Goal: Task Accomplishment & Management: Manage account settings

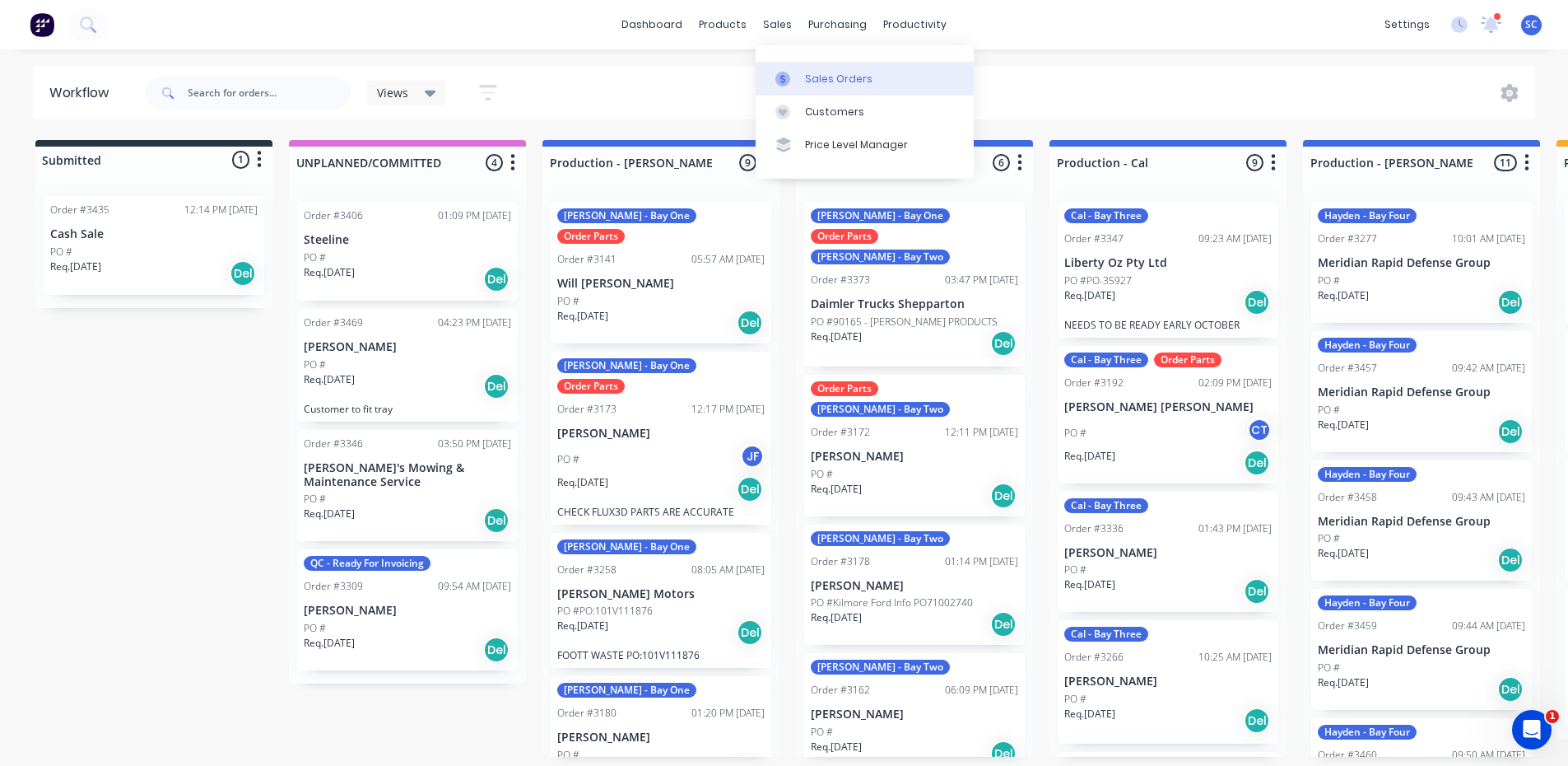
click at [784, 84] on icon at bounding box center [783, 79] width 15 height 15
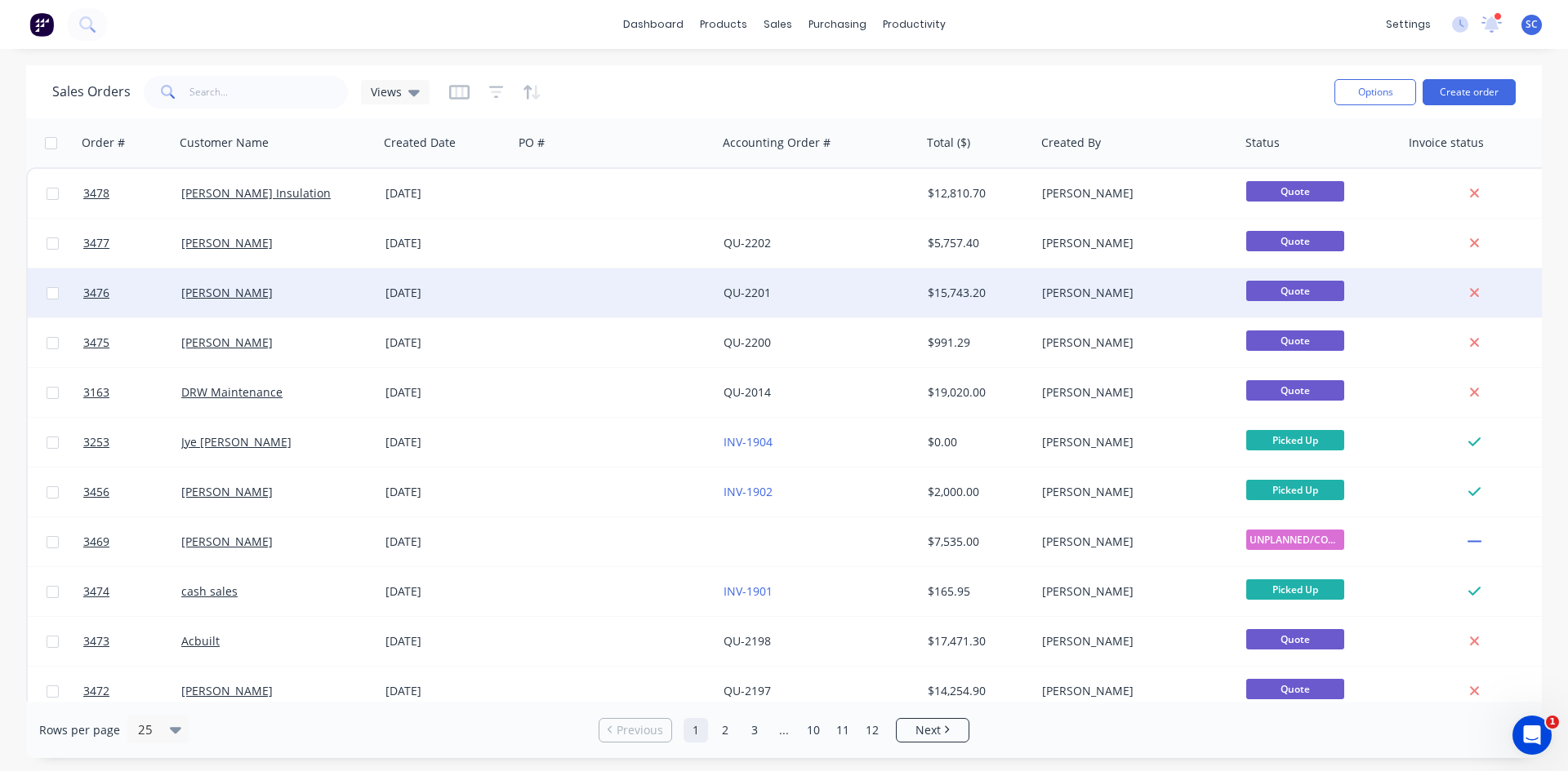
click at [704, 295] on div at bounding box center [615, 293] width 204 height 49
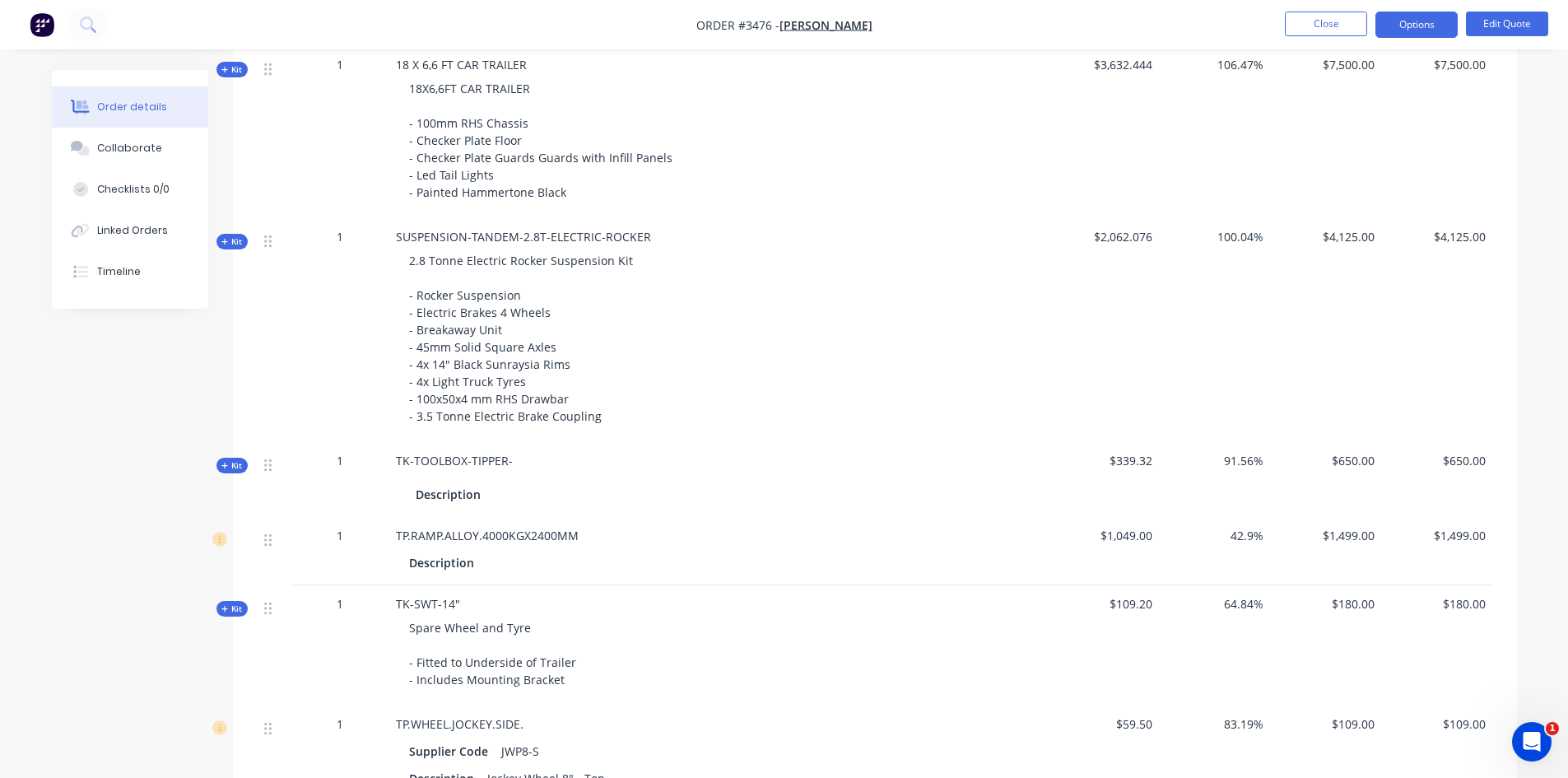
scroll to position [659, 0]
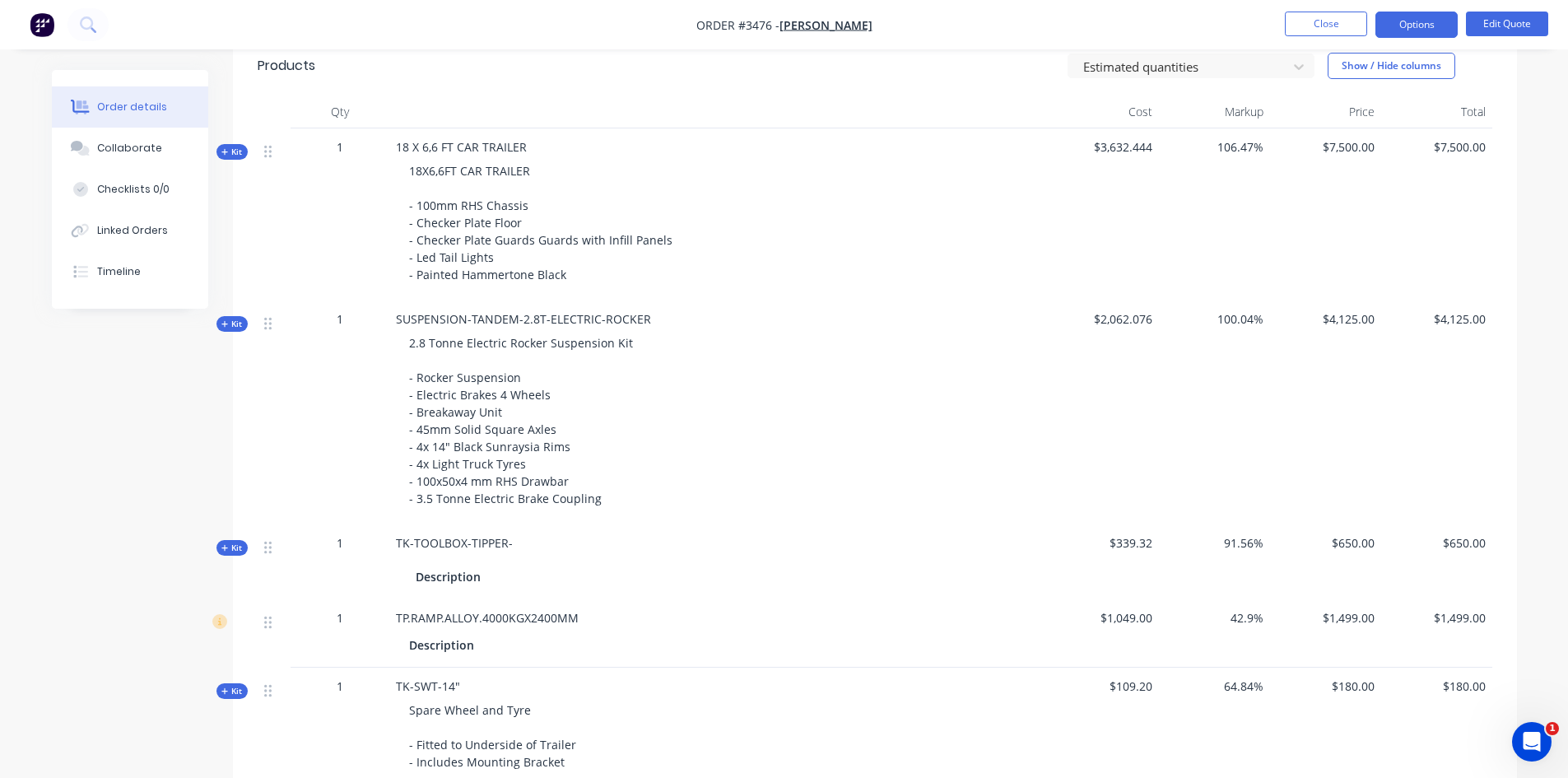
click at [405, 152] on span "18 X 6,6 FT CAR TRAILER" at bounding box center [461, 148] width 131 height 16
click at [1501, 17] on button "Edit Quote" at bounding box center [1507, 24] width 83 height 25
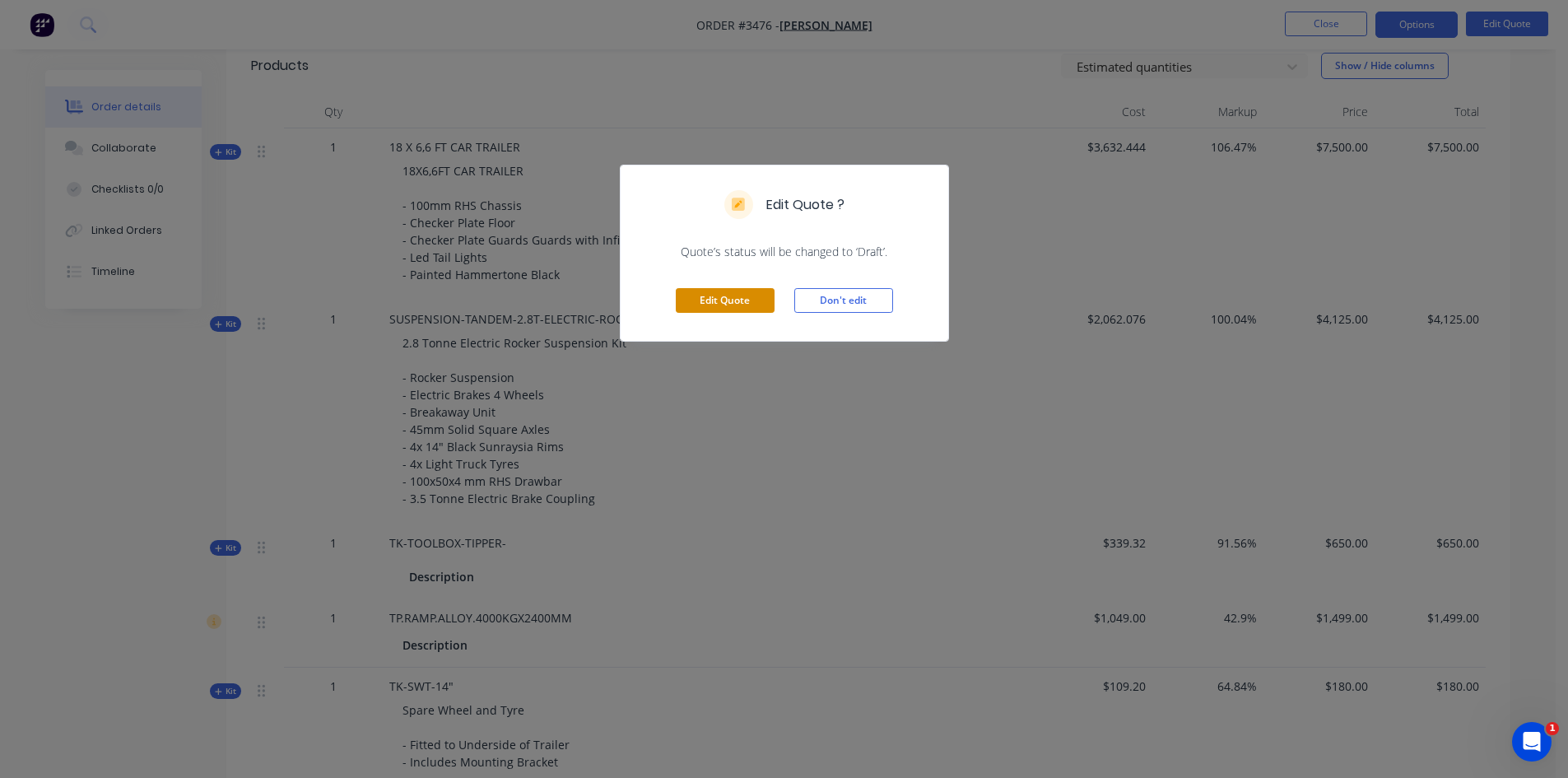
click at [722, 301] on button "Edit Quote" at bounding box center [725, 300] width 98 height 25
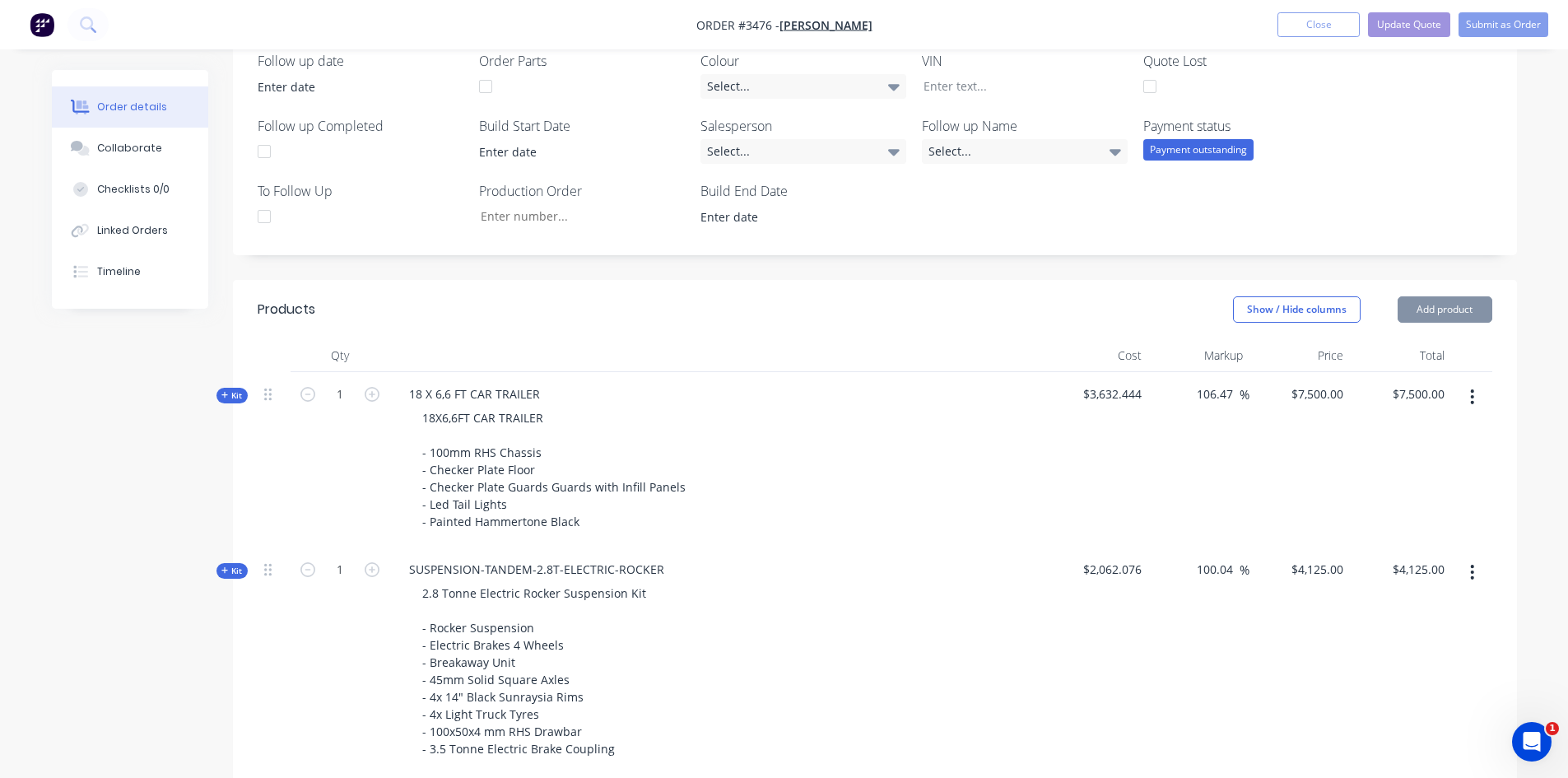
scroll to position [576, 0]
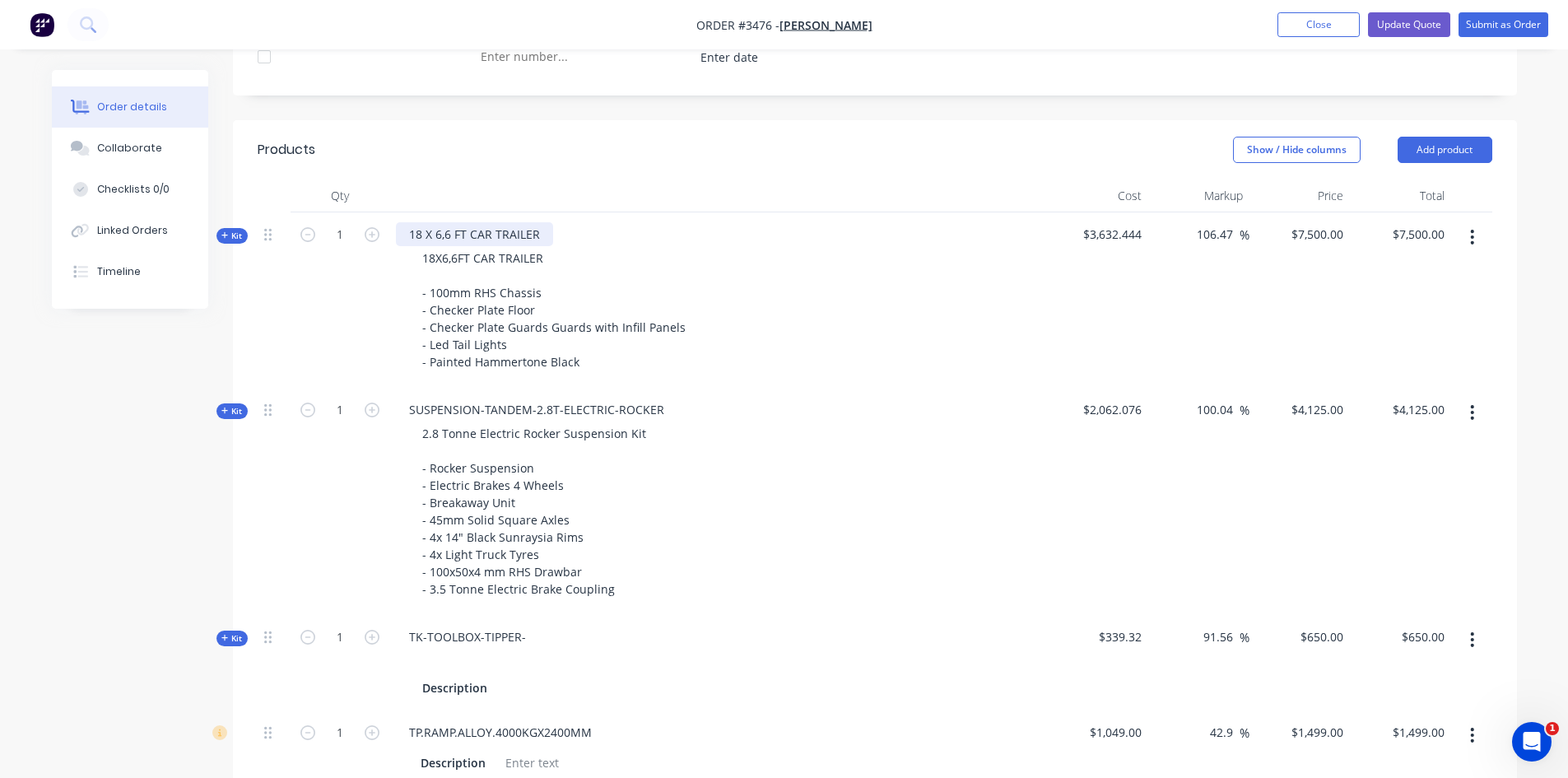
click at [419, 235] on div "18 X 6,6 FT CAR TRAILER" at bounding box center [475, 234] width 157 height 24
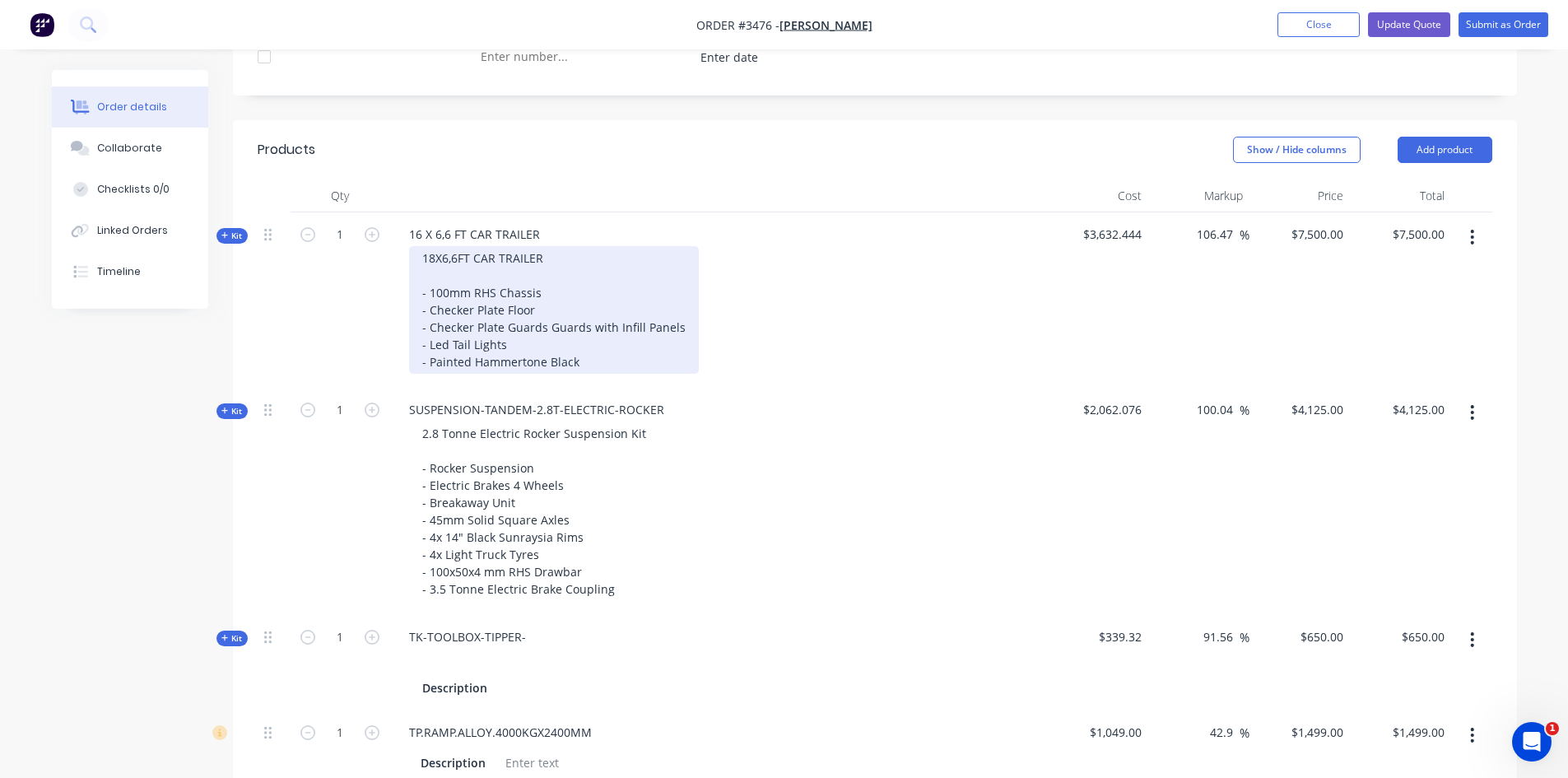
click at [433, 260] on div "18X6,6FT CAR TRAILER - 100mm RHS Chassis - Checker Plate Floor - Checker Plate …" at bounding box center [553, 310] width 290 height 128
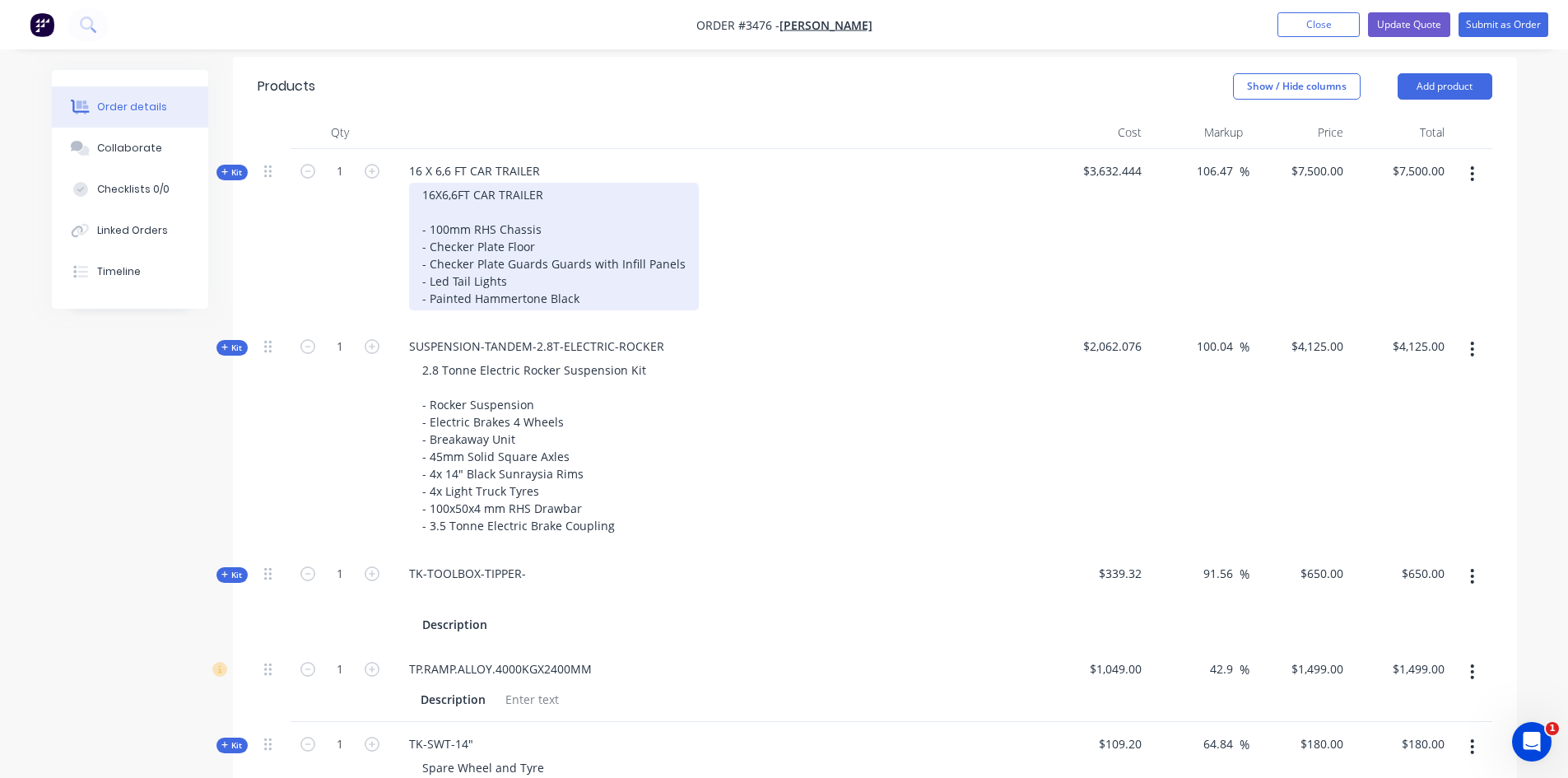
scroll to position [742, 0]
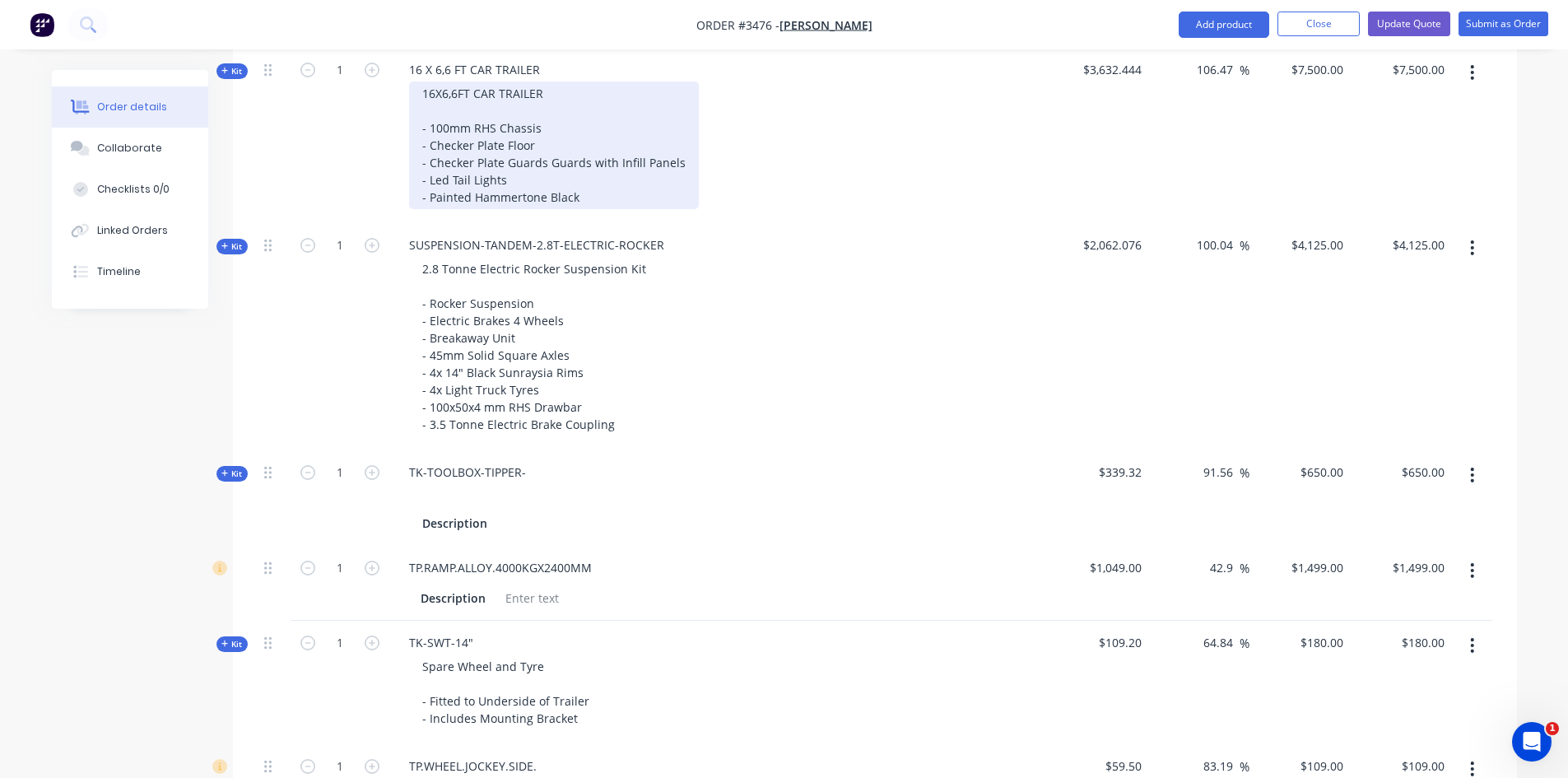
click at [524, 192] on div "16X6,6FT CAR TRAILER - 100mm RHS Chassis - Checker Plate Floor - Checker Plate …" at bounding box center [553, 146] width 290 height 128
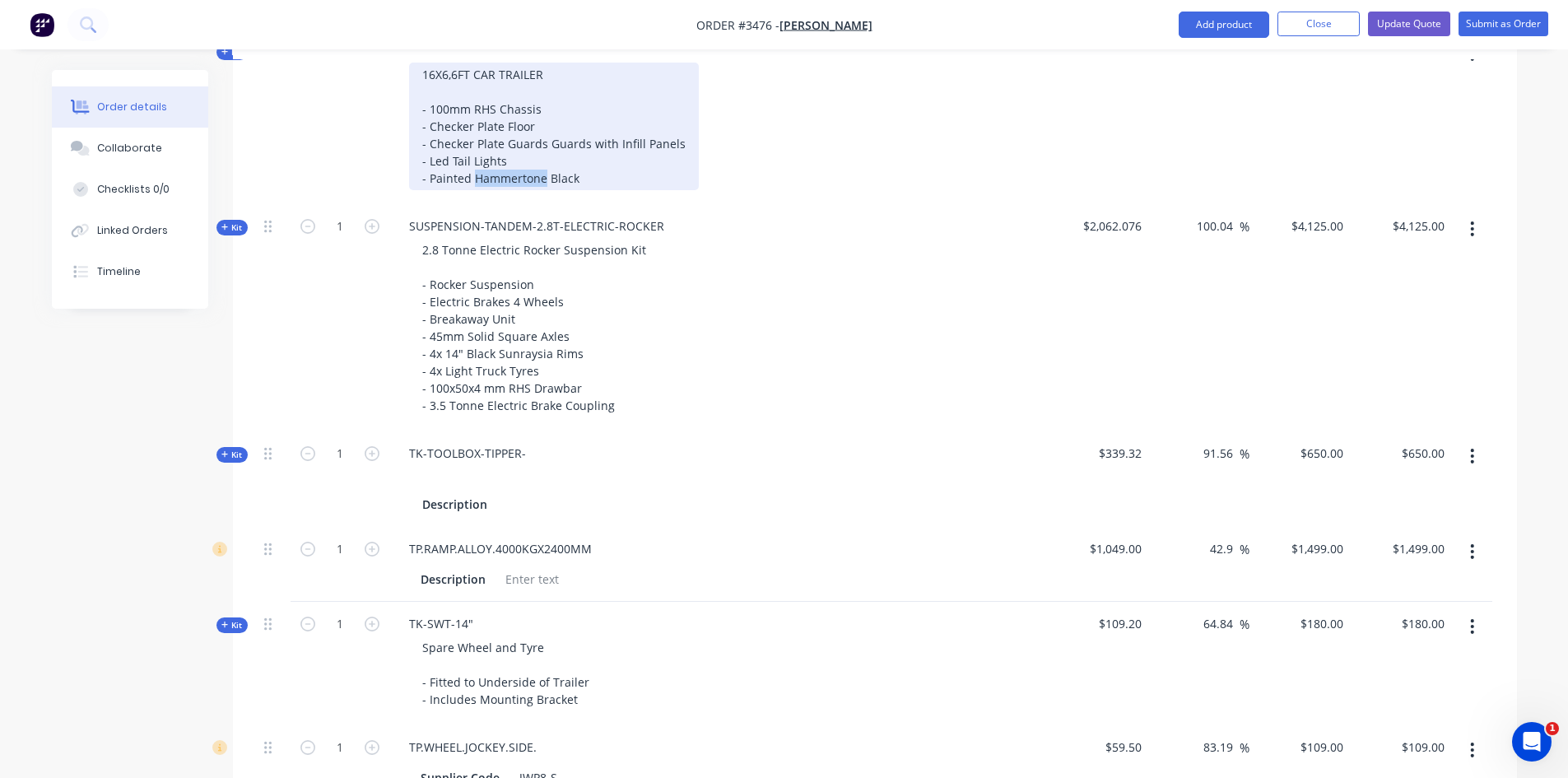
scroll to position [906, 0]
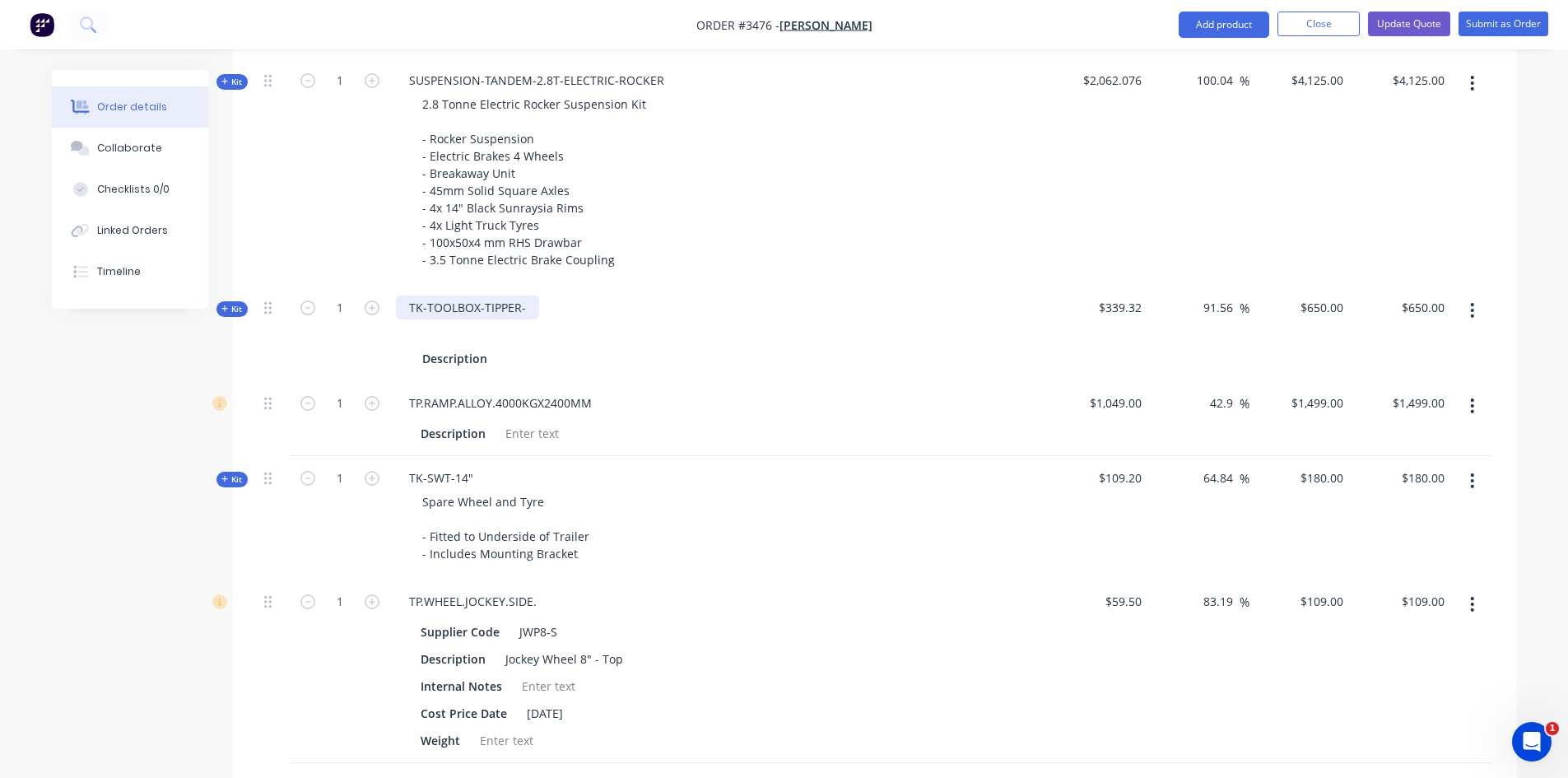
click at [523, 312] on div "TK-TOOLBOX-TIPPER-" at bounding box center [468, 308] width 144 height 24
click at [81, 392] on div "Created by Nick Created 07/10/25 Required 07/10/25 Assigned to Add team member …" at bounding box center [784, 225] width 1466 height 2124
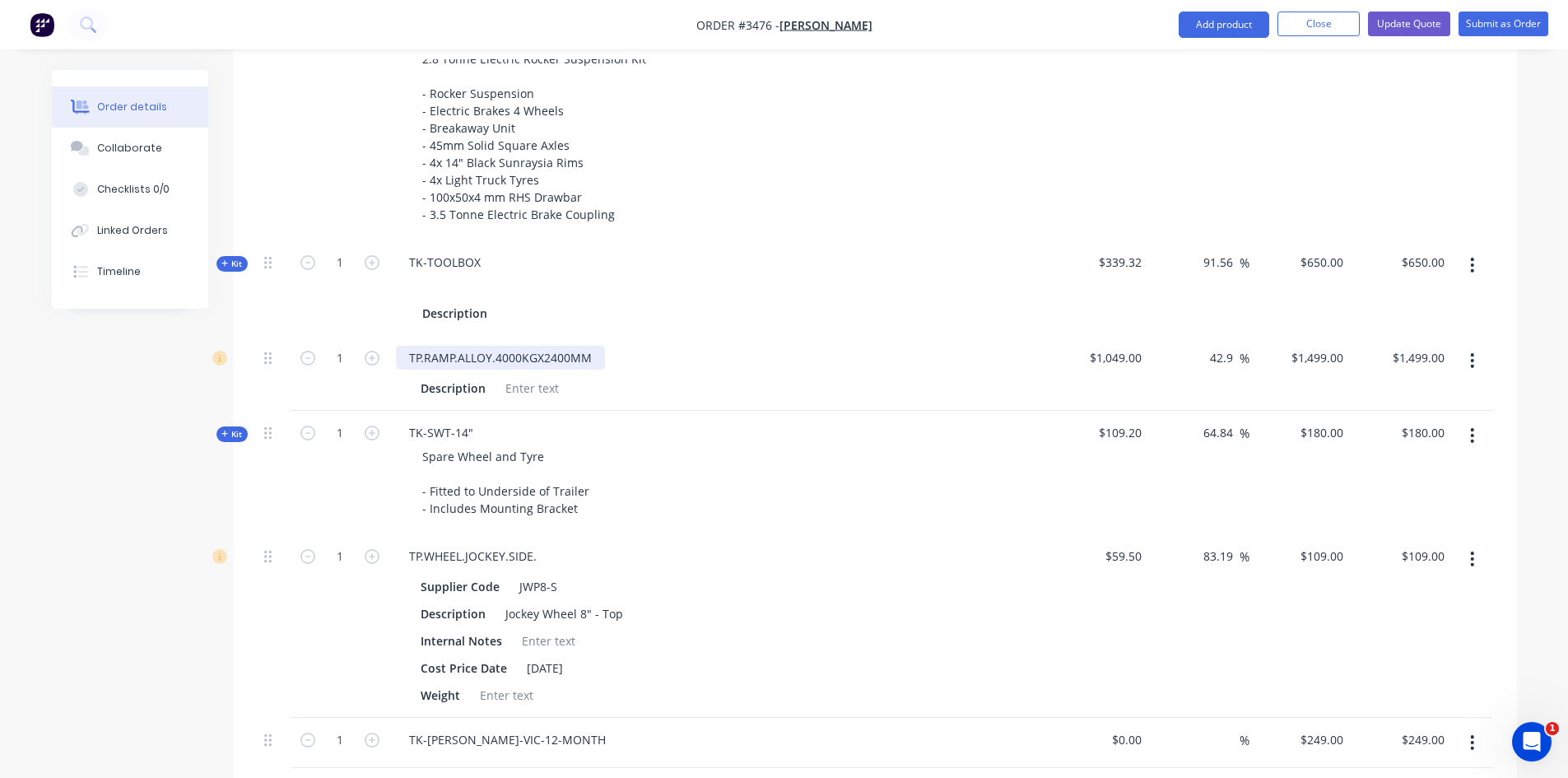
scroll to position [988, 0]
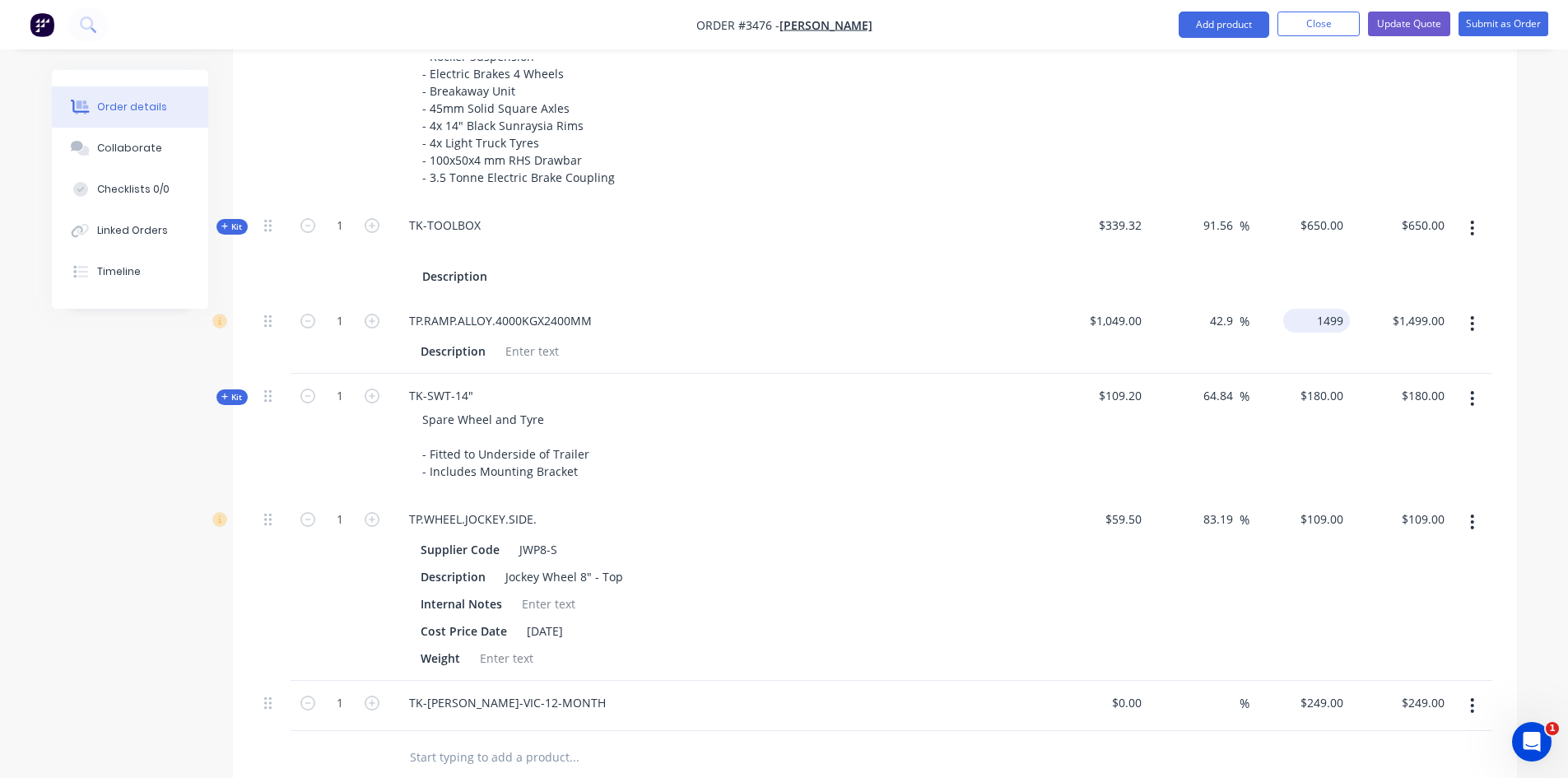
click at [1300, 323] on div "1499 $1,499.00" at bounding box center [1300, 336] width 101 height 75
type input "1850"
click at [1018, 263] on div "TK-TOOLBOX Description" at bounding box center [719, 251] width 659 height 95
type input "76.36"
type input "$1,850.00"
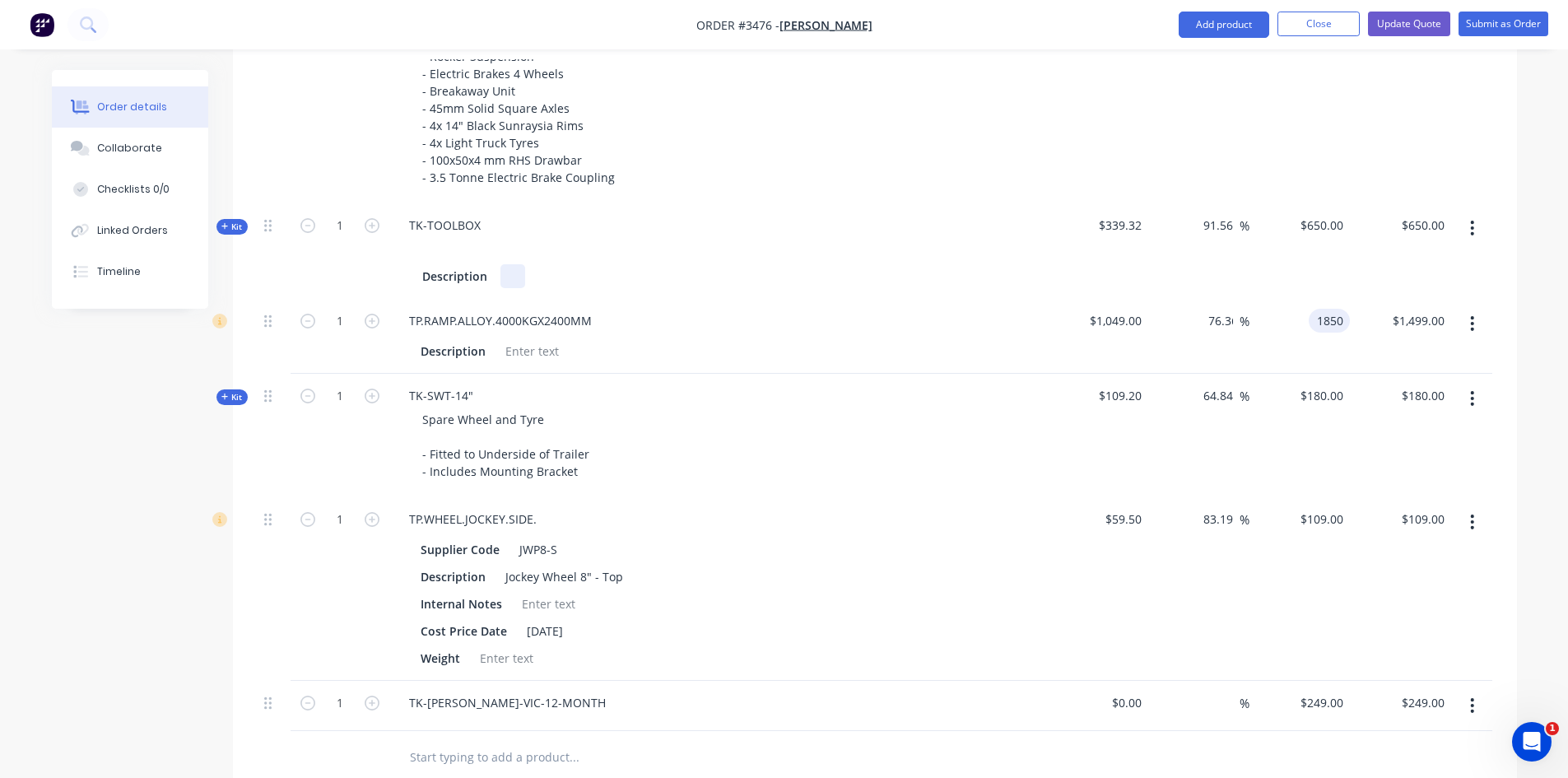
type input "$1,850.00"
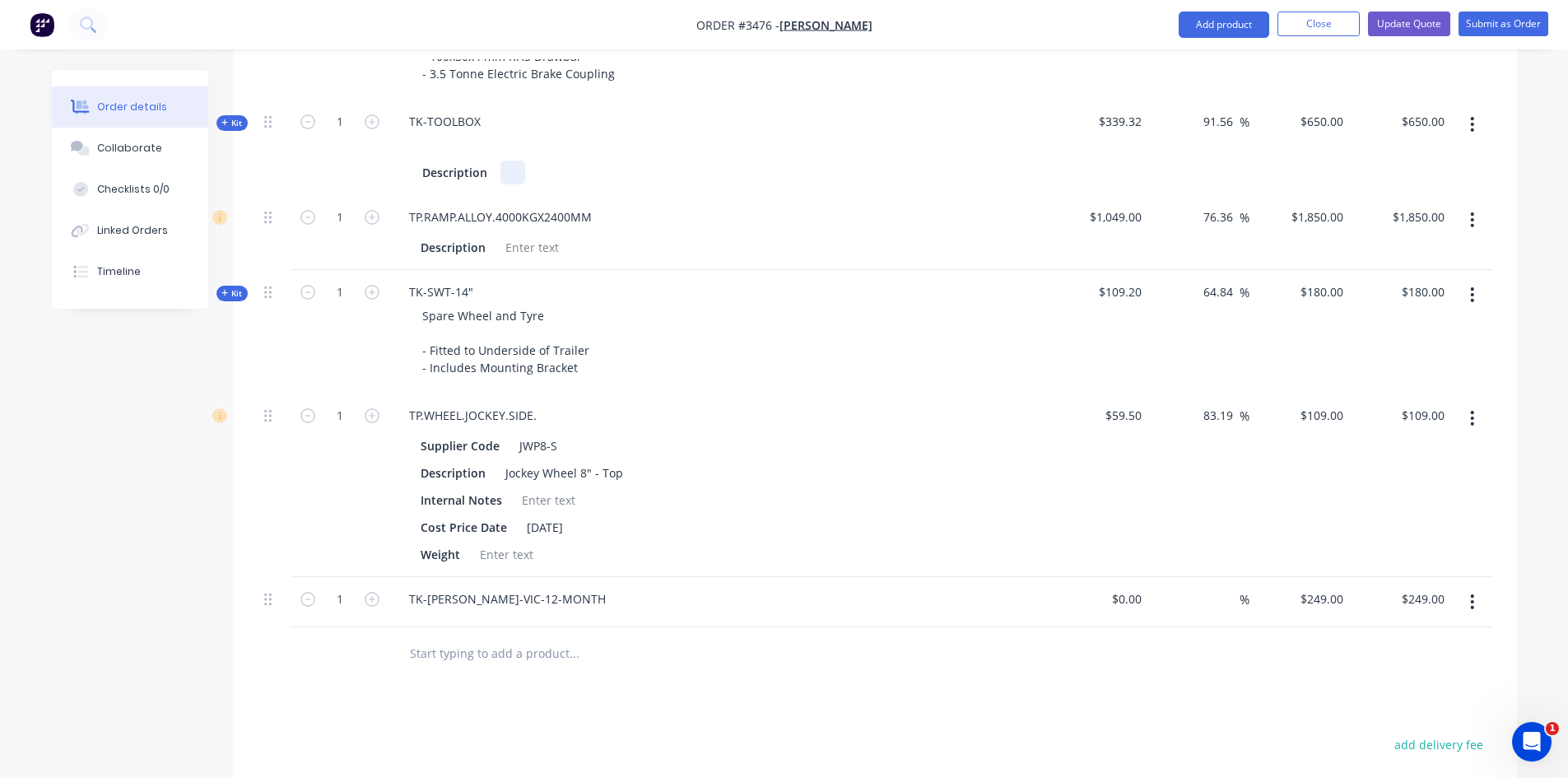
scroll to position [1086, 0]
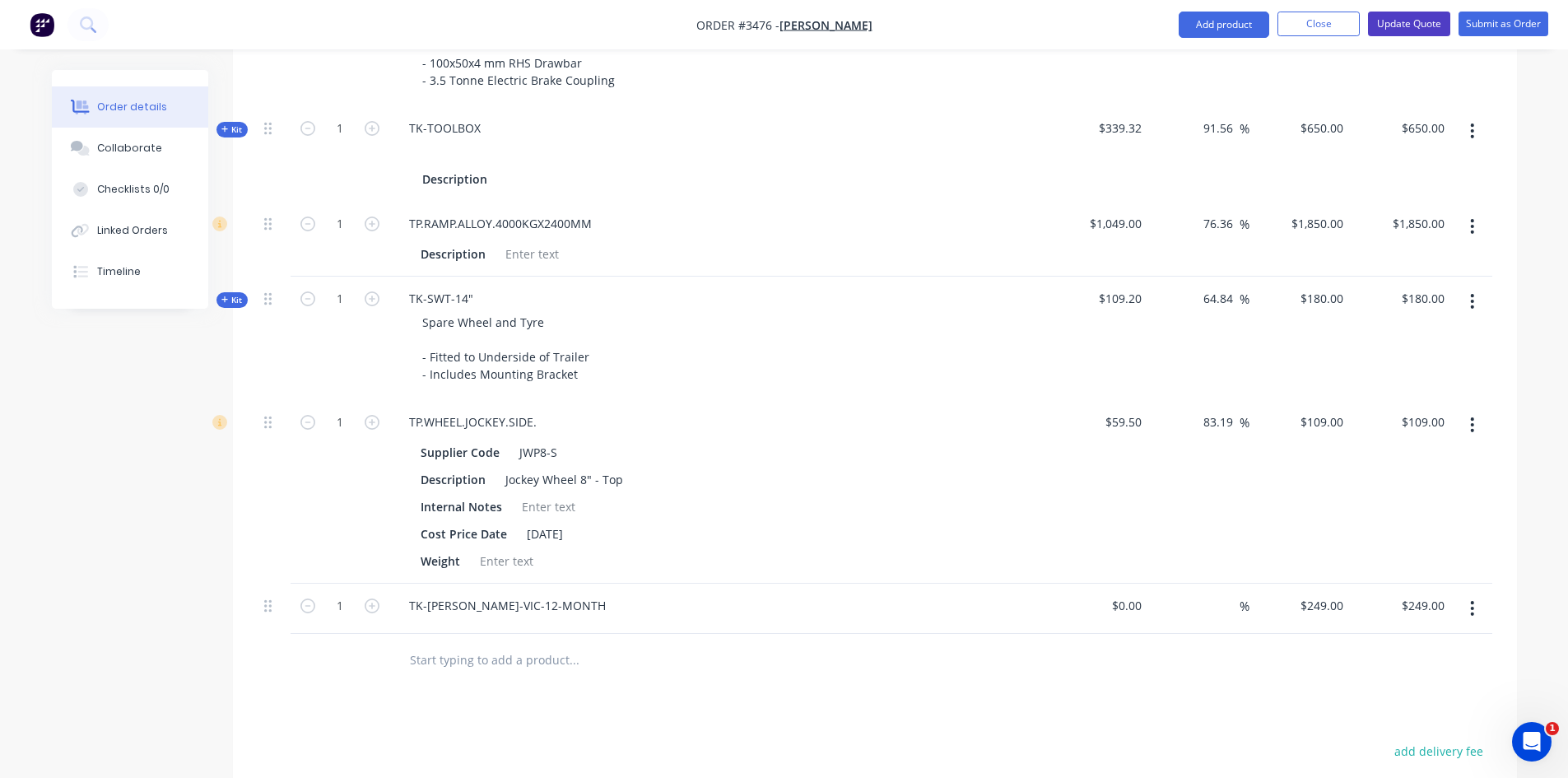
click at [1409, 21] on button "Update Quote" at bounding box center [1410, 24] width 83 height 25
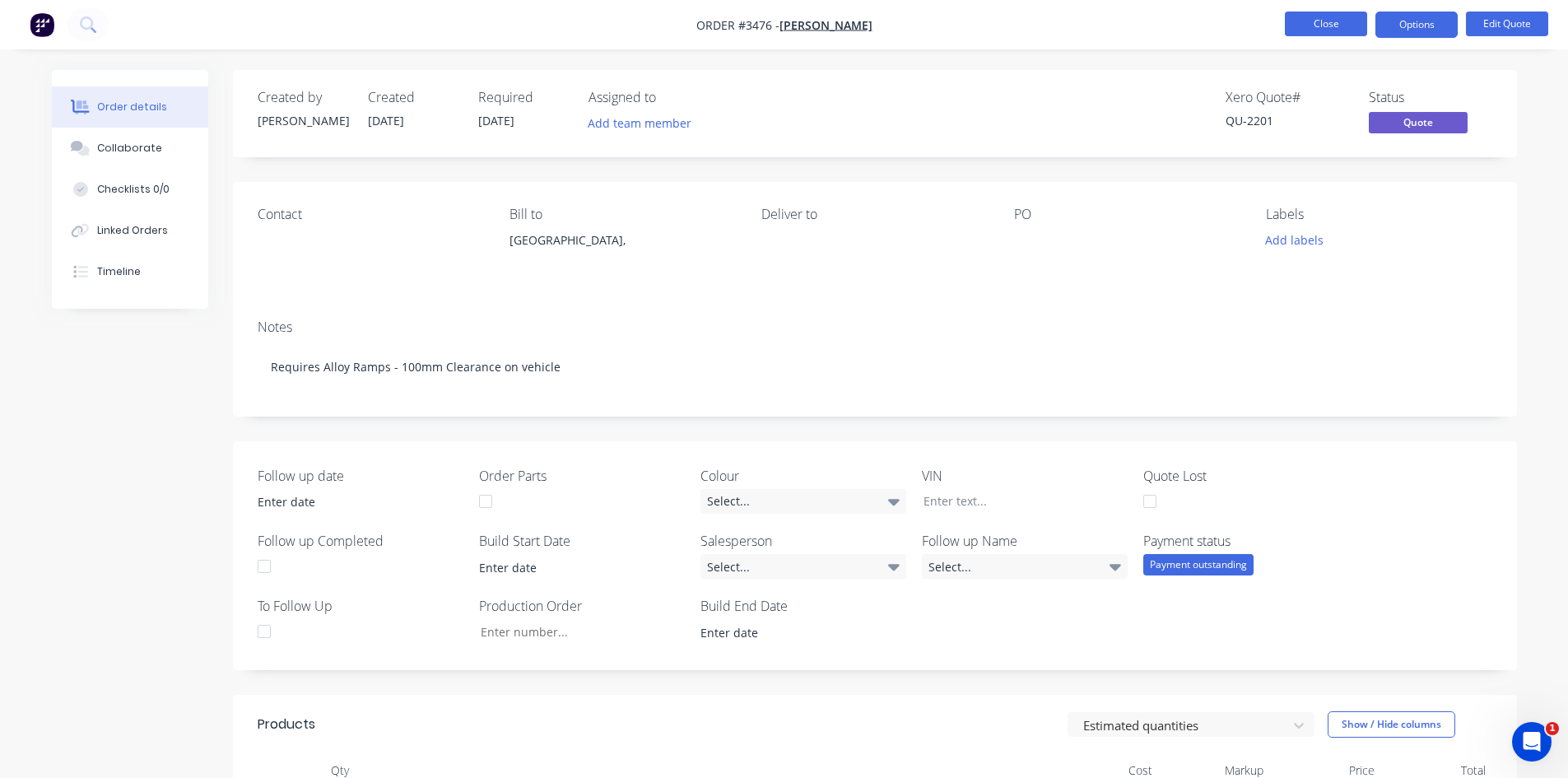
click at [1354, 35] on button "Close" at bounding box center [1326, 24] width 83 height 25
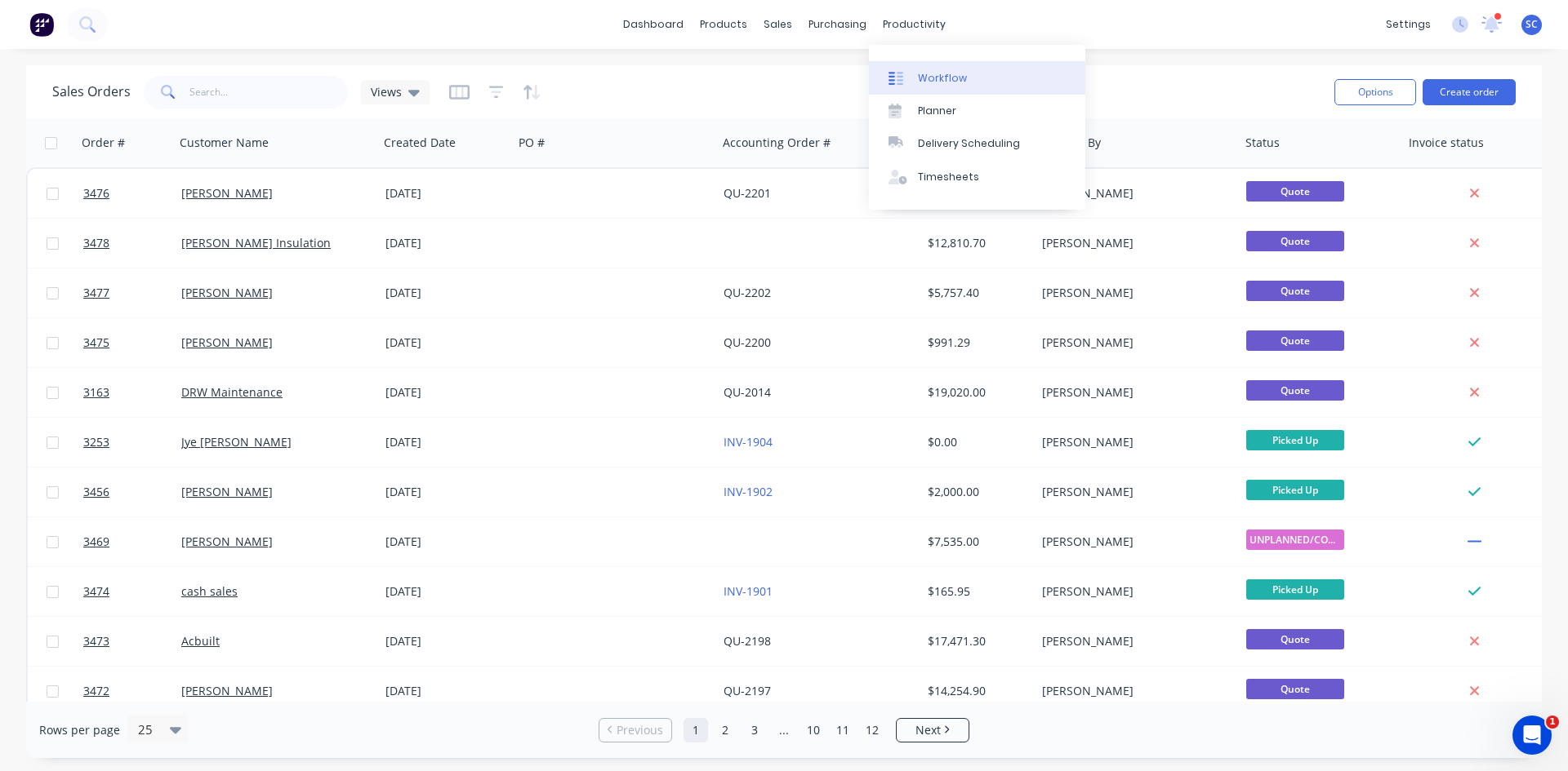
click at [912, 73] on div at bounding box center [900, 78] width 24 height 15
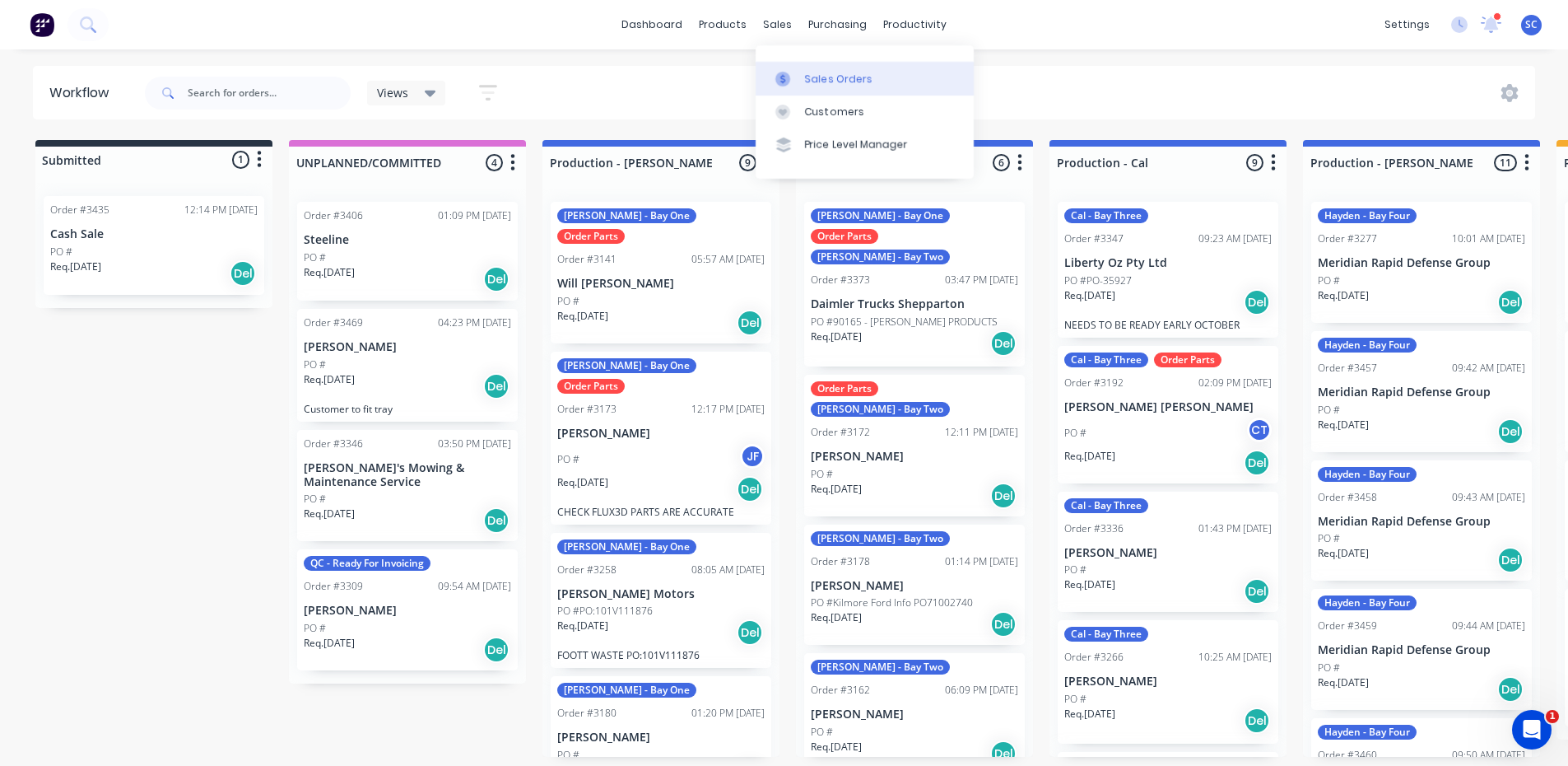
click at [803, 90] on link "Sales Orders" at bounding box center [865, 78] width 218 height 32
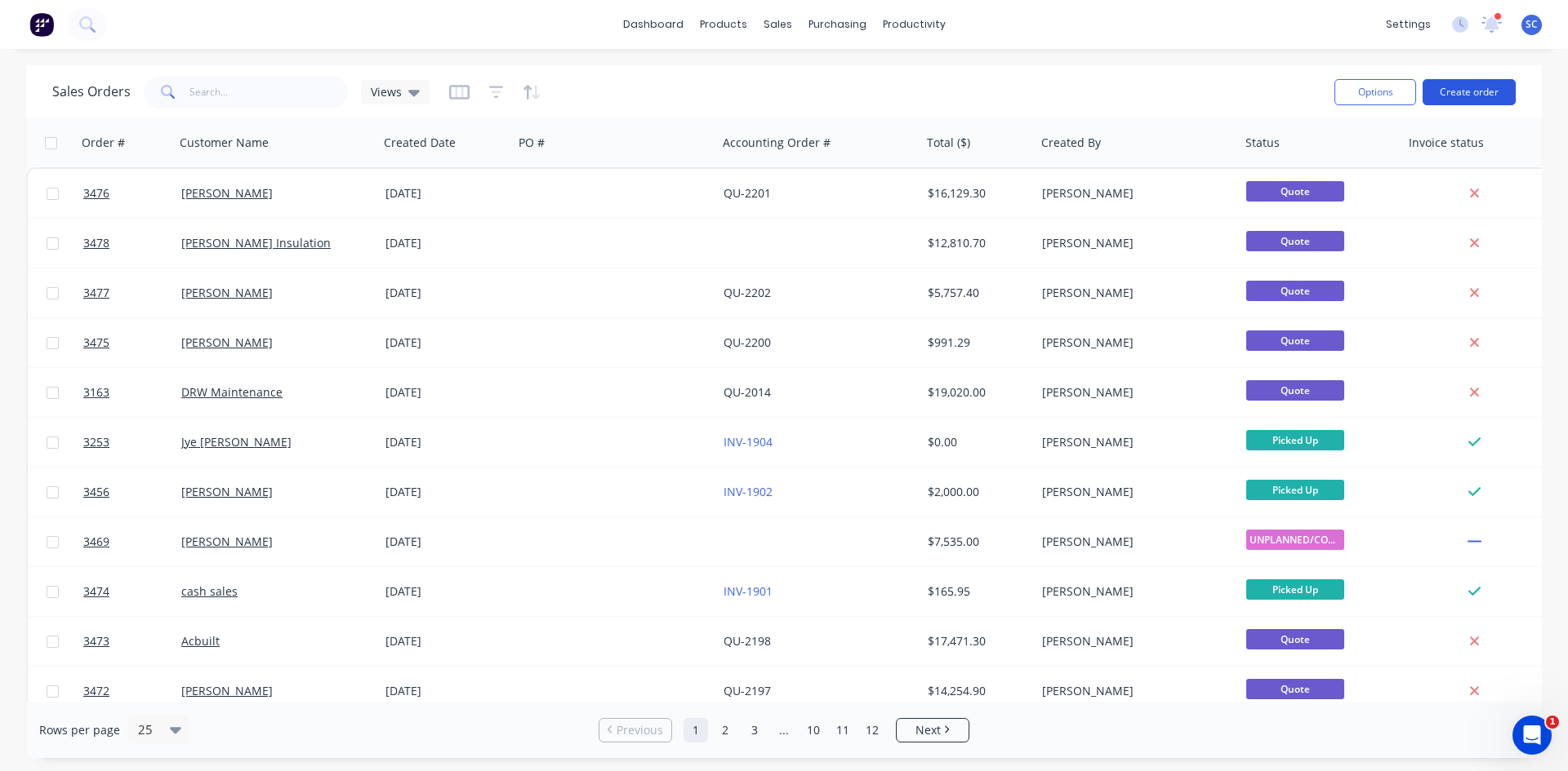
click at [1457, 95] on button "Create order" at bounding box center [1469, 92] width 93 height 26
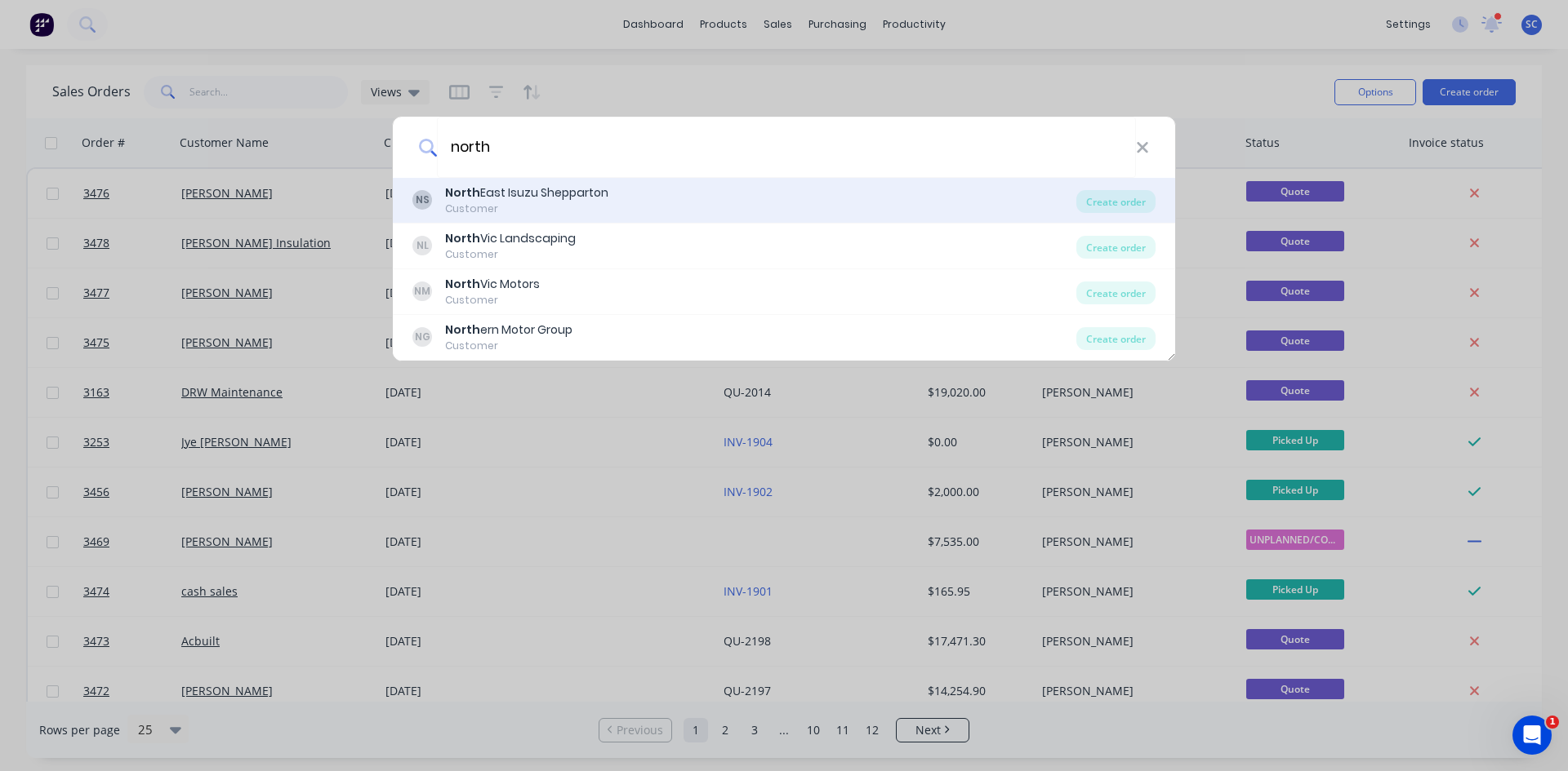
type input "north"
click at [548, 193] on div "North East Isuzu Shepparton" at bounding box center [526, 193] width 163 height 18
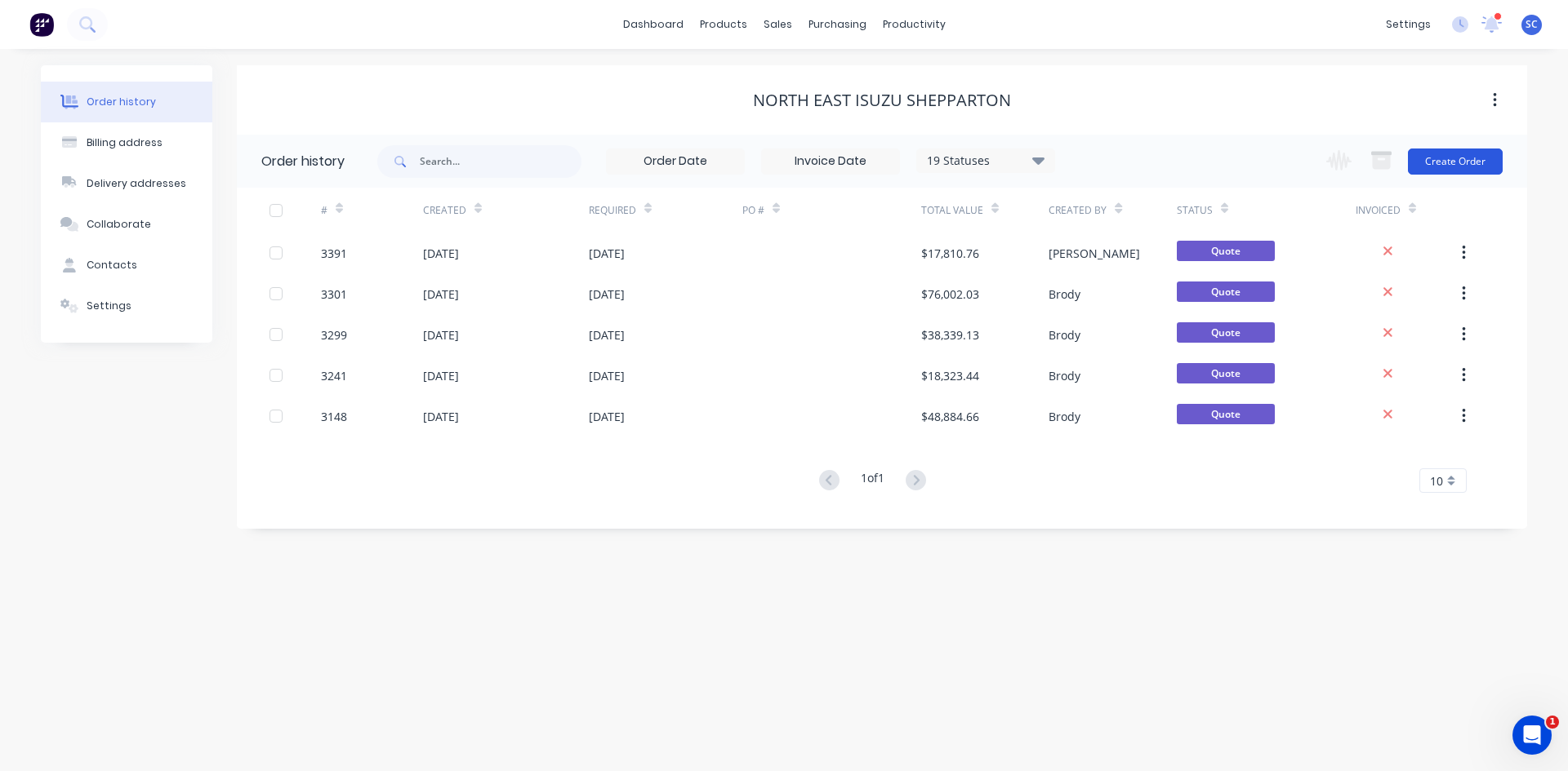
click at [1458, 163] on button "Create Order" at bounding box center [1455, 161] width 95 height 26
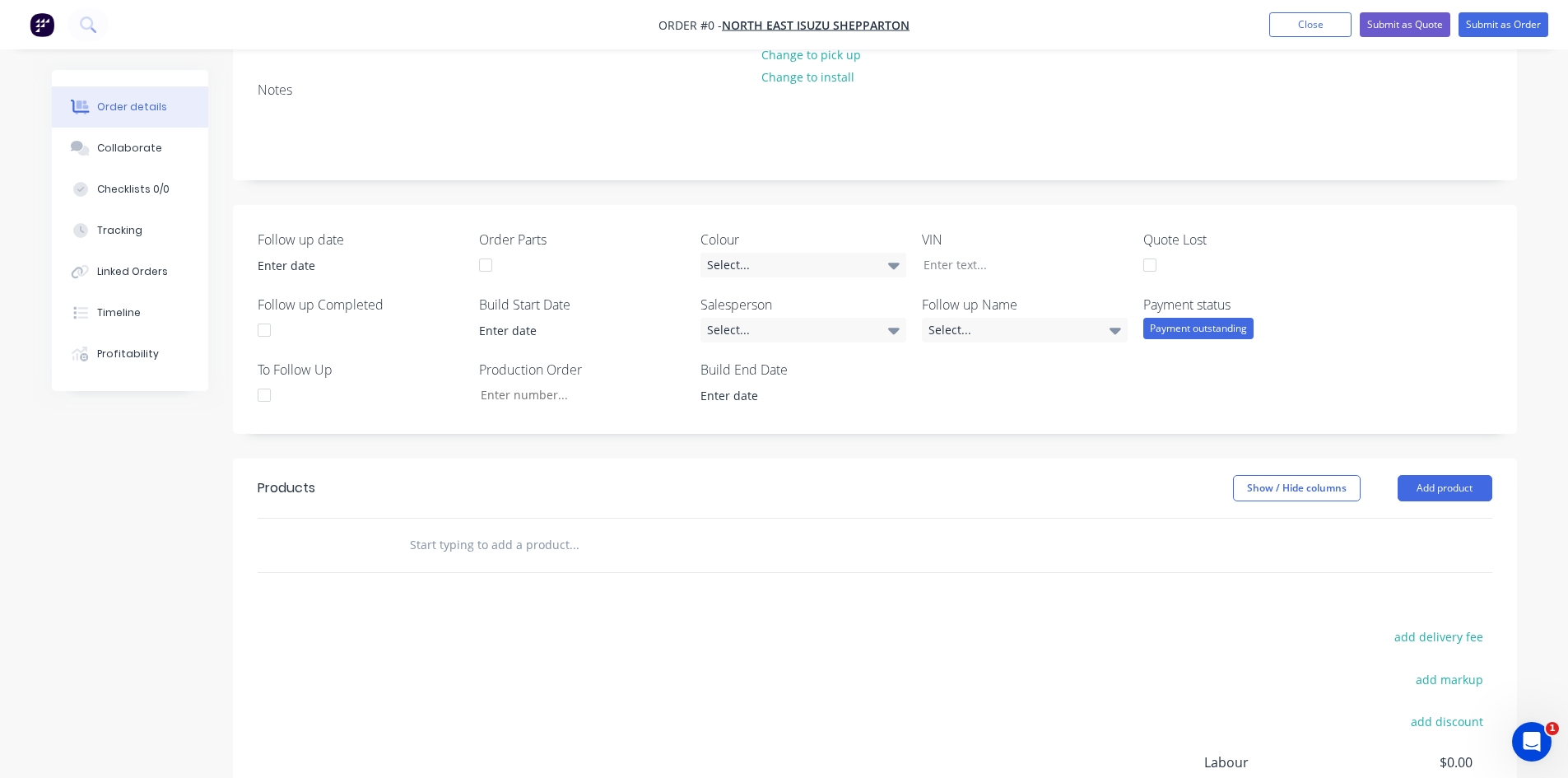
scroll to position [329, 0]
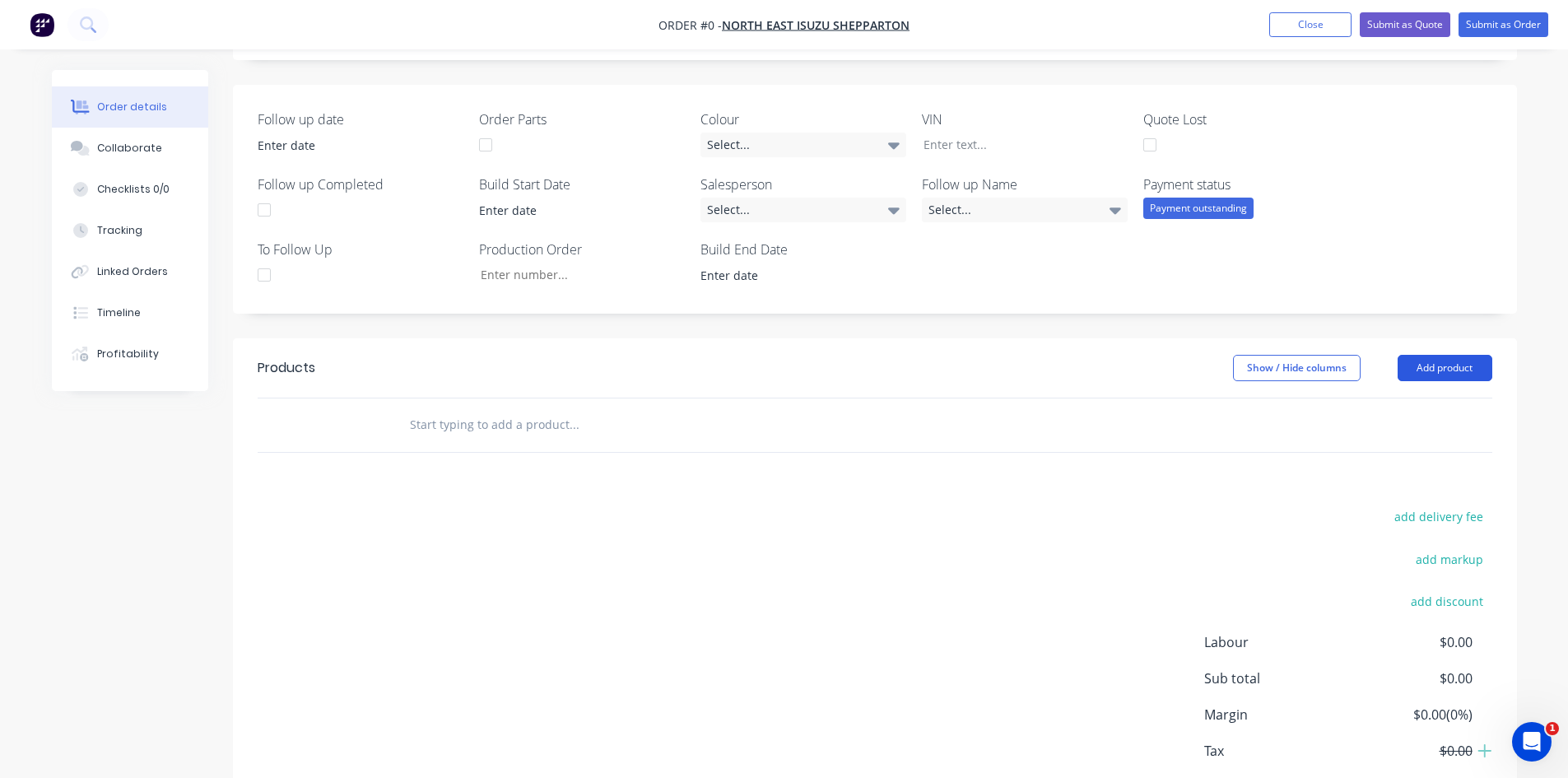
click at [1441, 367] on button "Add product" at bounding box center [1445, 368] width 94 height 27
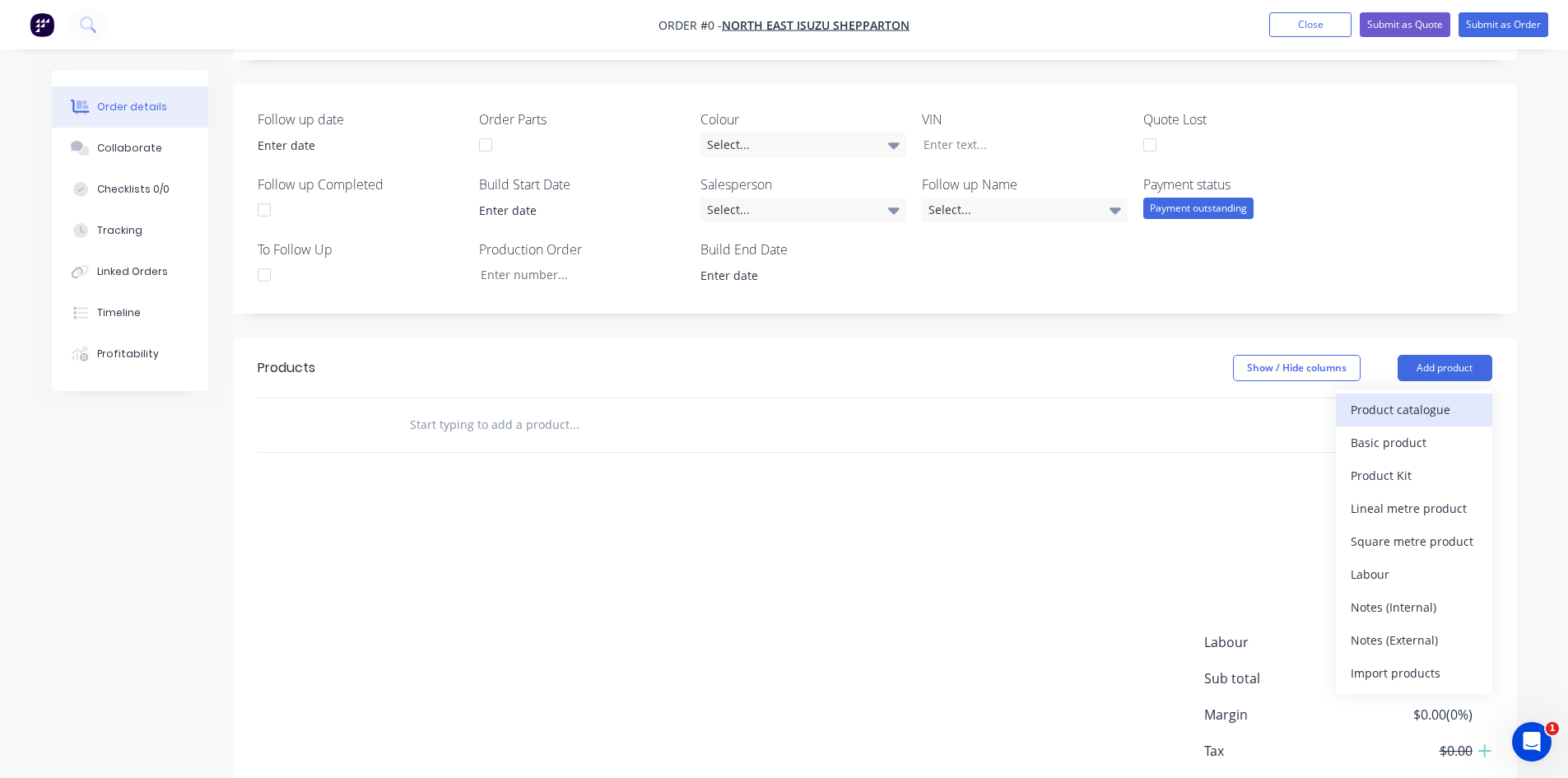
click at [1385, 413] on div "Product catalogue" at bounding box center [1414, 409] width 127 height 24
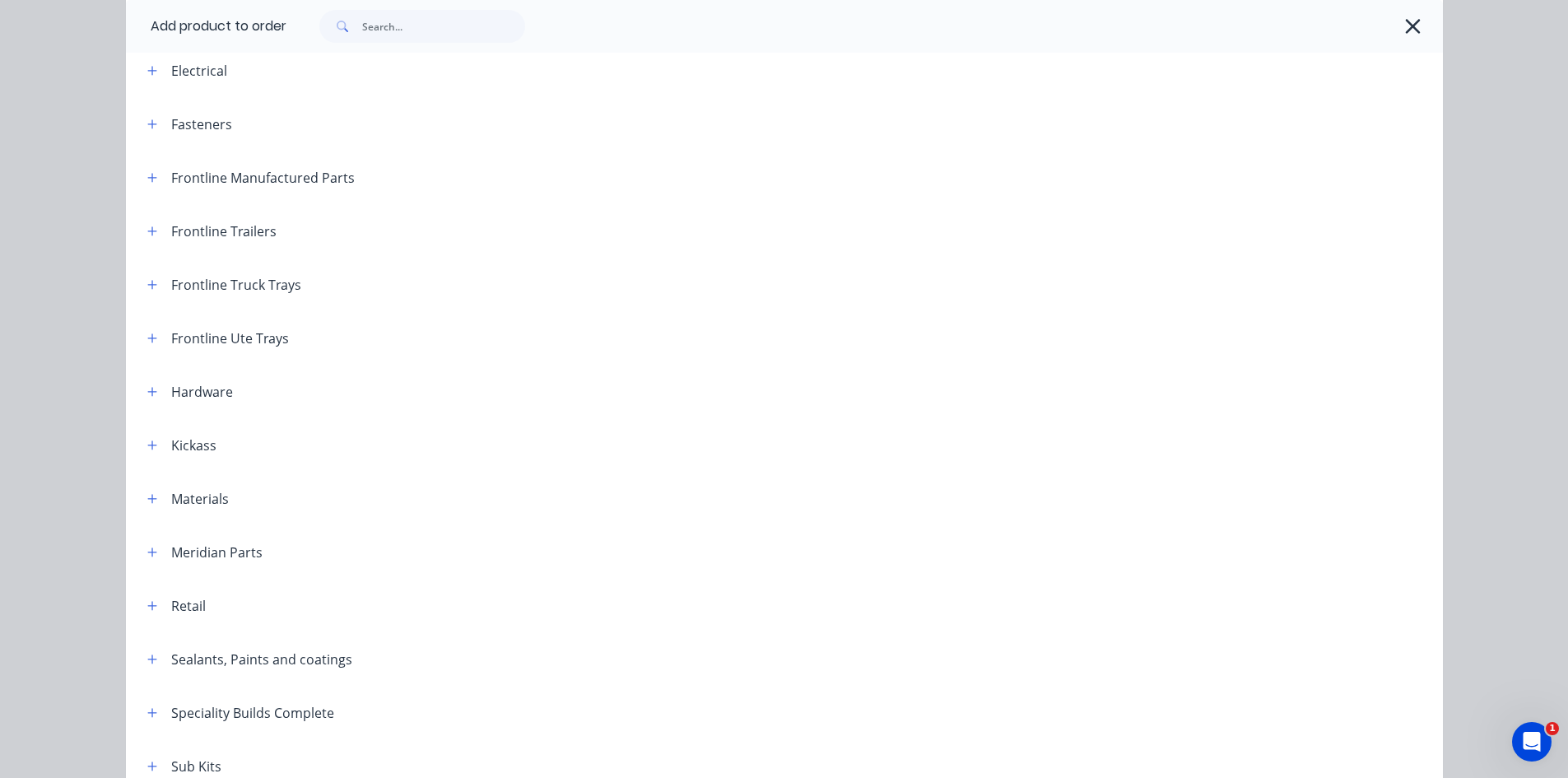
scroll to position [241, 0]
click at [145, 295] on button "button" at bounding box center [152, 287] width 21 height 21
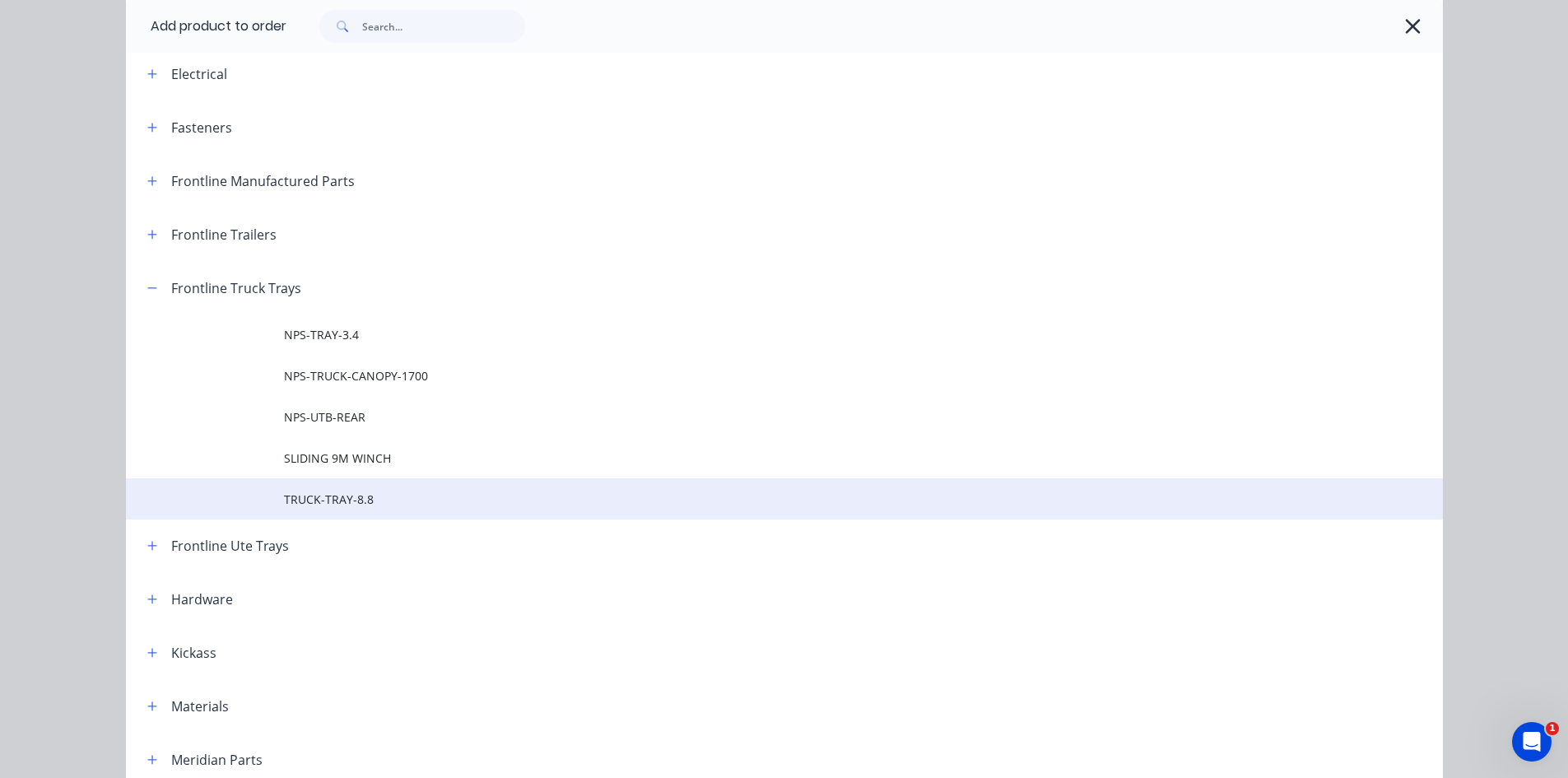
click at [335, 499] on span "TRUCK-TRAY-8.8" at bounding box center [747, 500] width 927 height 18
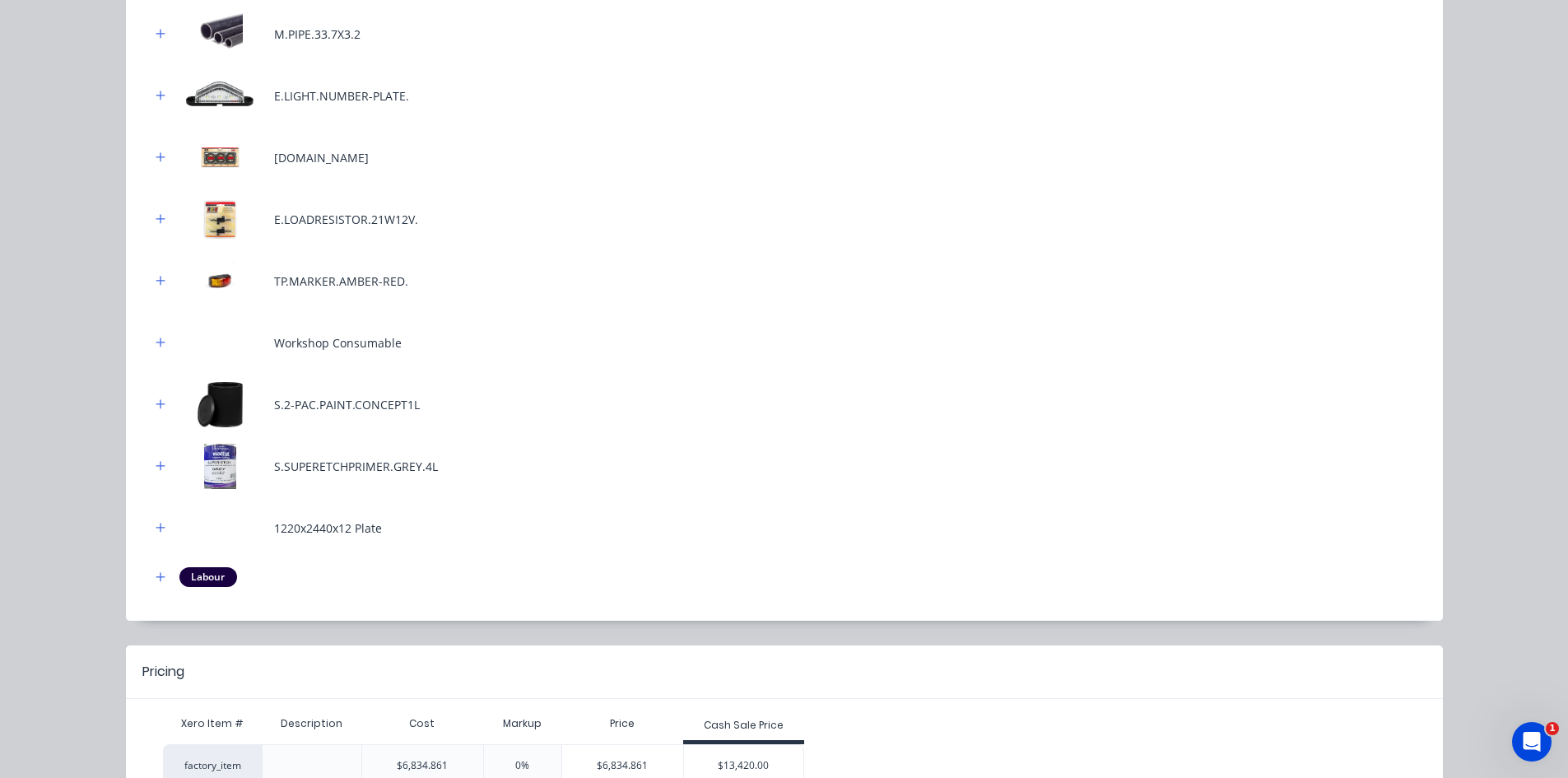
scroll to position [636, 0]
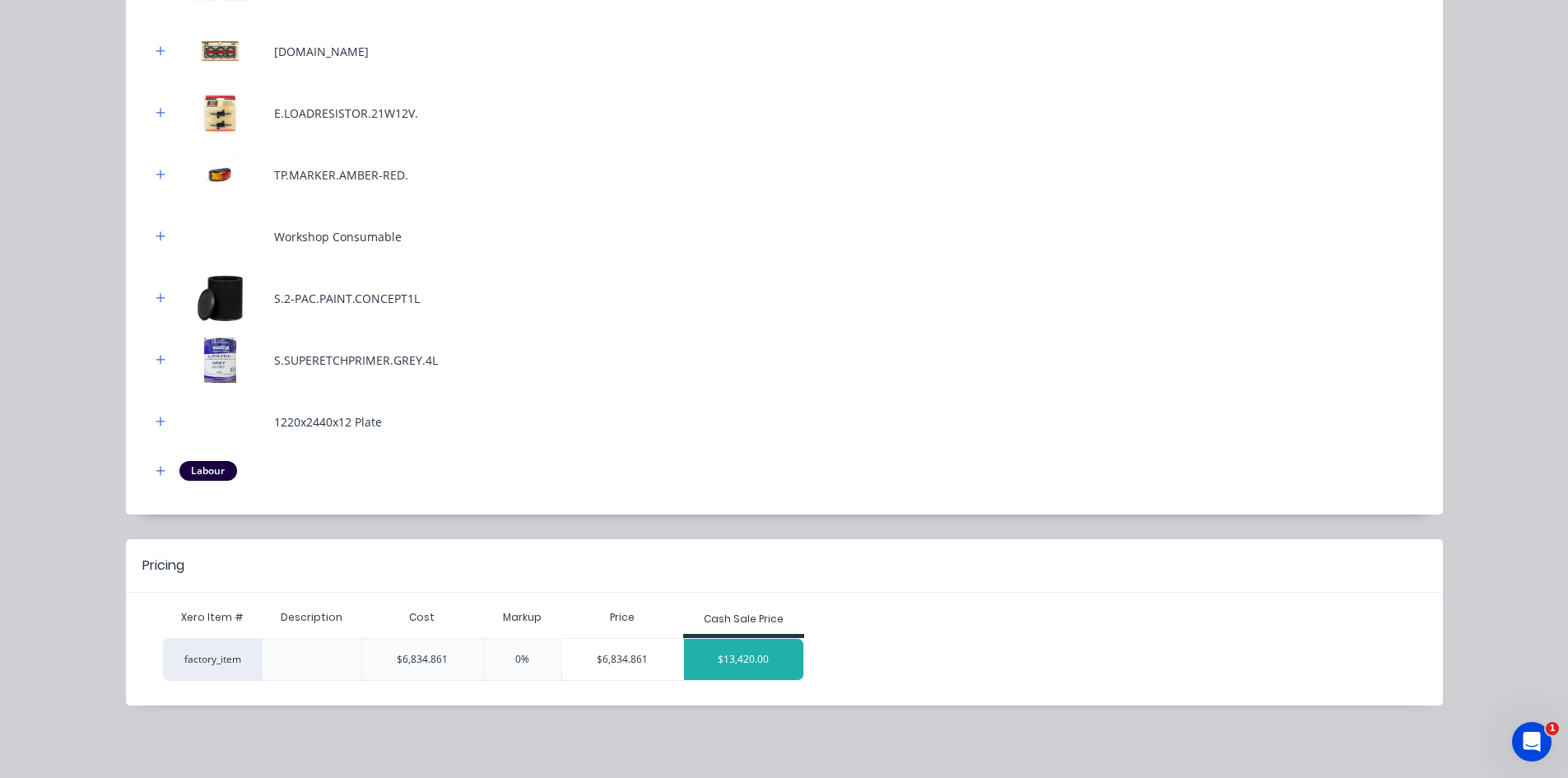
click at [730, 659] on div "$13,420.00" at bounding box center [744, 660] width 120 height 41
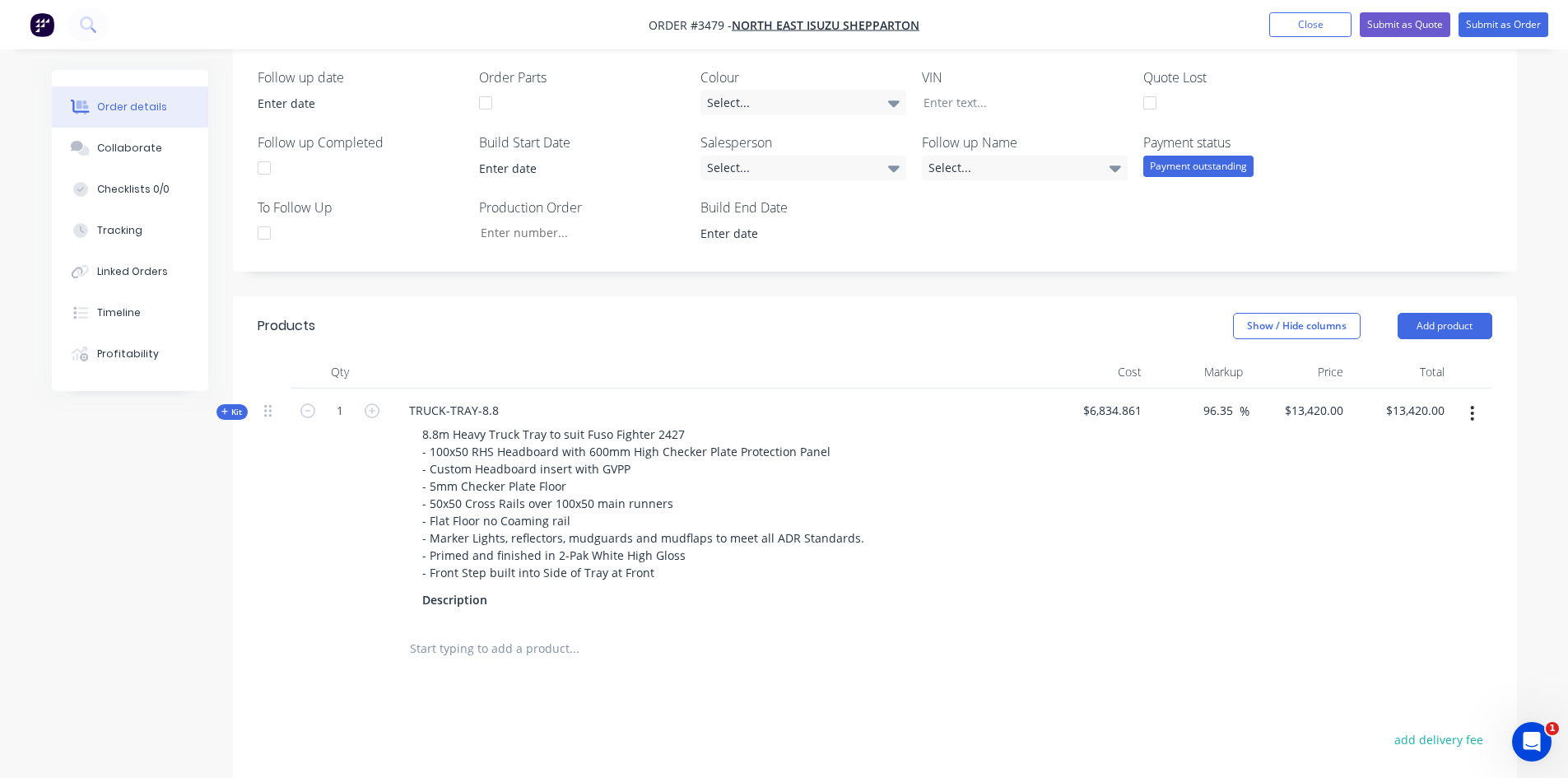
scroll to position [412, 0]
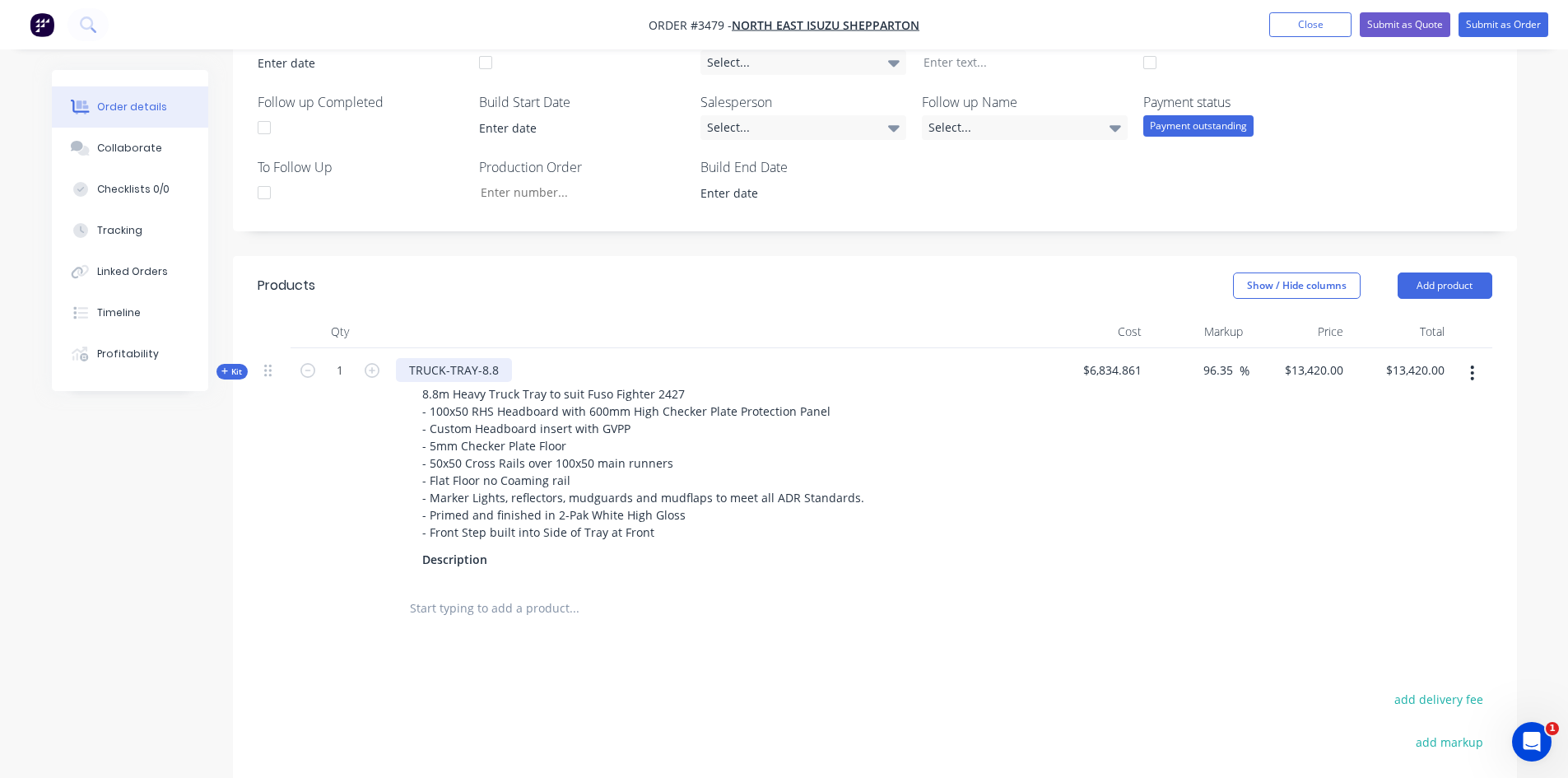
click at [494, 368] on div "TRUCK-TRAY-8.8" at bounding box center [454, 370] width 116 height 24
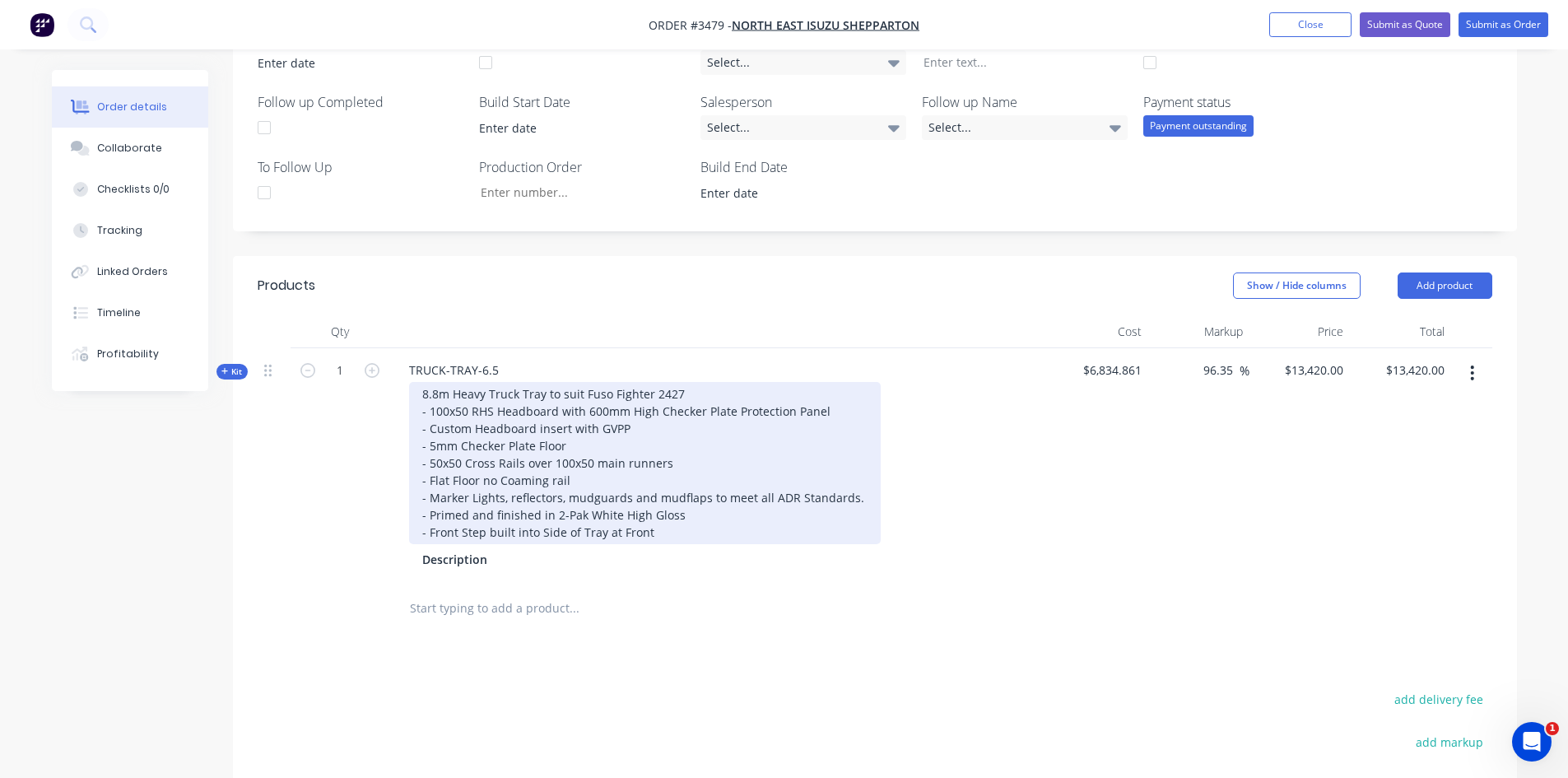
click at [434, 389] on div "8.8m Heavy Truck Tray to suit Fuso Fighter 2427 - 100x50 RHS Headboard with 600…" at bounding box center [645, 463] width 472 height 162
drag, startPoint x: 692, startPoint y: 392, endPoint x: 547, endPoint y: 384, distance: 145.2
click at [547, 384] on div "6.5m Heavy Truck Tray to suit Fuso Fighter 2427 - 100x50 RHS Headboard with 600…" at bounding box center [645, 463] width 472 height 162
click at [484, 393] on div "6.5m Heavy Truck Tray - 100x50 RHS Headboard with 600mm High Checker Plate Prot…" at bounding box center [645, 463] width 472 height 162
click at [488, 391] on div "6.5m Heavy Duty Truck Tray - 100x50 RHS Headboard with 600mm High Checker Plate…" at bounding box center [645, 463] width 472 height 162
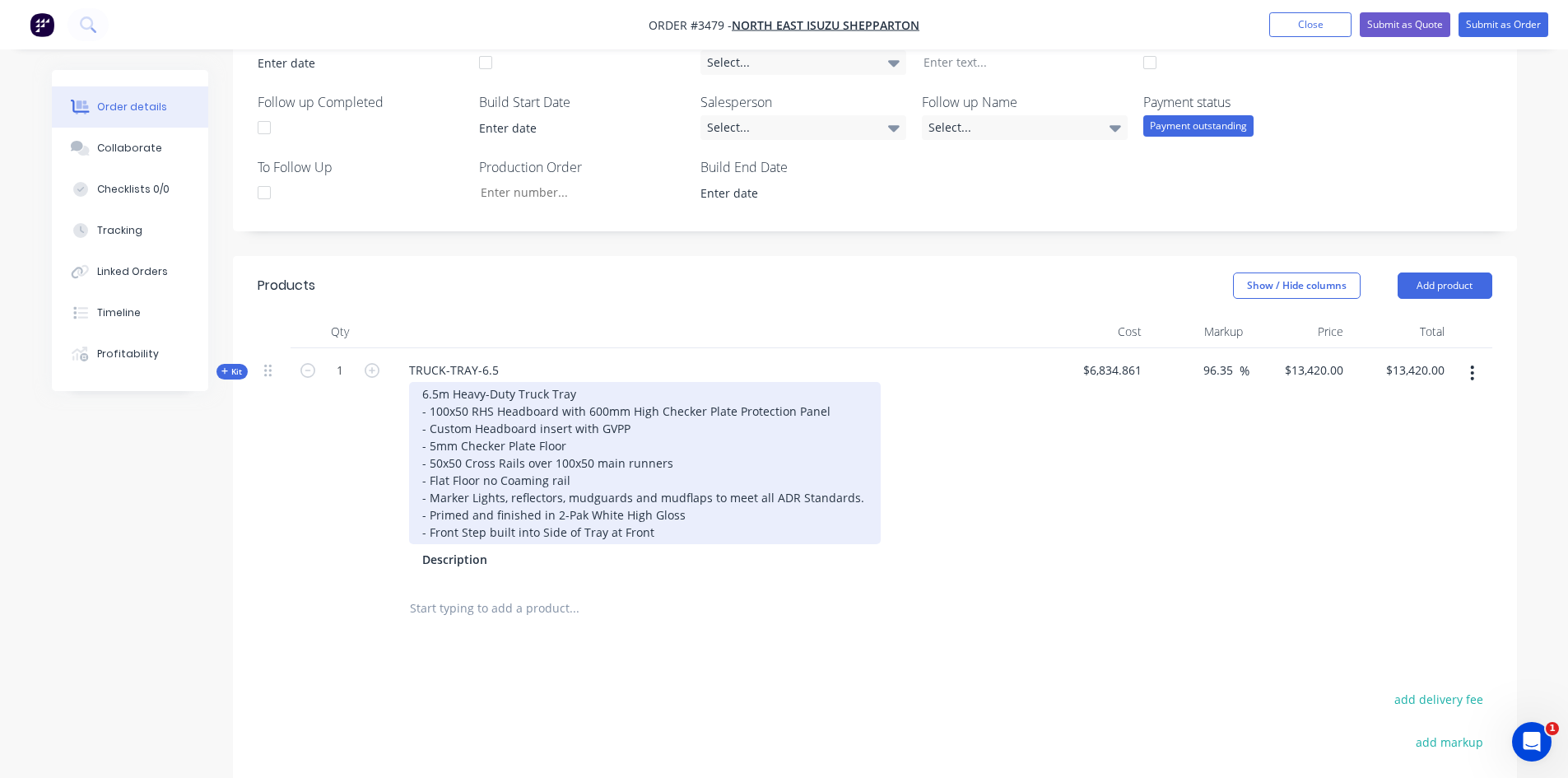
click at [632, 425] on div "6.5m Heavy-Duty Truck Tray - 100x50 RHS Headboard with 600mm High Checker Plate…" at bounding box center [645, 463] width 472 height 162
drag, startPoint x: 632, startPoint y: 425, endPoint x: 461, endPoint y: 425, distance: 171.0
click at [461, 425] on div "6.5m Heavy-Duty Truck Tray - 100x50 RHS Headboard with 600mm High Checker Plate…" at bounding box center [645, 463] width 472 height 162
click at [468, 432] on div "6.5m Heavy-Duty Truck Tray - 100x50 RHS Headboard with 600mm High Checker Plate…" at bounding box center [645, 463] width 472 height 162
click at [639, 431] on div "6.5m Heavy-Duty Truck Tray - 100x50 RHS Headboard with 600mm High Checker Plate…" at bounding box center [645, 463] width 472 height 162
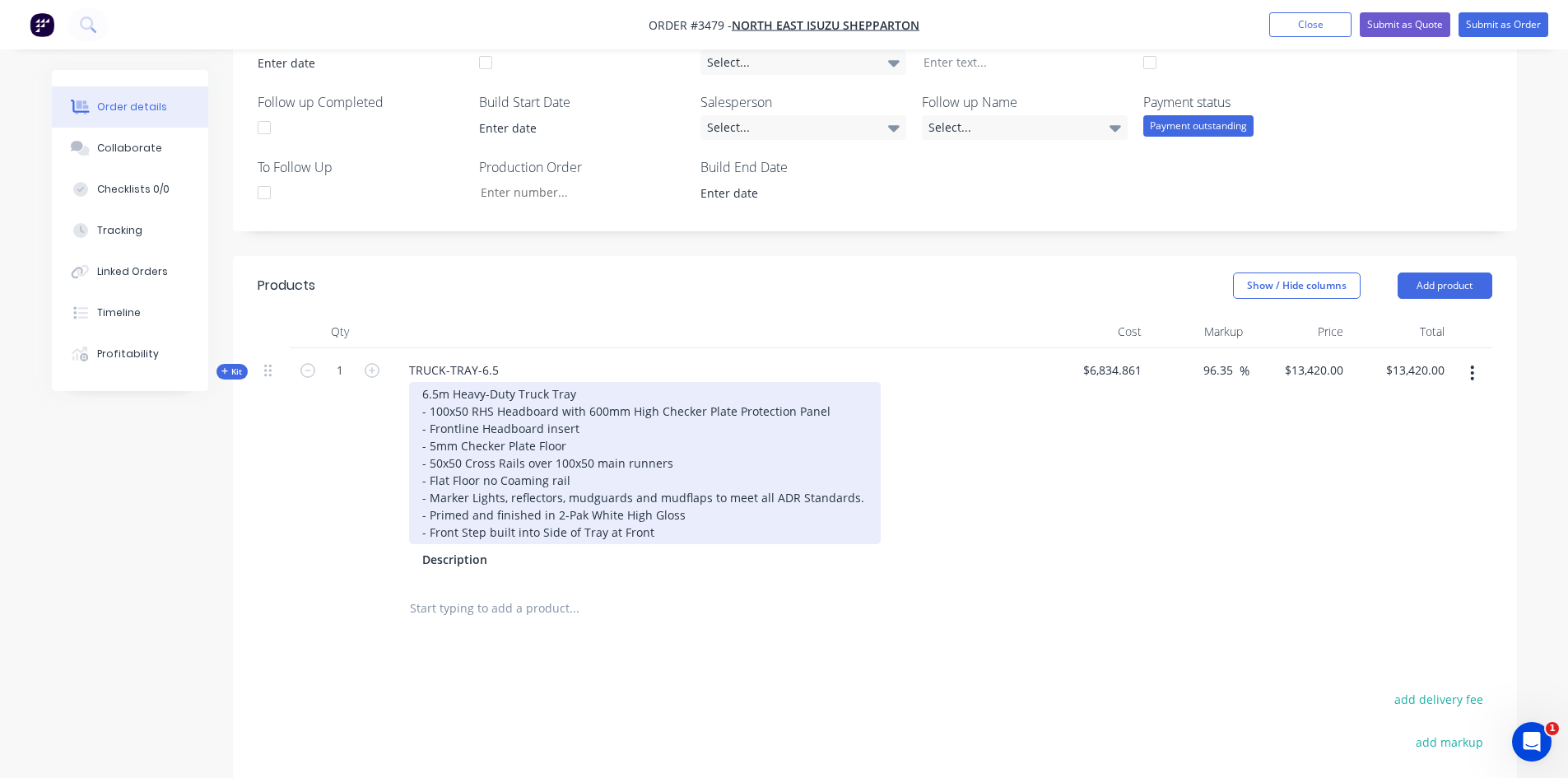
click at [436, 446] on div "6.5m Heavy-Duty Truck Tray - 100x50 RHS Headboard with 600mm High Checker Plate…" at bounding box center [645, 463] width 472 height 162
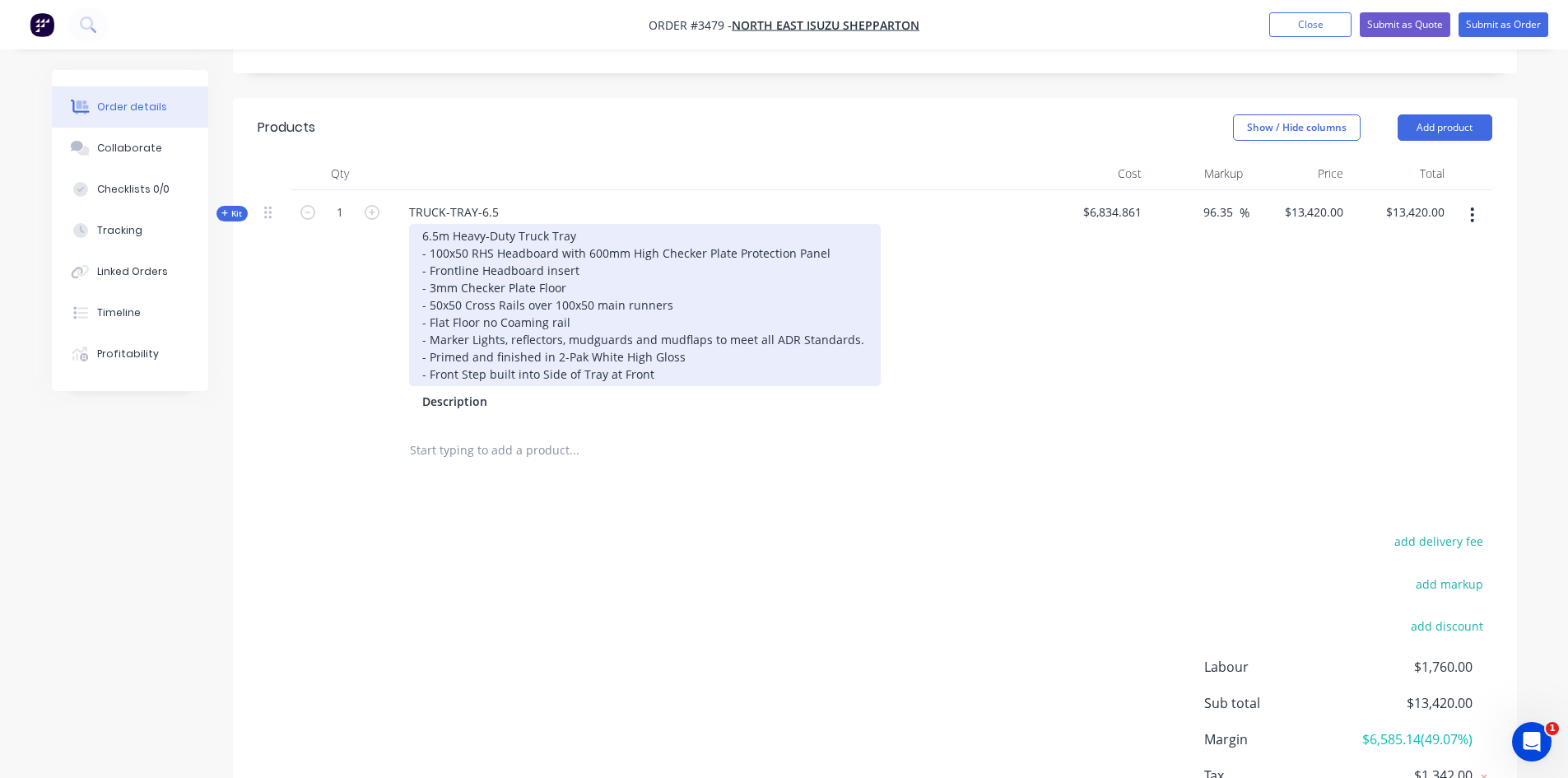
scroll to position [659, 0]
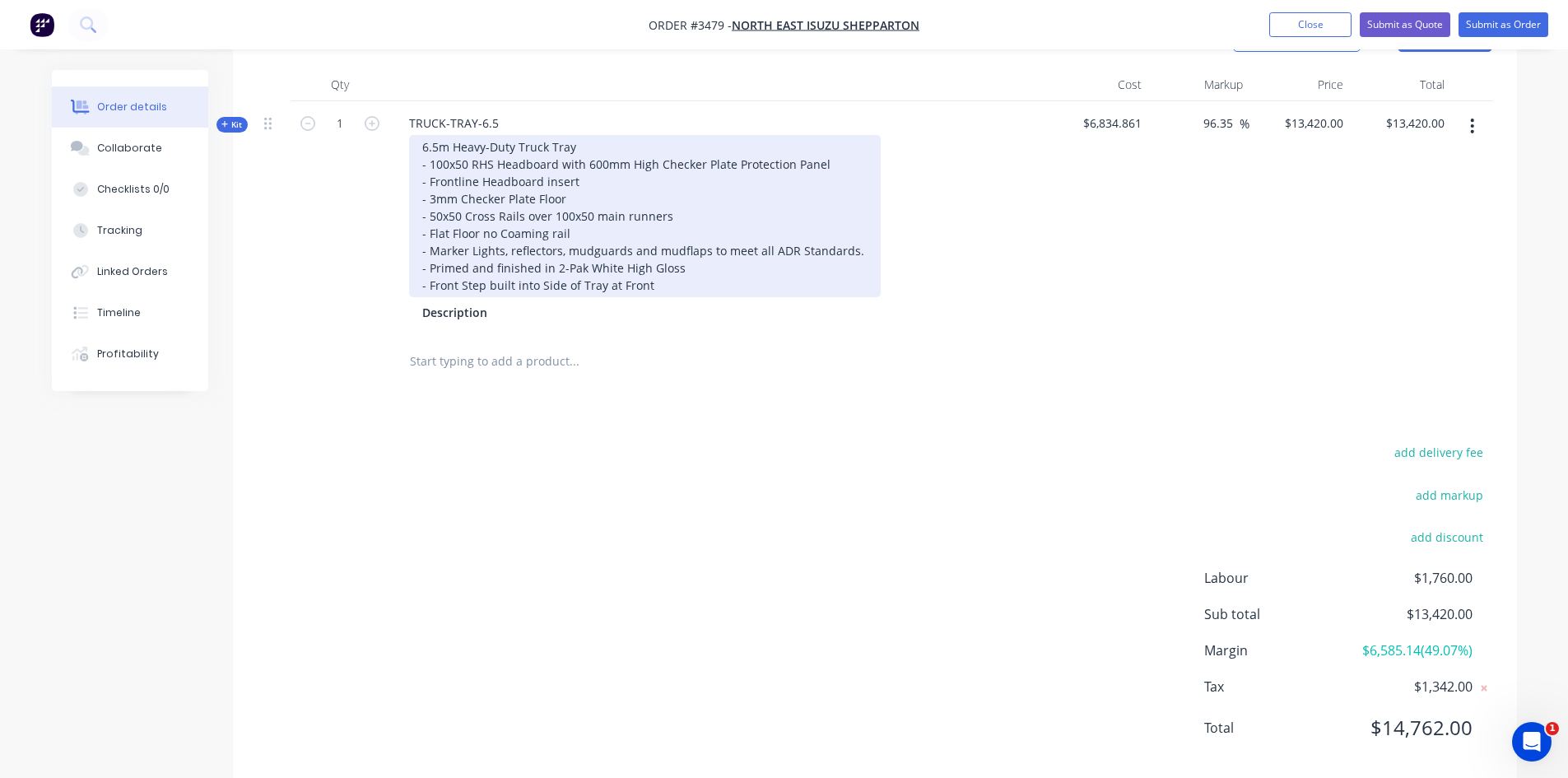
click at [585, 257] on div "6.5m Heavy-Duty Truck Tray - 100x50 RHS Headboard with 600mm High Checker Plate…" at bounding box center [645, 215] width 472 height 162
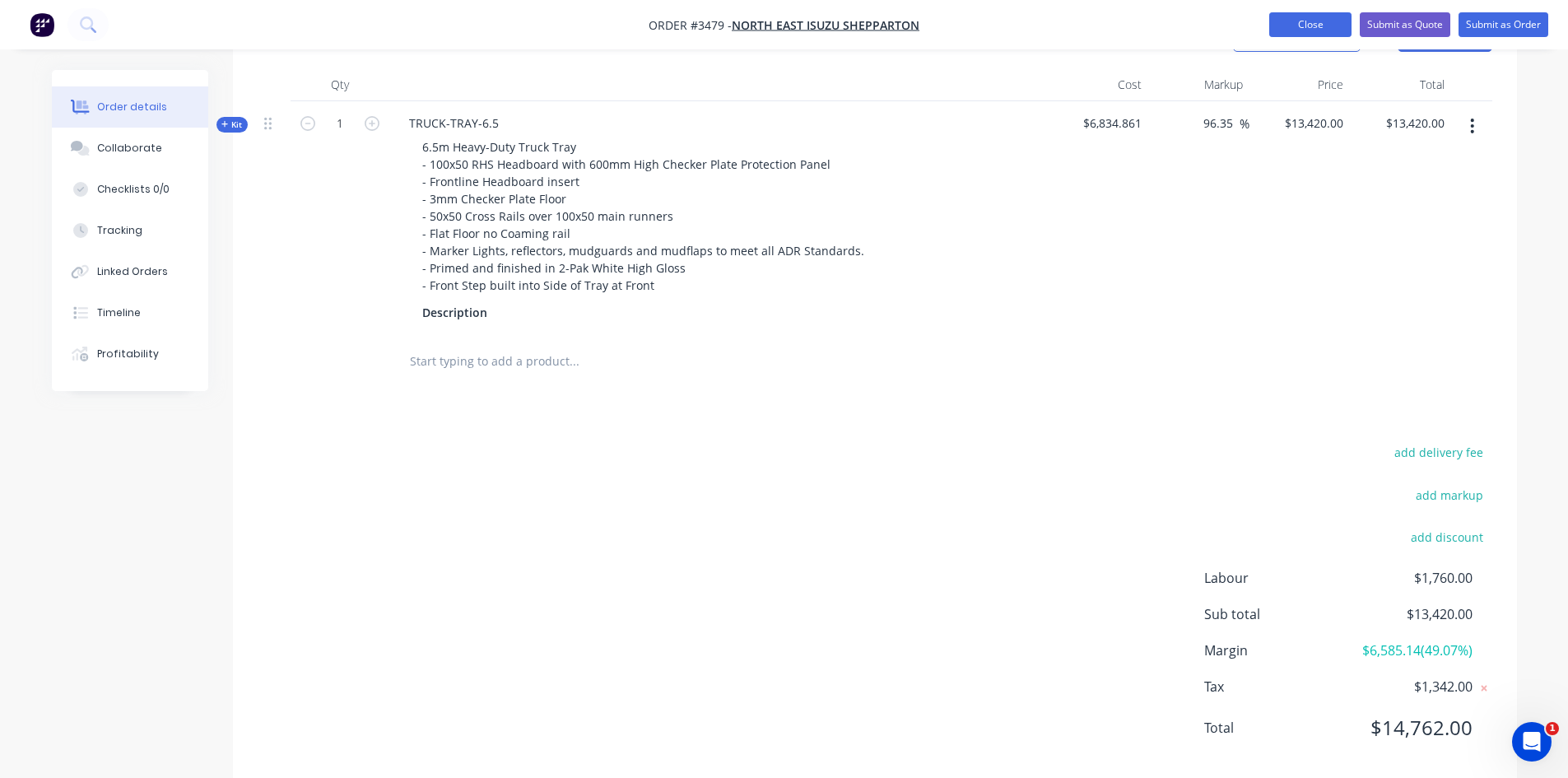
click at [1290, 18] on button "Close" at bounding box center [1310, 25] width 83 height 25
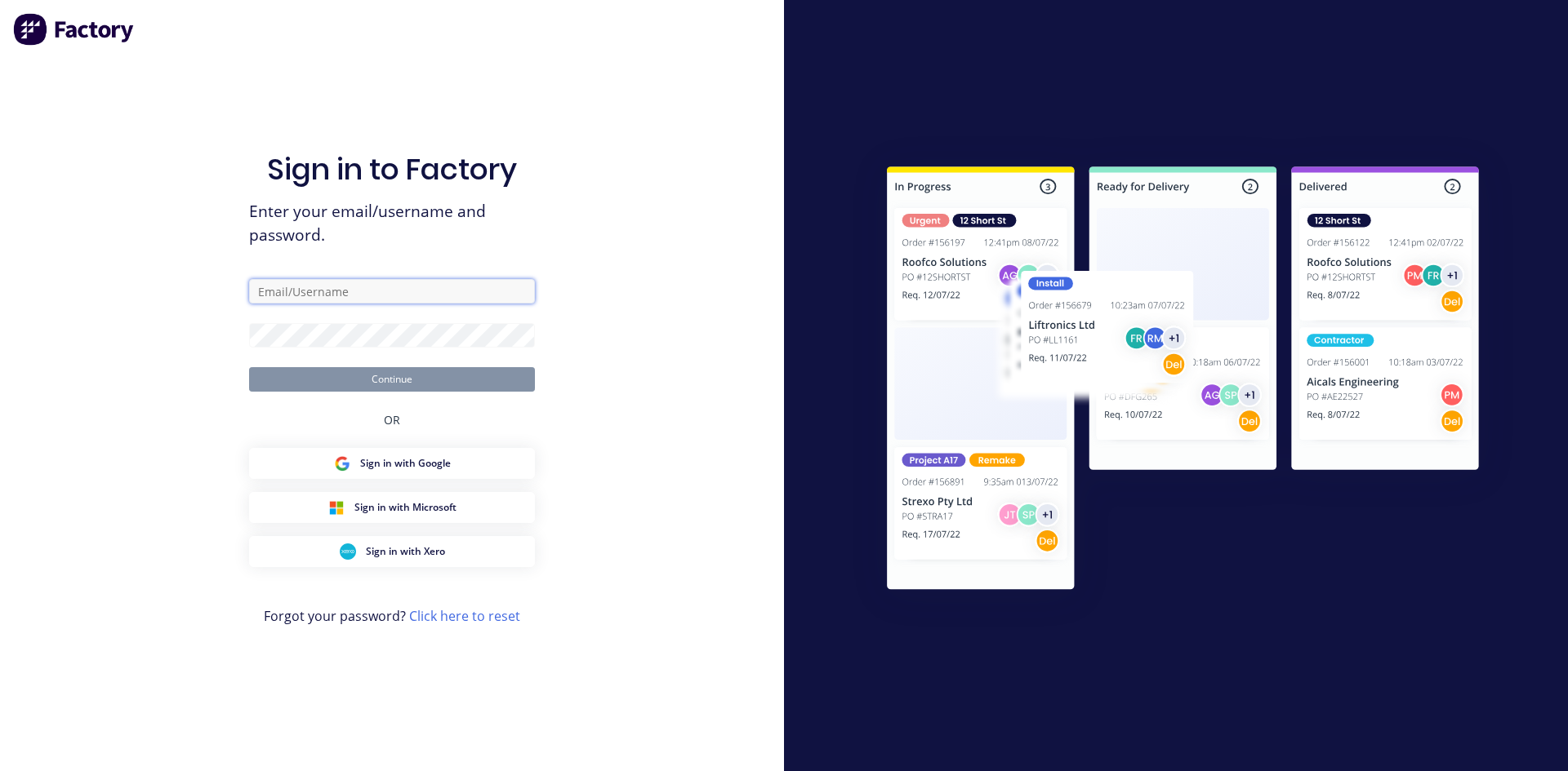
type input "[PERSON_NAME][EMAIL_ADDRESS][DOMAIN_NAME]"
click at [349, 382] on button "Continue" at bounding box center [391, 379] width 286 height 24
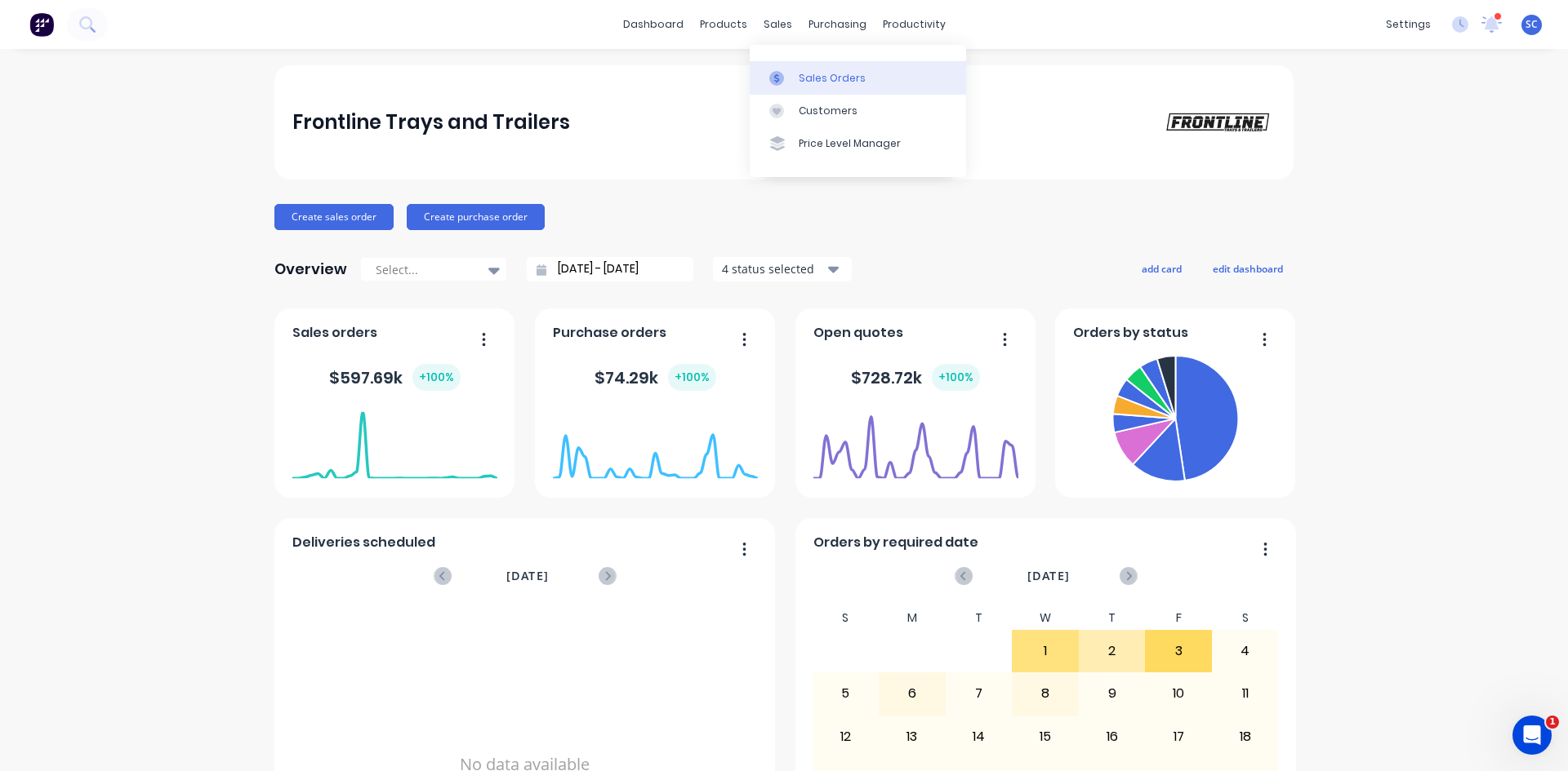
click at [772, 78] on icon at bounding box center [776, 78] width 15 height 15
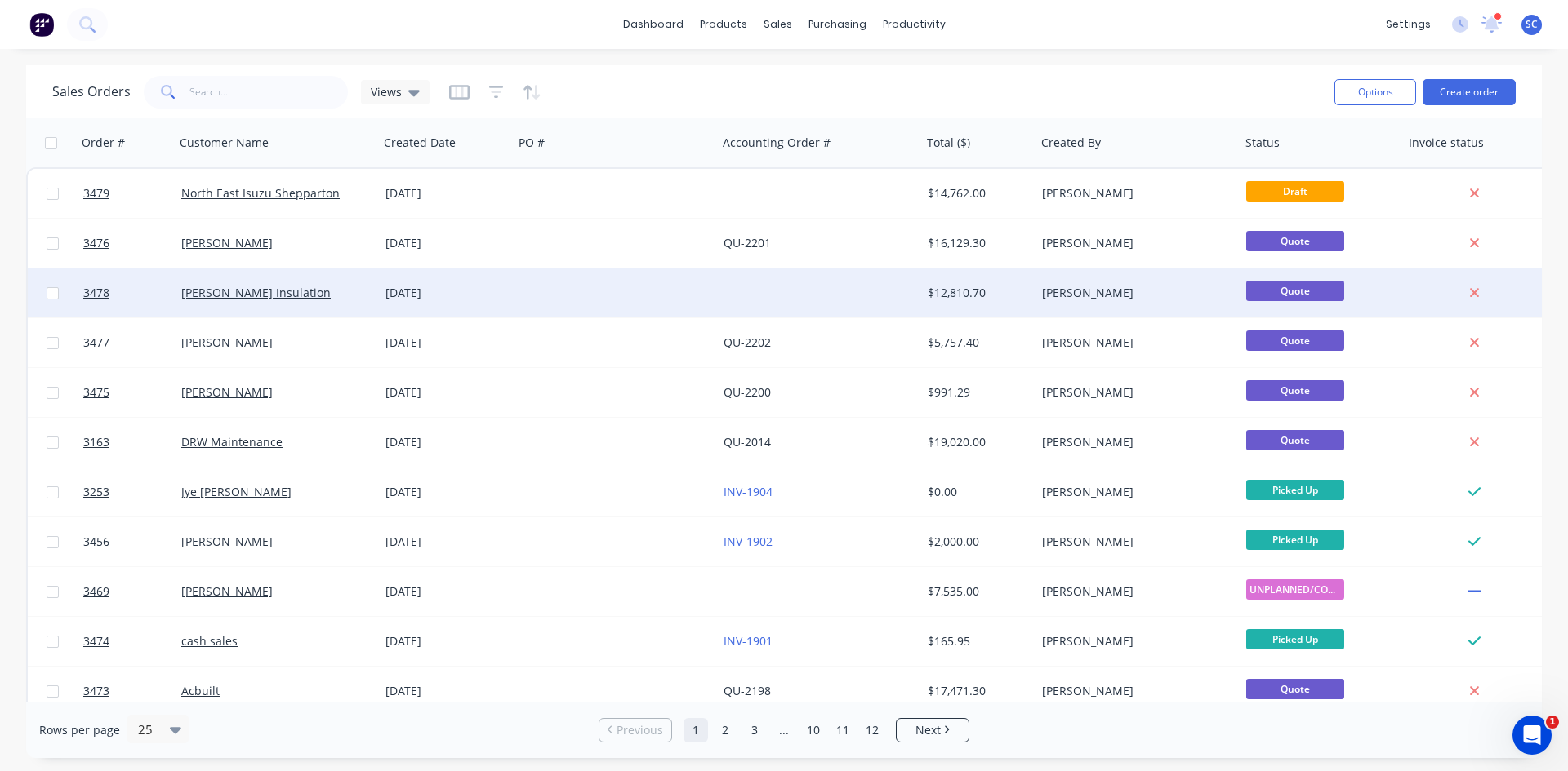
click at [294, 298] on div "[PERSON_NAME] Insulation" at bounding box center [272, 292] width 181 height 17
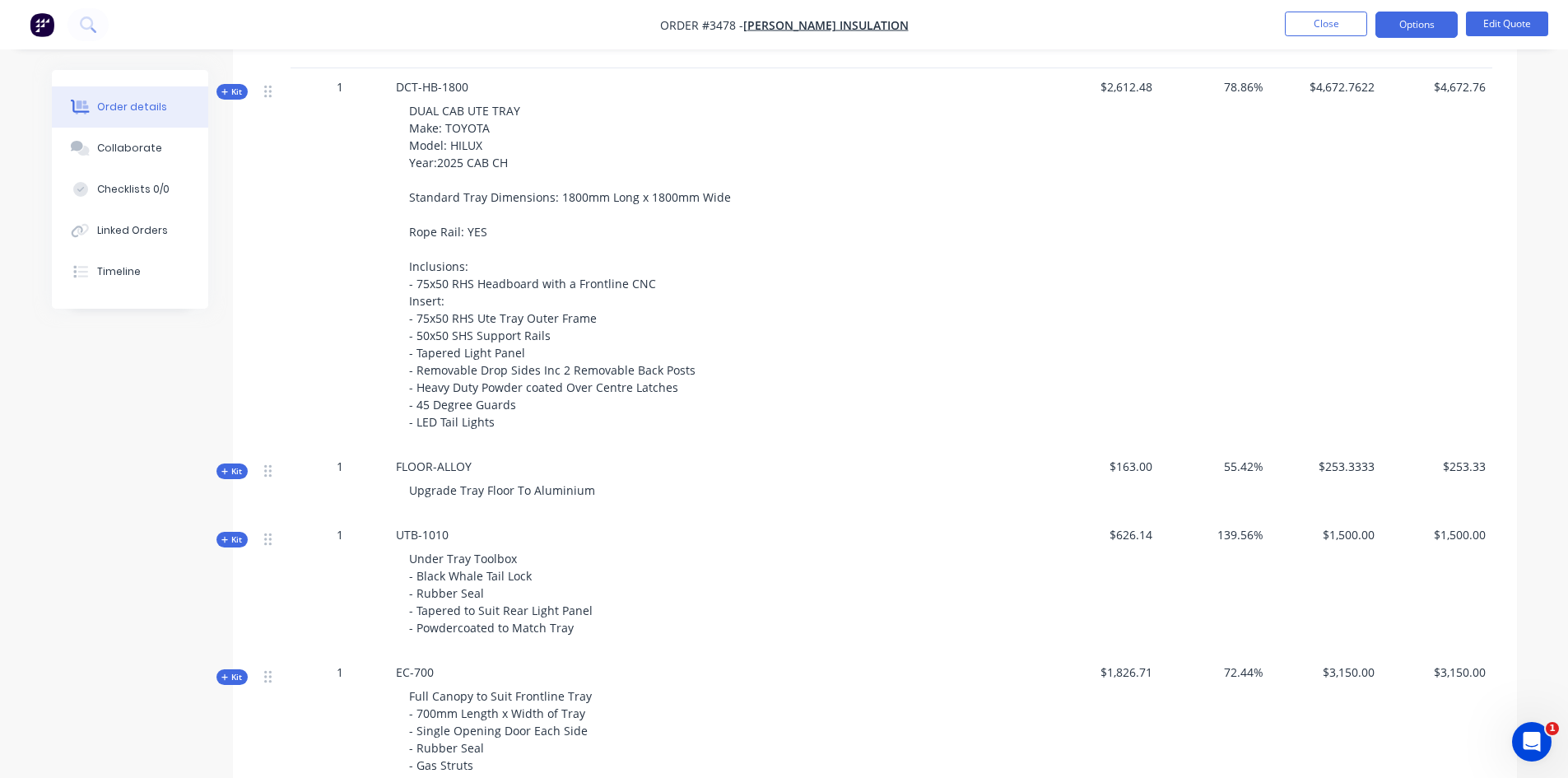
scroll to position [479, 0]
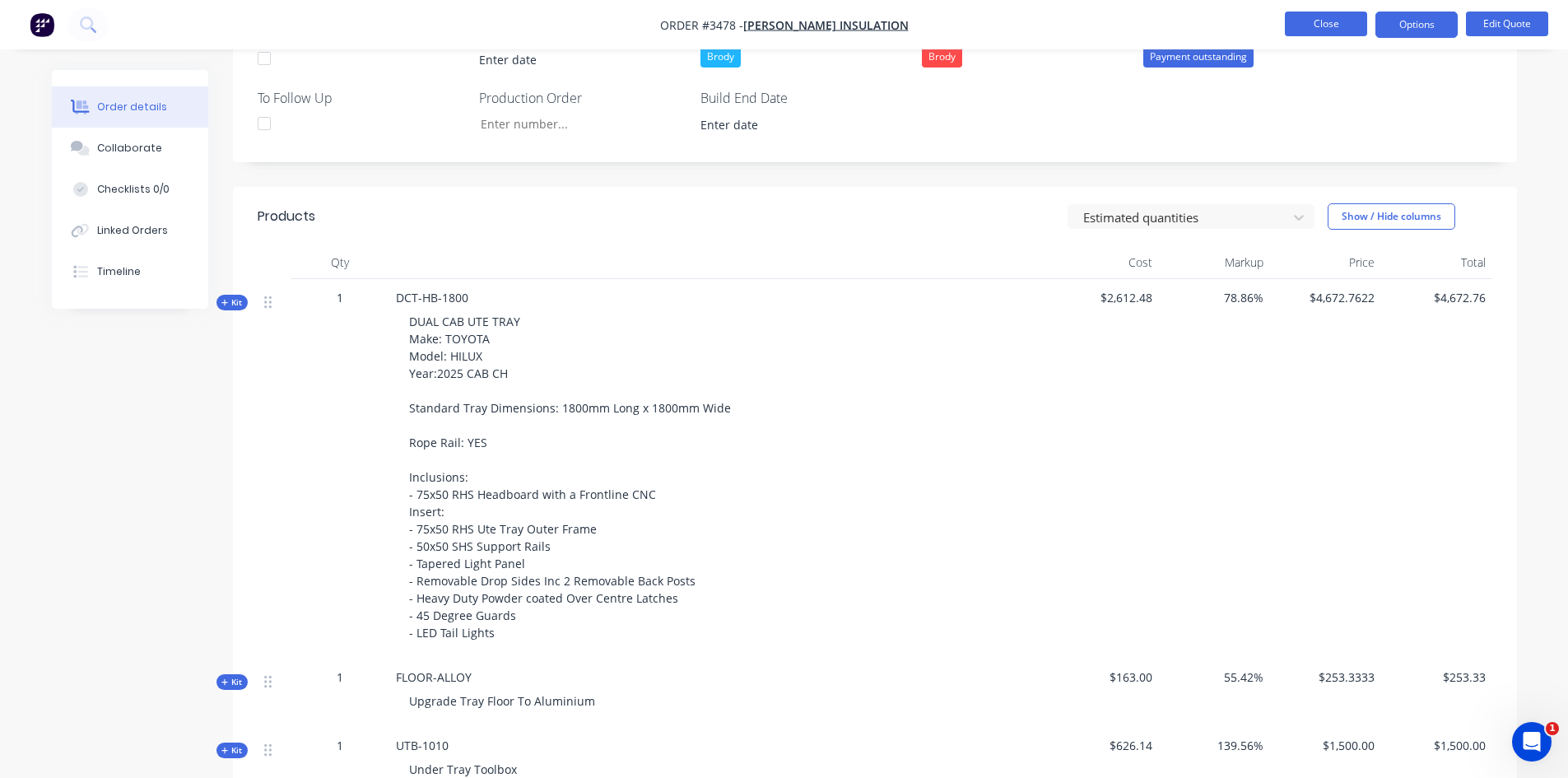
click at [1354, 16] on button "Close" at bounding box center [1326, 24] width 83 height 25
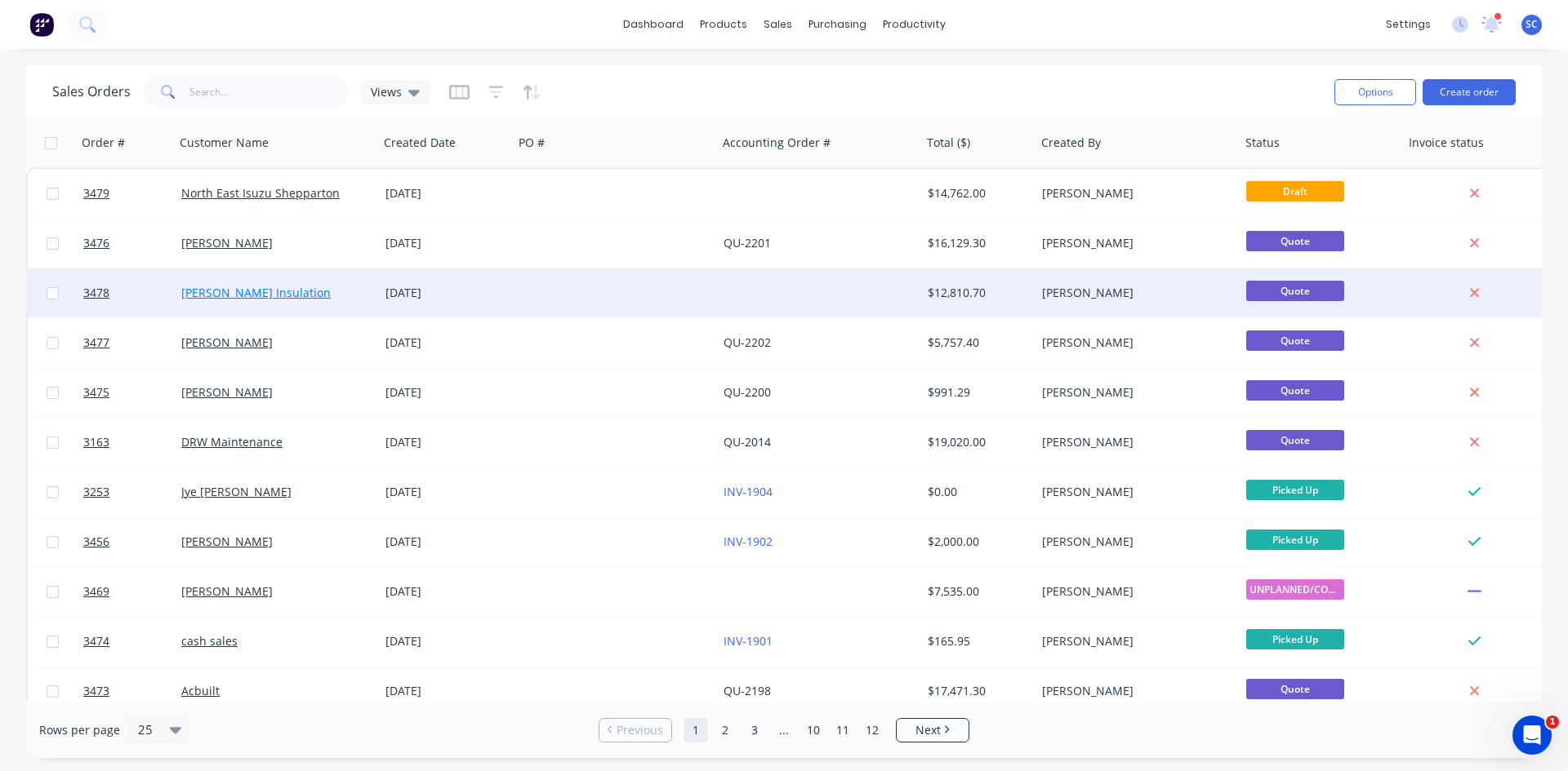
click at [216, 290] on link "[PERSON_NAME] Insulation" at bounding box center [255, 292] width 149 height 16
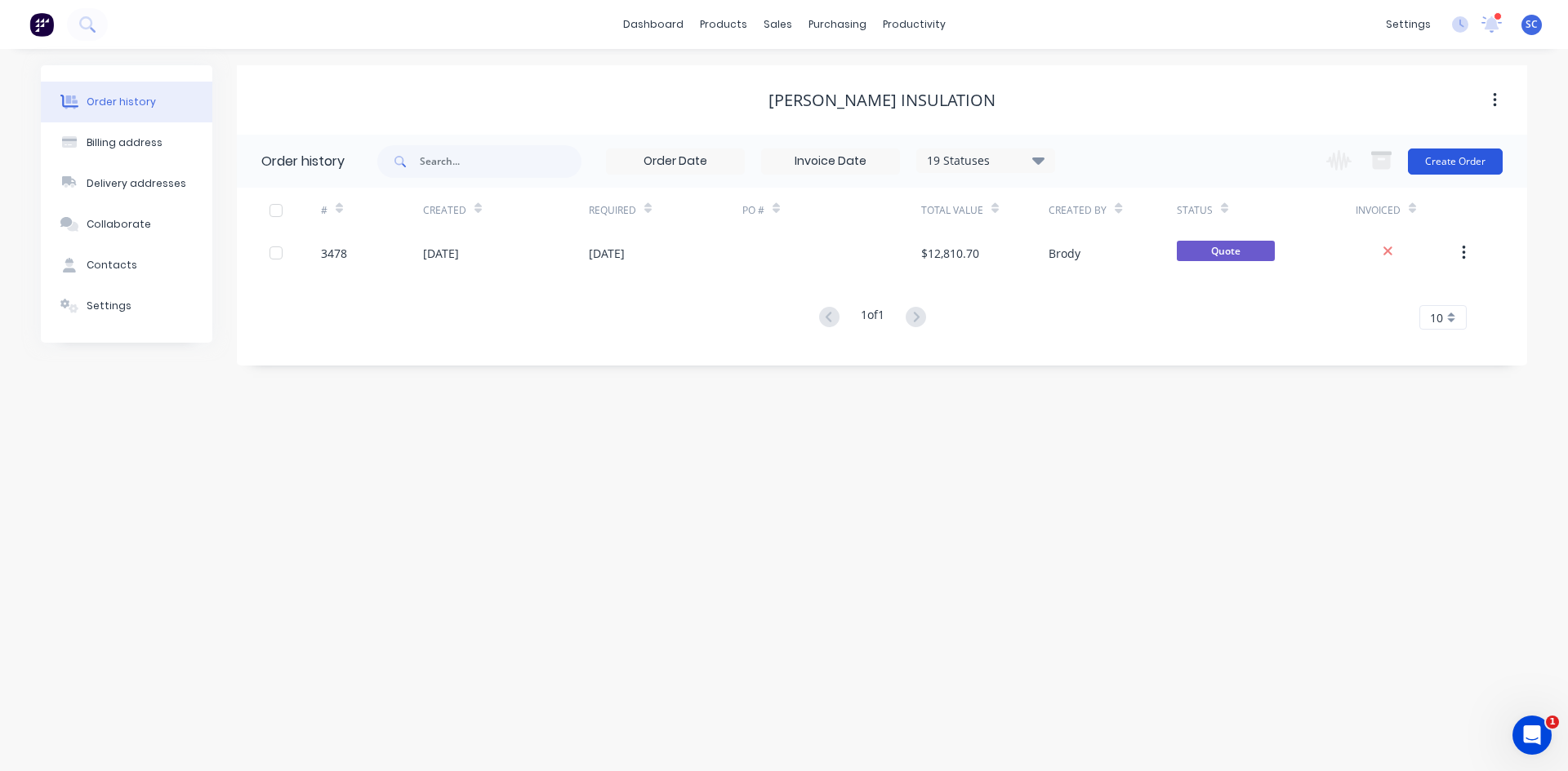
click at [1473, 160] on button "Create Order" at bounding box center [1455, 161] width 95 height 26
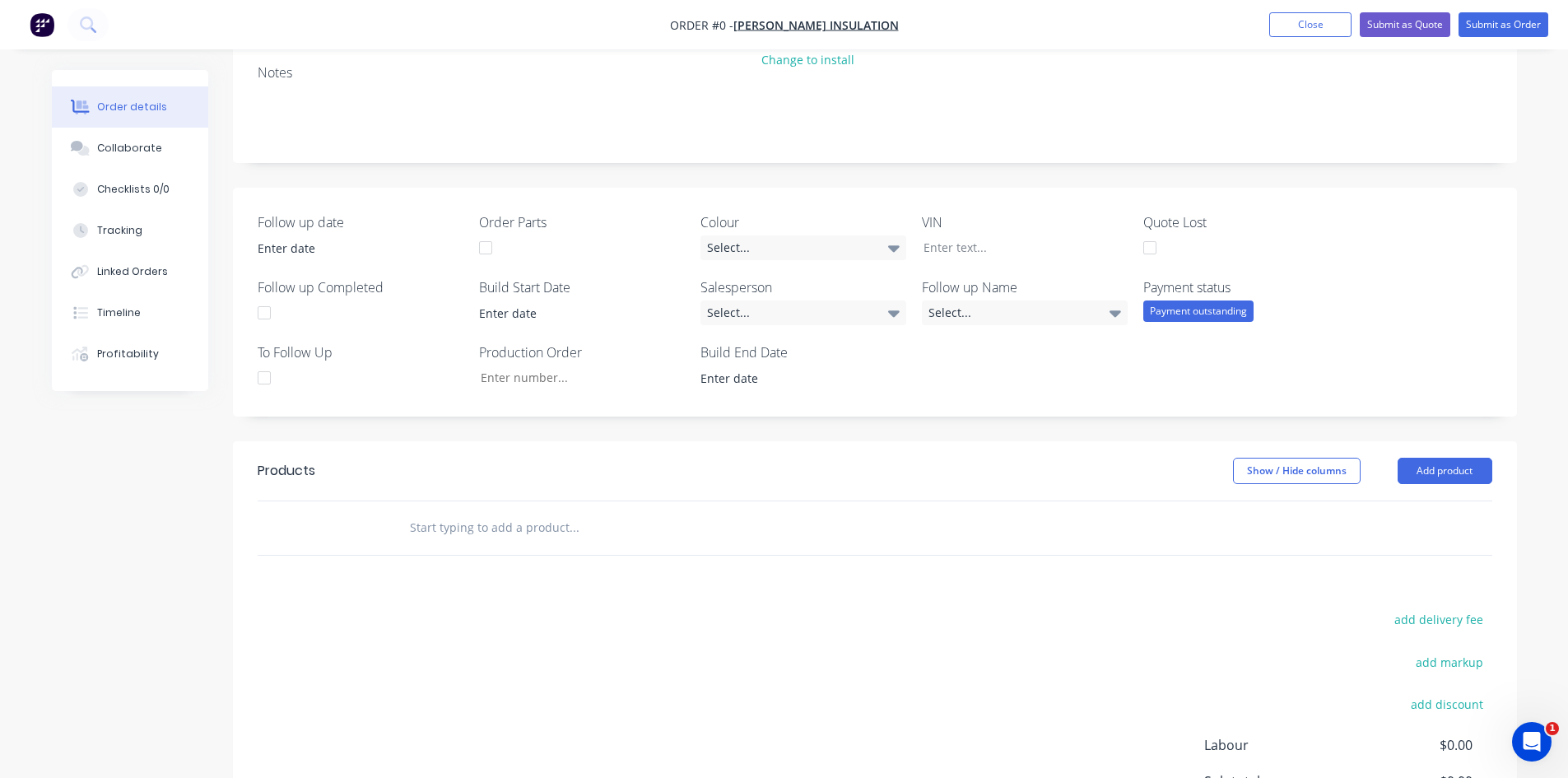
scroll to position [247, 0]
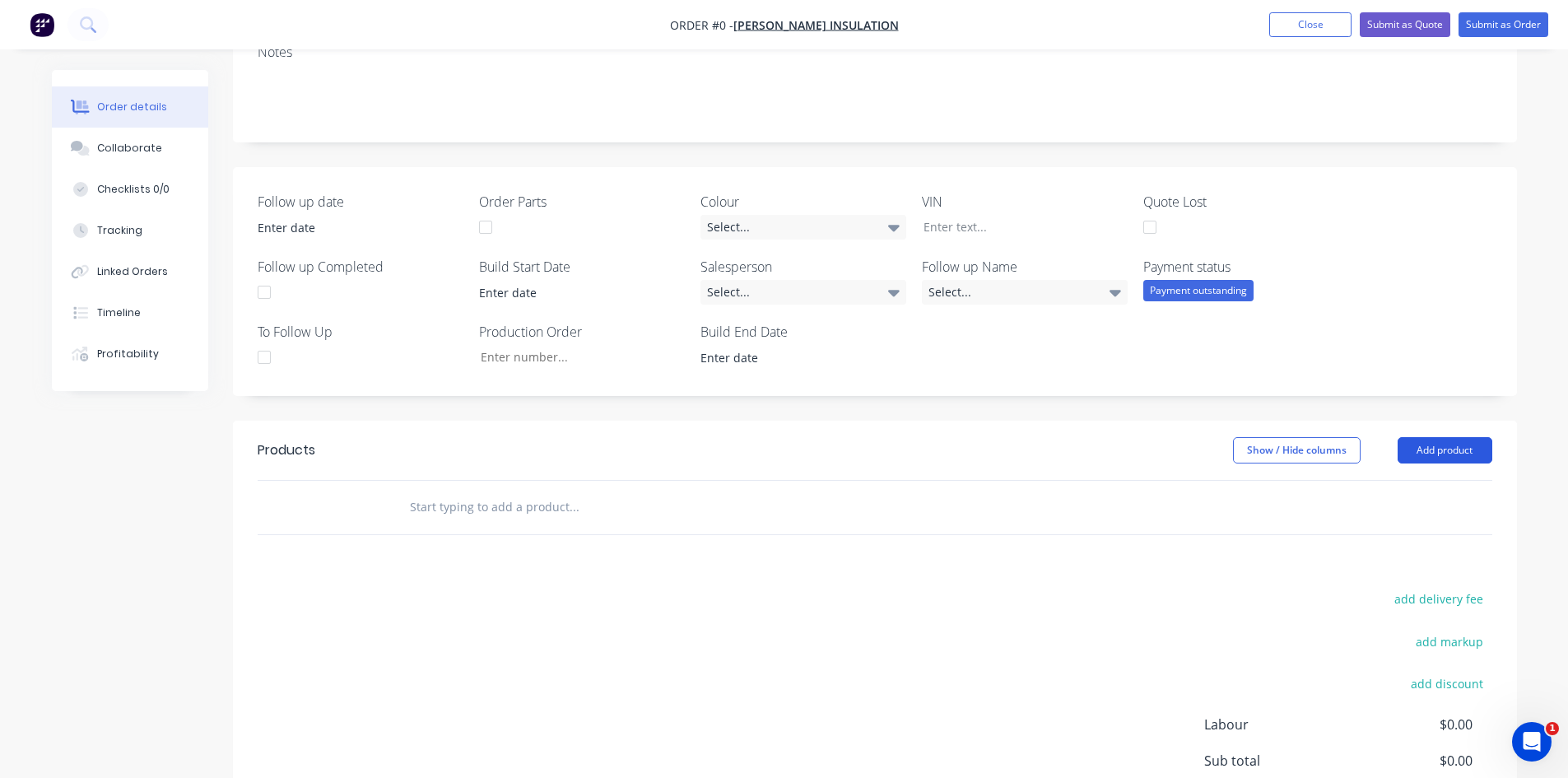
click at [1426, 447] on button "Add product" at bounding box center [1445, 450] width 94 height 27
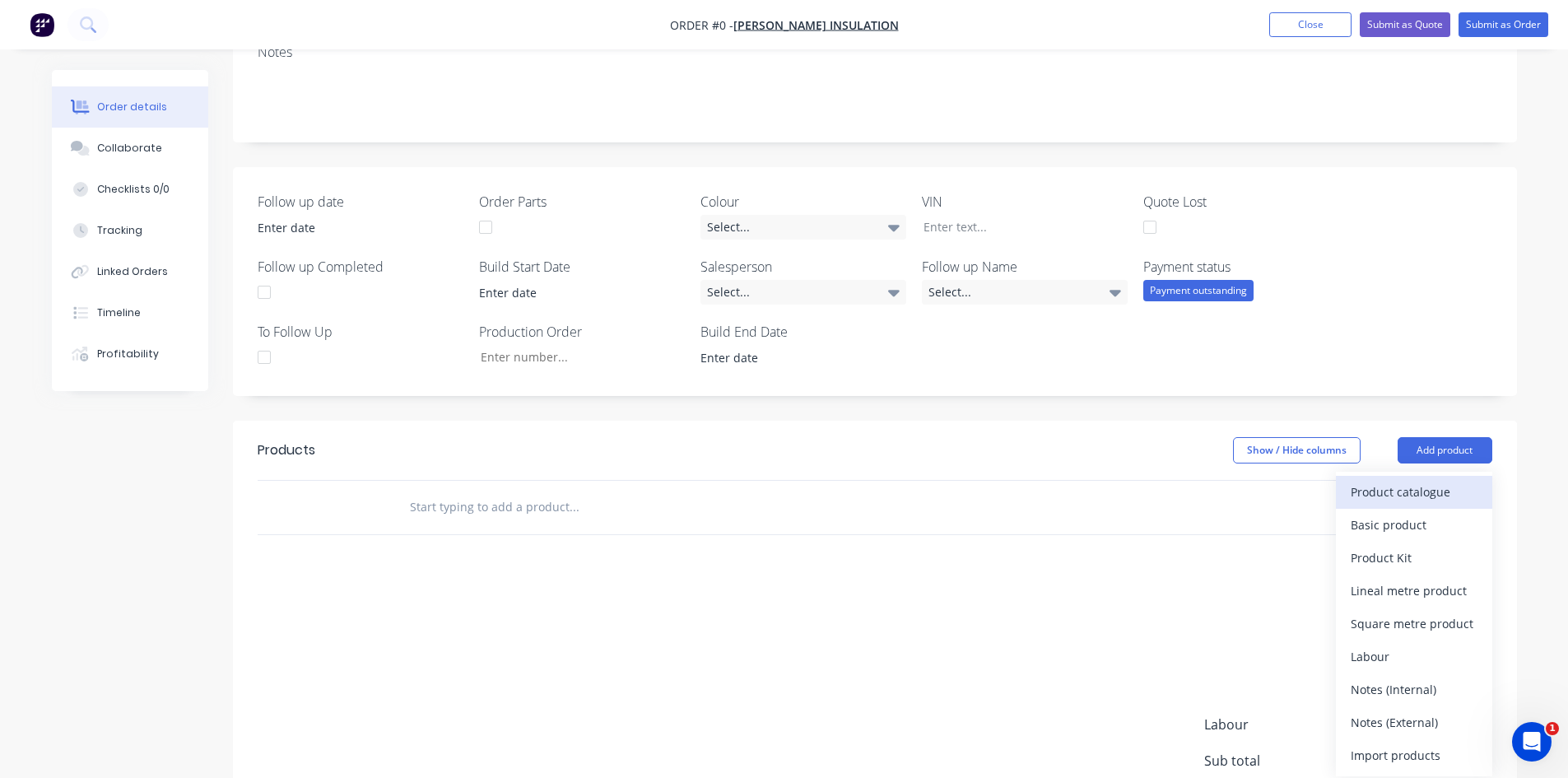
click at [1365, 487] on div "Product catalogue" at bounding box center [1414, 492] width 127 height 24
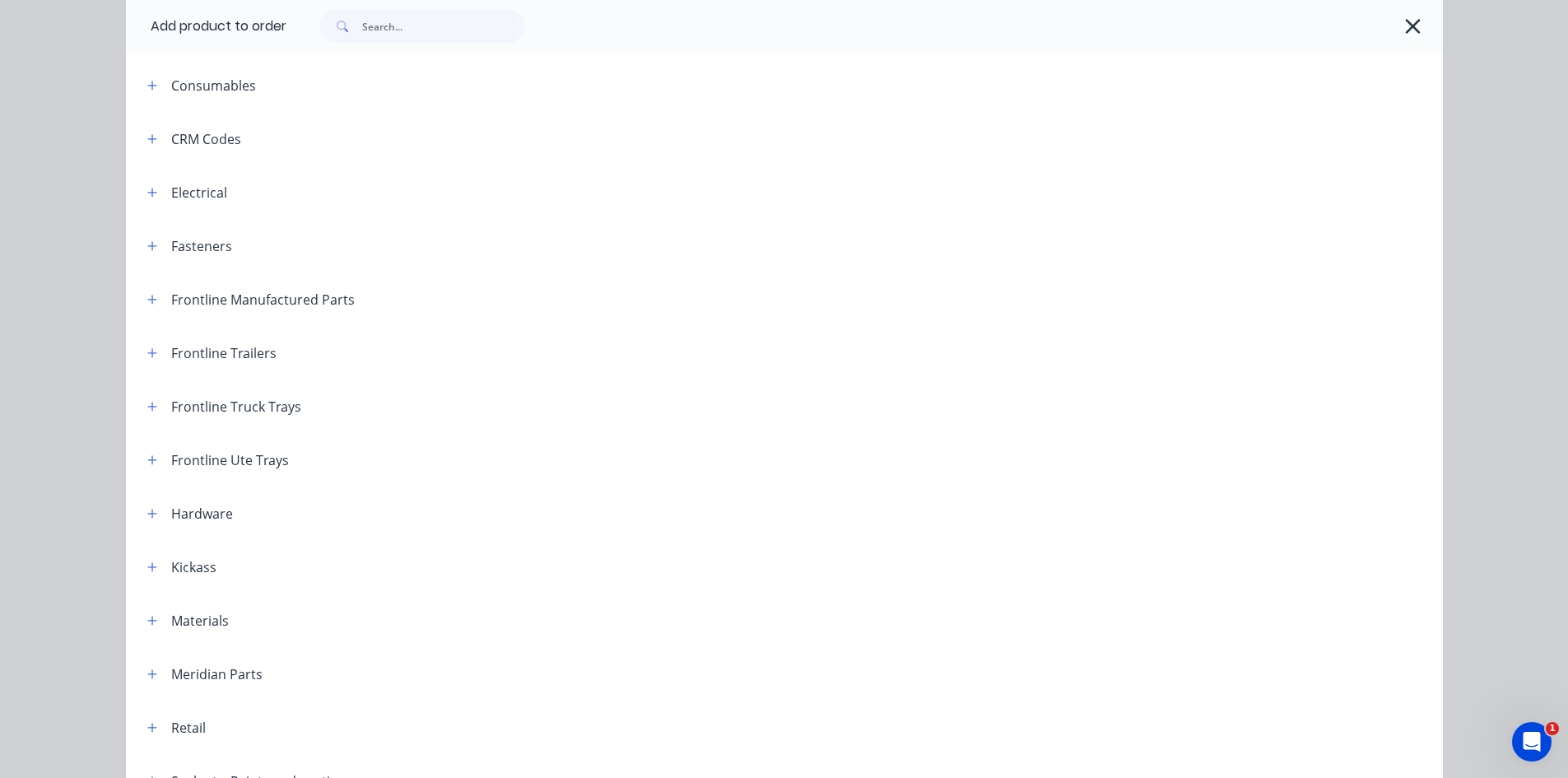
scroll to position [83, 0]
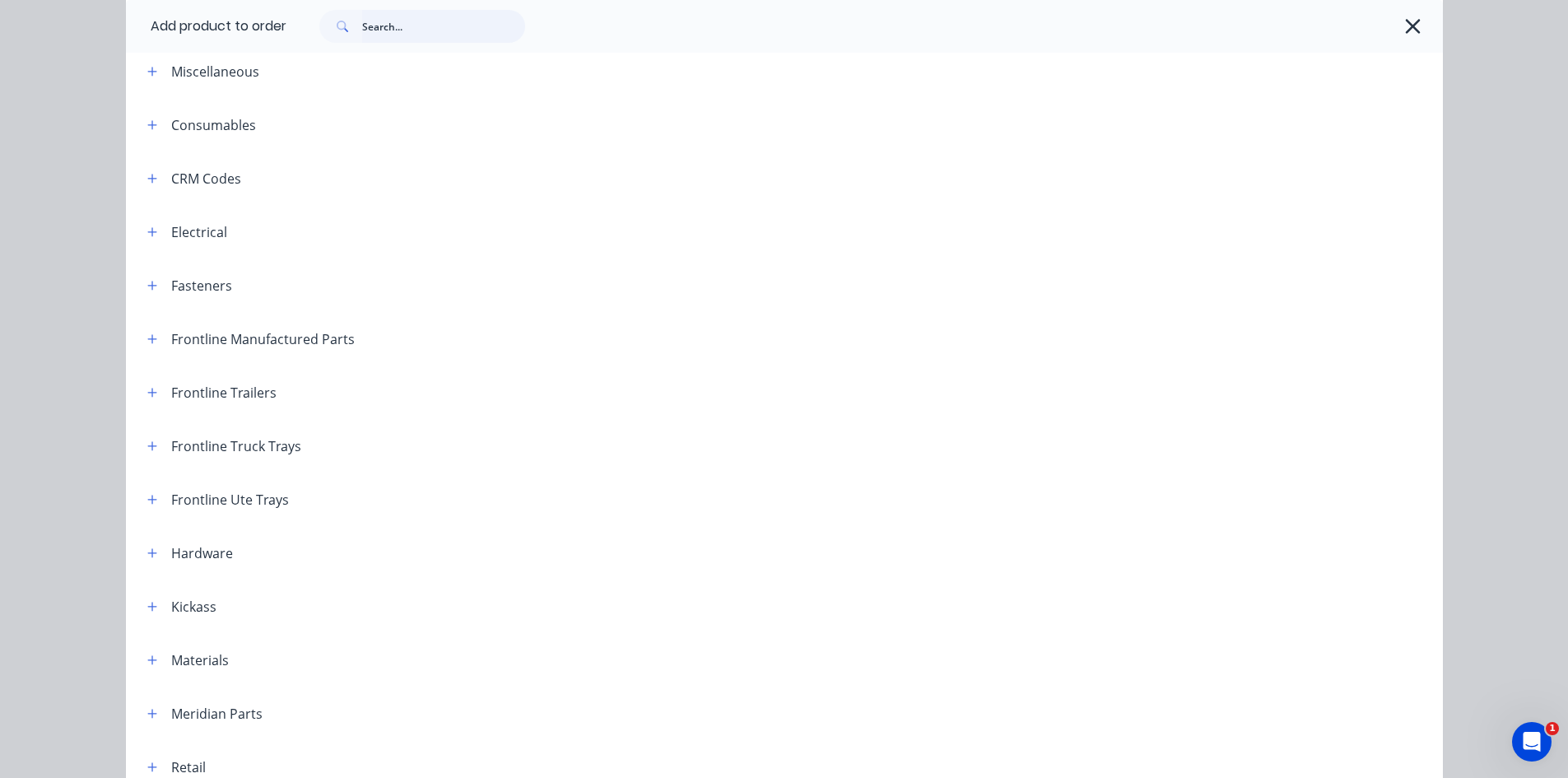
click at [400, 37] on input "text" at bounding box center [443, 26] width 163 height 32
type input "dct"
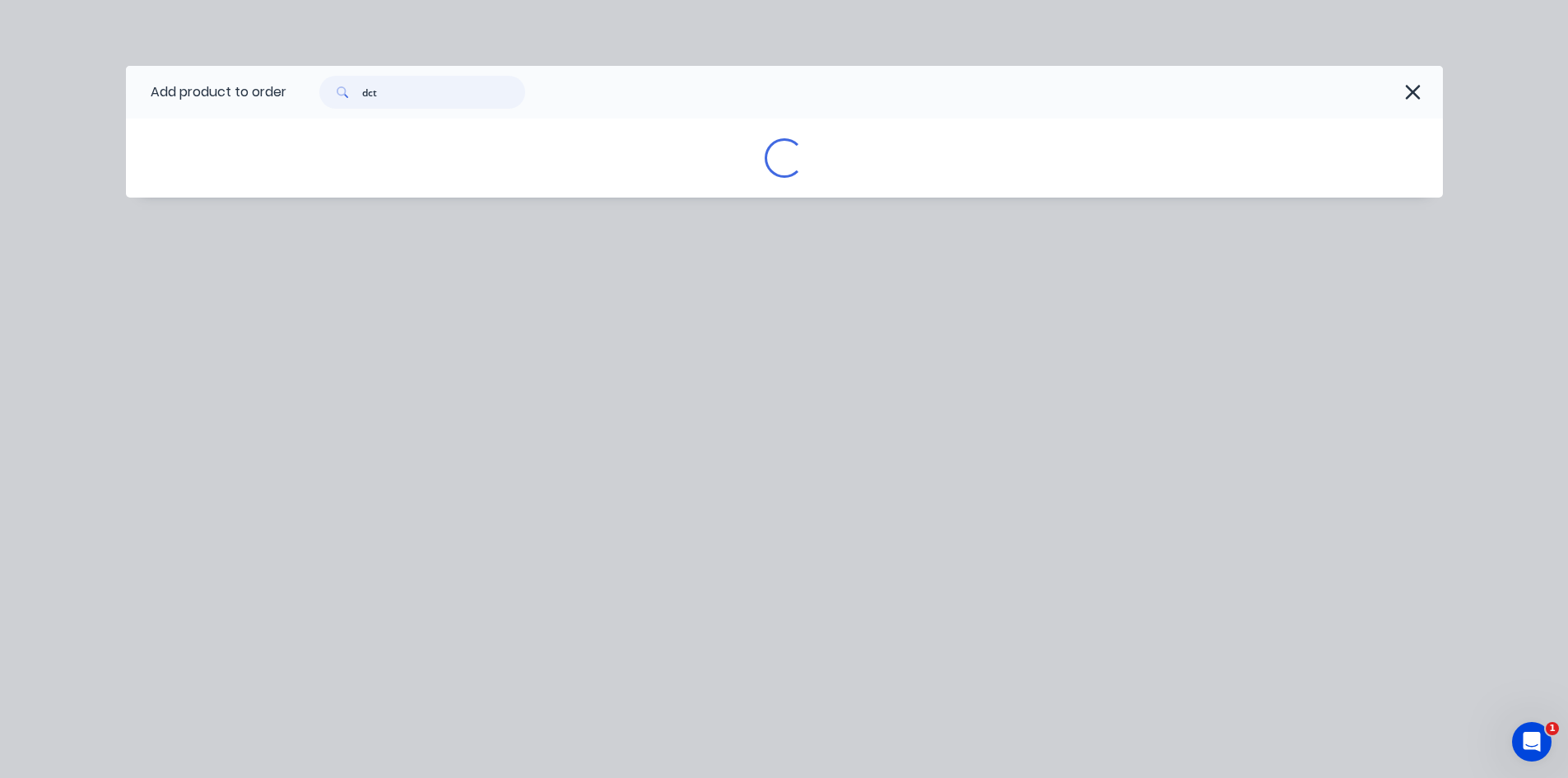
scroll to position [0, 0]
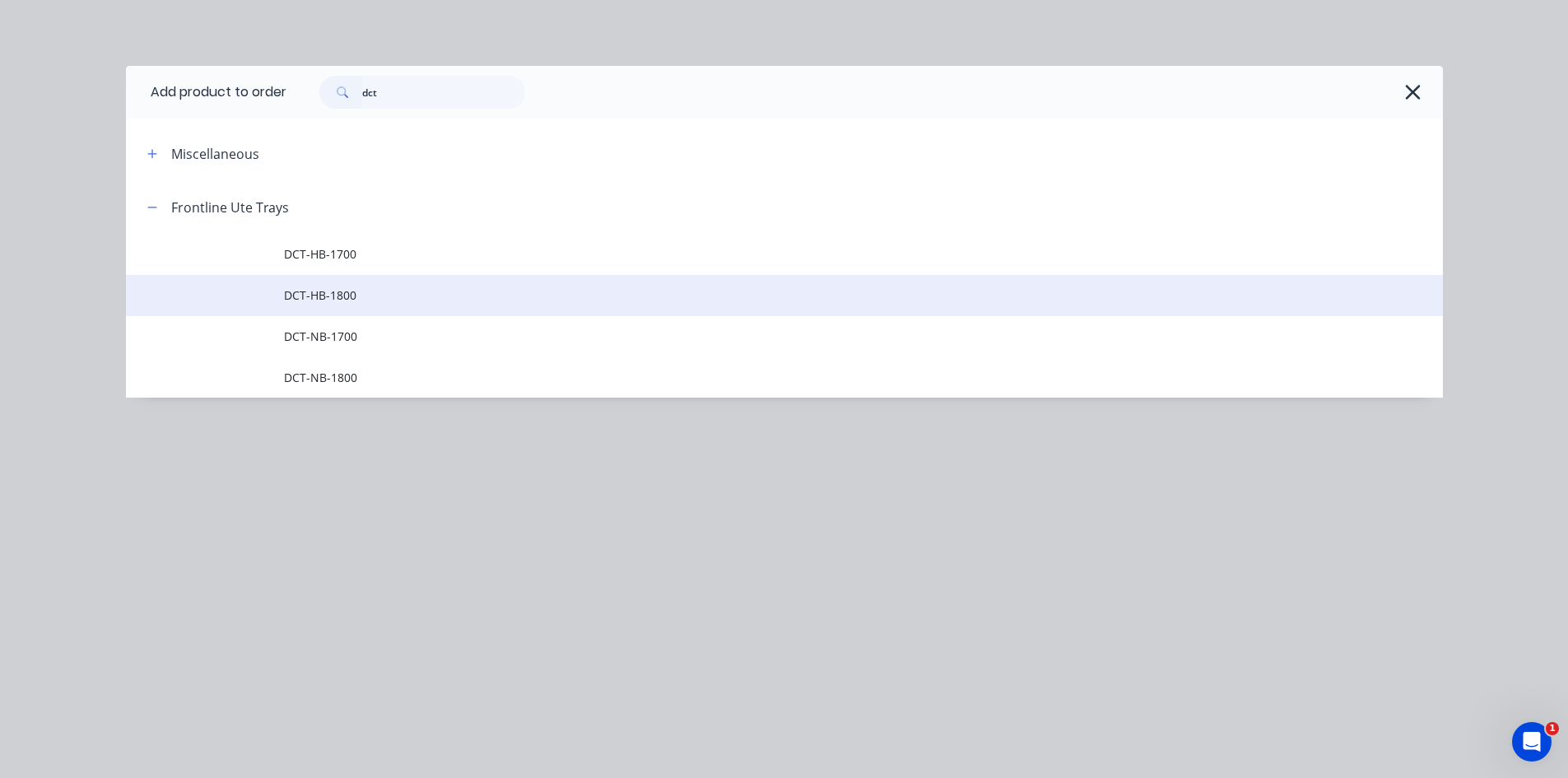
click at [319, 296] on span "DCT-HB-1800" at bounding box center [747, 295] width 927 height 18
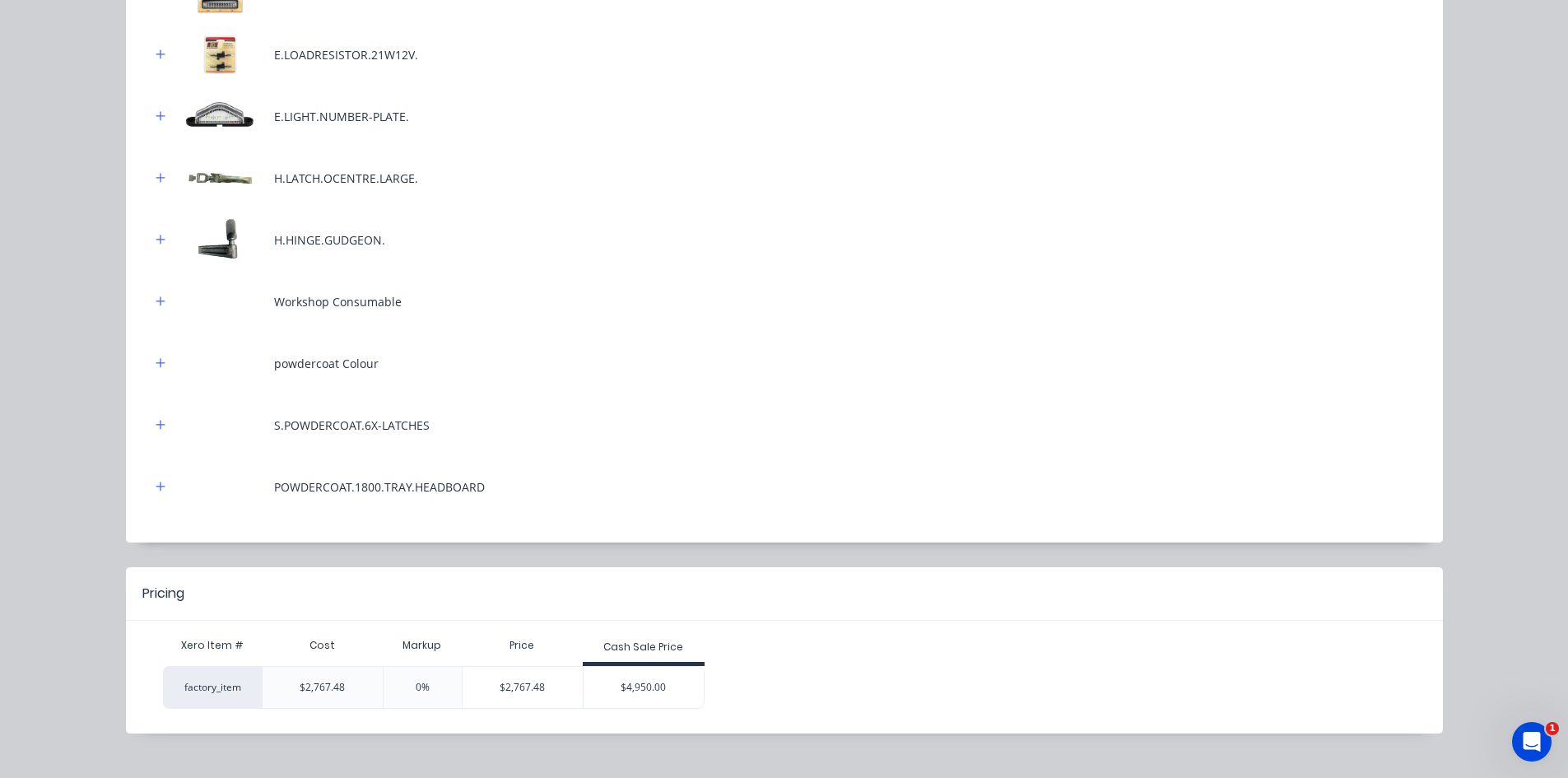
scroll to position [822, 0]
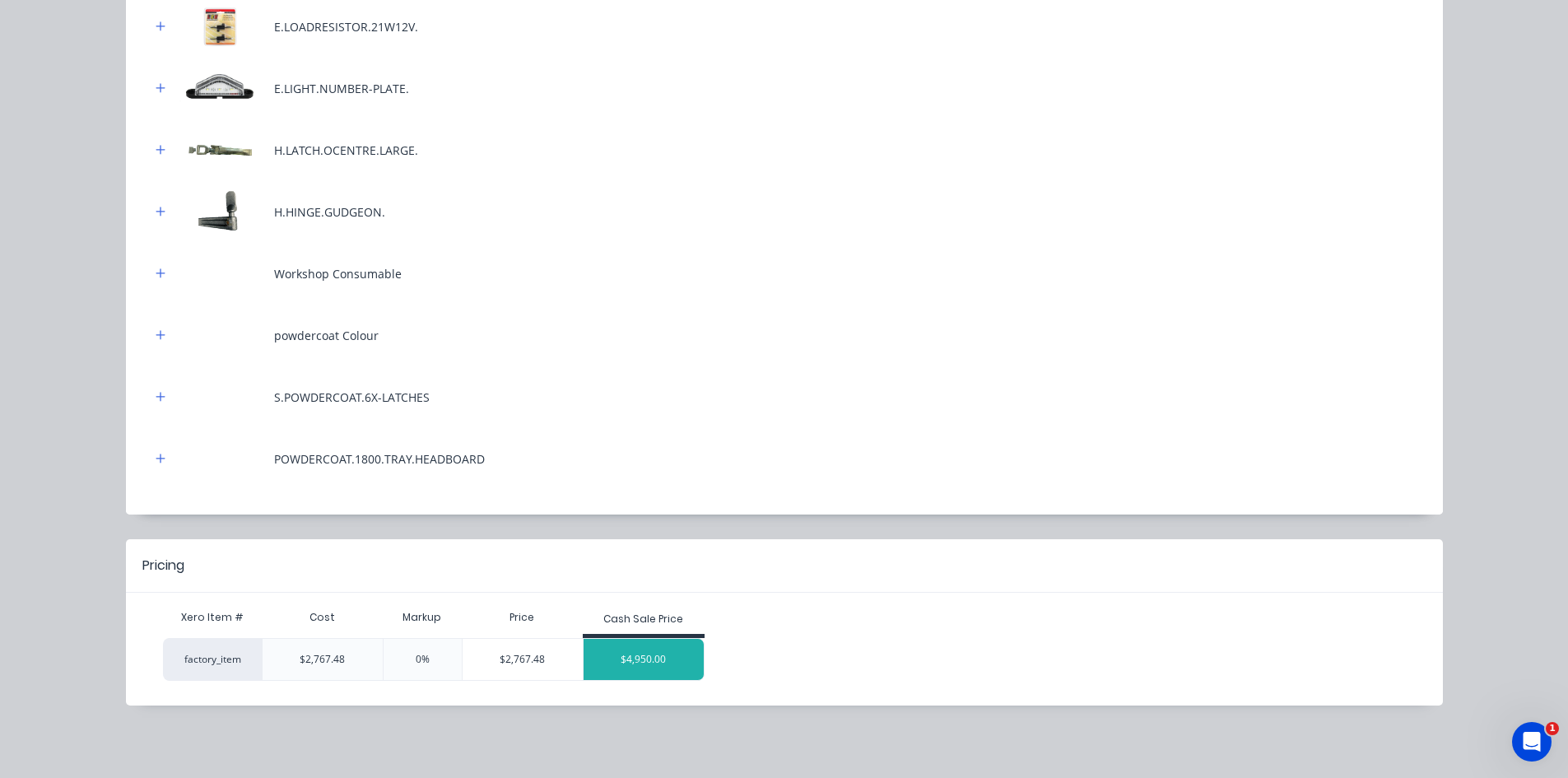
click at [627, 661] on div "$4,950.00" at bounding box center [644, 660] width 120 height 41
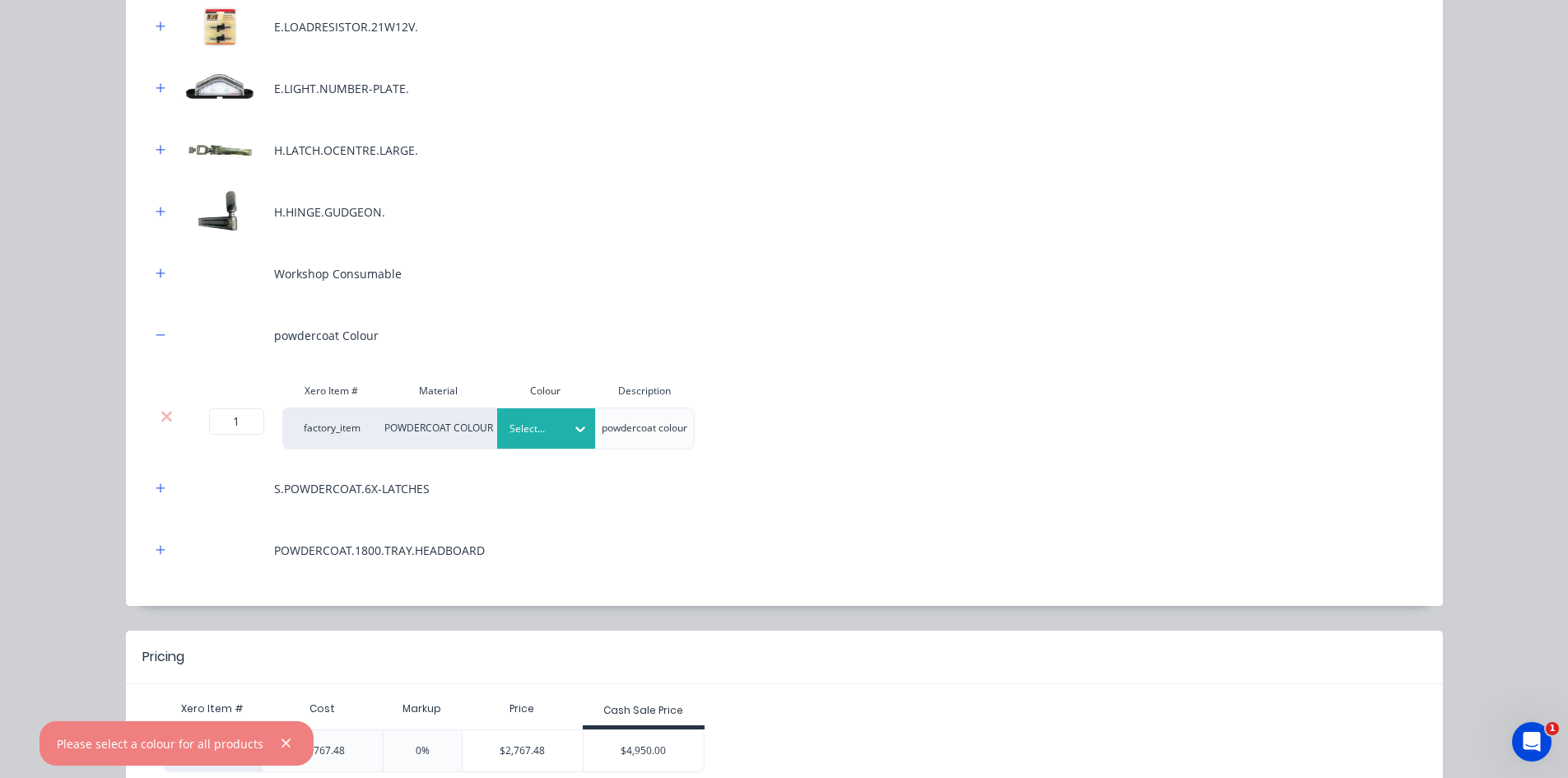
click at [531, 411] on div "Select..." at bounding box center [547, 428] width 98 height 40
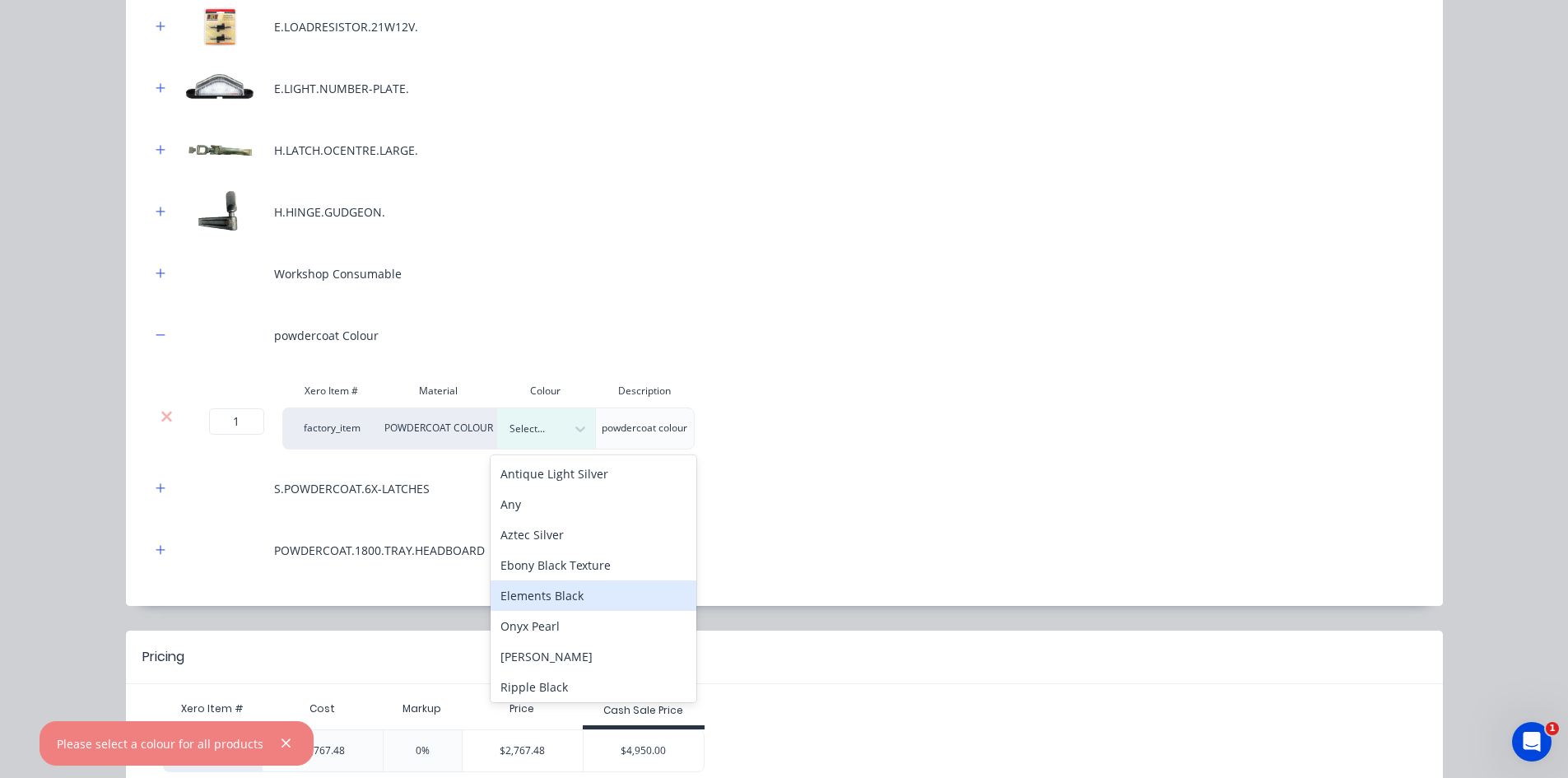
click at [542, 595] on div "Elements Black" at bounding box center [593, 595] width 205 height 30
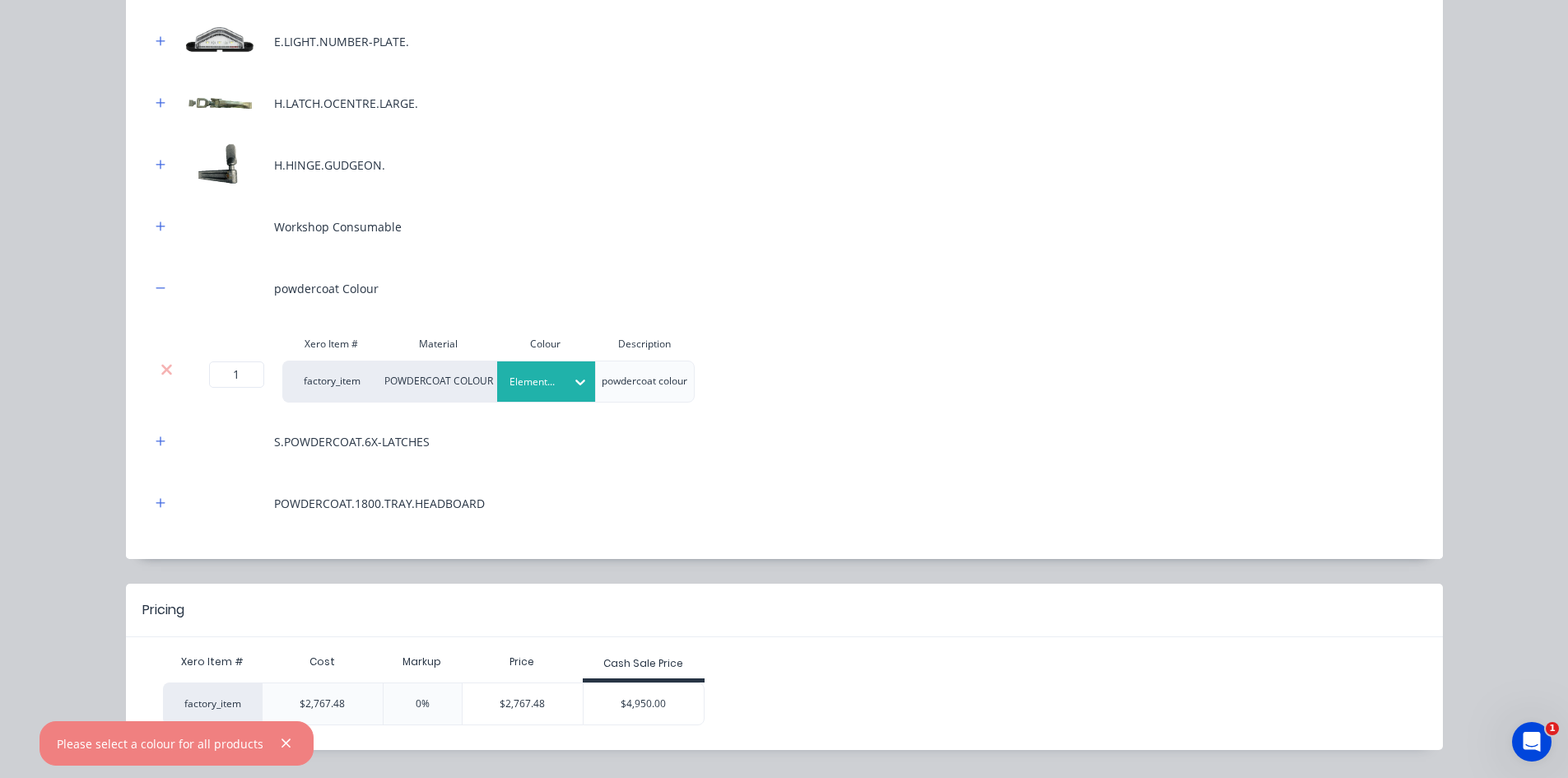
scroll to position [914, 0]
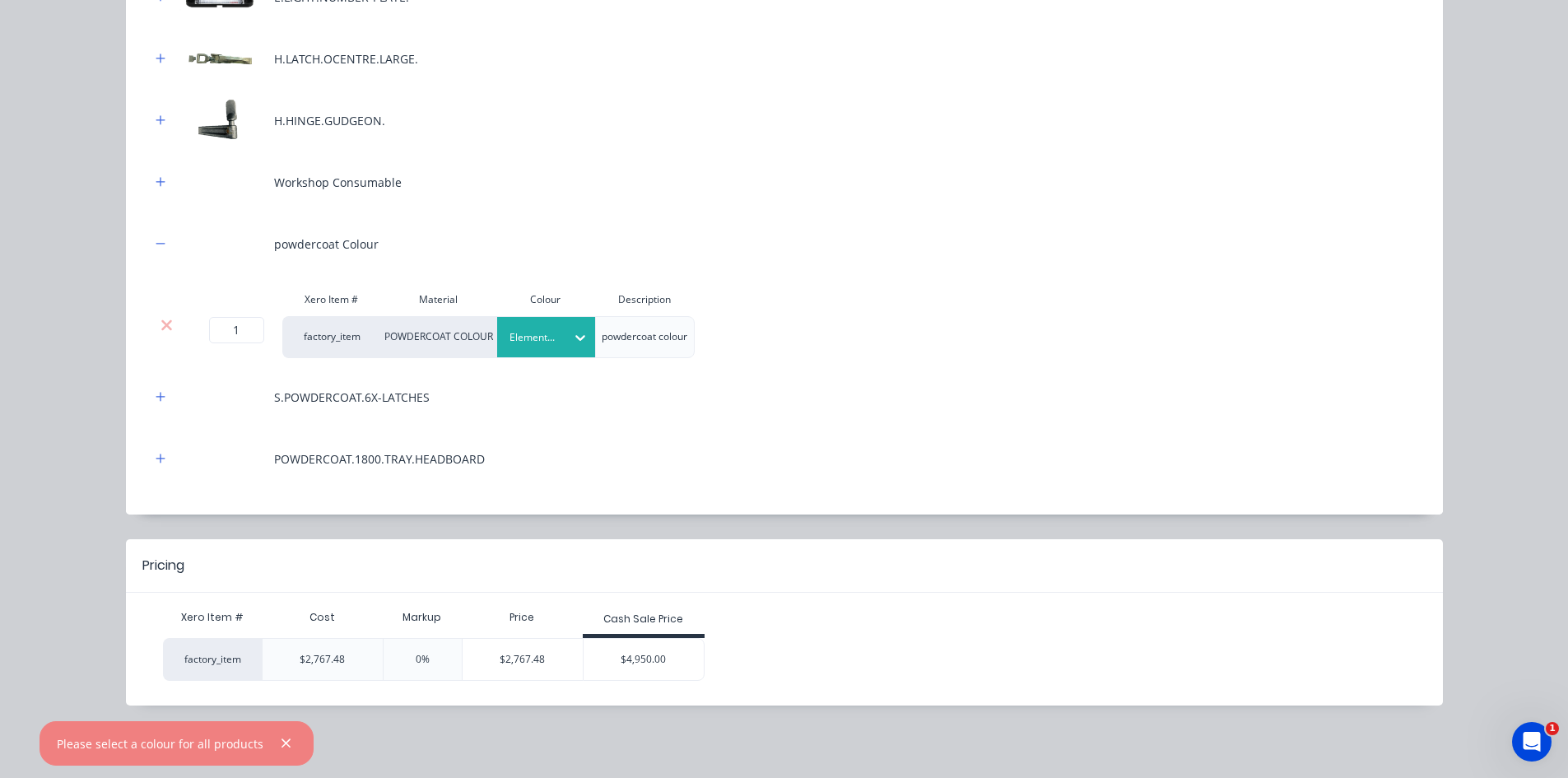
click at [651, 654] on div "$4,950.00" at bounding box center [644, 660] width 120 height 41
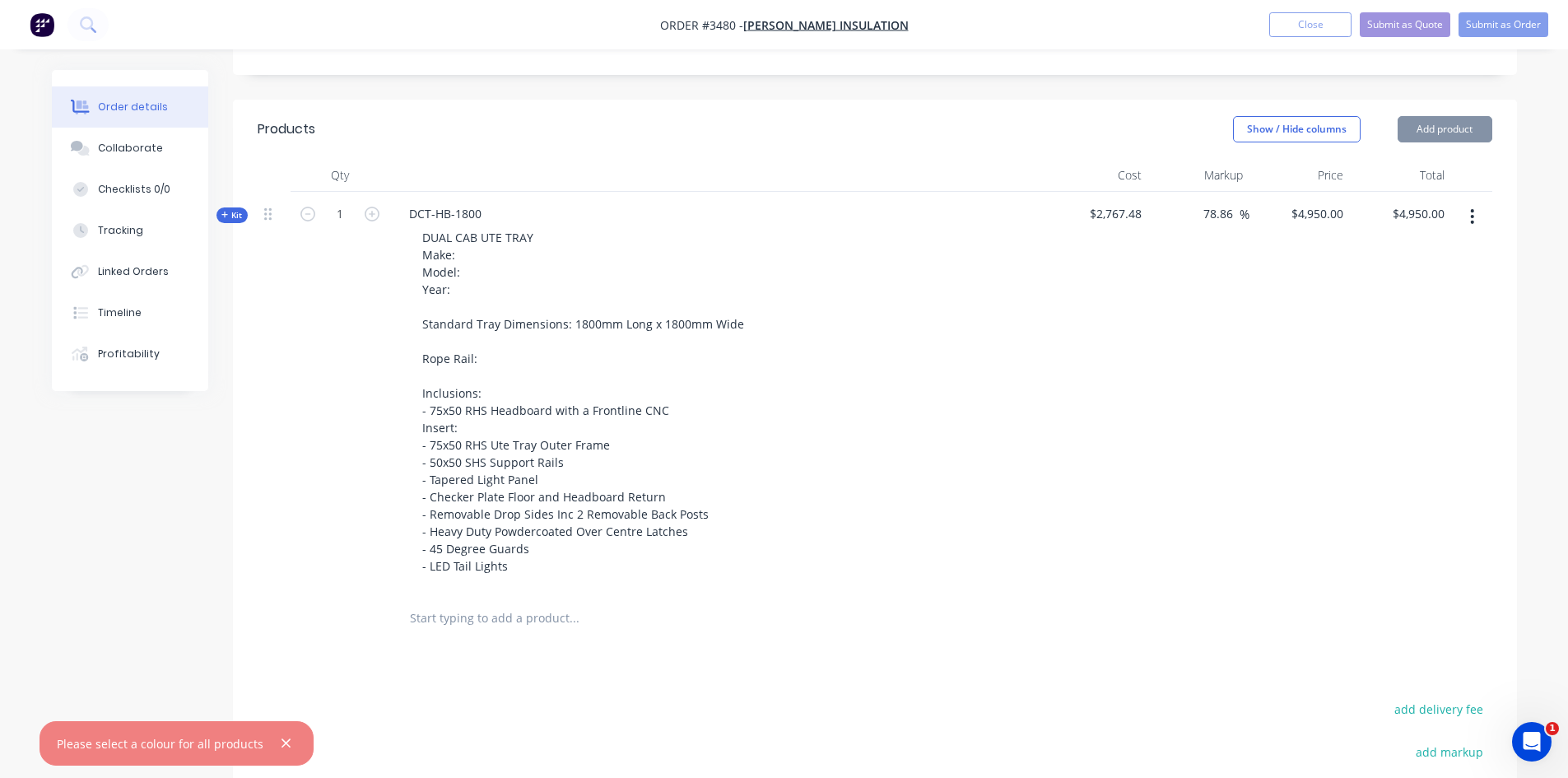
scroll to position [576, 0]
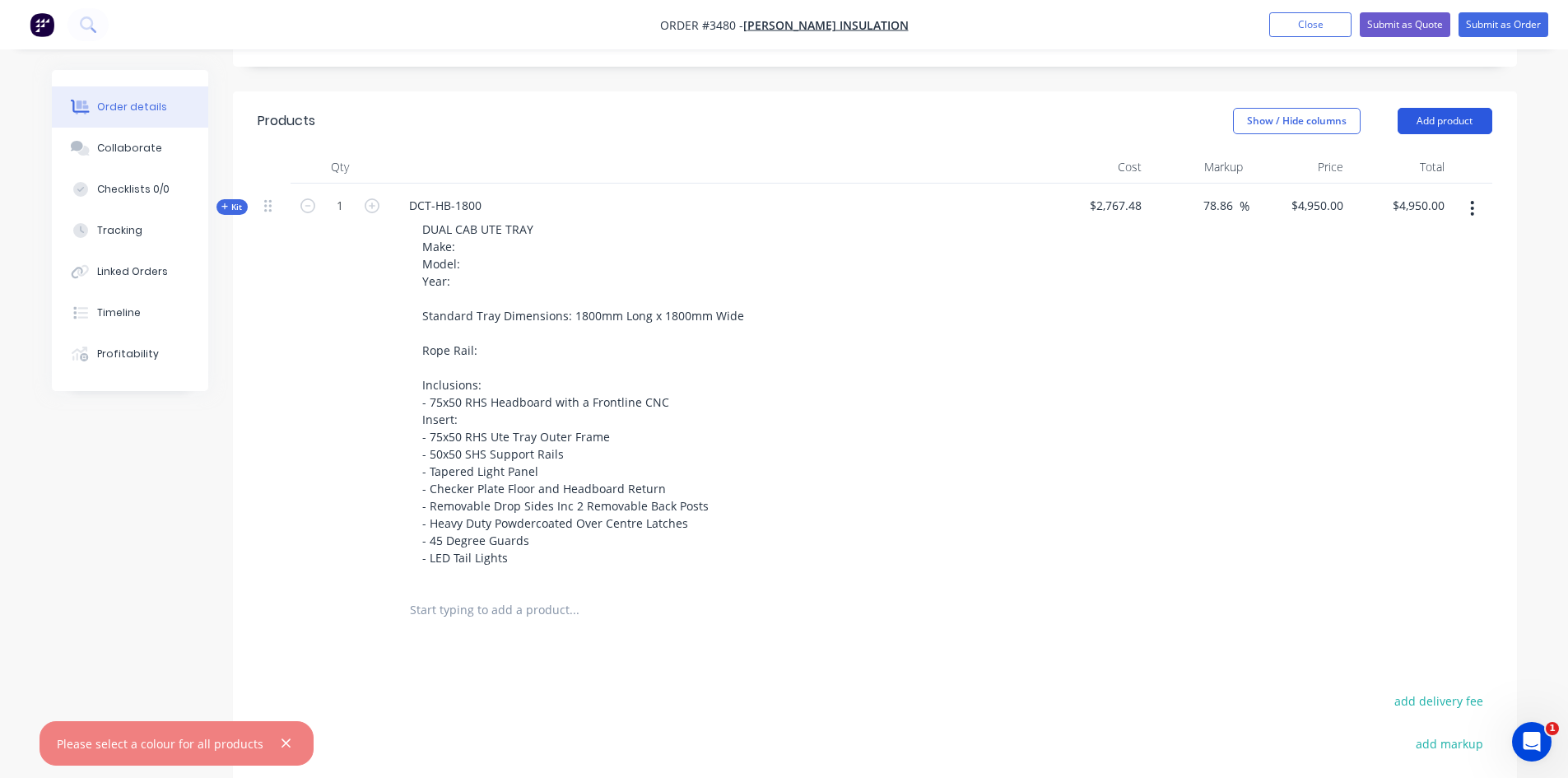
click at [1417, 113] on button "Add product" at bounding box center [1445, 121] width 94 height 27
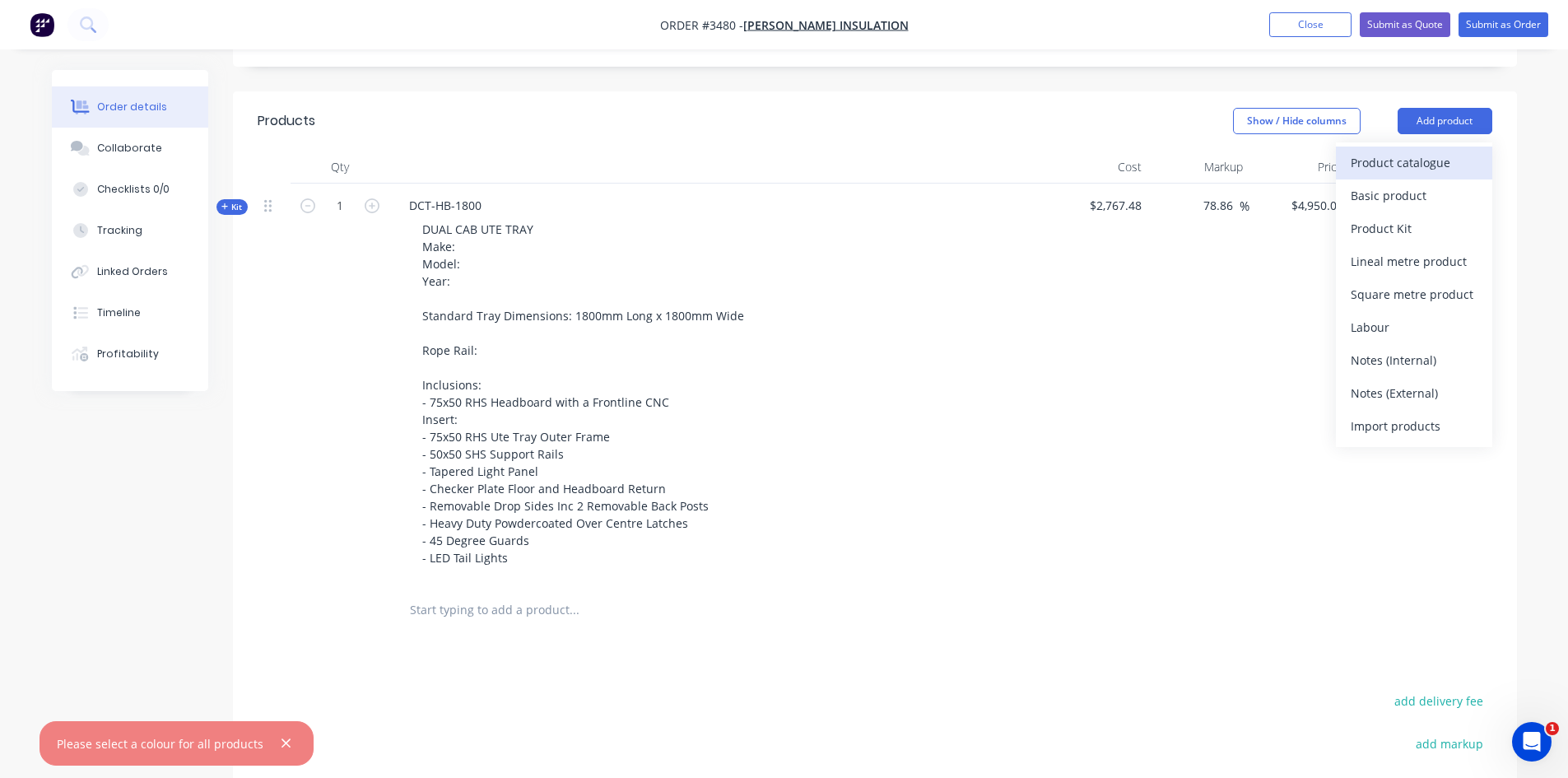
click at [1395, 154] on div "Product catalogue" at bounding box center [1414, 162] width 127 height 24
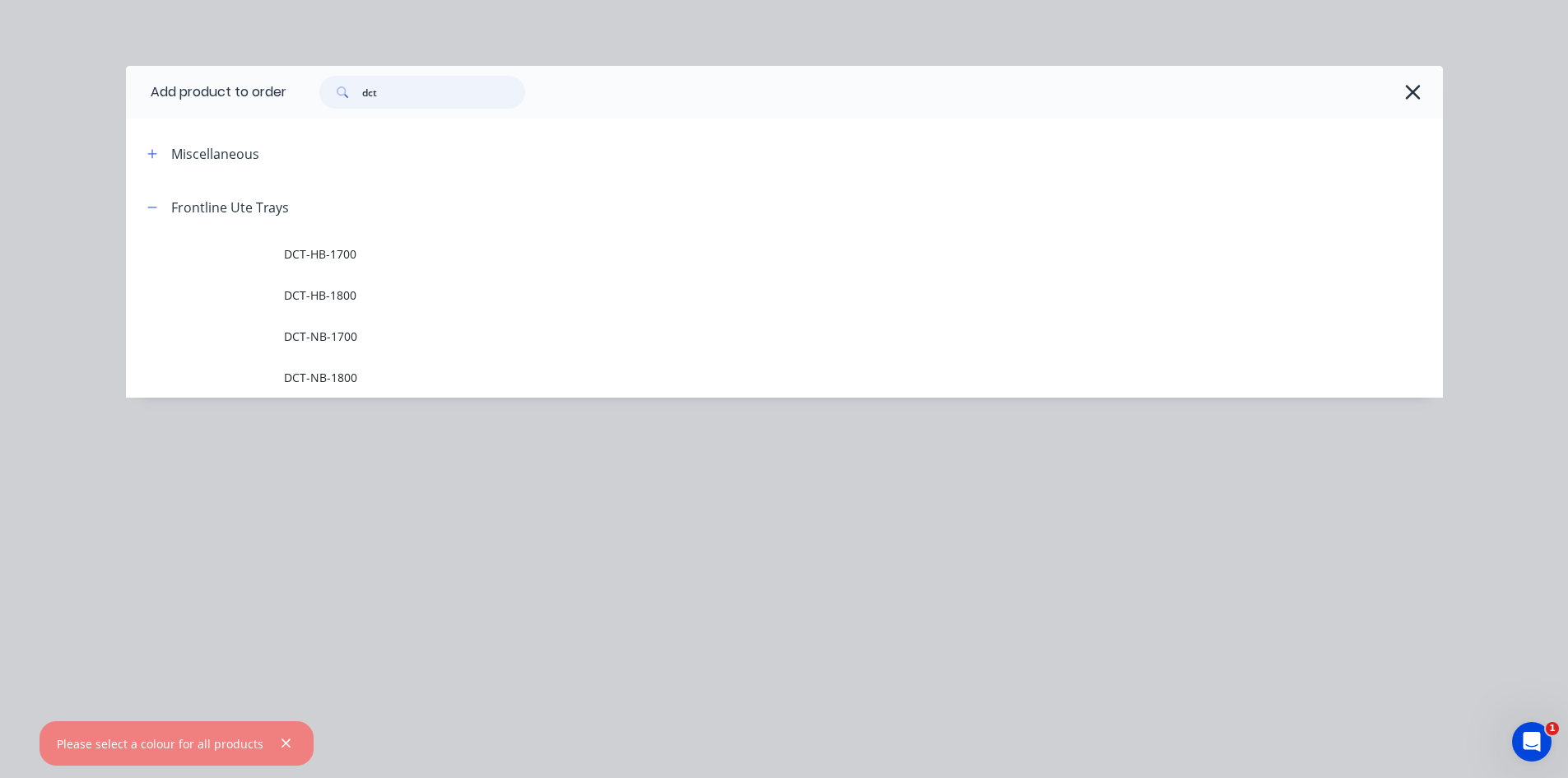
drag, startPoint x: 386, startPoint y: 91, endPoint x: 295, endPoint y: 97, distance: 91.2
click at [296, 97] on div "dct" at bounding box center [856, 91] width 1140 height 32
type input "utb"
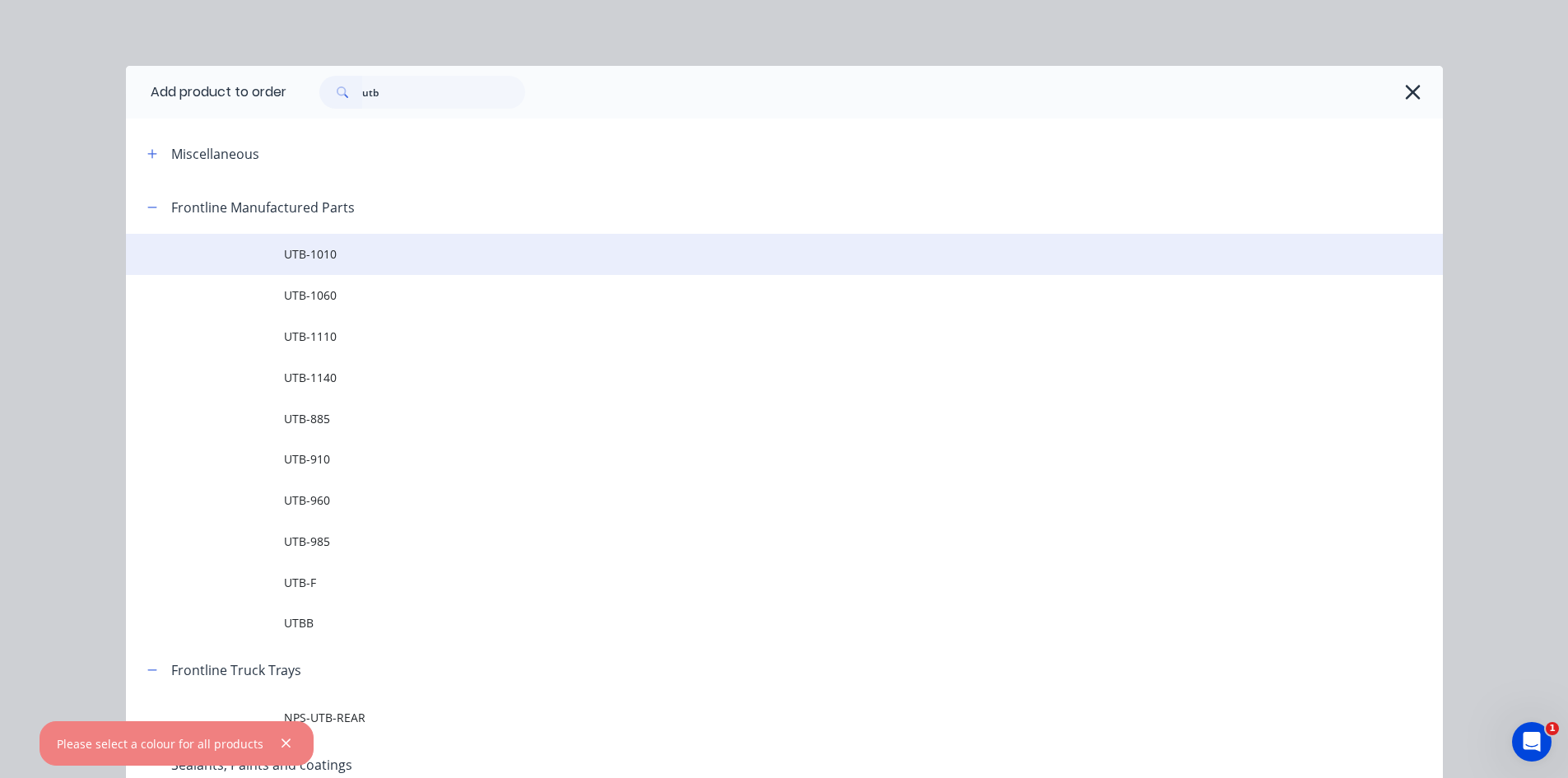
click at [337, 251] on span "UTB-1010" at bounding box center [747, 255] width 927 height 18
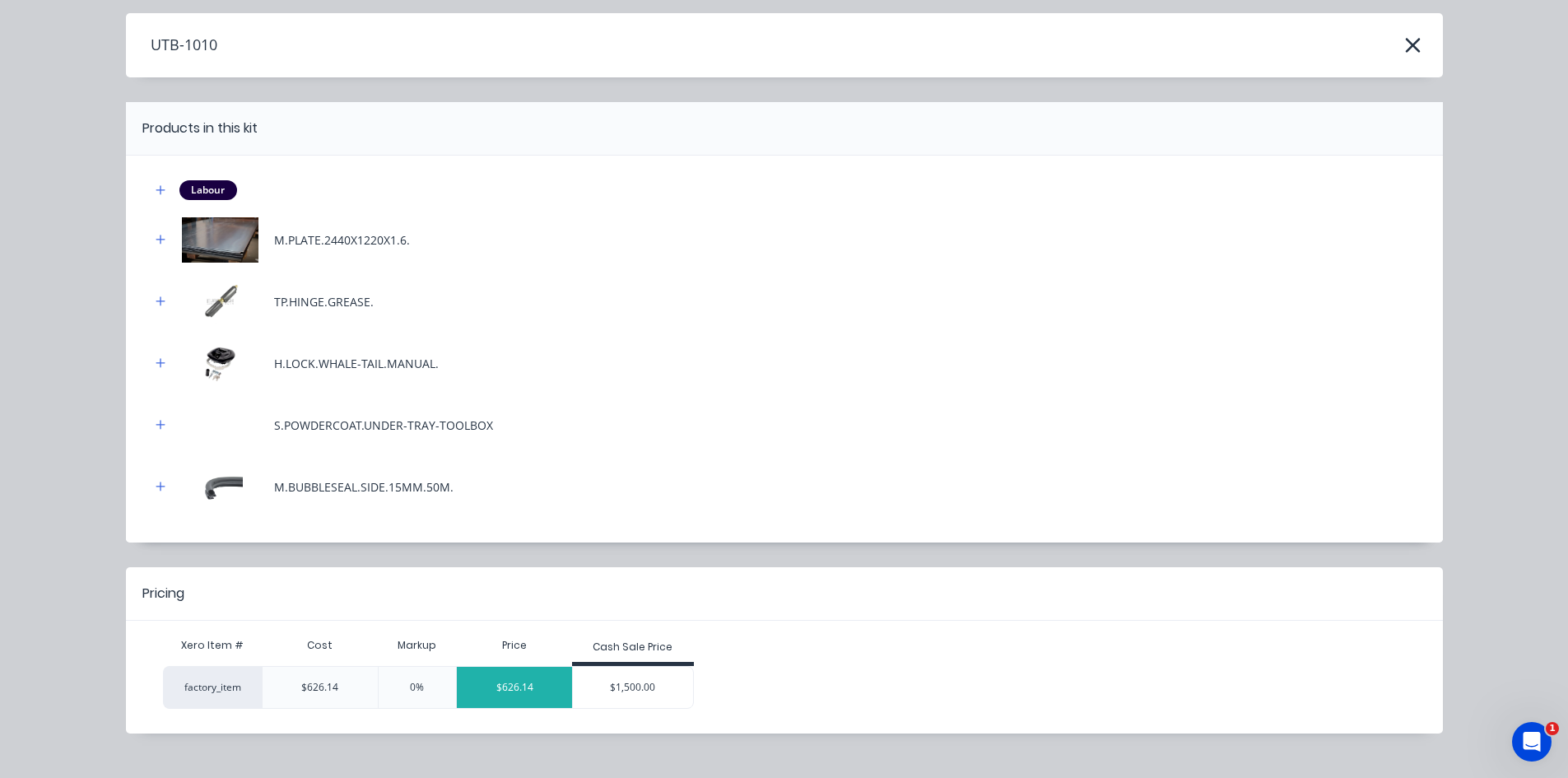
scroll to position [81, 0]
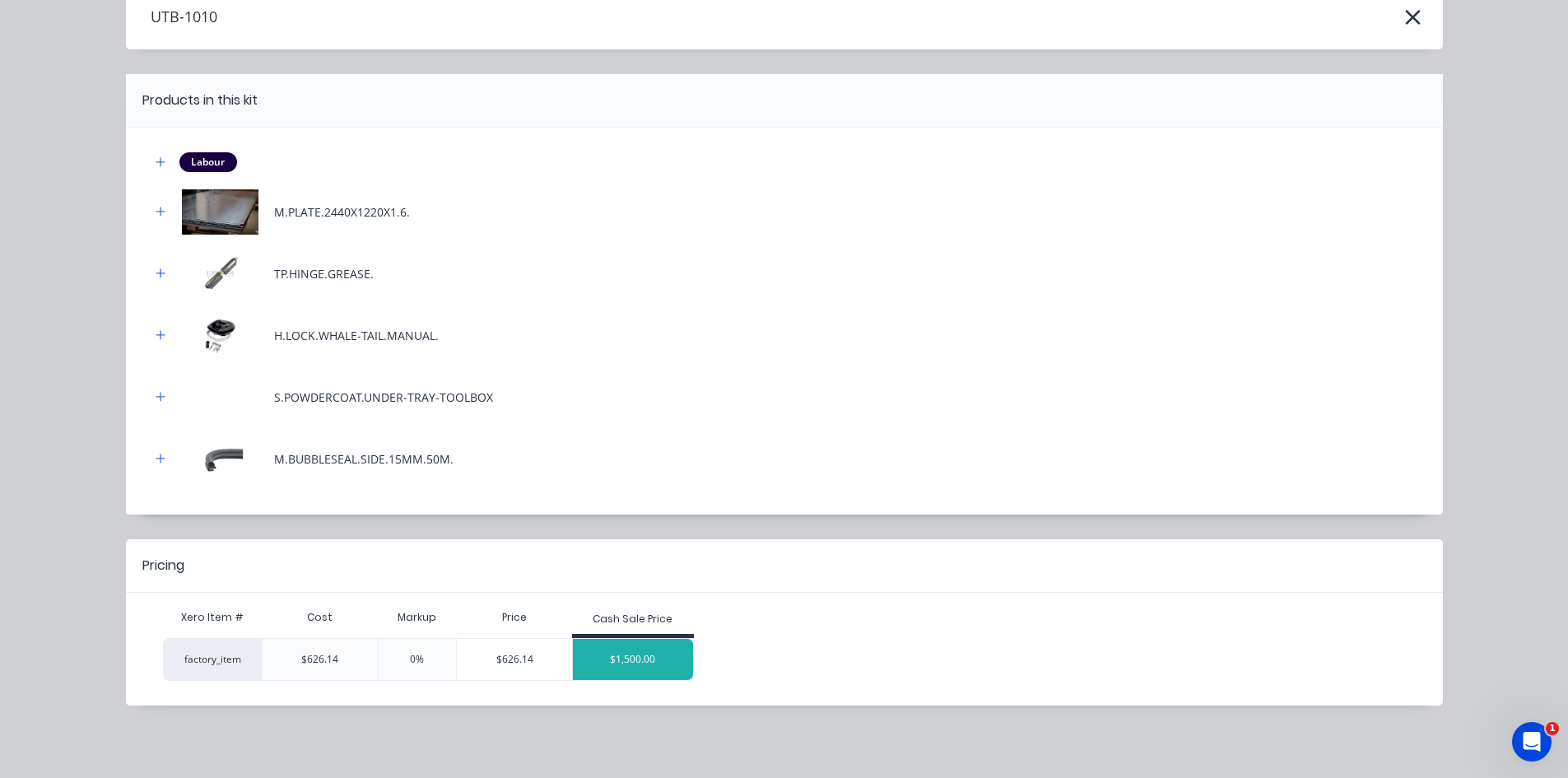
click at [620, 650] on div "$1,500.00" at bounding box center [633, 660] width 120 height 41
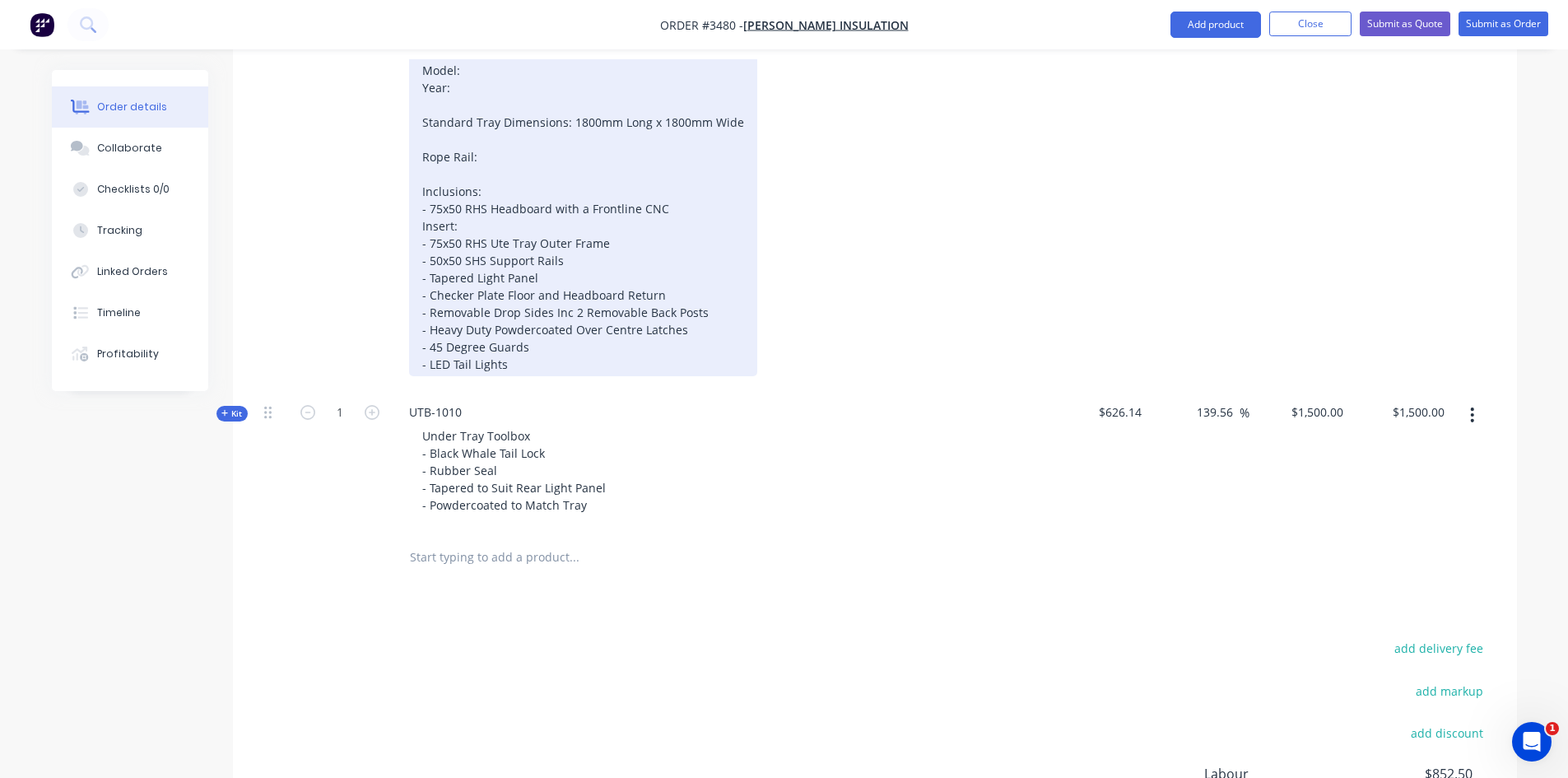
scroll to position [742, 0]
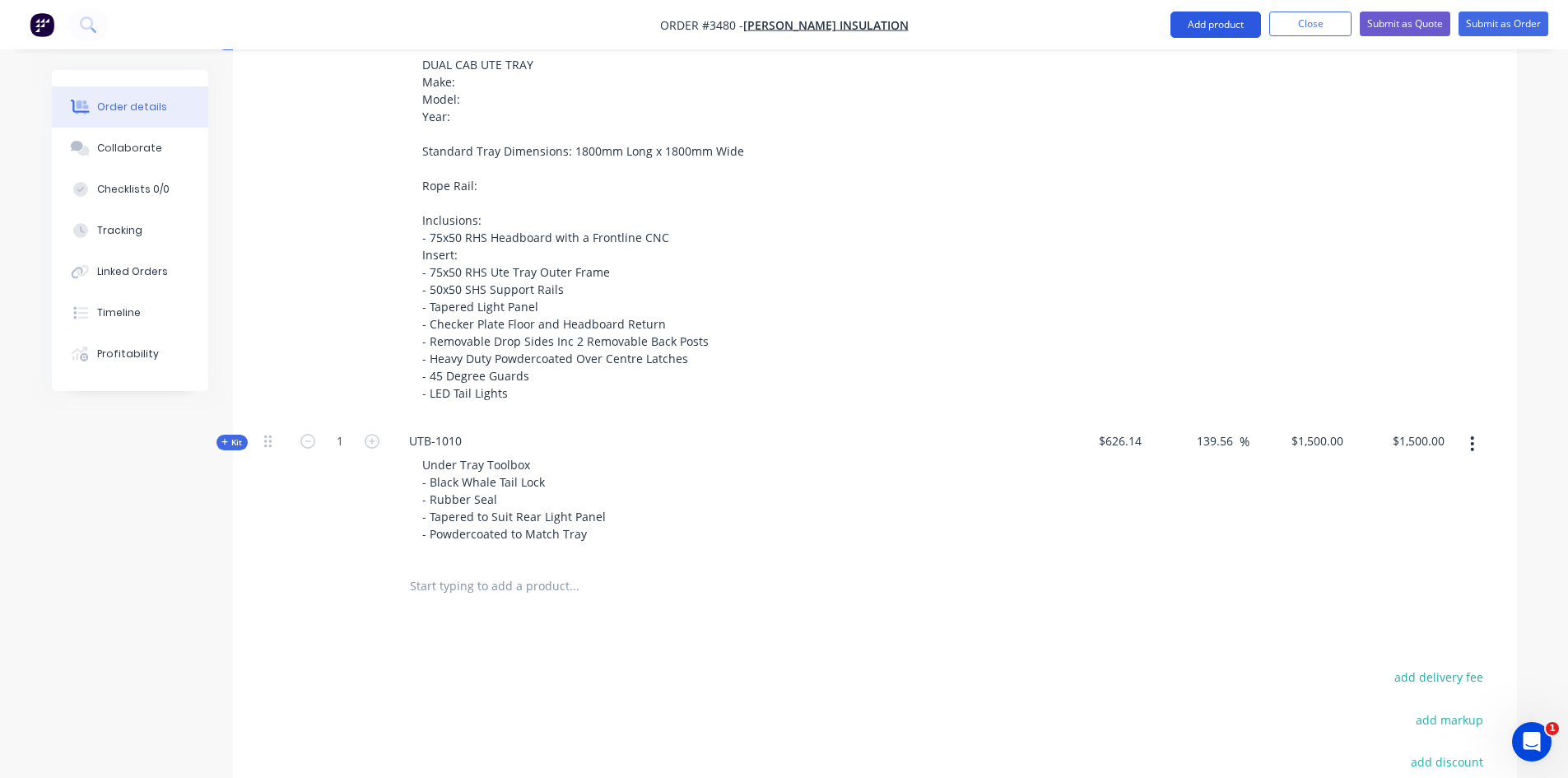
click at [1202, 30] on button "Add product" at bounding box center [1216, 25] width 90 height 27
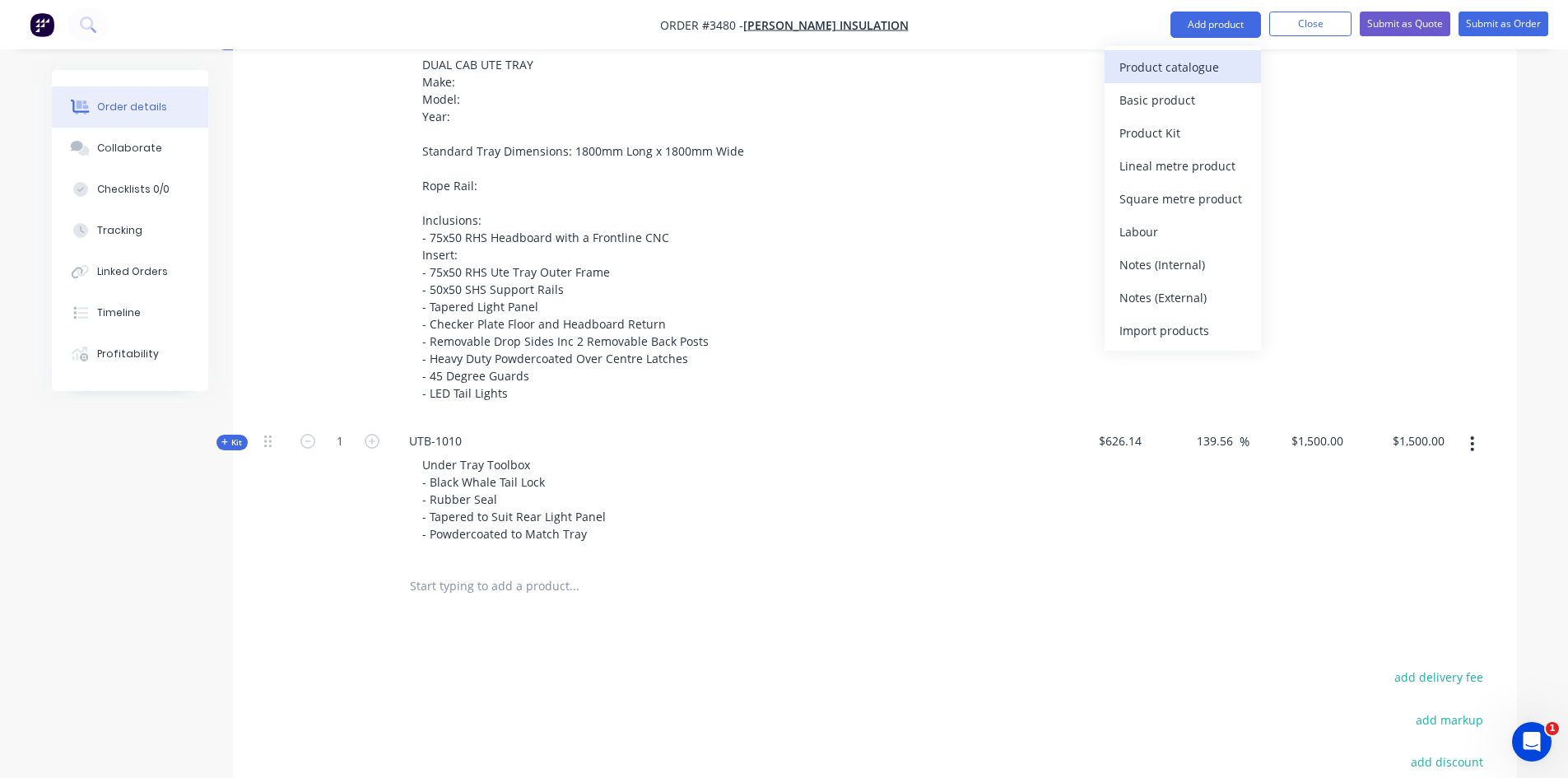
click at [1162, 72] on div "Product catalogue" at bounding box center [1183, 67] width 127 height 24
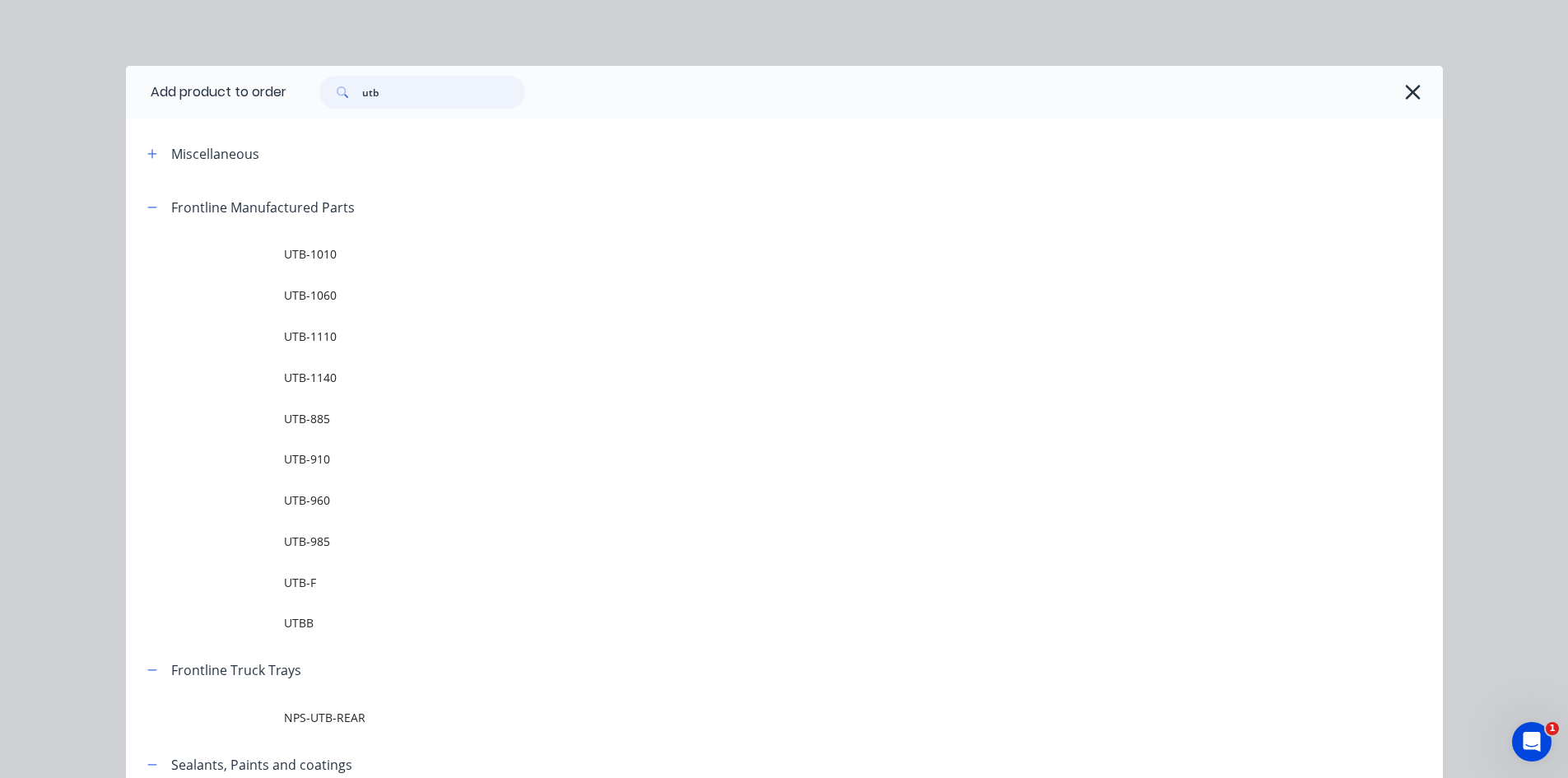
drag, startPoint x: 363, startPoint y: 98, endPoint x: 353, endPoint y: 98, distance: 10.0
click at [357, 98] on div "utb" at bounding box center [422, 91] width 205 height 32
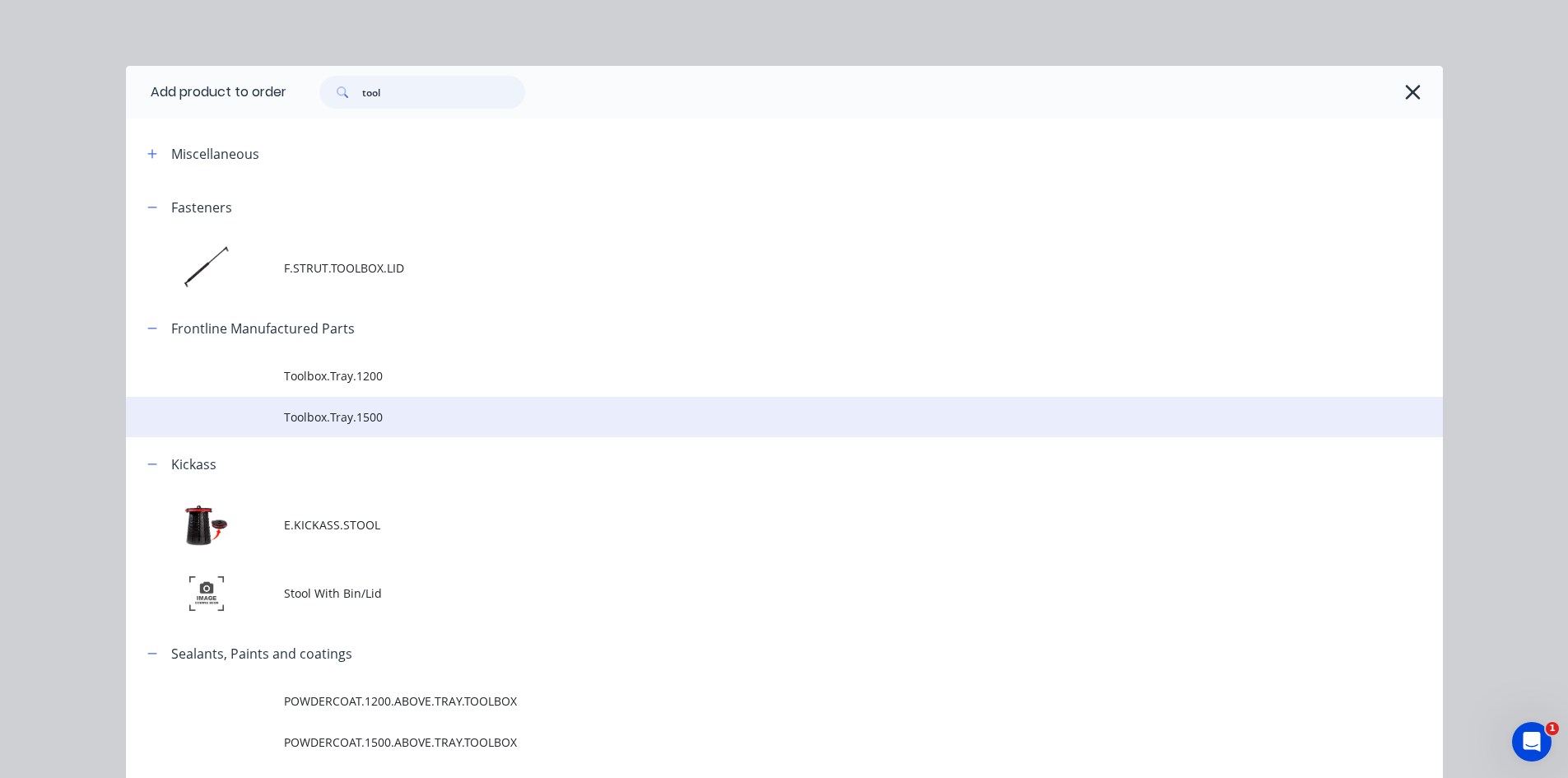
type input "tool"
click at [361, 423] on span "Toolbox.Tray.1500" at bounding box center [747, 417] width 927 height 18
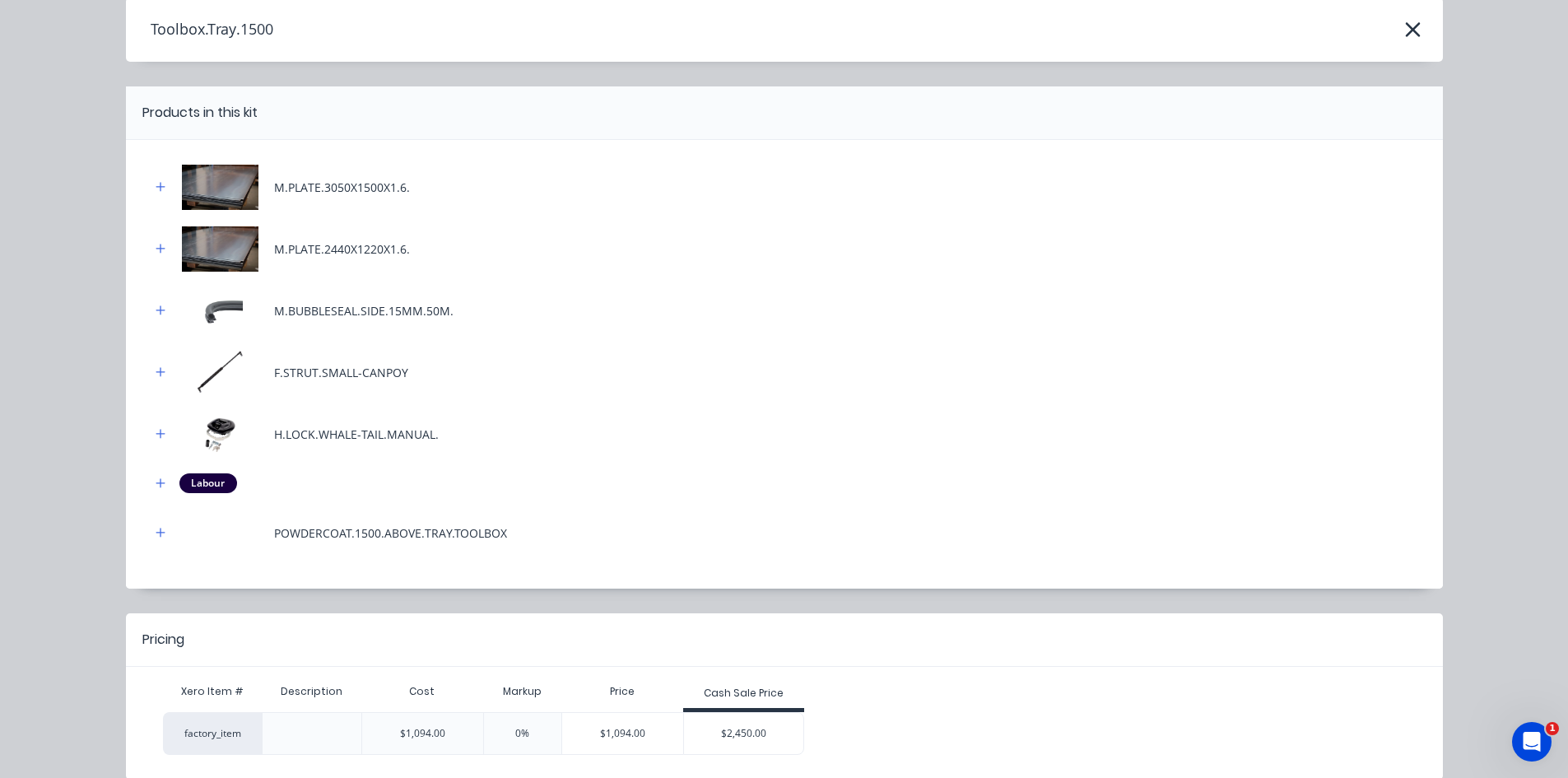
scroll to position [143, 0]
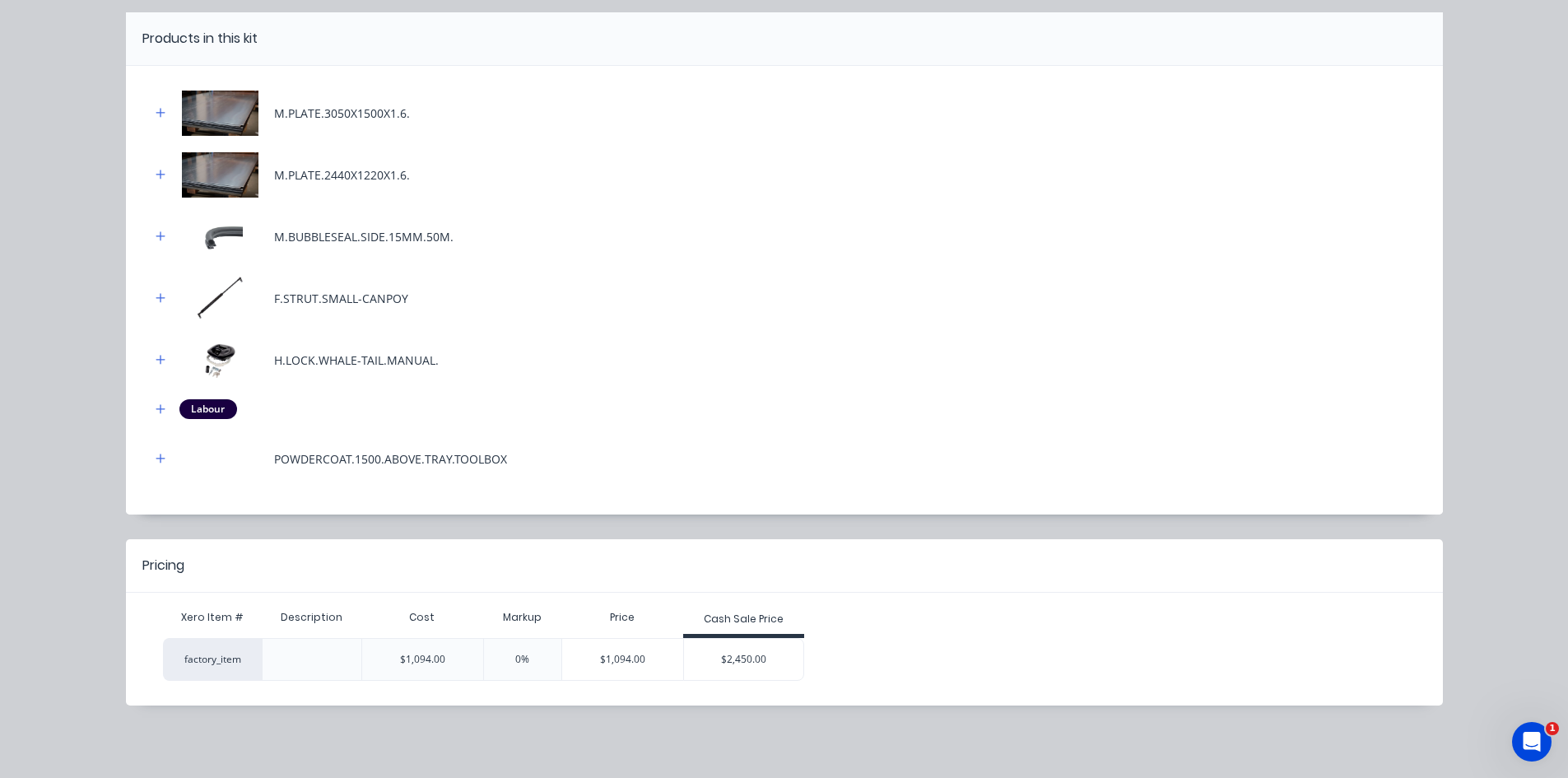
click at [758, 651] on div "$2,450.00" at bounding box center [744, 660] width 120 height 41
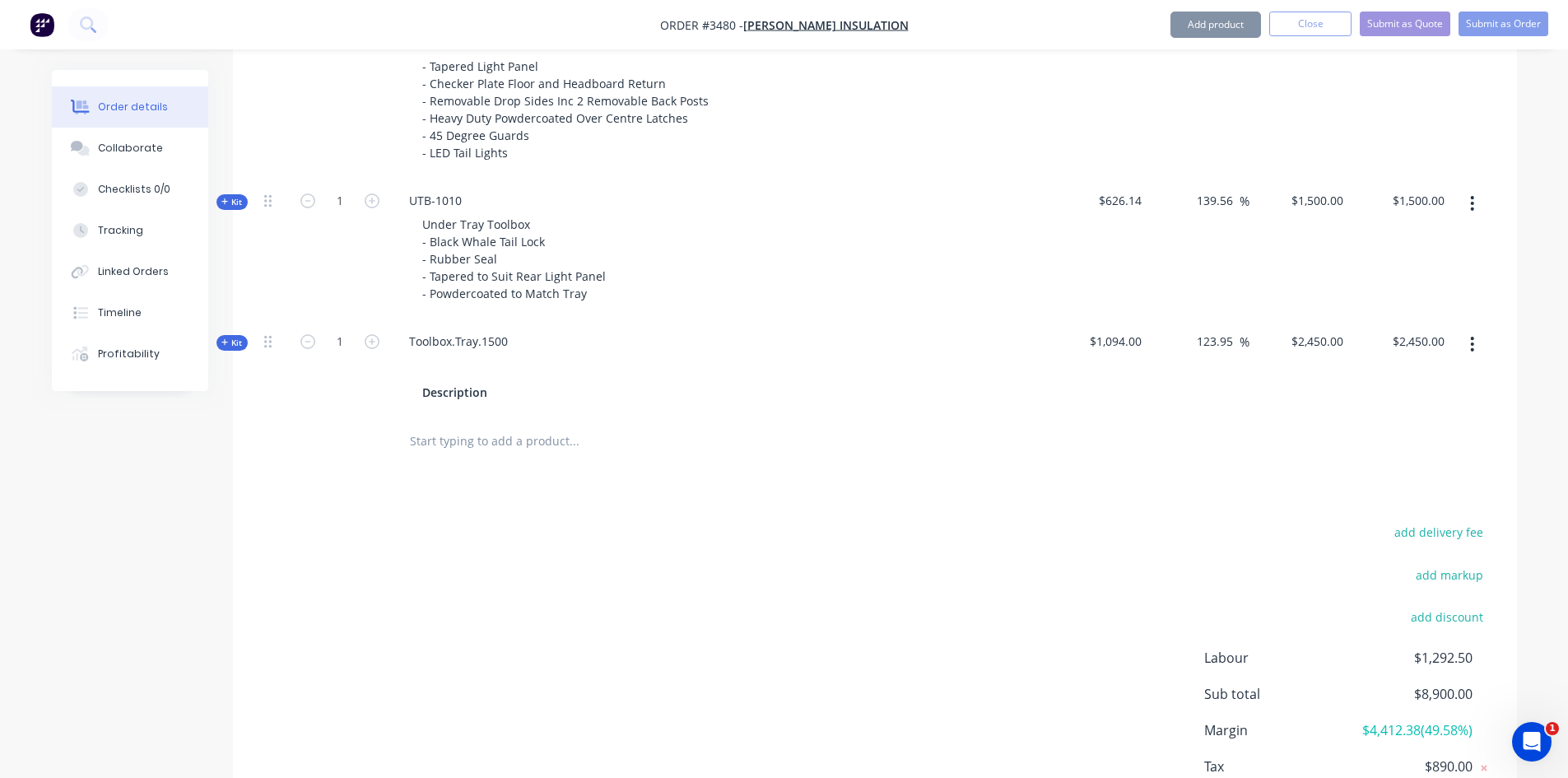
scroll to position [988, 0]
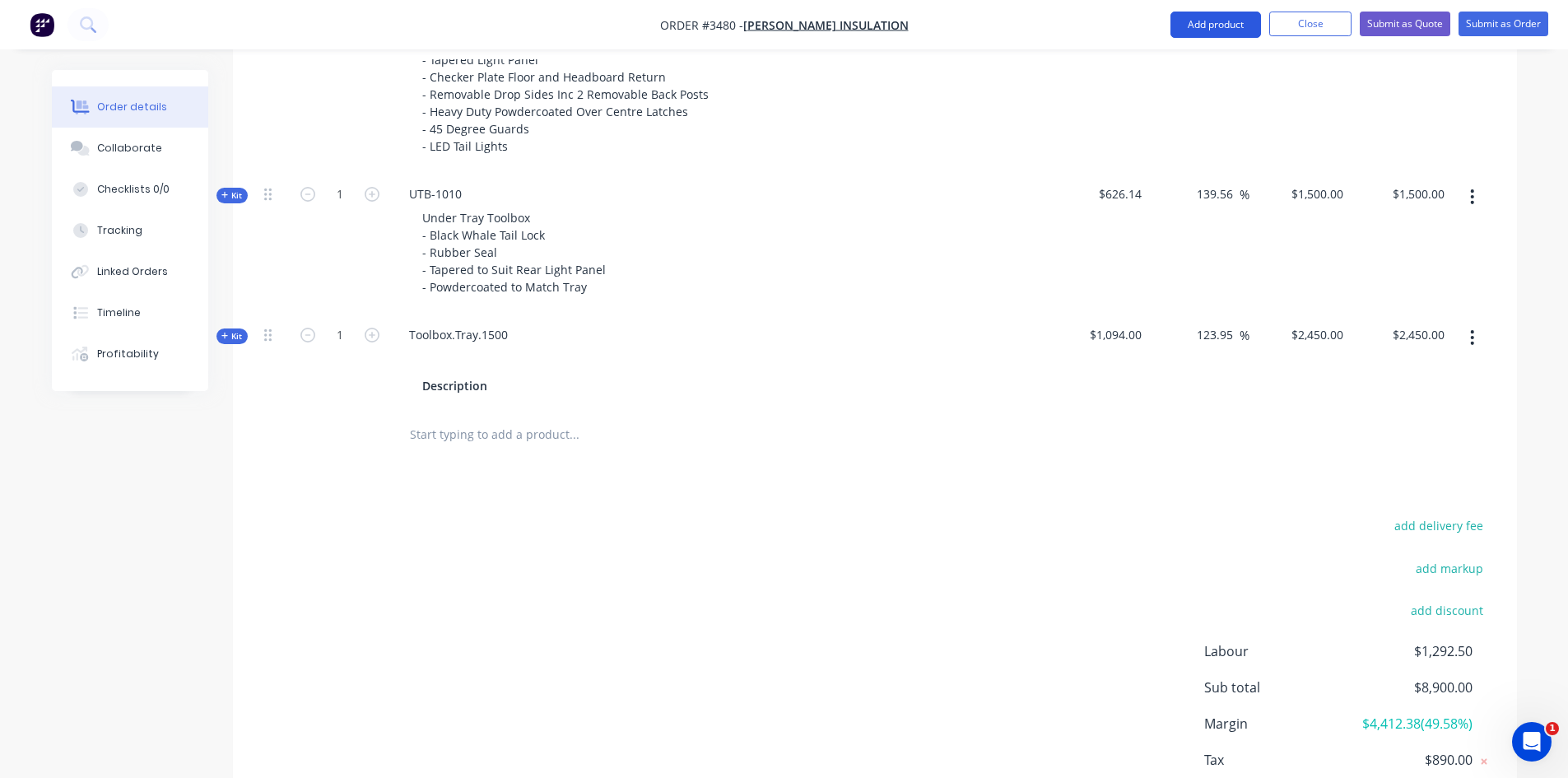
click at [1238, 29] on button "Add product" at bounding box center [1216, 25] width 90 height 27
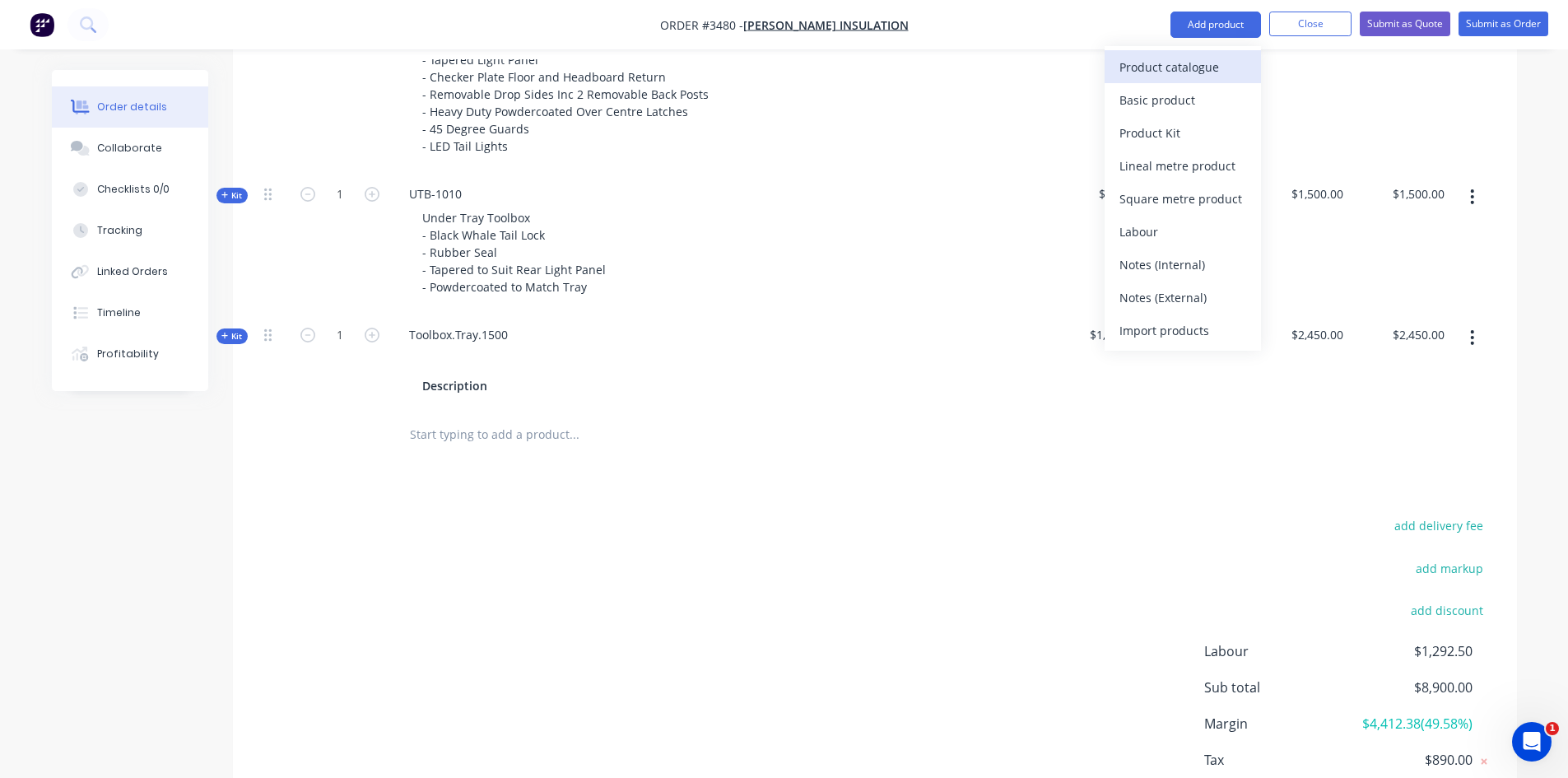
click at [1214, 66] on div "Product catalogue" at bounding box center [1183, 67] width 127 height 24
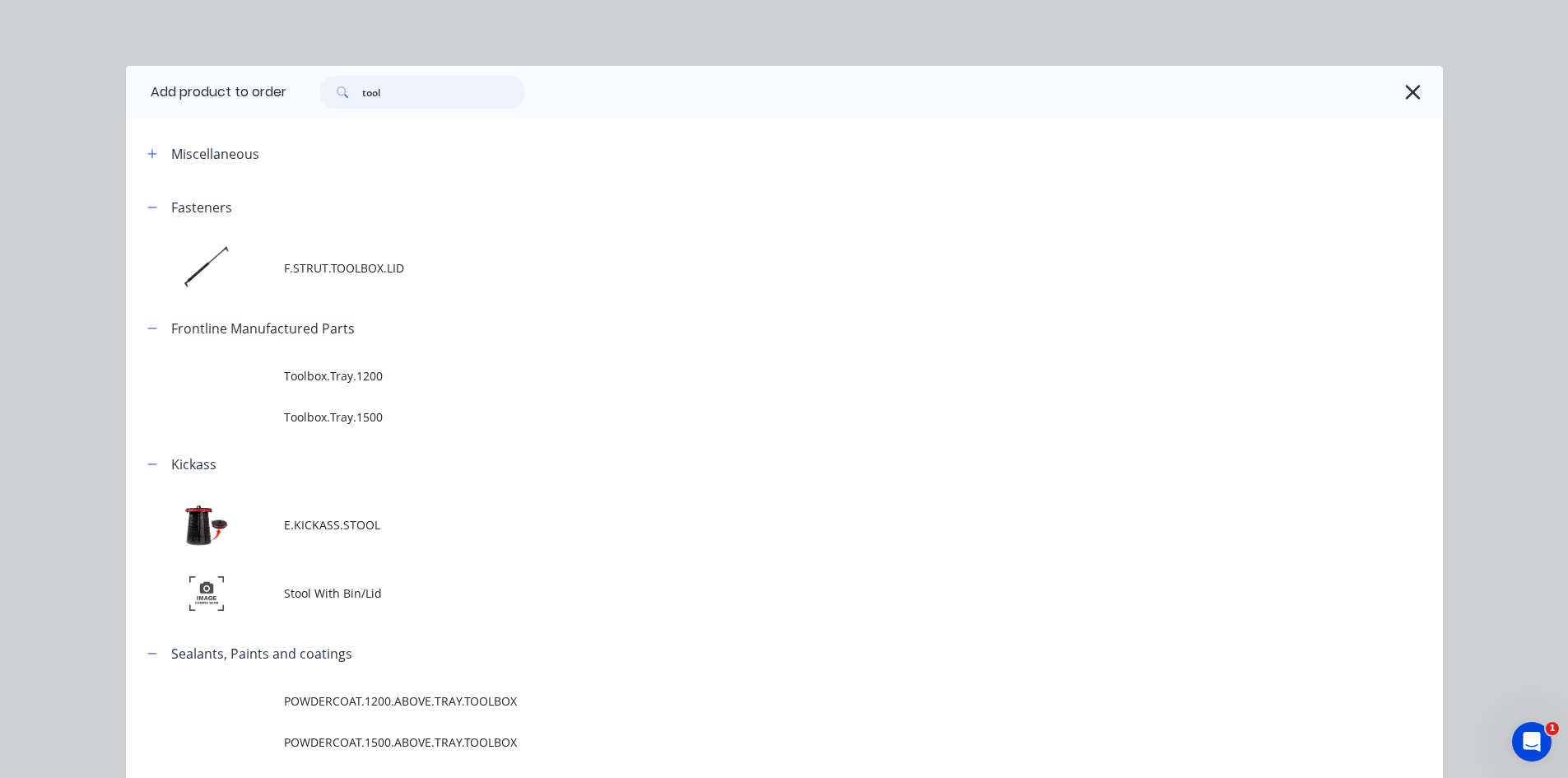
drag, startPoint x: 377, startPoint y: 97, endPoint x: 309, endPoint y: 100, distance: 68.1
click at [309, 100] on div "tool" at bounding box center [414, 91] width 222 height 32
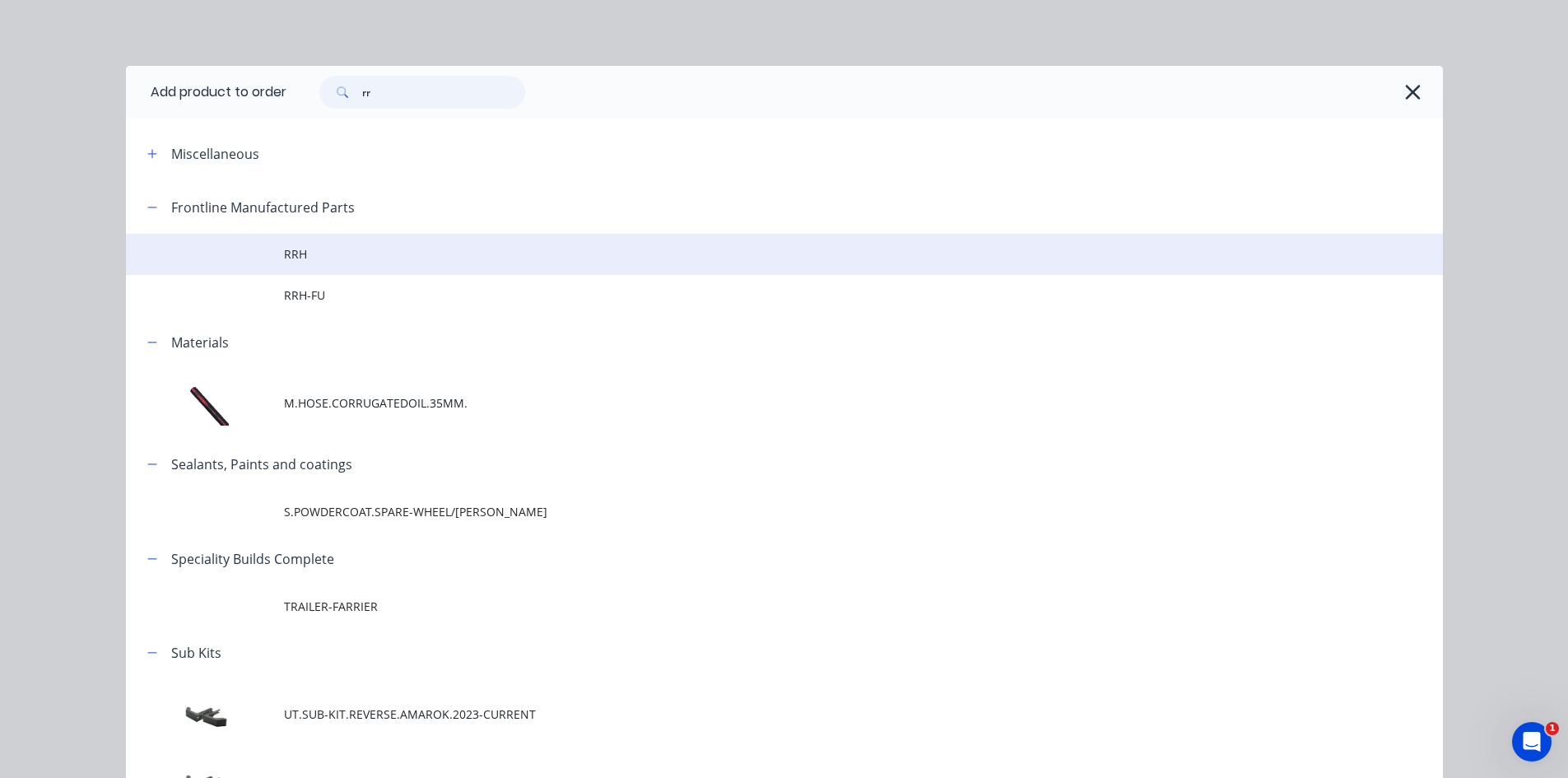
type input "rr"
click at [291, 261] on span "RRH" at bounding box center [747, 255] width 927 height 18
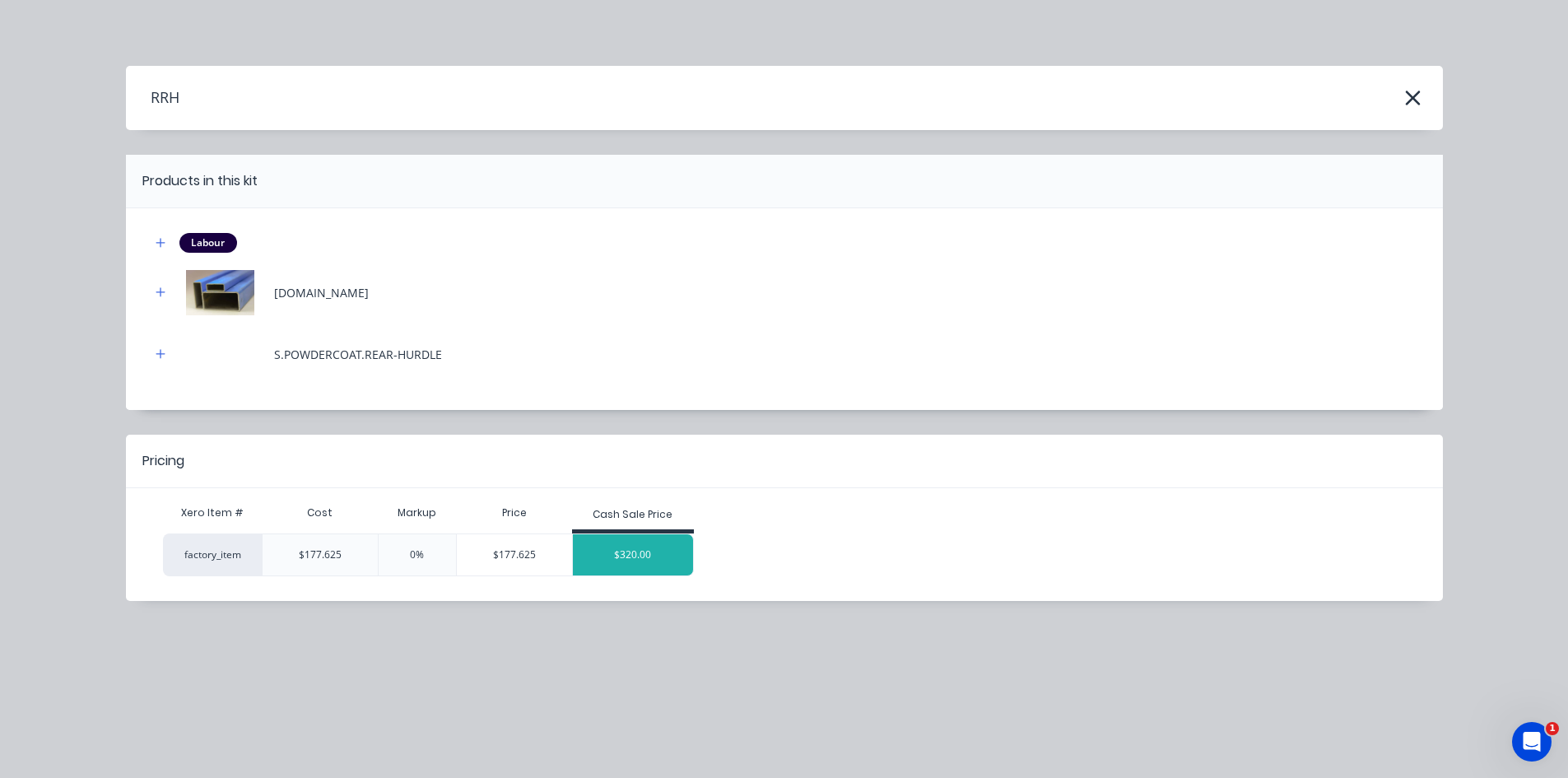
click at [627, 569] on div "$320.00" at bounding box center [633, 555] width 120 height 41
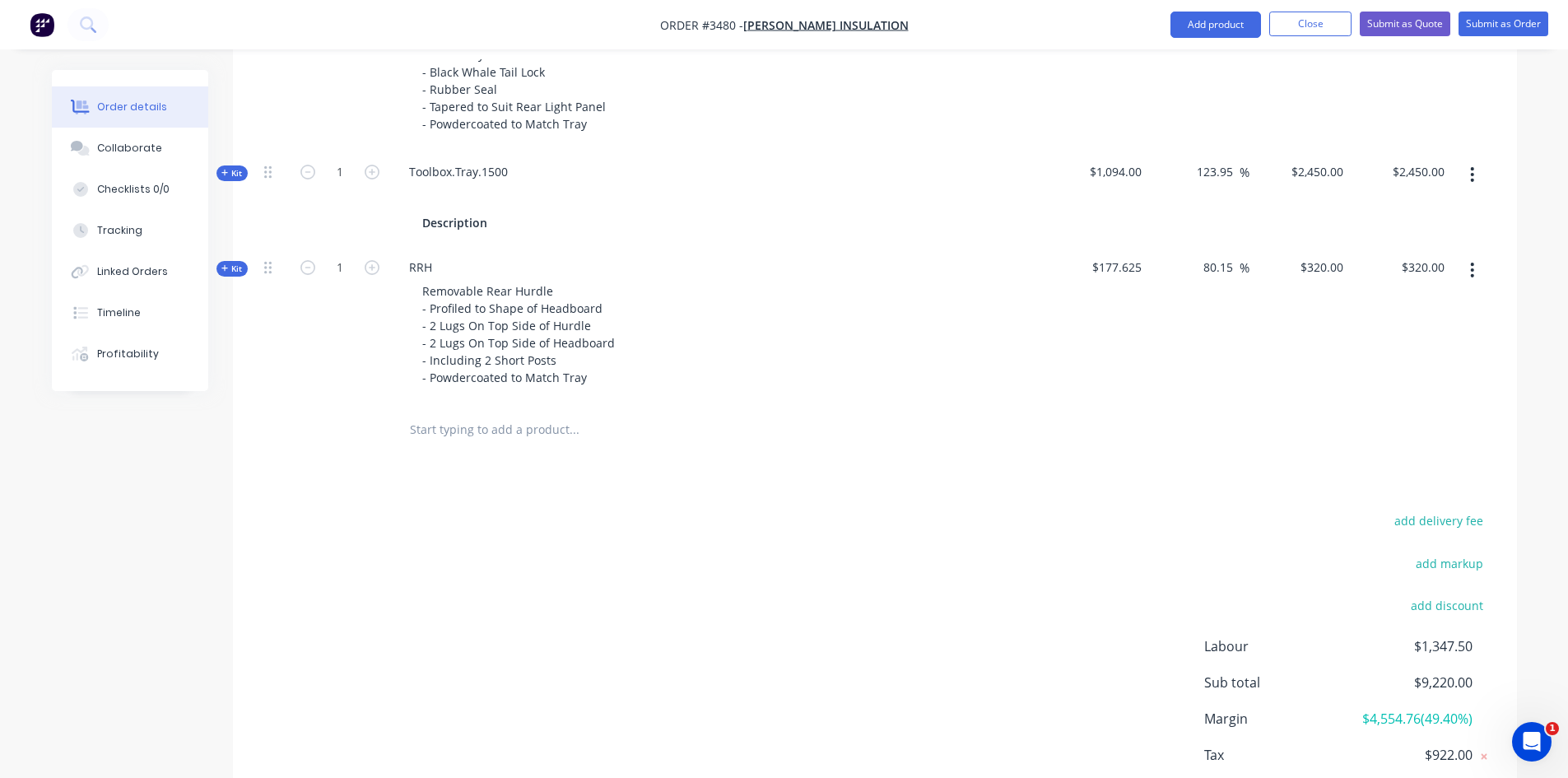
scroll to position [1153, 0]
click at [1206, 19] on button "Add product" at bounding box center [1216, 25] width 90 height 27
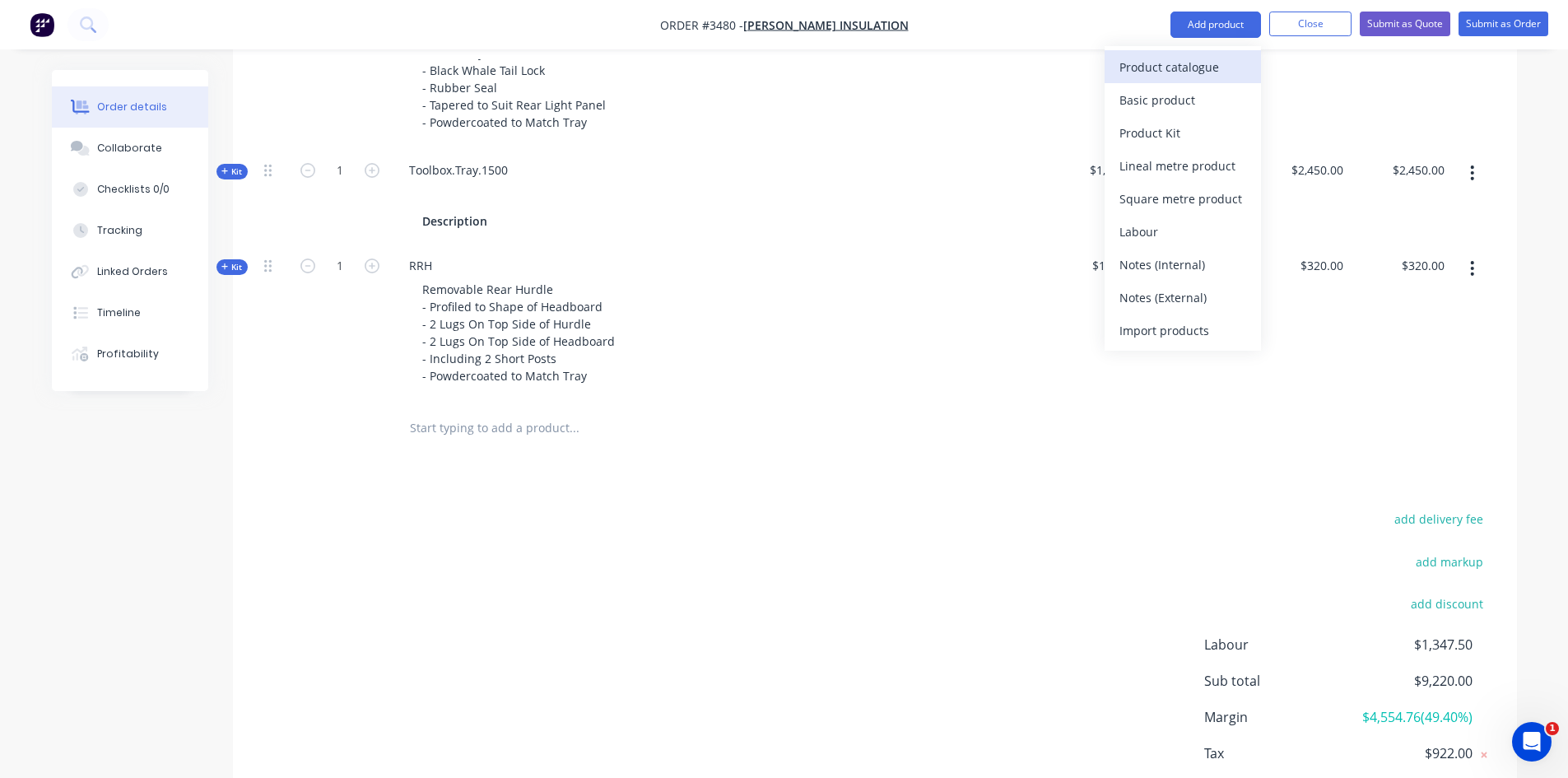
click at [1146, 63] on div "Product catalogue" at bounding box center [1183, 67] width 127 height 24
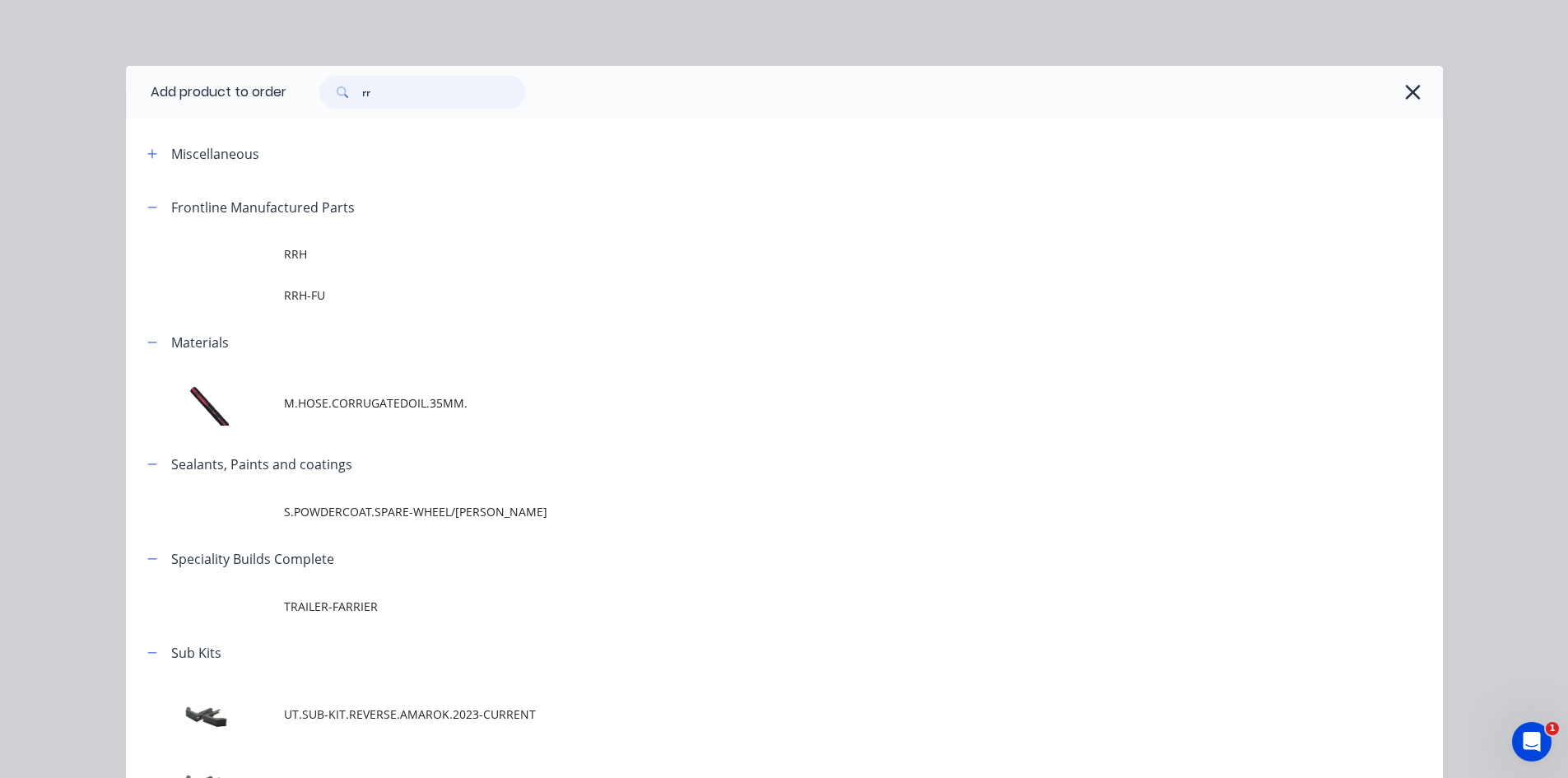
drag, startPoint x: 378, startPoint y: 99, endPoint x: 334, endPoint y: 99, distance: 44.0
click at [334, 99] on div "rr" at bounding box center [422, 91] width 205 height 32
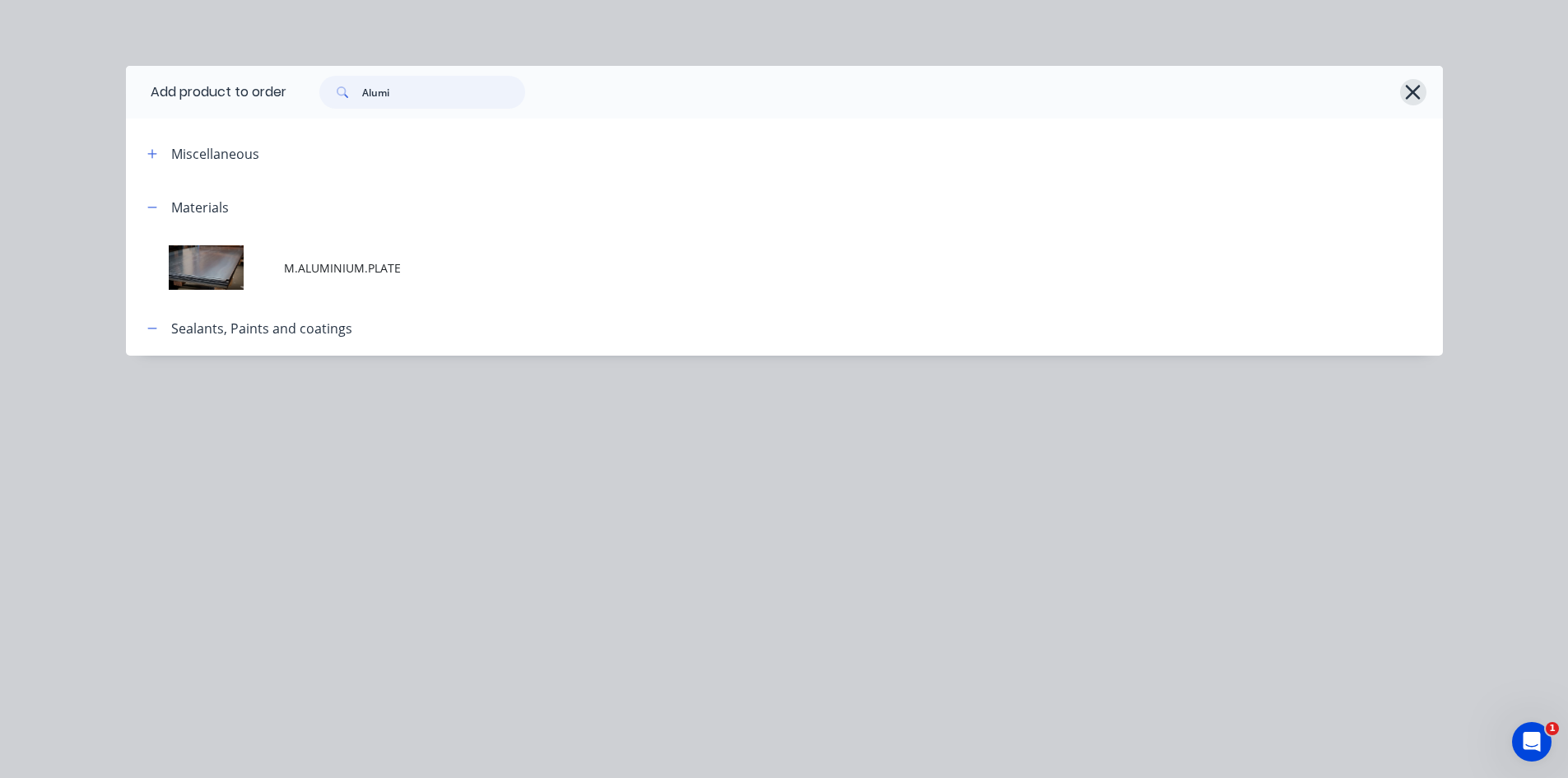
type input "Alumi"
click at [1406, 90] on icon "button" at bounding box center [1414, 91] width 18 height 23
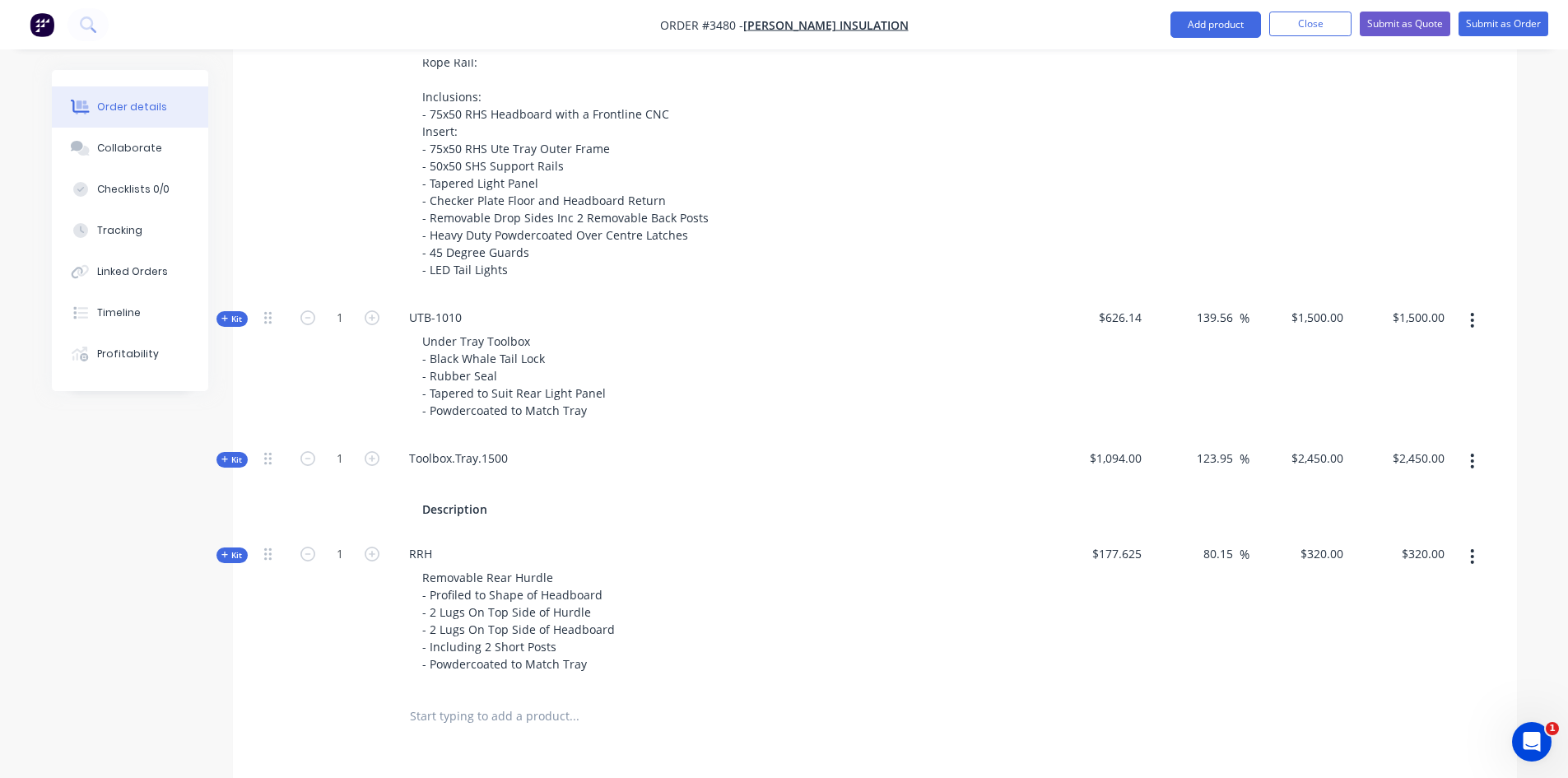
scroll to position [742, 0]
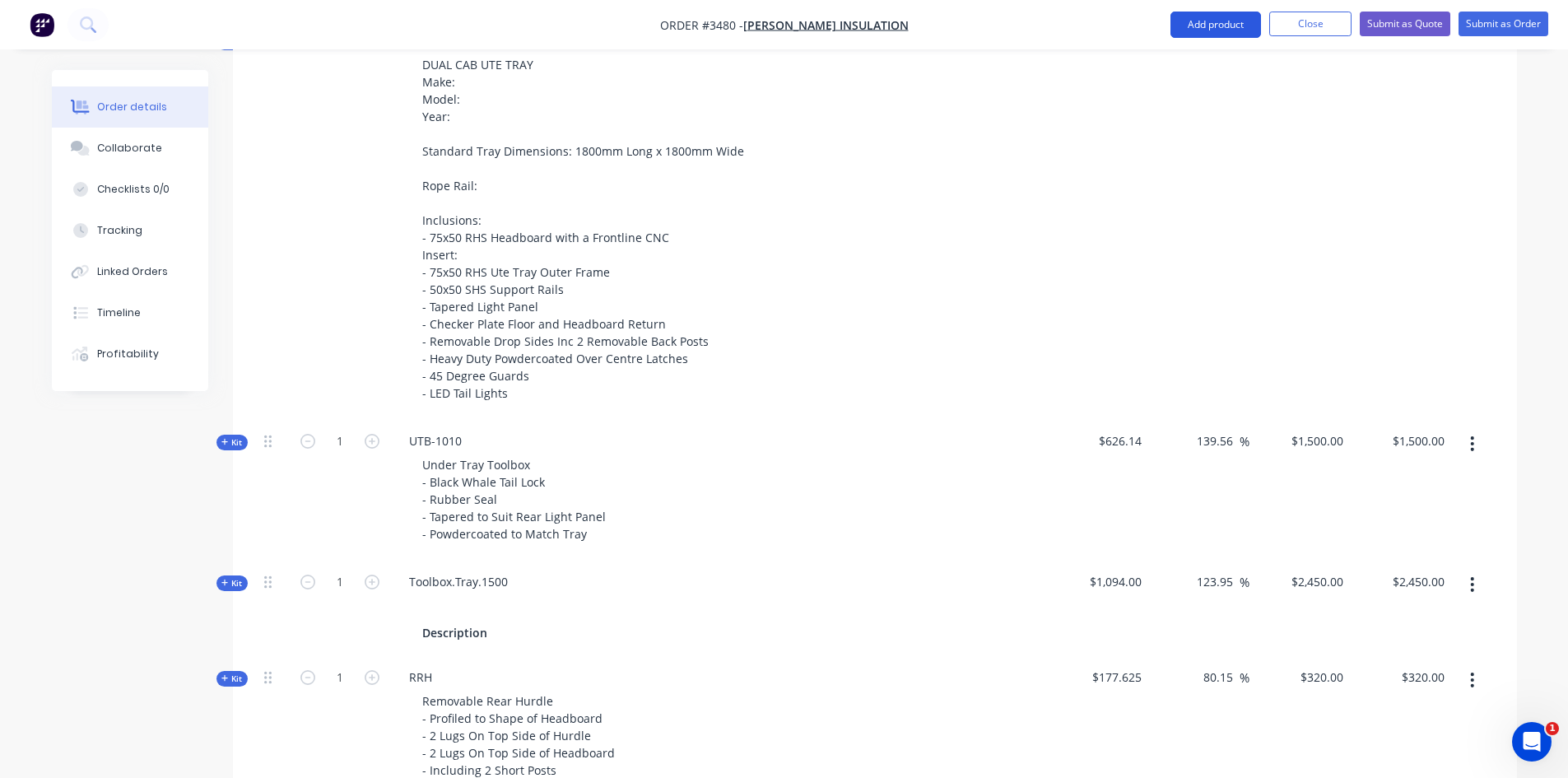
click at [1196, 35] on button "Add product" at bounding box center [1216, 25] width 90 height 27
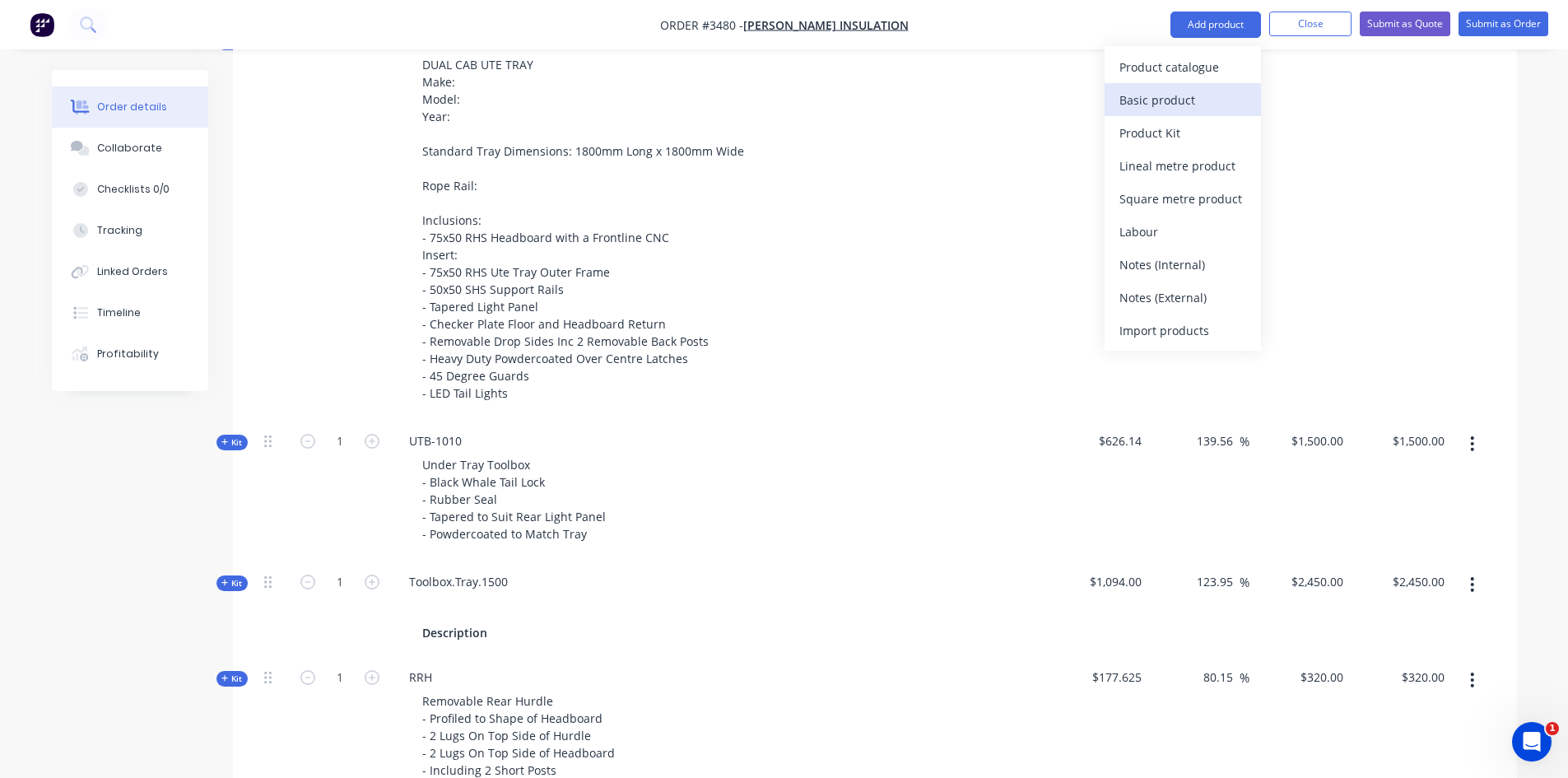
click at [1203, 104] on div "Basic product" at bounding box center [1183, 100] width 127 height 24
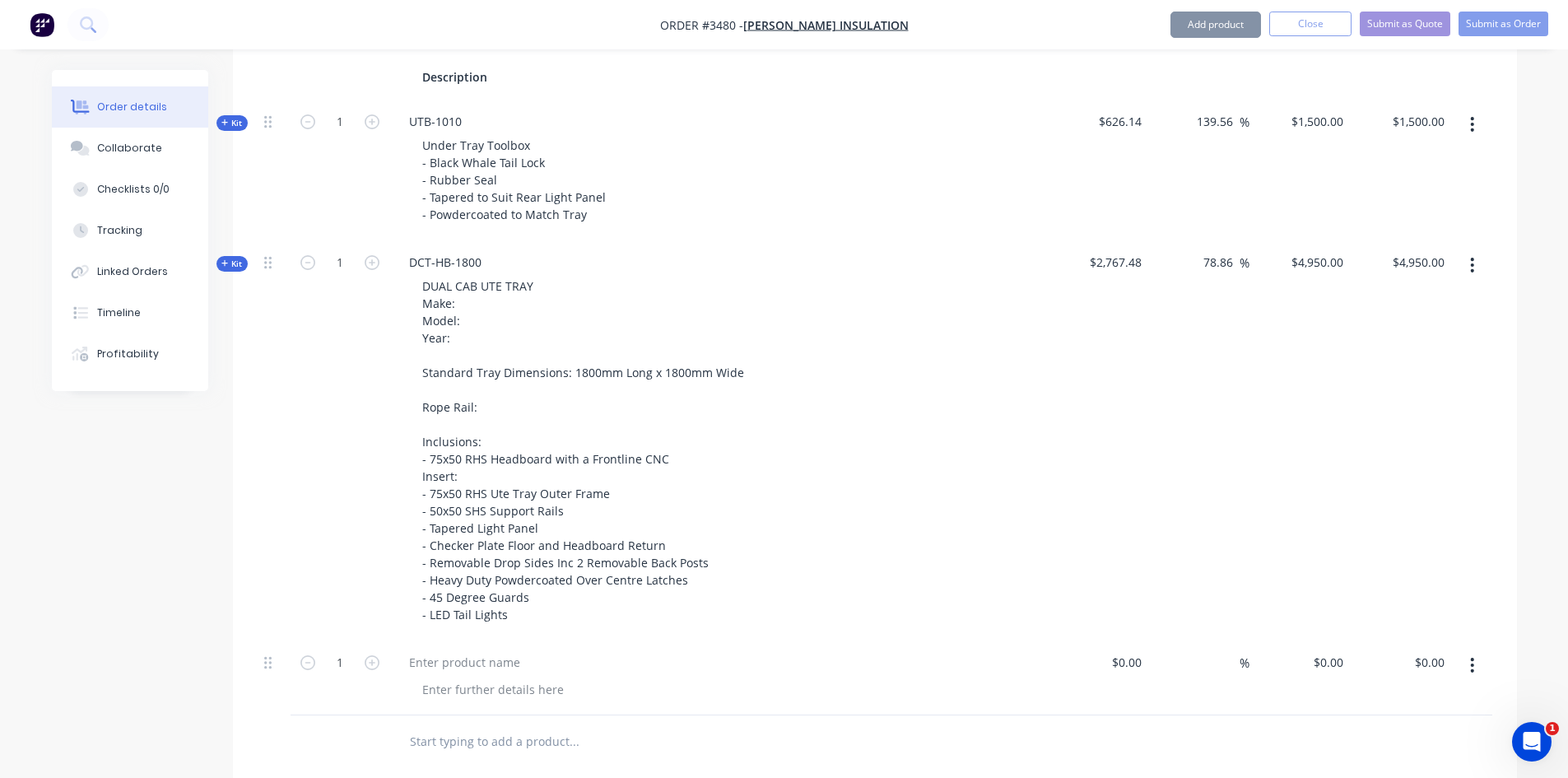
scroll to position [1071, 0]
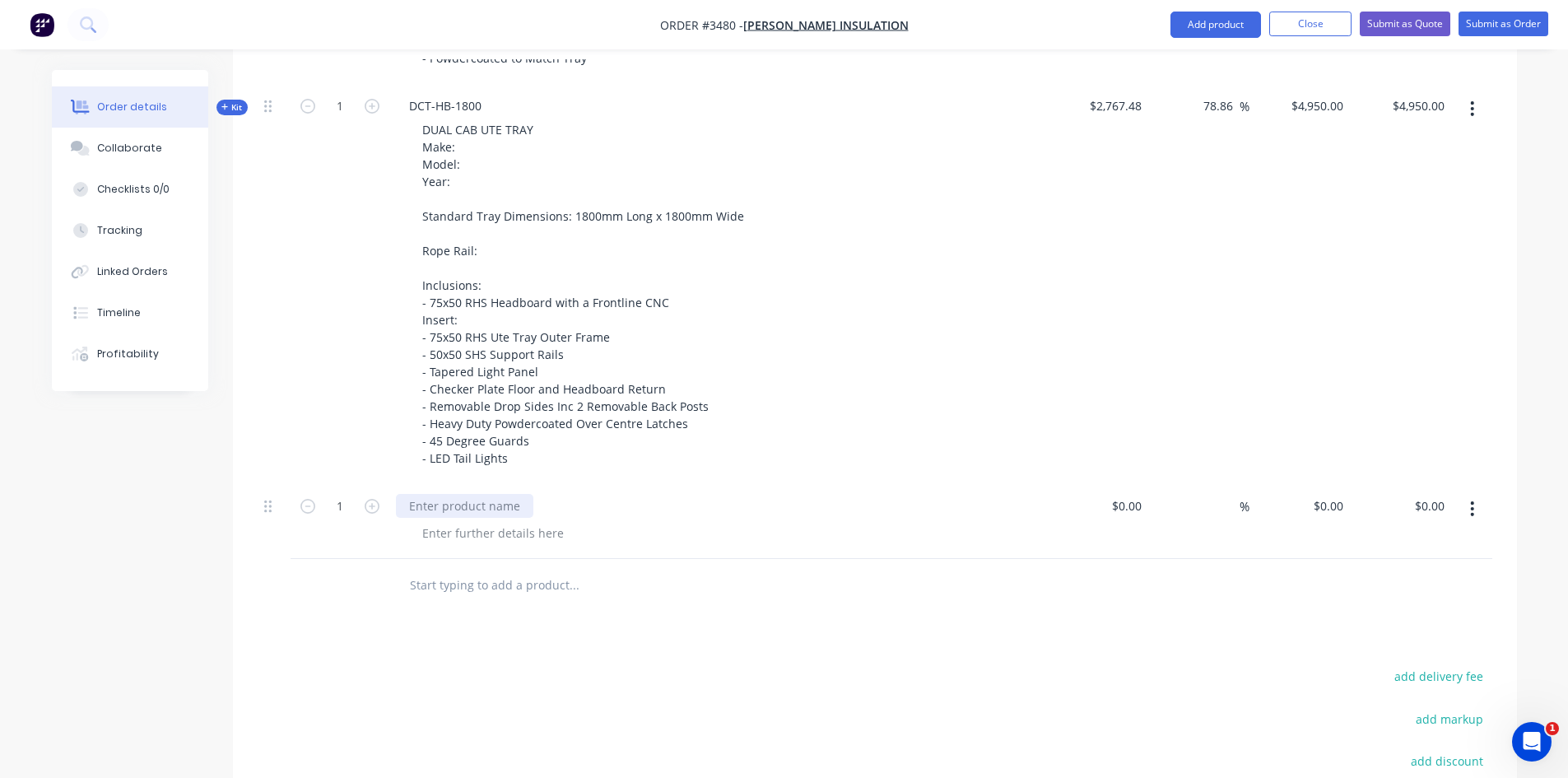
click at [463, 508] on div at bounding box center [465, 506] width 138 height 24
click at [559, 626] on div "Products Show / Hide columns Add product Qty Cost Markup Price Total Kit 1 RRH …" at bounding box center [875, 303] width 1284 height 1410
click at [1215, 27] on button "Add product" at bounding box center [1216, 25] width 90 height 27
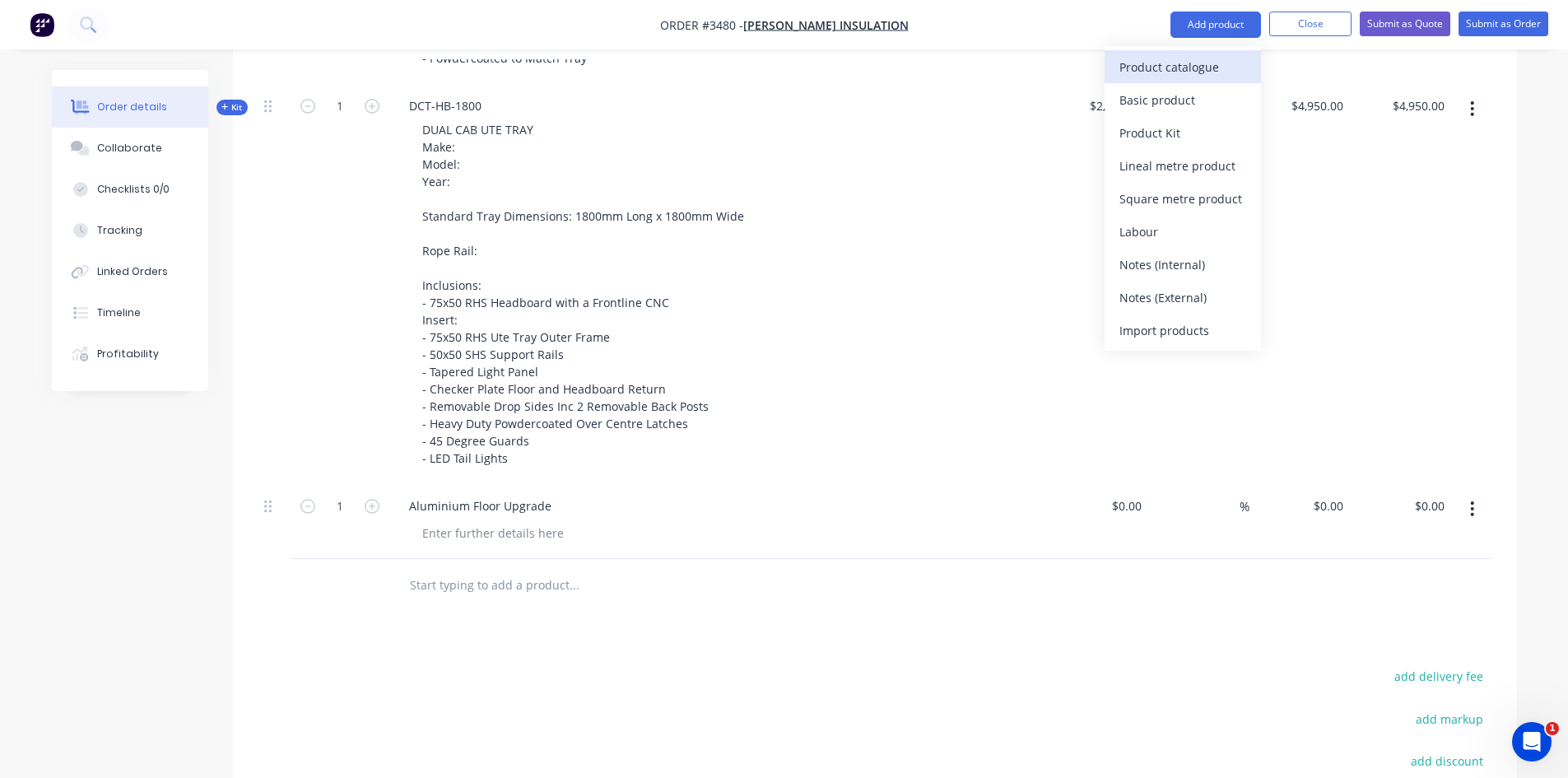
click at [1134, 66] on div "Product catalogue" at bounding box center [1183, 67] width 127 height 24
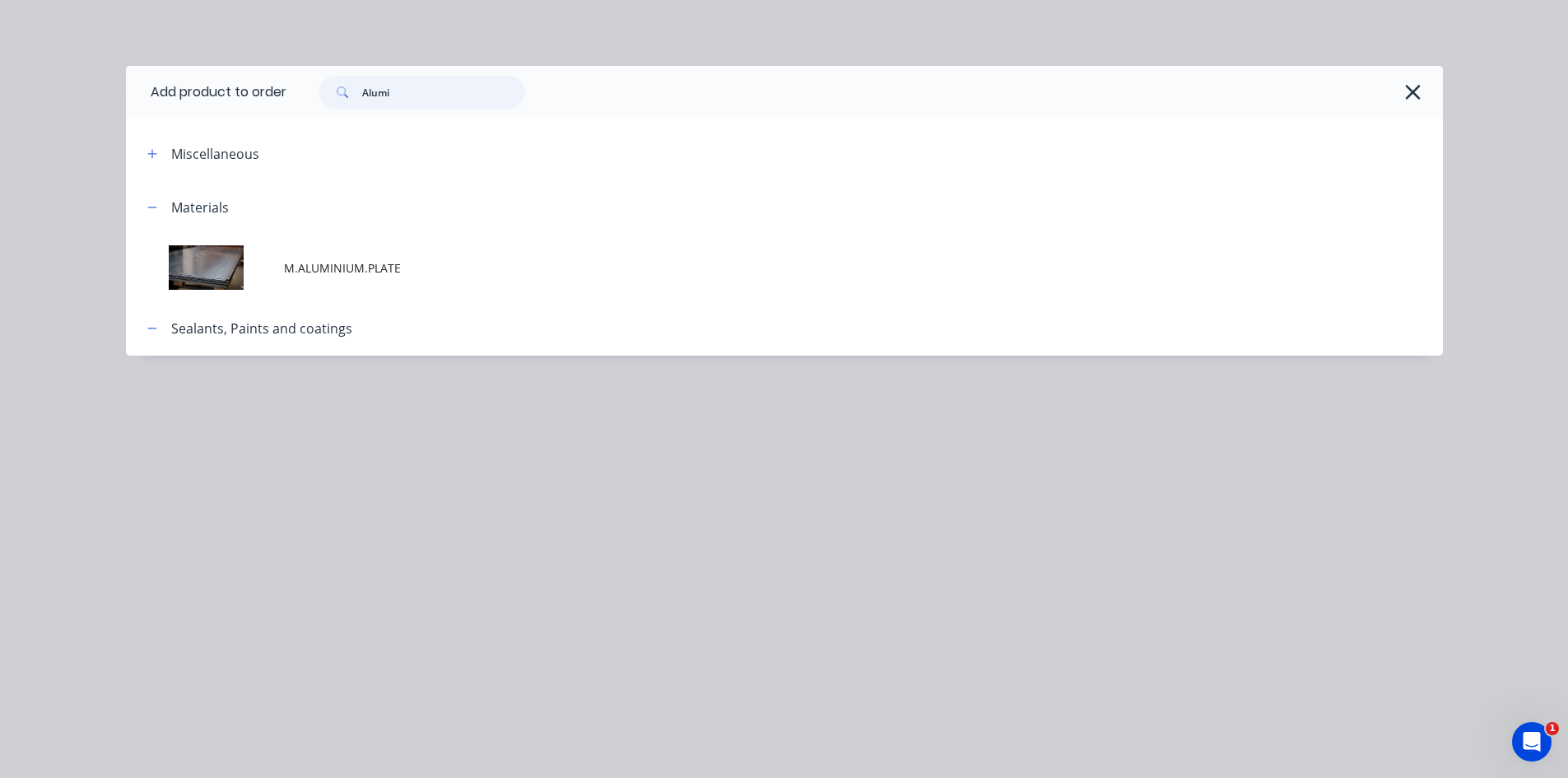
drag, startPoint x: 401, startPoint y: 92, endPoint x: 292, endPoint y: 85, distance: 109.2
click at [292, 85] on div "Alumi" at bounding box center [856, 91] width 1140 height 32
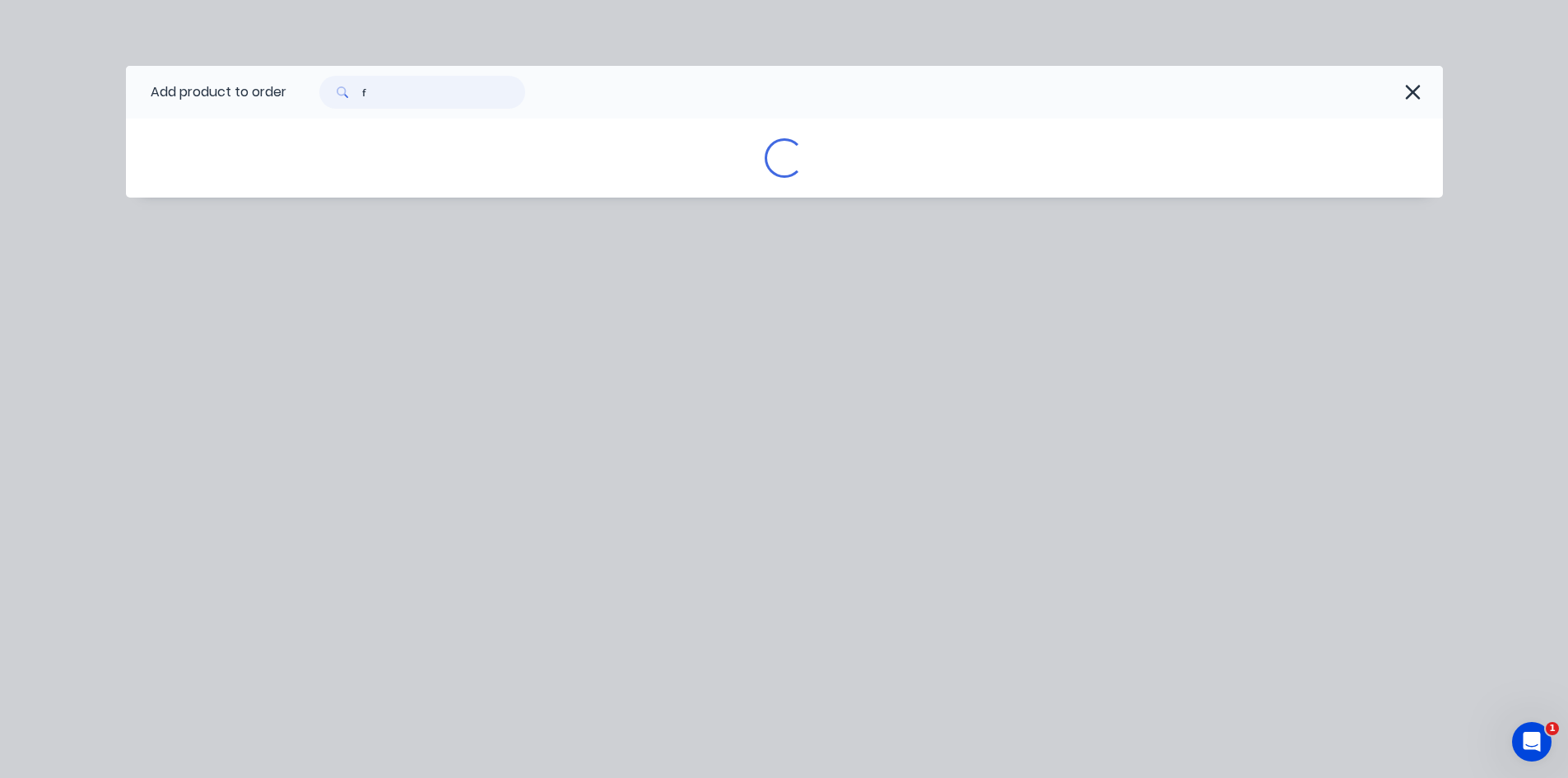
type input "ff"
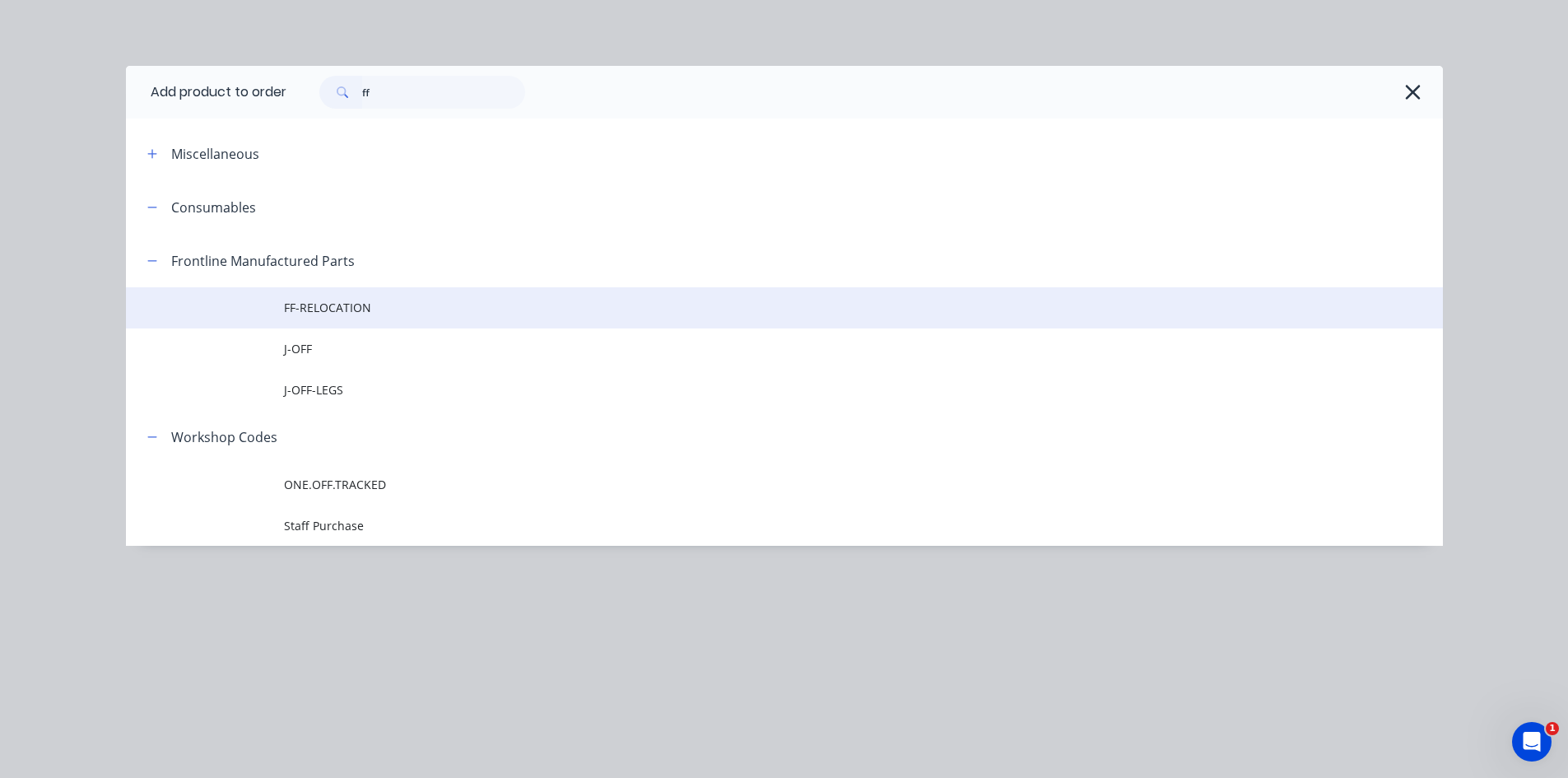
click at [339, 306] on span "FF-RELOCATION" at bounding box center [747, 308] width 927 height 18
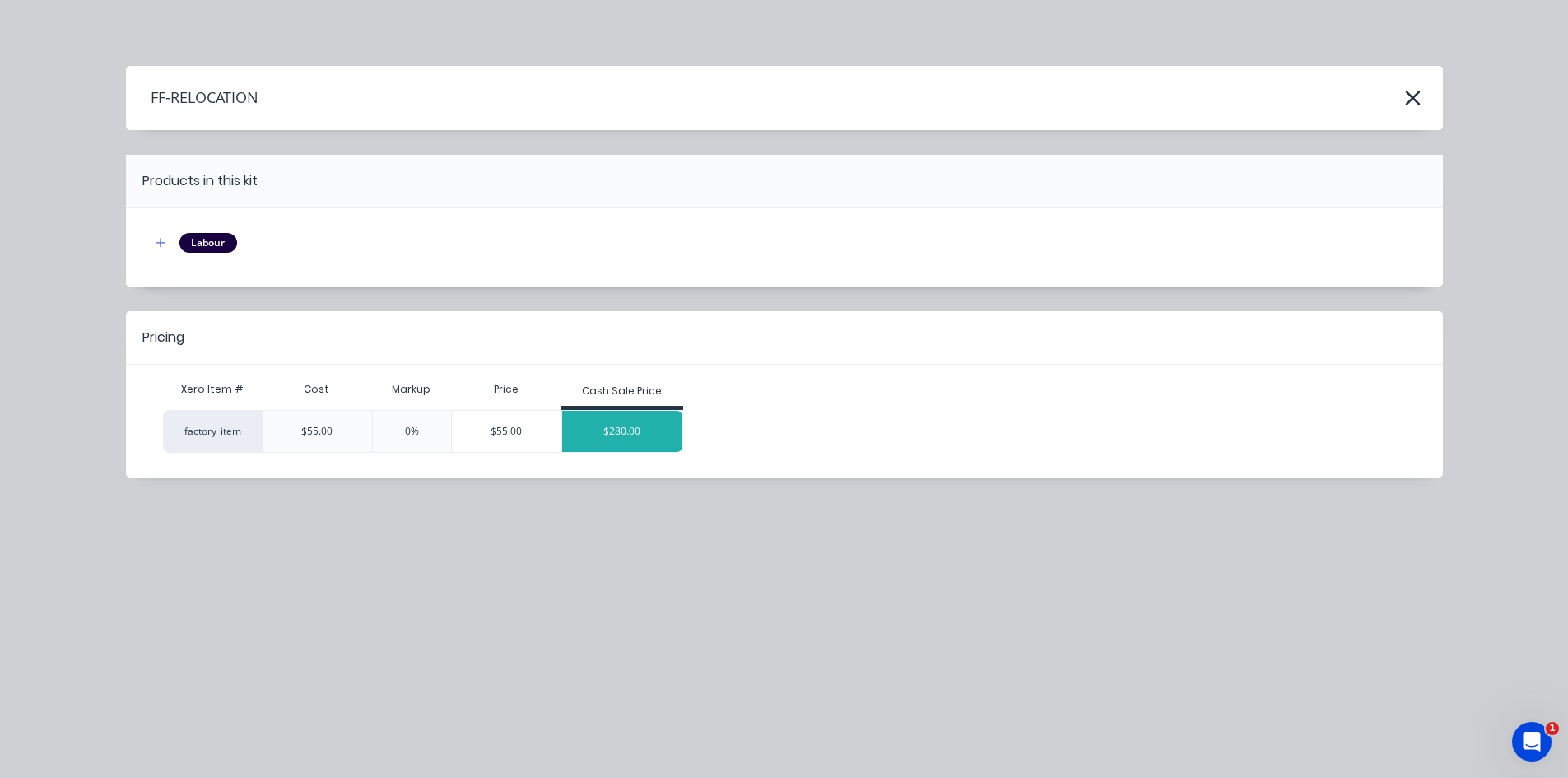
click at [614, 434] on div "$280.00" at bounding box center [622, 432] width 120 height 41
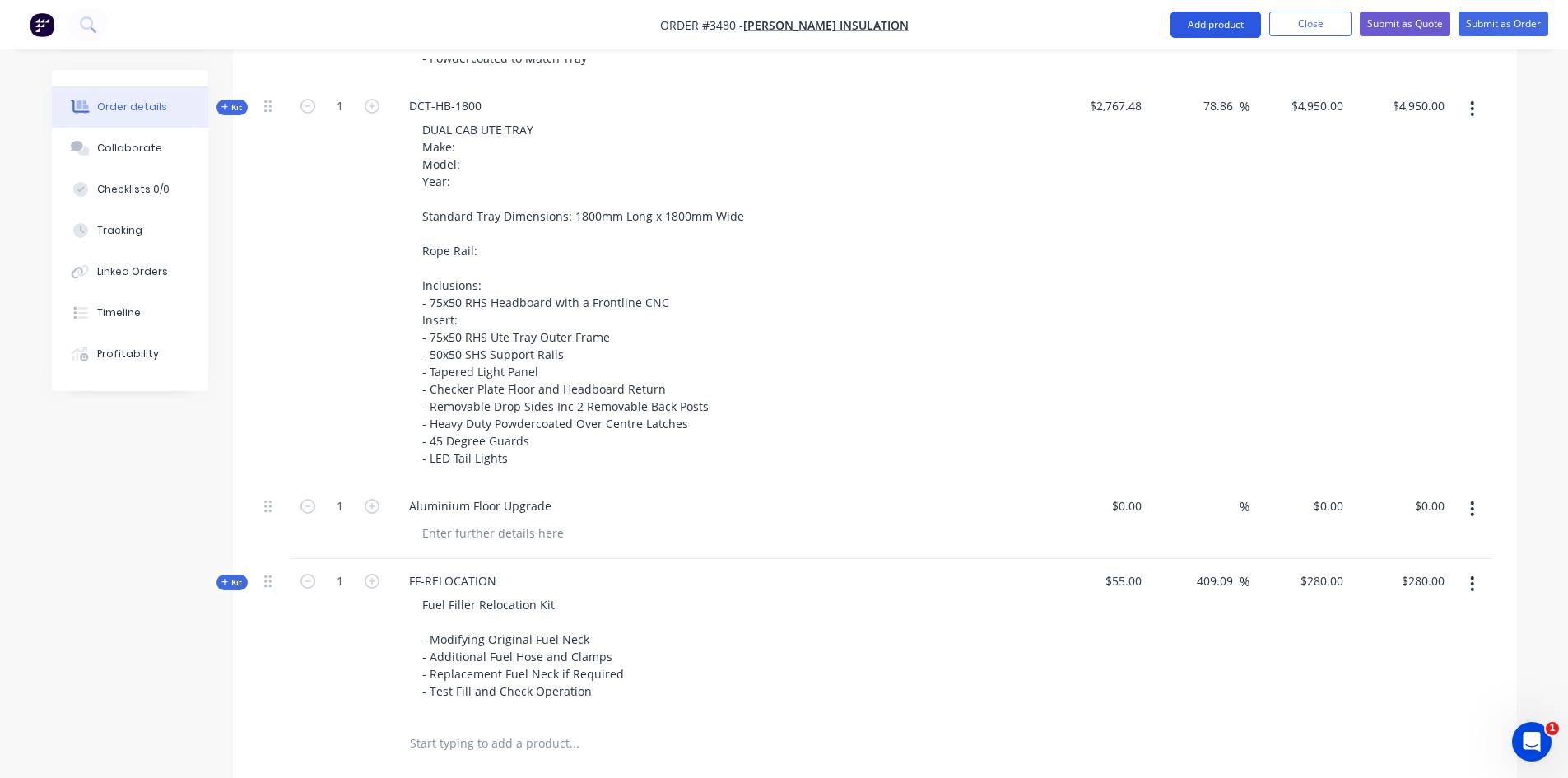
click at [1232, 23] on button "Add product" at bounding box center [1216, 25] width 90 height 27
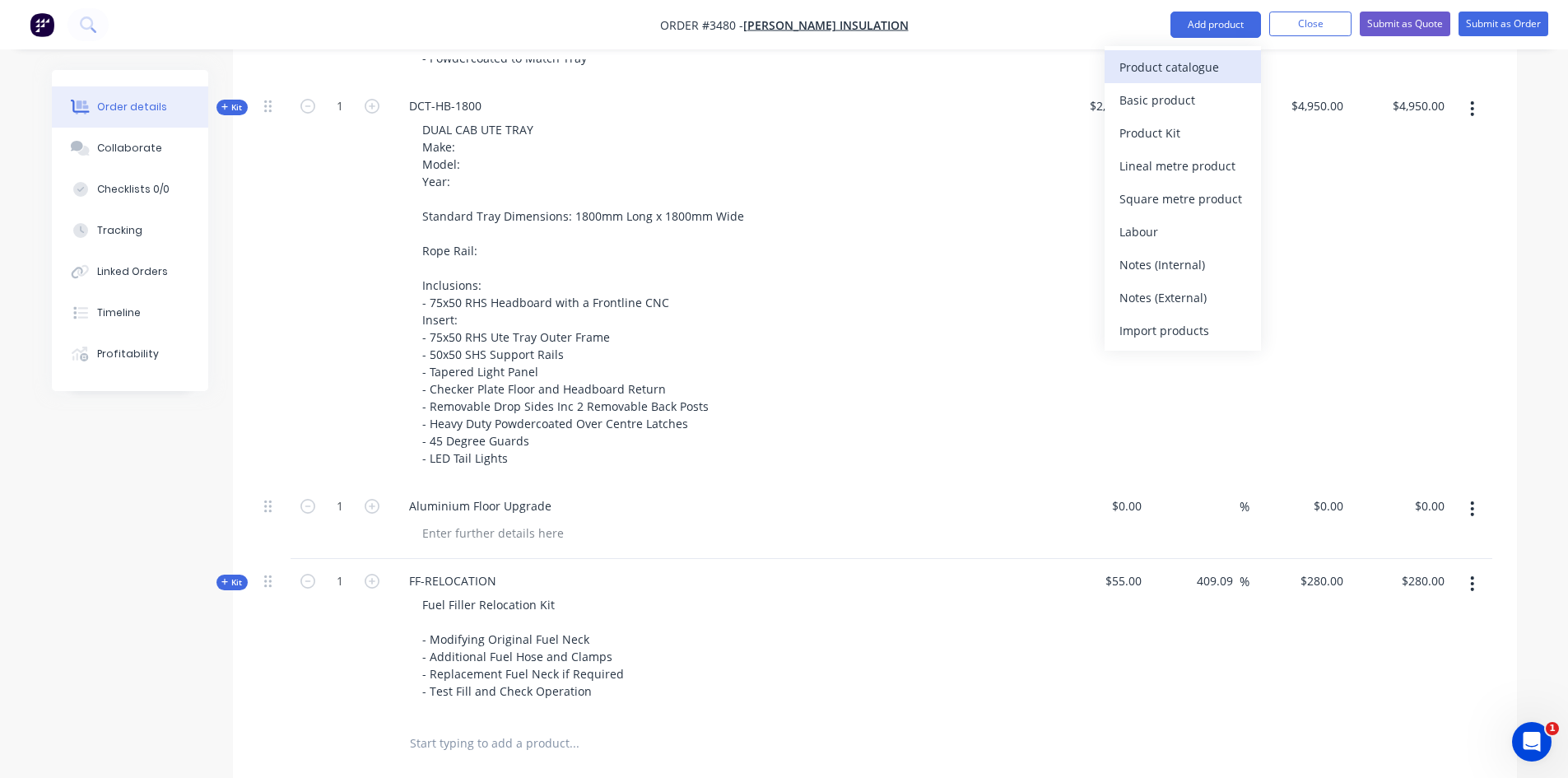
click at [1117, 71] on button "Product catalogue" at bounding box center [1183, 66] width 156 height 32
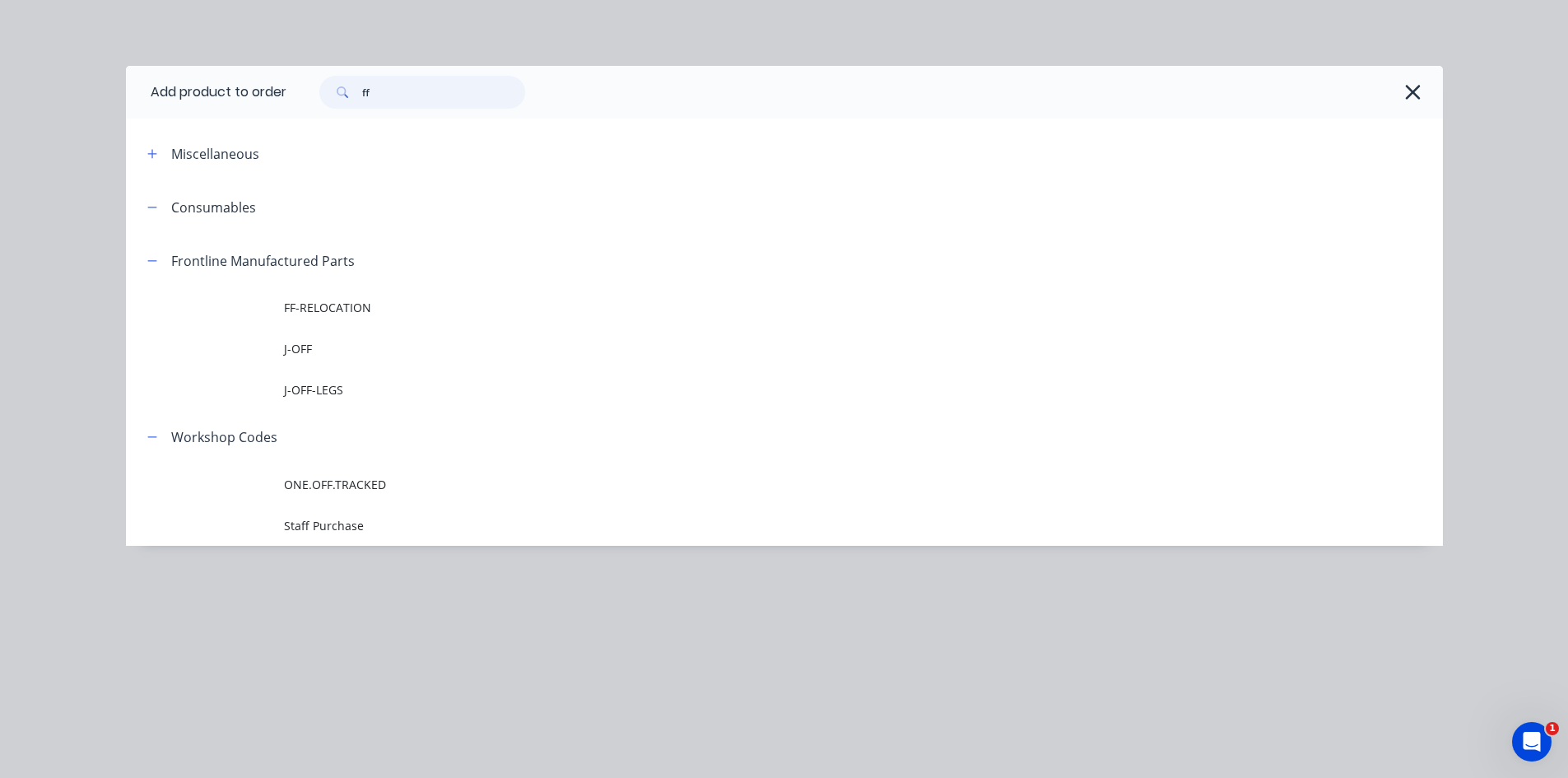
click at [382, 94] on input "ff" at bounding box center [443, 91] width 163 height 32
type input "f"
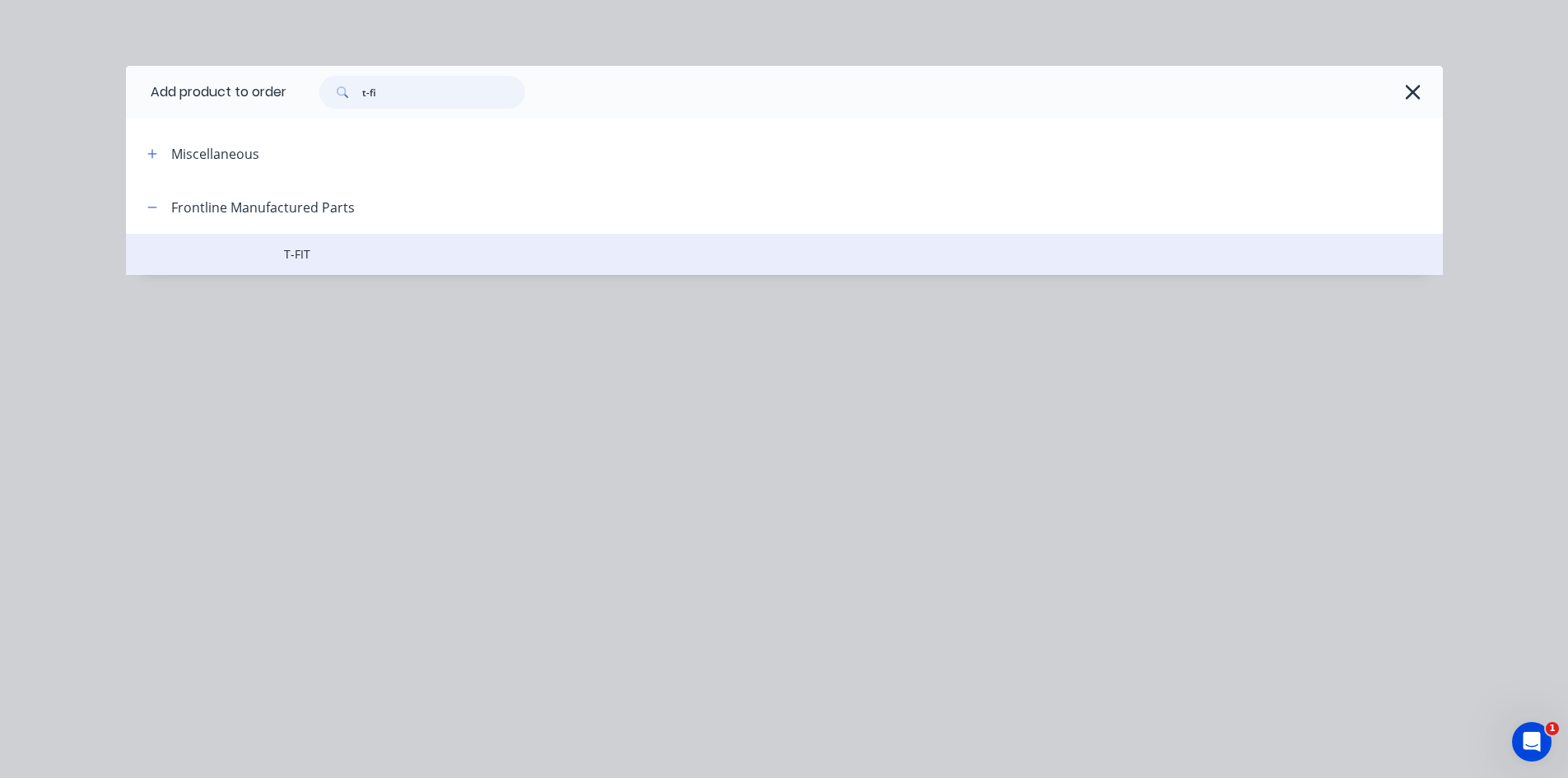
type input "t-fi"
click at [323, 258] on span "T-FIT" at bounding box center [747, 255] width 927 height 18
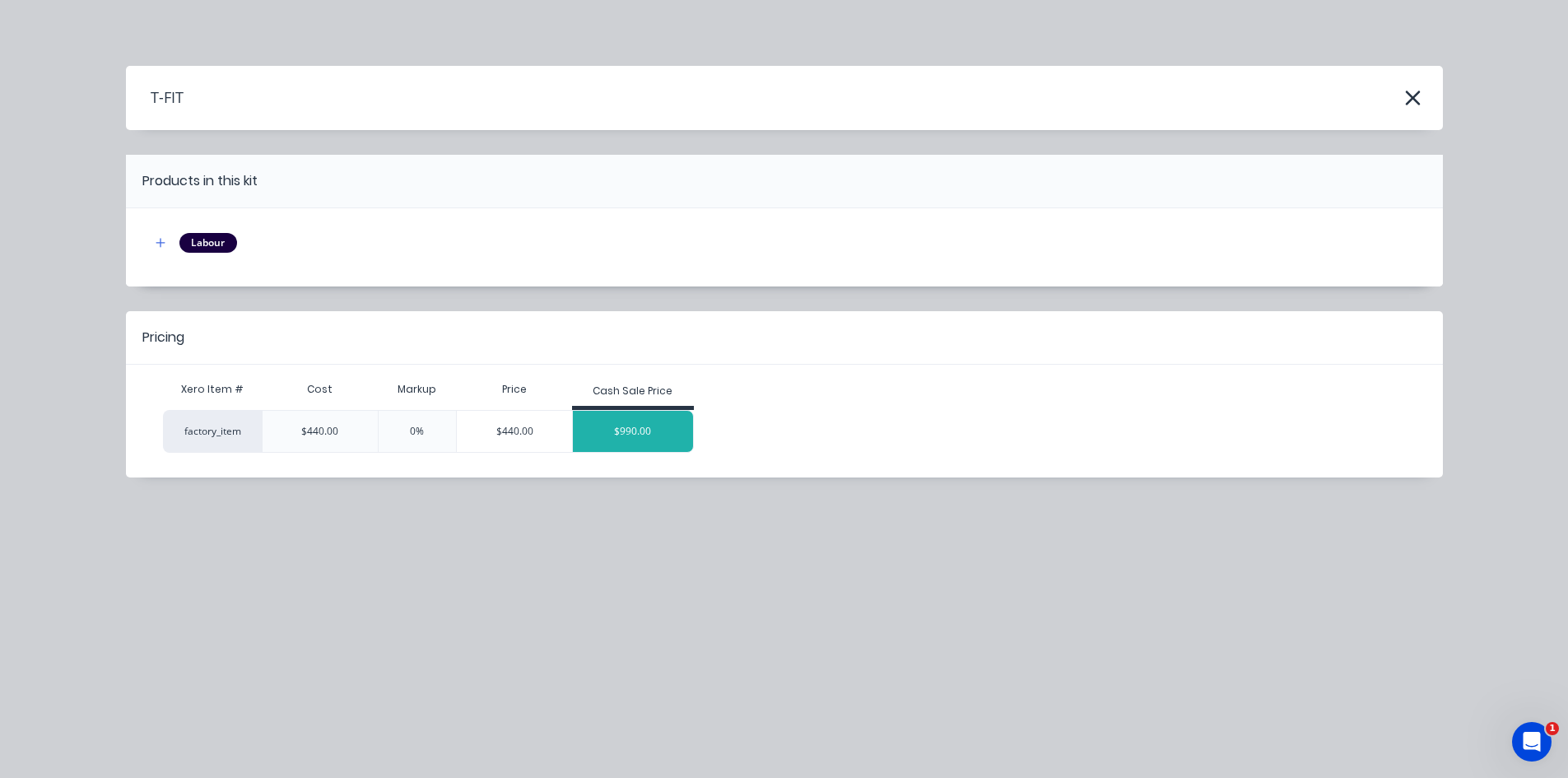
click at [631, 423] on div "$990.00" at bounding box center [633, 432] width 120 height 41
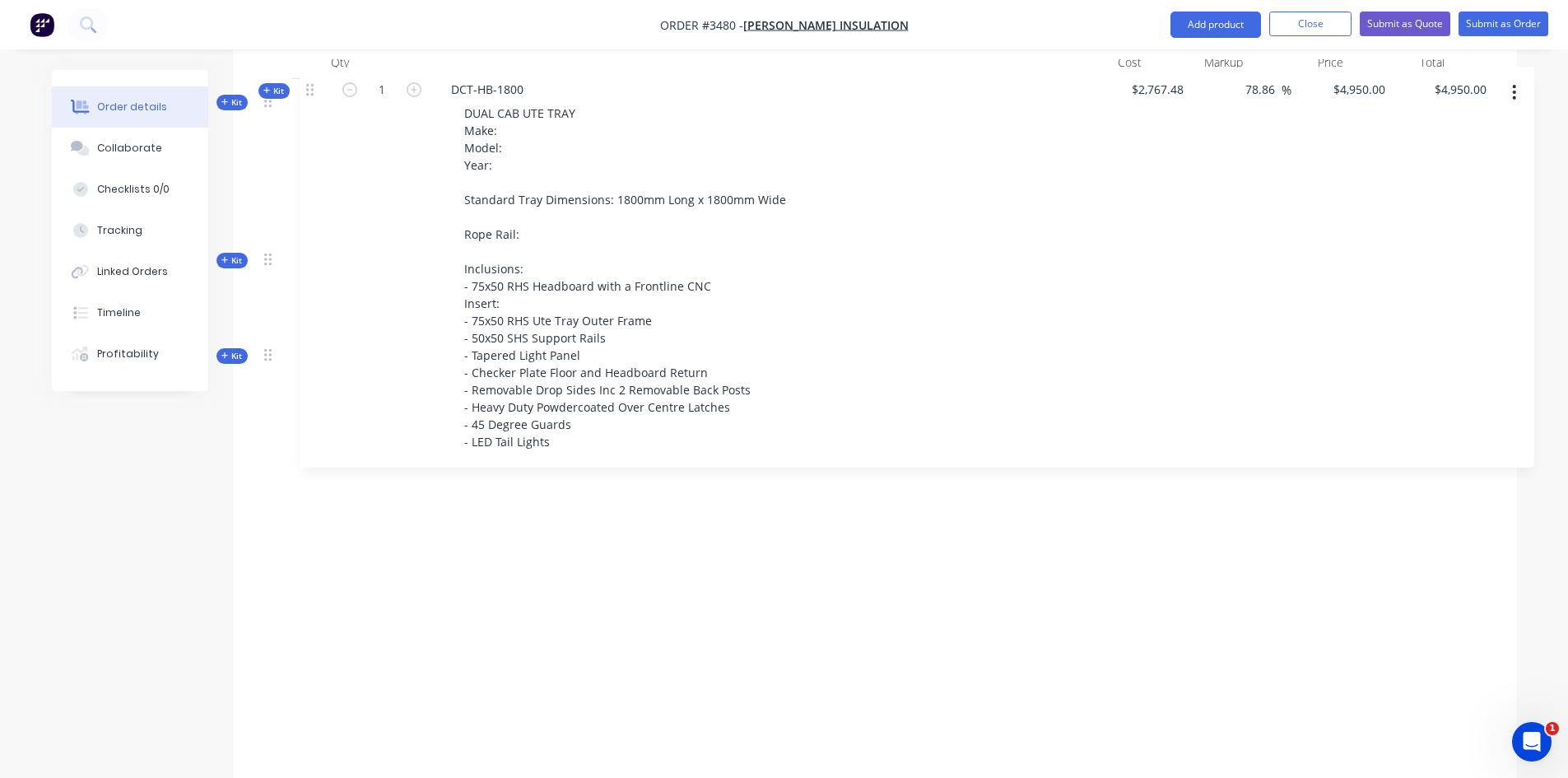
scroll to position [681, 0]
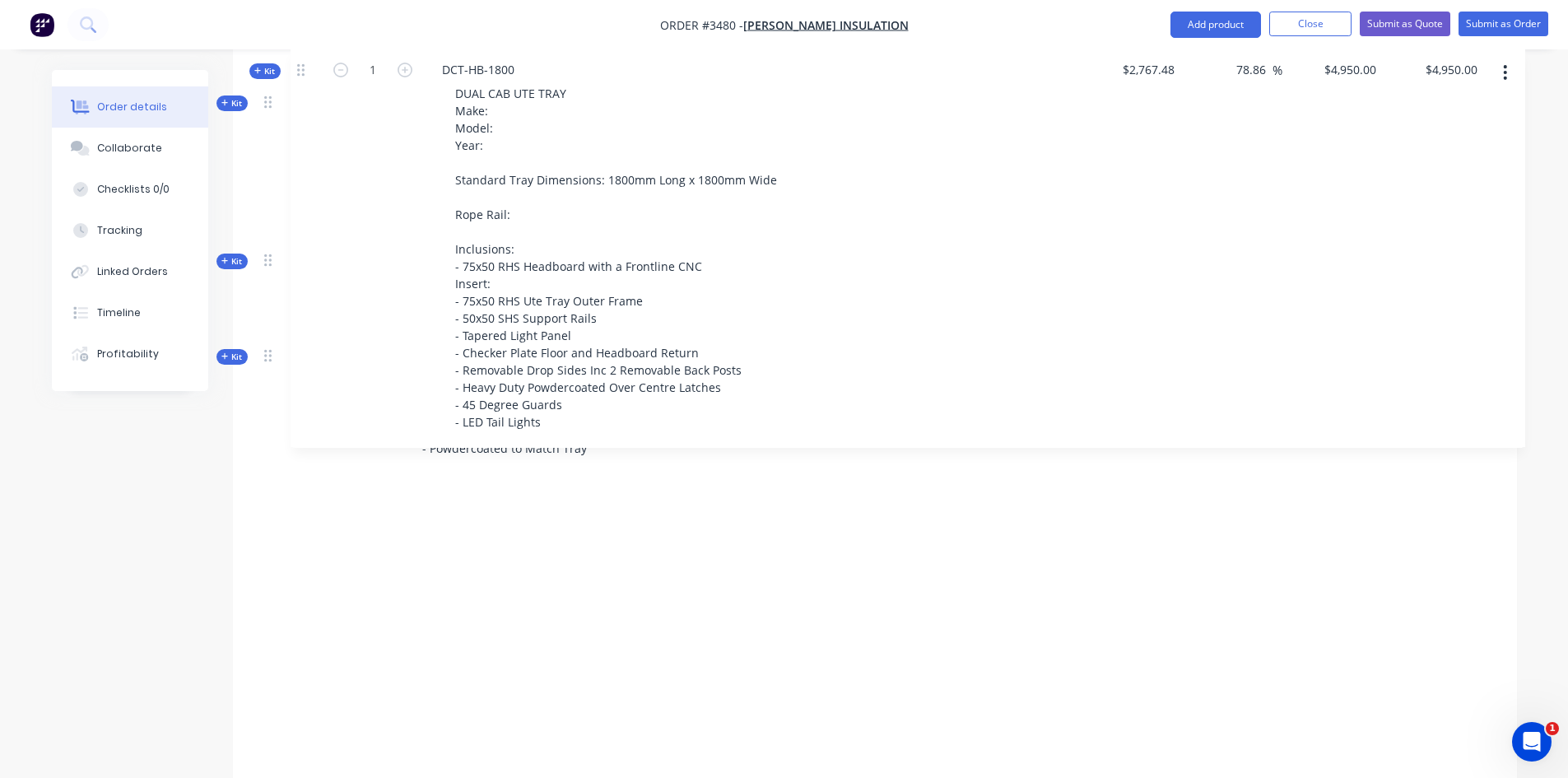
drag, startPoint x: 271, startPoint y: 513, endPoint x: 307, endPoint y: 66, distance: 448.4
click at [307, 66] on div "Qty Cost Markup Price Total Kit 1 RRH Removable Rear Hurdle - Profiled to Shape…" at bounding box center [875, 622] width 1235 height 1150
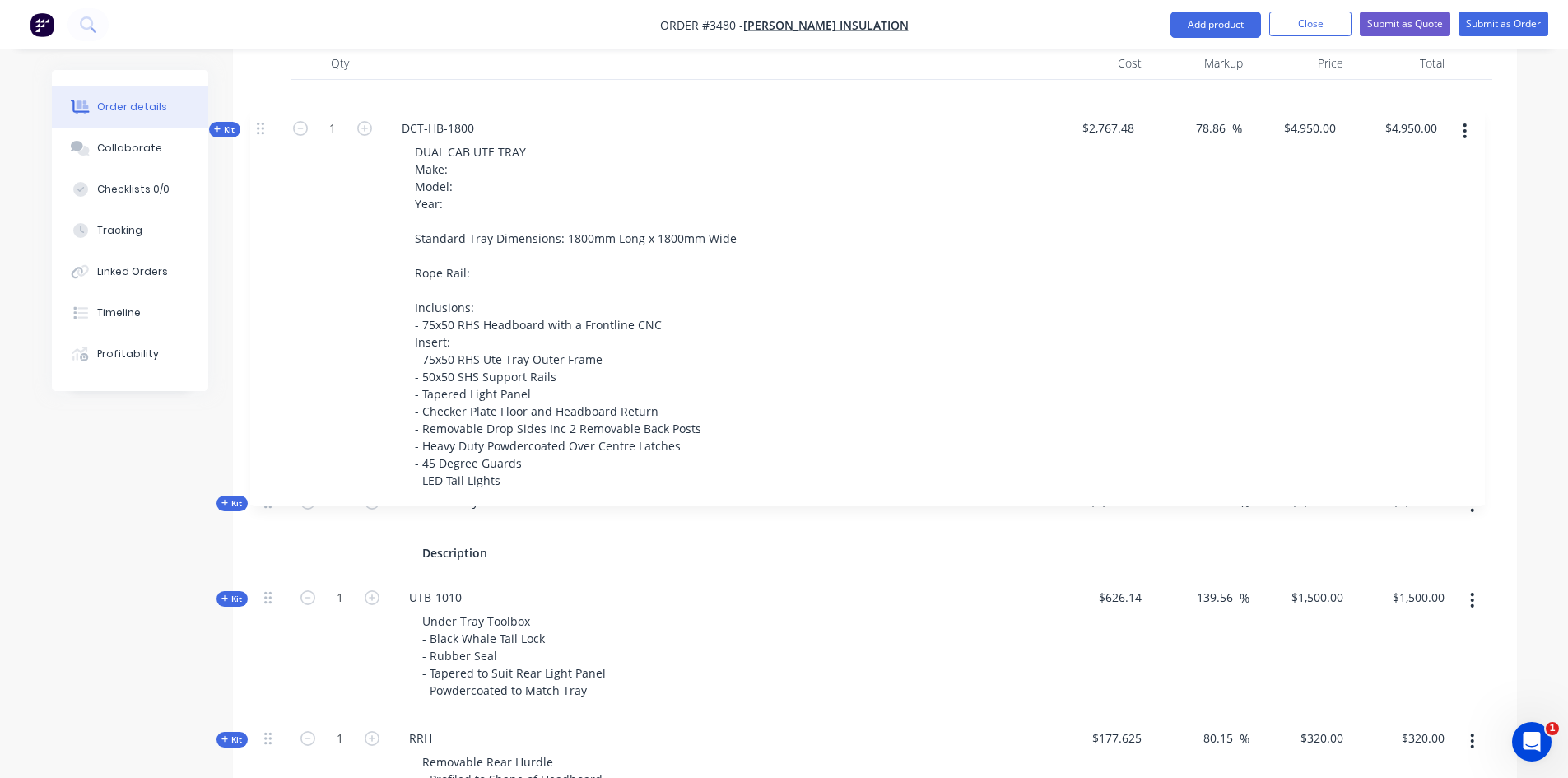
drag, startPoint x: 265, startPoint y: 338, endPoint x: 264, endPoint y: 149, distance: 189.0
click at [264, 149] on div "Kit 1 Toolbox.Tray.1500 Description $1,094.00 123.95 123.95 % $2,450.00 $2,450.…" at bounding box center [875, 638] width 1235 height 1117
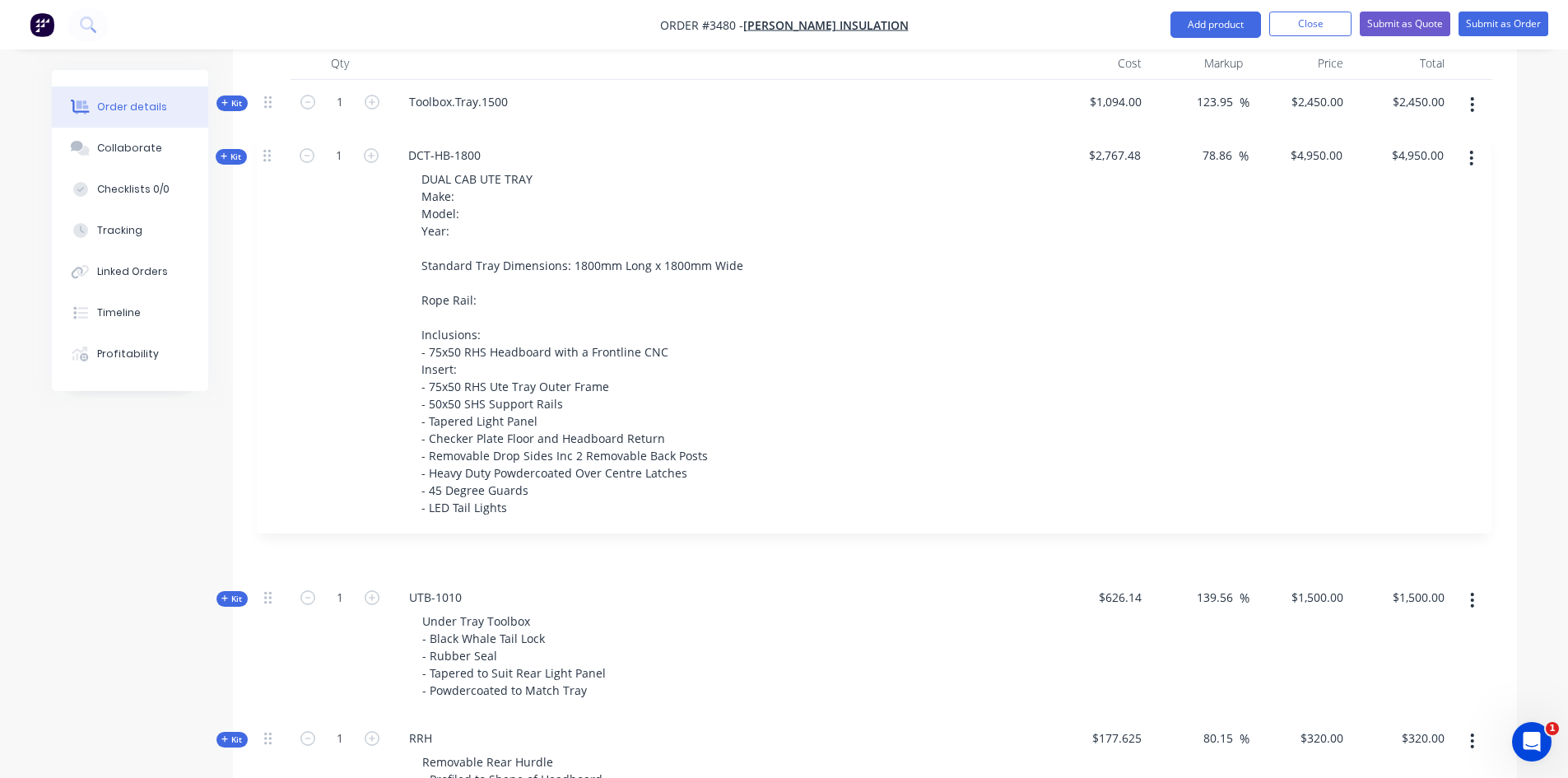
scroll to position [680, 0]
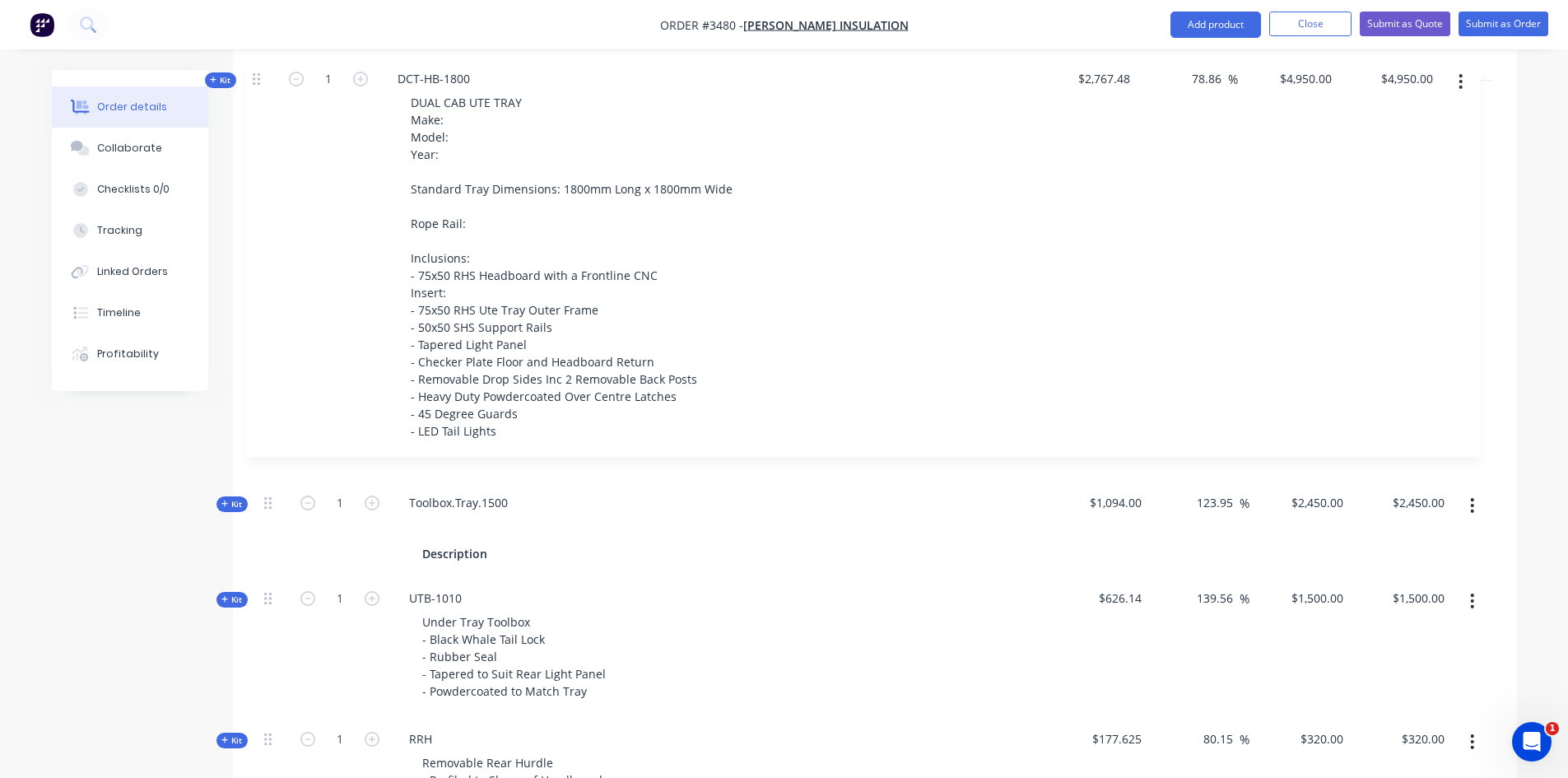
drag, startPoint x: 271, startPoint y: 198, endPoint x: 261, endPoint y: 68, distance: 130.4
click at [261, 68] on div "Qty Cost Markup Price Total Kit 1 Toolbox.Tray.1500 Description $1,094.00 123.9…" at bounding box center [875, 623] width 1235 height 1150
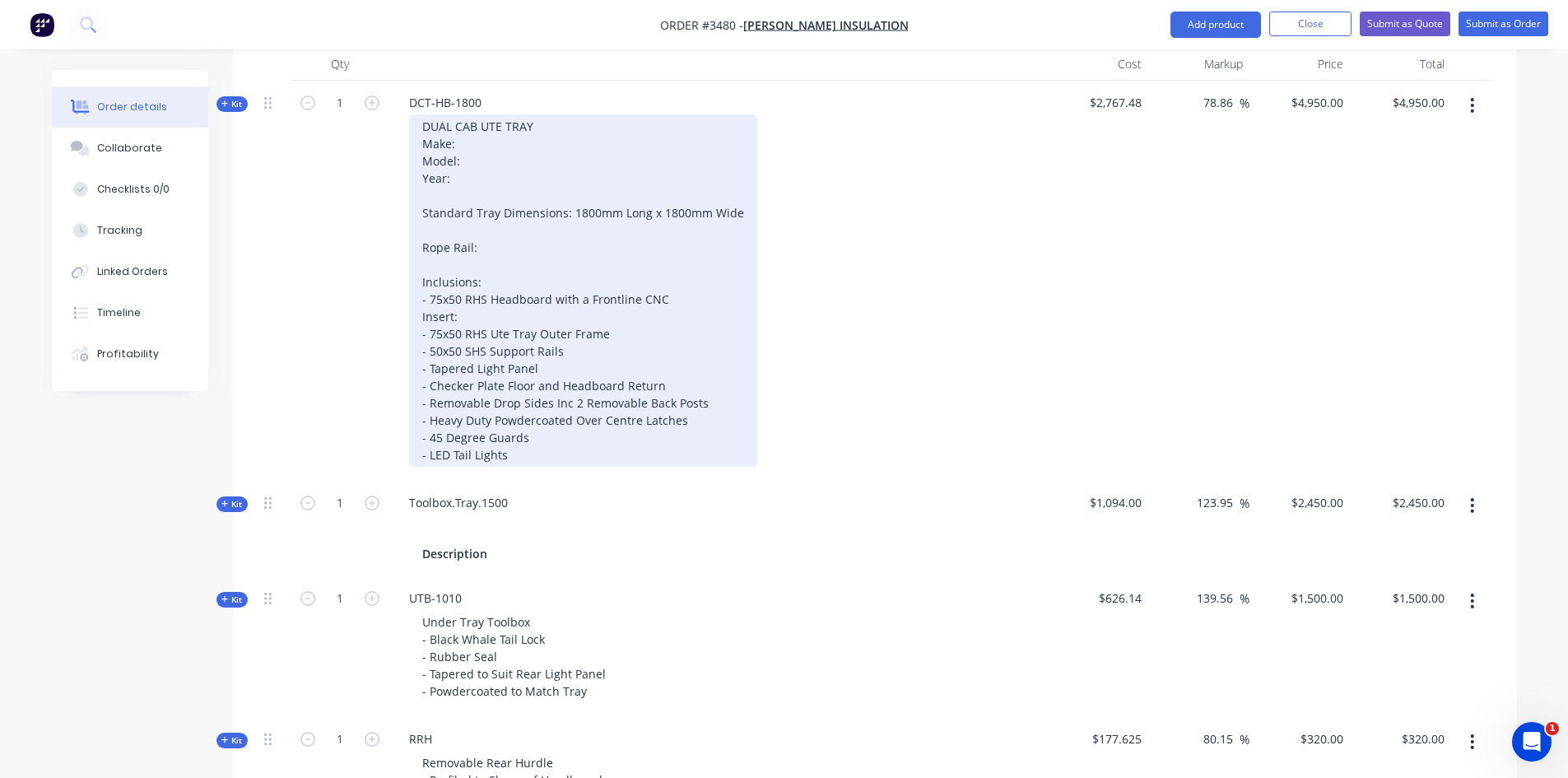
click at [477, 142] on div "DUAL CAB UTE TRAY Make: Model: Year: Standard Tray Dimensions: 1800mm Long x 18…" at bounding box center [583, 290] width 348 height 352
click at [458, 175] on div "DUAL CAB UTE TRAY Make: TOYOTA Model: HILUX SR Year: Standard Tray Dimensions: …" at bounding box center [583, 290] width 348 height 352
click at [526, 157] on div "DUAL CAB UTE TRAY Make: TOYOTA Model: HILUX SR Year: 2025 Standard Tray Dimensi…" at bounding box center [583, 290] width 348 height 352
click at [481, 255] on div "DUAL CAB UTE TRAY Make: TOYOTA Model: HILUX SR CAB/CHASSIS Year: 2025 Standard …" at bounding box center [583, 290] width 348 height 352
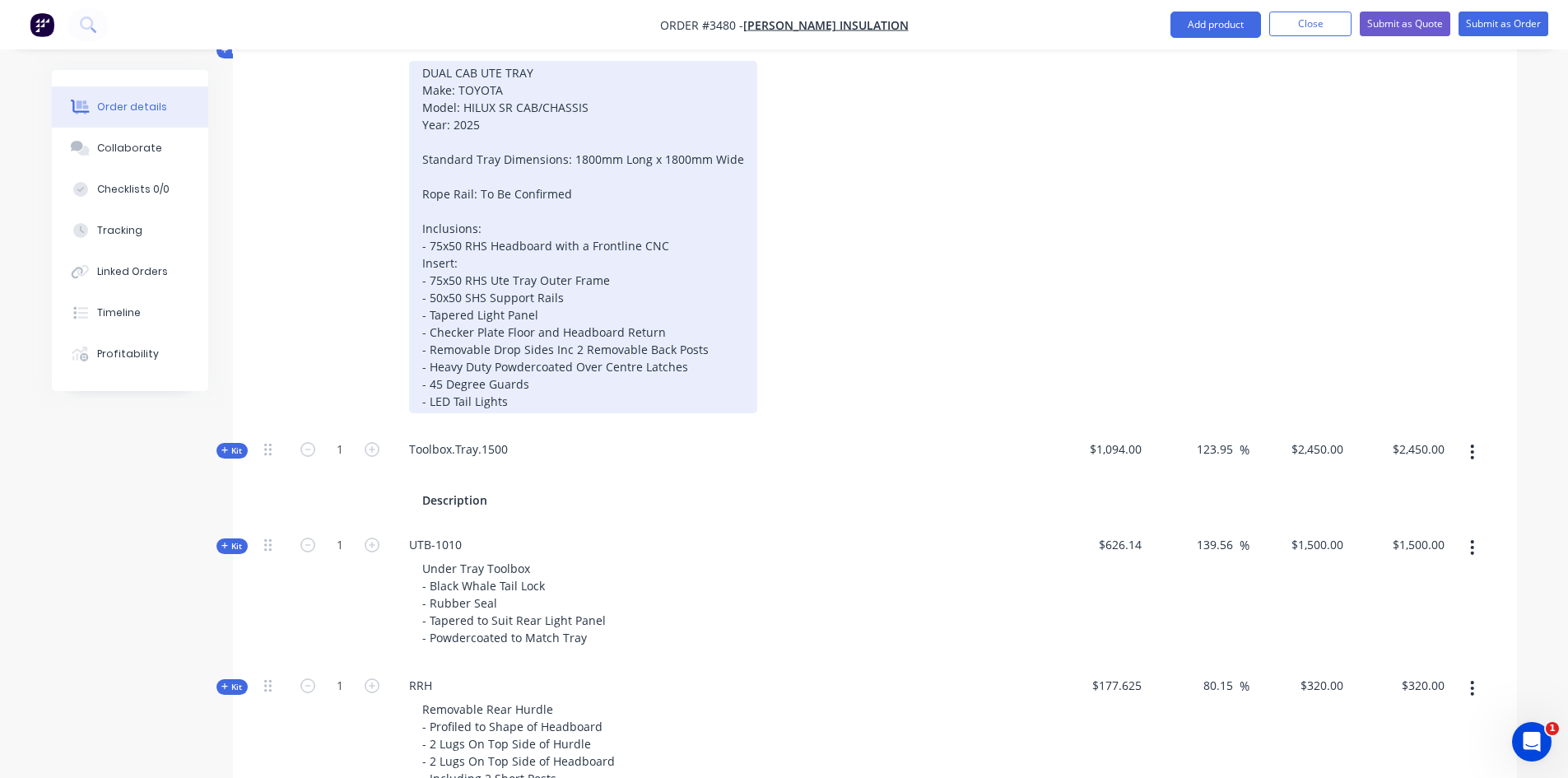
scroll to position [762, 0]
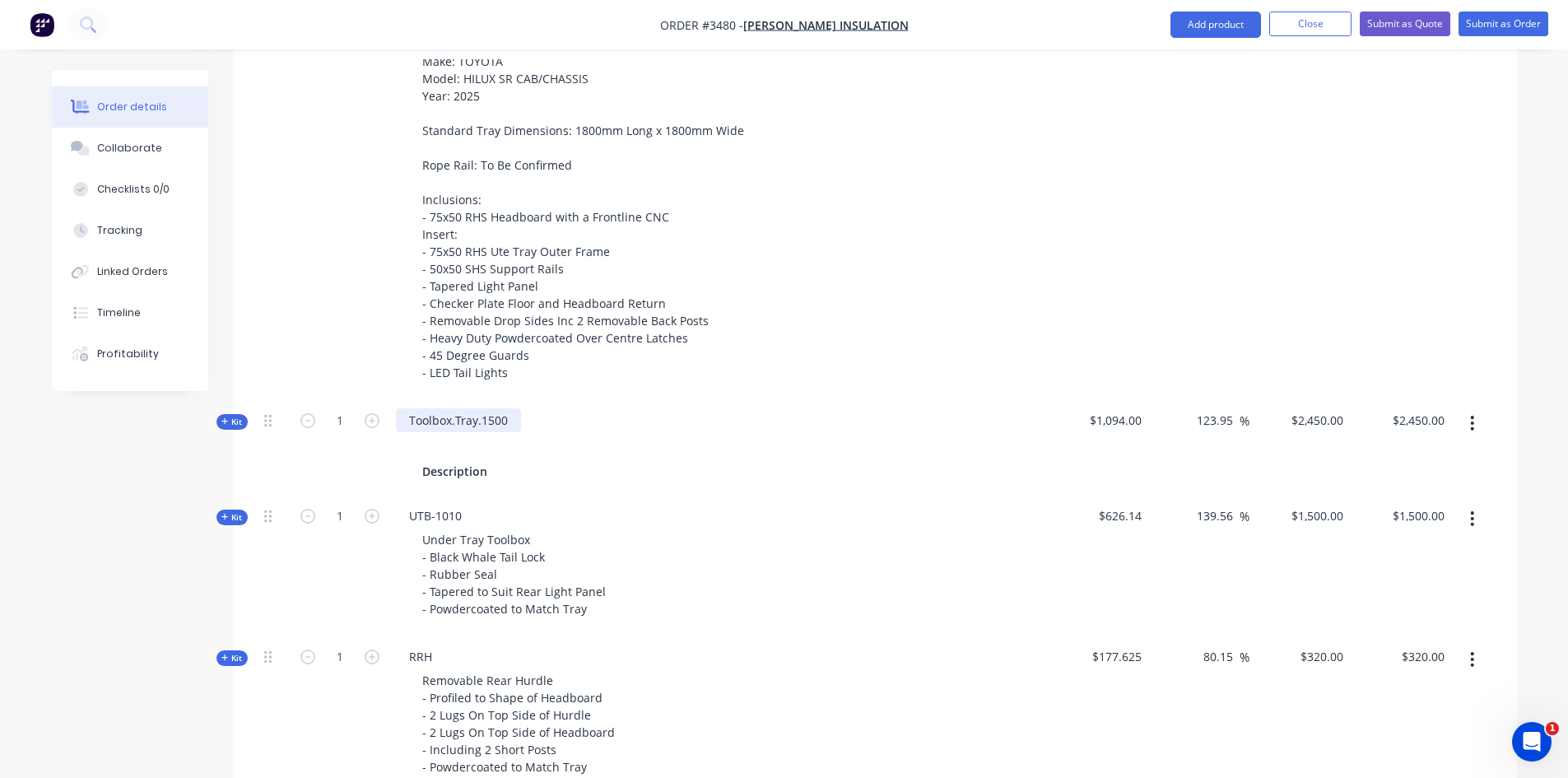
click at [498, 426] on div "Toolbox.Tray.1500" at bounding box center [458, 420] width 125 height 24
click at [509, 421] on div "Toolbox.Tray.1500" at bounding box center [458, 420] width 125 height 24
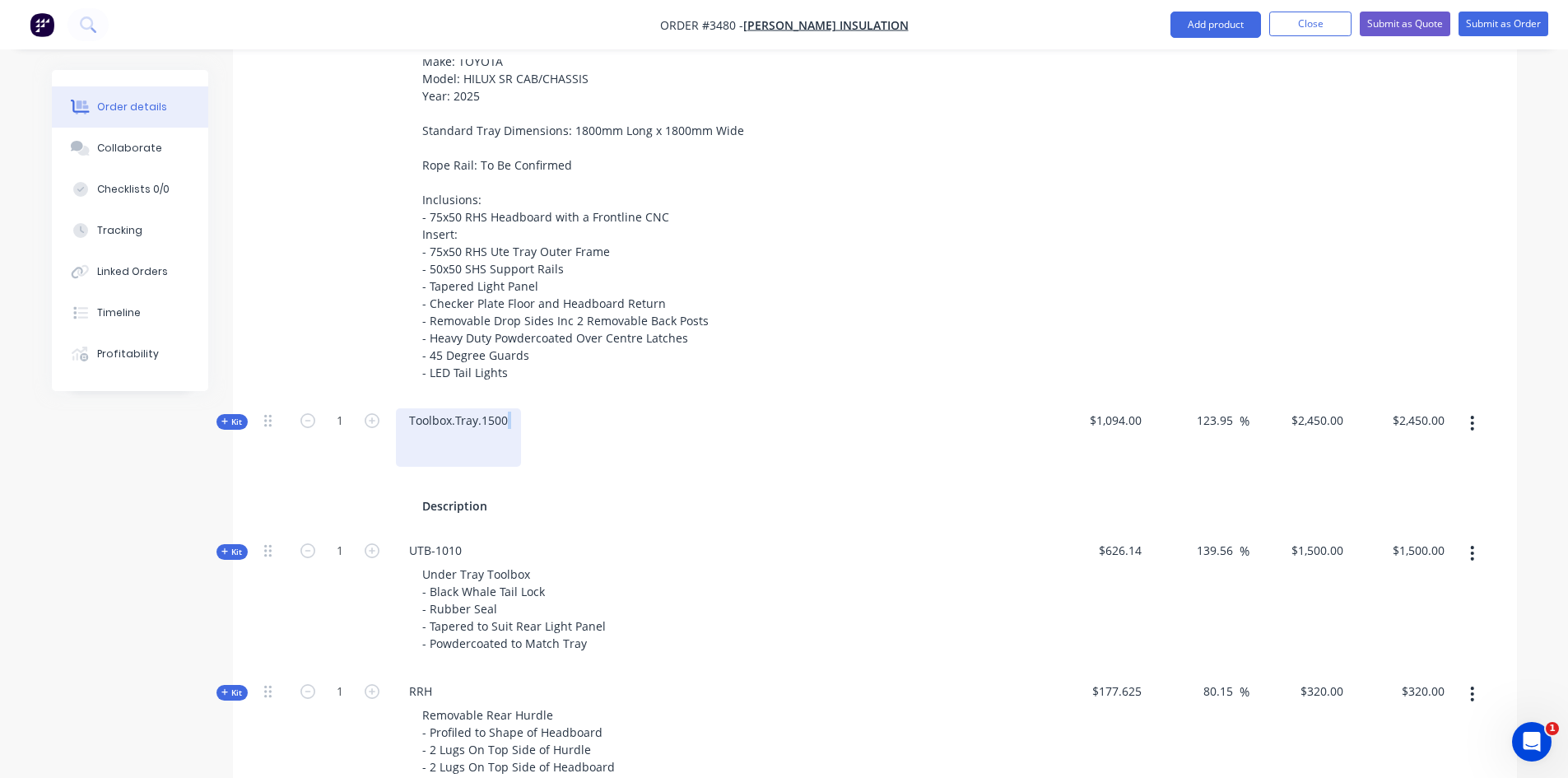
drag, startPoint x: 509, startPoint y: 421, endPoint x: 371, endPoint y: 438, distance: 139.0
click at [371, 438] on div "Kit 1 Toolbox.Tray.1500 Description $1,094.00 123.95 123.95 % $2,450.00 $2,450.…" at bounding box center [875, 463] width 1235 height 130
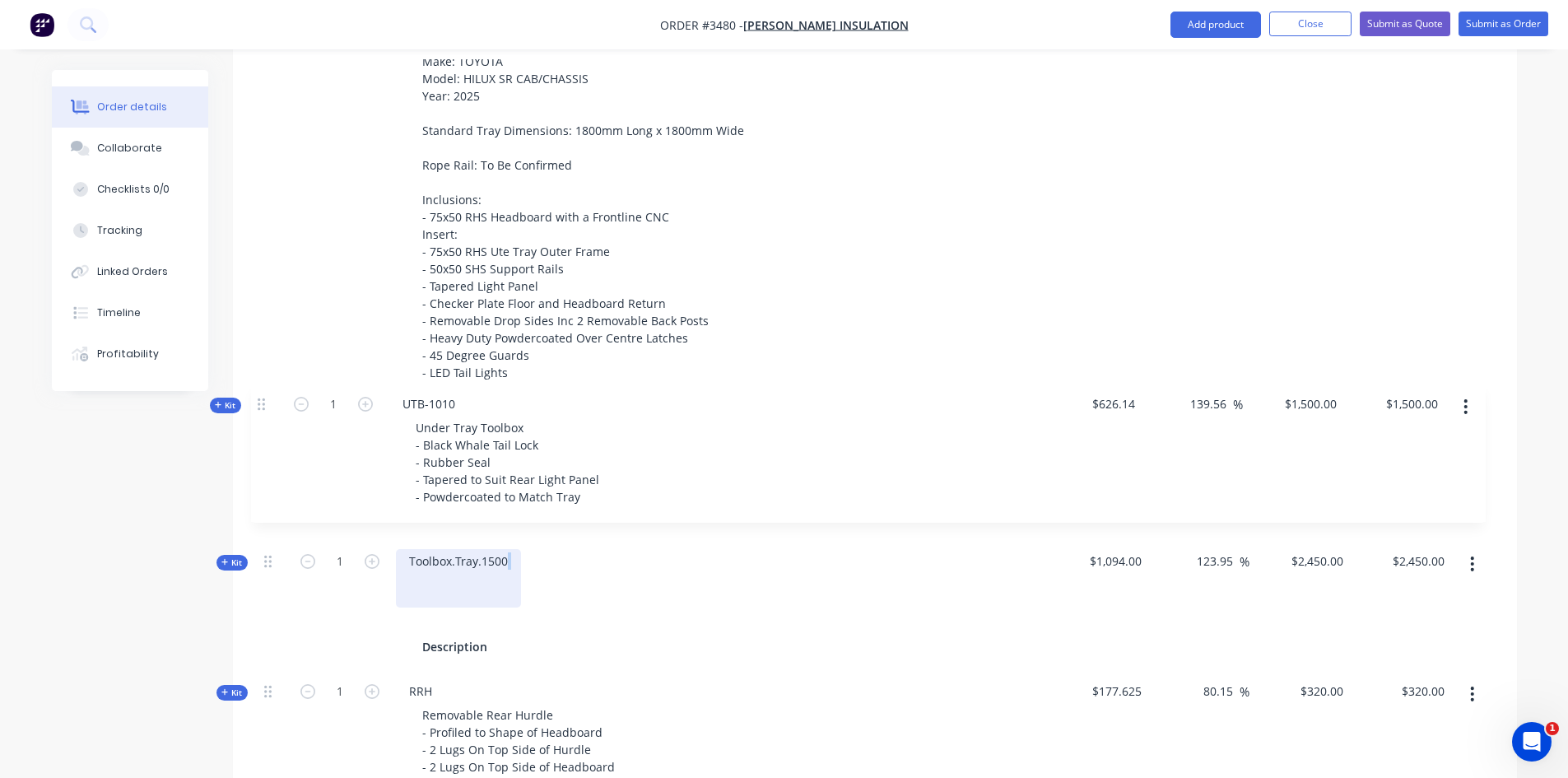
drag, startPoint x: 269, startPoint y: 555, endPoint x: 262, endPoint y: 402, distance: 153.2
click at [262, 402] on div "Kit 1 DCT-HB-1800 DUAL CAB UTE TRAY Make: TOYOTA Model: HILUX SR CAB/CHASSIS Ye…" at bounding box center [875, 573] width 1235 height 1152
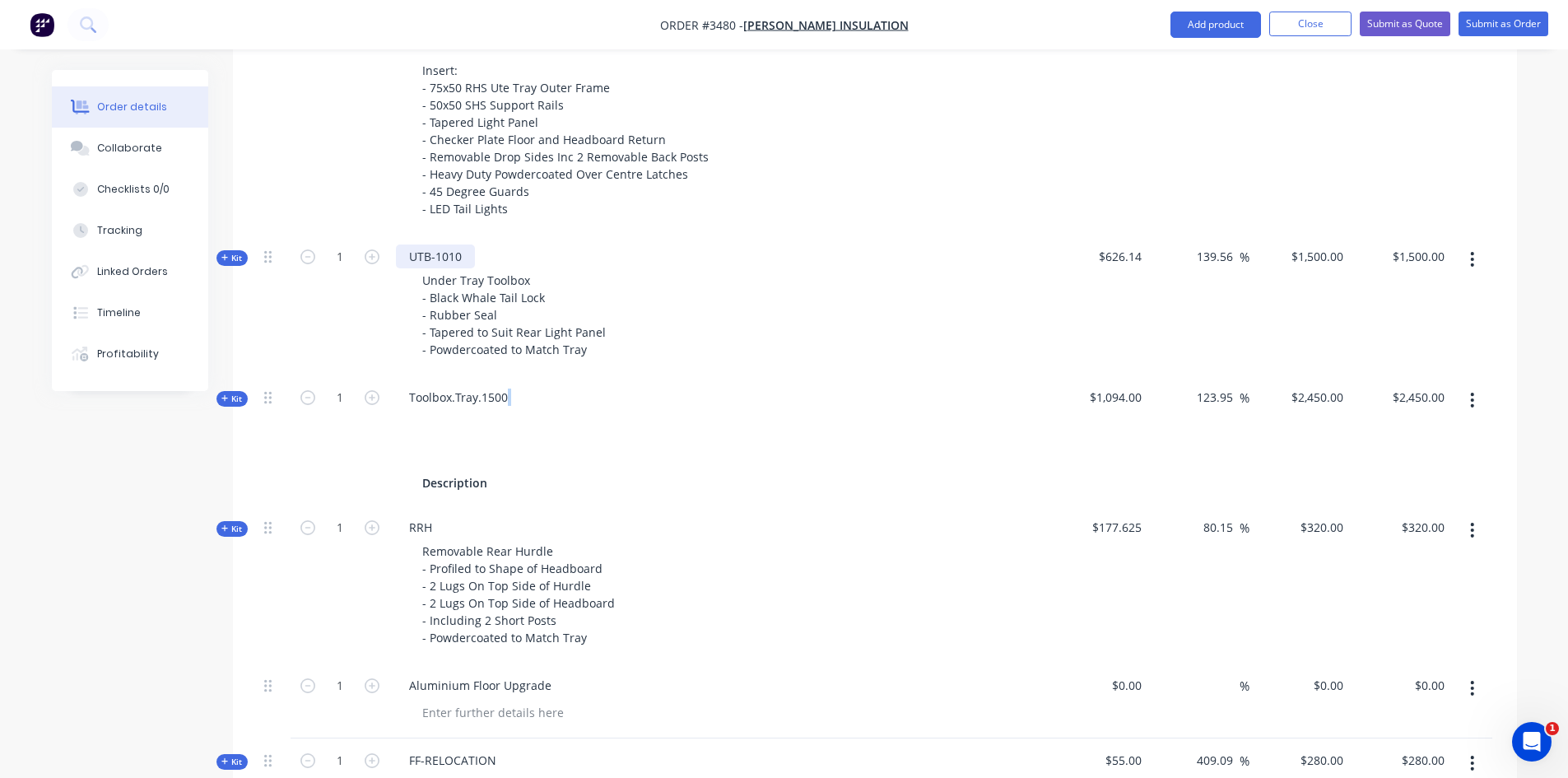
scroll to position [927, 0]
click at [460, 418] on div "Toolbox.Tray.1500" at bounding box center [458, 413] width 125 height 58
drag, startPoint x: 503, startPoint y: 396, endPoint x: 363, endPoint y: 406, distance: 140.4
click at [363, 406] on div "Kit 1 Toolbox.Tray.1500 Description $1,094.00 123.95 123.95 % $2,450.00 $2,450.…" at bounding box center [875, 440] width 1235 height 130
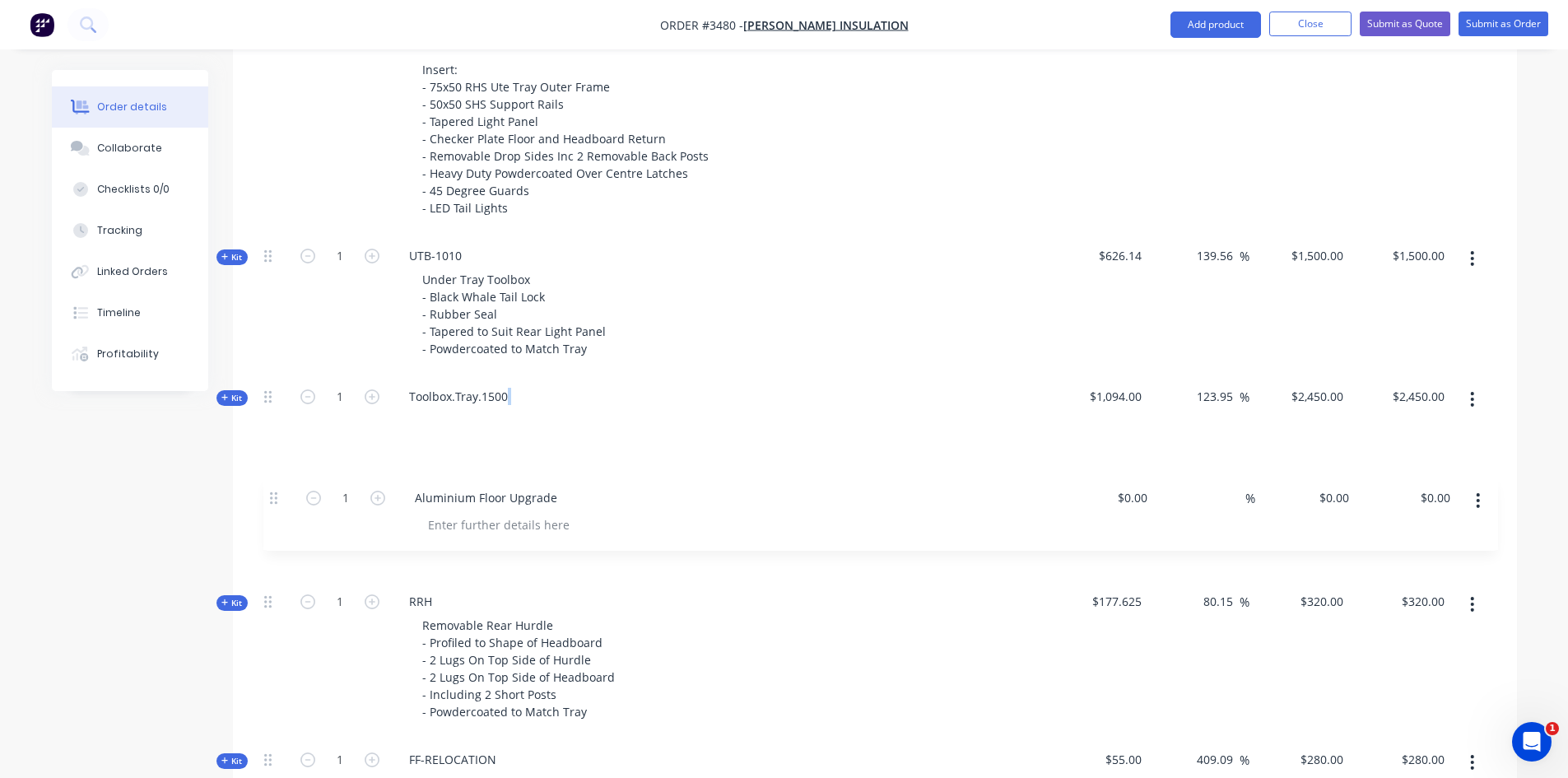
scroll to position [928, 0]
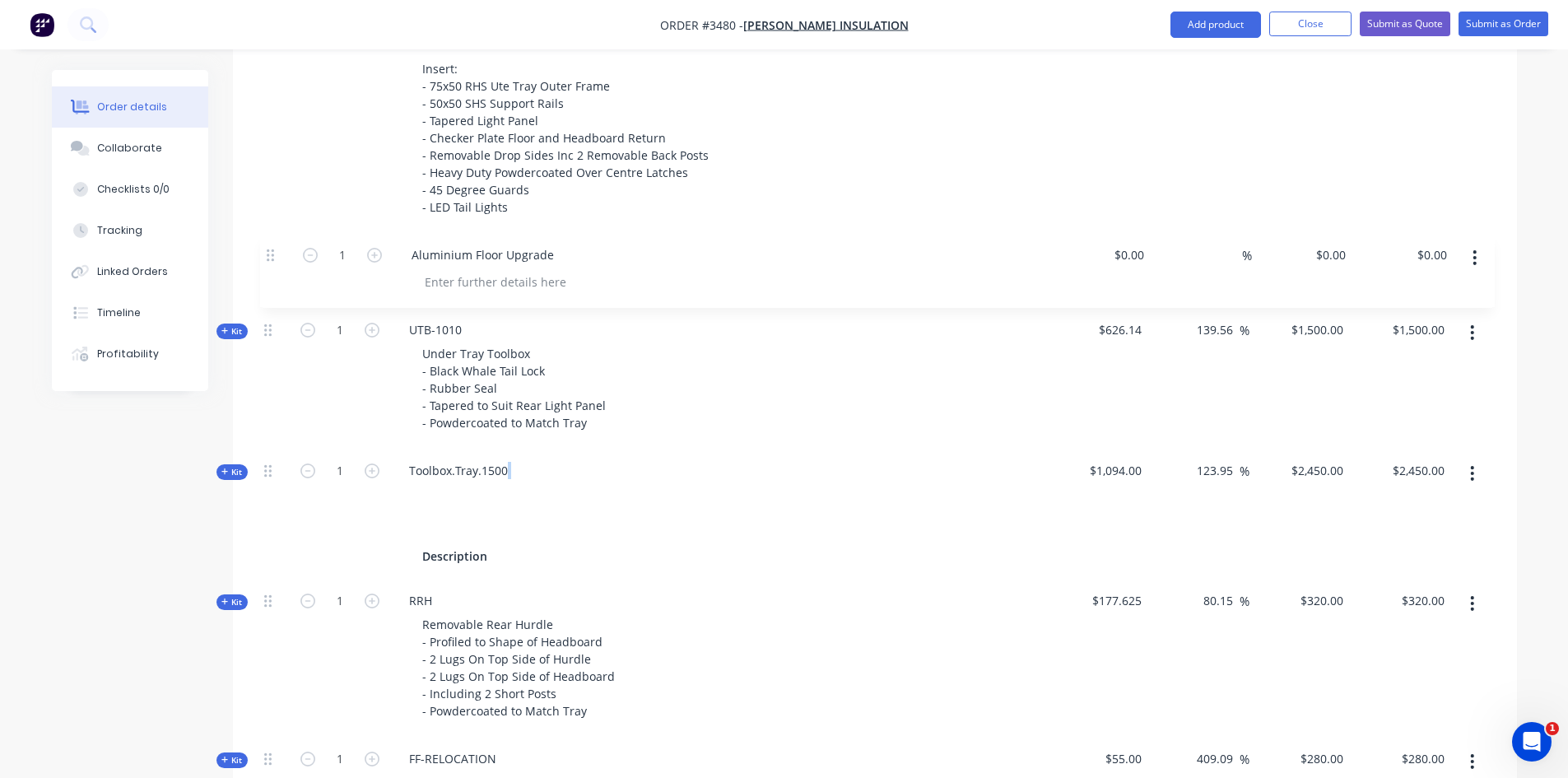
drag, startPoint x: 273, startPoint y: 688, endPoint x: 271, endPoint y: 246, distance: 442.0
click at [271, 246] on div "Kit 1 DCT-HB-1800 DUAL CAB UTE TRAY Make: TOYOTA Model: HILUX SR CAB/CHASSIS Ye…" at bounding box center [875, 408] width 1235 height 1152
type input "0"
click at [1314, 261] on div "0 $0.00" at bounding box center [1300, 270] width 101 height 75
type input "$0.00"
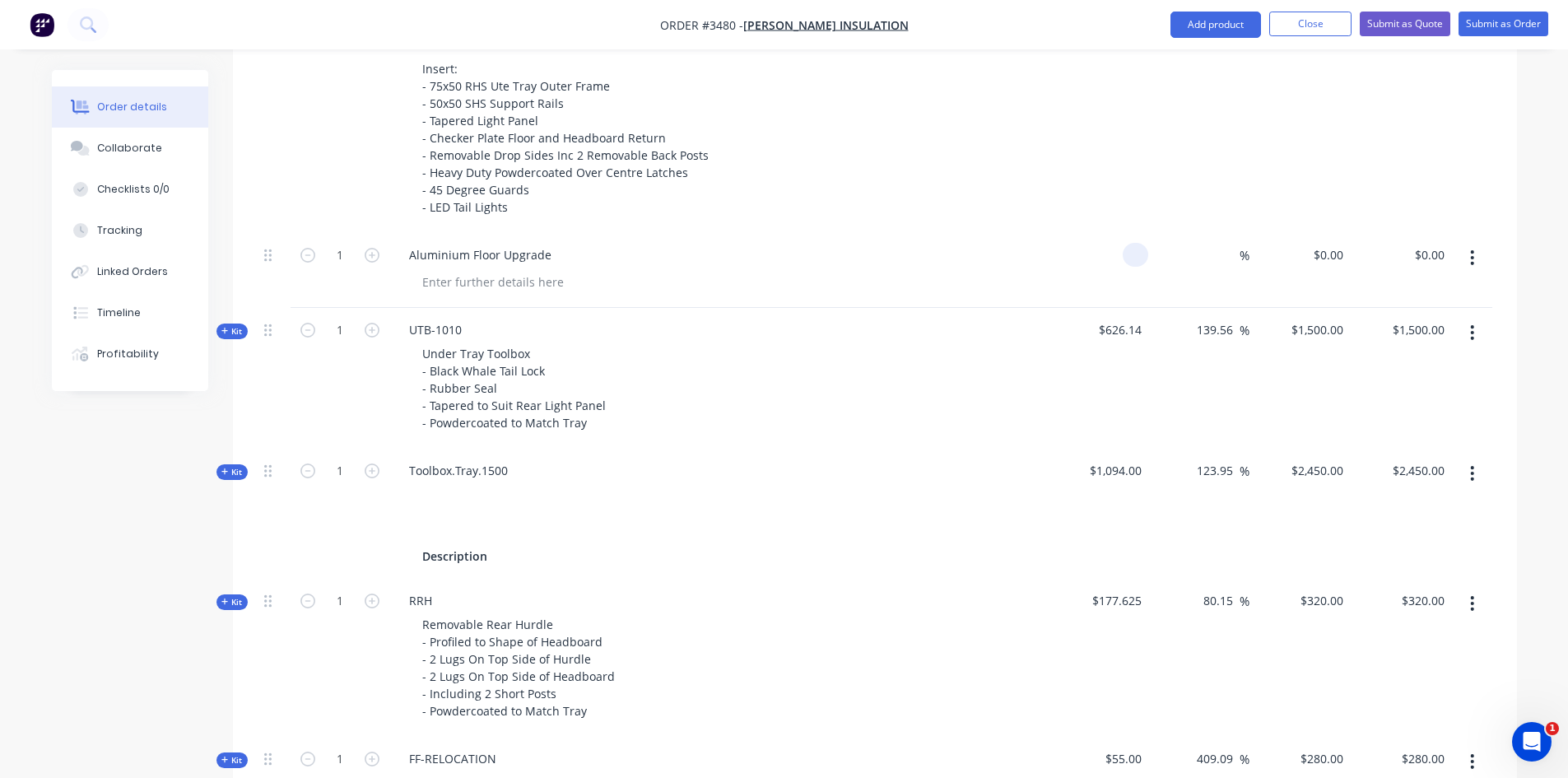
click at [1129, 257] on div at bounding box center [1135, 255] width 26 height 24
click at [1471, 258] on icon "button" at bounding box center [1472, 258] width 3 height 15
type input "$0.00"
click at [493, 291] on div at bounding box center [493, 282] width 168 height 24
click at [273, 250] on div at bounding box center [274, 254] width 20 height 23
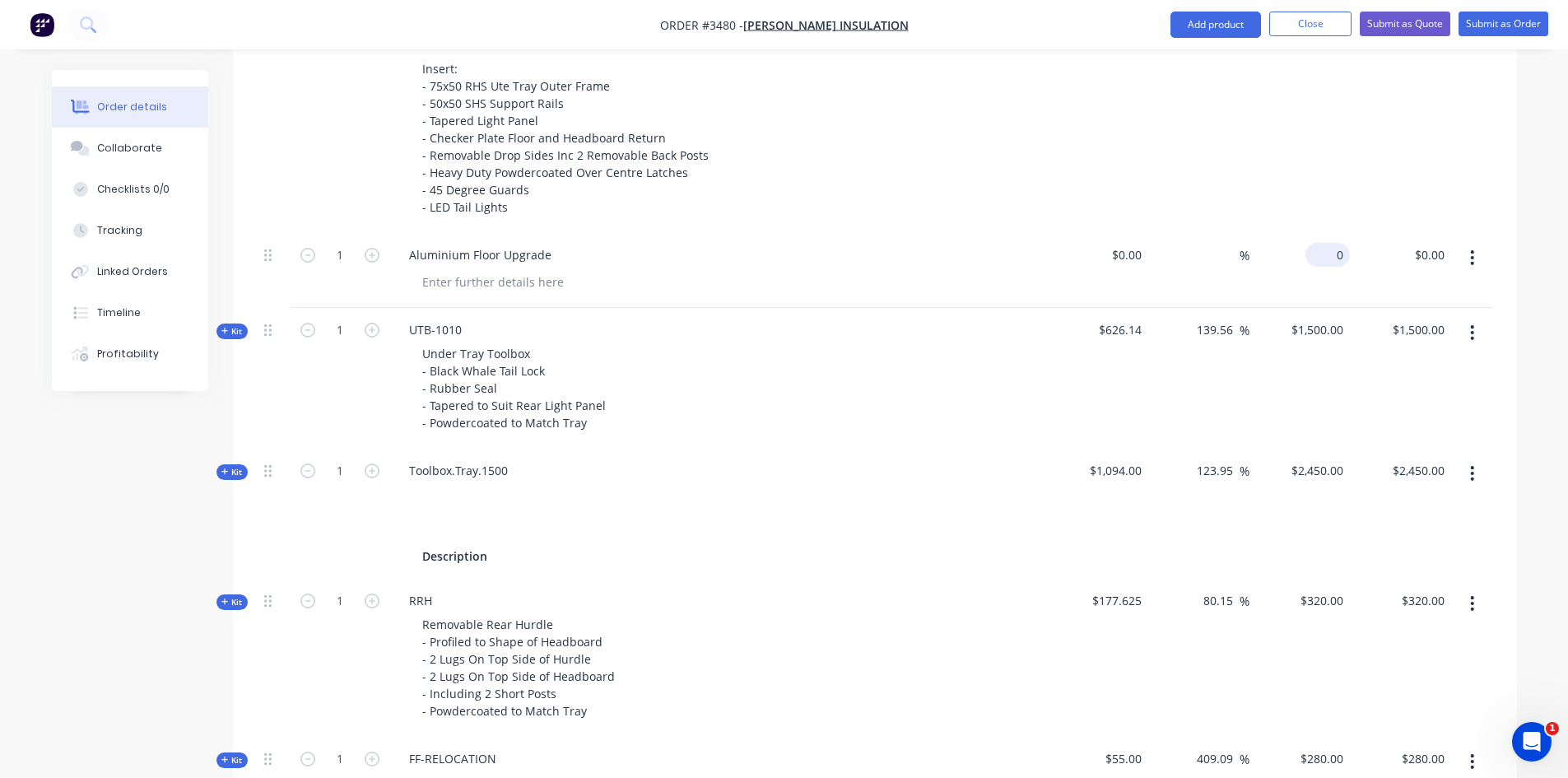
click at [1335, 255] on input "0" at bounding box center [1331, 255] width 38 height 24
type input "$280.00"
click at [1031, 257] on div "Aluminium Floor Upgrade" at bounding box center [719, 255] width 646 height 24
click at [1132, 253] on input "0" at bounding box center [1138, 255] width 19 height 24
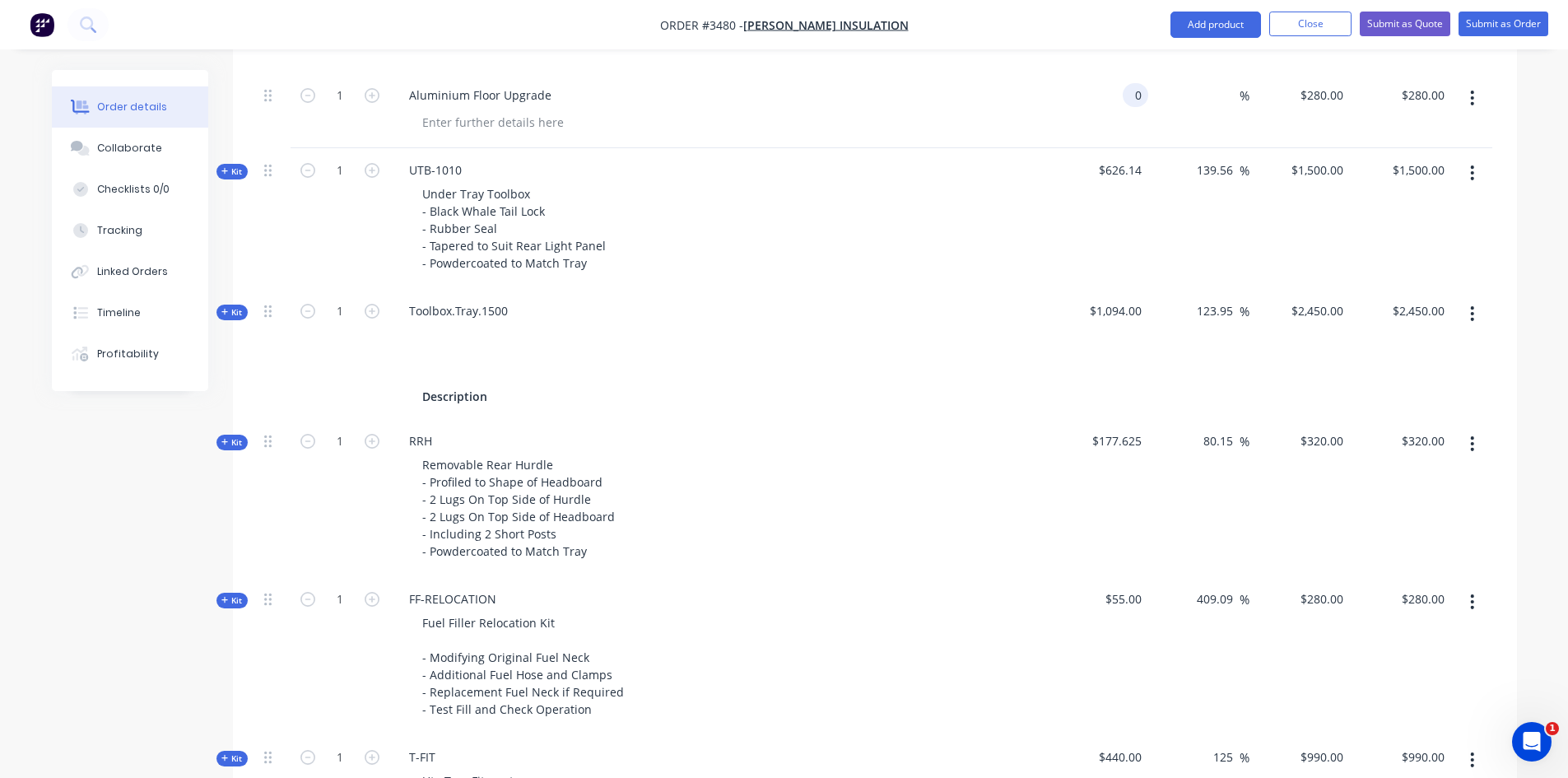
scroll to position [1010, 0]
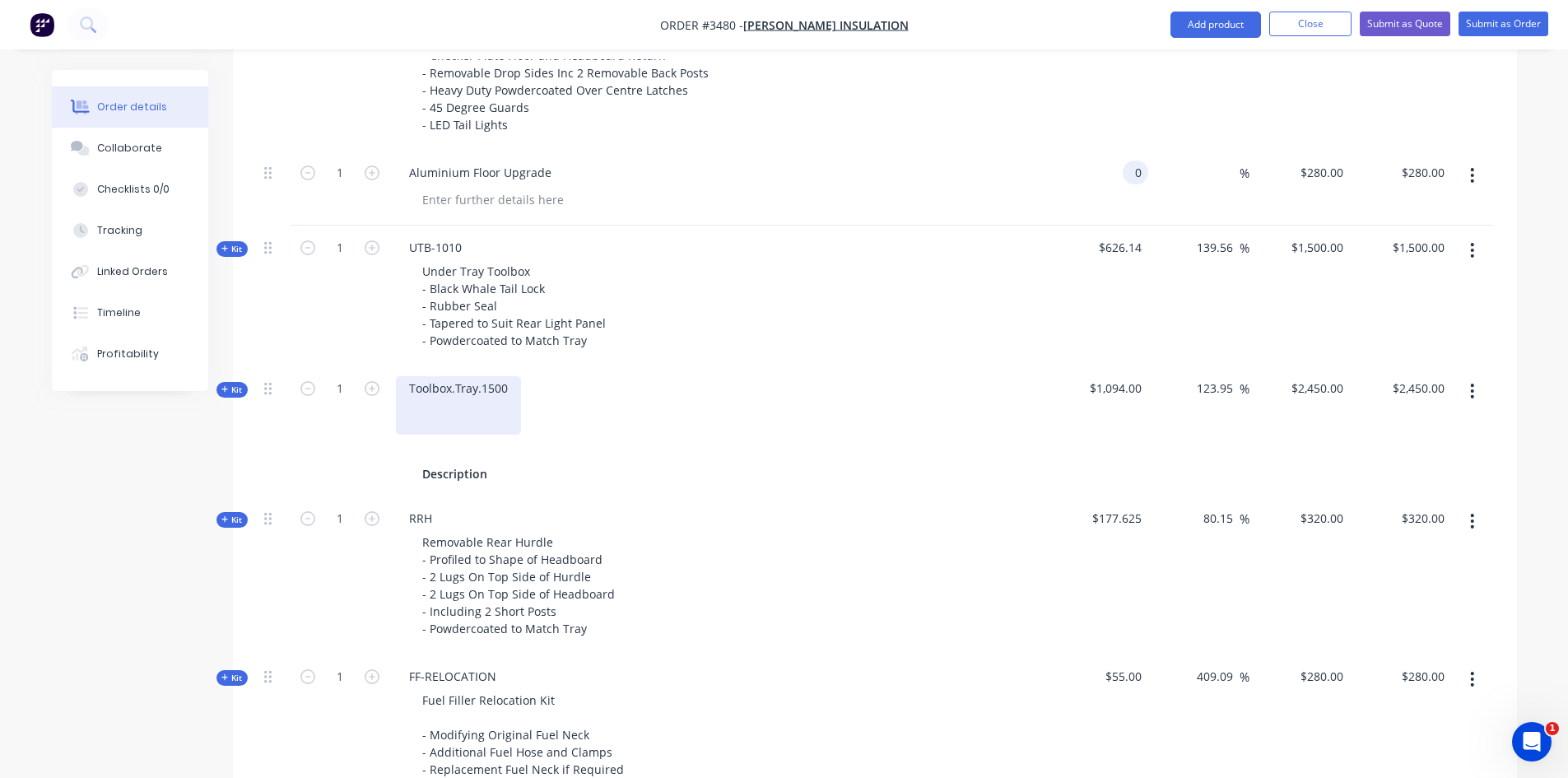
click at [469, 410] on div "Toolbox.Tray.1500" at bounding box center [458, 405] width 125 height 58
type input "$0.00"
drag, startPoint x: 505, startPoint y: 388, endPoint x: 402, endPoint y: 391, distance: 103.0
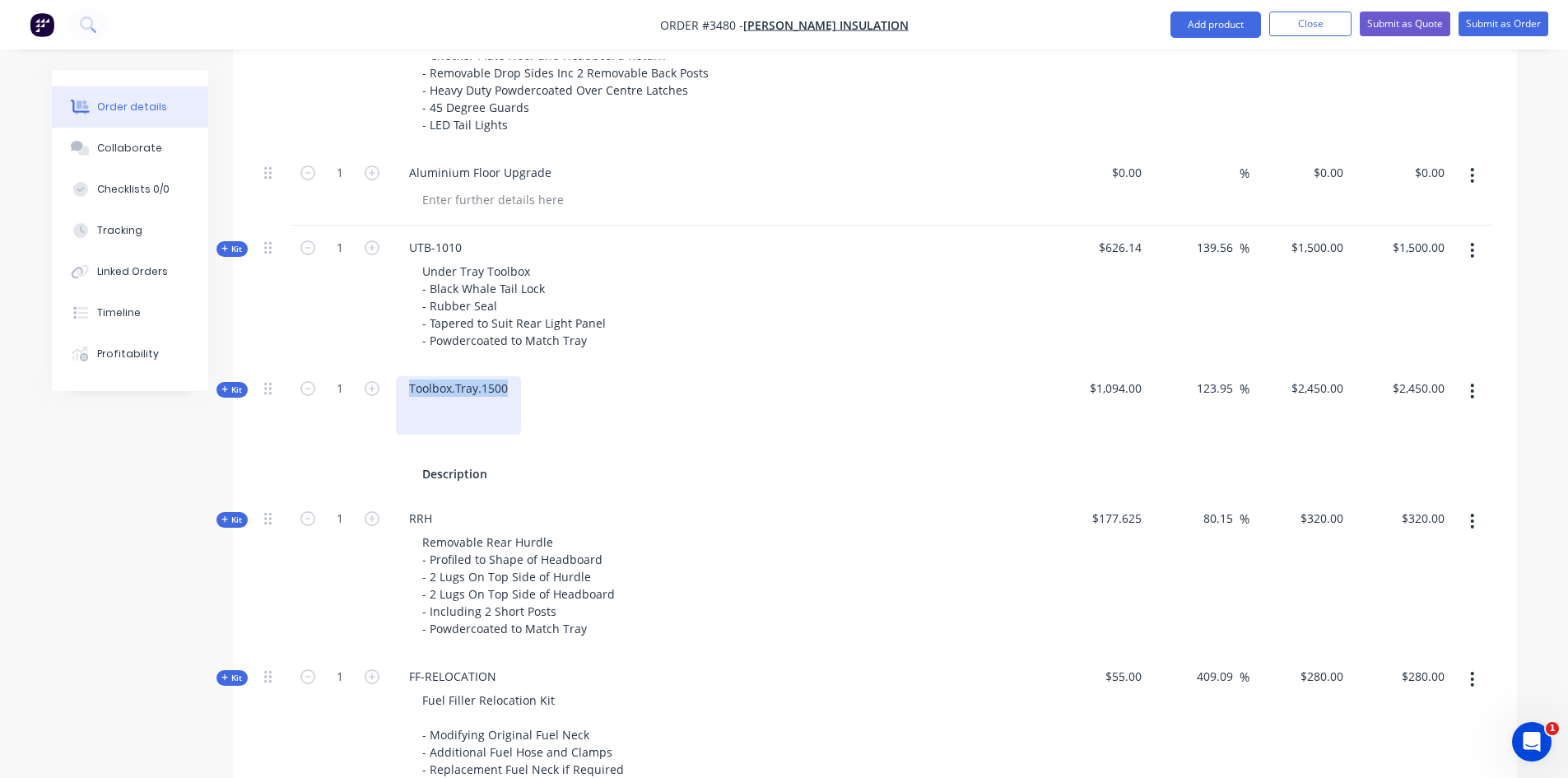
click at [402, 391] on div "Toolbox.Tray.1500" at bounding box center [458, 405] width 125 height 58
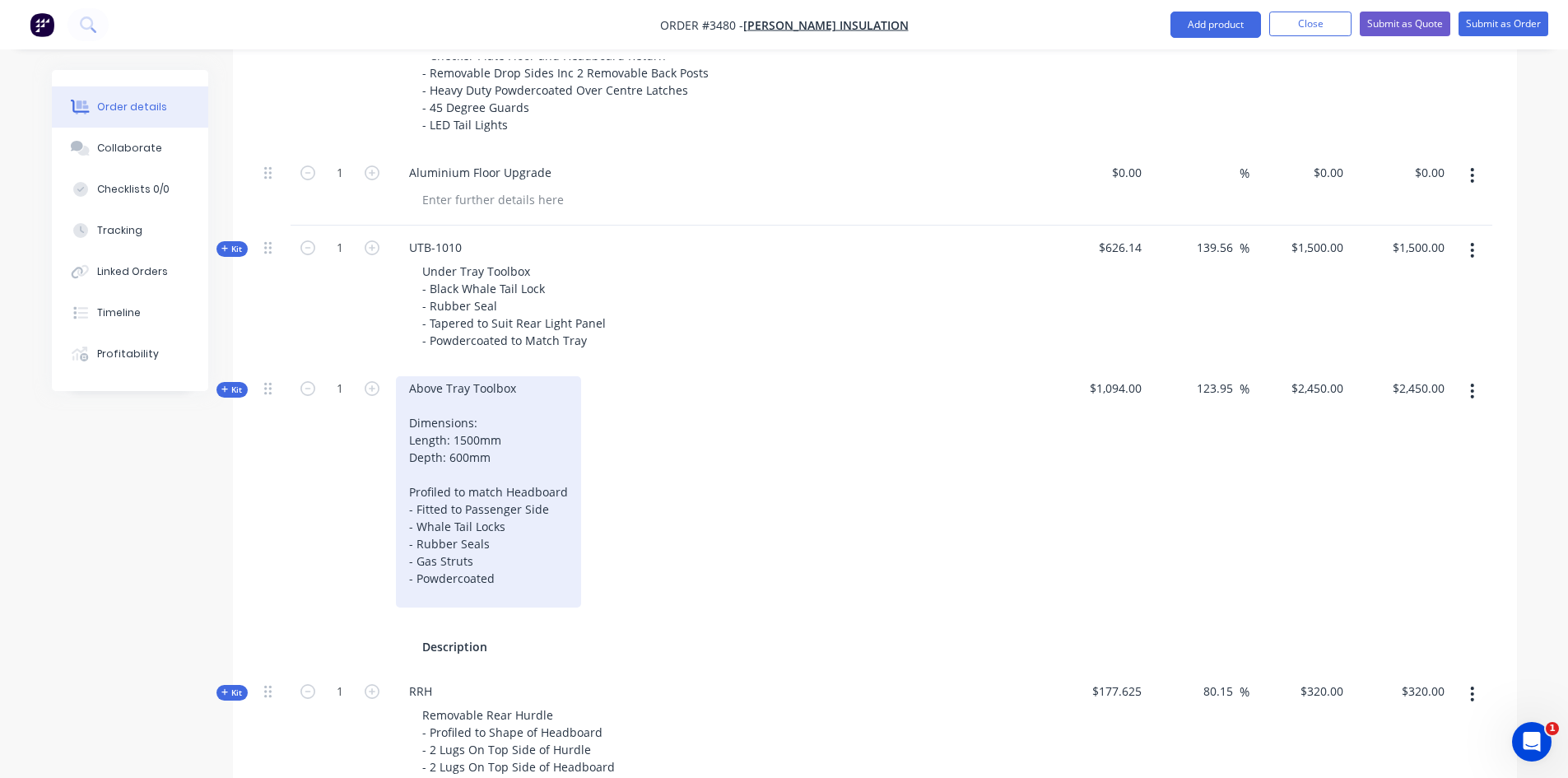
click at [419, 603] on div "Above Tray Toolbox Dimensions: Length: 1500mm Depth: 600mm Profiled to match He…" at bounding box center [489, 492] width 185 height 231
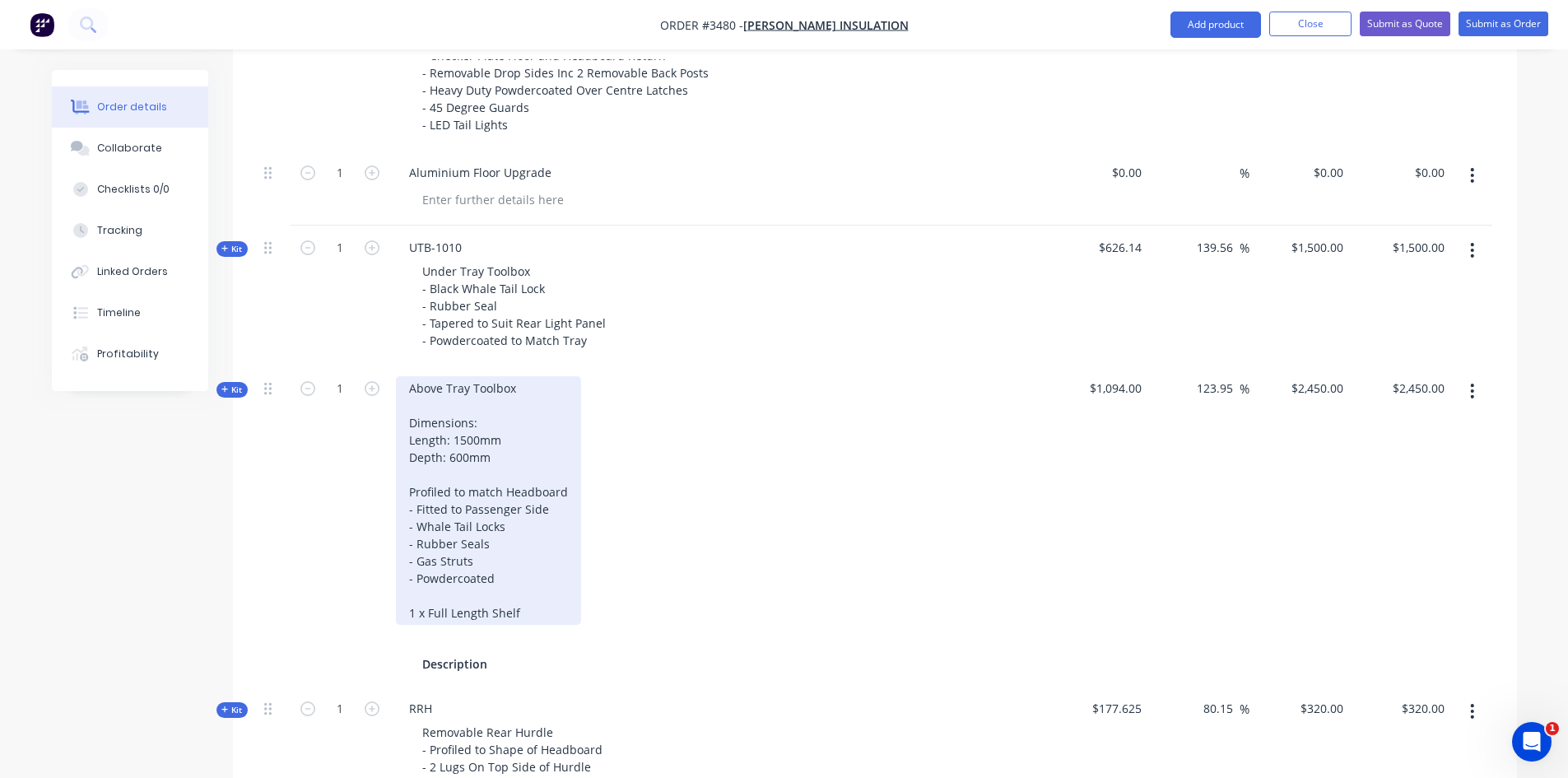
scroll to position [1092, 0]
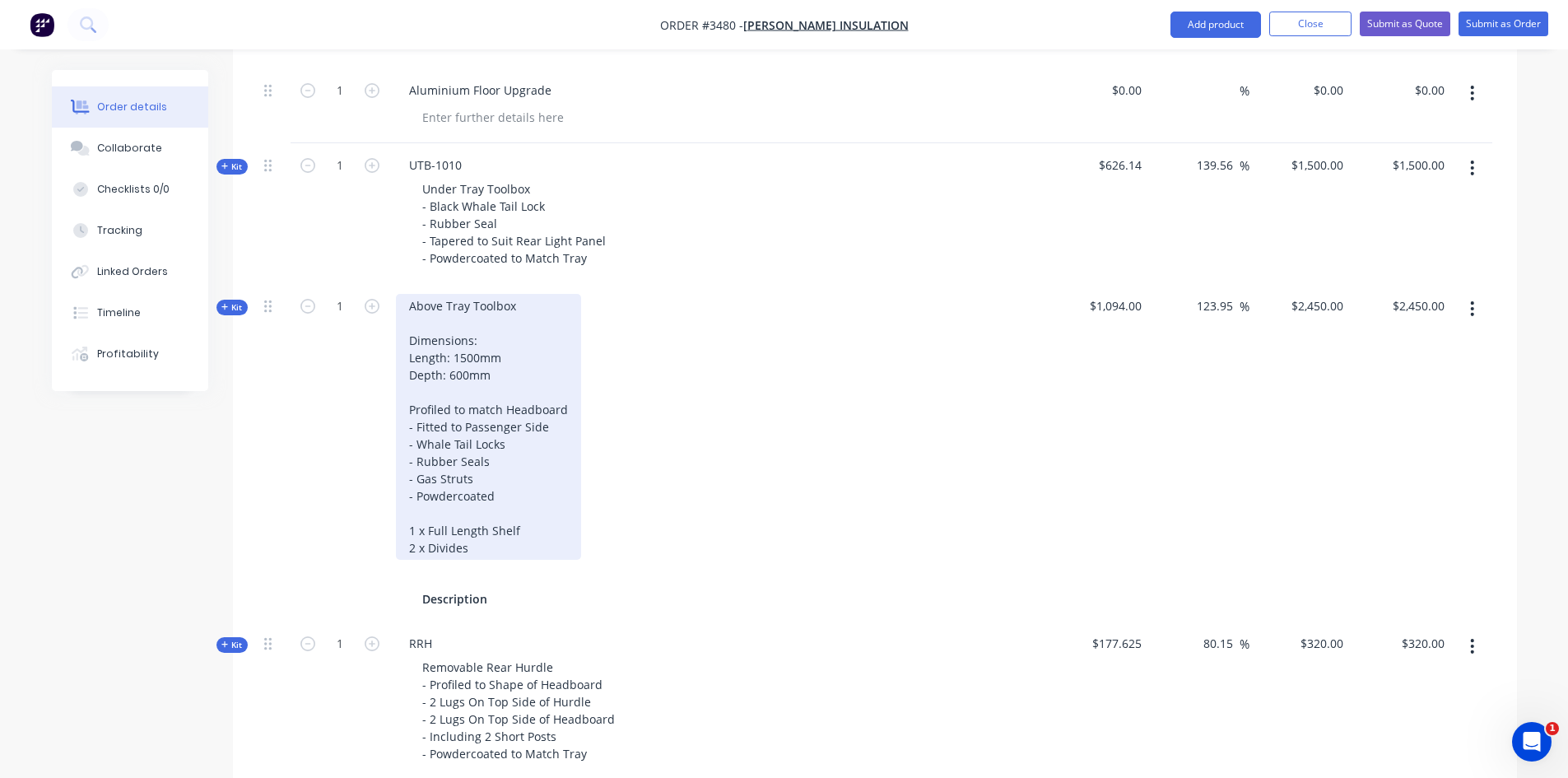
click at [531, 531] on div "Above Tray Toolbox Dimensions: Length: 1500mm Depth: 600mm Profiled to match He…" at bounding box center [489, 427] width 185 height 266
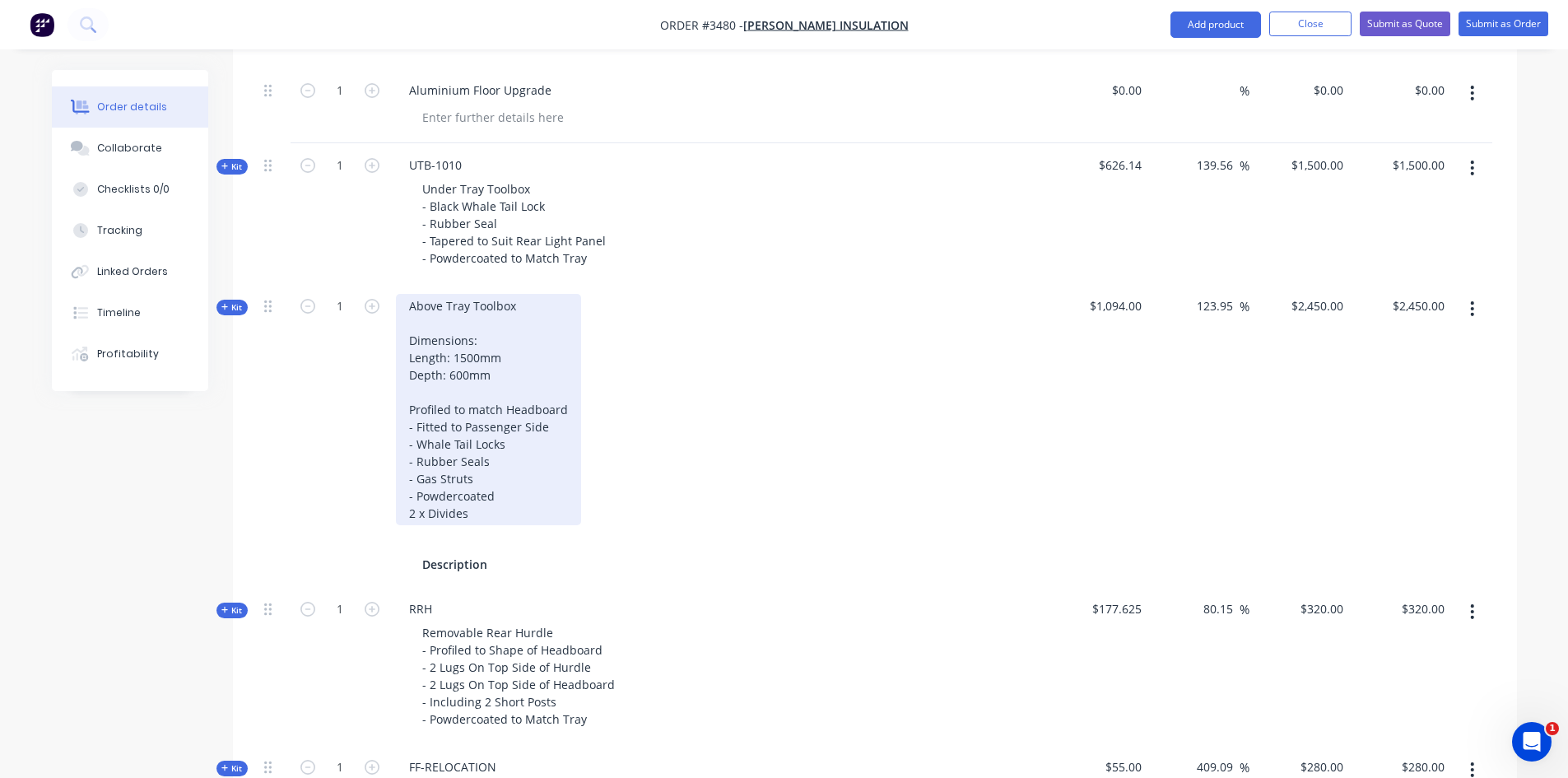
drag, startPoint x: 490, startPoint y: 514, endPoint x: 399, endPoint y: 517, distance: 91.0
click at [399, 517] on div "Above Tray Toolbox Dimensions: Length: 1500mm Depth: 600mm Profiled to match He…" at bounding box center [489, 409] width 185 height 231
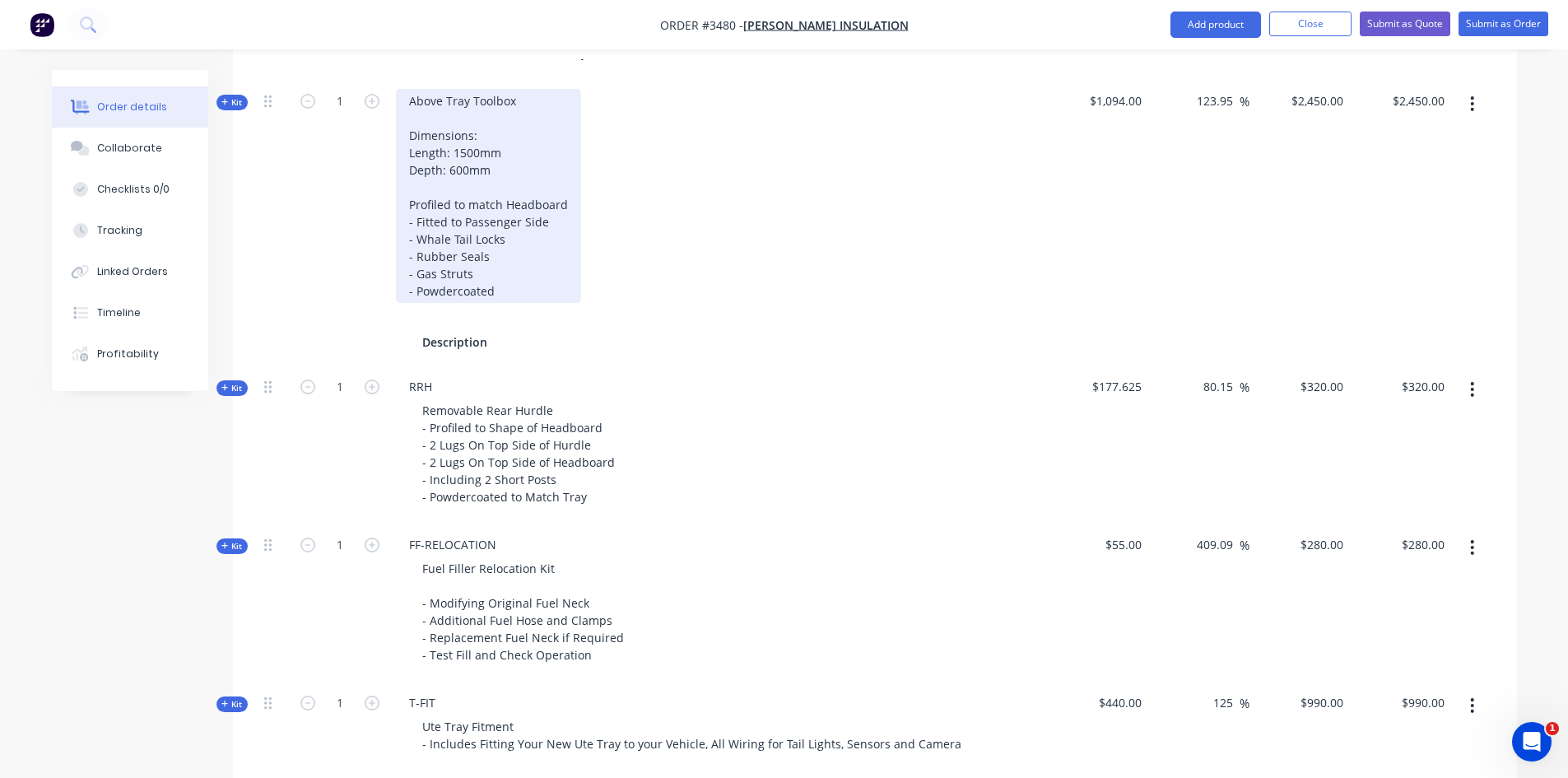
scroll to position [1257, 0]
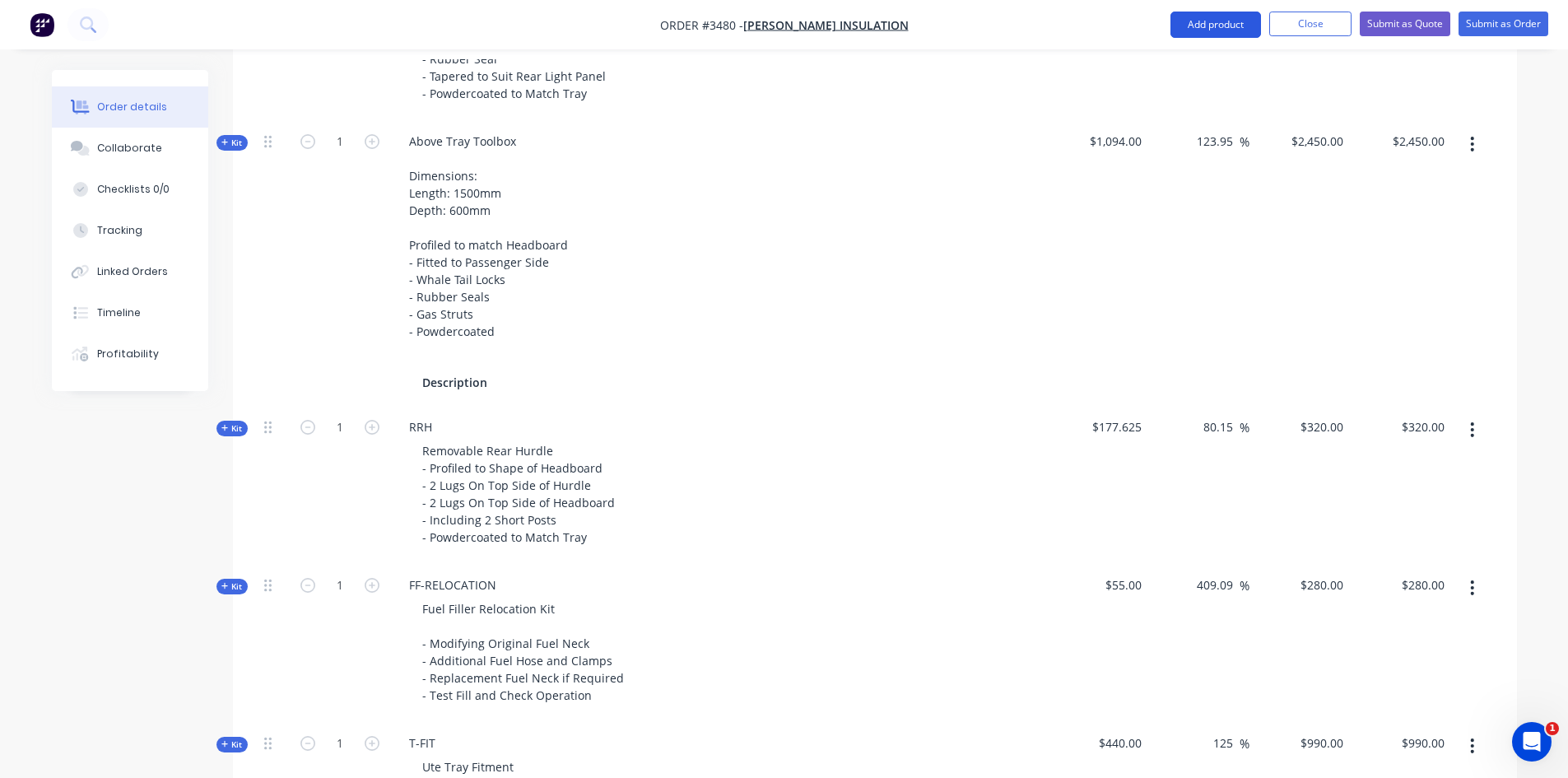
click at [1211, 26] on button "Add product" at bounding box center [1216, 25] width 90 height 27
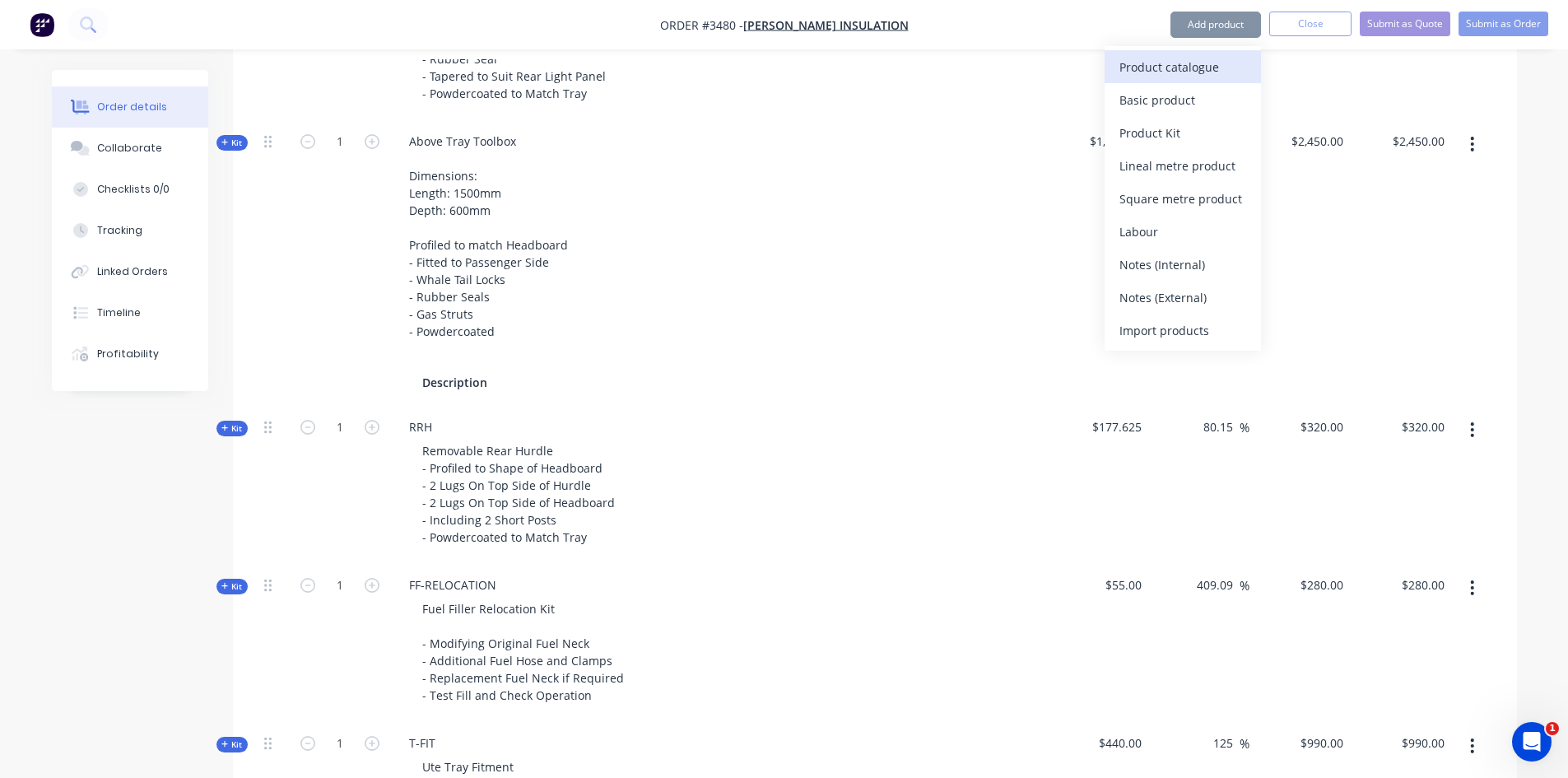
click at [1156, 69] on div "Product catalogue" at bounding box center [1183, 67] width 127 height 24
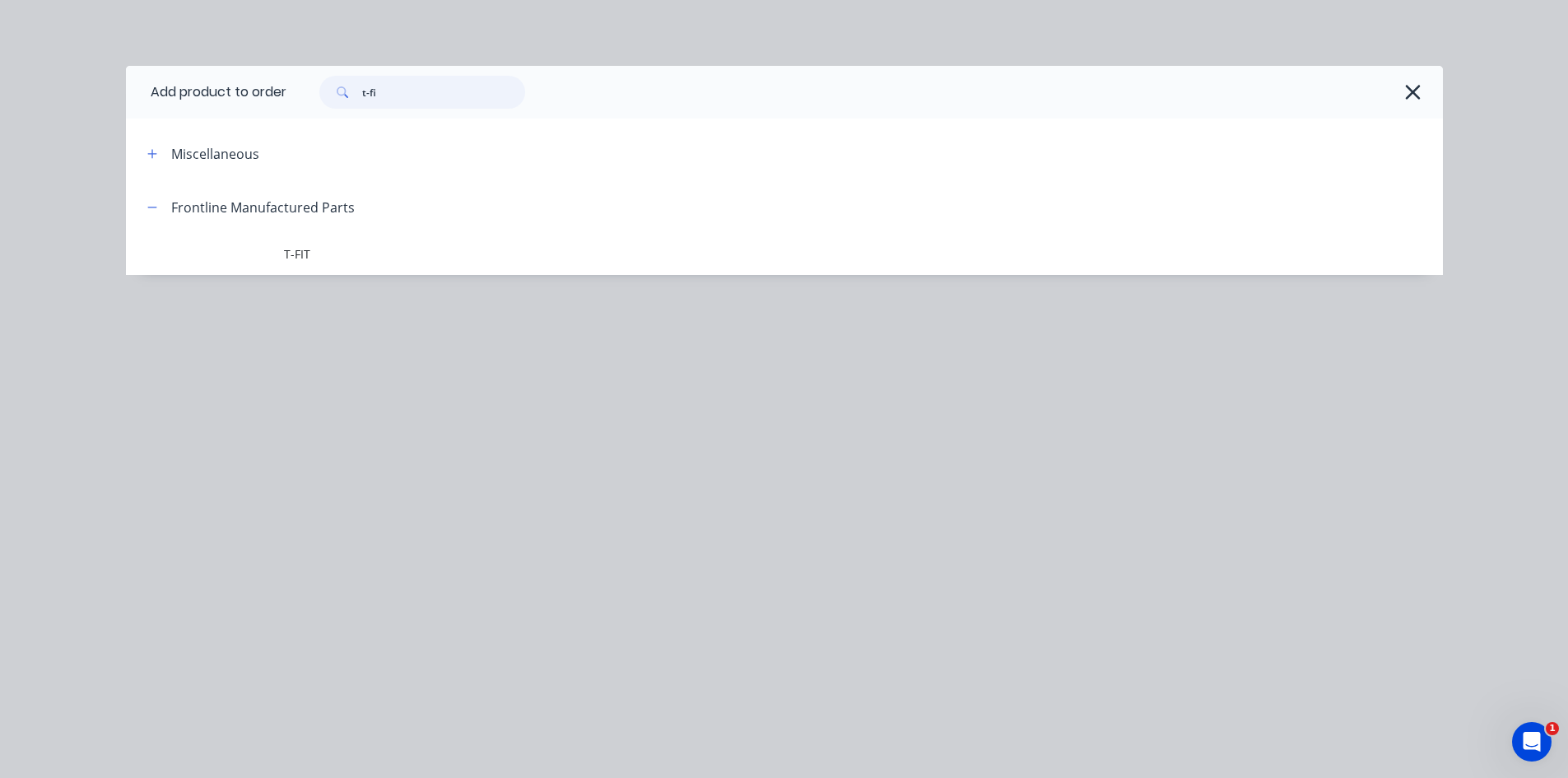
drag, startPoint x: 401, startPoint y: 89, endPoint x: 347, endPoint y: 96, distance: 54.5
click at [347, 96] on div "t-fi" at bounding box center [422, 91] width 205 height 32
type input "shelf"
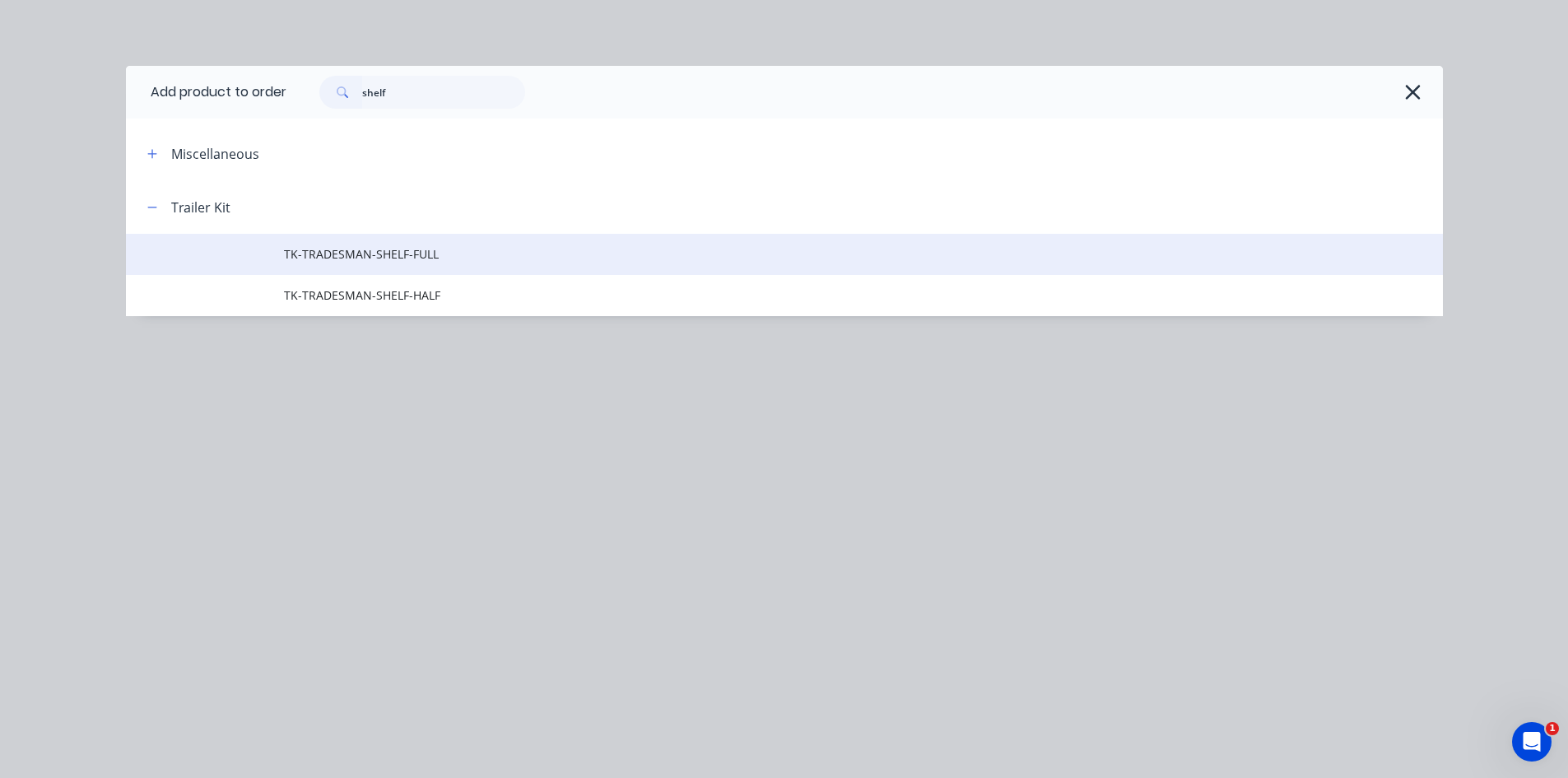
click at [332, 260] on span "TK-TRADESMAN-SHELF-FULL" at bounding box center [747, 255] width 927 height 18
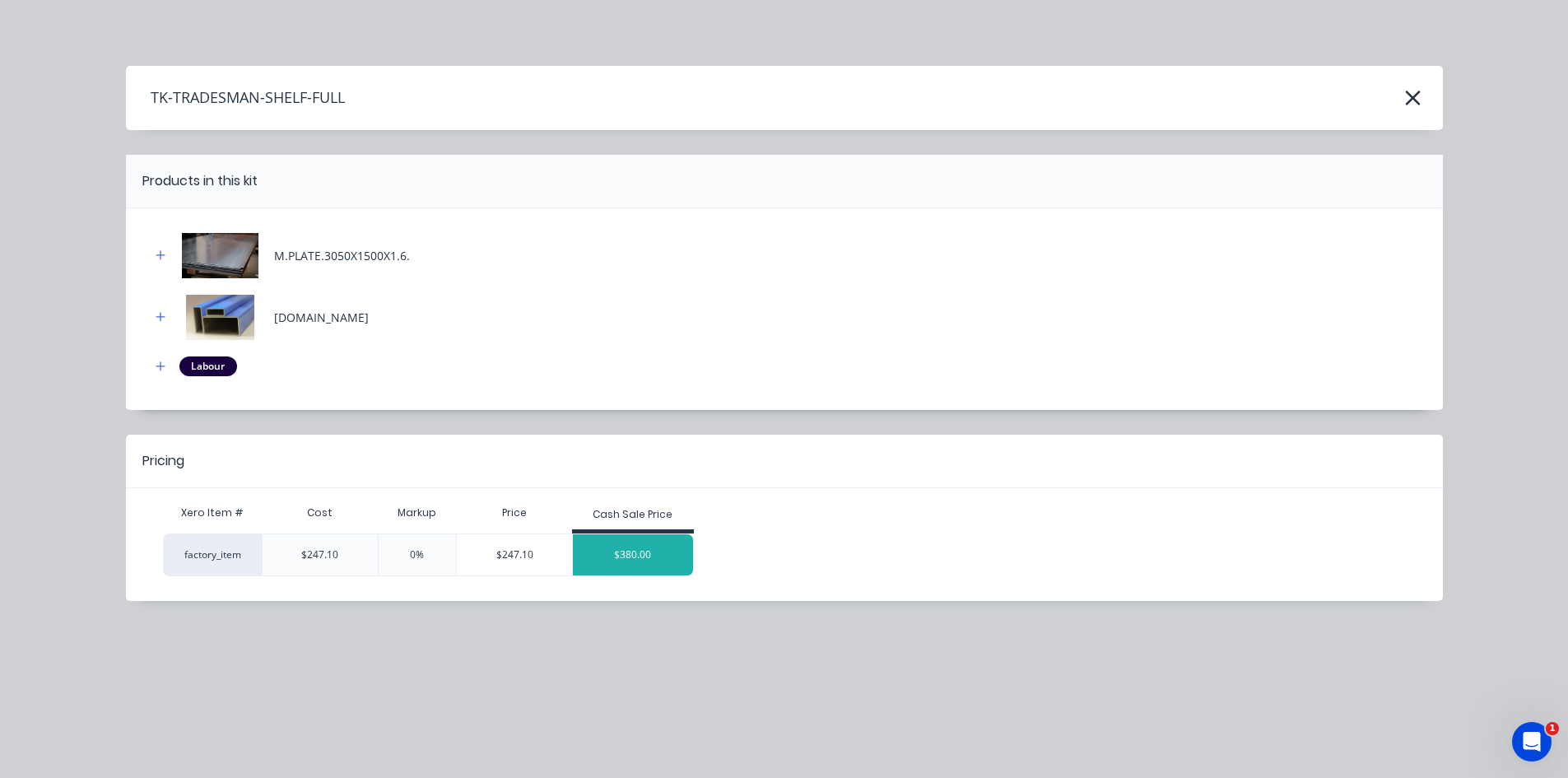
click at [630, 567] on div "$380.00" at bounding box center [633, 555] width 120 height 41
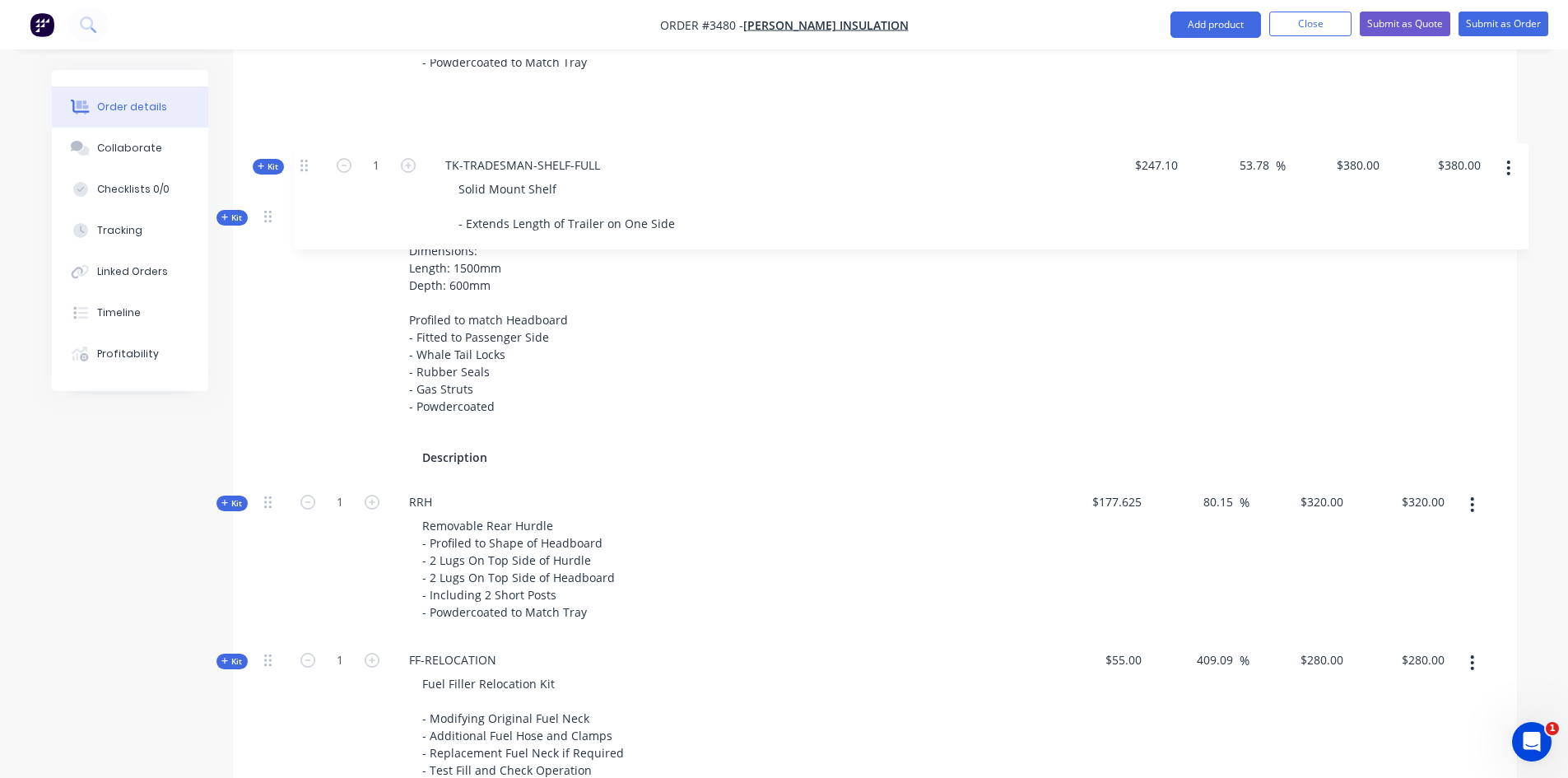
scroll to position [1242, 0]
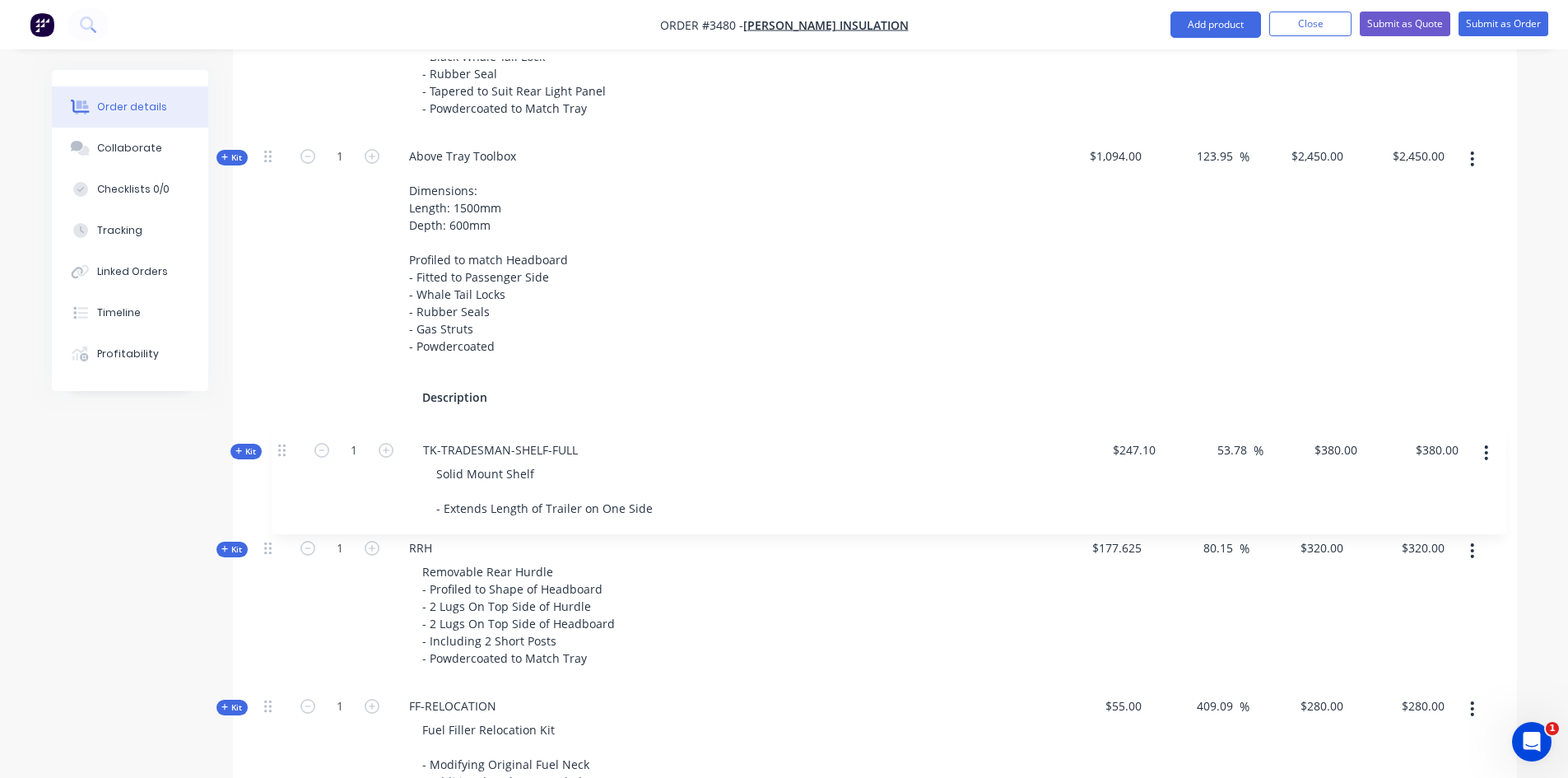
drag, startPoint x: 265, startPoint y: 581, endPoint x: 250, endPoint y: 434, distance: 147.8
click at [250, 434] on div "Qty Cost Markup Price Total Kit 1 DCT-HB-1800 DUAL CAB UTE TRAY Make: TOYOTA Mo…" at bounding box center [875, 235] width 1284 height 1500
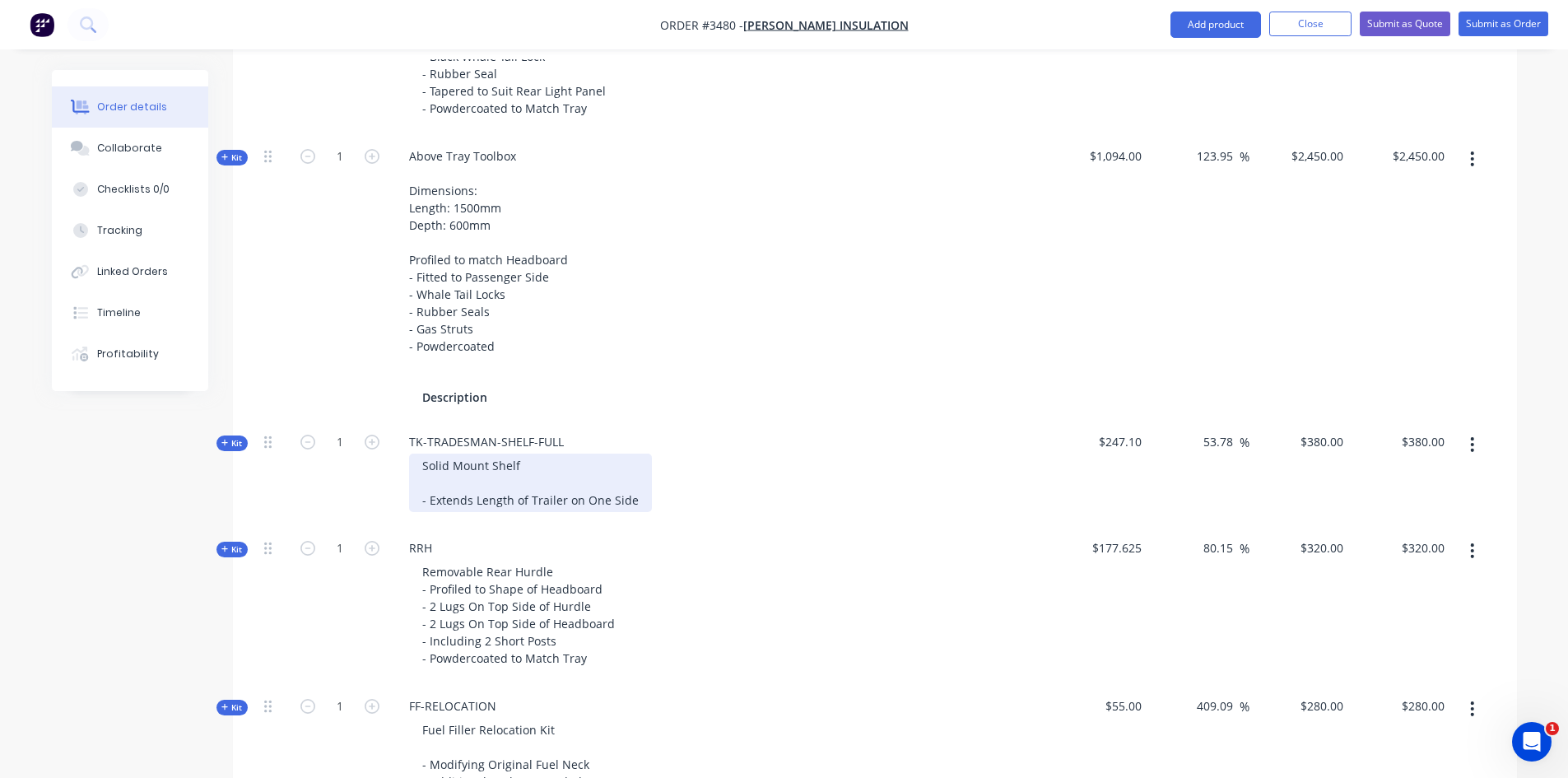
click at [527, 480] on div "Solid Mount Shelf - Extends Length of Trailer on One Side" at bounding box center [530, 482] width 243 height 58
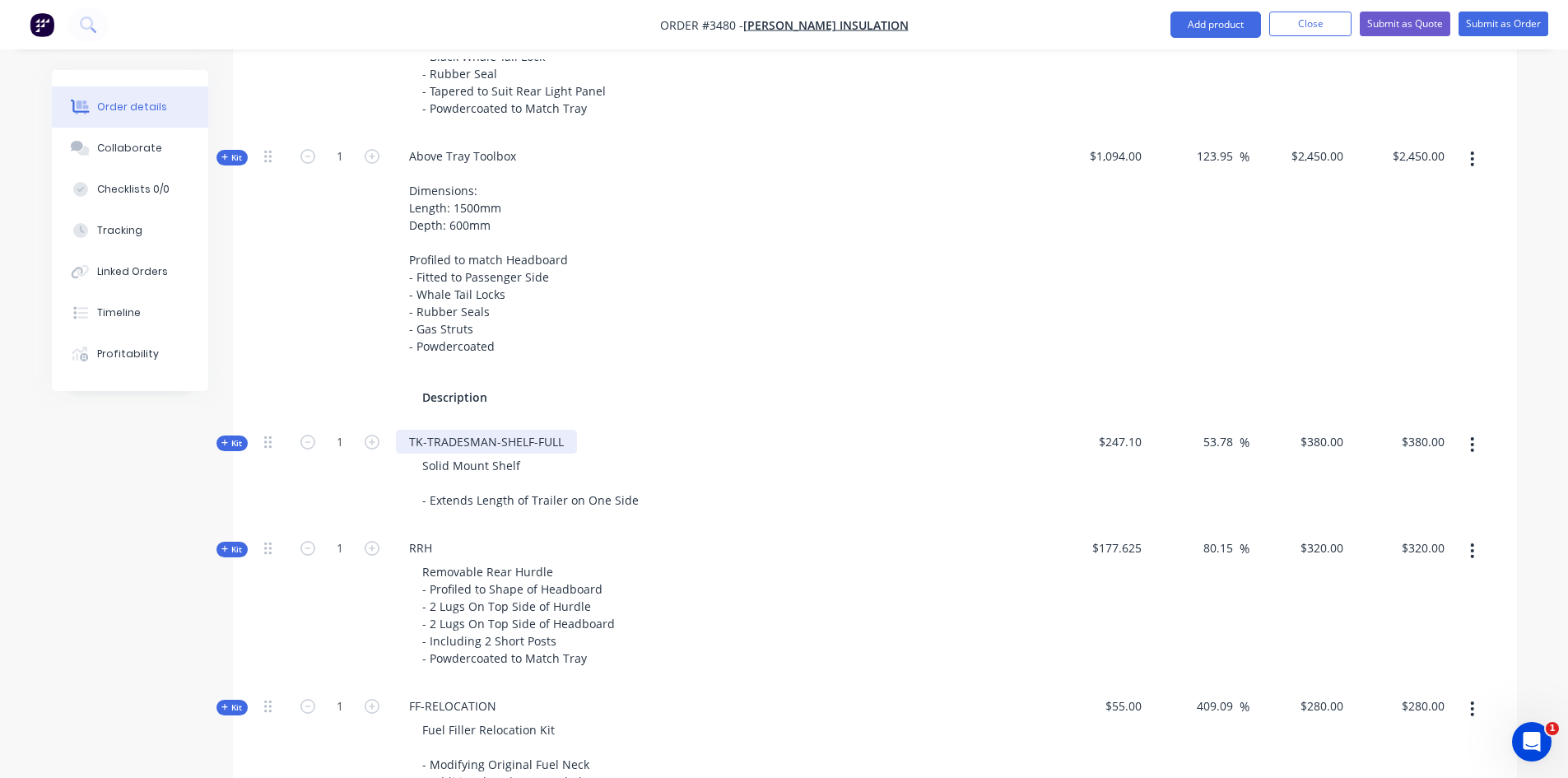
click at [492, 439] on div "TK-TRADESMAN-SHELF-FULL" at bounding box center [487, 442] width 181 height 24
drag, startPoint x: 497, startPoint y: 438, endPoint x: 377, endPoint y: 433, distance: 120.1
click at [377, 433] on div "Kit 1 TK-TRADESMAN-SHELF-FULL Solid Mount Shelf - Extends Length of Trailer on …" at bounding box center [875, 473] width 1235 height 106
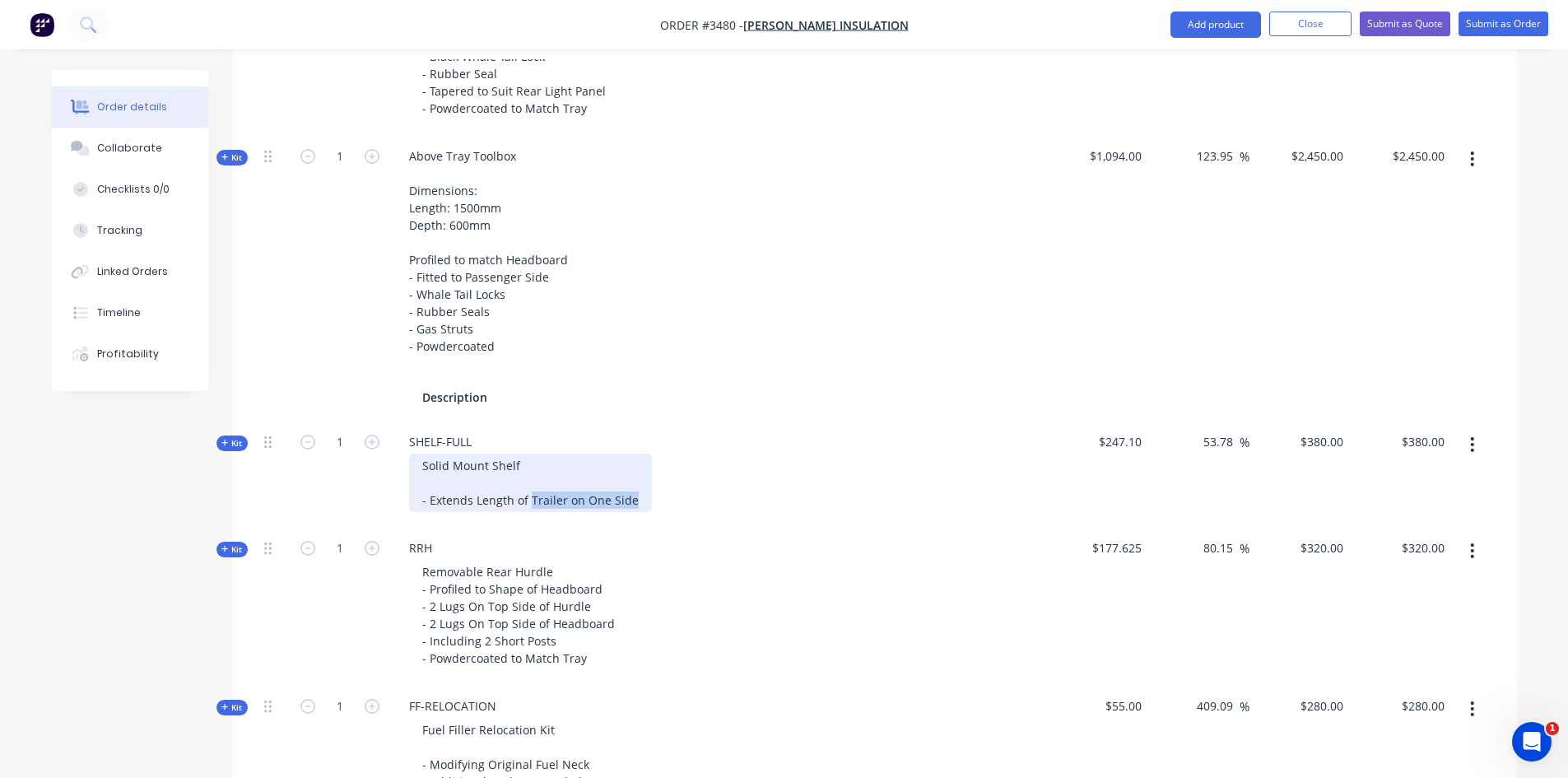
drag, startPoint x: 631, startPoint y: 502, endPoint x: 529, endPoint y: 498, distance: 102.1
click at [529, 498] on div "Solid Mount Shelf - Extends Length of Trailer on One Side" at bounding box center [530, 482] width 243 height 58
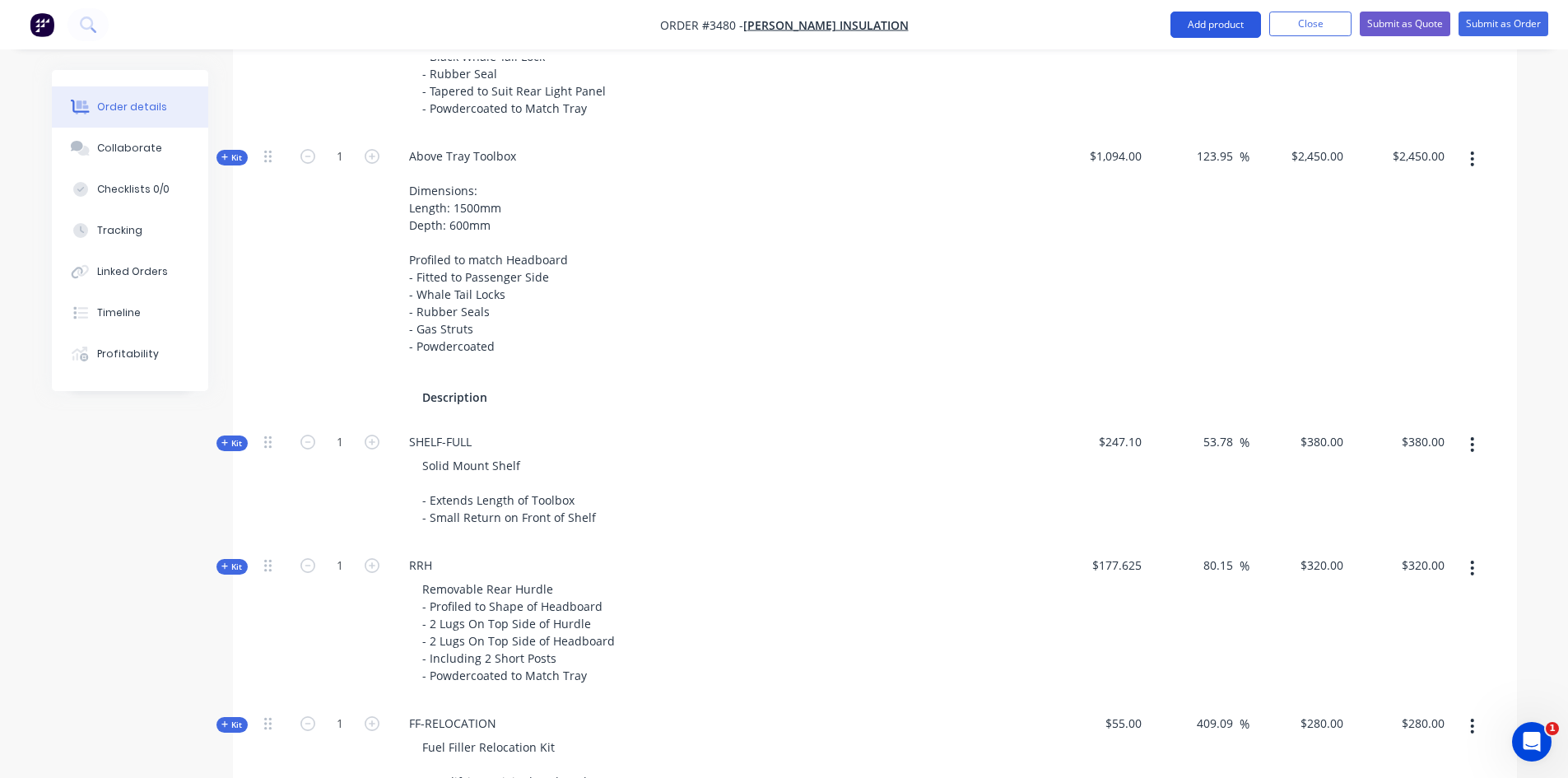
click at [1223, 33] on button "Add product" at bounding box center [1216, 25] width 90 height 27
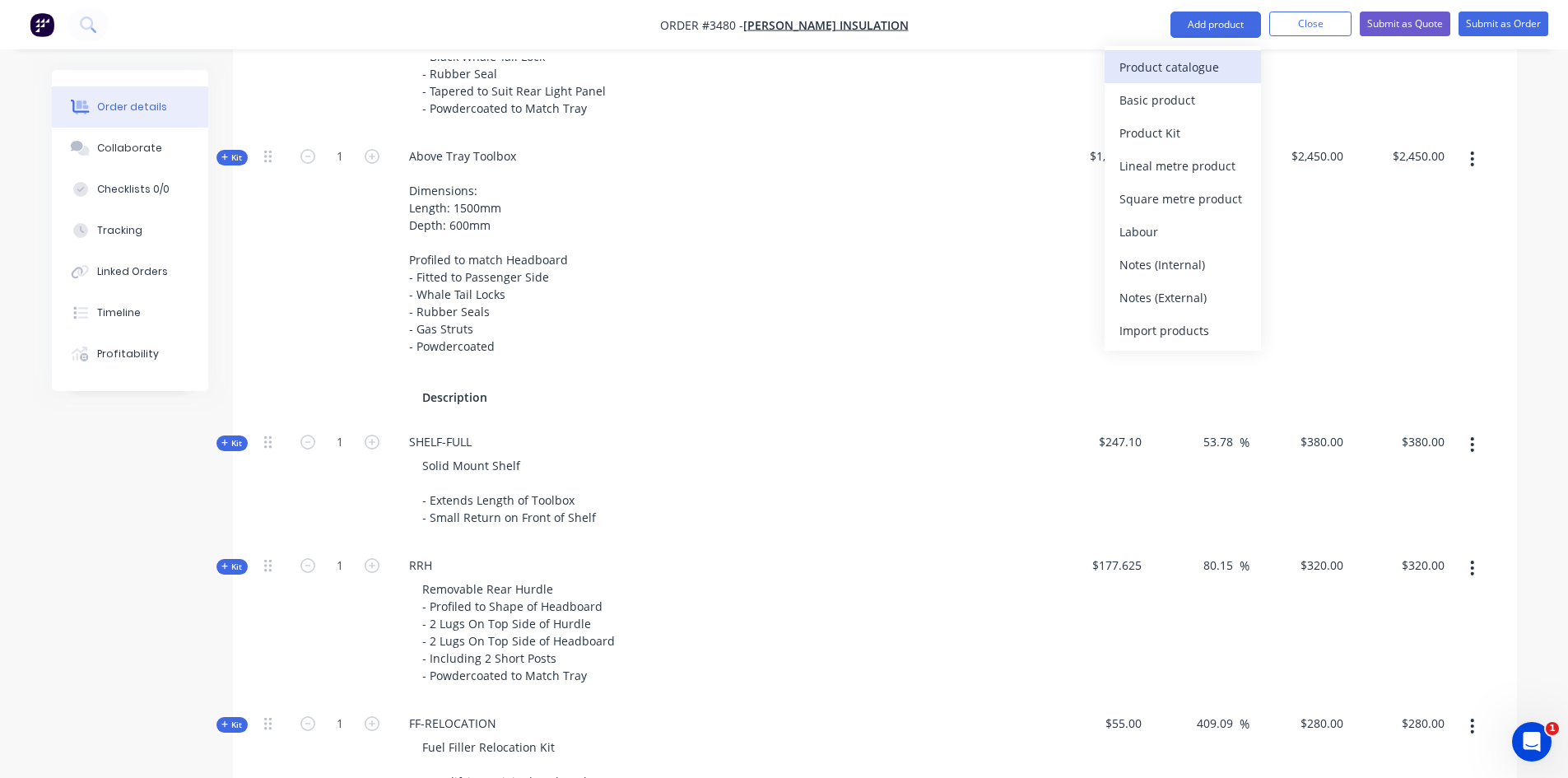
click at [1159, 71] on div "Product catalogue" at bounding box center [1183, 67] width 127 height 24
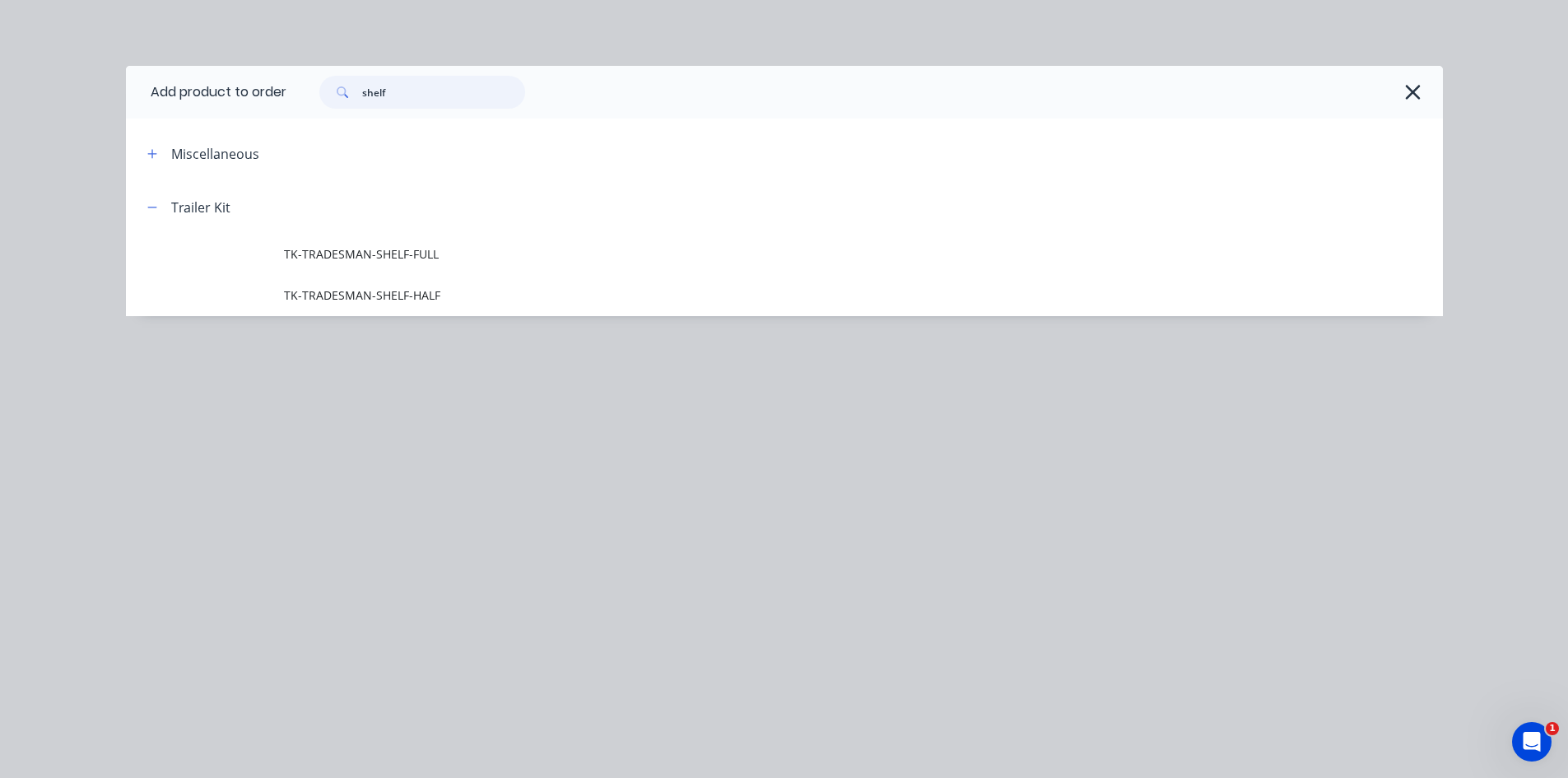
drag, startPoint x: 479, startPoint y: 89, endPoint x: 217, endPoint y: 93, distance: 262.0
click at [217, 93] on header "Add product to order shelf" at bounding box center [784, 92] width 1317 height 53
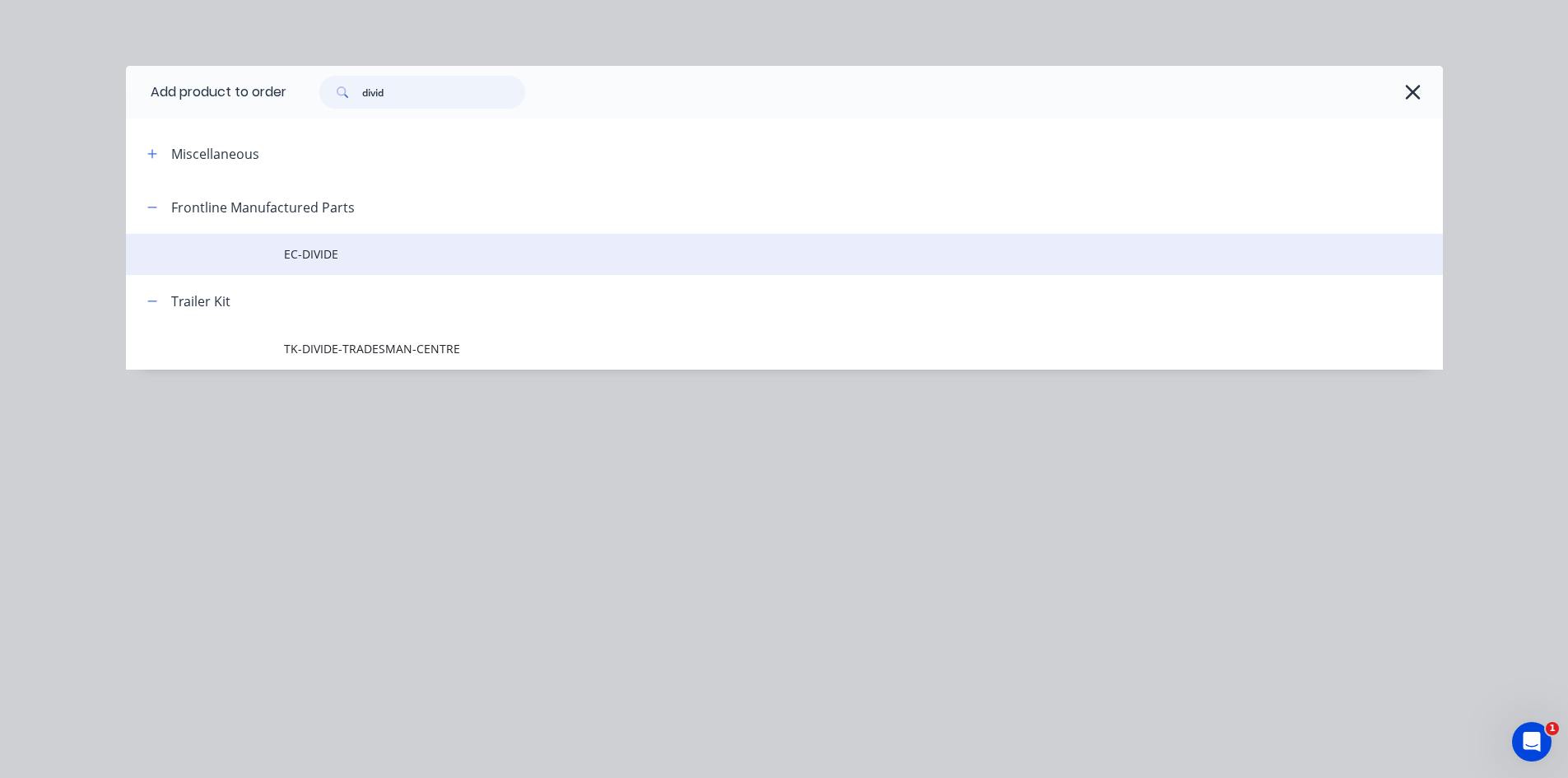
type input "divid"
click at [276, 262] on td at bounding box center [204, 255] width 158 height 41
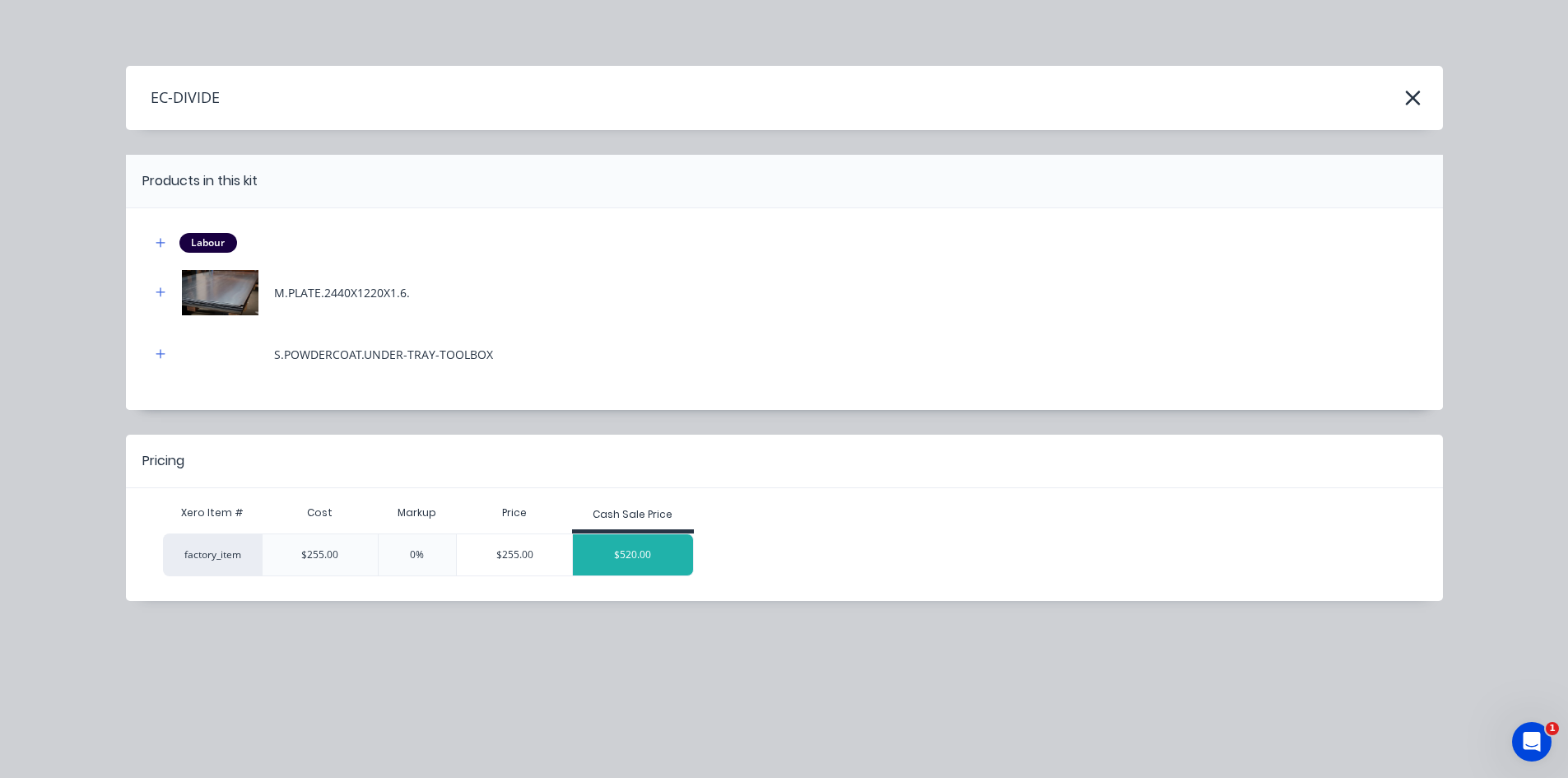
click at [604, 549] on div "$520.00" at bounding box center [633, 555] width 120 height 41
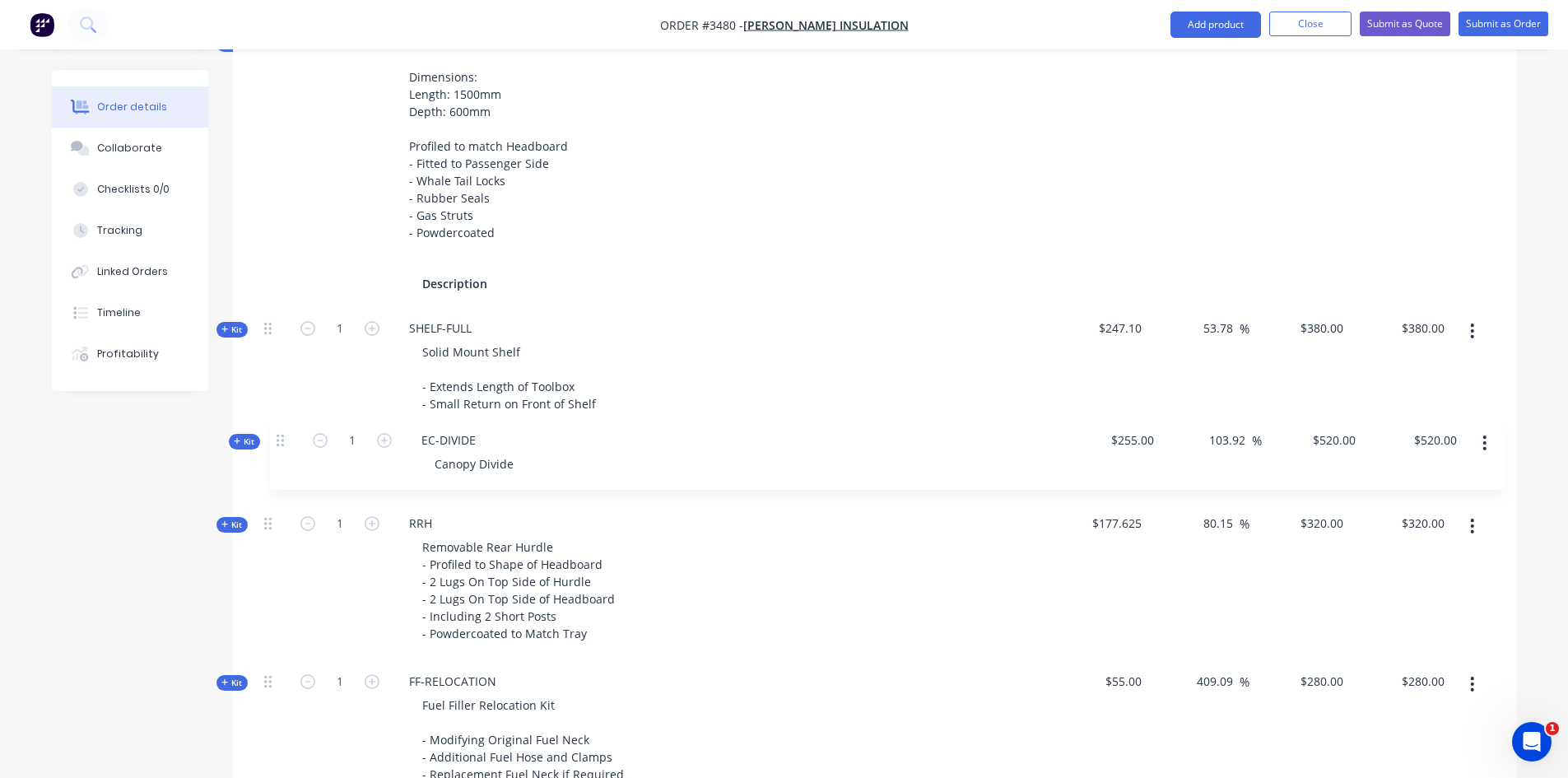
scroll to position [1357, 0]
drag, startPoint x: 265, startPoint y: 479, endPoint x: 265, endPoint y: 443, distance: 36.0
click at [265, 443] on div "Kit 1 DCT-HB-1800 DUAL CAB UTE TRAY Make: TOYOTA Model: HILUX SR CAB/CHASSIS Ye…" at bounding box center [875, 153] width 1235 height 1502
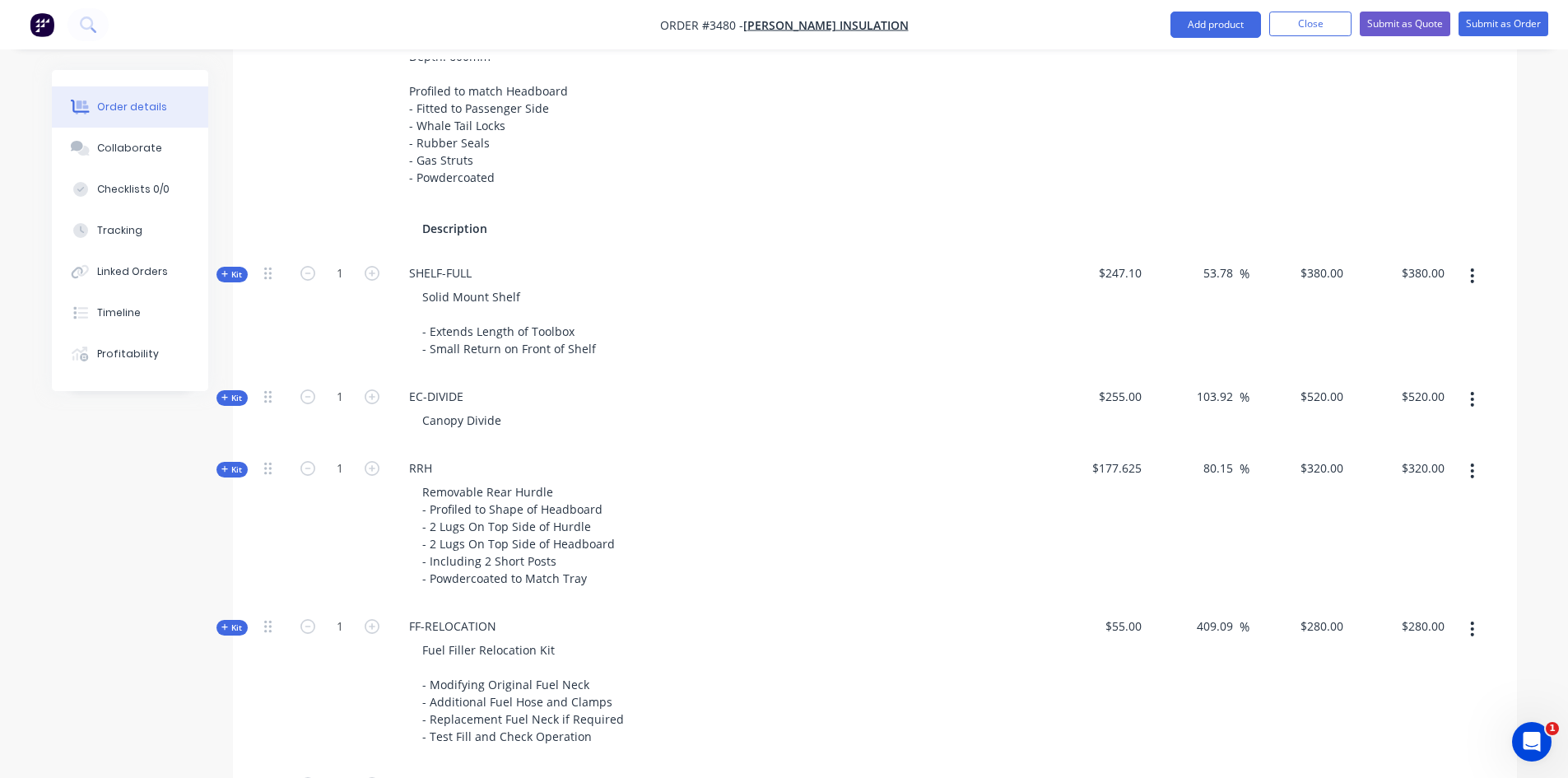
scroll to position [1440, 0]
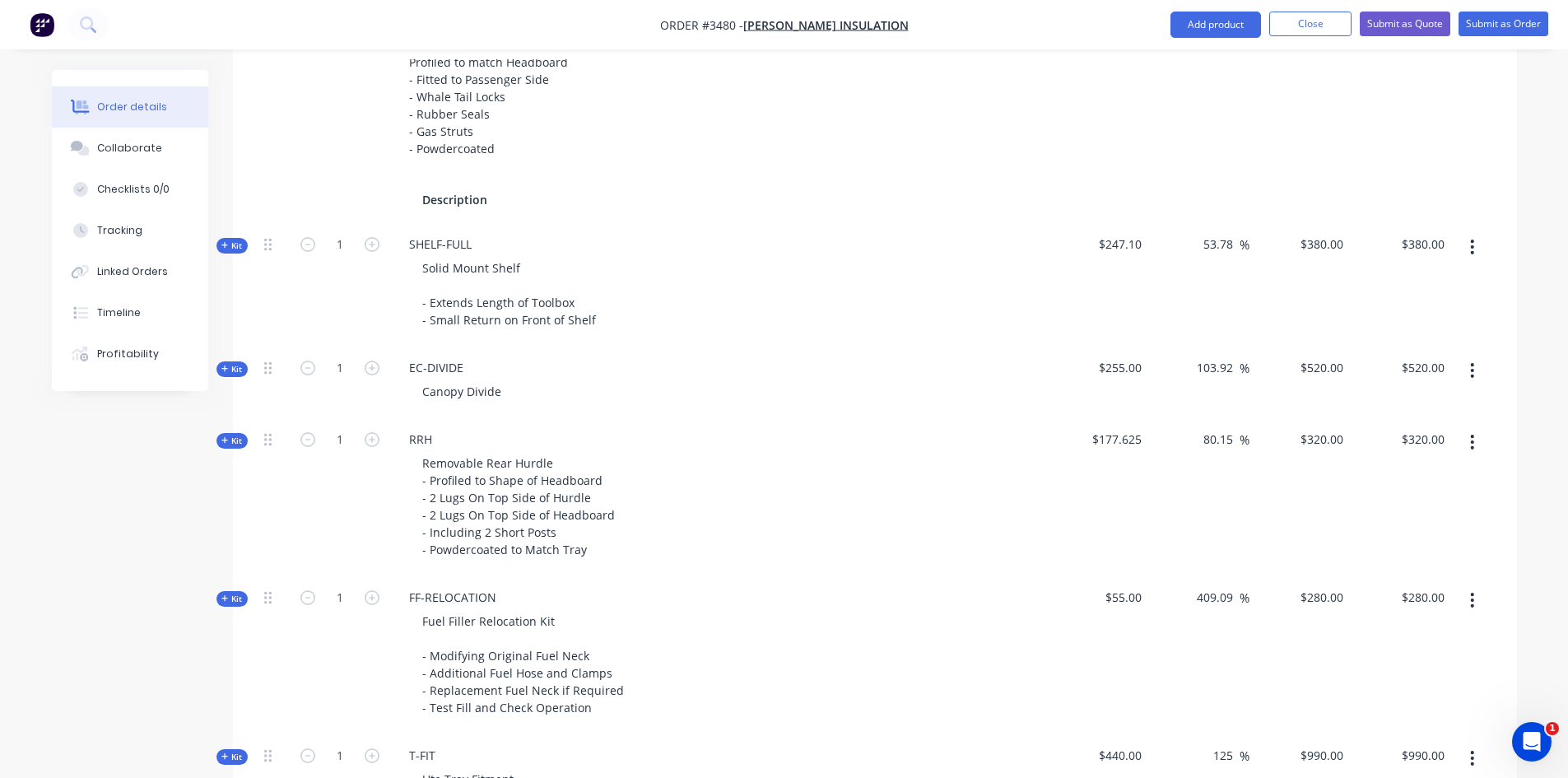
click at [228, 368] on icon "button" at bounding box center [225, 369] width 8 height 8
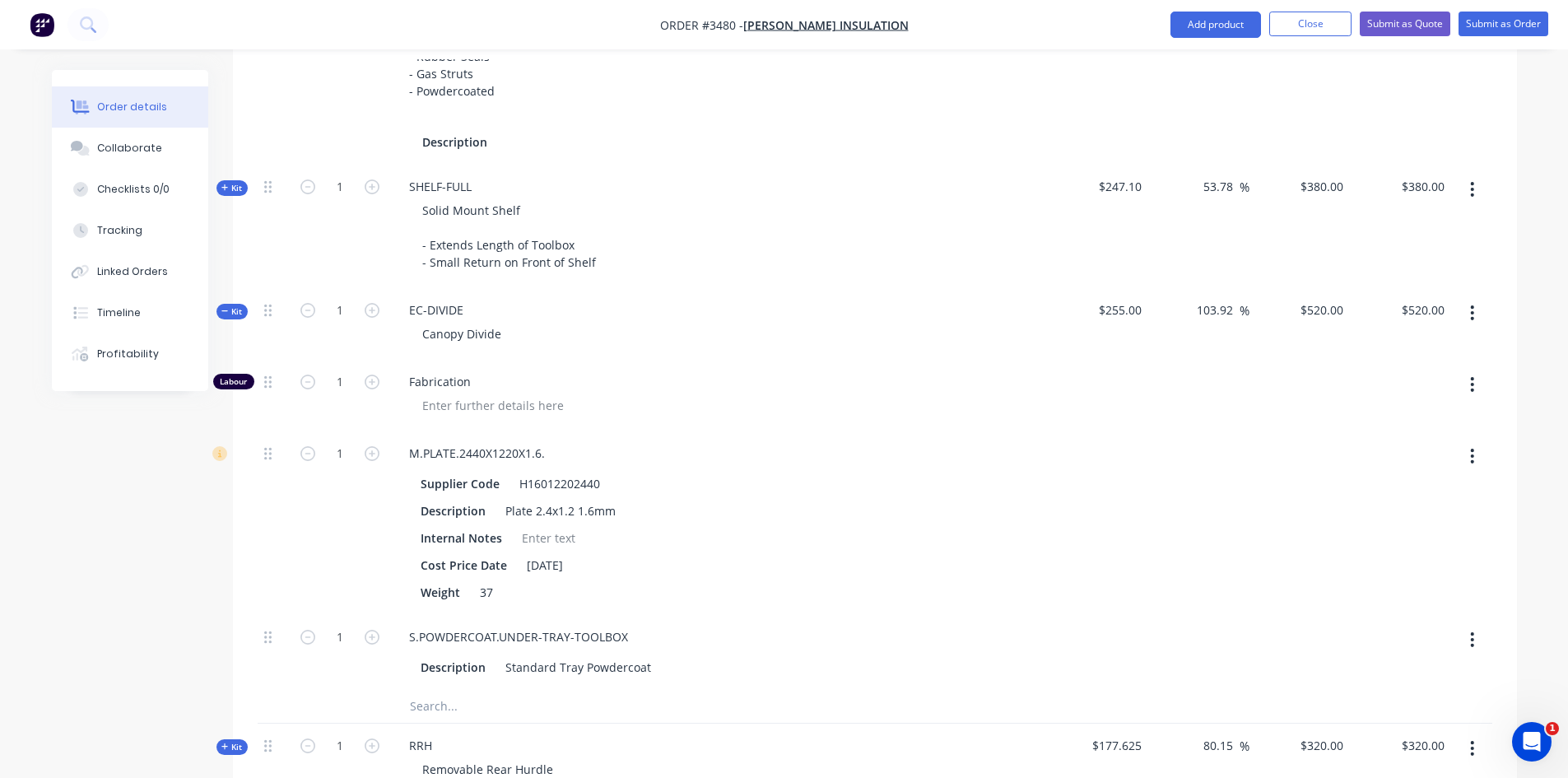
scroll to position [1604, 0]
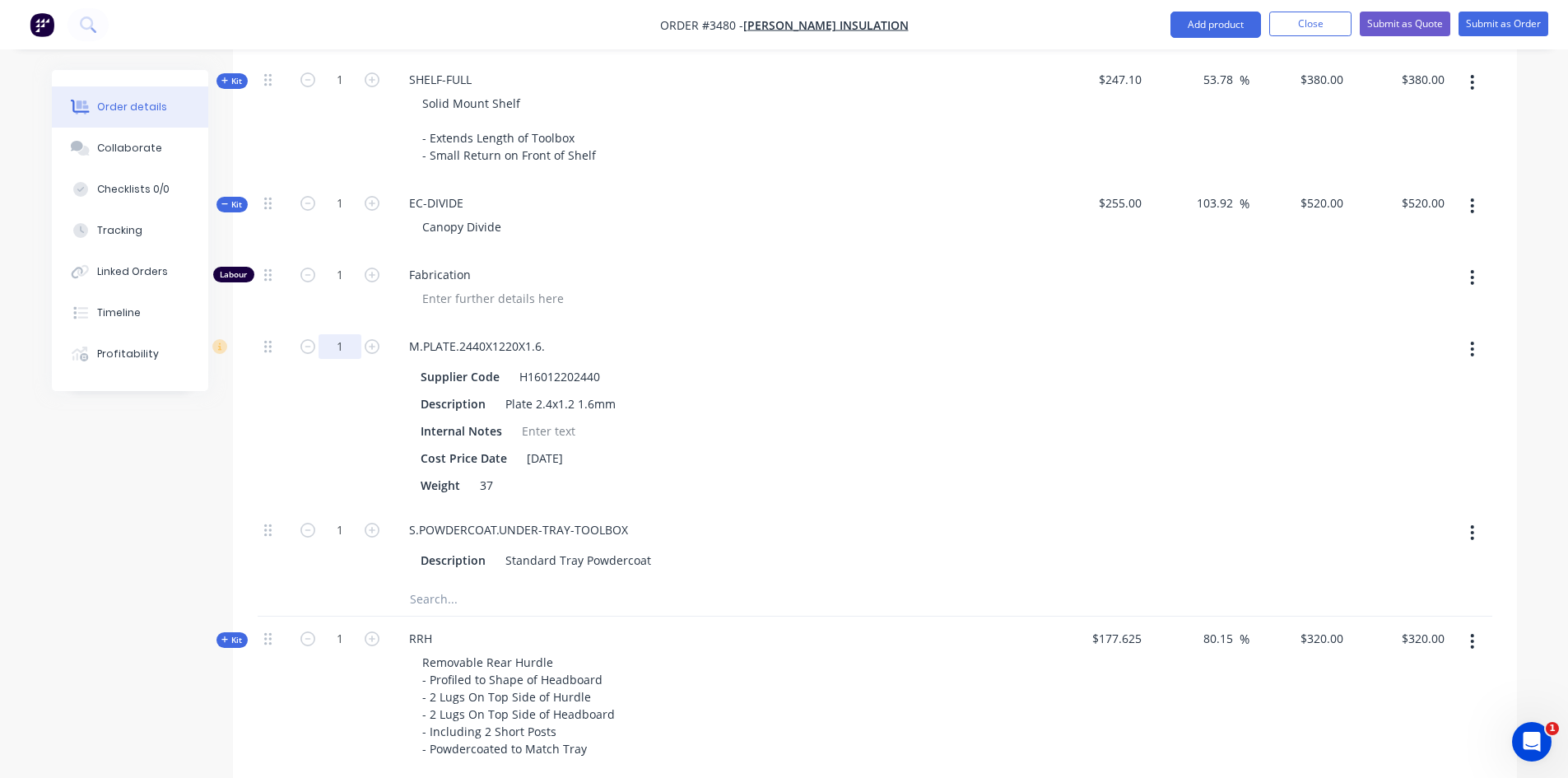
click at [340, 345] on input "1" at bounding box center [340, 346] width 43 height 25
type input ".25"
type input "$428.2353"
type input "$428.24"
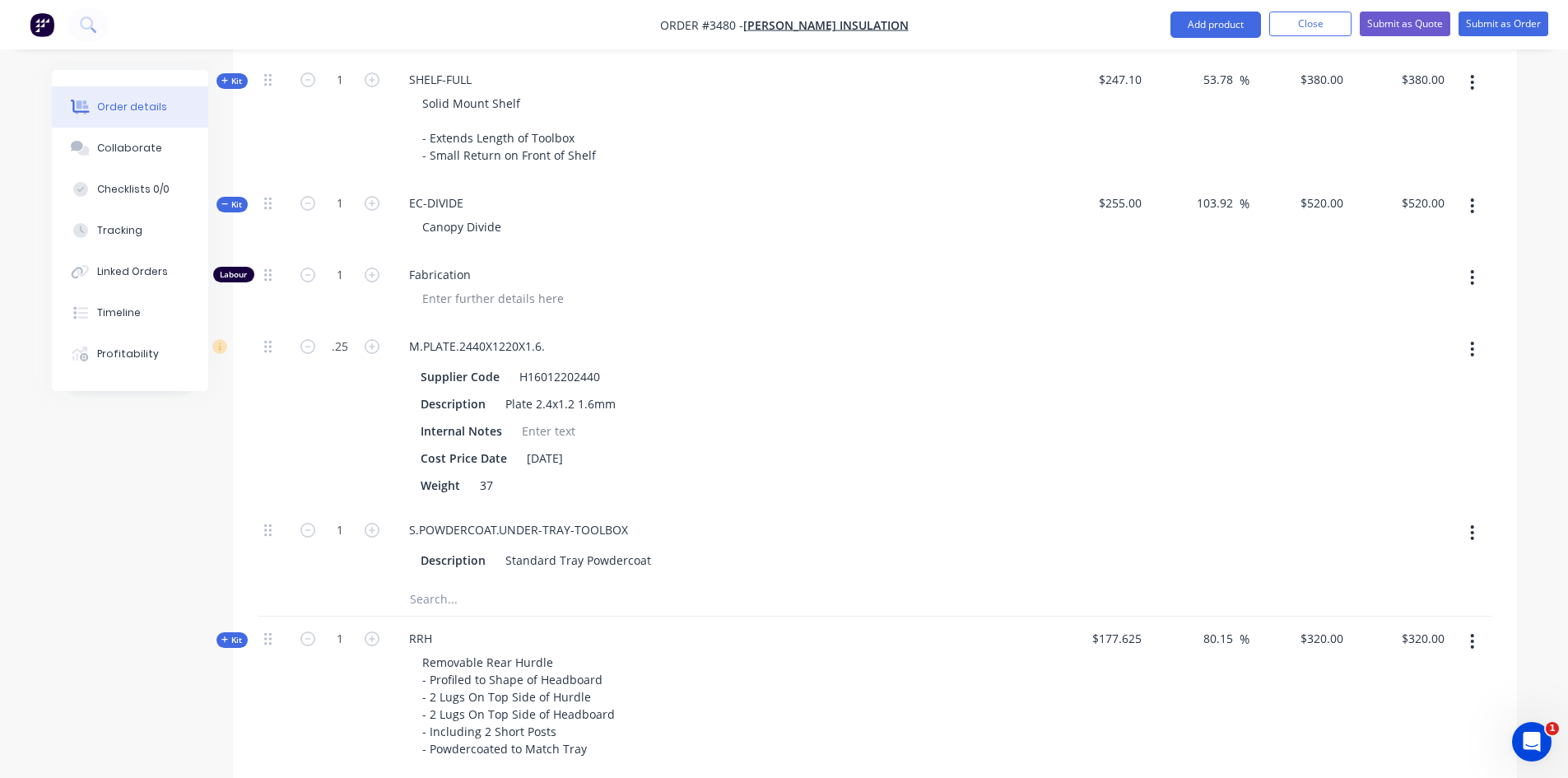
type input "0.25"
click at [223, 203] on icon "button" at bounding box center [225, 204] width 8 height 8
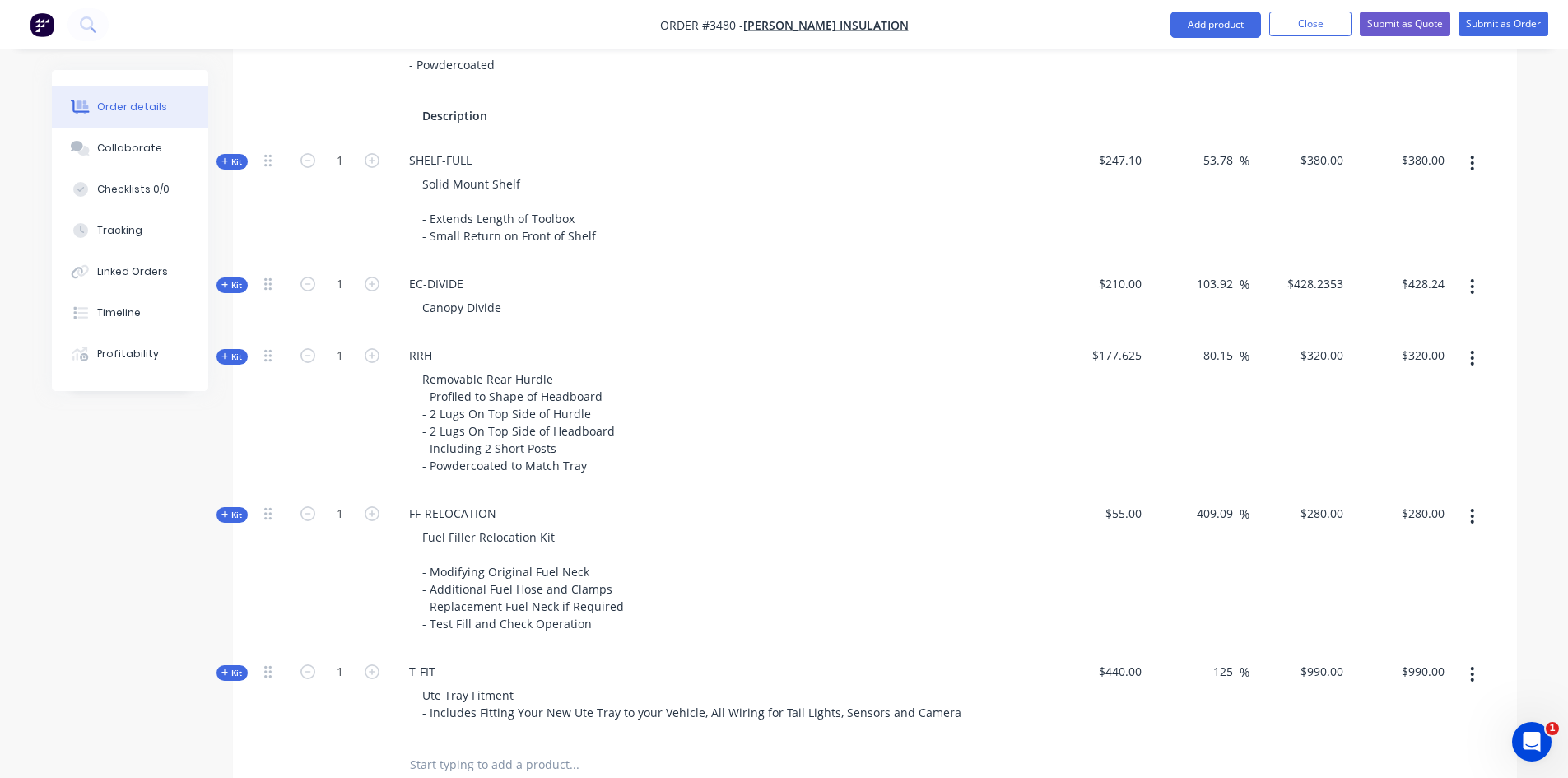
scroll to position [1522, 0]
click at [498, 312] on div "Canopy Divide" at bounding box center [461, 309] width 105 height 24
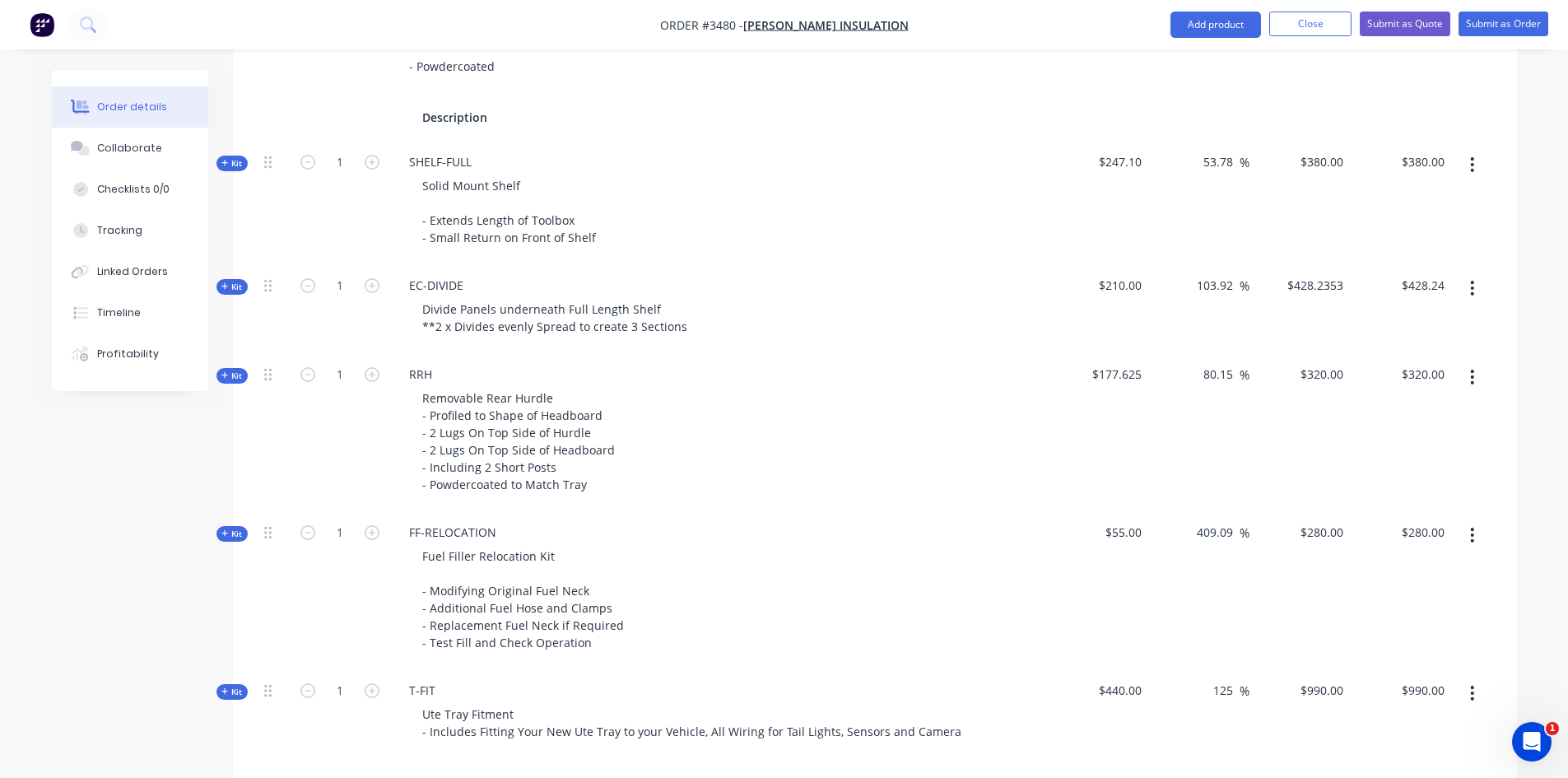
click at [228, 287] on icon "button" at bounding box center [225, 286] width 8 height 8
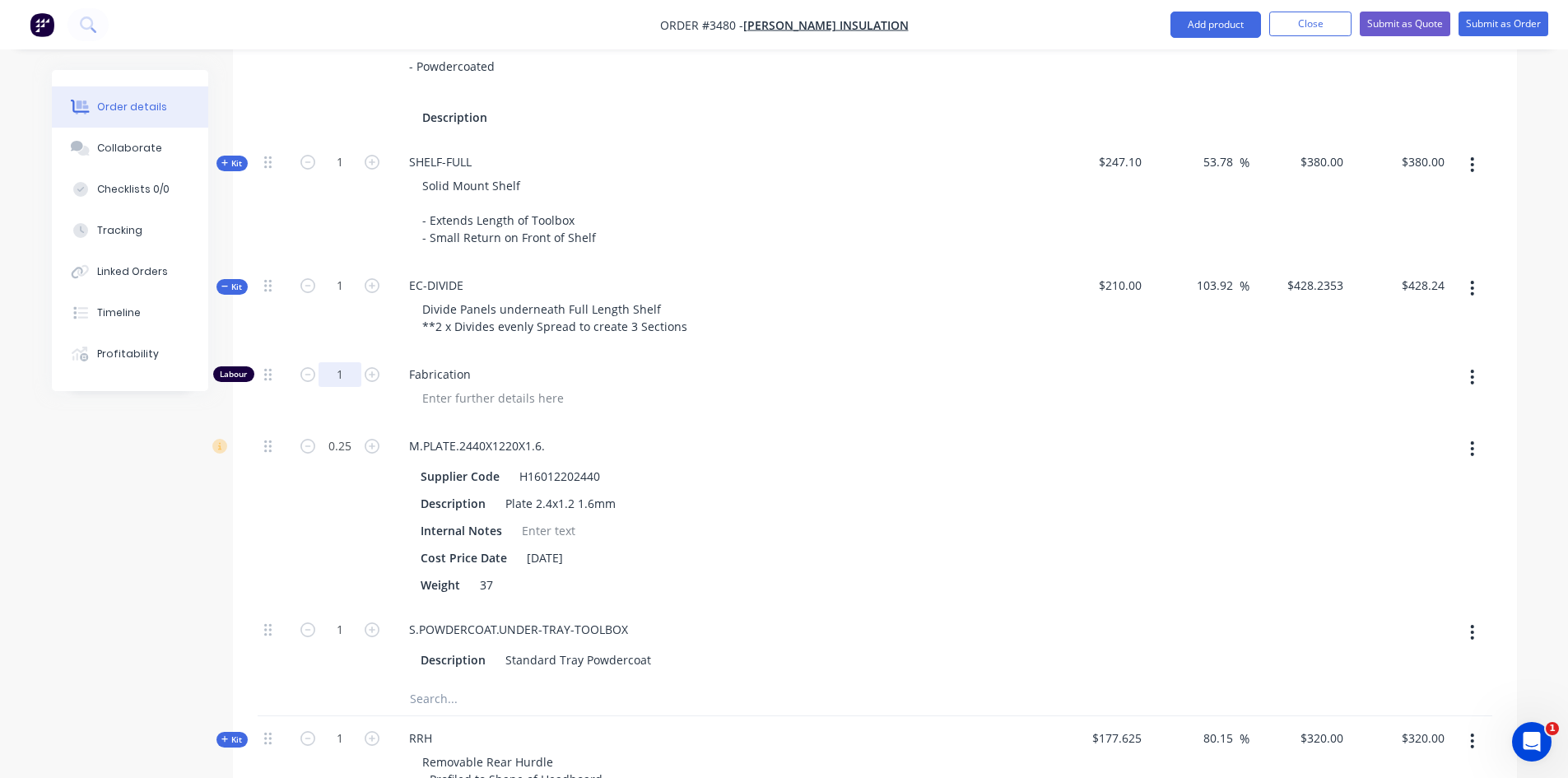
click at [334, 378] on input "1" at bounding box center [340, 374] width 43 height 25
type input ".5"
type input "$372.1569"
type input "$372.16"
type input "0.5"
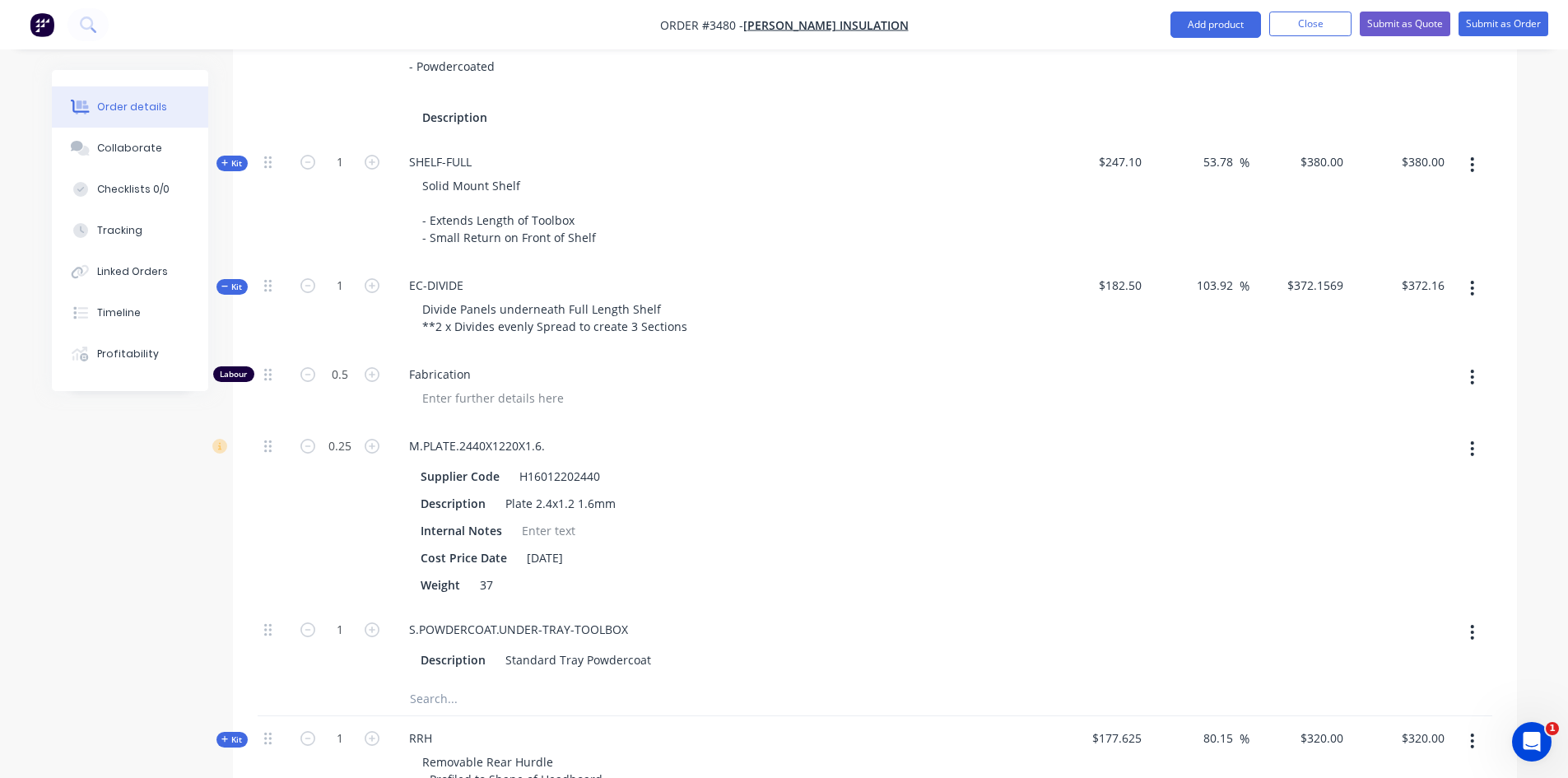
click at [140, 496] on div "Created by Sean Created 08/10/25 Required 08/10/25 Assigned to Add team member …" at bounding box center [784, 72] width 1466 height 3047
click at [344, 631] on input "1" at bounding box center [340, 629] width 43 height 25
type input ".5"
click at [165, 588] on div "Created by Sean Created 08/10/25 Required 08/10/25 Assigned to Add team member …" at bounding box center [784, 72] width 1466 height 3047
type input "$229.4118"
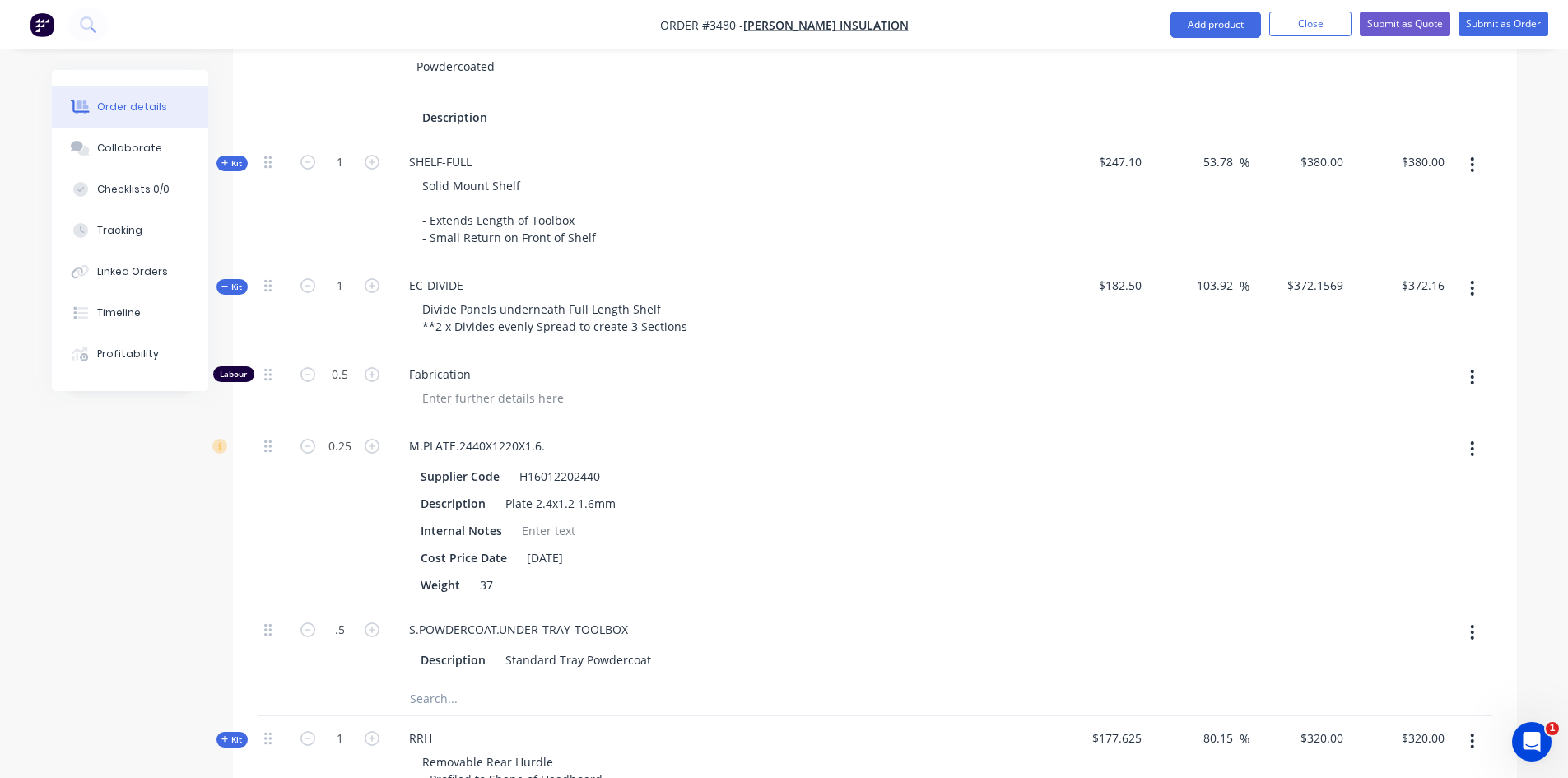
type input "$229.41"
type input "0.5"
click at [227, 281] on span "Kit" at bounding box center [232, 287] width 22 height 13
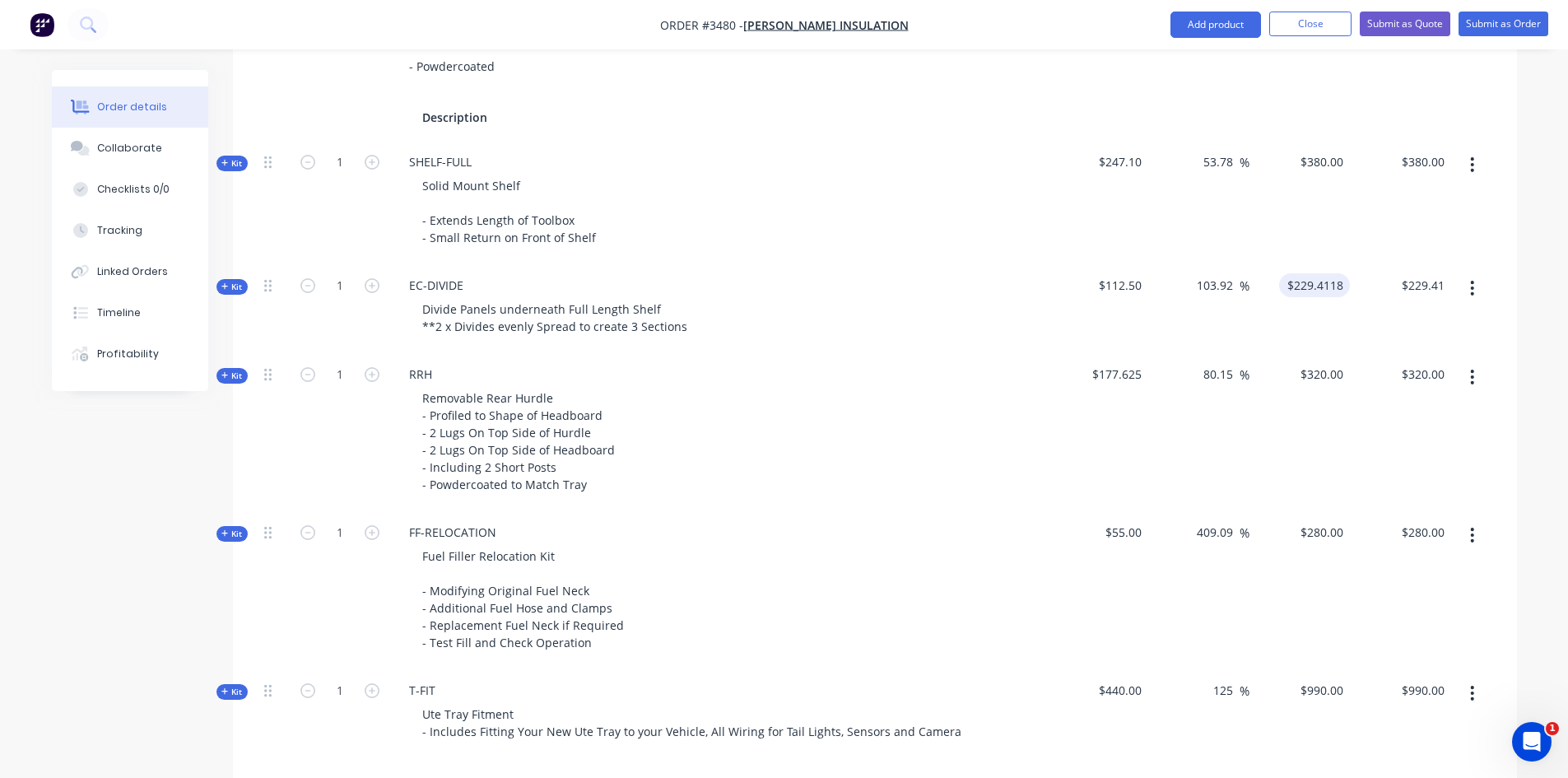
click at [1306, 284] on input "$229.4118" at bounding box center [1317, 285] width 64 height 24
type input "240"
click at [869, 324] on div "Divide Panels underneath Full Length Shelf **2 x Divides evenly Spread to creat…" at bounding box center [719, 318] width 646 height 41
type input "113.33"
type input "$240.00"
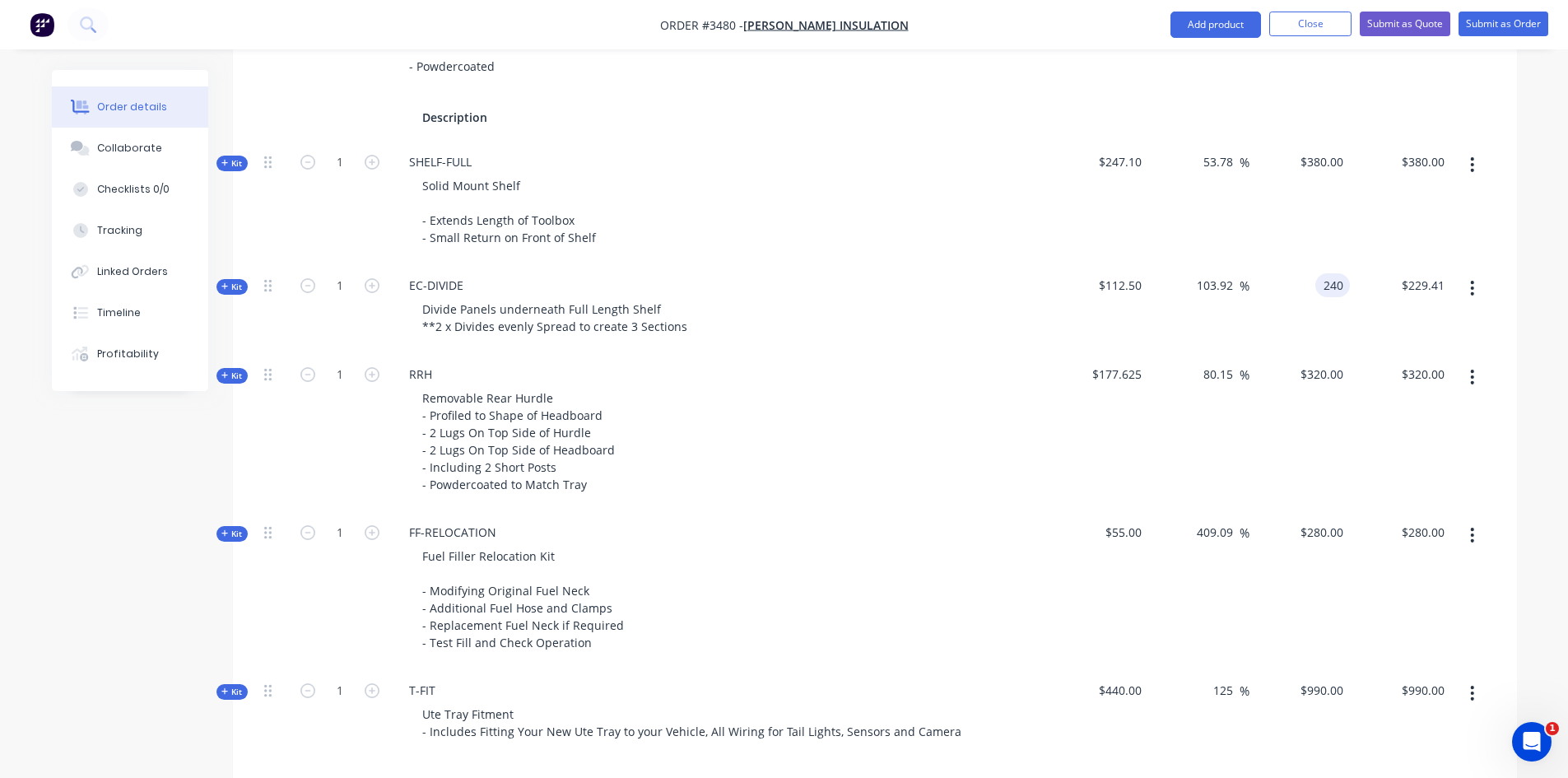
type input "$240.00"
click at [371, 283] on icon "button" at bounding box center [372, 285] width 15 height 15
type input "2"
type input "$480.00"
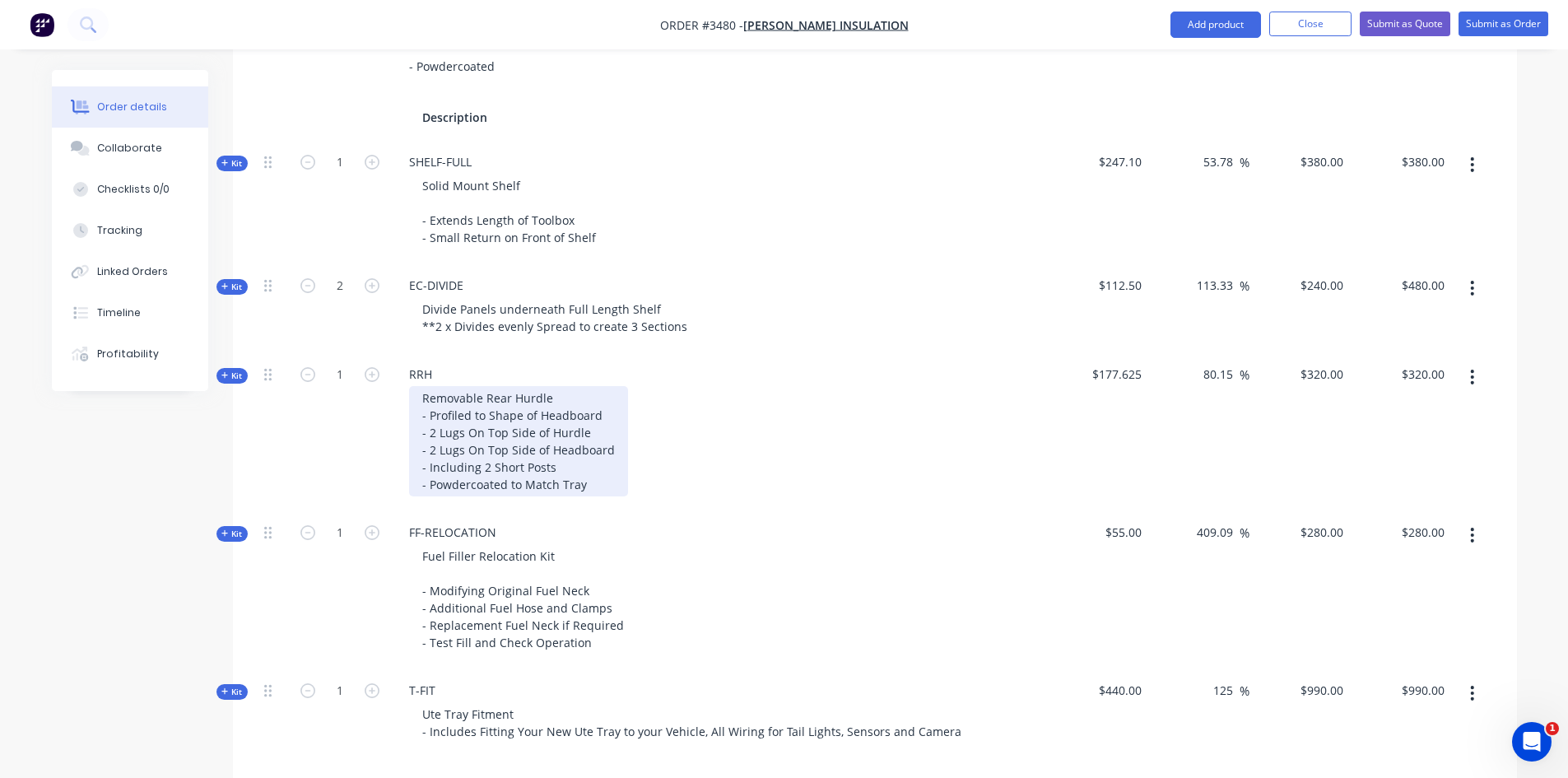
click at [489, 414] on div "Removable Rear Hurdle - Profiled to Shape of Headboard - 2 Lugs On Top Side of …" at bounding box center [518, 442] width 219 height 110
drag, startPoint x: 610, startPoint y: 453, endPoint x: 477, endPoint y: 453, distance: 133.0
click at [477, 453] on div "Removable Rear Hurdle - Profiled to Shape of Headboard - 2 Lugs On Top Side of …" at bounding box center [518, 442] width 219 height 110
click at [610, 453] on div "Removable Rear Hurdle - Profiled to Shape of Headboard - 2 Lugs On Top Side of …" at bounding box center [518, 442] width 219 height 110
drag, startPoint x: 610, startPoint y: 453, endPoint x: 408, endPoint y: 433, distance: 203.0
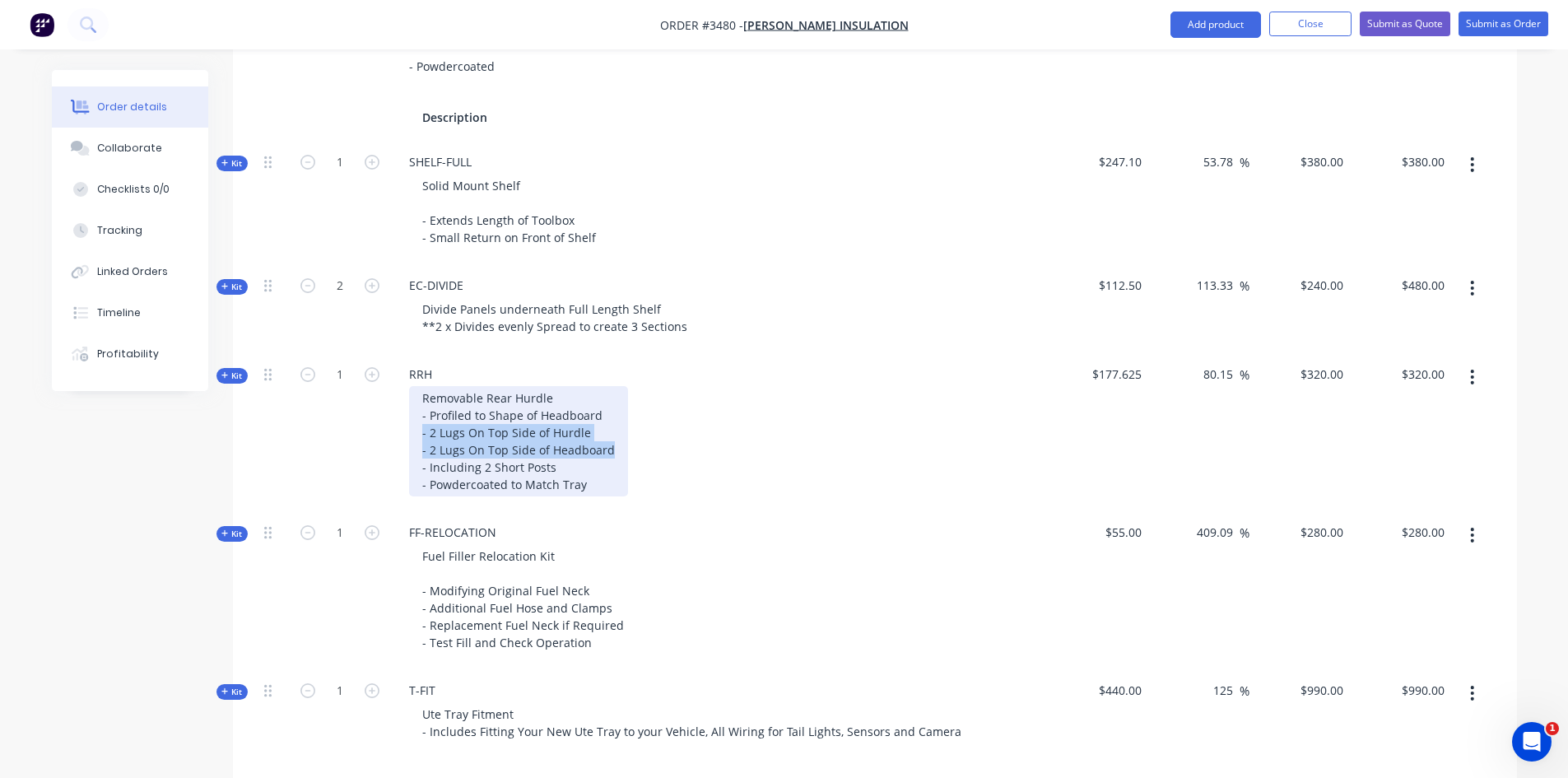
click at [408, 433] on div "Removable Rear Hurdle - Profiled to Shape of Headboard - 2 Lugs On Top Side of …" at bounding box center [719, 442] width 646 height 110
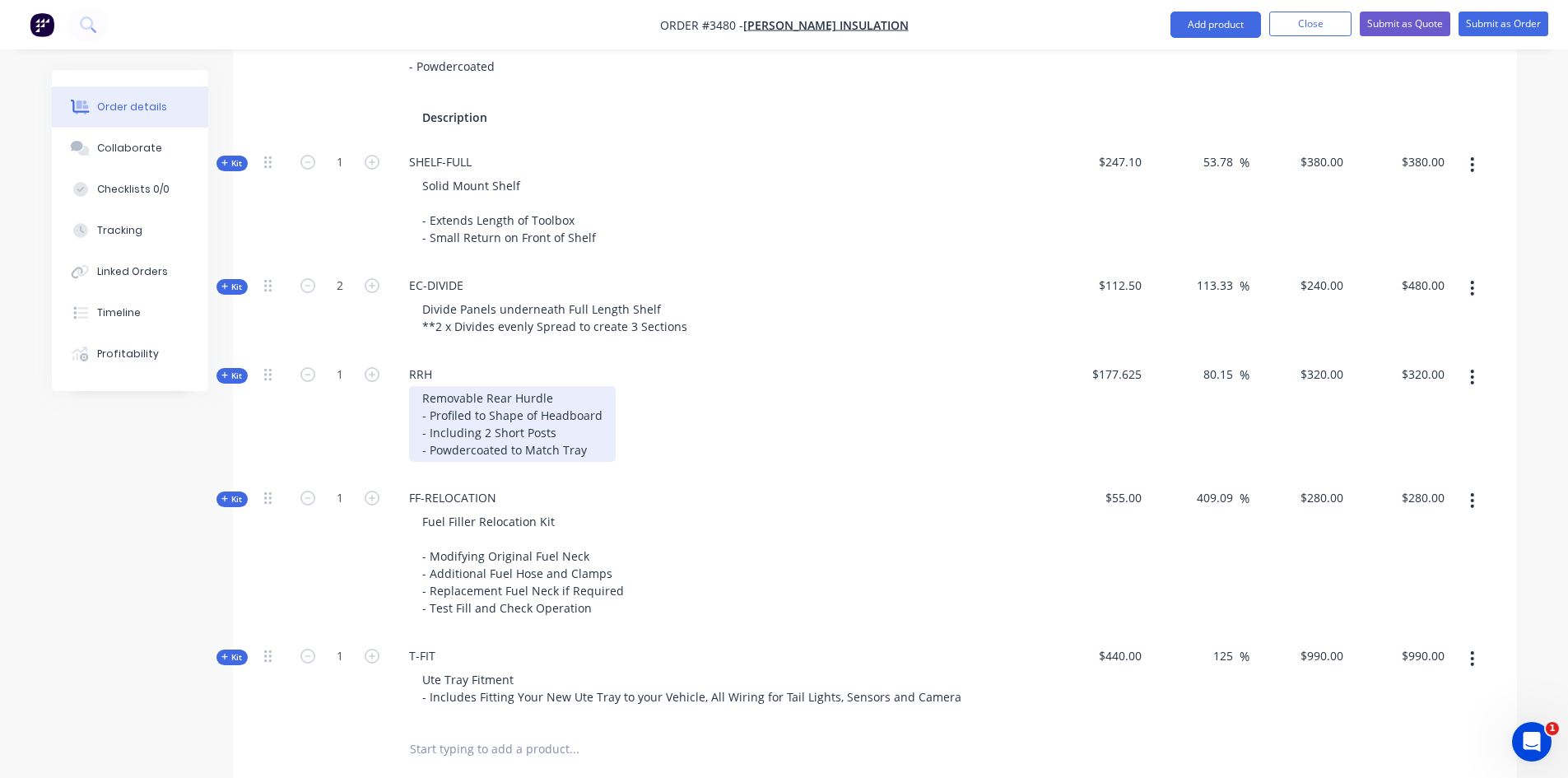
drag, startPoint x: 590, startPoint y: 449, endPoint x: 510, endPoint y: 453, distance: 80.1
click at [510, 453] on div "Removable Rear Hurdle - Profiled to Shape of Headboard - Including 2 Short Post…" at bounding box center [512, 424] width 206 height 76
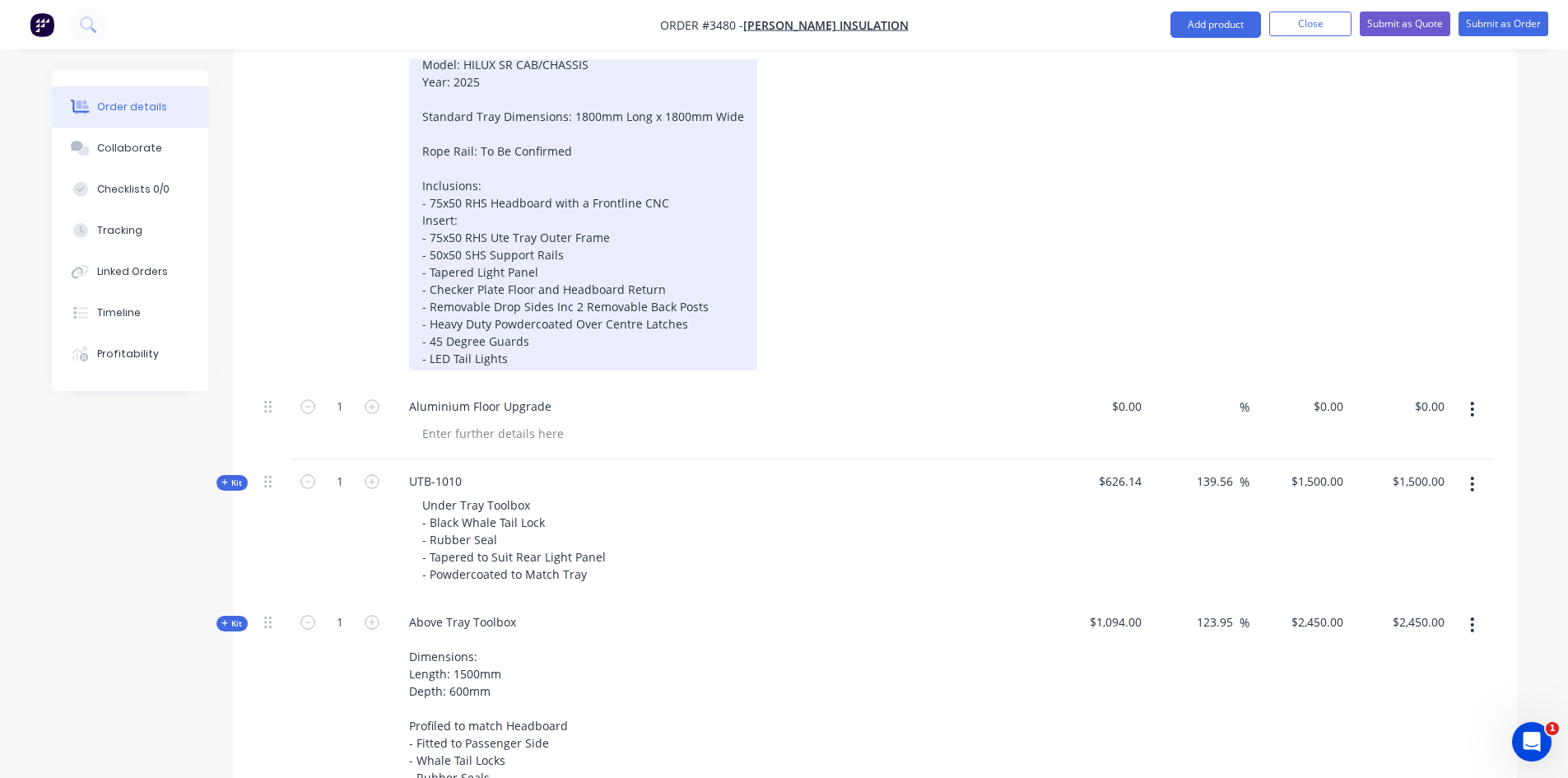
scroll to position [864, 0]
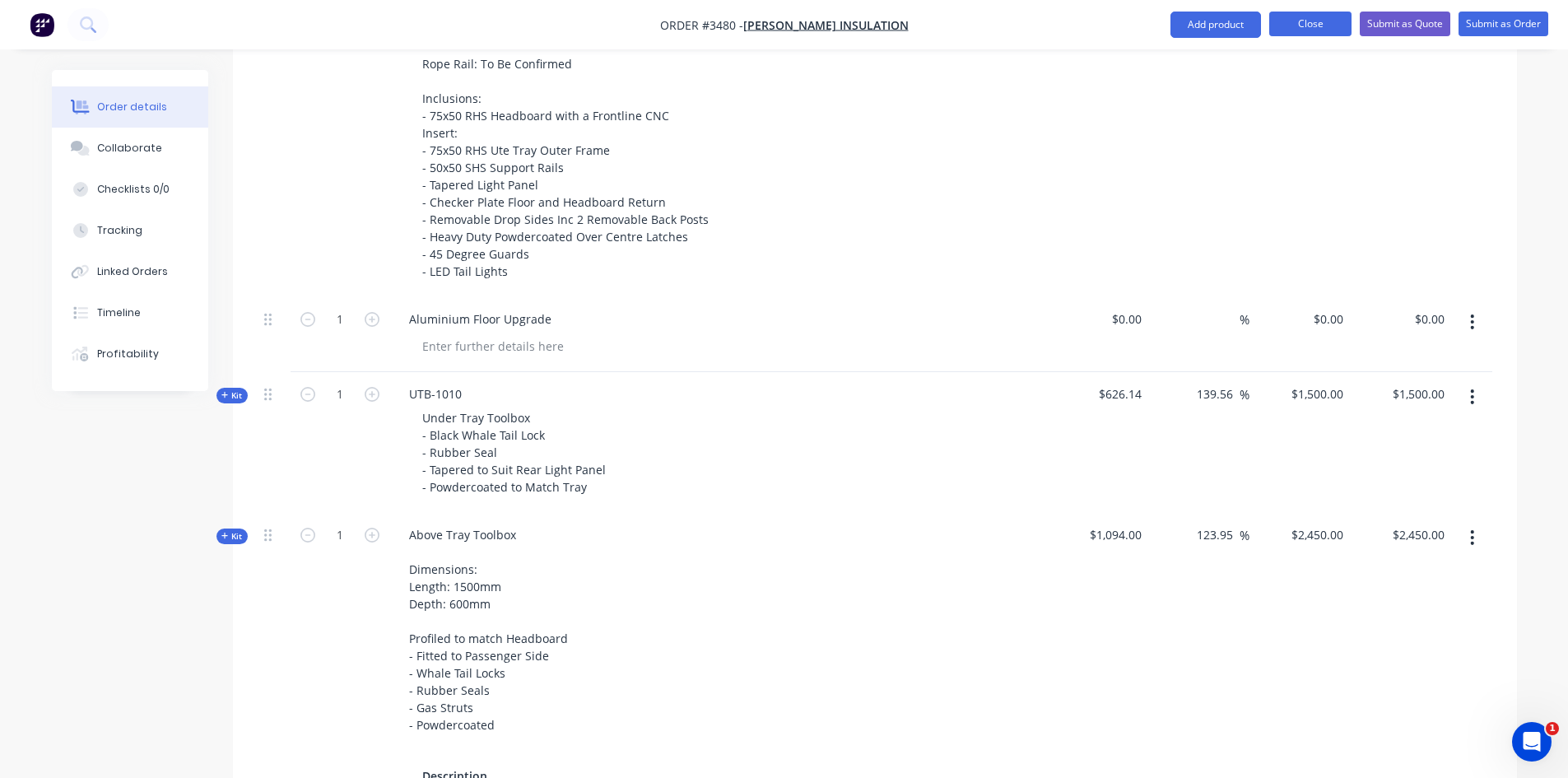
click at [1298, 32] on button "Close" at bounding box center [1310, 24] width 83 height 25
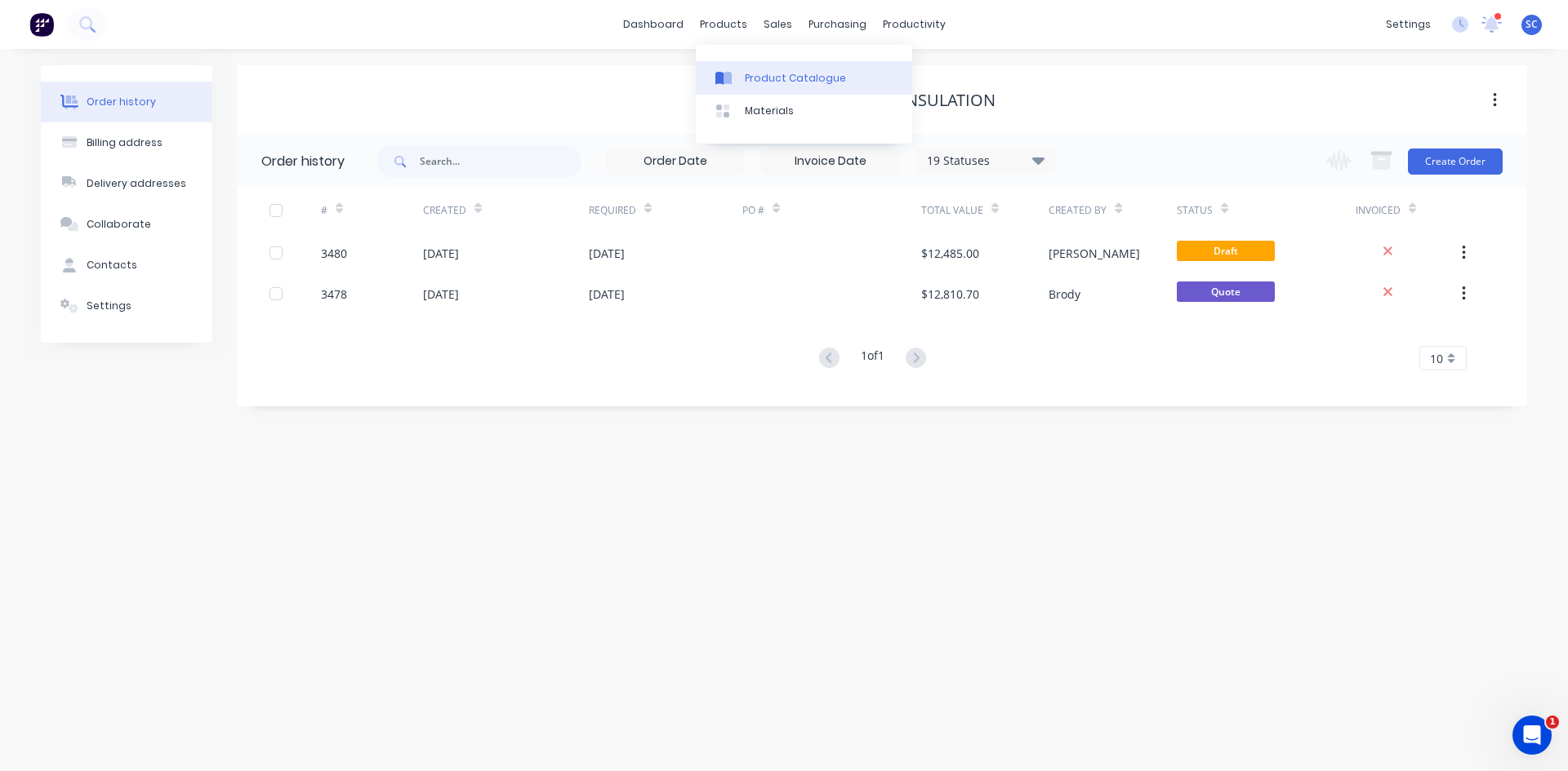
click at [776, 88] on link "Product Catalogue" at bounding box center [804, 77] width 216 height 32
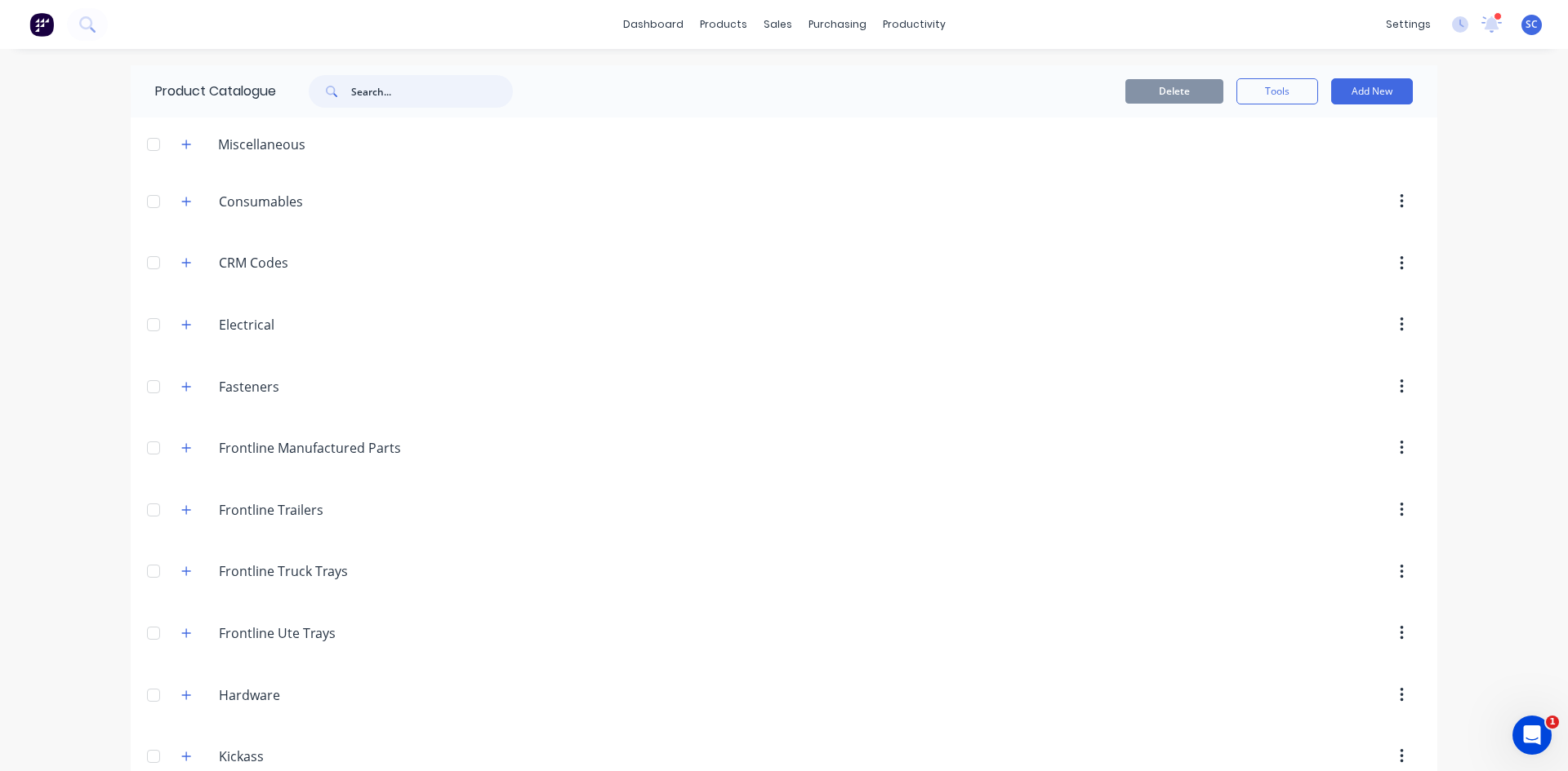
click at [384, 96] on input "text" at bounding box center [432, 91] width 162 height 32
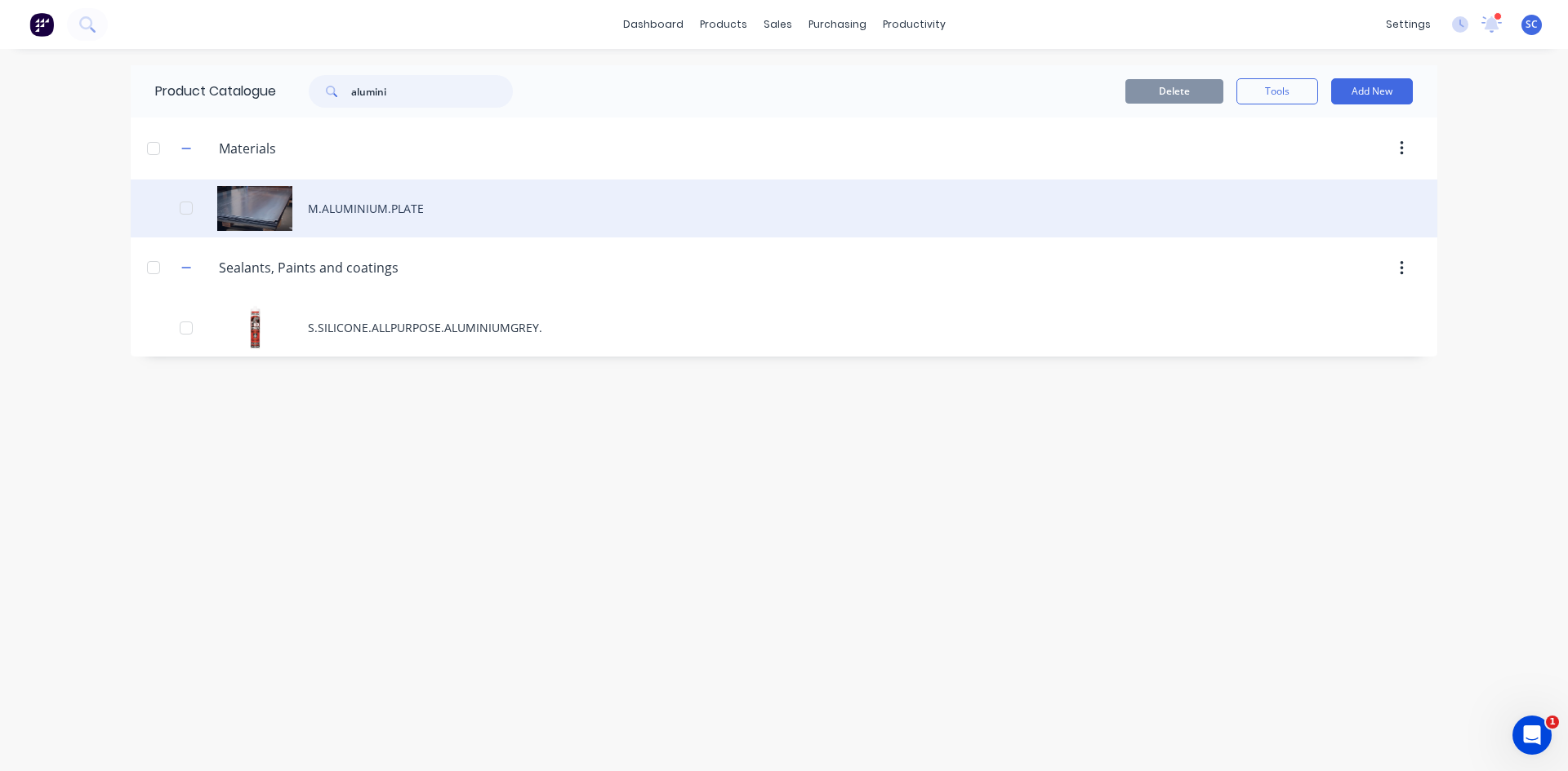
type input "alumini"
click at [399, 209] on div "M.ALUMINIUM.PLATE" at bounding box center [784, 208] width 1307 height 58
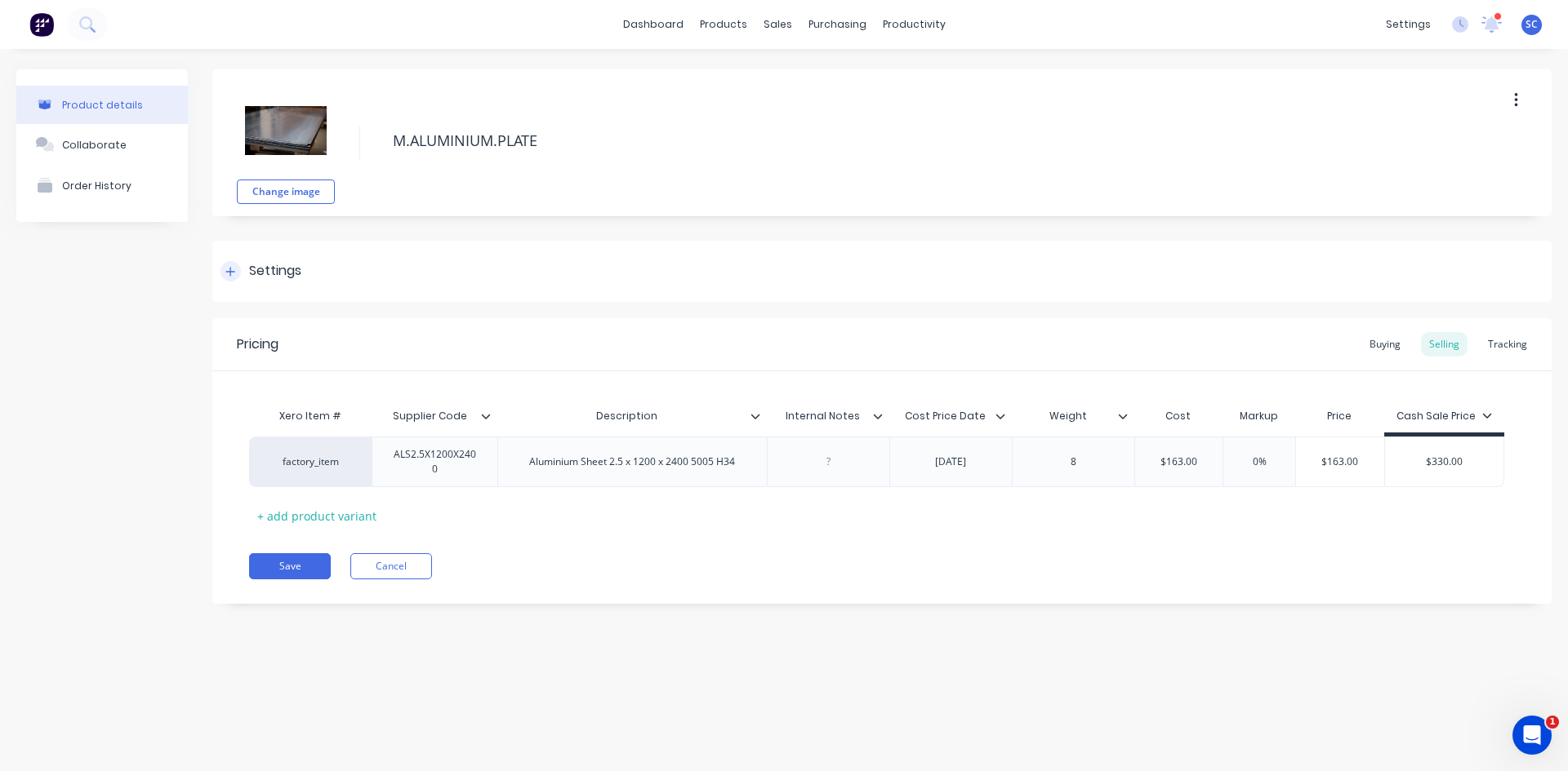
type textarea "x"
click at [817, 79] on div "Sales Orders" at bounding box center [838, 78] width 67 height 15
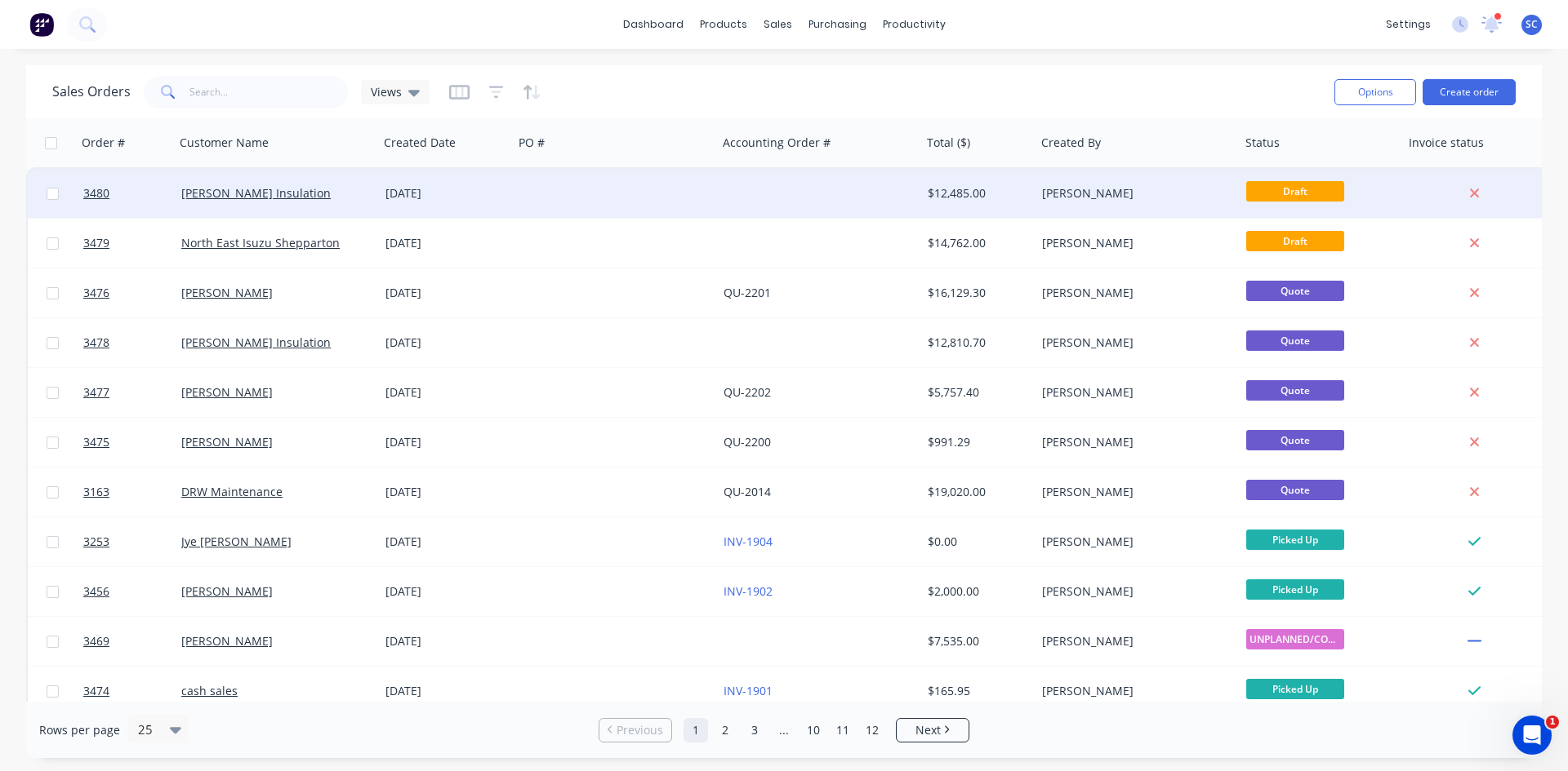
click at [334, 195] on div "[PERSON_NAME] Insulation" at bounding box center [272, 193] width 181 height 17
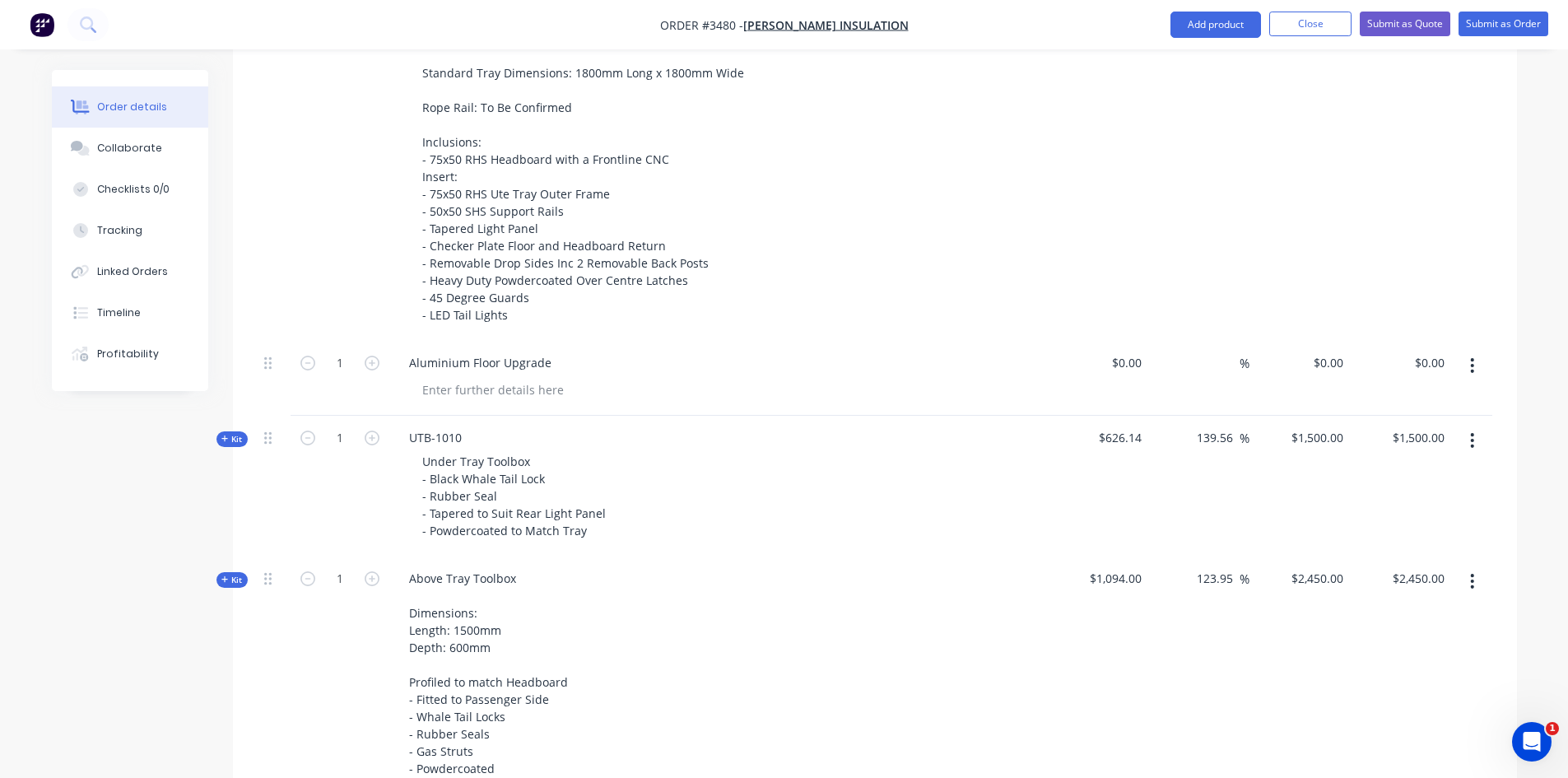
scroll to position [823, 0]
click at [471, 385] on div at bounding box center [493, 386] width 168 height 24
click at [1130, 364] on input "$0.00" at bounding box center [1130, 359] width 38 height 24
click at [702, 356] on div "Aluminium Floor Upgrade" at bounding box center [719, 359] width 646 height 24
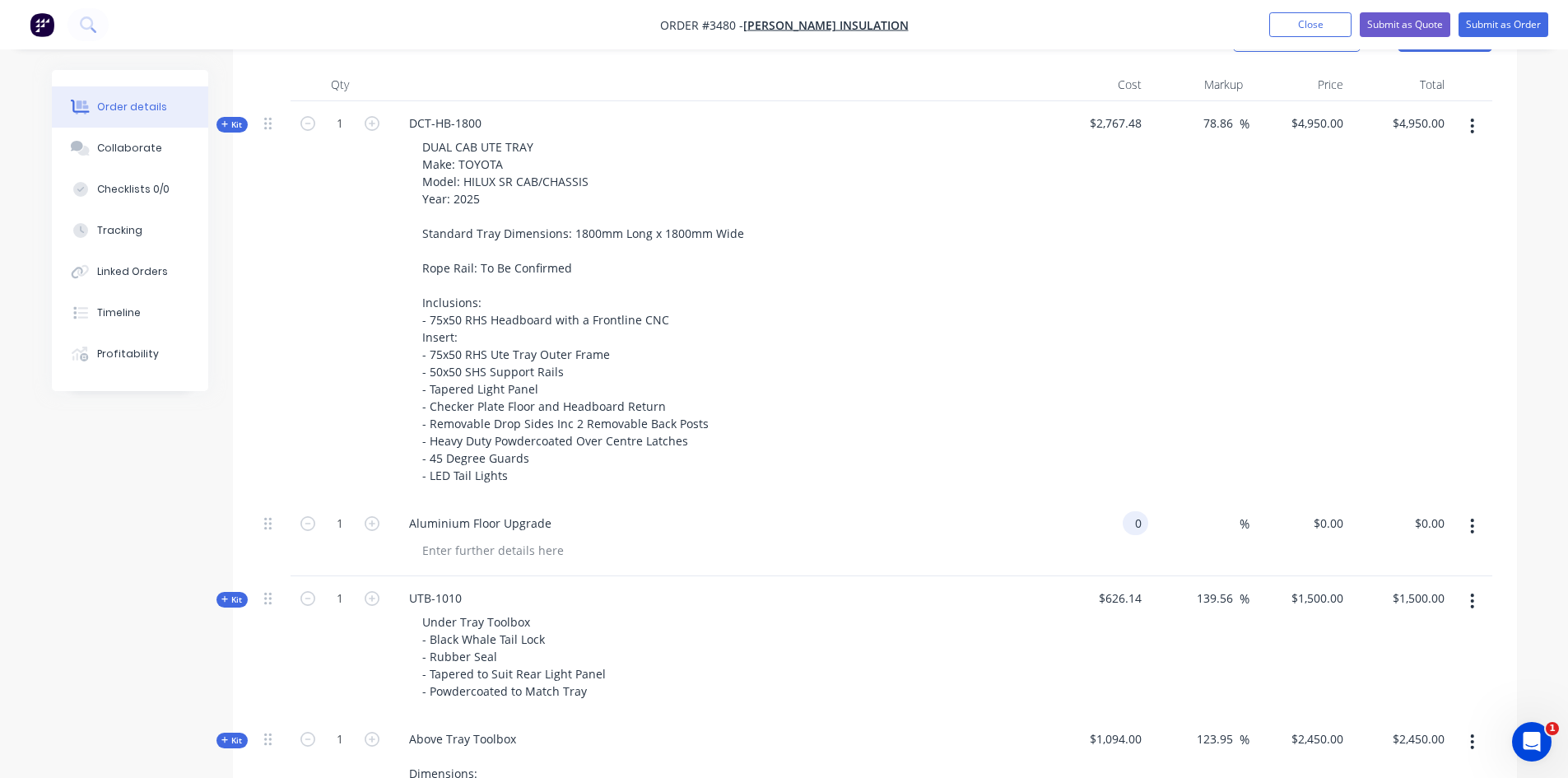
click at [1124, 520] on div "0 0" at bounding box center [1135, 523] width 26 height 24
click at [1325, 524] on div "$0.00 $0.00" at bounding box center [1327, 523] width 44 height 24
type input "$120.00"
type input "120"
type input "$120.00"
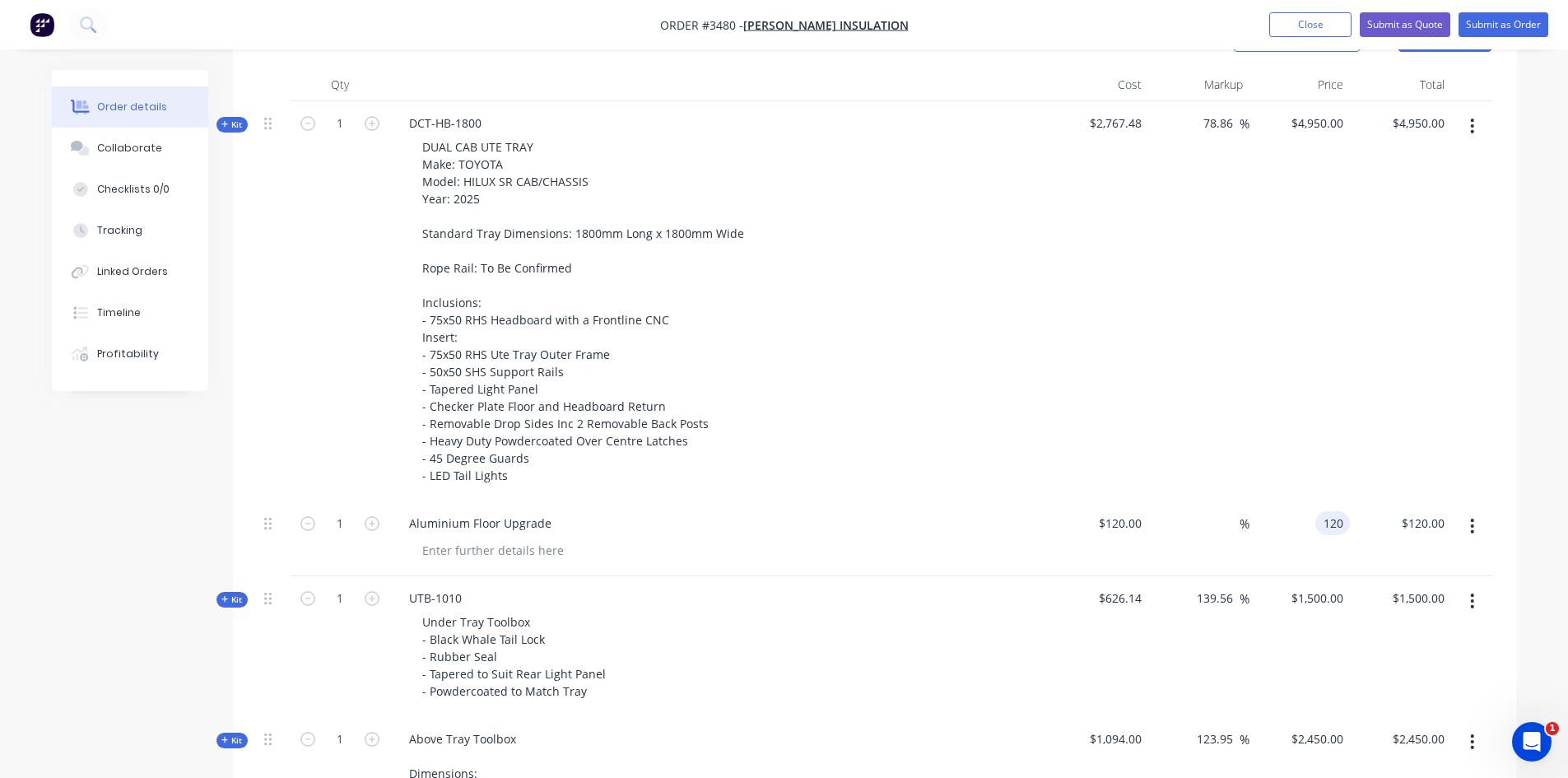
click at [1526, 470] on div "Order details Collaborate Checklists 0/0 Tracking Linked Orders Timeline Profit…" at bounding box center [784, 735] width 1498 height 2649
type input "$120.00"
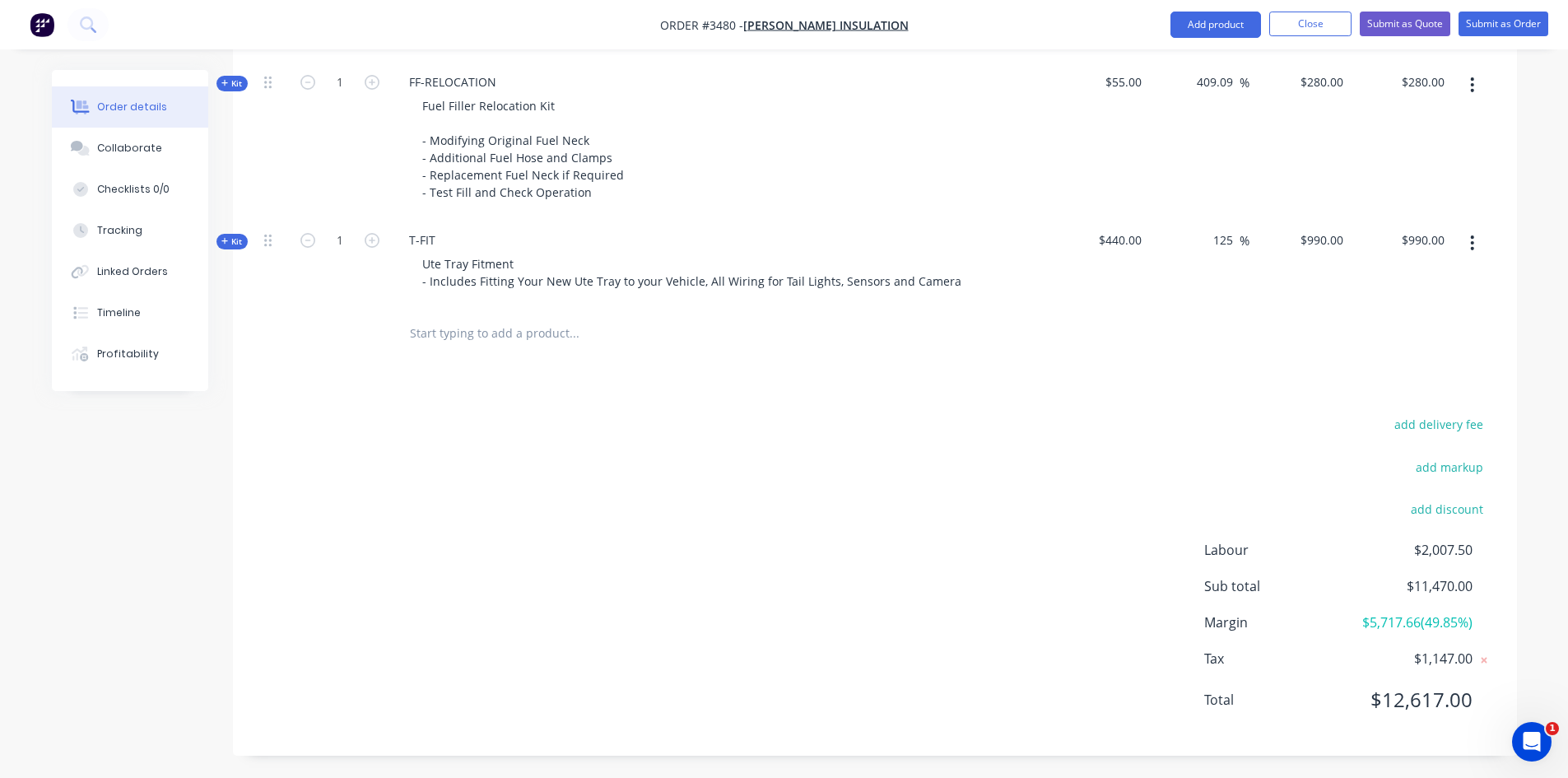
scroll to position [1941, 0]
click at [1421, 509] on button "add discount" at bounding box center [1447, 507] width 89 height 23
type input "R"
type input "Returning Customer"
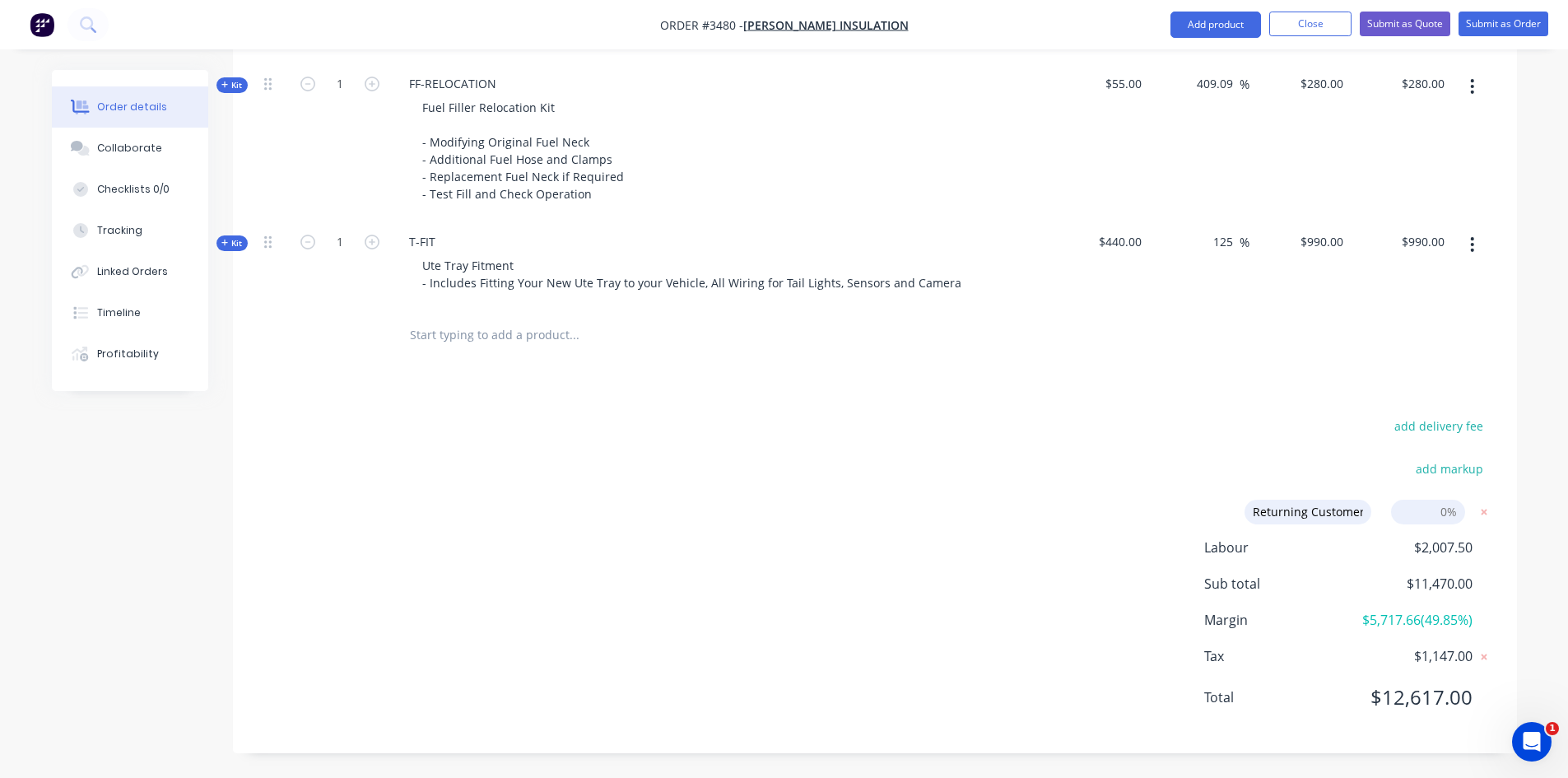
click at [1430, 510] on input at bounding box center [1427, 511] width 74 height 25
type input "10"
click input "submit" at bounding box center [0, 0] width 0 height 0
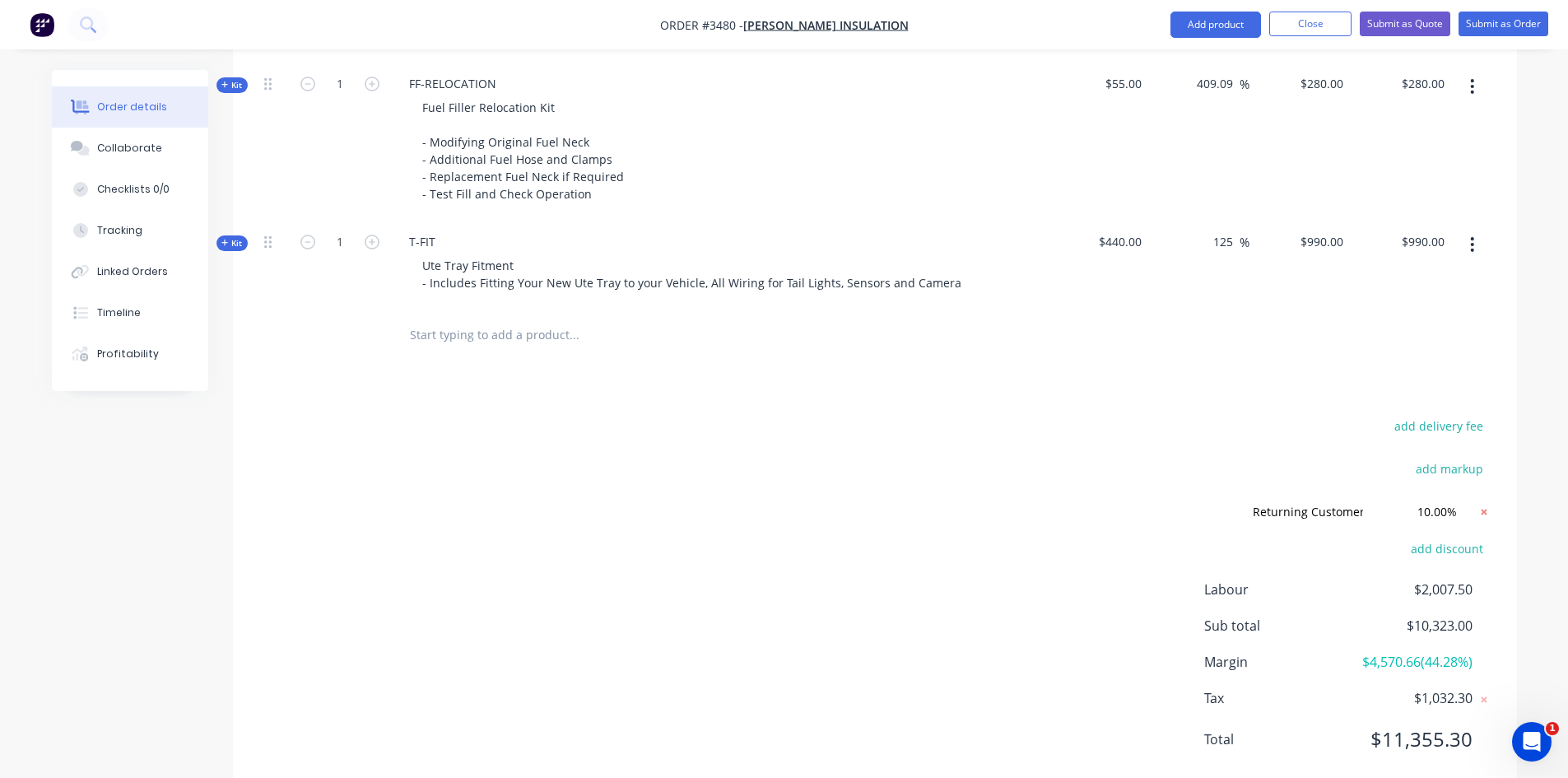
click at [1485, 511] on icon at bounding box center [1483, 512] width 6 height 6
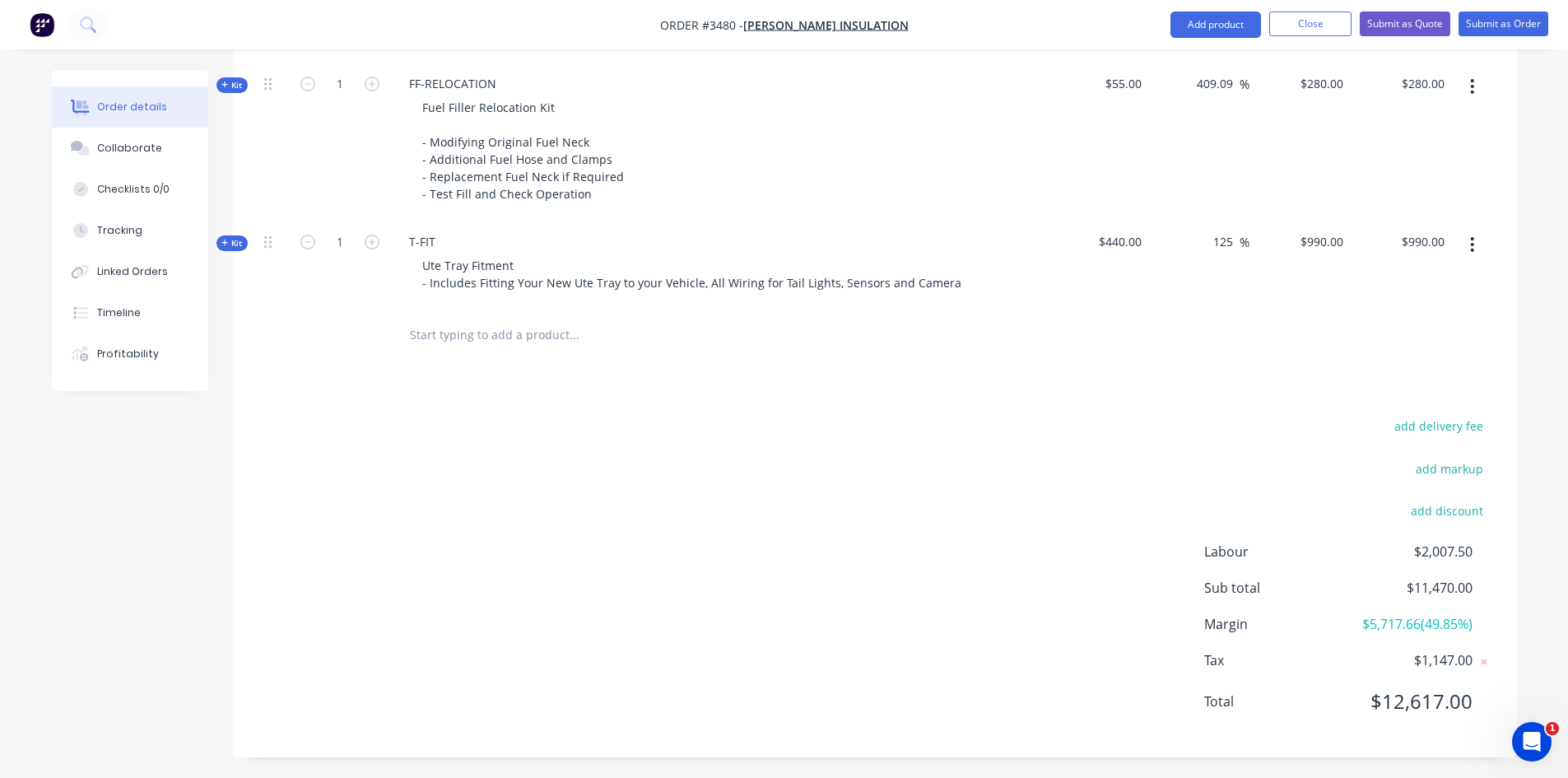
scroll to position [1941, 0]
click at [1443, 516] on button "add discount" at bounding box center [1447, 507] width 89 height 23
type input "Returning Customer"
click at [1423, 514] on input at bounding box center [1427, 511] width 74 height 25
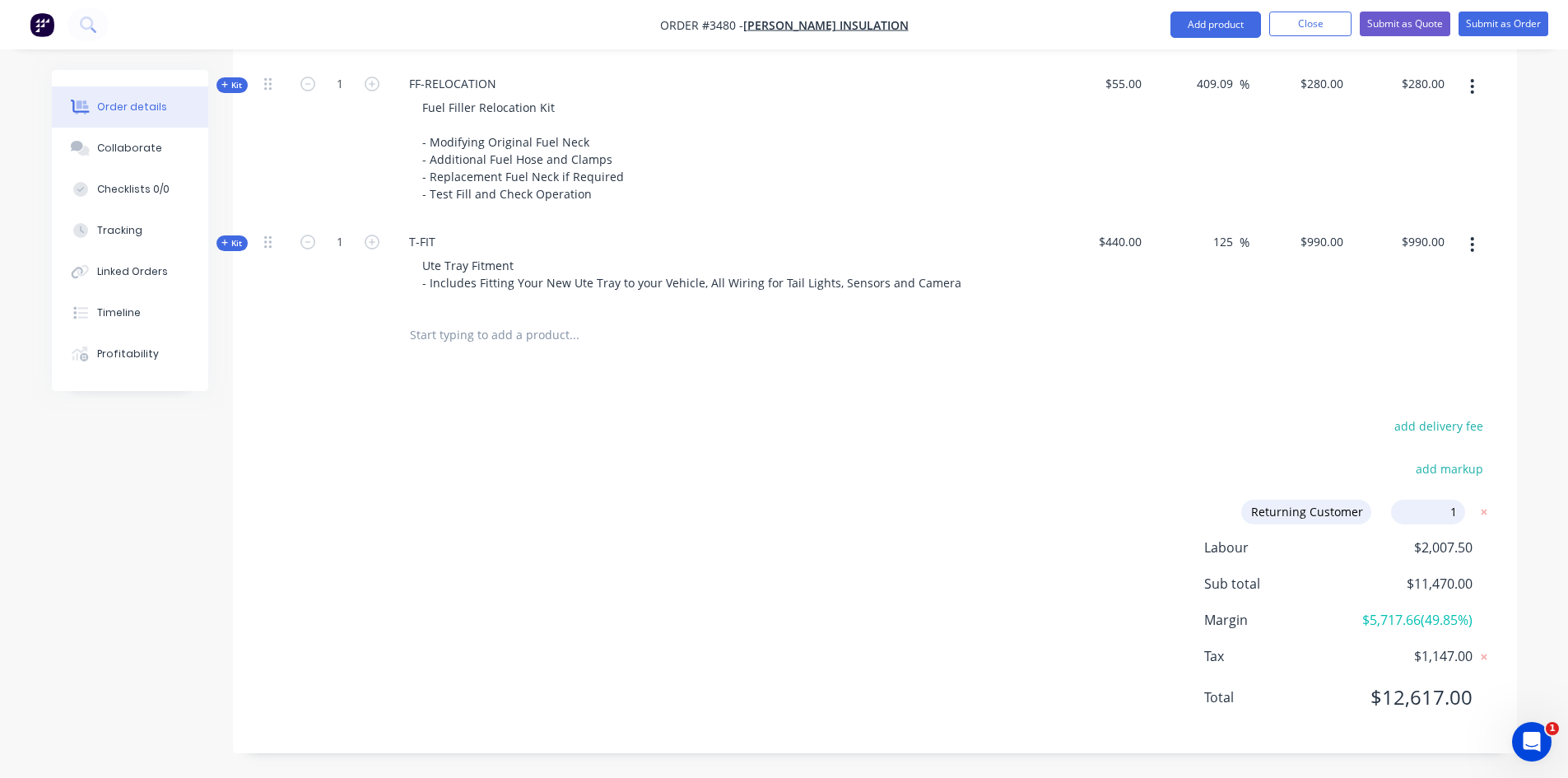
type input "10"
click input "submit" at bounding box center [0, 0] width 0 height 0
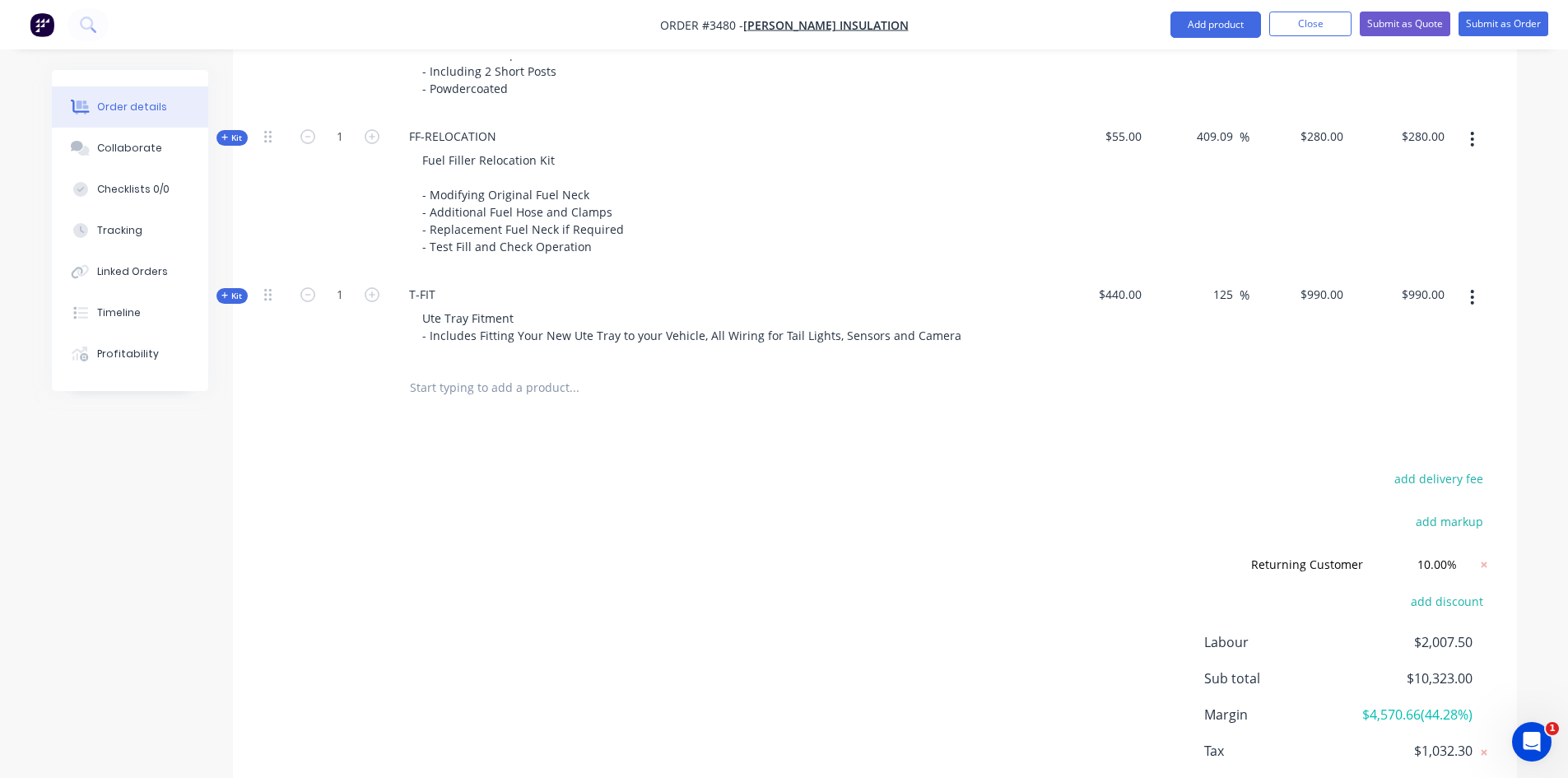
scroll to position [1978, 0]
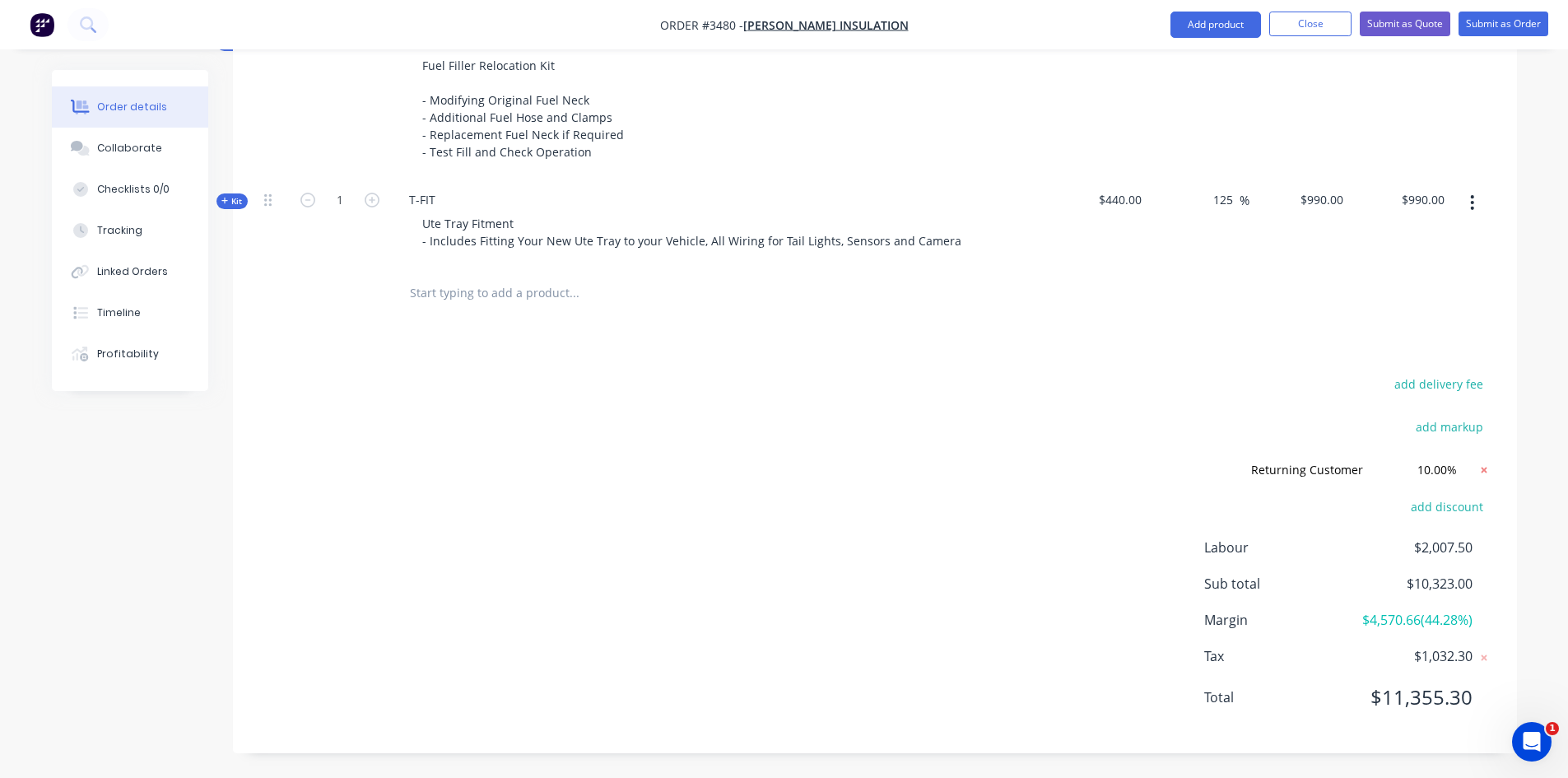
click at [1481, 472] on icon at bounding box center [1483, 470] width 17 height 17
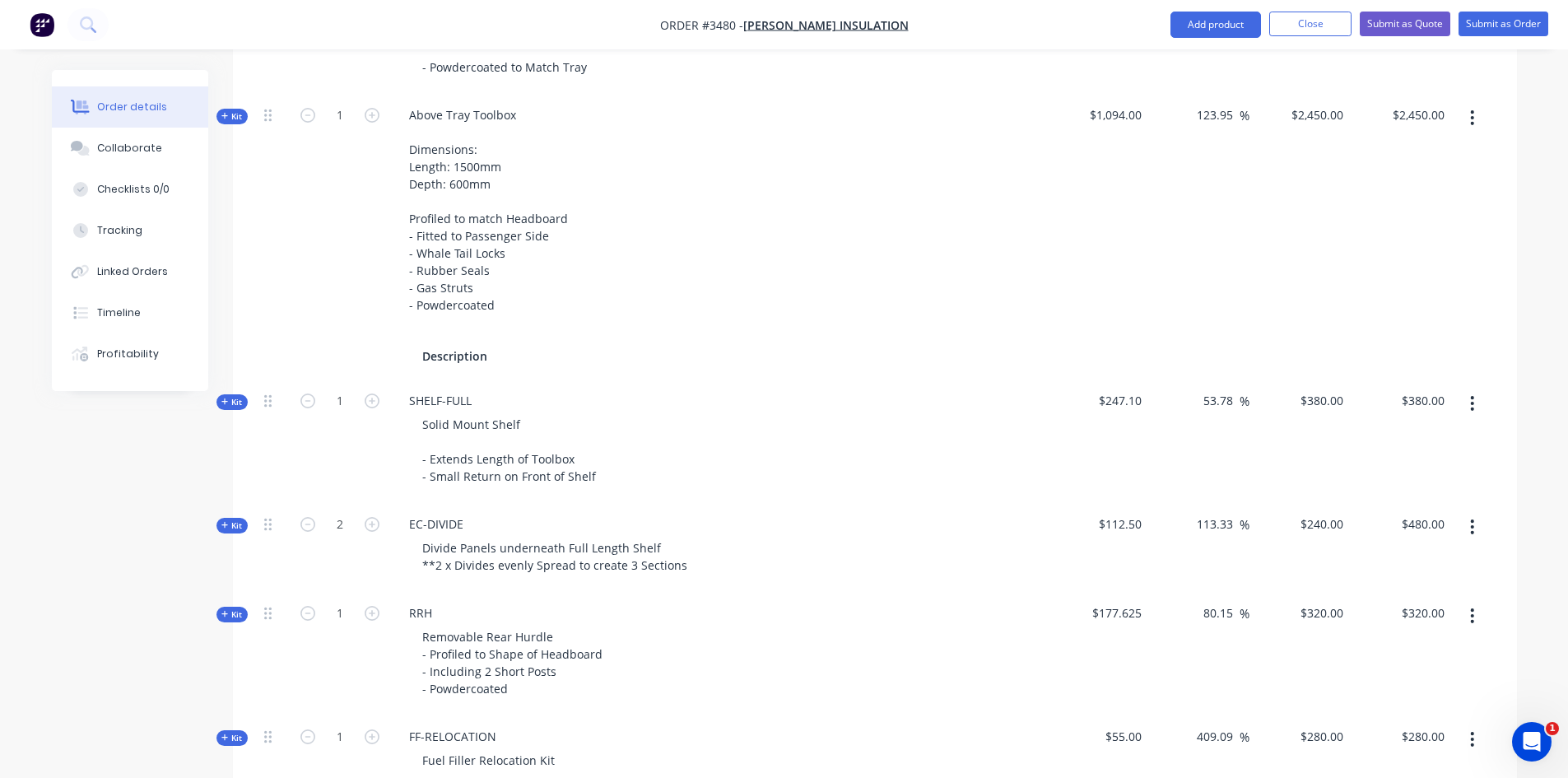
scroll to position [1282, 0]
click at [1312, 533] on div "240 240" at bounding box center [1300, 548] width 101 height 89
type input "120"
type input "6.67"
type input "$120.00"
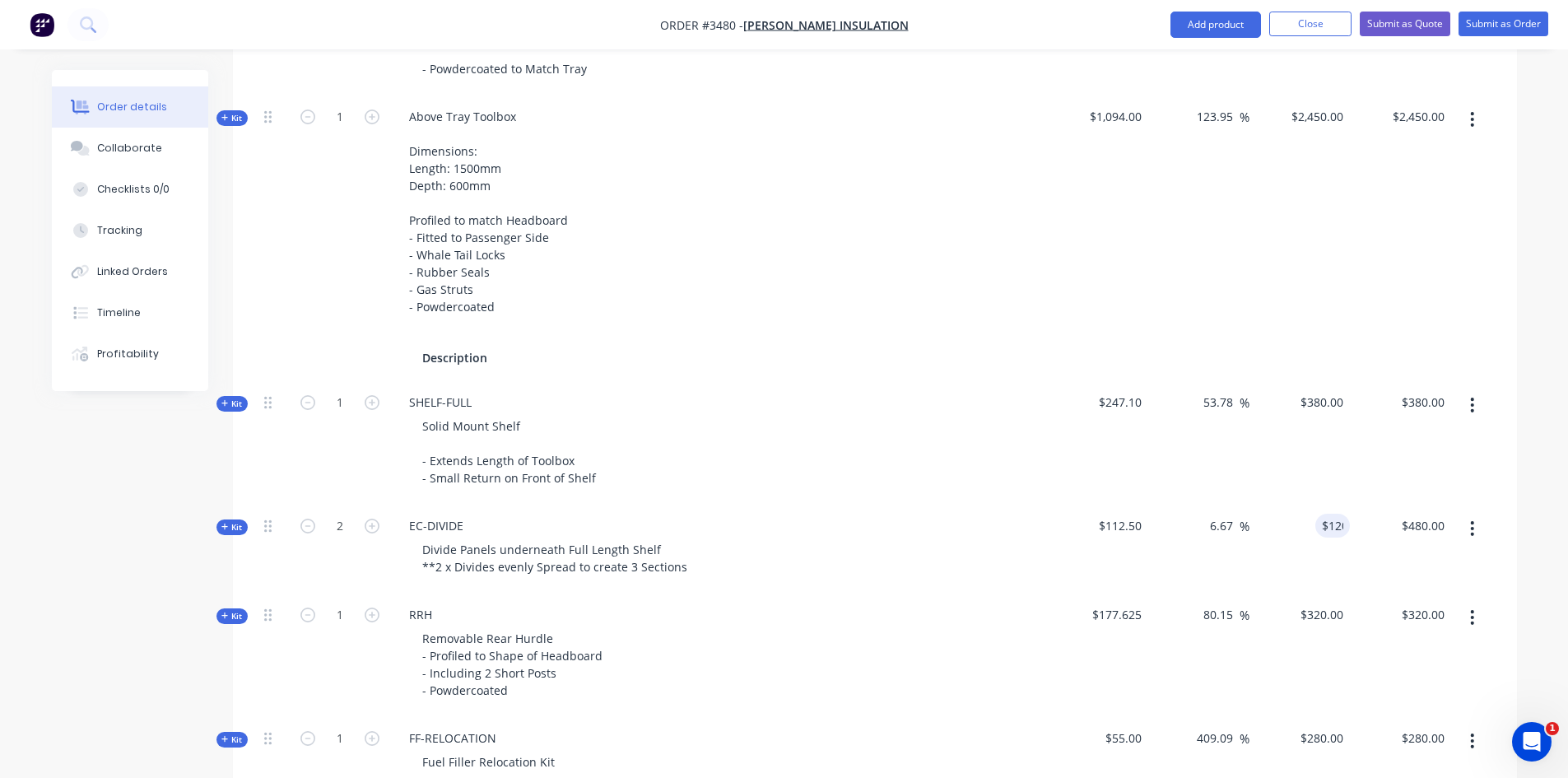
type input "$240.00"
click at [1211, 472] on div "53.78 53.78 %" at bounding box center [1198, 443] width 101 height 124
click at [1324, 520] on input "120" at bounding box center [1324, 526] width 51 height 24
type input "140"
click at [1304, 443] on div "$380.00 $380.00" at bounding box center [1300, 443] width 101 height 124
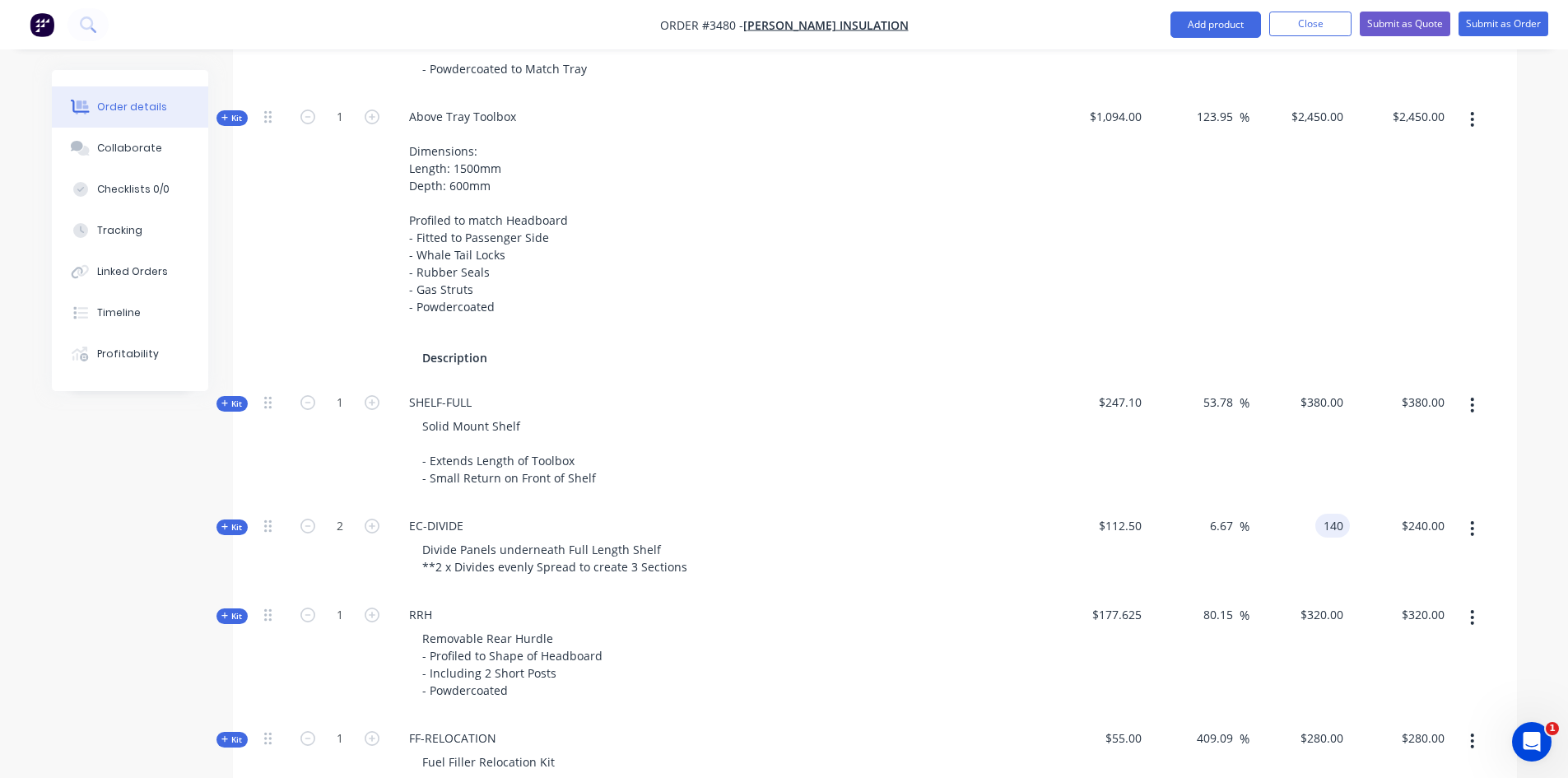
type input "24.44"
type input "$140.00"
type input "$280.00"
click at [1318, 404] on div "380 $380.00" at bounding box center [1321, 402] width 58 height 24
type input "$380.00"
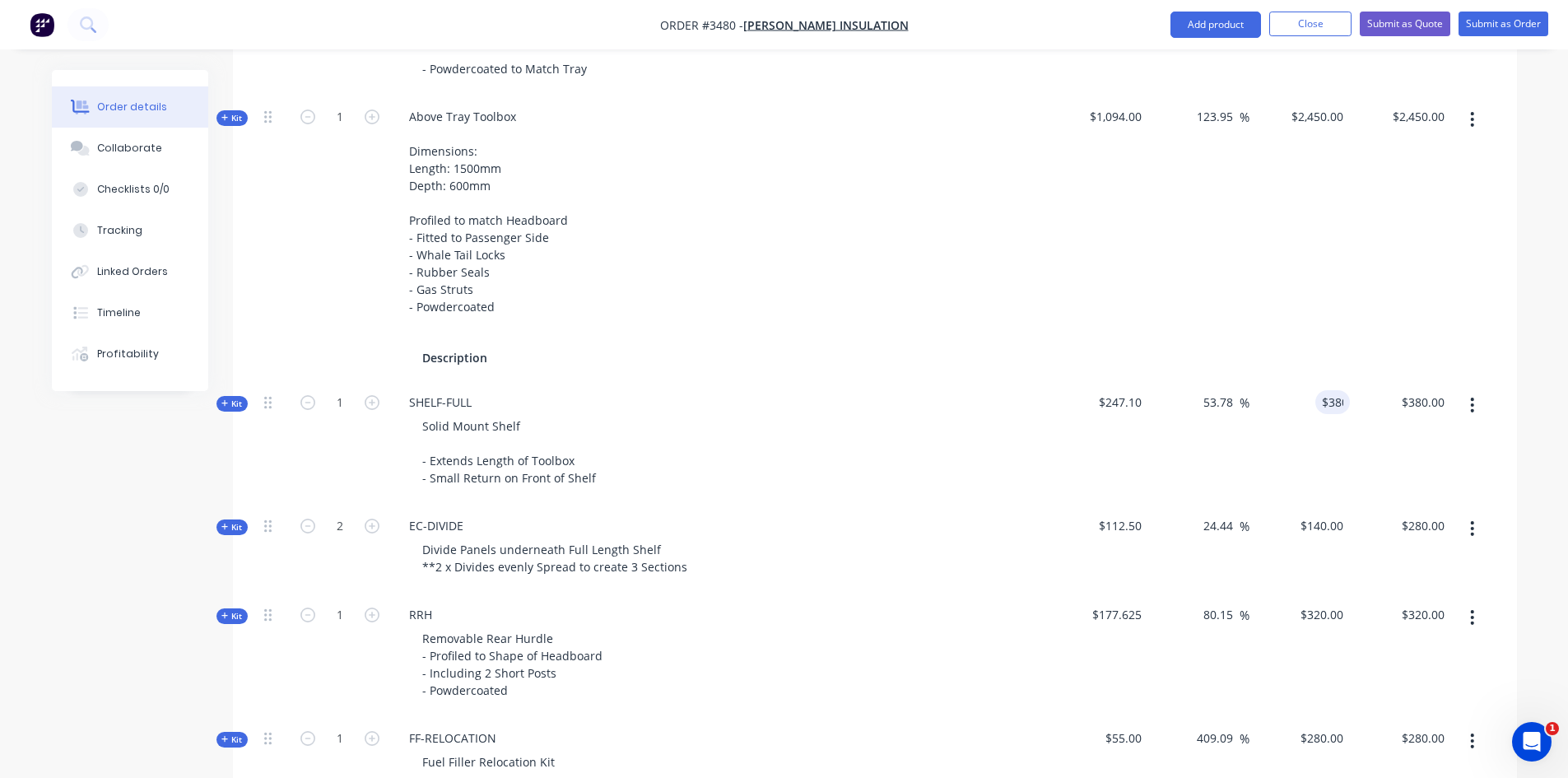
click at [225, 402] on icon "button" at bounding box center [225, 403] width 8 height 8
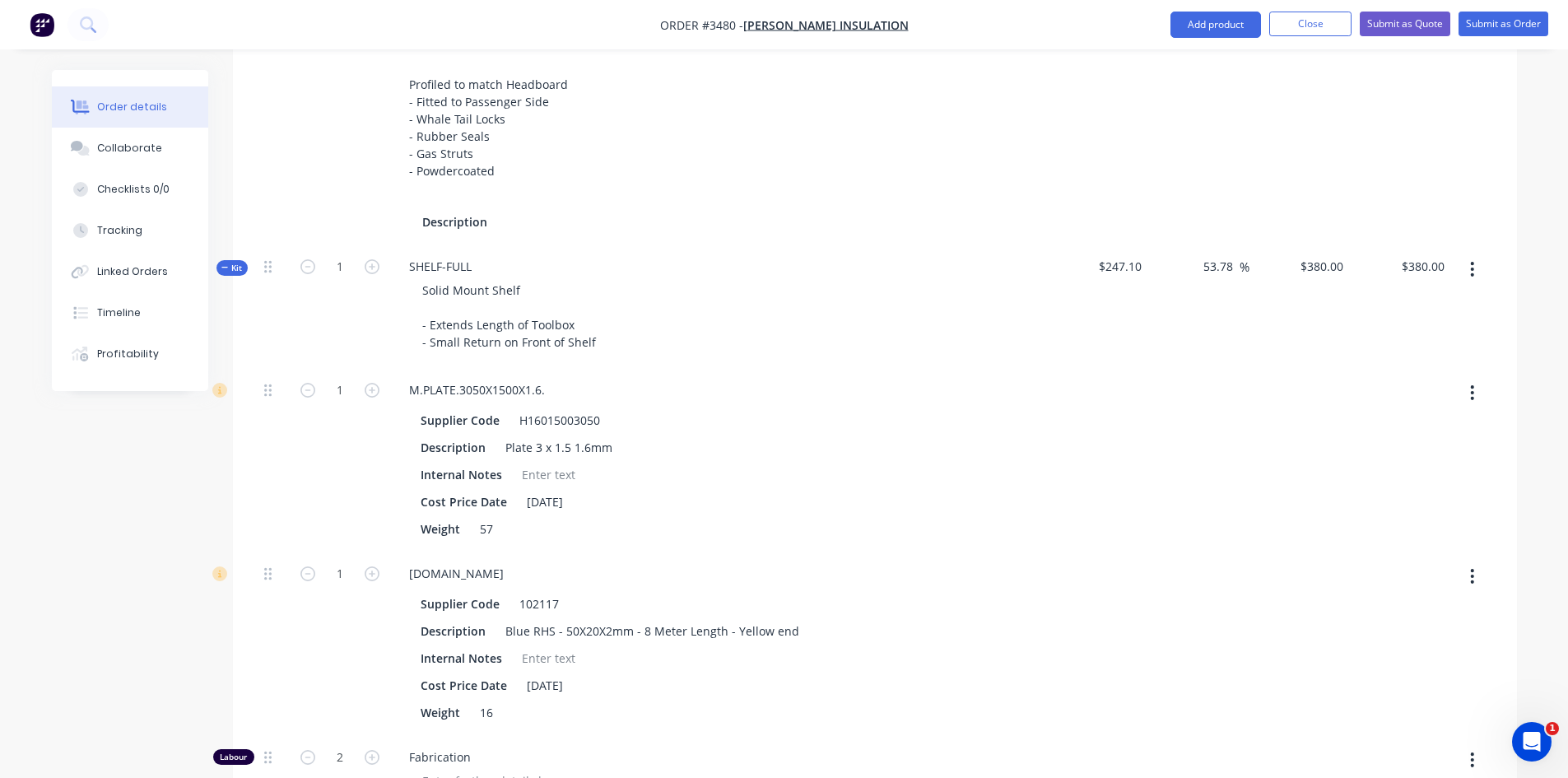
scroll to position [1446, 0]
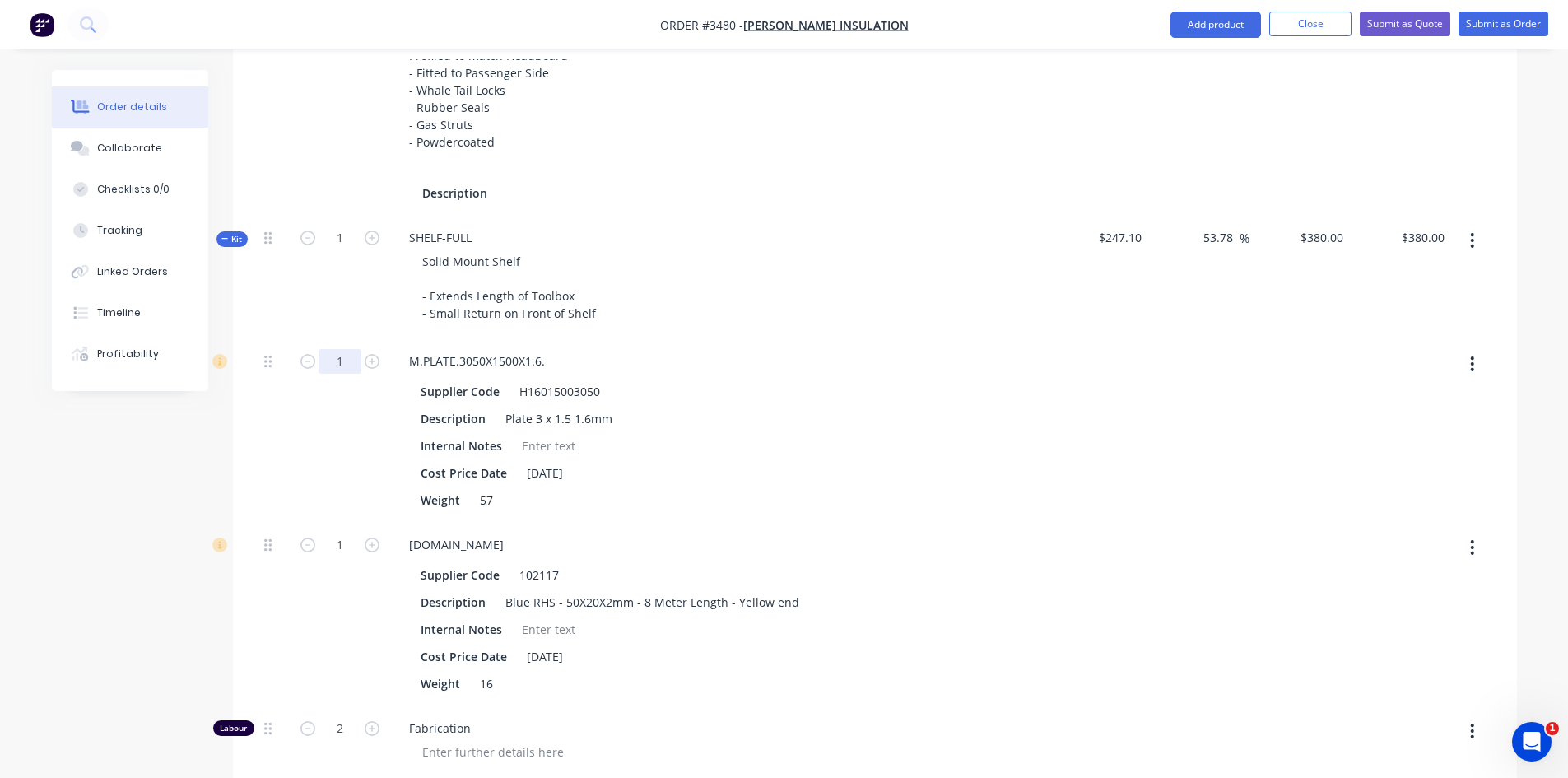
click at [341, 366] on input "1" at bounding box center [340, 361] width 43 height 25
type input ".2"
type input "$259.4334"
type input "$259.43"
type input "0.2"
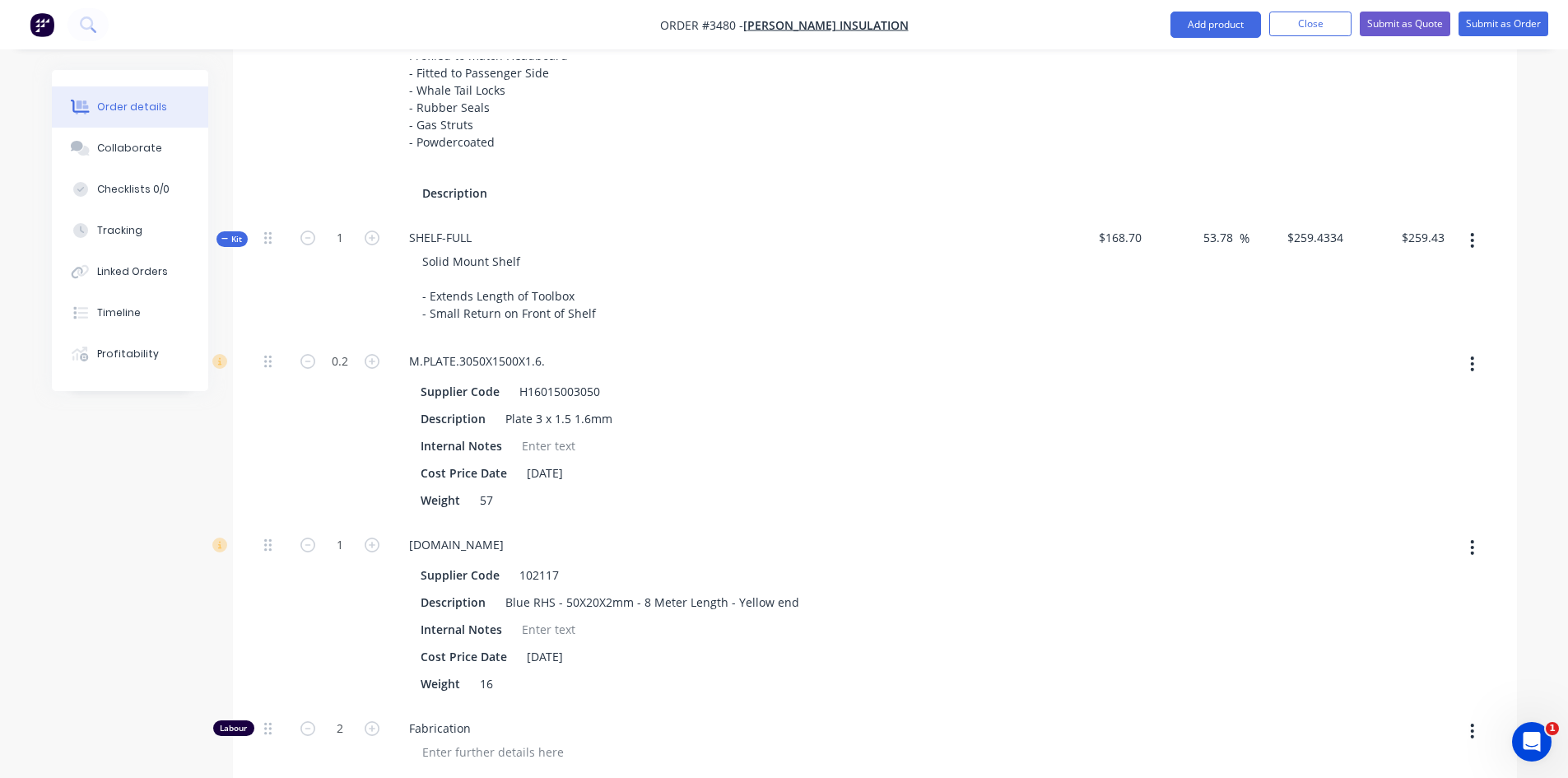
click at [89, 464] on div "Created by Sean Created 08/10/25 Required 08/10/25 Assigned to Add team member …" at bounding box center [784, 185] width 1466 height 3122
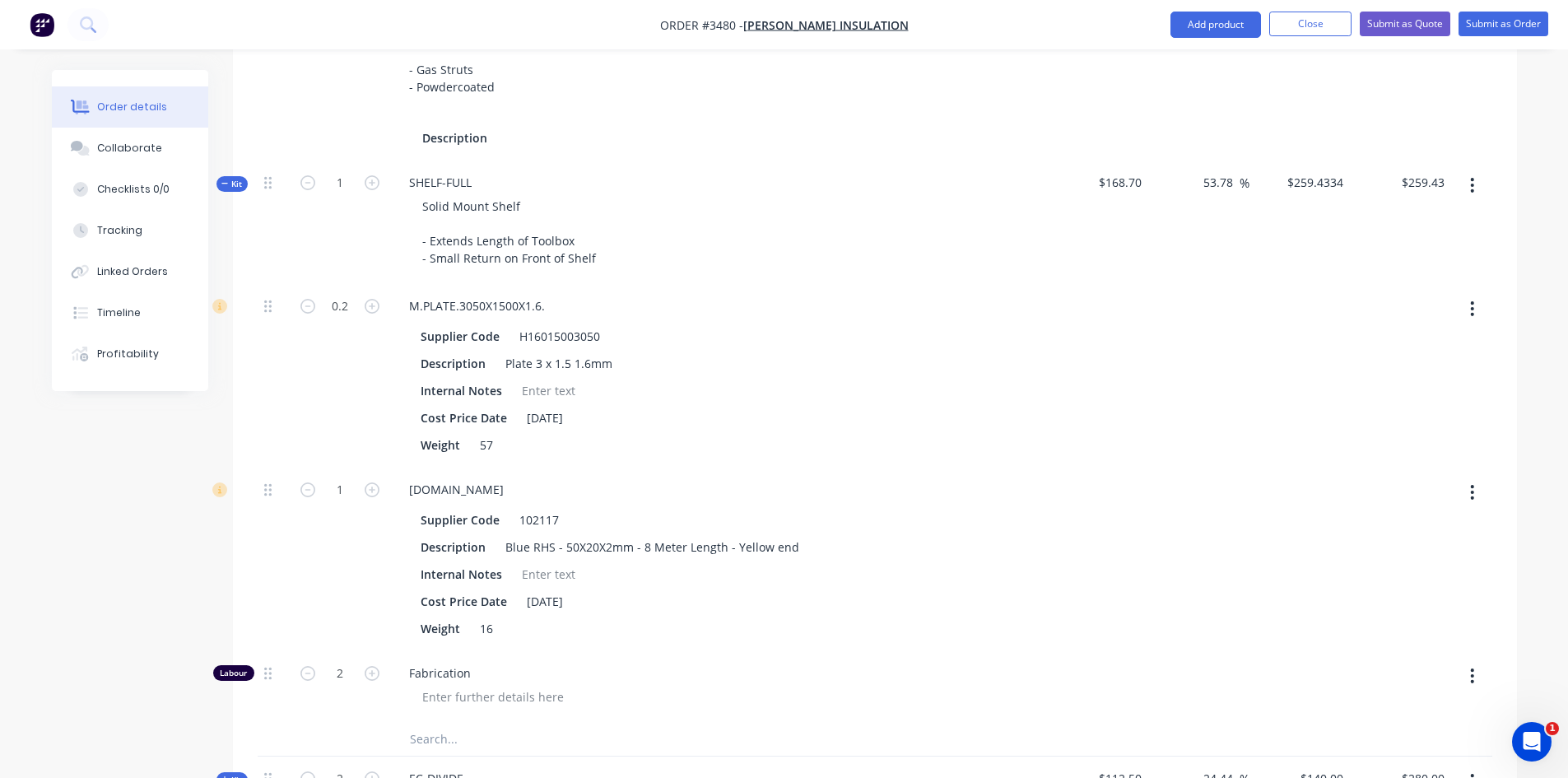
scroll to position [1528, 0]
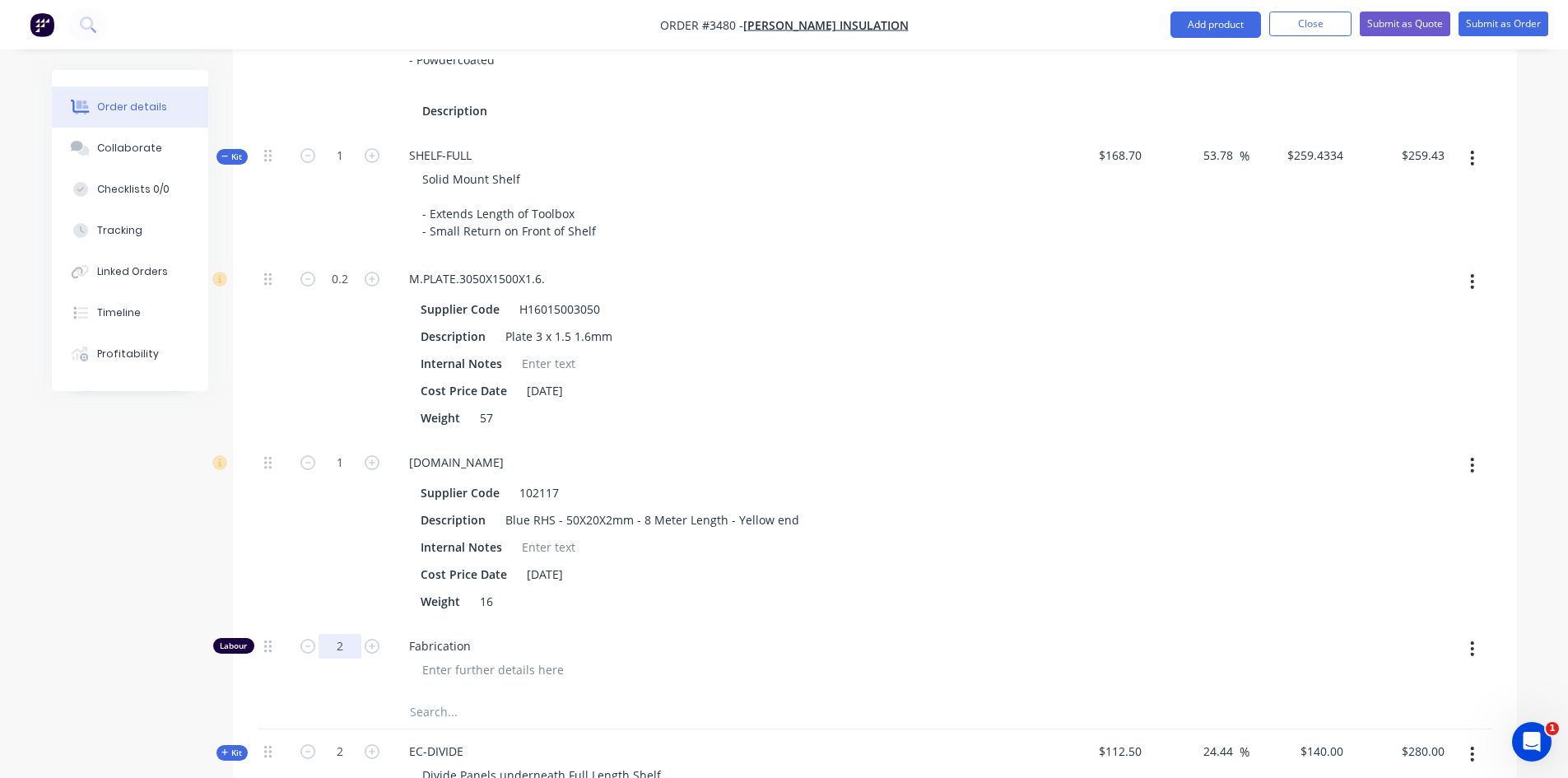
click at [347, 646] on input "2" at bounding box center [340, 646] width 43 height 25
type input ".5"
click at [41, 514] on div "Order details Collaborate Checklists 0/0 Tracking Linked Orders Timeline Profit…" at bounding box center [784, 102] width 1498 height 3122
type input "$132.5617"
type input "$132.56"
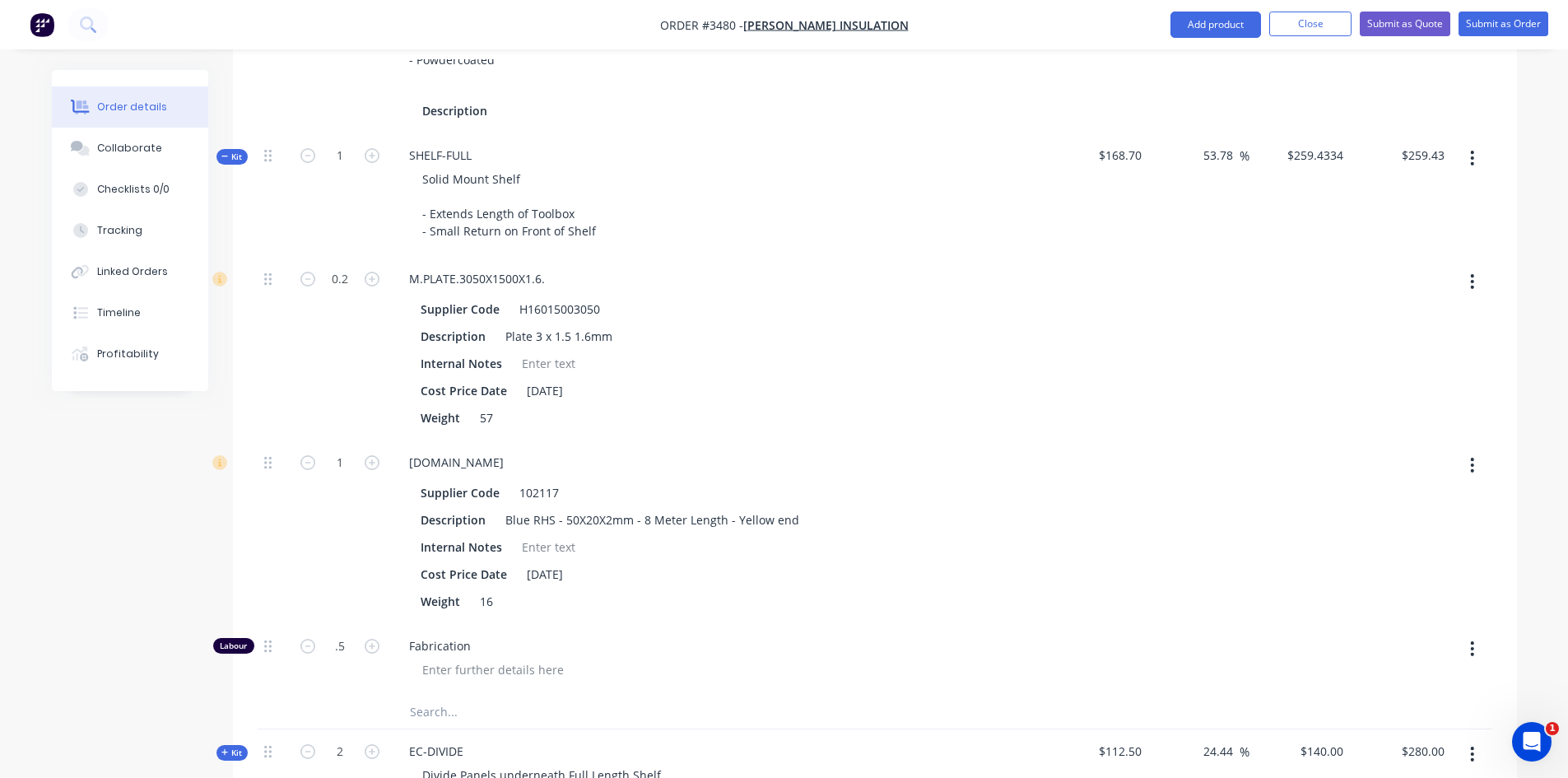
type input "0.5"
click at [337, 468] on input "1" at bounding box center [340, 462] width 43 height 25
type input ".25"
click at [87, 516] on div "Created by Sean Created 08/10/25 Required 08/10/25 Assigned to Add team member …" at bounding box center [784, 102] width 1466 height 3122
type input "$87.4646"
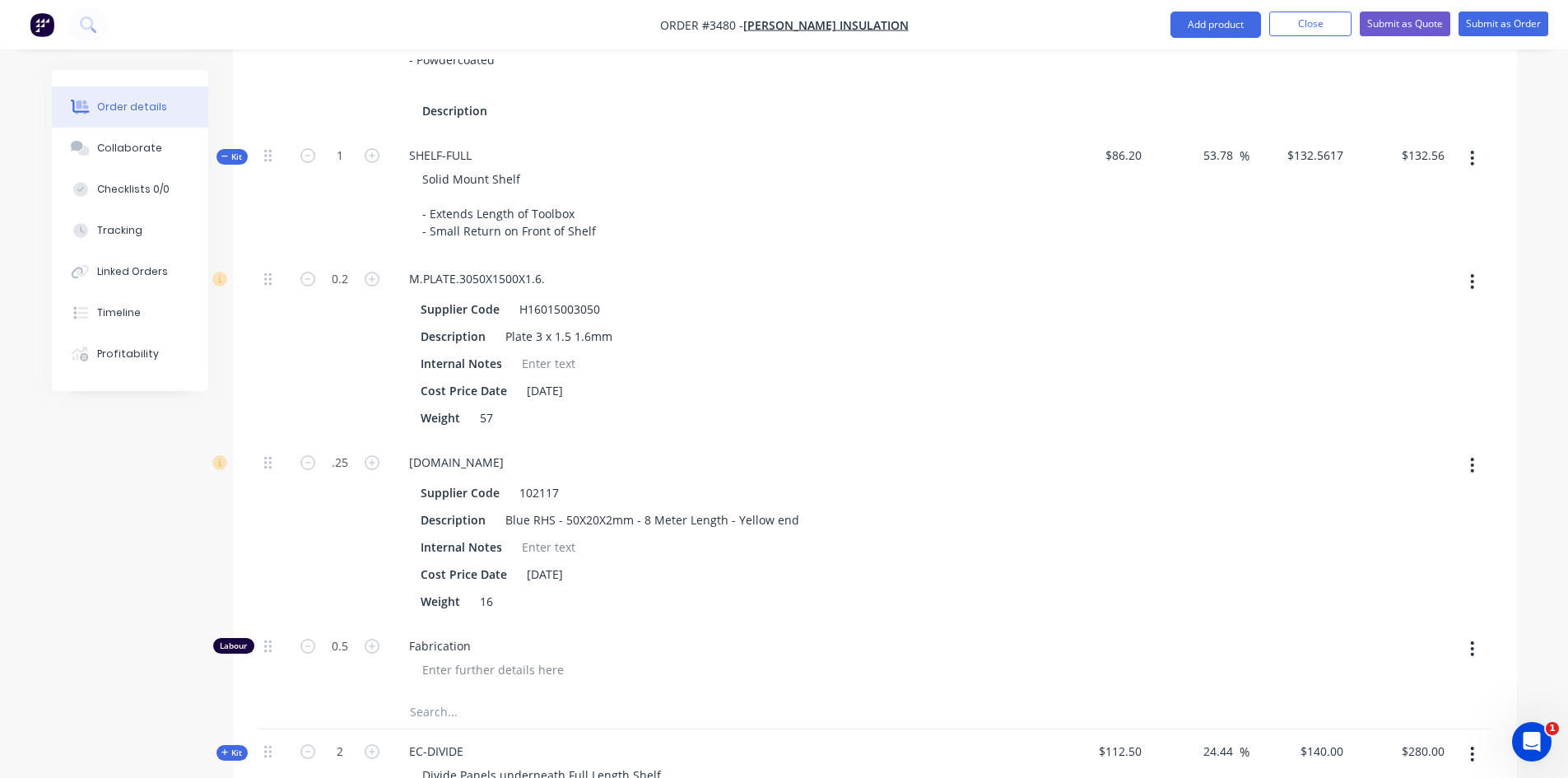
type input "$87.46"
type input "0.25"
click at [225, 155] on icon "button" at bounding box center [225, 156] width 8 height 8
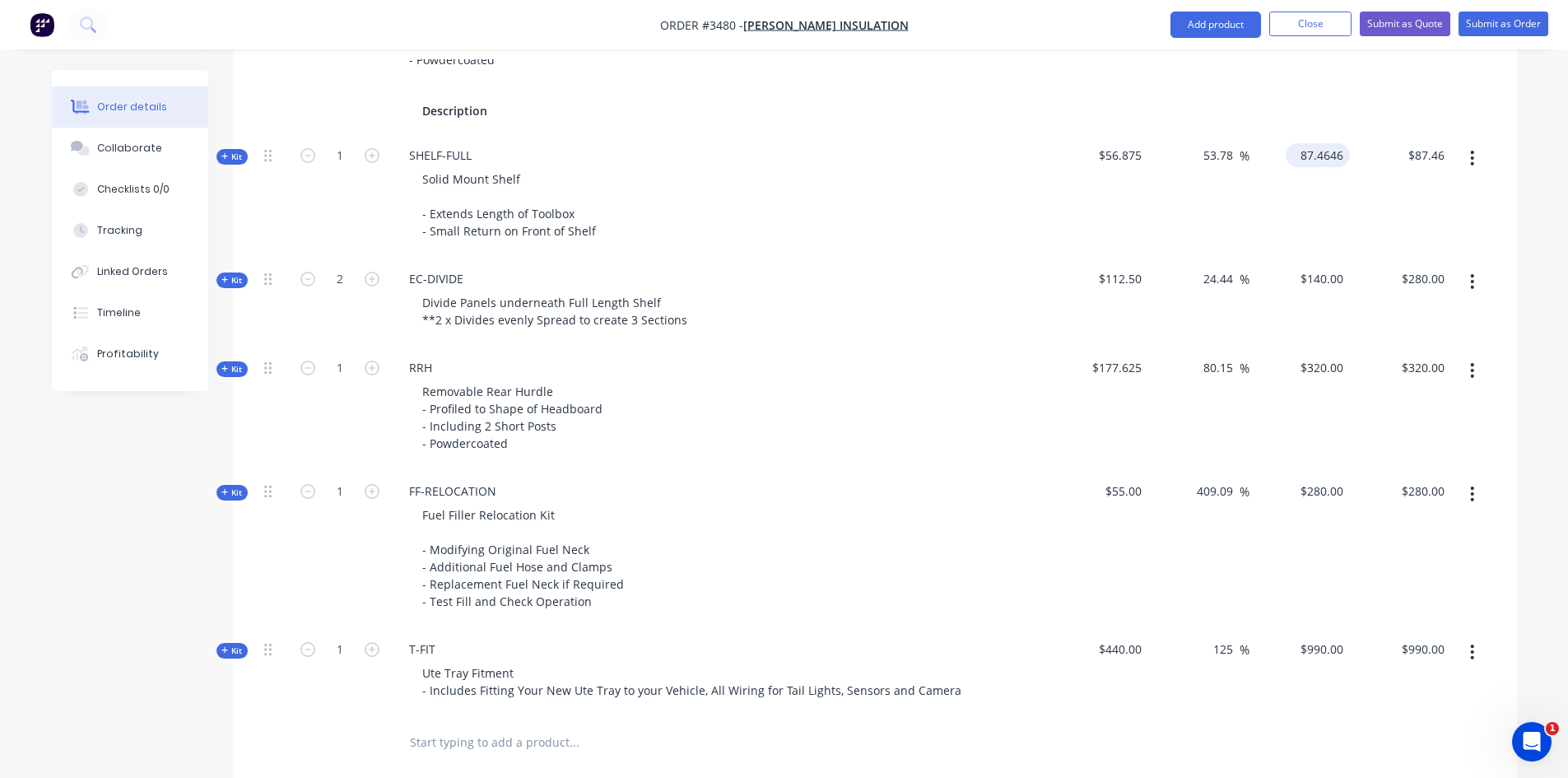
click at [1313, 154] on input "87.4646" at bounding box center [1321, 155] width 58 height 24
type input "180"
type input "216.48"
type input "$180.00"
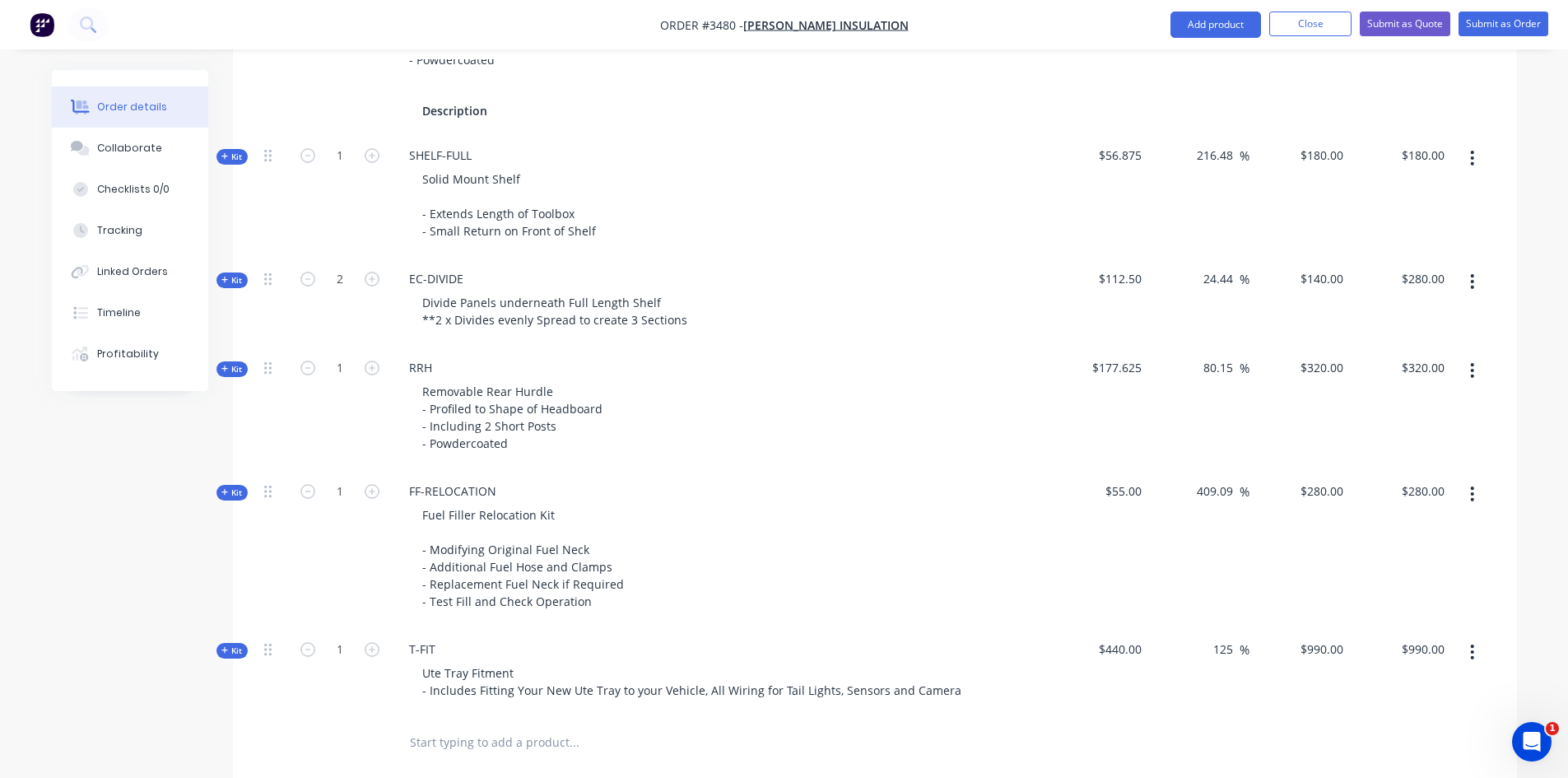
click at [1192, 220] on div "216.48 216.48 %" at bounding box center [1198, 196] width 101 height 124
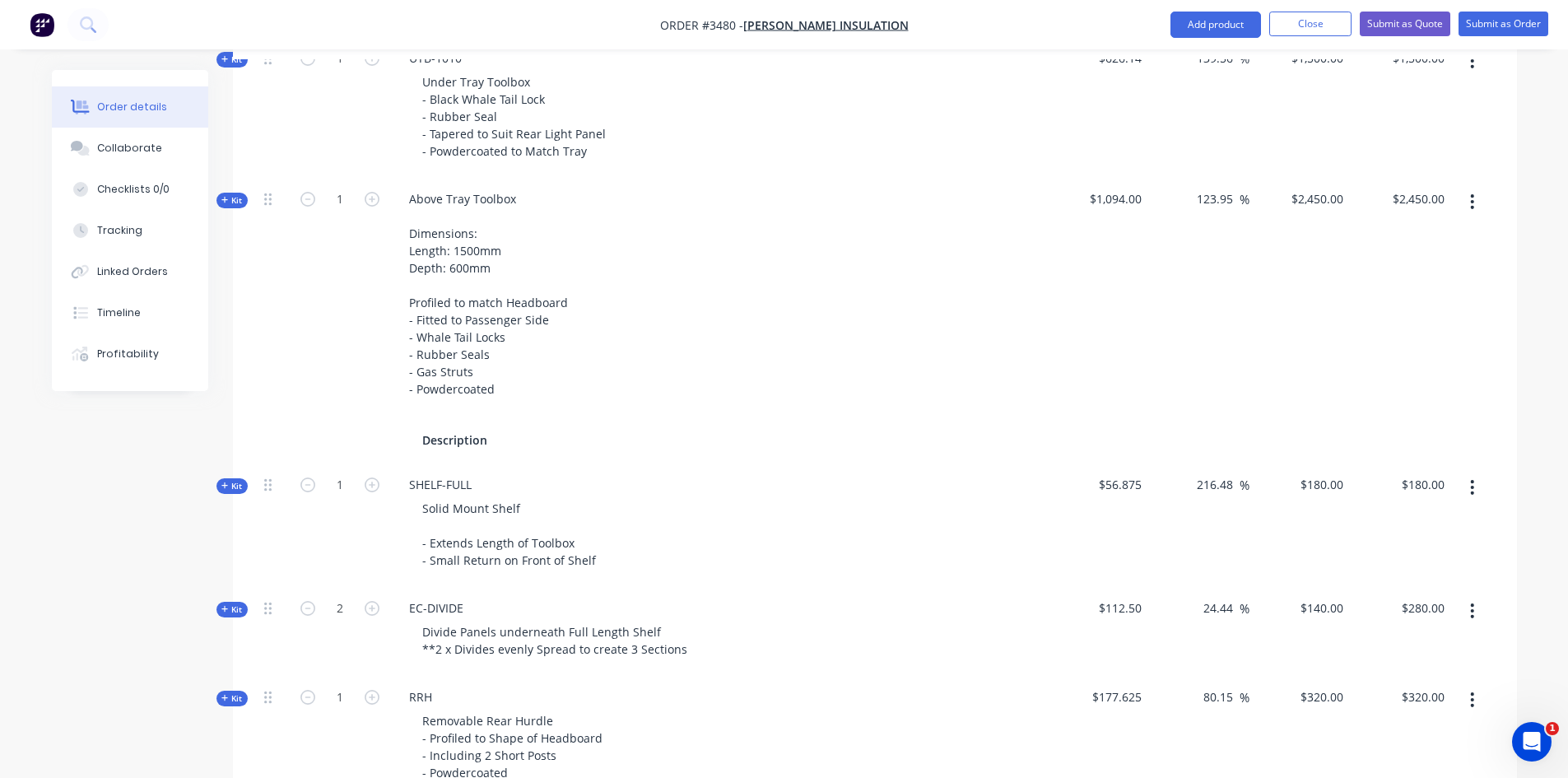
scroll to position [1117, 0]
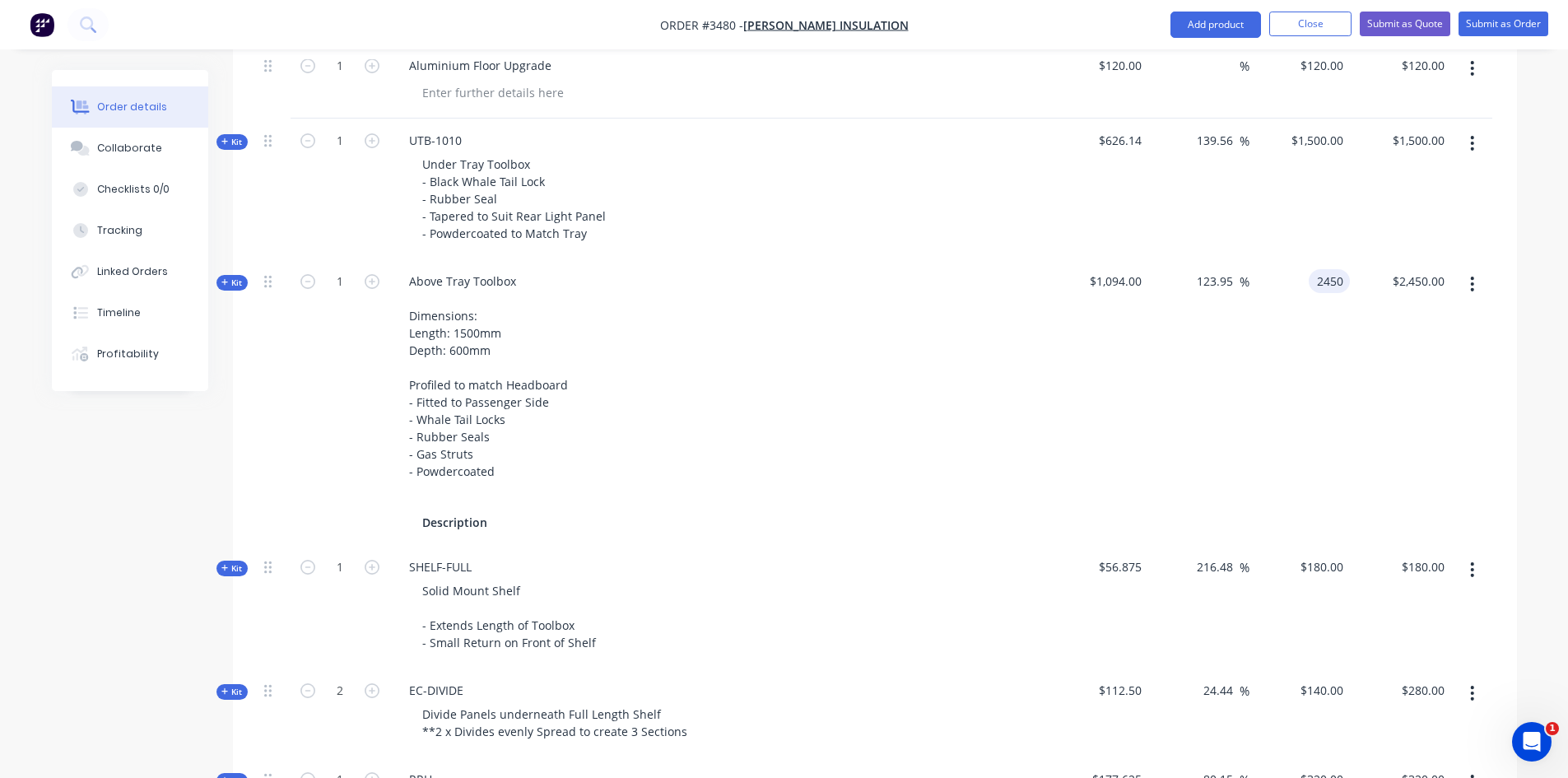
click at [1316, 282] on input "2450" at bounding box center [1332, 281] width 34 height 24
type input "2250"
type input "105.67"
type input "$2,250.00"
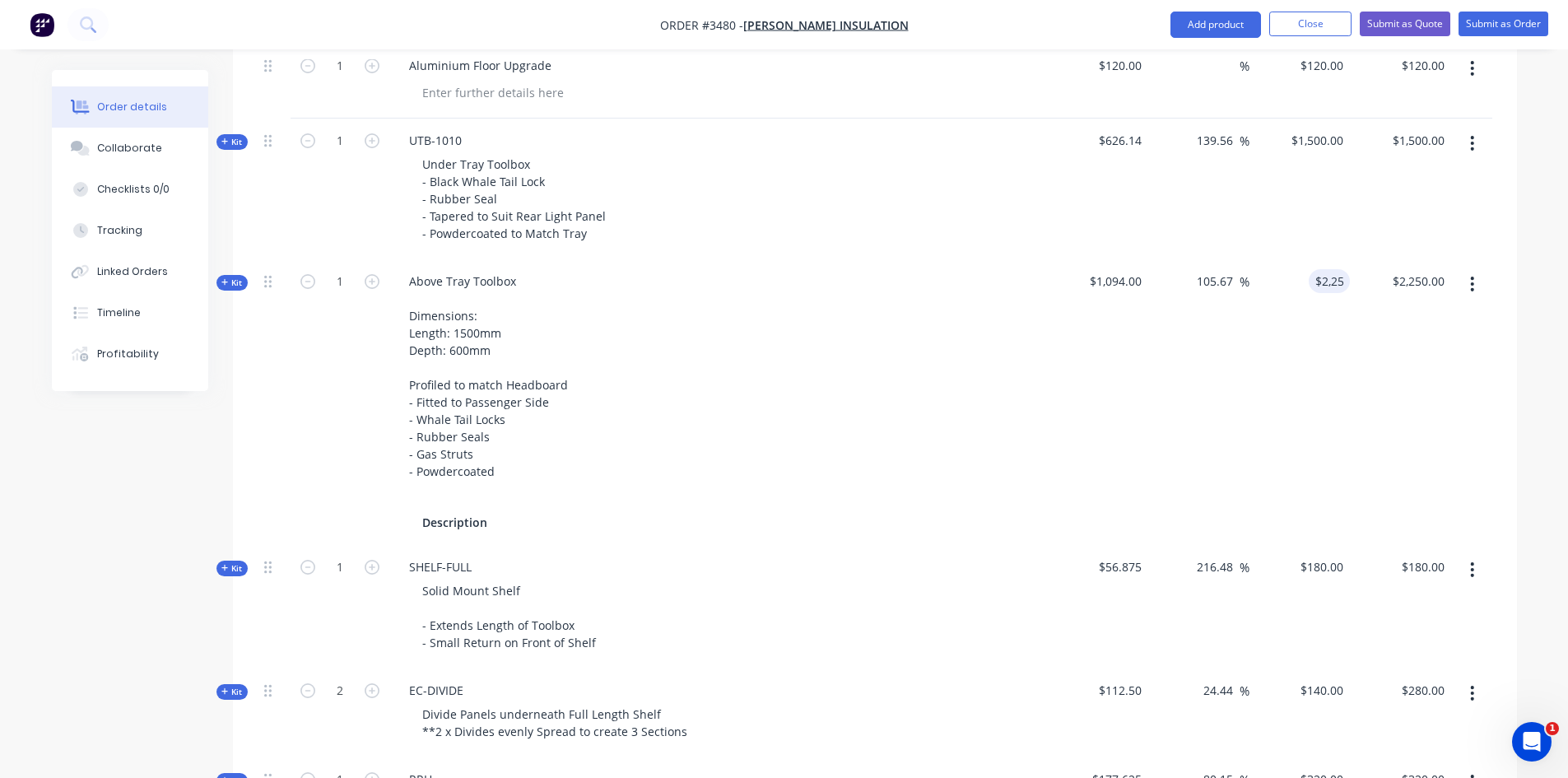
click at [1212, 197] on div "139.56 139.56 %" at bounding box center [1198, 189] width 101 height 141
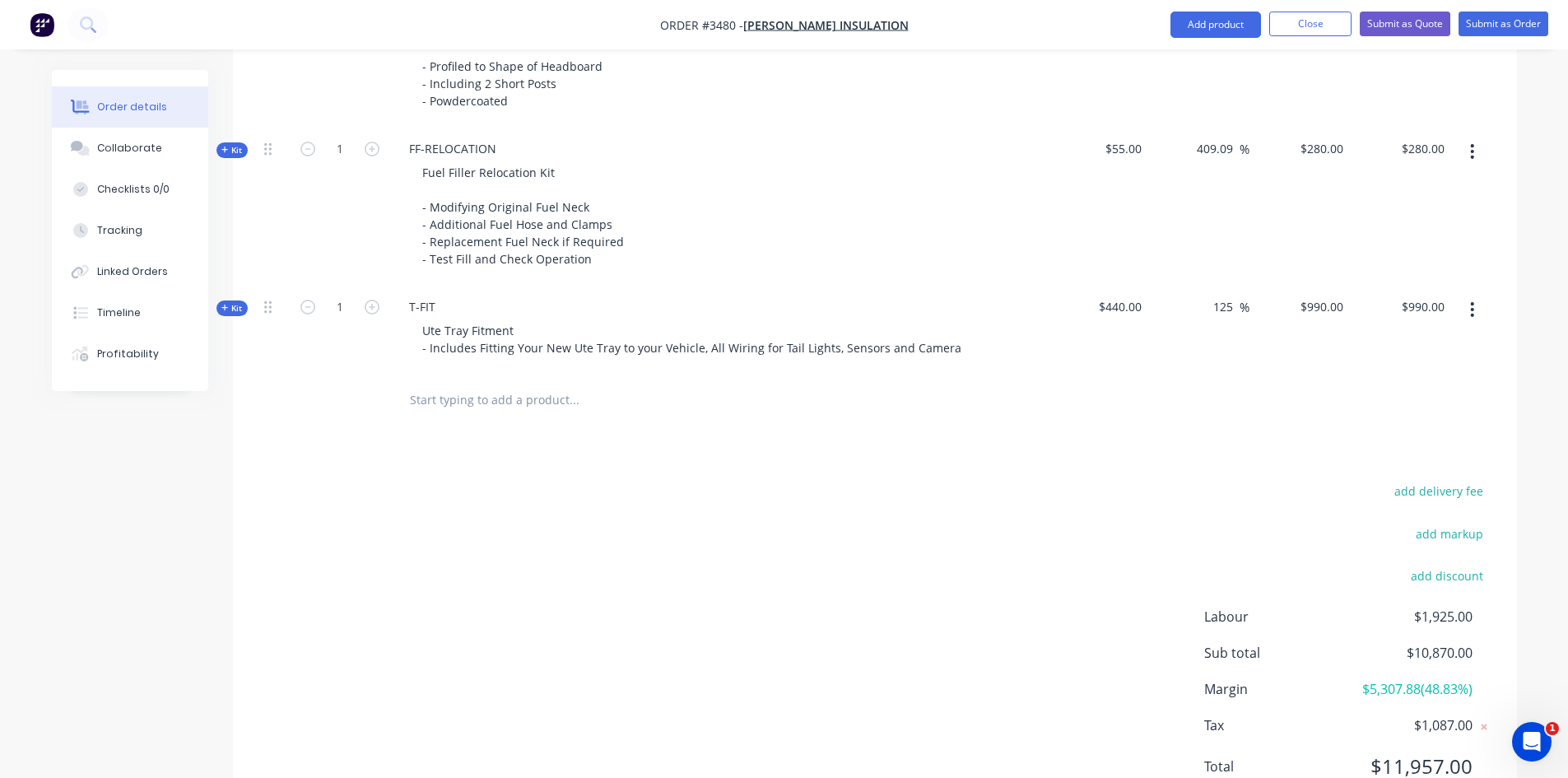
scroll to position [1775, 0]
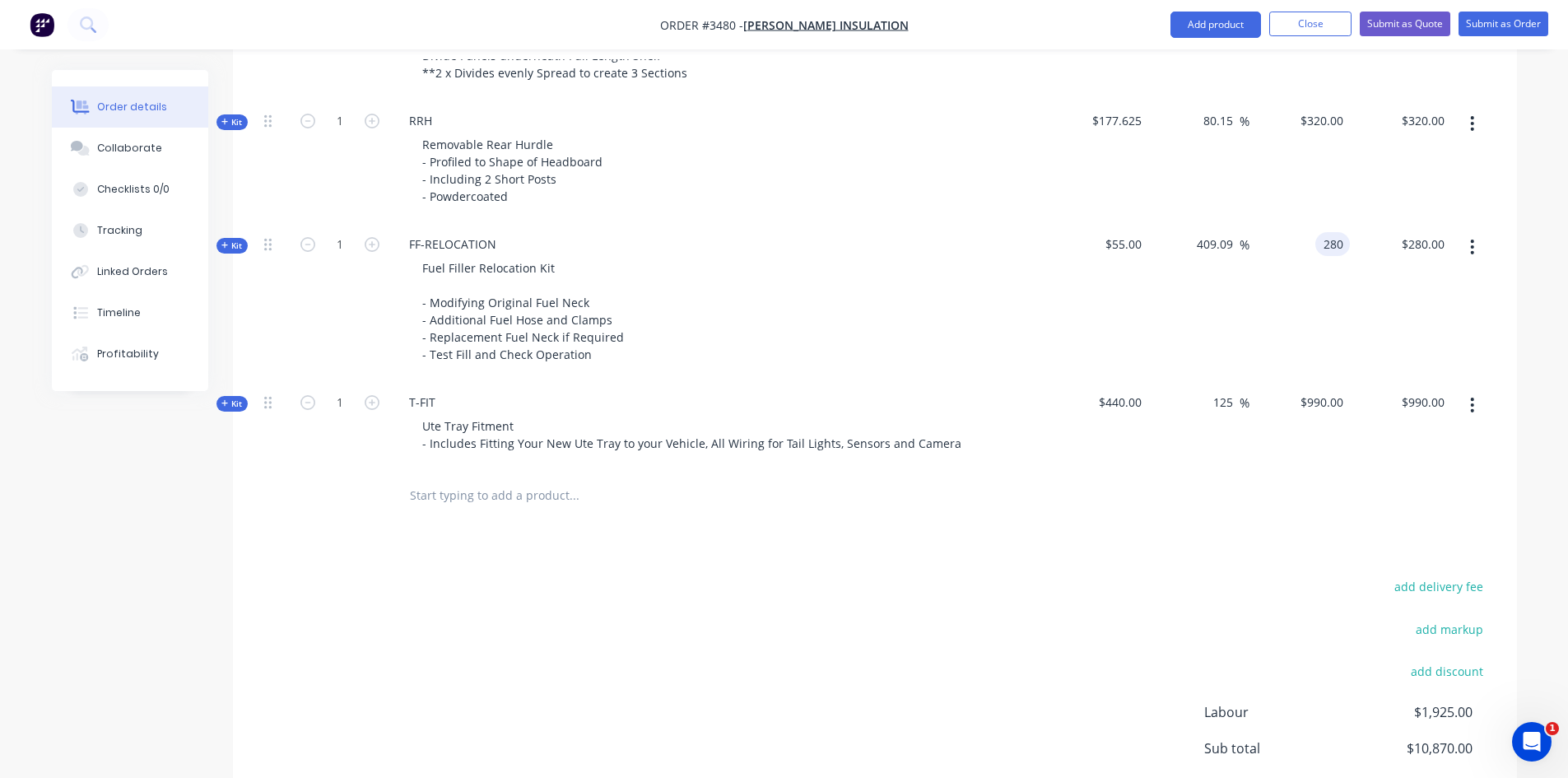
click at [1318, 244] on div "280 280" at bounding box center [1332, 244] width 34 height 24
type input "250"
type input "354.55"
type input "$250.00"
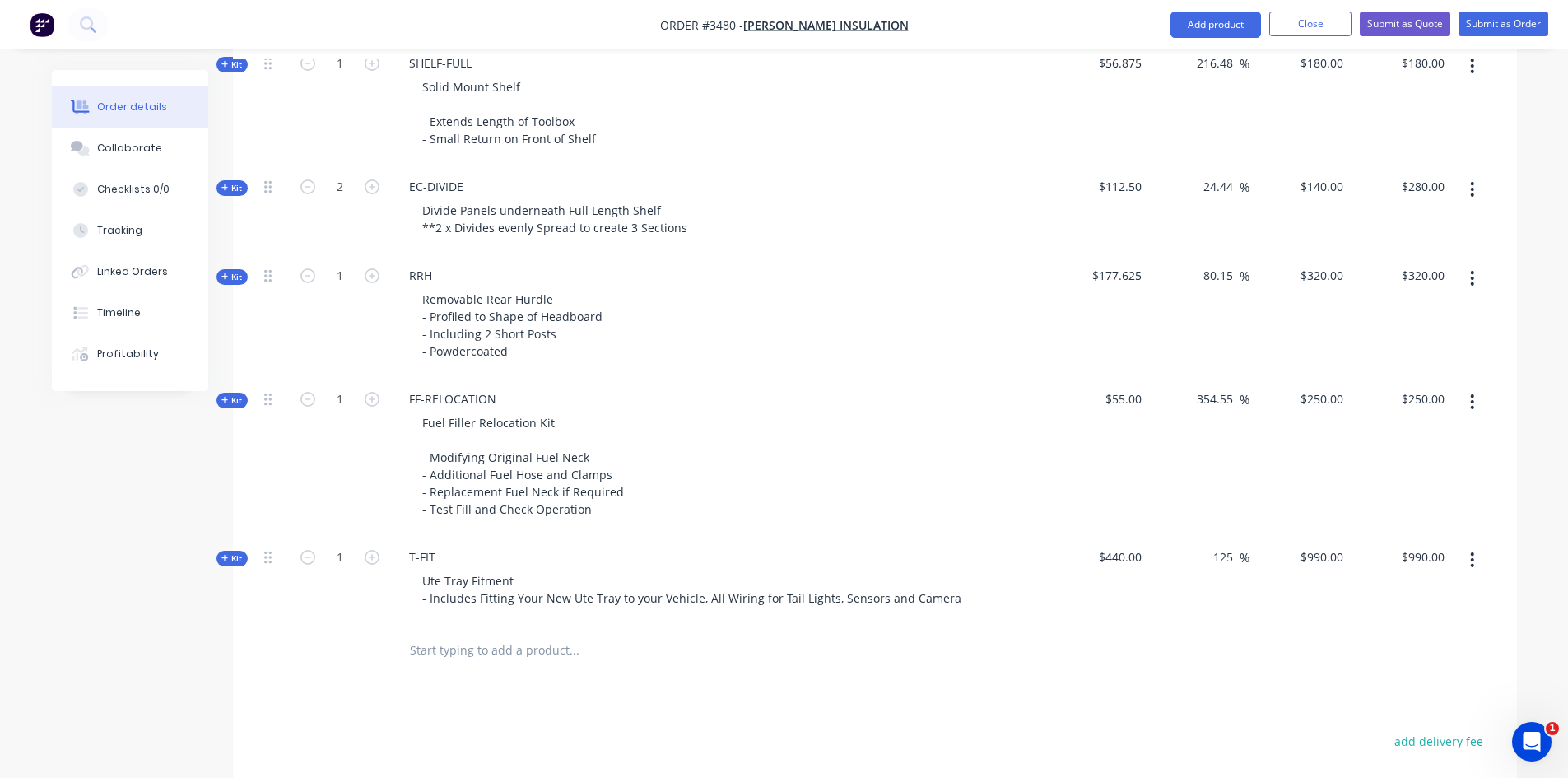
scroll to position [1611, 0]
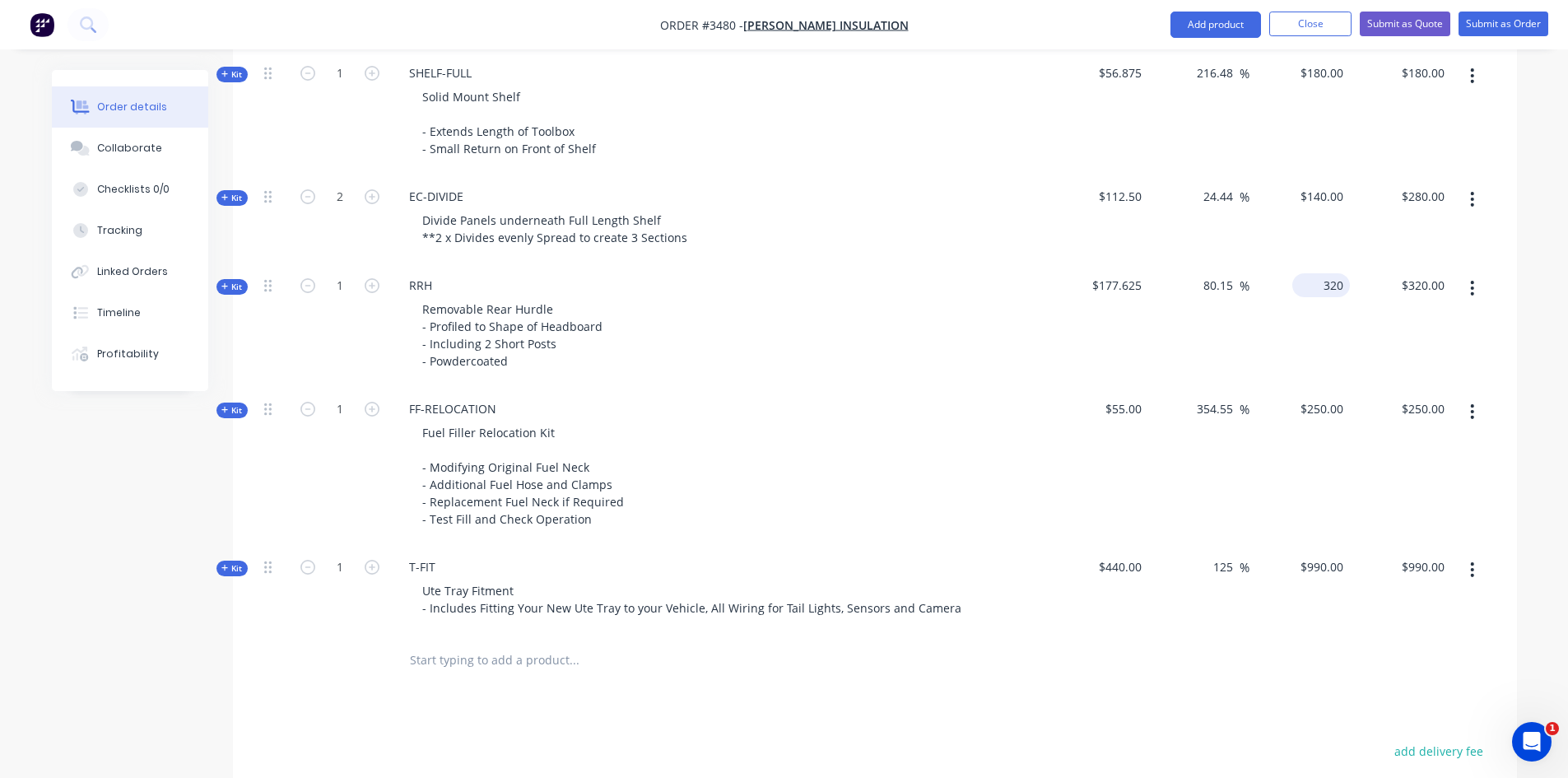
click at [1312, 296] on div "320 $320.00" at bounding box center [1300, 326] width 101 height 124
type input "300"
type input "68.9"
type input "$300.00"
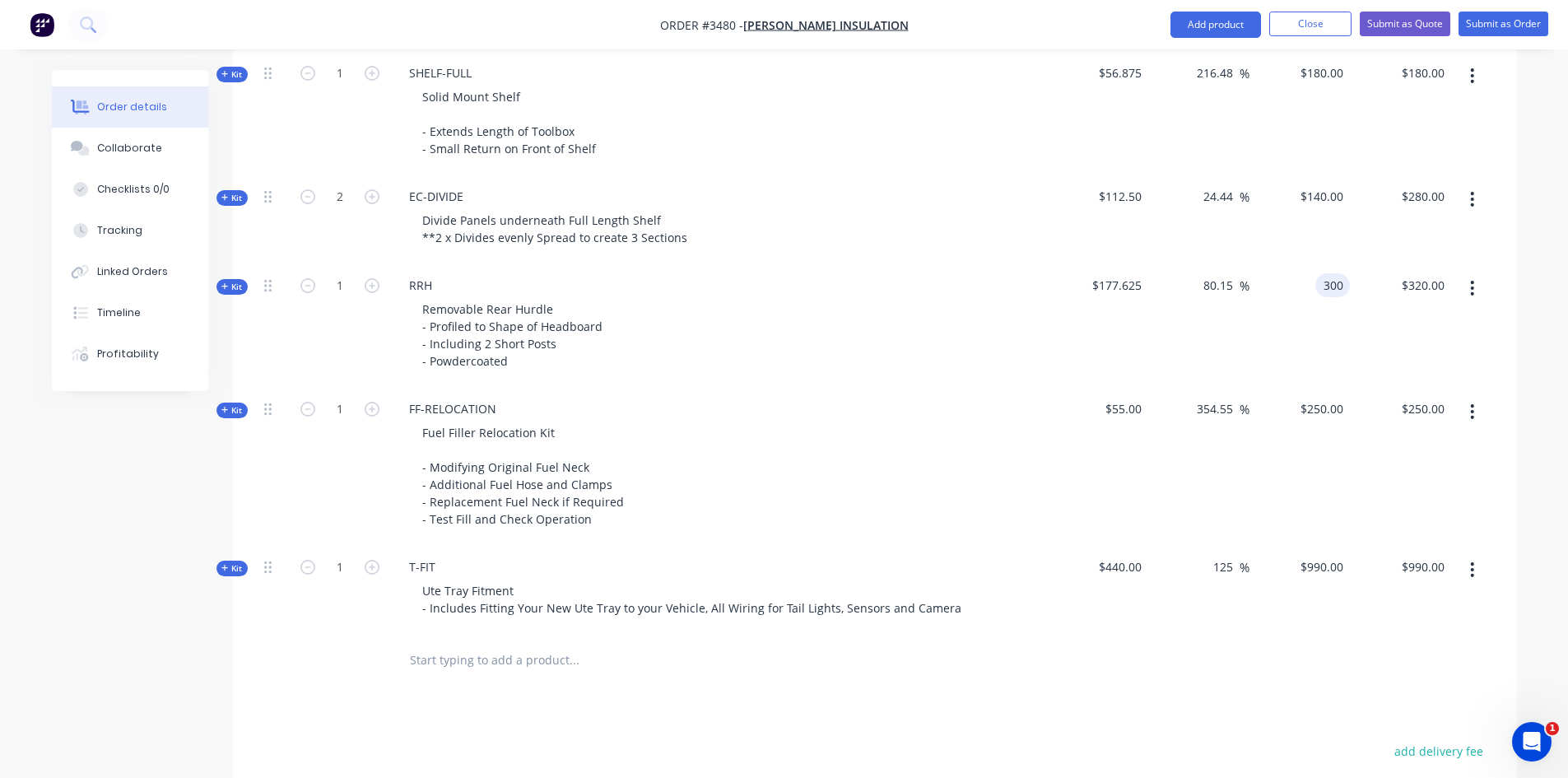
type input "$300.00"
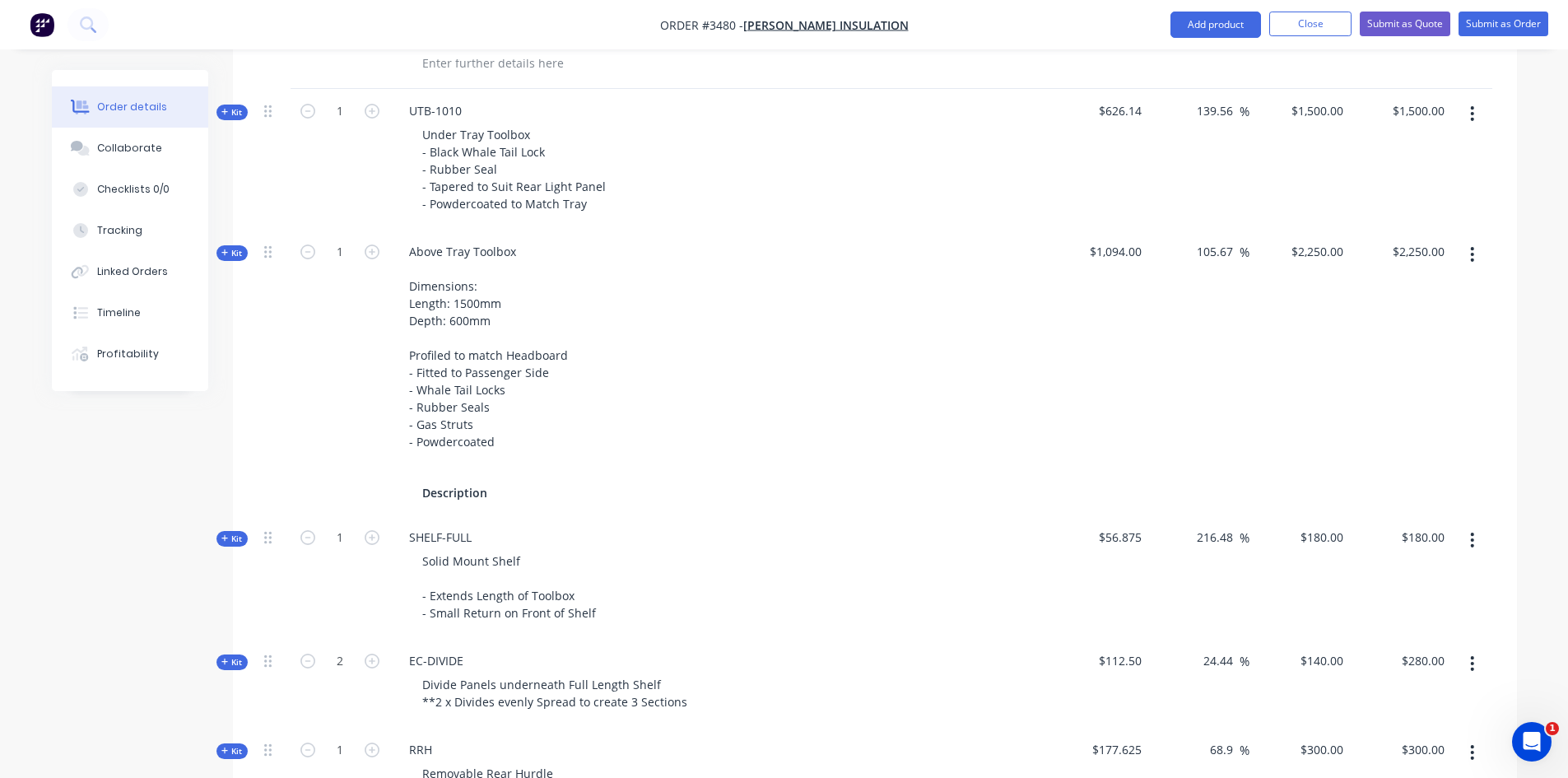
scroll to position [1117, 0]
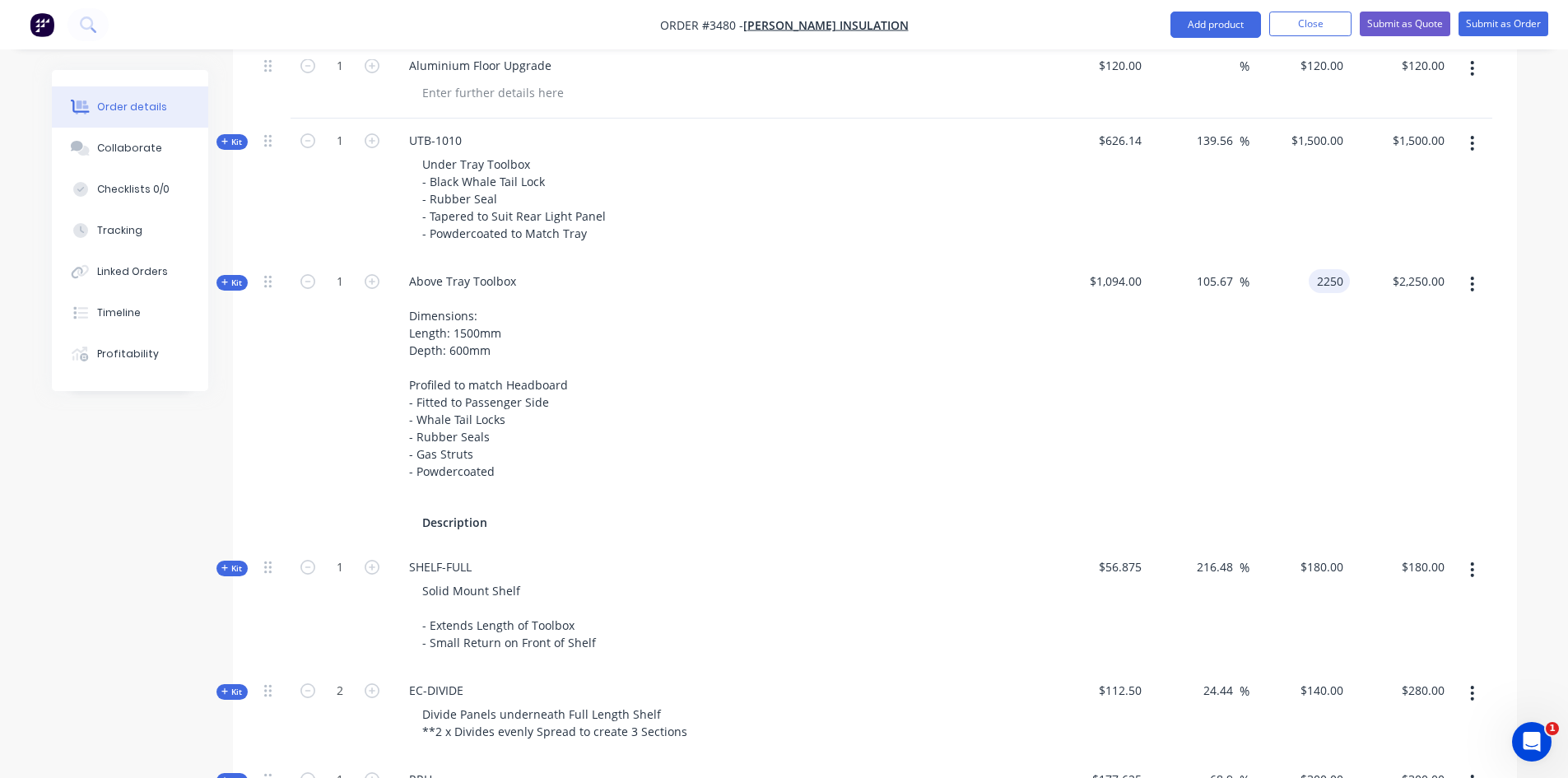
click at [1313, 281] on div "2250 2250" at bounding box center [1329, 281] width 41 height 24
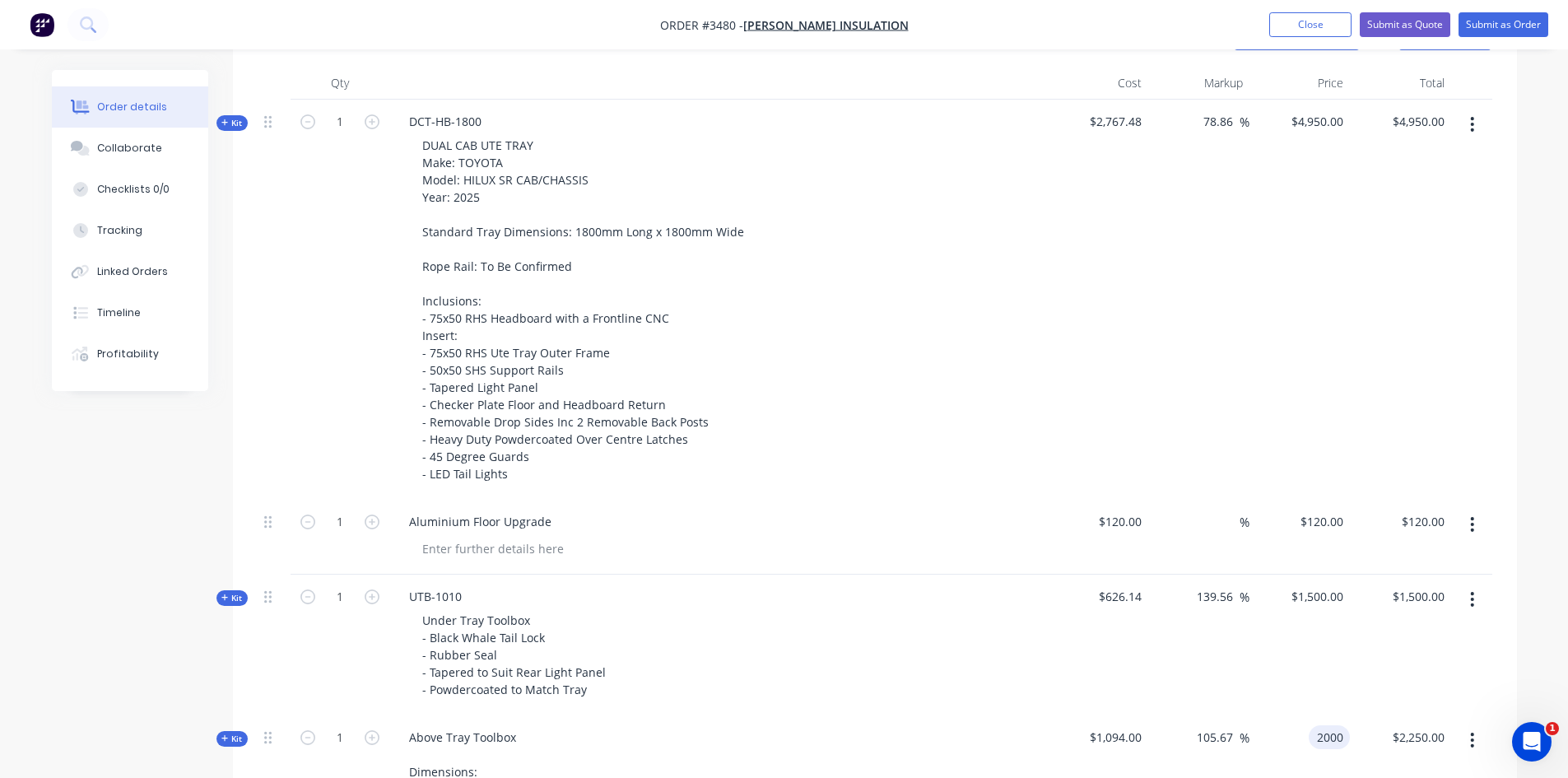
scroll to position [623, 0]
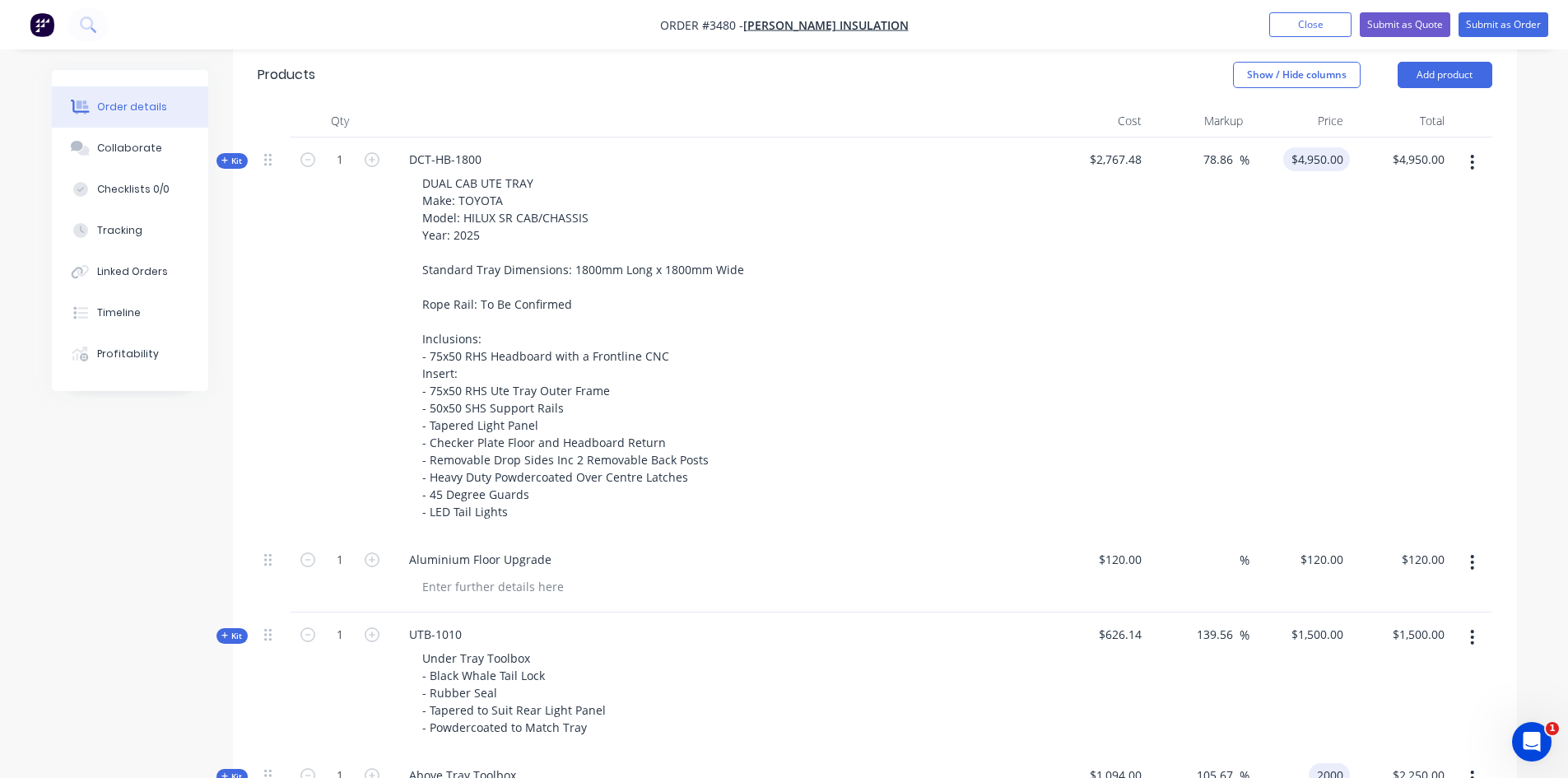
type input "2000"
type input "4950"
type input "82.82"
type input "$2,000.00"
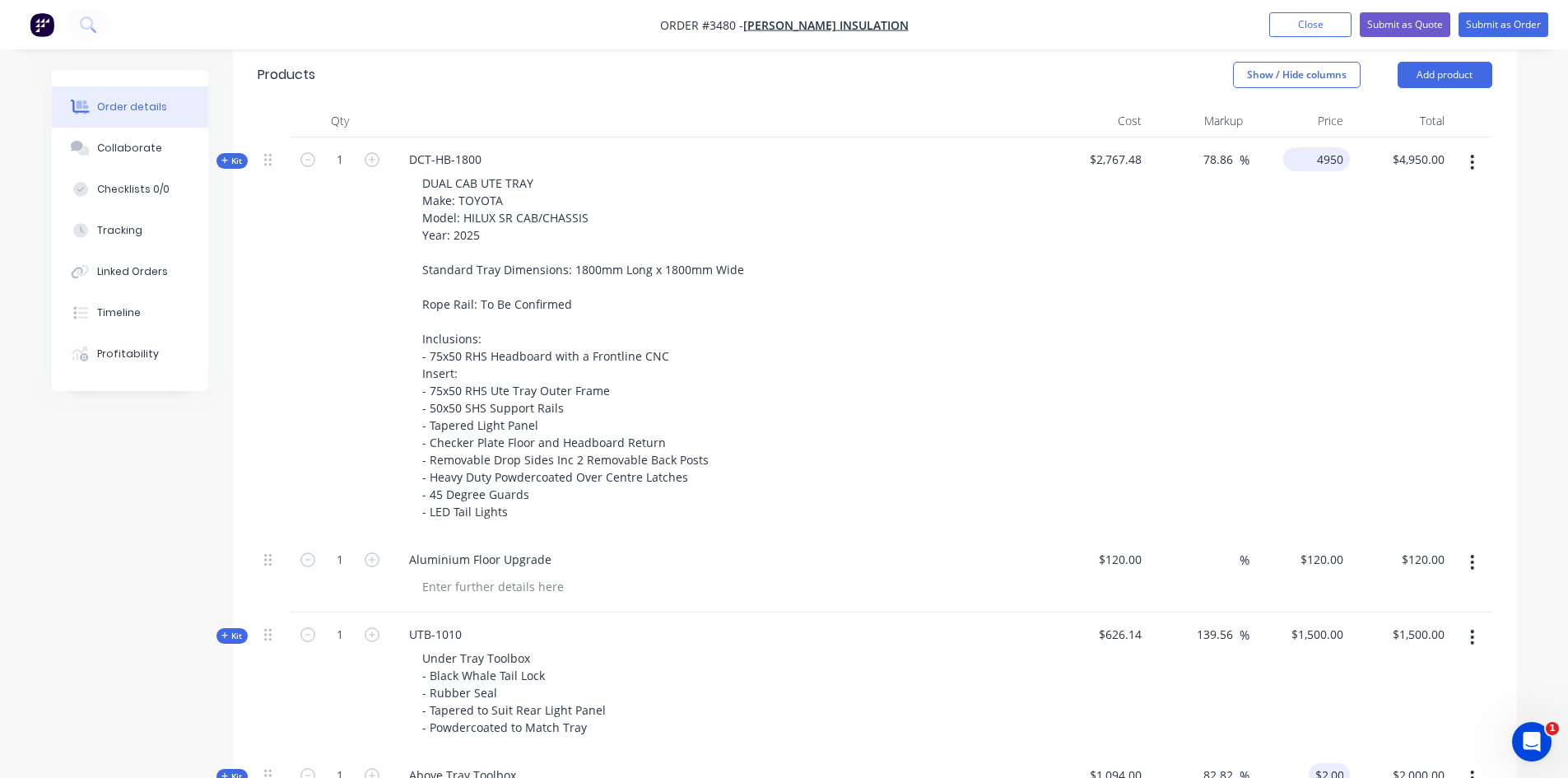
click at [1310, 160] on div "4950 $4,950.00" at bounding box center [1316, 159] width 67 height 24
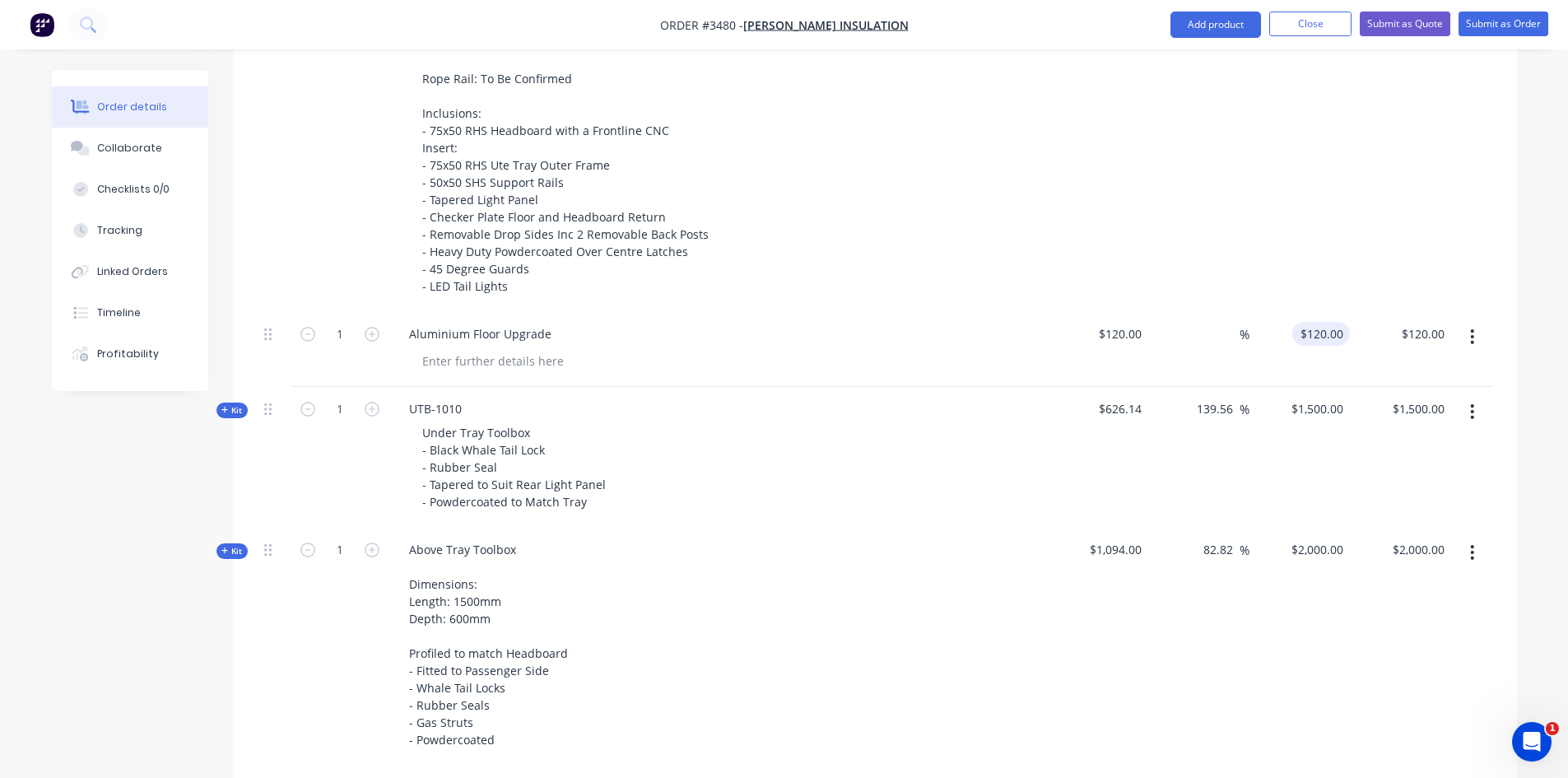
scroll to position [952, 0]
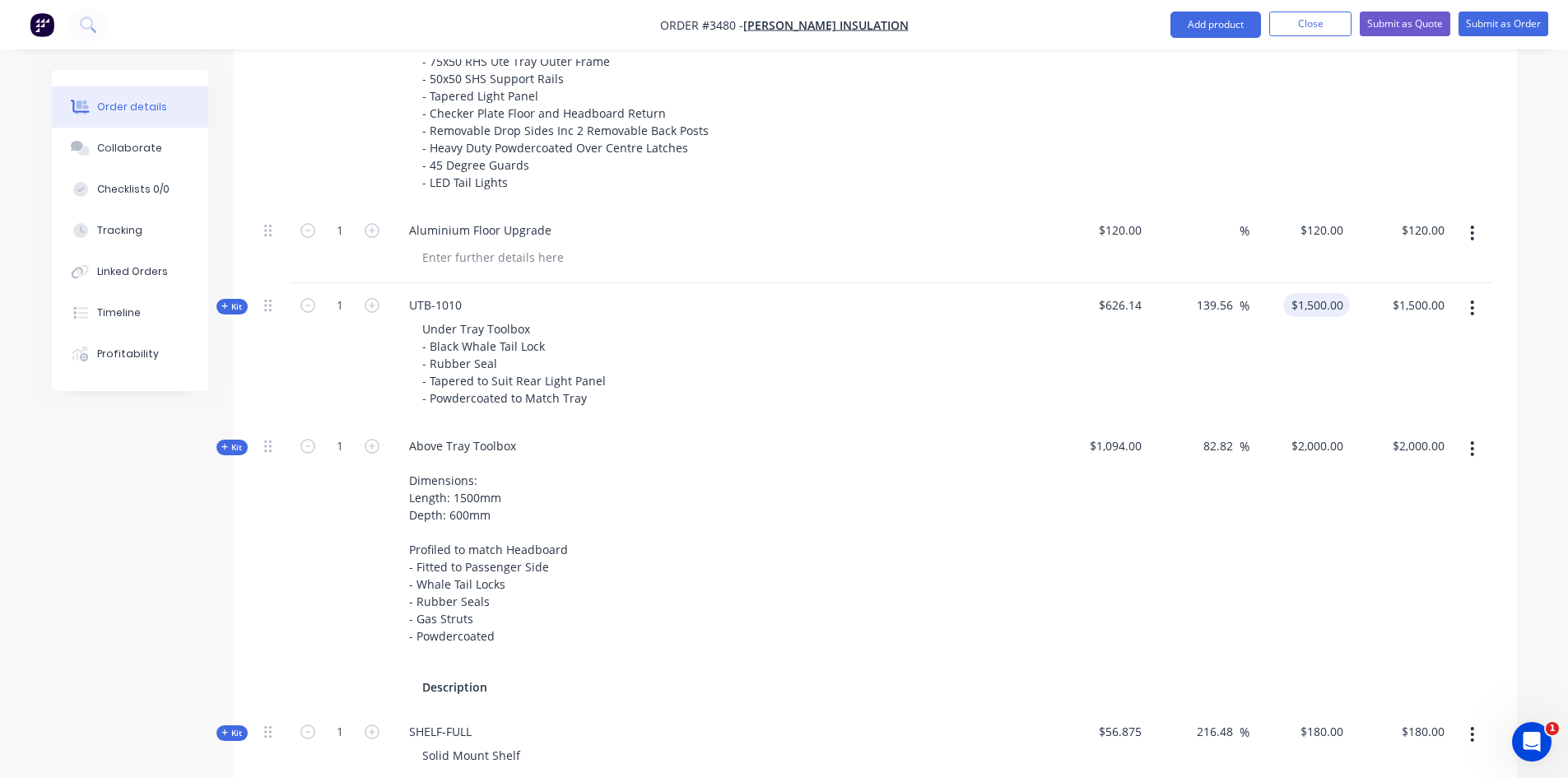
type input "4500"
type input "62.6"
type input "$4,500.00"
click at [1321, 311] on input "1500" at bounding box center [1319, 305] width 60 height 24
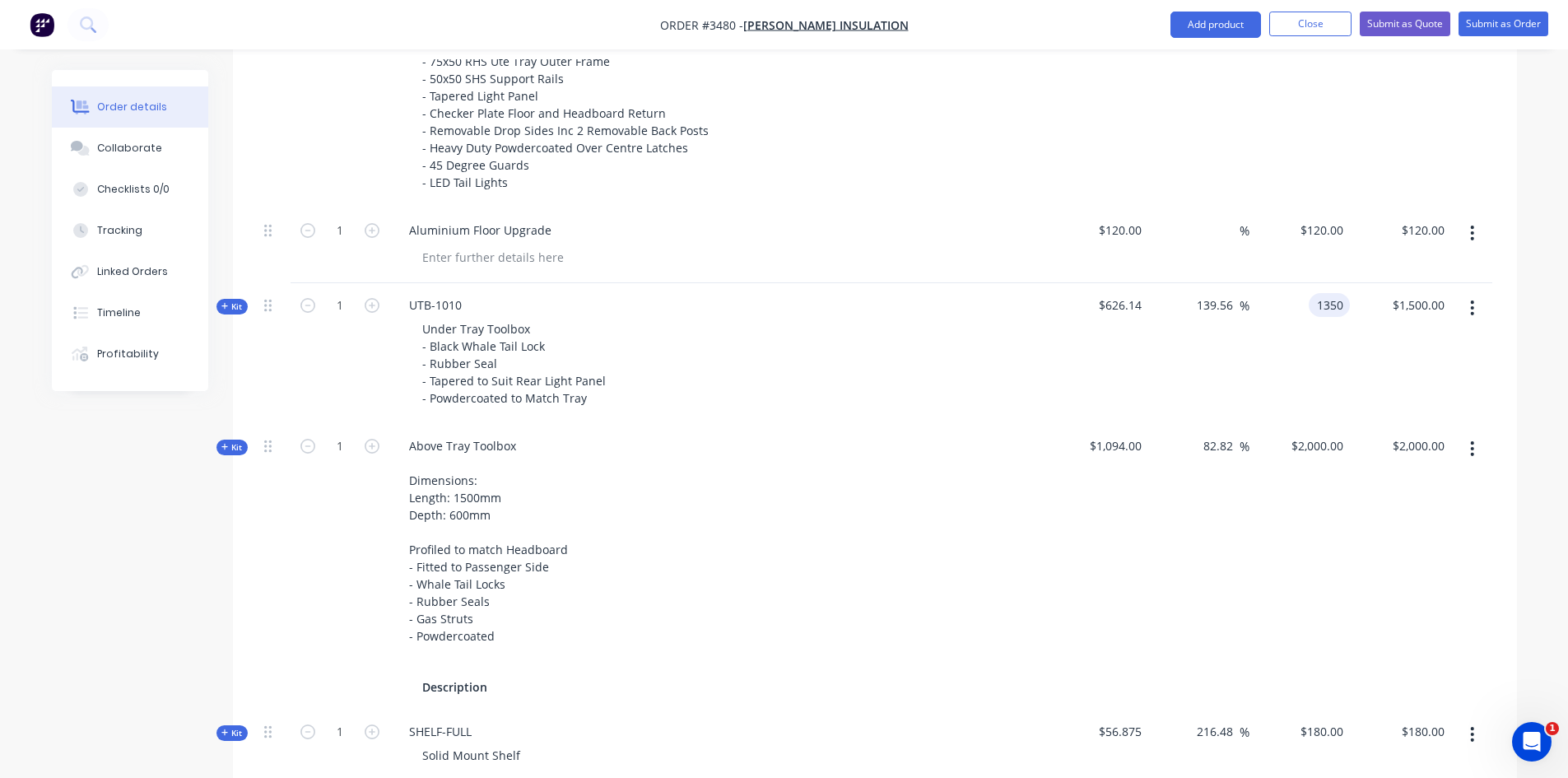
type input "1350"
click at [1525, 299] on div "Order details Collaborate Checklists 0/0 Tracking Linked Orders Timeline Profit…" at bounding box center [784, 442] width 1498 height 2649
type input "115.61"
type input "$1,350.00"
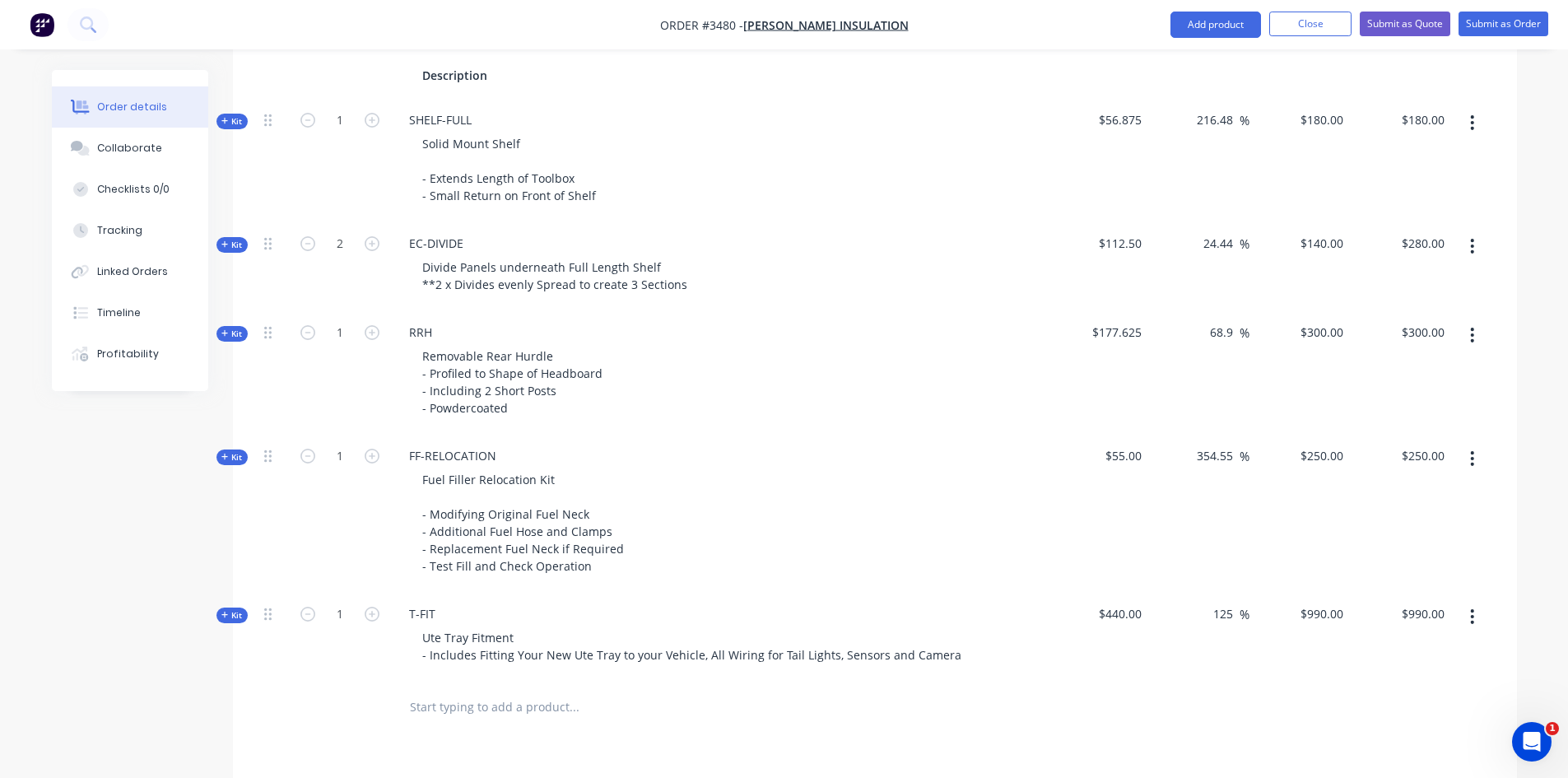
scroll to position [1565, 0]
click at [1321, 25] on button "Close" at bounding box center [1310, 24] width 83 height 25
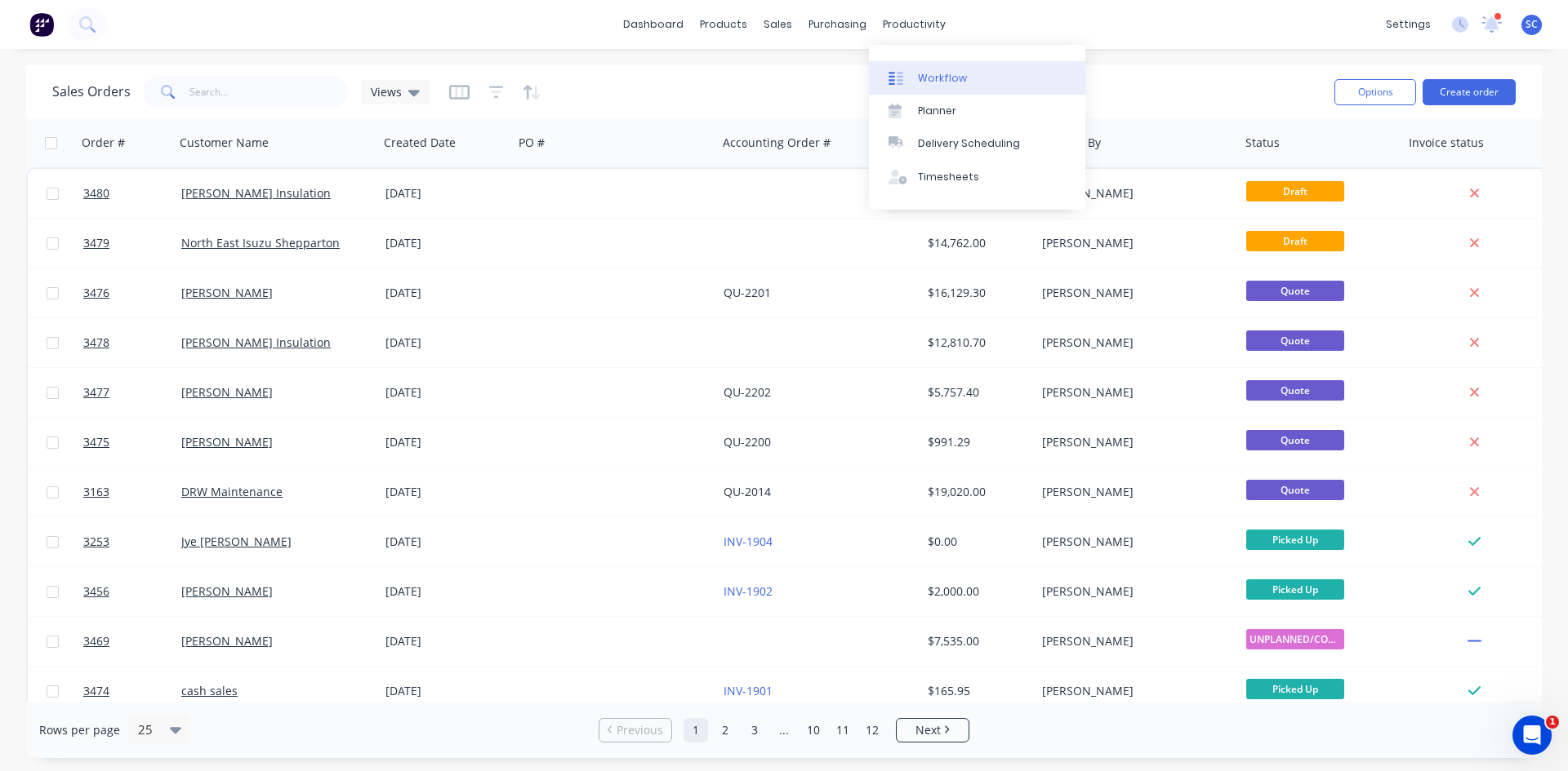
click at [926, 82] on div "Workflow" at bounding box center [942, 78] width 49 height 15
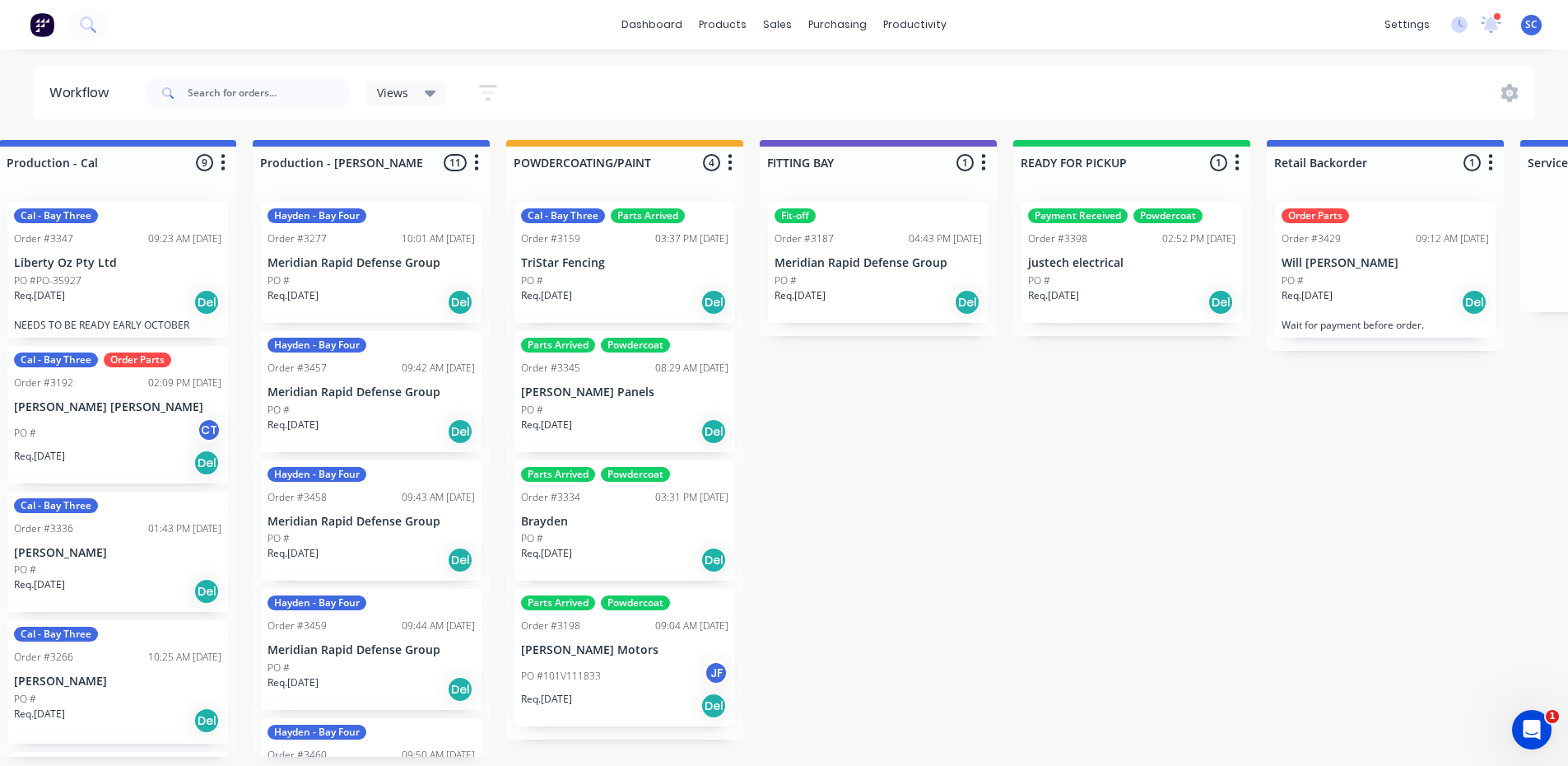
scroll to position [0, 1056]
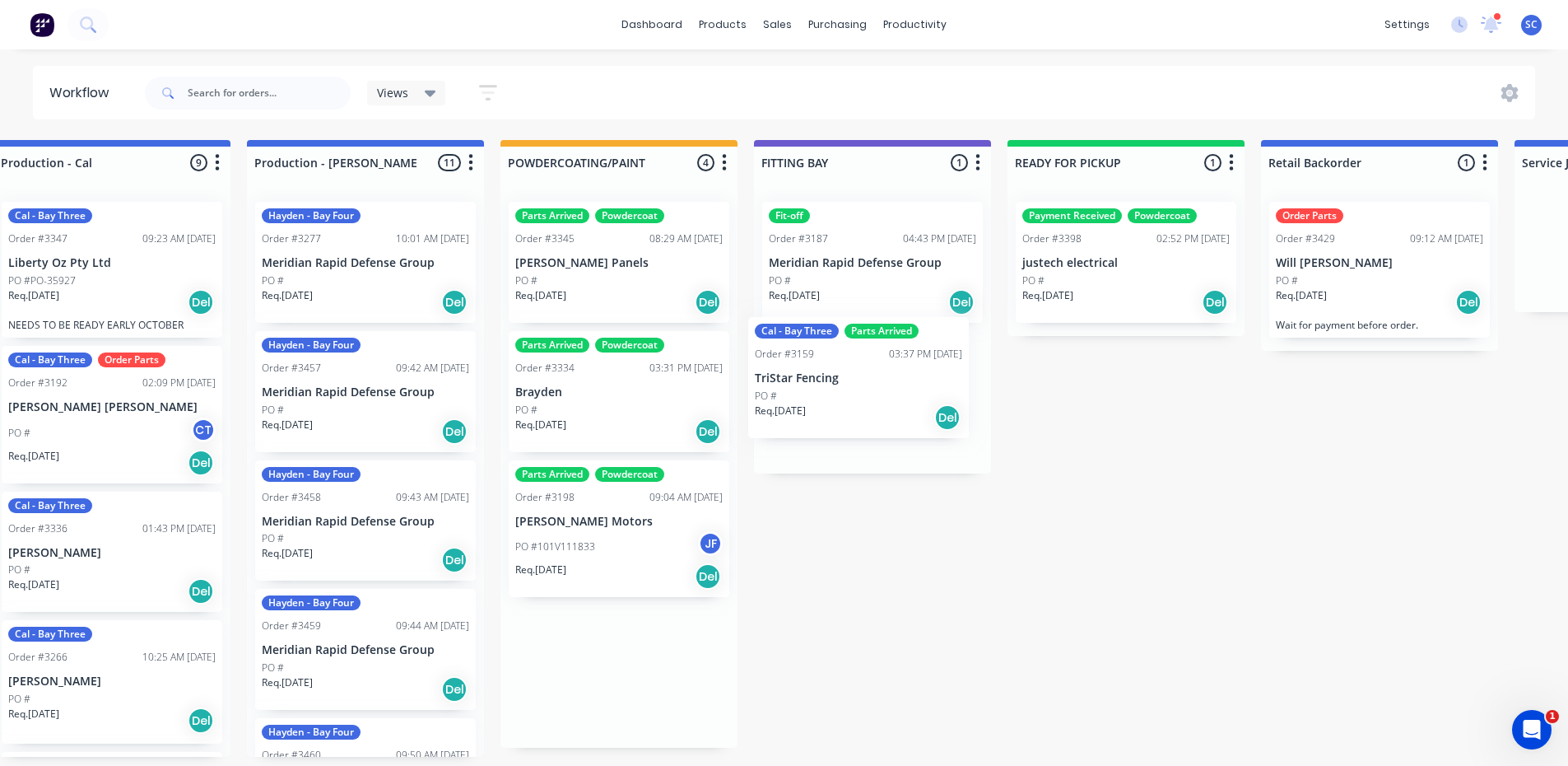
drag, startPoint x: 629, startPoint y: 284, endPoint x: 872, endPoint y: 404, distance: 271.0
click at [872, 404] on div "Submitted 1 Status colour #273444 hex #273444 Save Cancel Summaries Total order…" at bounding box center [662, 447] width 3461 height 617
click at [837, 427] on div "Req. 31/07/25 Del" at bounding box center [872, 432] width 207 height 28
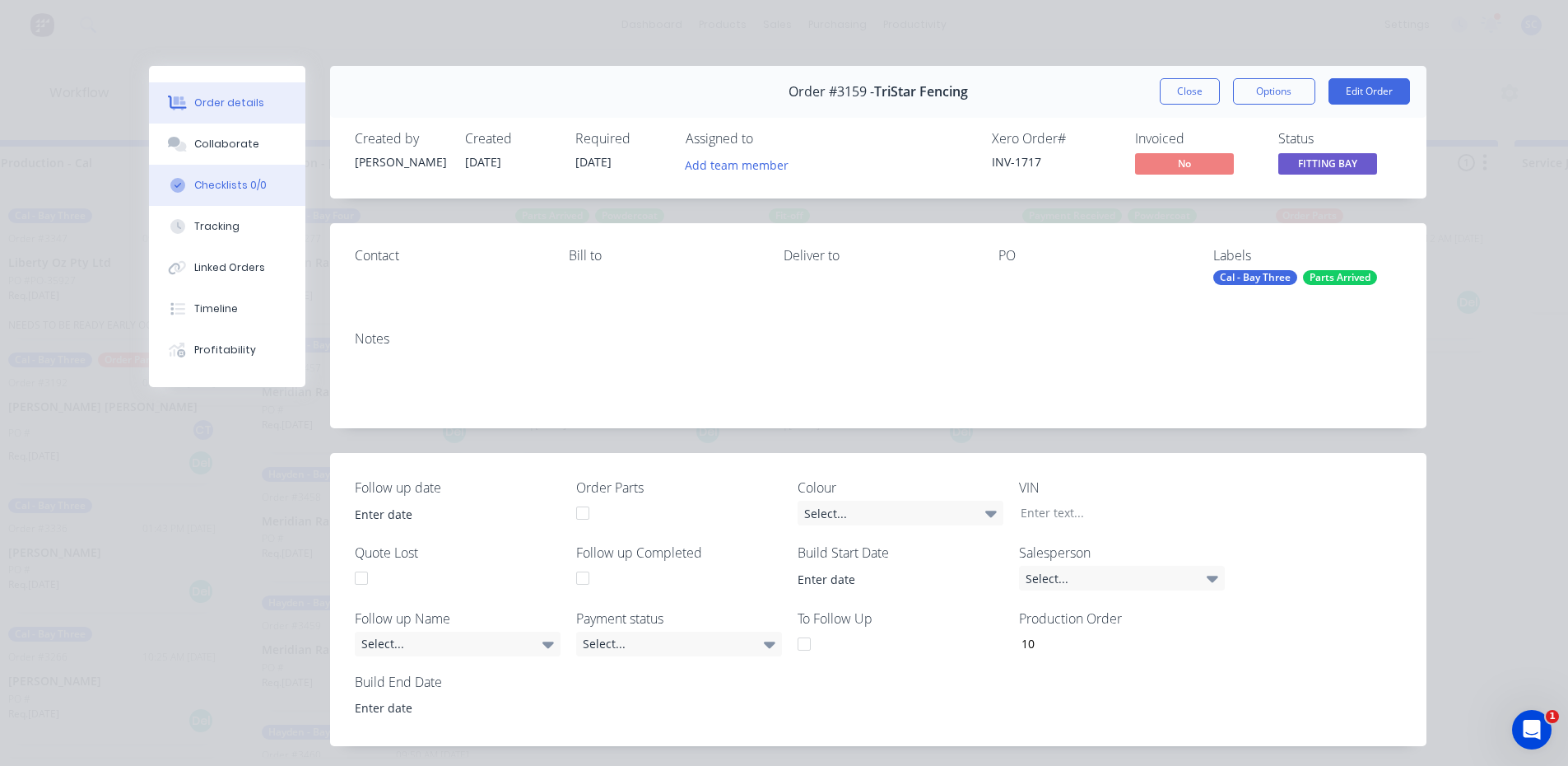
click at [242, 181] on div "Checklists 0/0" at bounding box center [231, 185] width 73 height 15
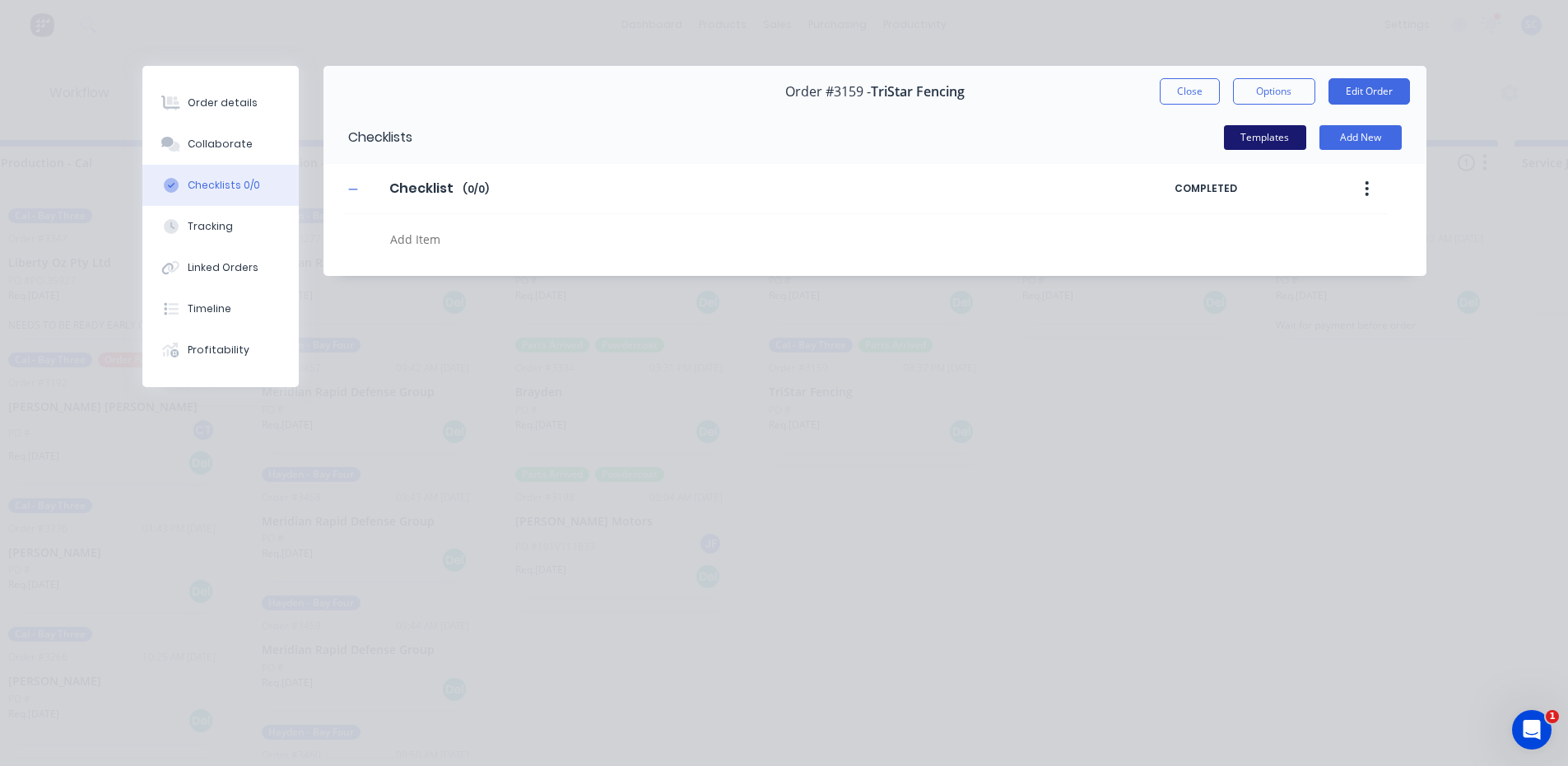
click at [1268, 142] on button "Templates" at bounding box center [1265, 137] width 83 height 25
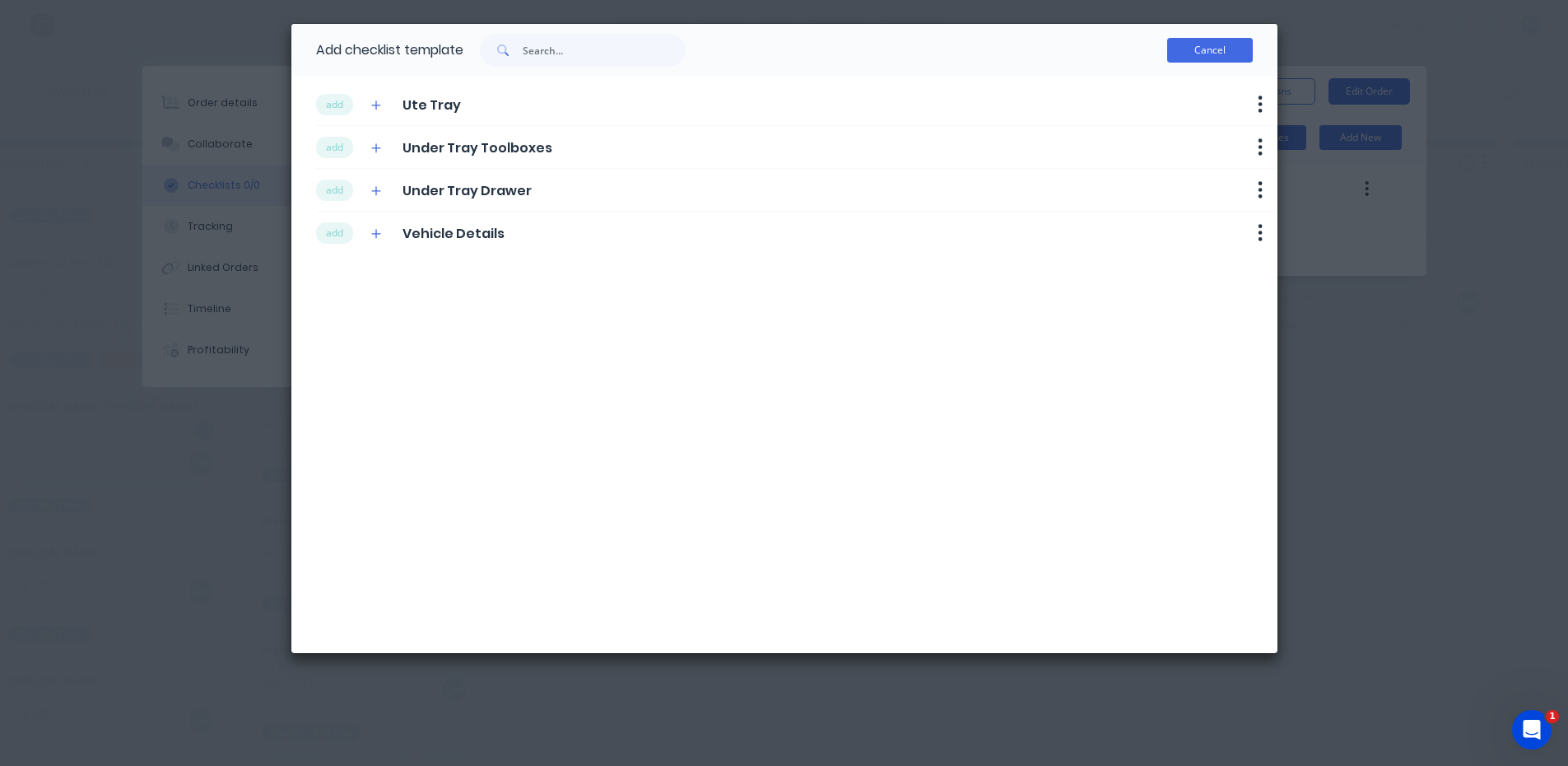
click at [1185, 50] on button "Cancel" at bounding box center [1209, 50] width 86 height 25
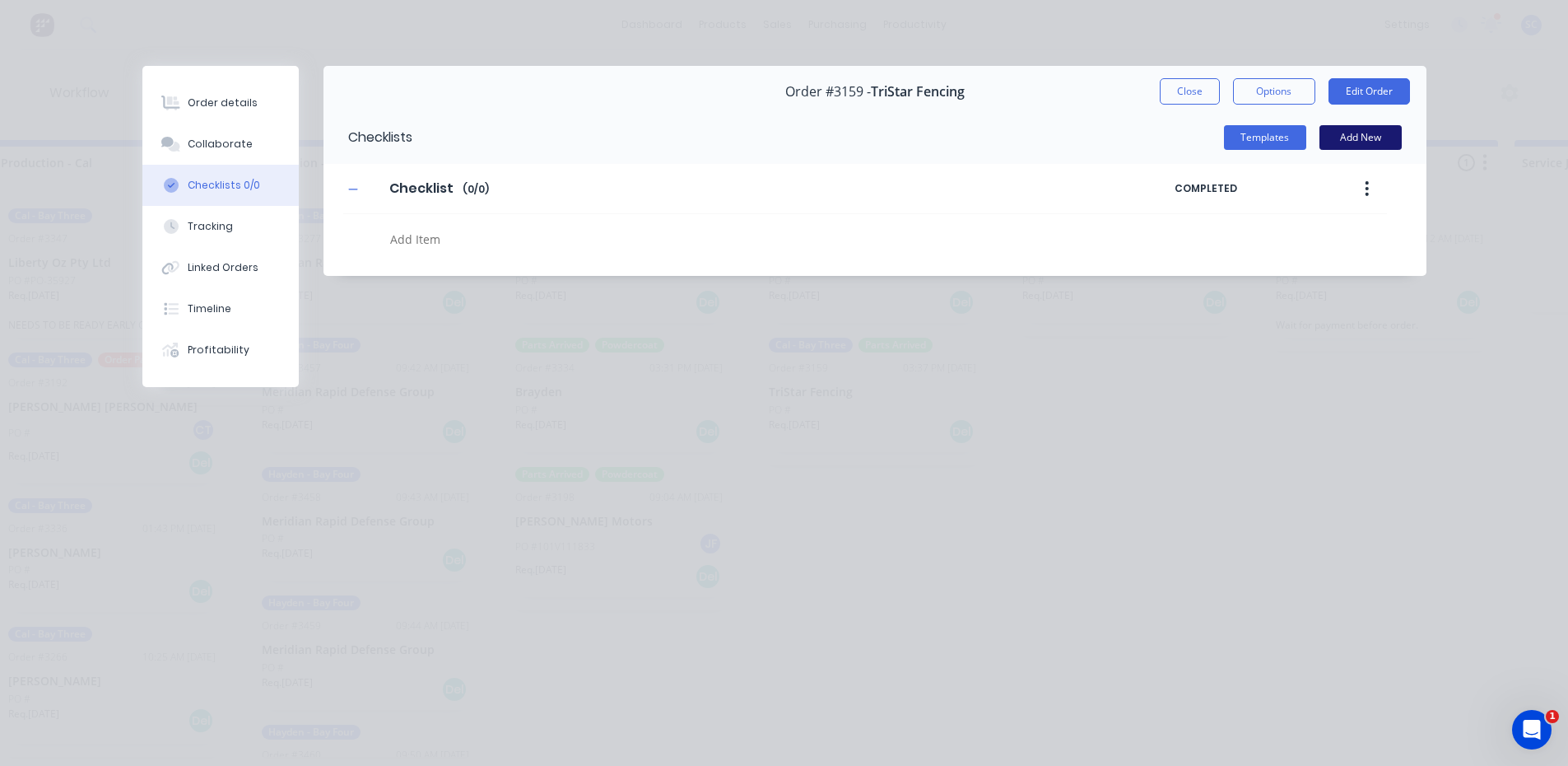
click at [1369, 145] on button "Add New" at bounding box center [1361, 137] width 83 height 25
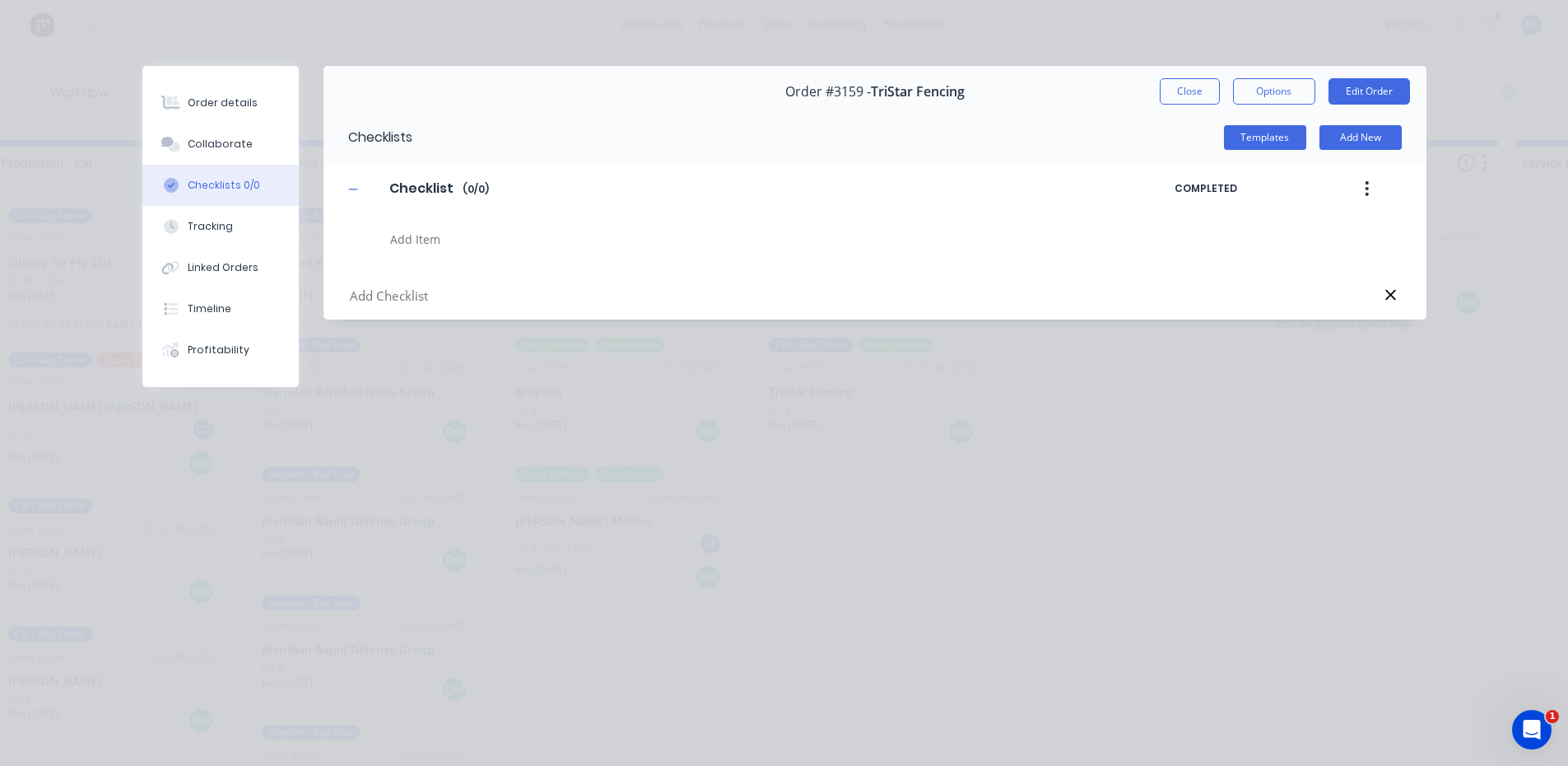
click at [1371, 181] on button "button" at bounding box center [1366, 189] width 38 height 29
click at [431, 242] on textarea at bounding box center [716, 239] width 666 height 24
type textarea "x"
type textarea "W"
type textarea "x"
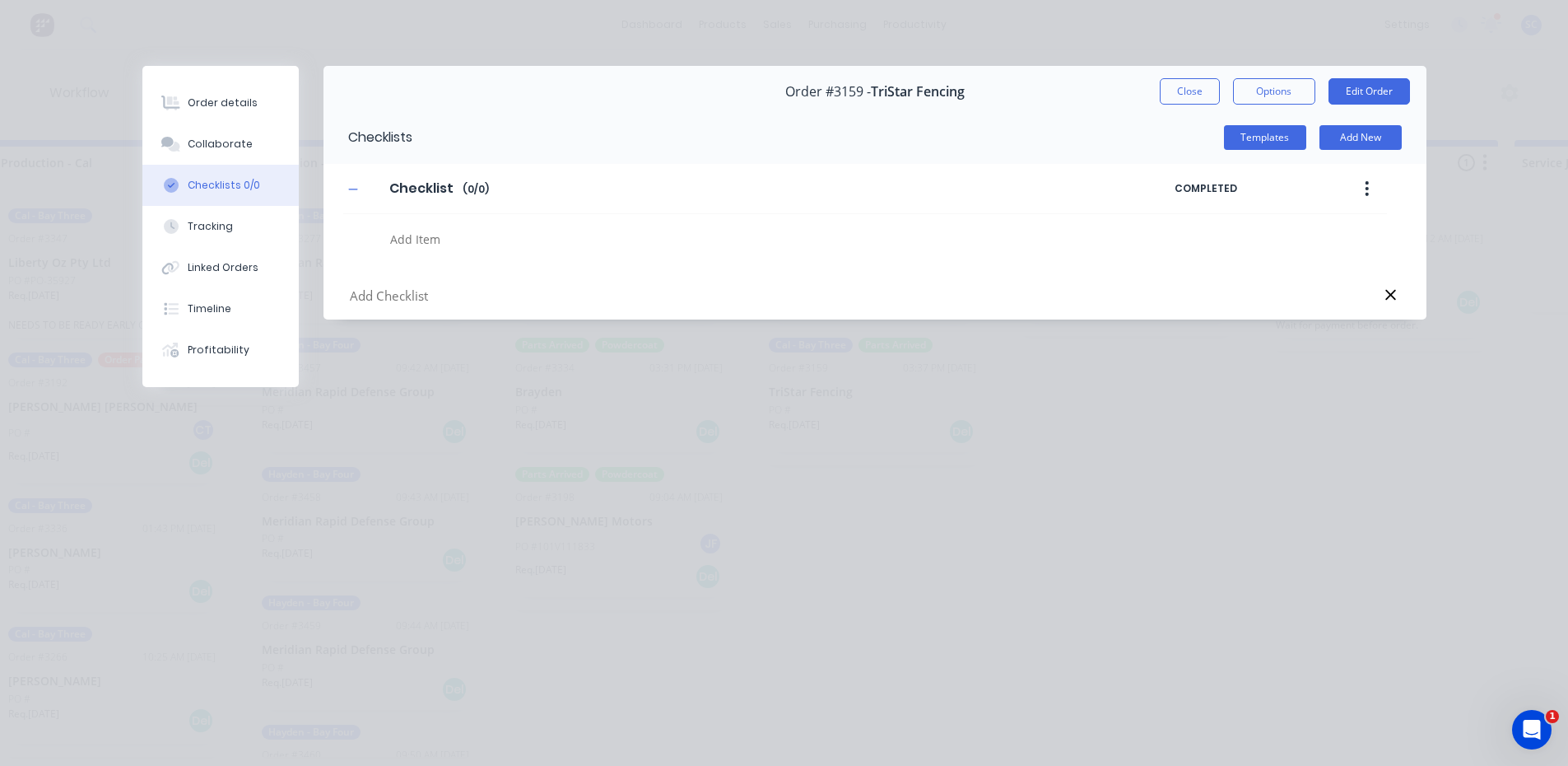
type textarea "x"
type textarea "L"
type textarea "x"
type textarea "Li"
type textarea "x"
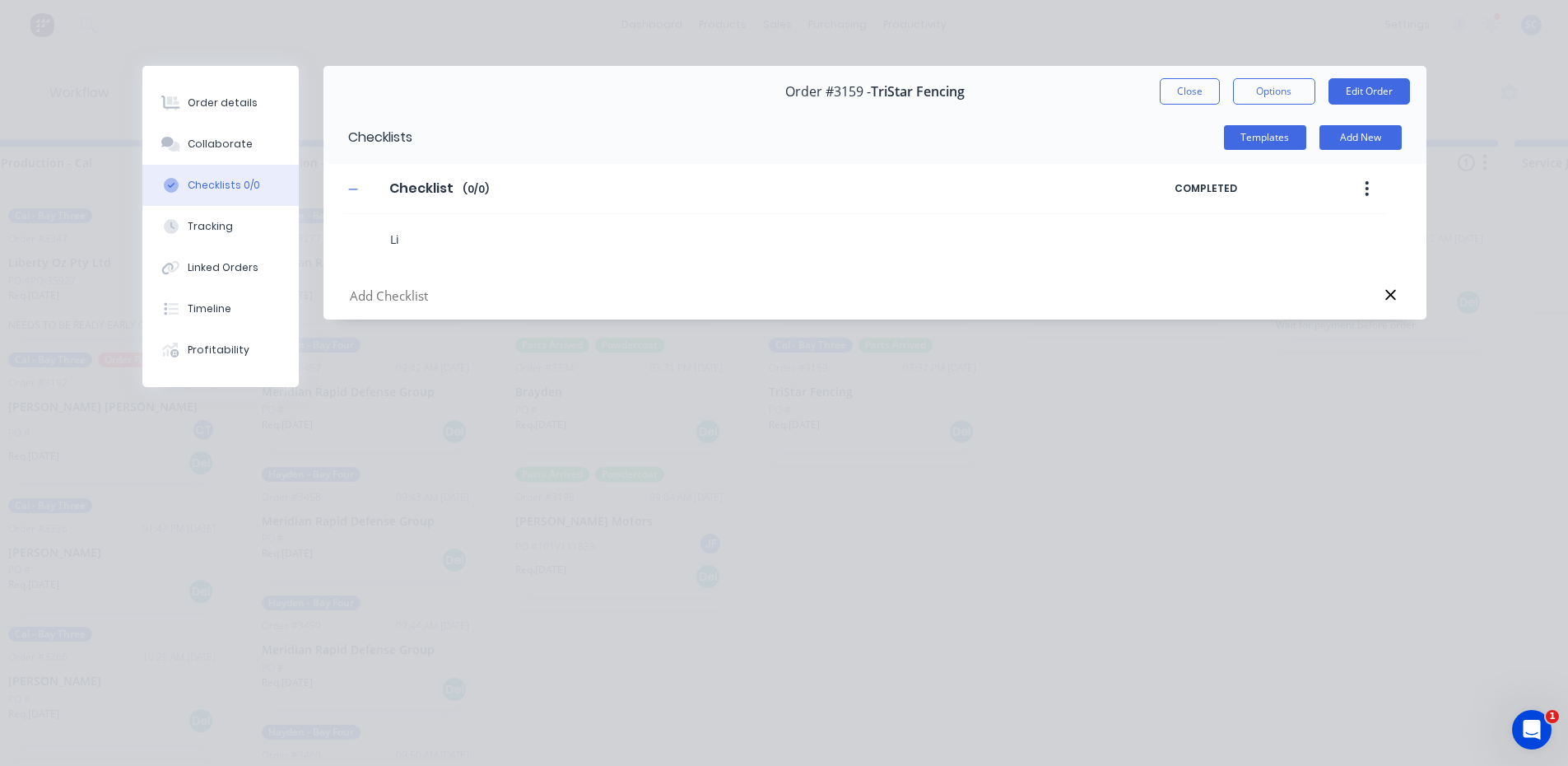
type textarea "Lig"
type textarea "x"
type textarea "Ligh"
type textarea "x"
type textarea "Light"
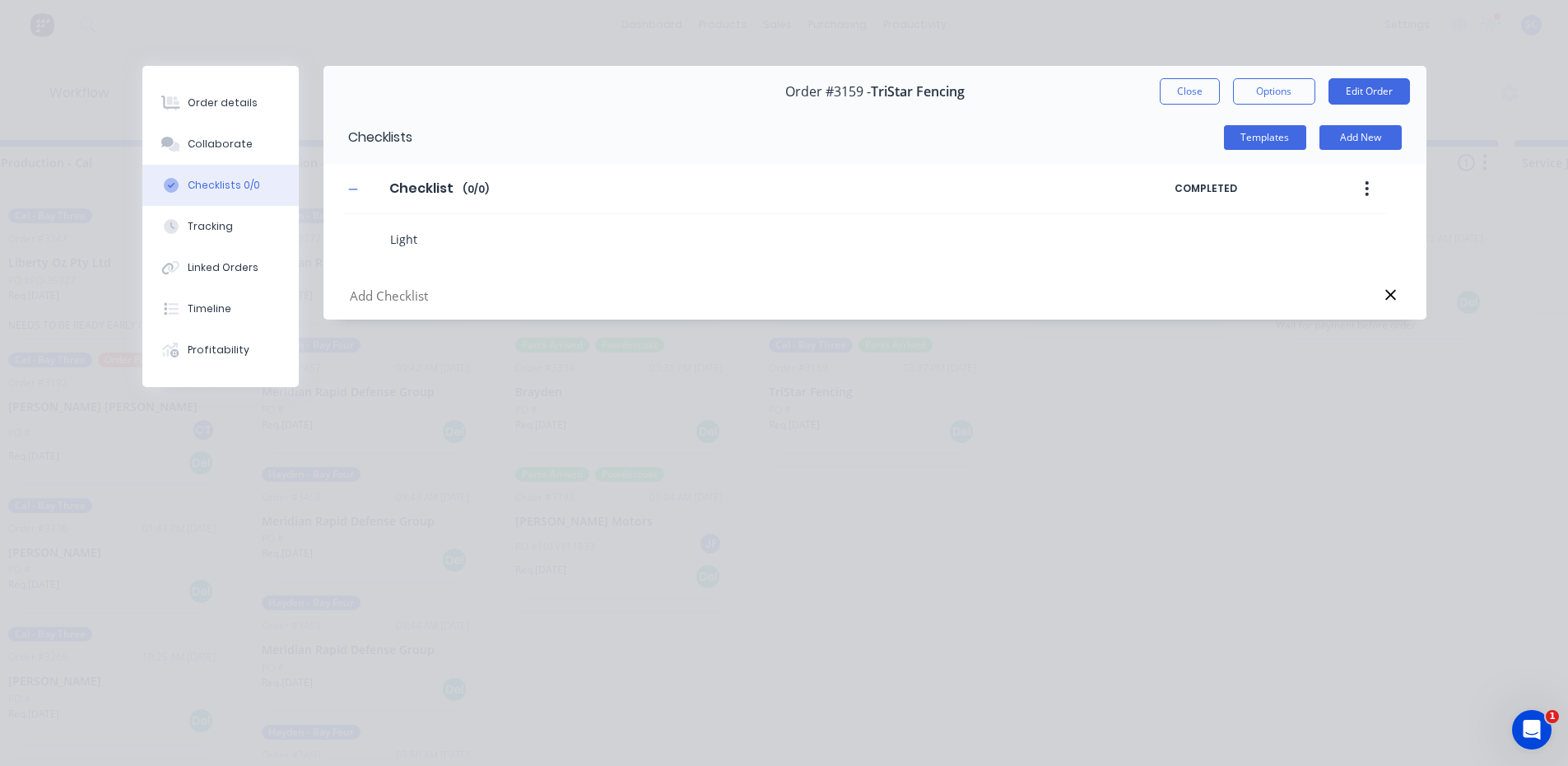
type textarea "x"
type textarea "Lights"
type textarea "x"
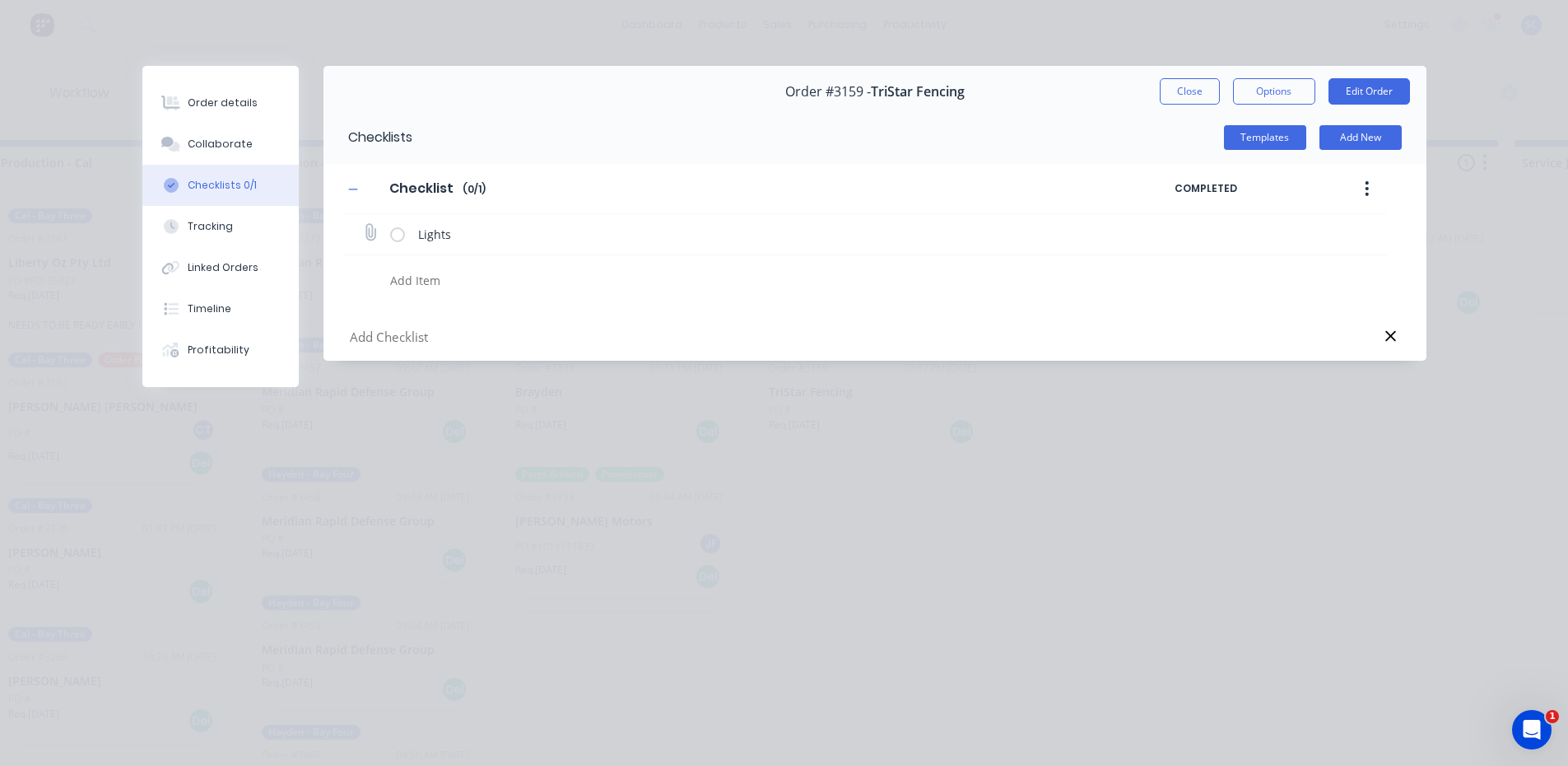
type textarea "x"
click at [373, 231] on icon at bounding box center [370, 233] width 22 height 22
click at [363, 225] on input "file" at bounding box center [363, 225] width 0 height 0
click at [1184, 88] on button "Close" at bounding box center [1190, 91] width 60 height 27
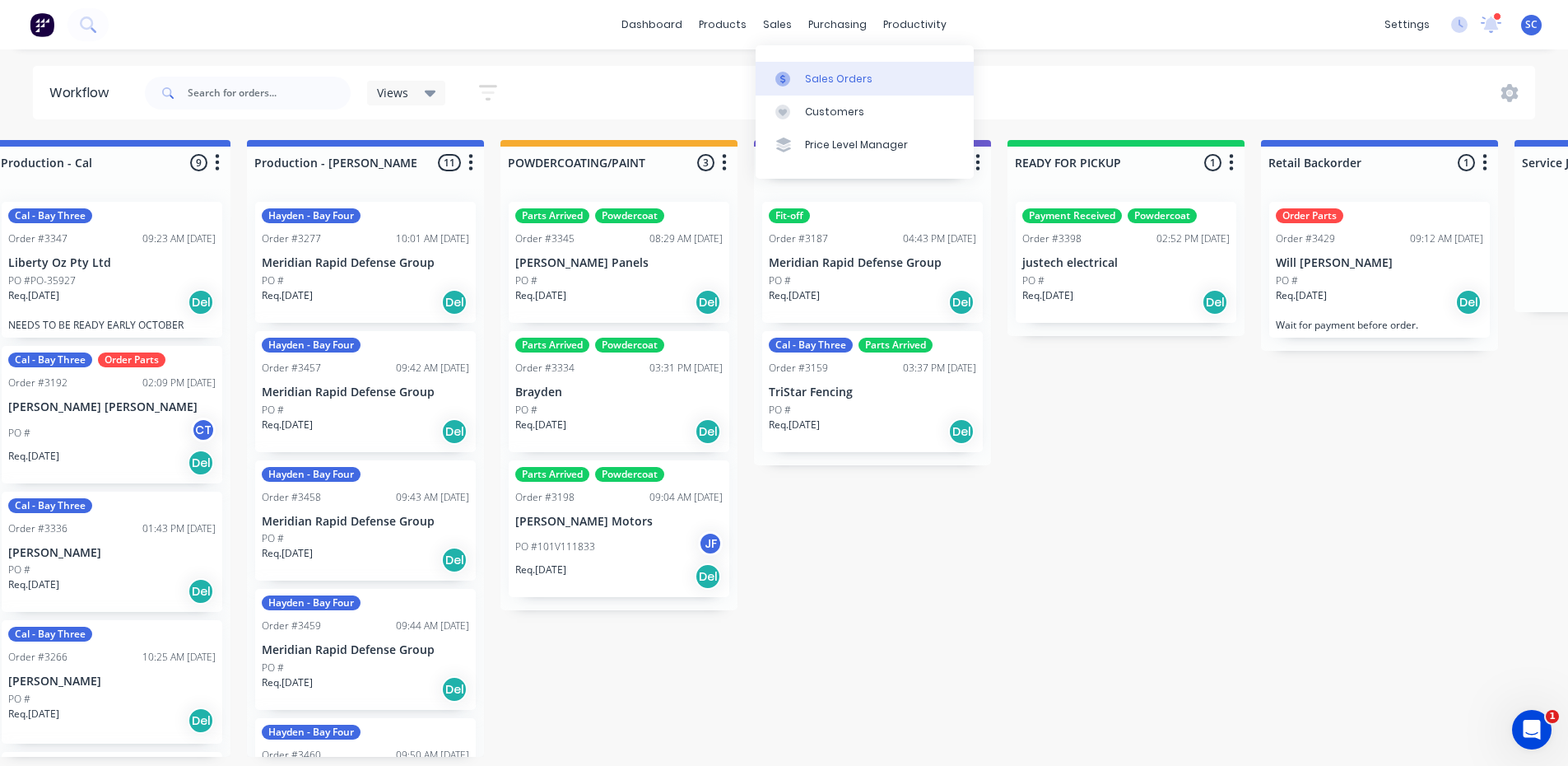
click at [782, 79] on icon at bounding box center [783, 78] width 5 height 9
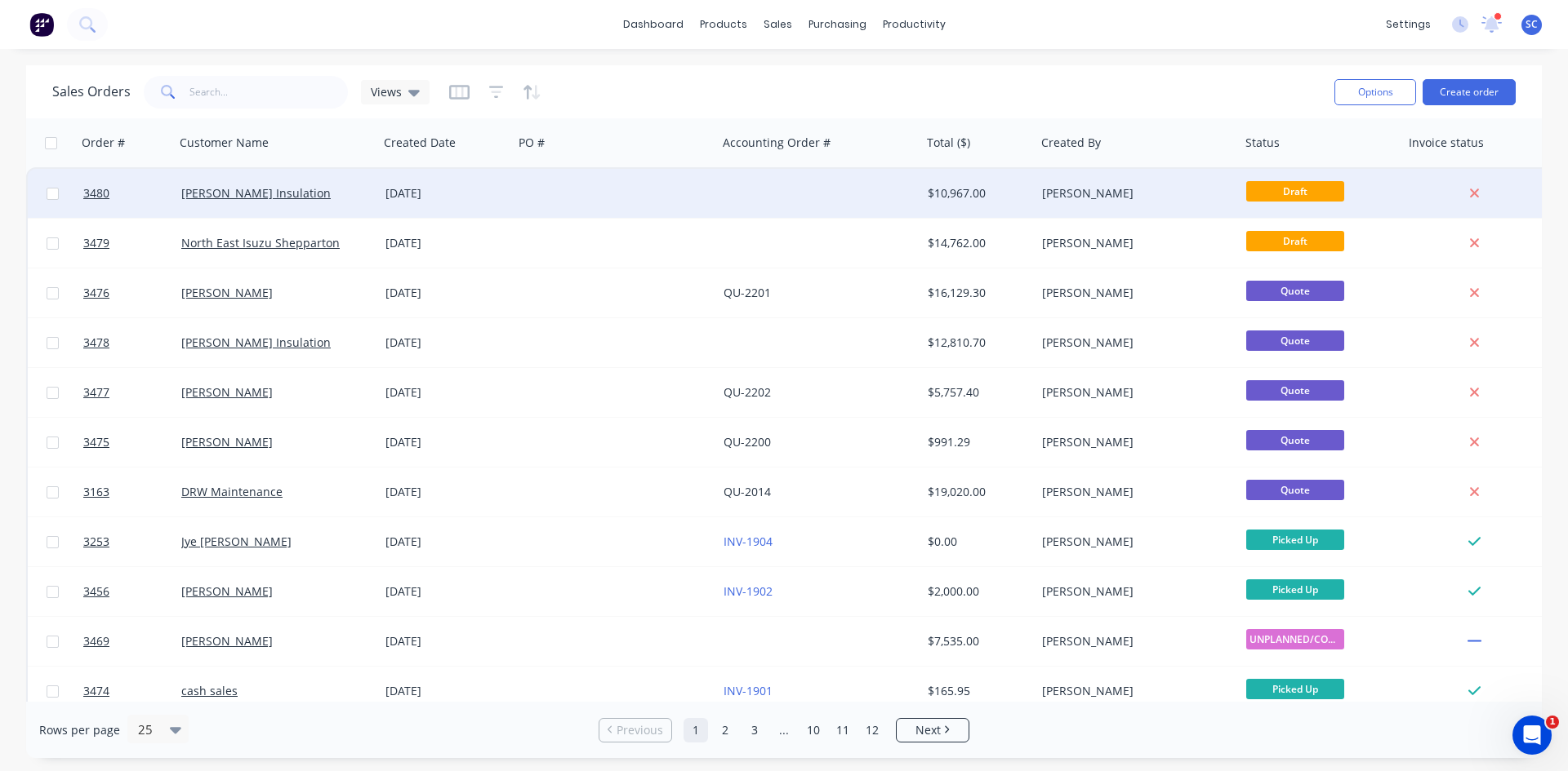
click at [485, 183] on div "[DATE]" at bounding box center [447, 193] width 135 height 49
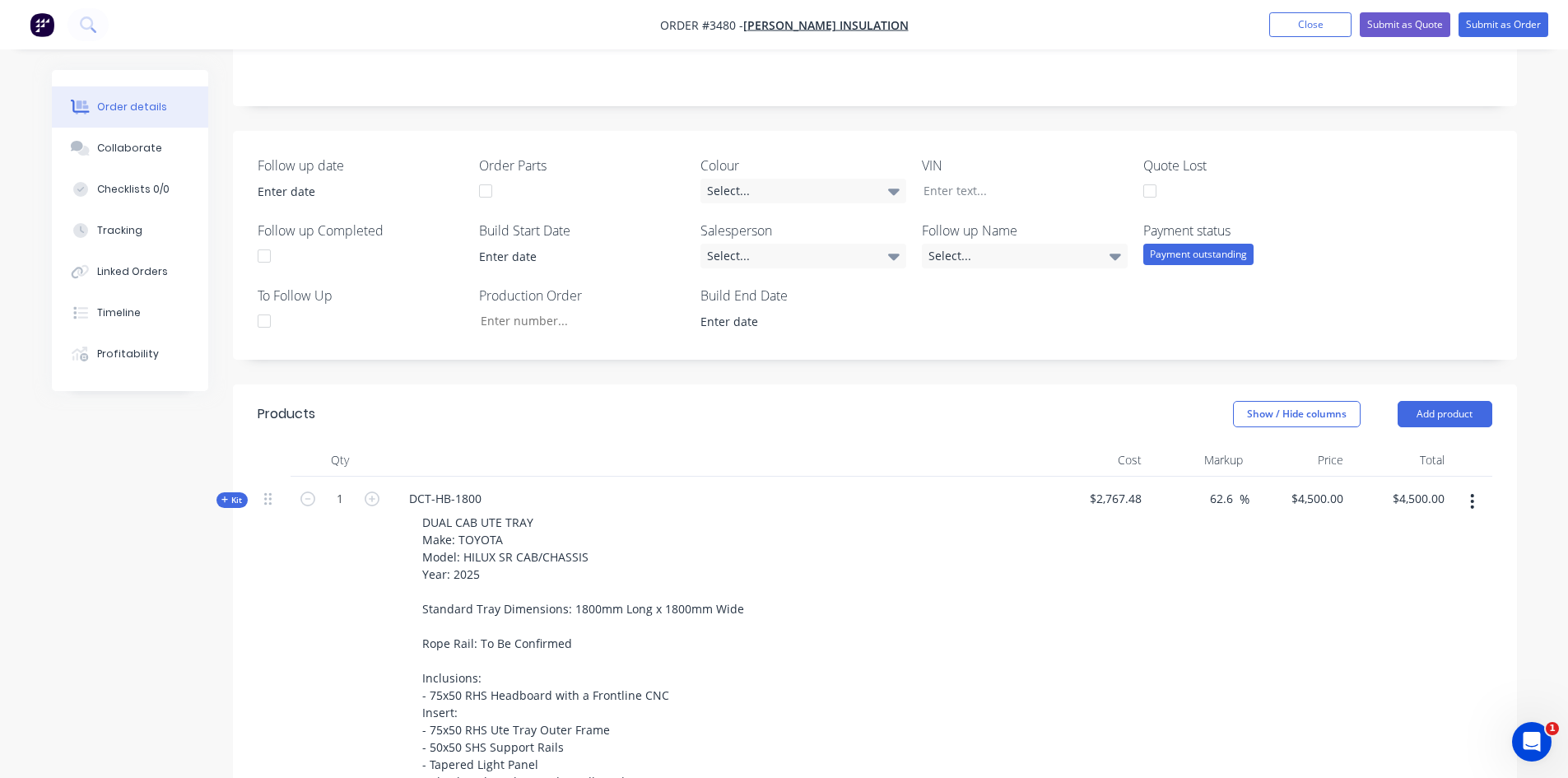
scroll to position [129, 0]
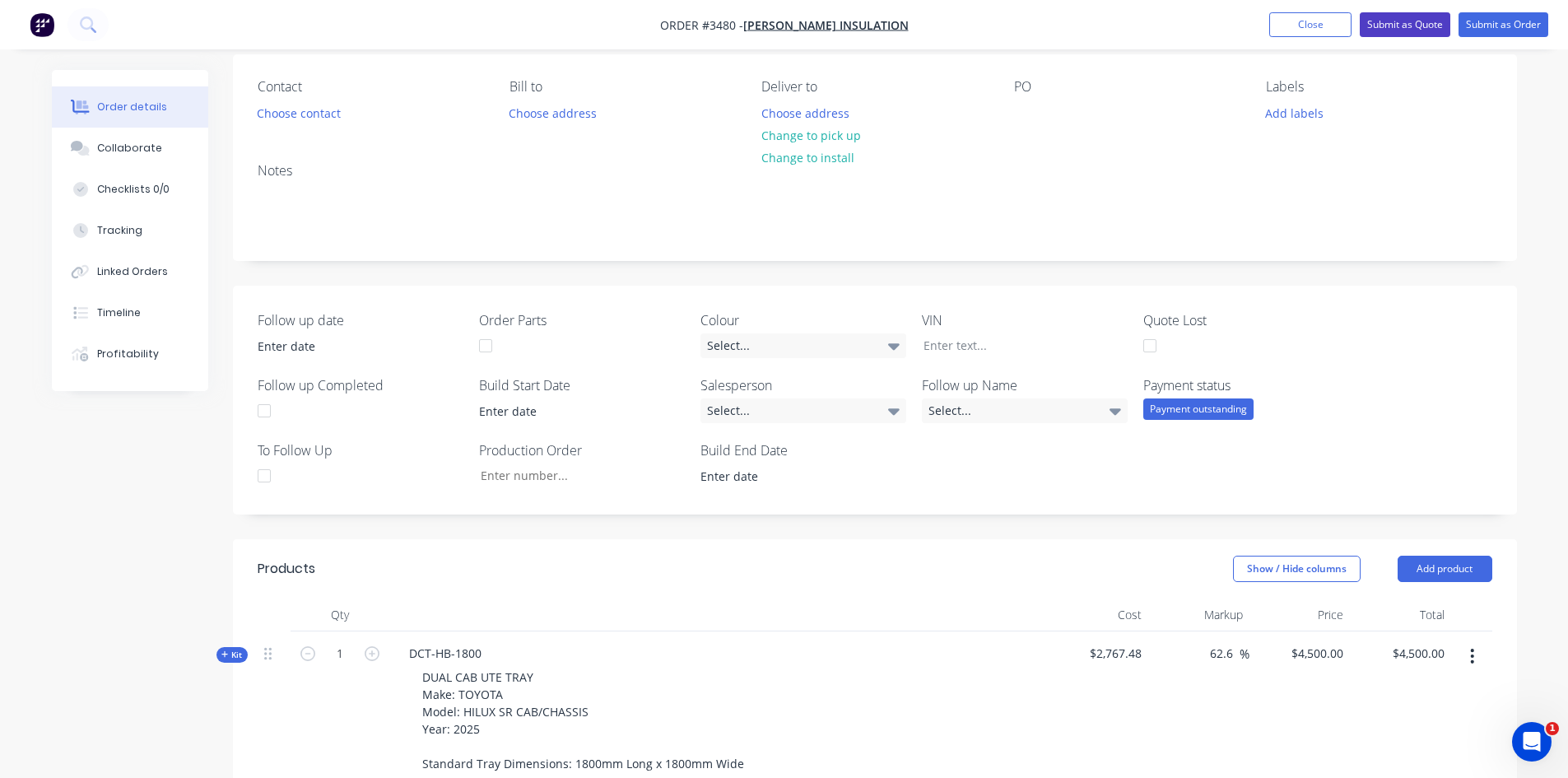
click at [1394, 26] on button "Submit as Quote" at bounding box center [1405, 25] width 90 height 25
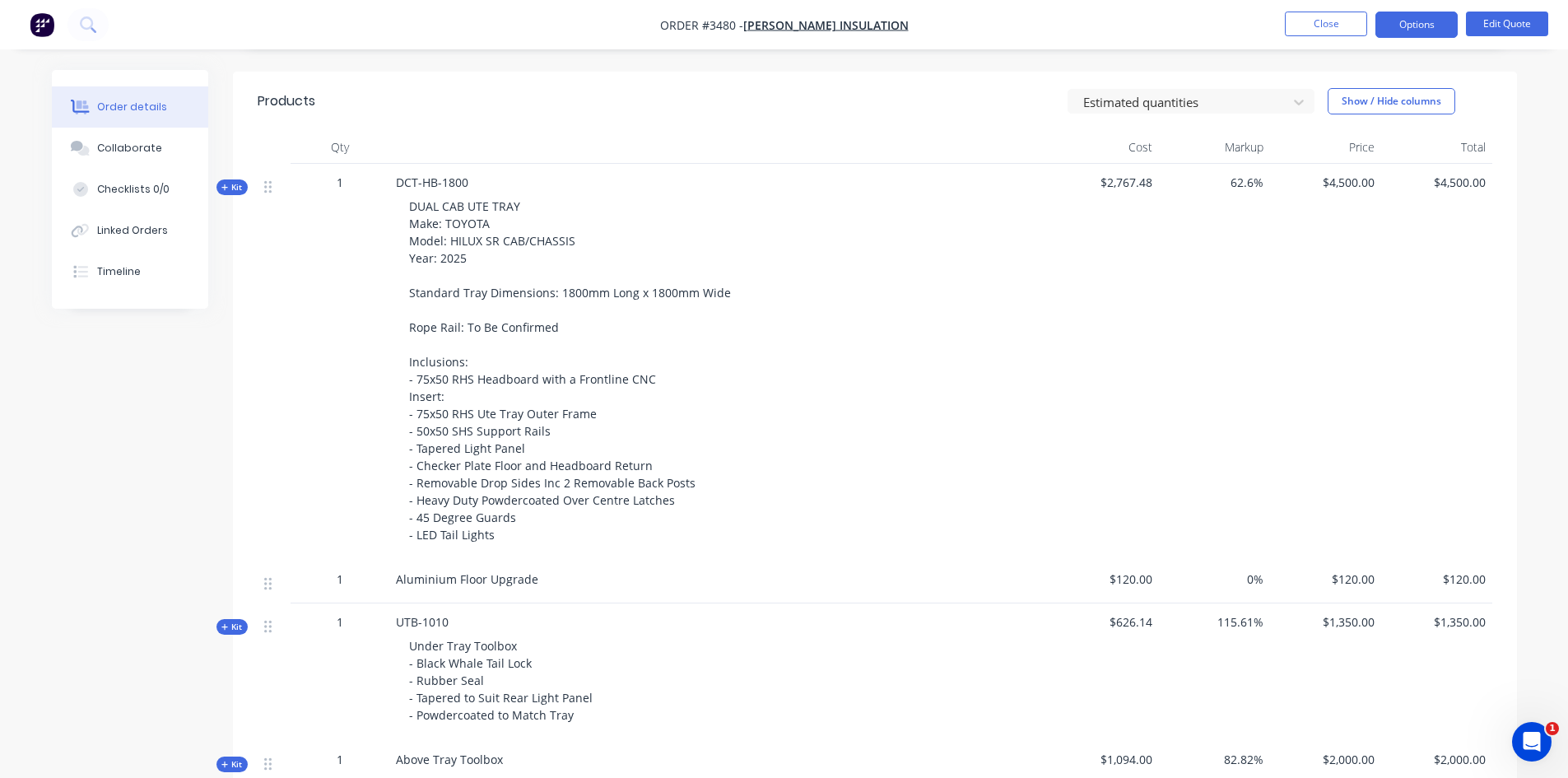
scroll to position [576, 0]
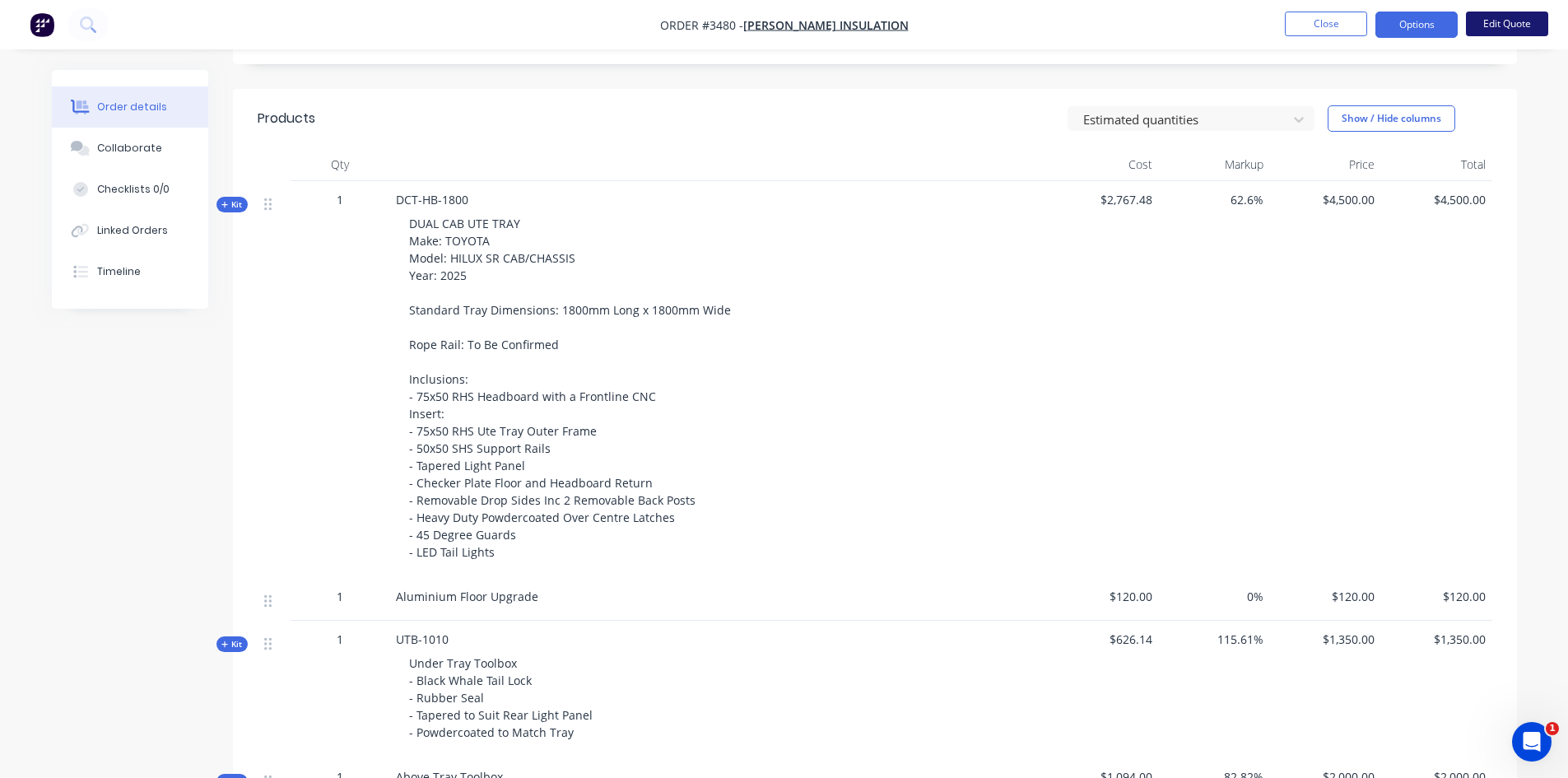
click at [1491, 23] on button "Edit Quote" at bounding box center [1507, 24] width 83 height 25
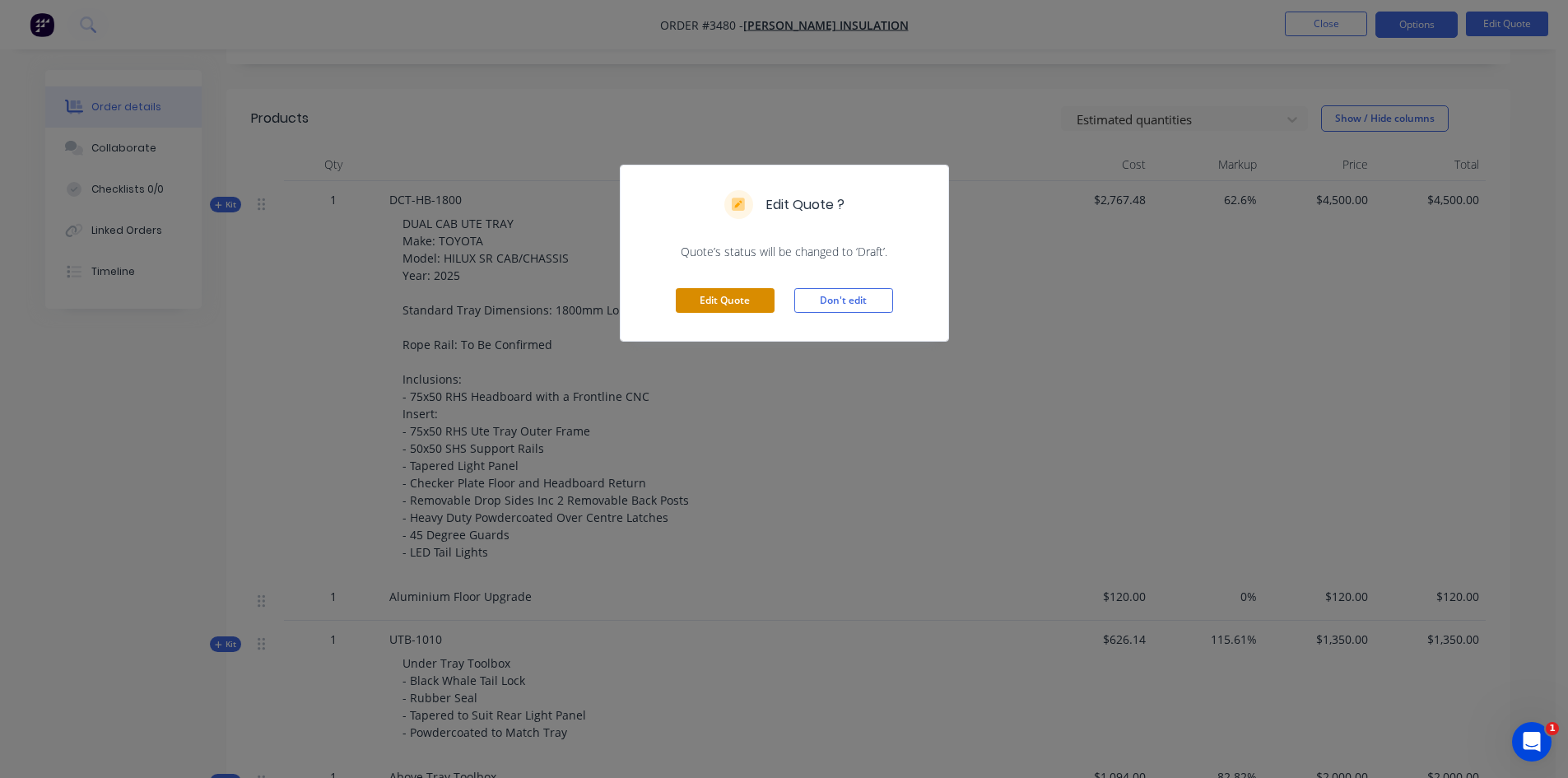
click at [713, 301] on button "Edit Quote" at bounding box center [725, 300] width 98 height 25
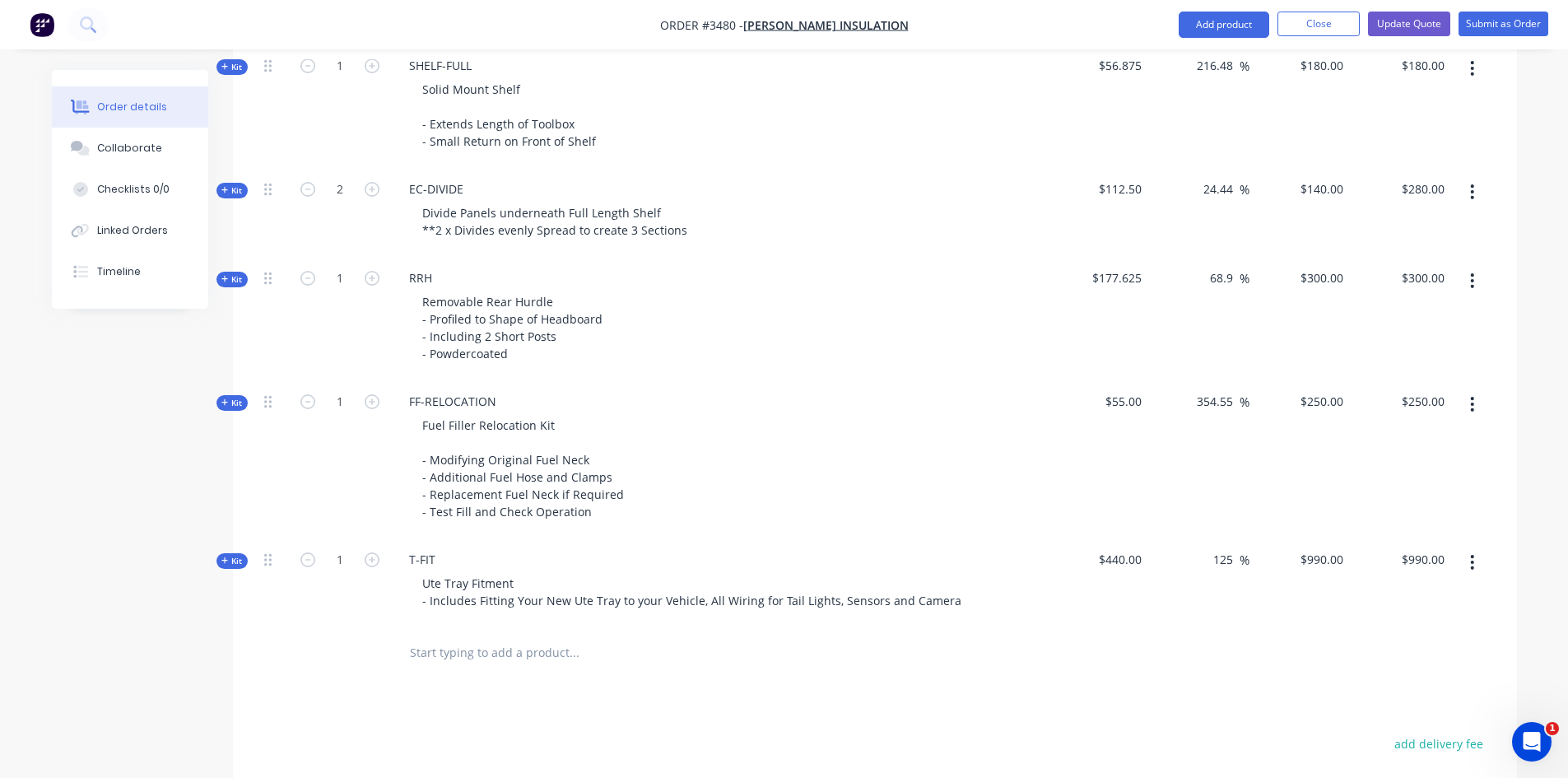
scroll to position [1647, 0]
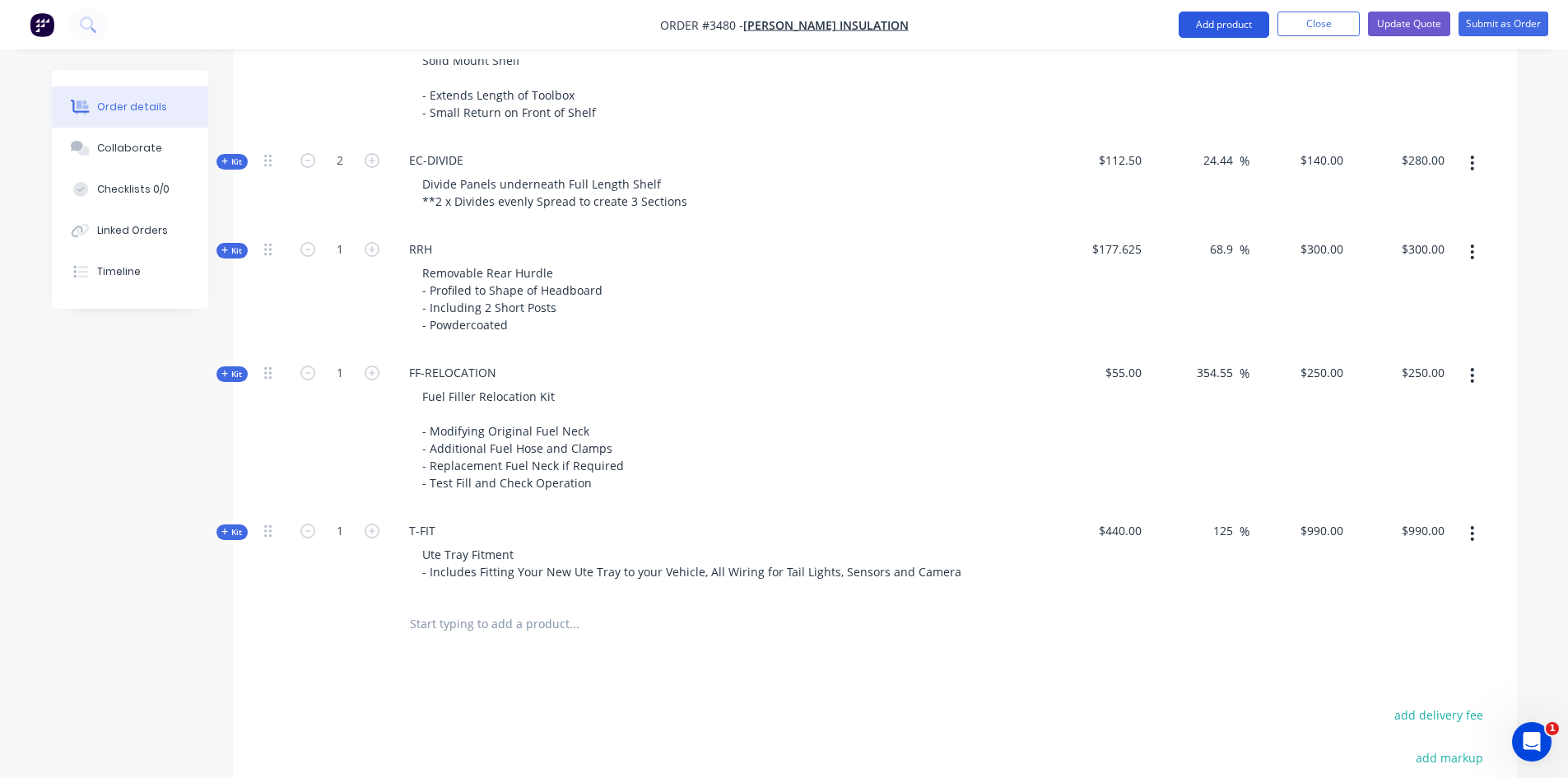
click at [1202, 32] on button "Add product" at bounding box center [1224, 25] width 90 height 27
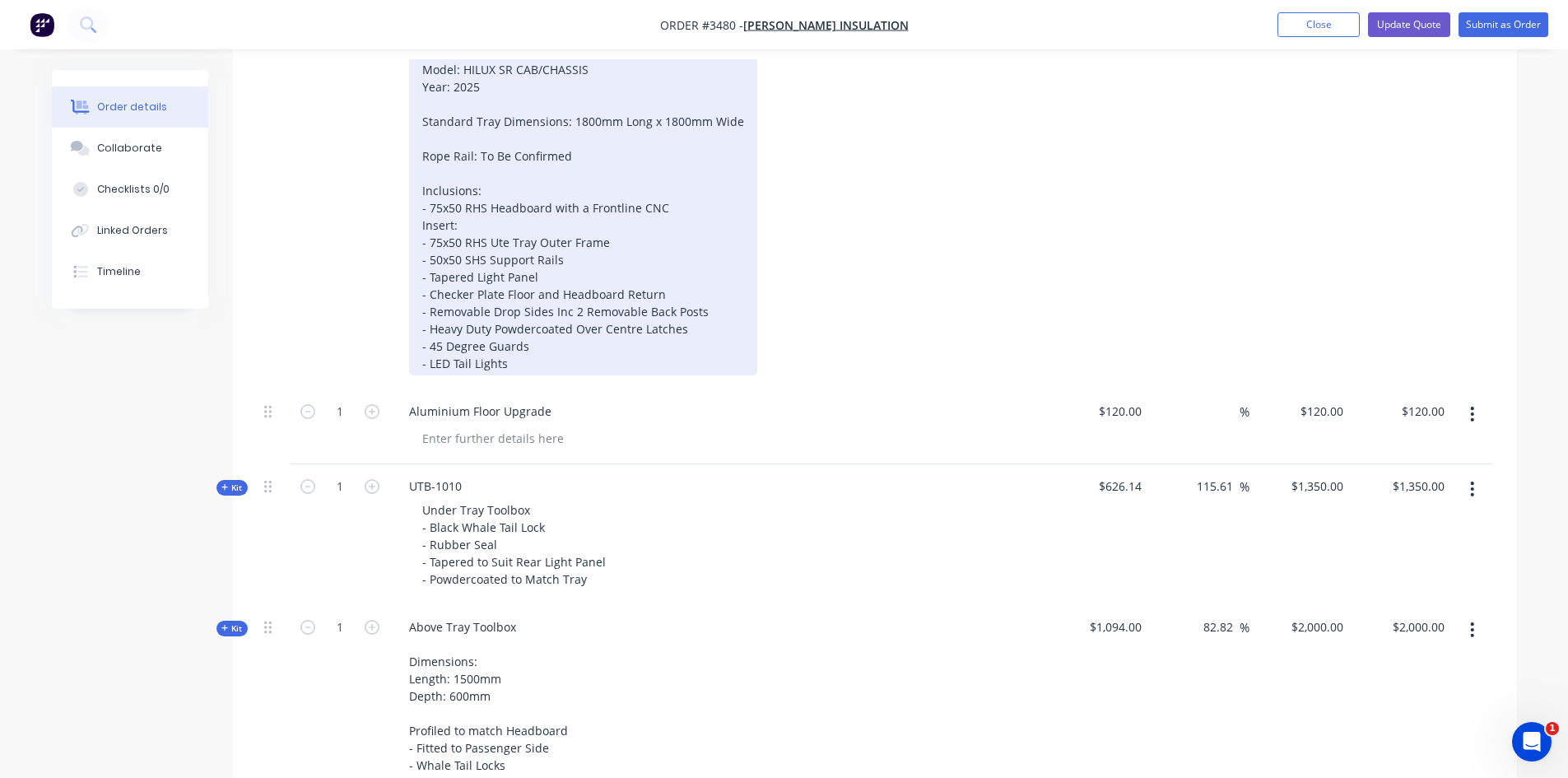
scroll to position [659, 0]
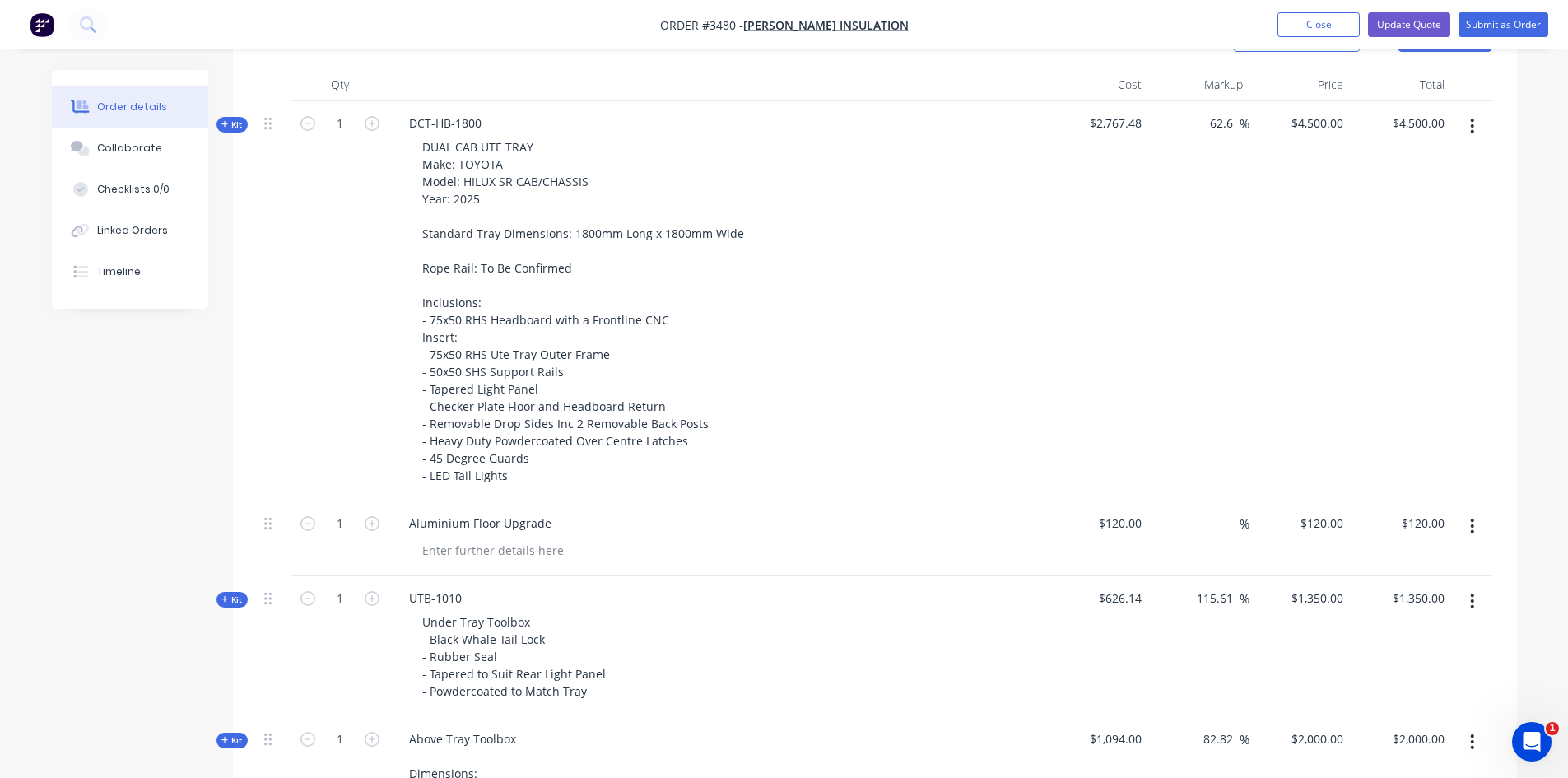
click at [149, 423] on div "Created by Sean Created 08/10/25 Required 08/10/25 Assigned to Add team member …" at bounding box center [784, 735] width 1466 height 2649
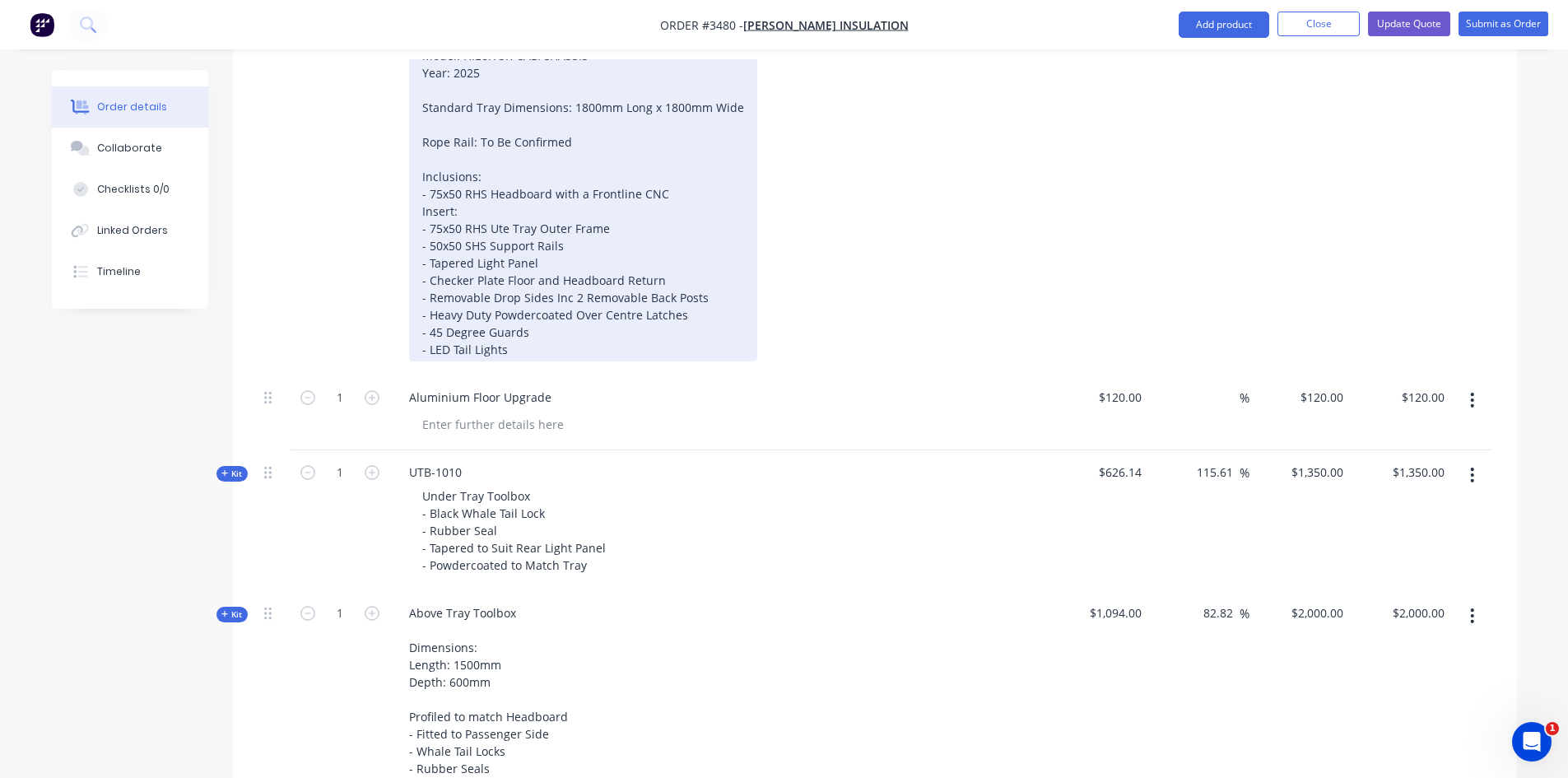
scroll to position [823, 0]
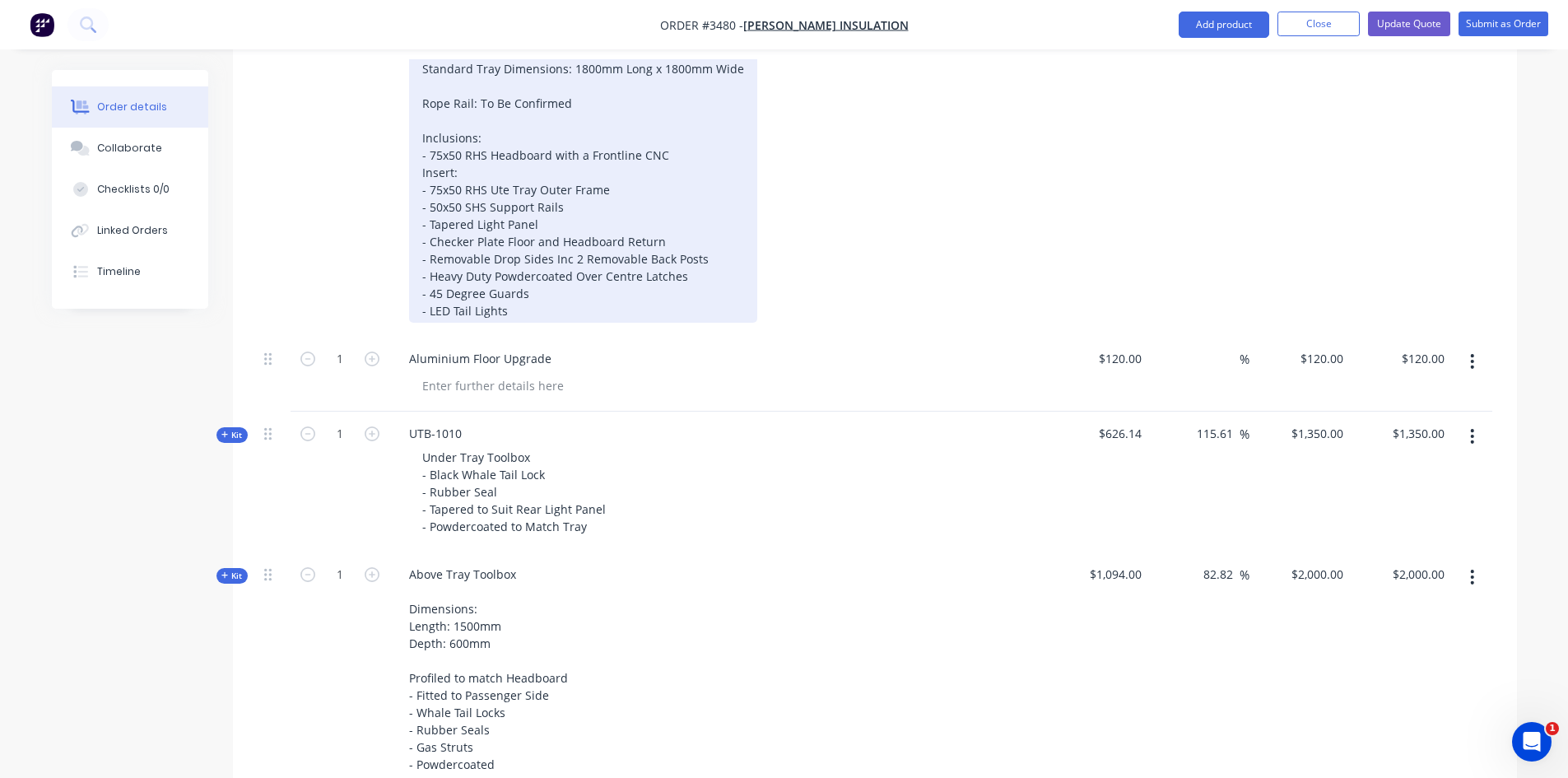
click at [597, 236] on div "DUAL CAB UTE TRAY Make: TOYOTA Model: HILUX SR CAB/CHASSIS Year: 2025 Standard …" at bounding box center [583, 147] width 348 height 352
drag, startPoint x: 664, startPoint y: 239, endPoint x: 418, endPoint y: 239, distance: 246.0
click at [418, 239] on div "DUAL CAB UTE TRAY Make: TOYOTA Model: HILUX SR CAB/CHASSIS Year: 2025 Standard …" at bounding box center [583, 147] width 348 height 352
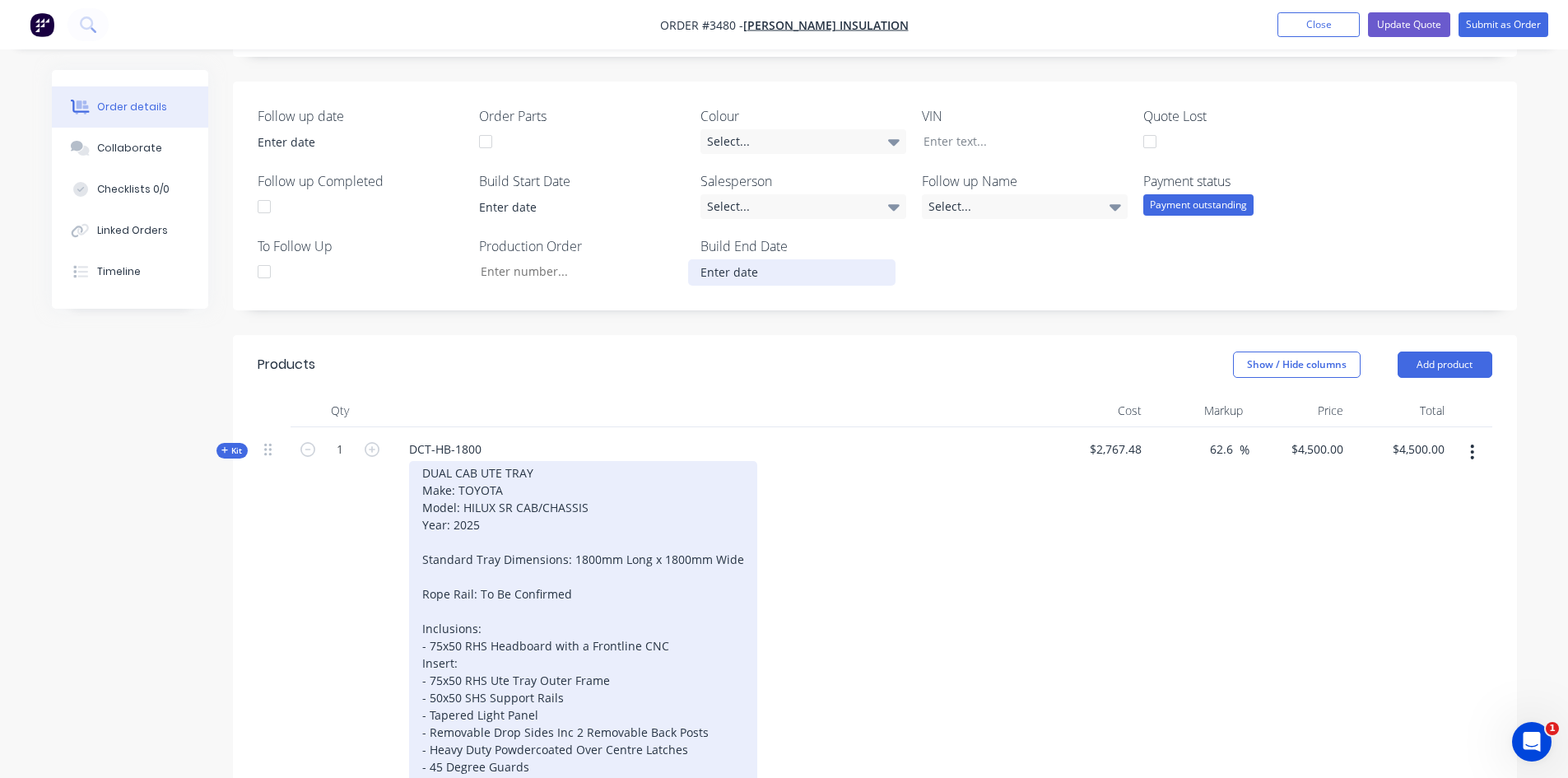
scroll to position [358, 0]
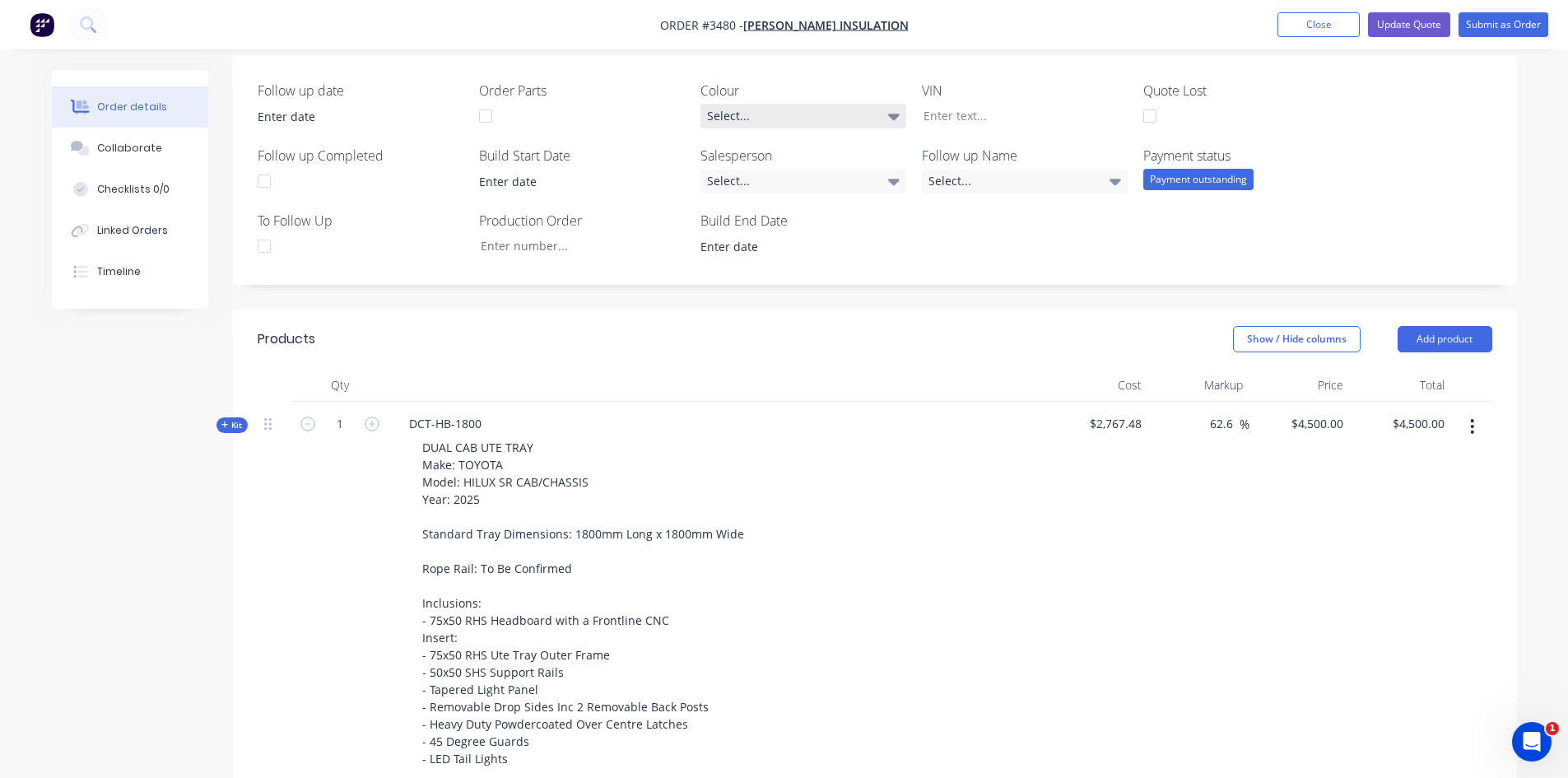
click at [776, 115] on div "Select..." at bounding box center [803, 116] width 205 height 25
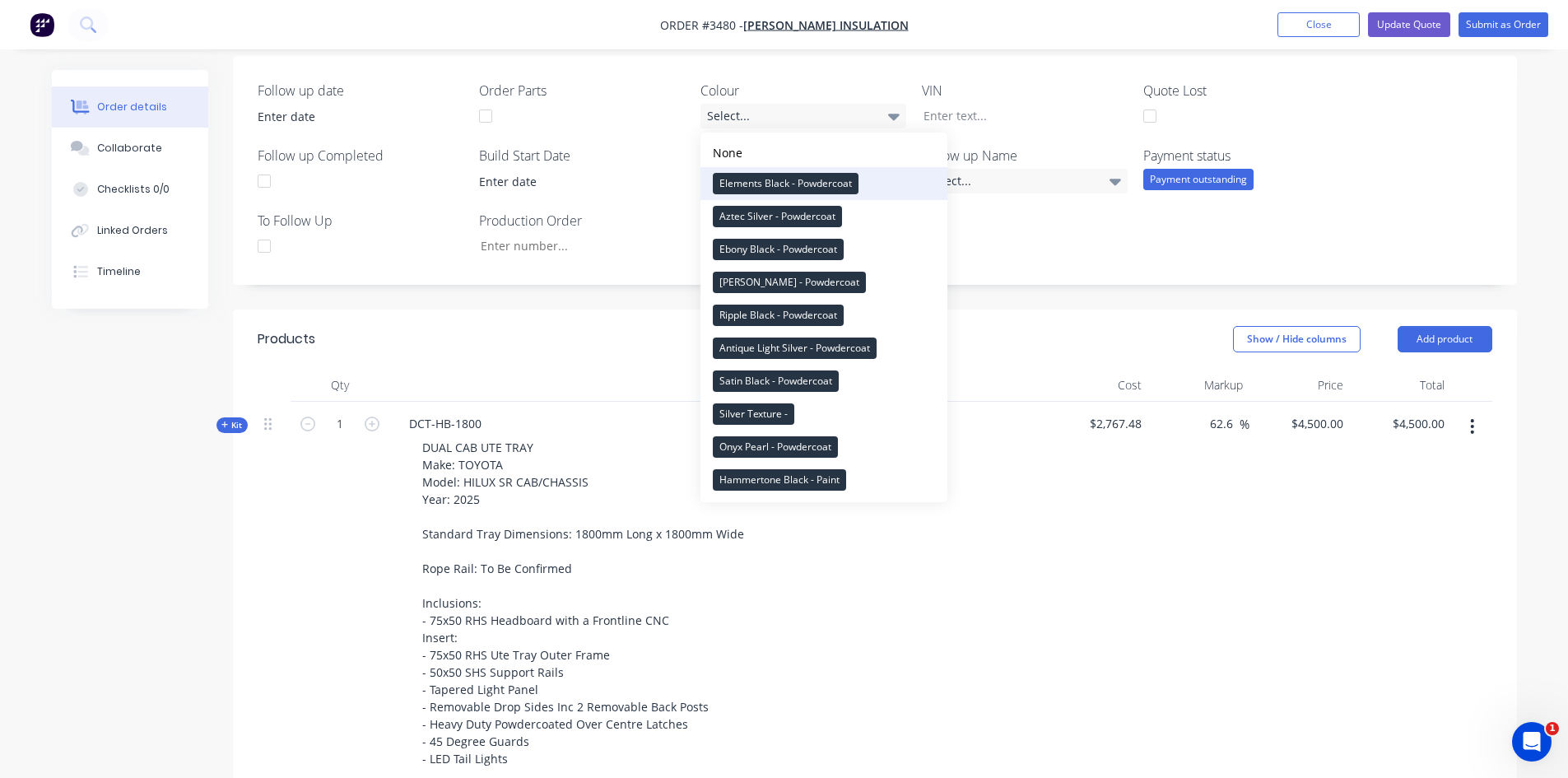
click at [762, 175] on div "Elements Black - Powdercoat" at bounding box center [785, 184] width 145 height 22
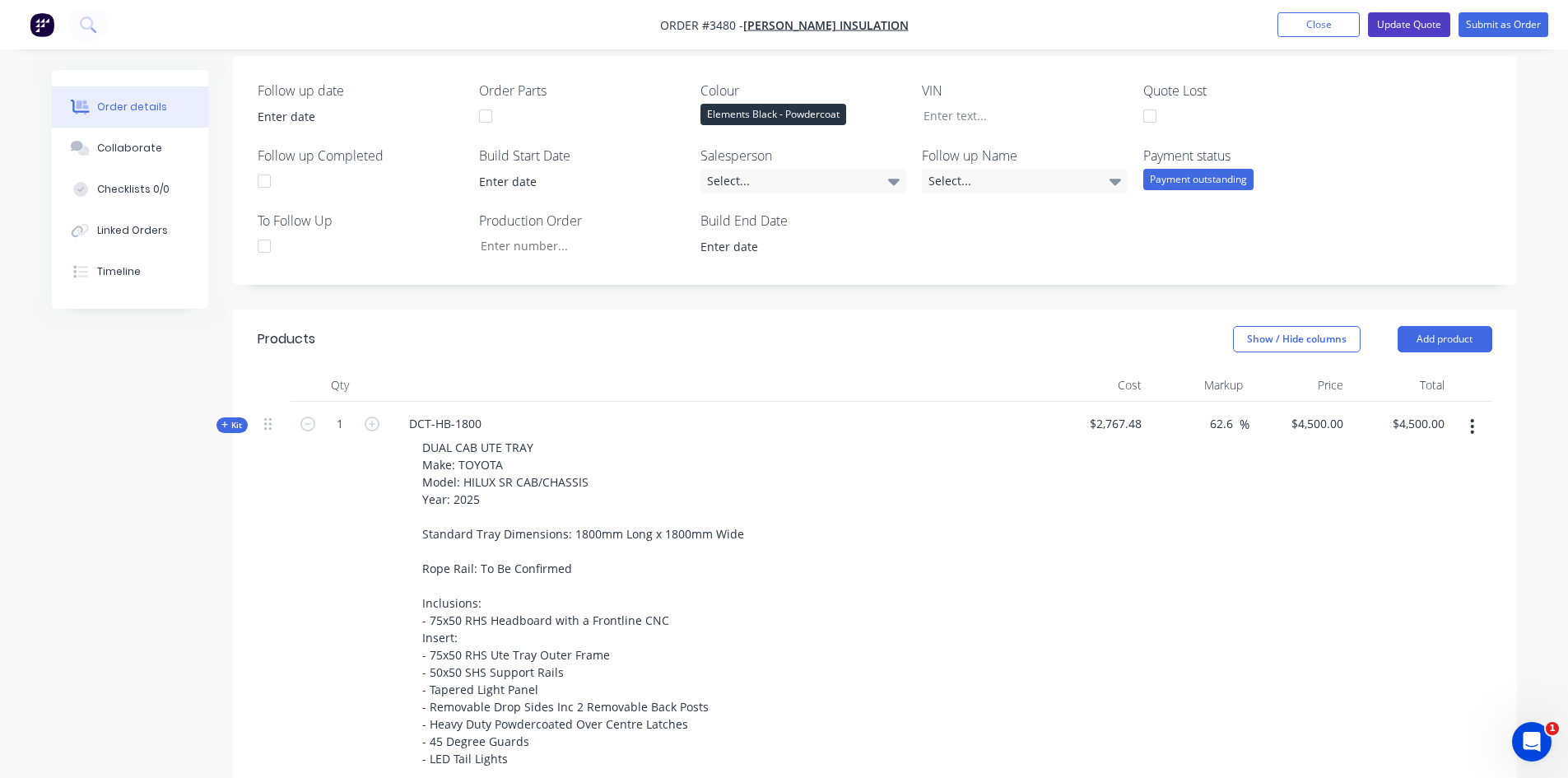
click at [1412, 30] on button "Update Quote" at bounding box center [1410, 25] width 83 height 25
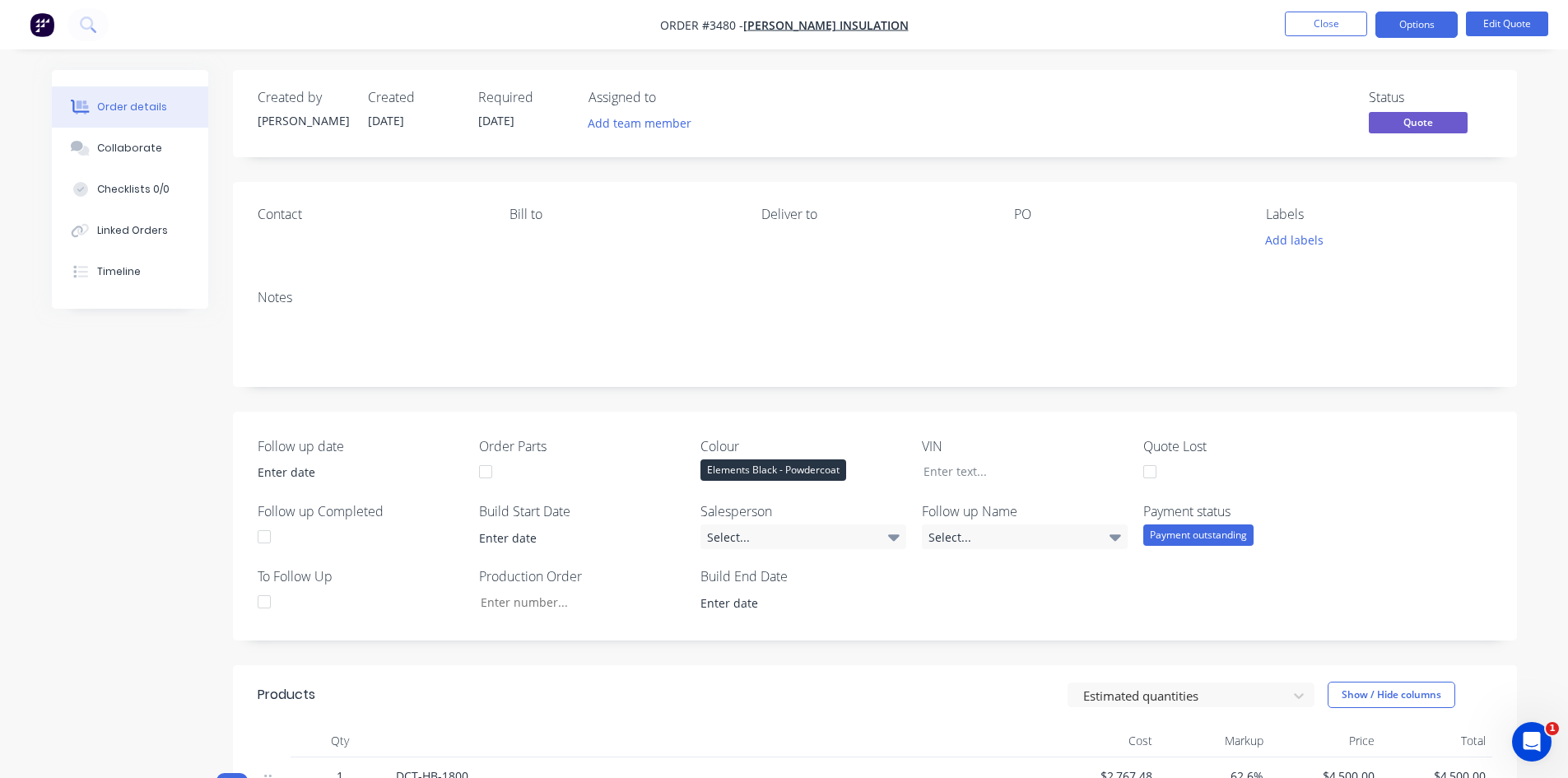
click at [1412, 30] on button "Options" at bounding box center [1417, 25] width 83 height 27
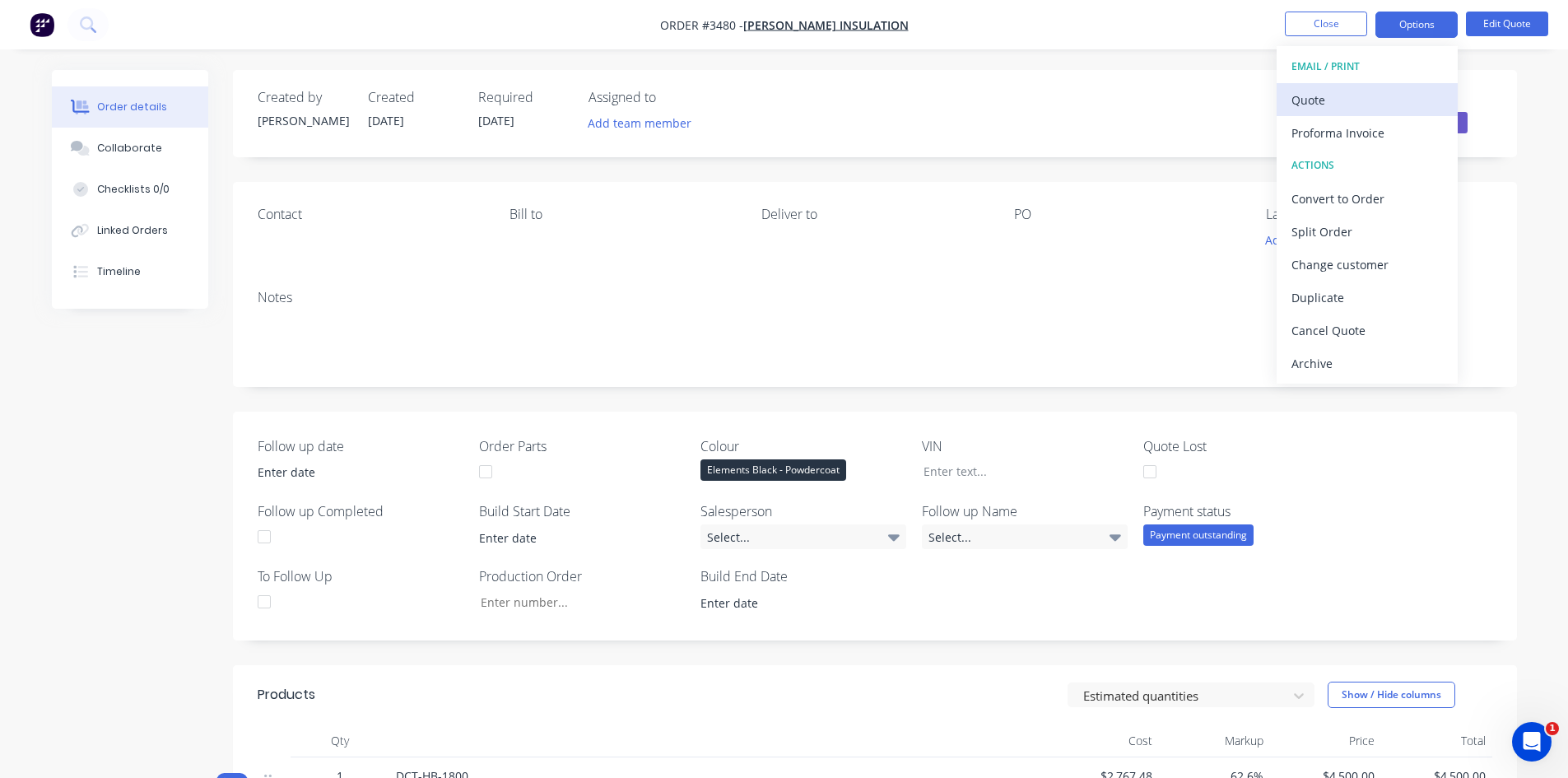
click at [1330, 100] on div "Quote" at bounding box center [1367, 100] width 151 height 24
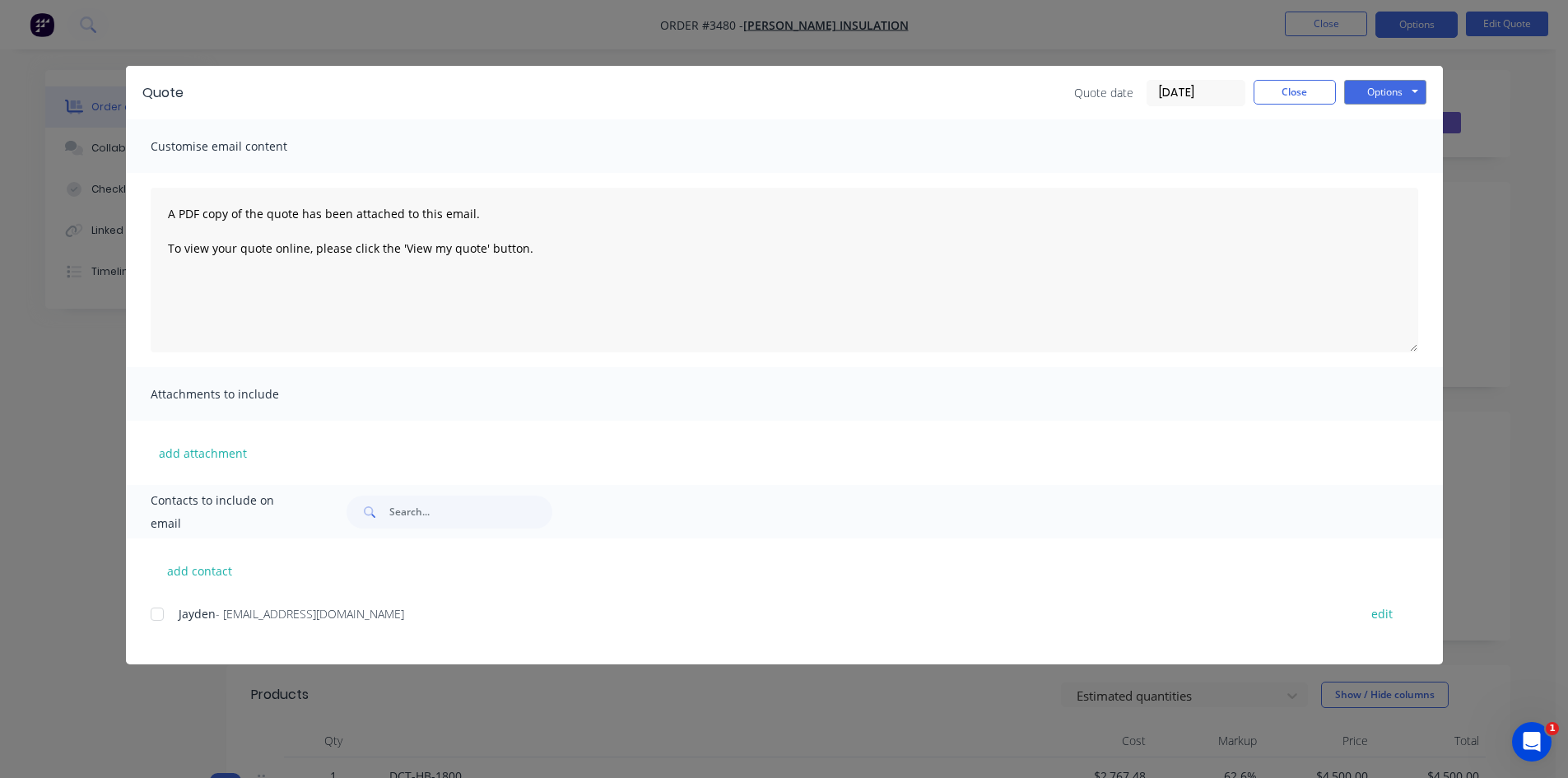
click at [153, 615] on div at bounding box center [156, 614] width 32 height 32
click at [1374, 91] on button "Options" at bounding box center [1385, 91] width 83 height 25
click at [1379, 178] on button "Email" at bounding box center [1396, 176] width 105 height 28
click at [1268, 96] on button "Close" at bounding box center [1295, 91] width 83 height 25
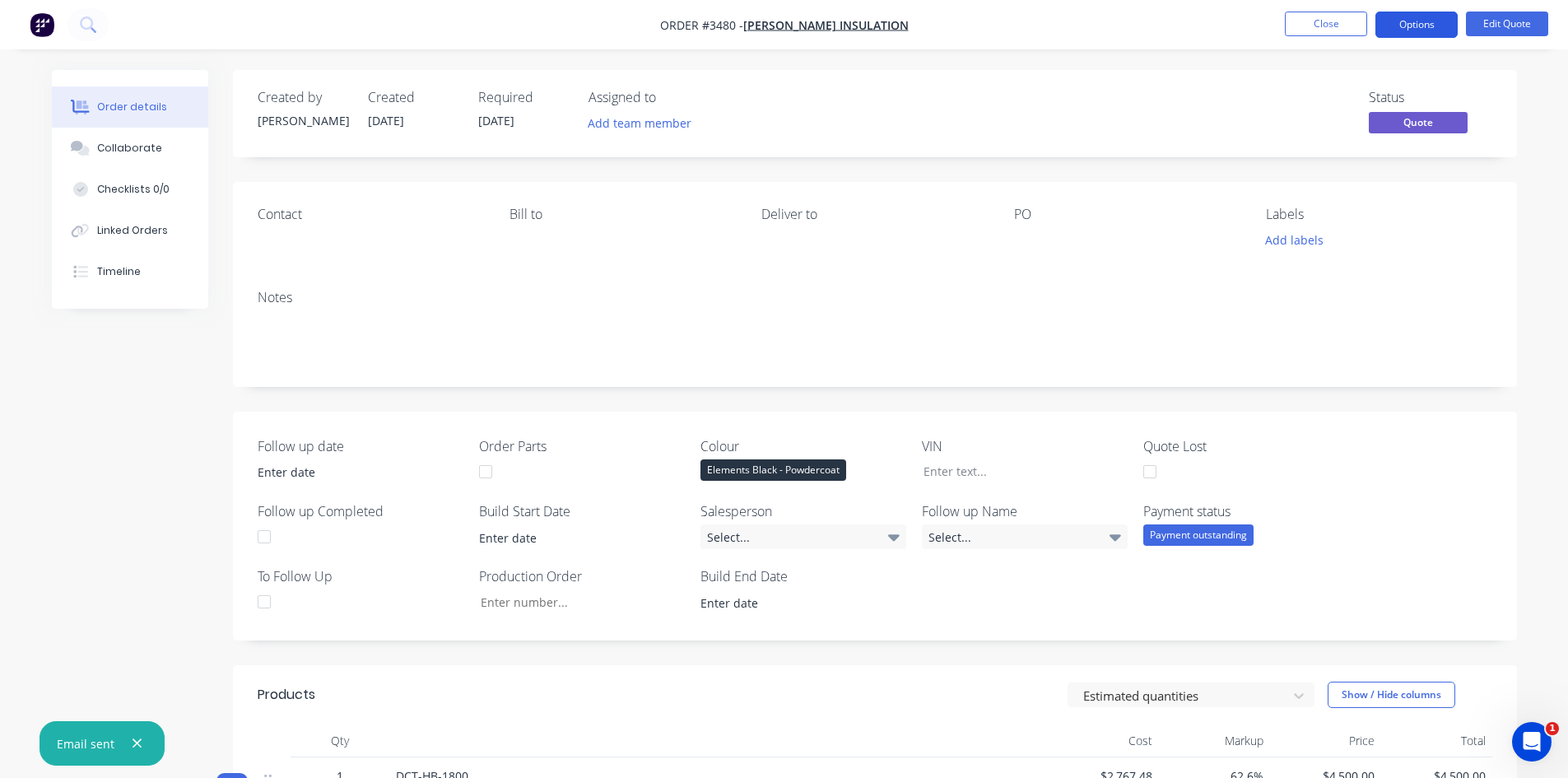
click at [1425, 23] on button "Options" at bounding box center [1417, 25] width 83 height 27
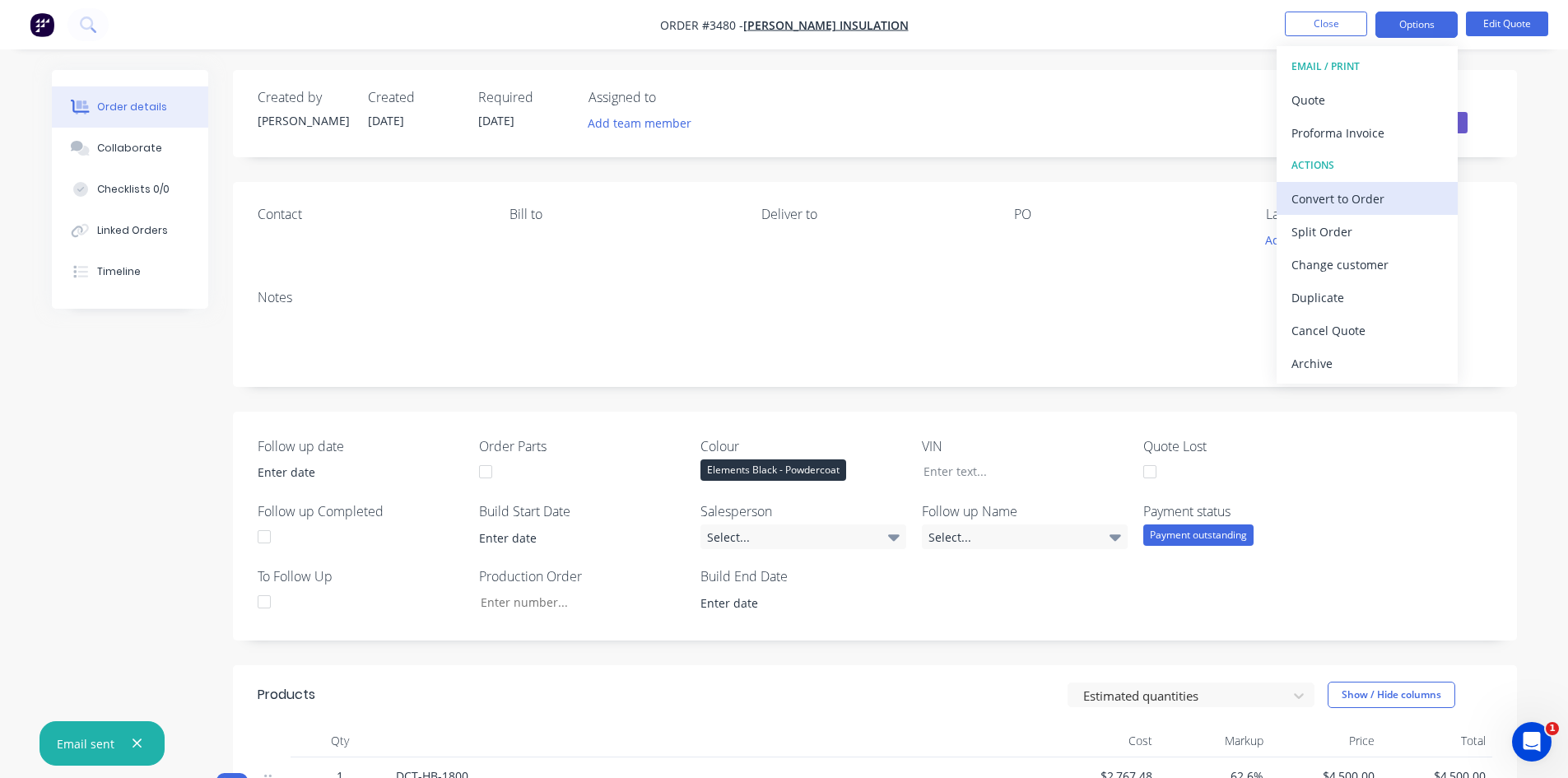
click at [1350, 200] on div "Convert to Order" at bounding box center [1367, 199] width 151 height 24
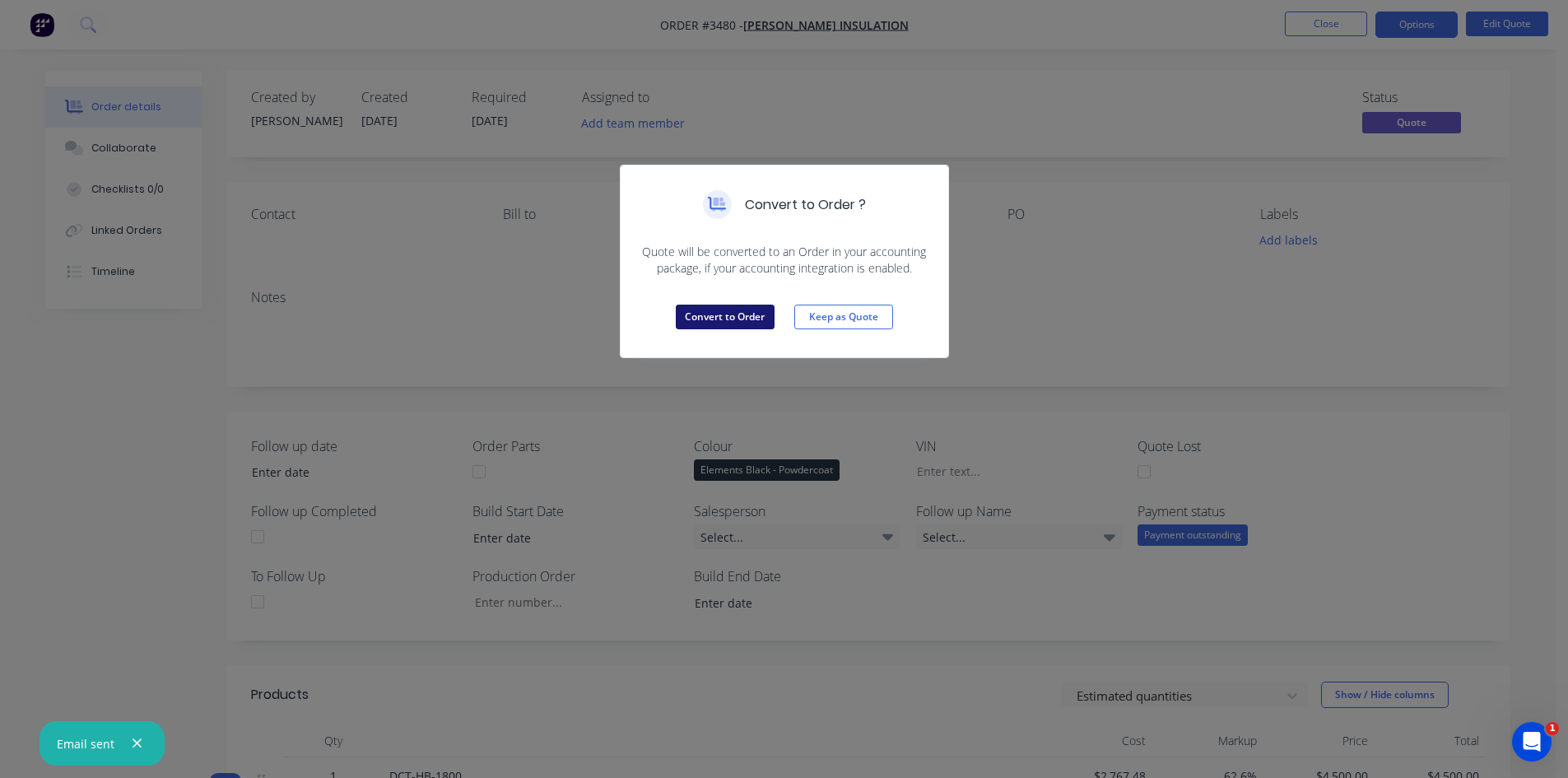
click at [701, 319] on button "Convert to Order" at bounding box center [725, 317] width 98 height 25
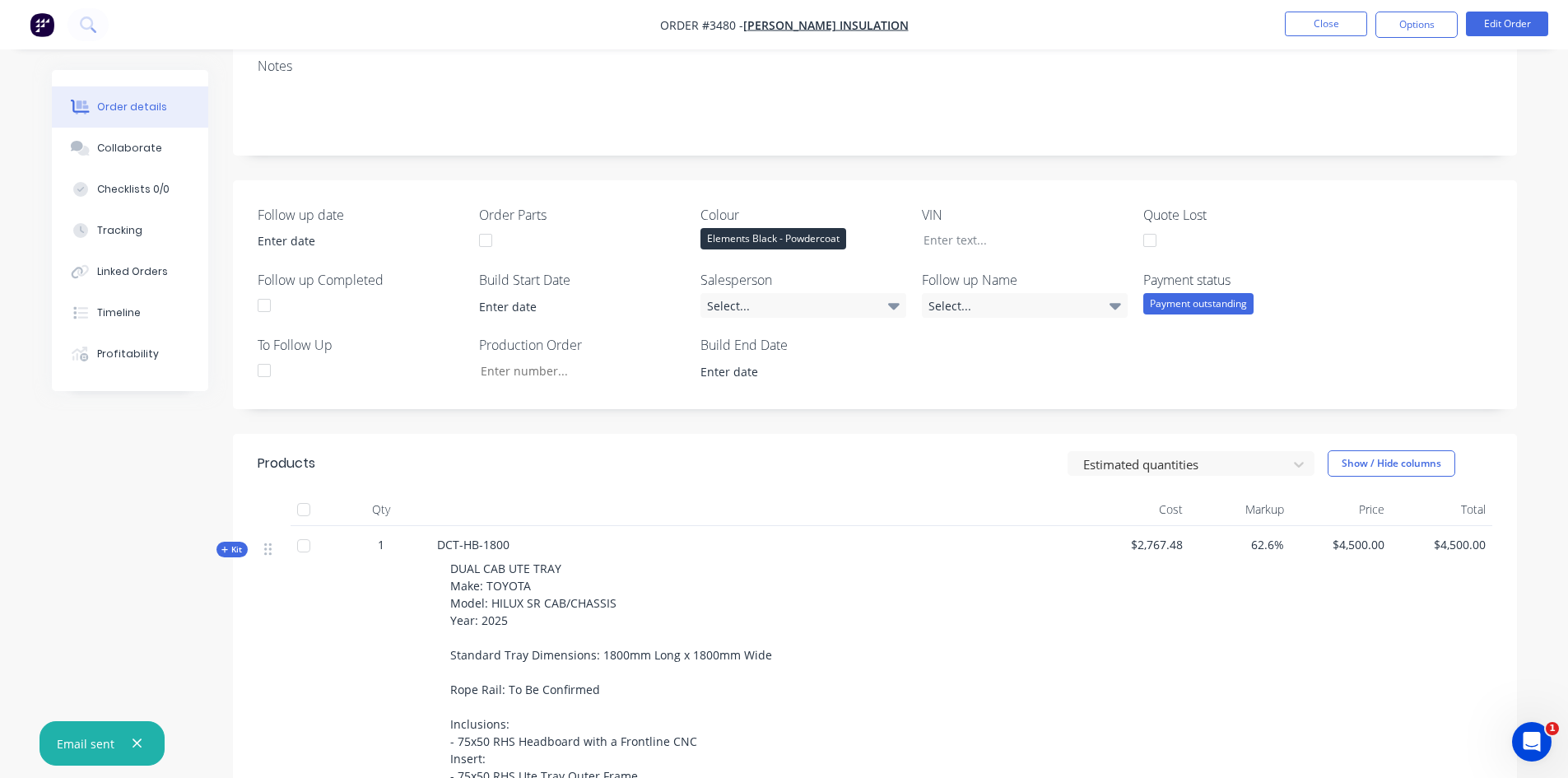
scroll to position [18, 0]
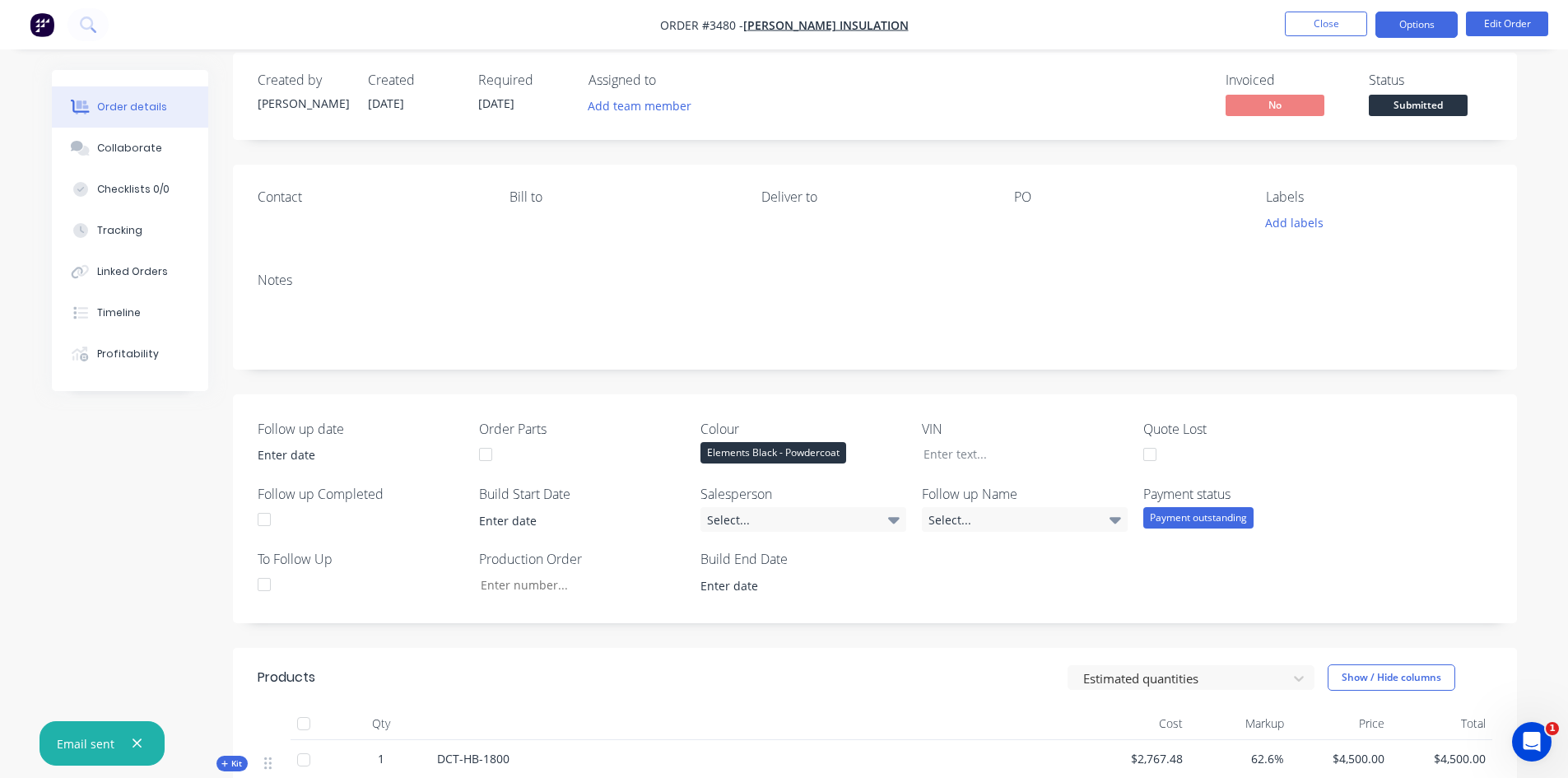
drag, startPoint x: 1425, startPoint y: 19, endPoint x: 1420, endPoint y: 32, distance: 13.9
click at [1425, 18] on button "Options" at bounding box center [1417, 25] width 83 height 27
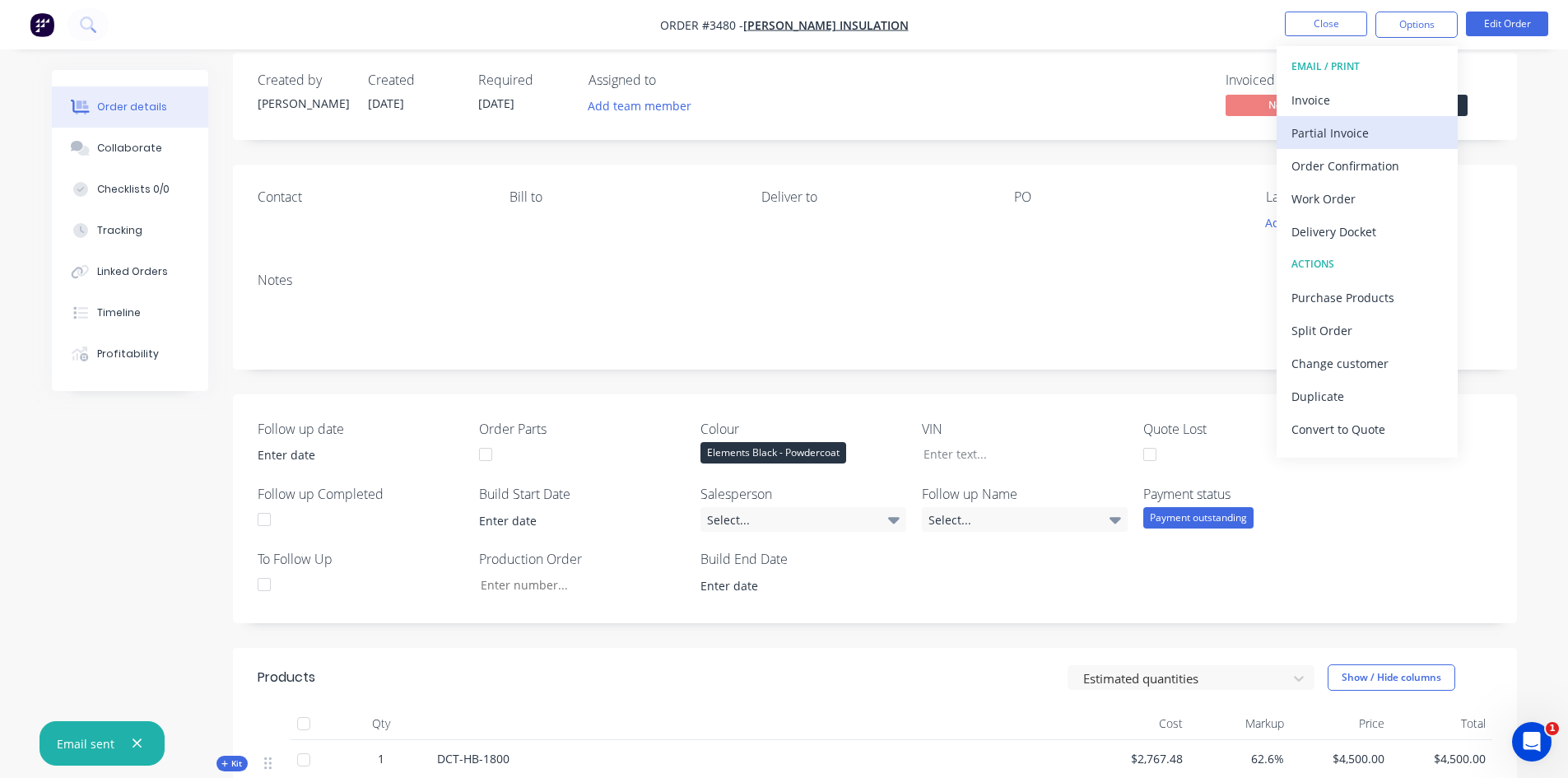
click at [1322, 136] on div "Partial Invoice" at bounding box center [1367, 133] width 151 height 24
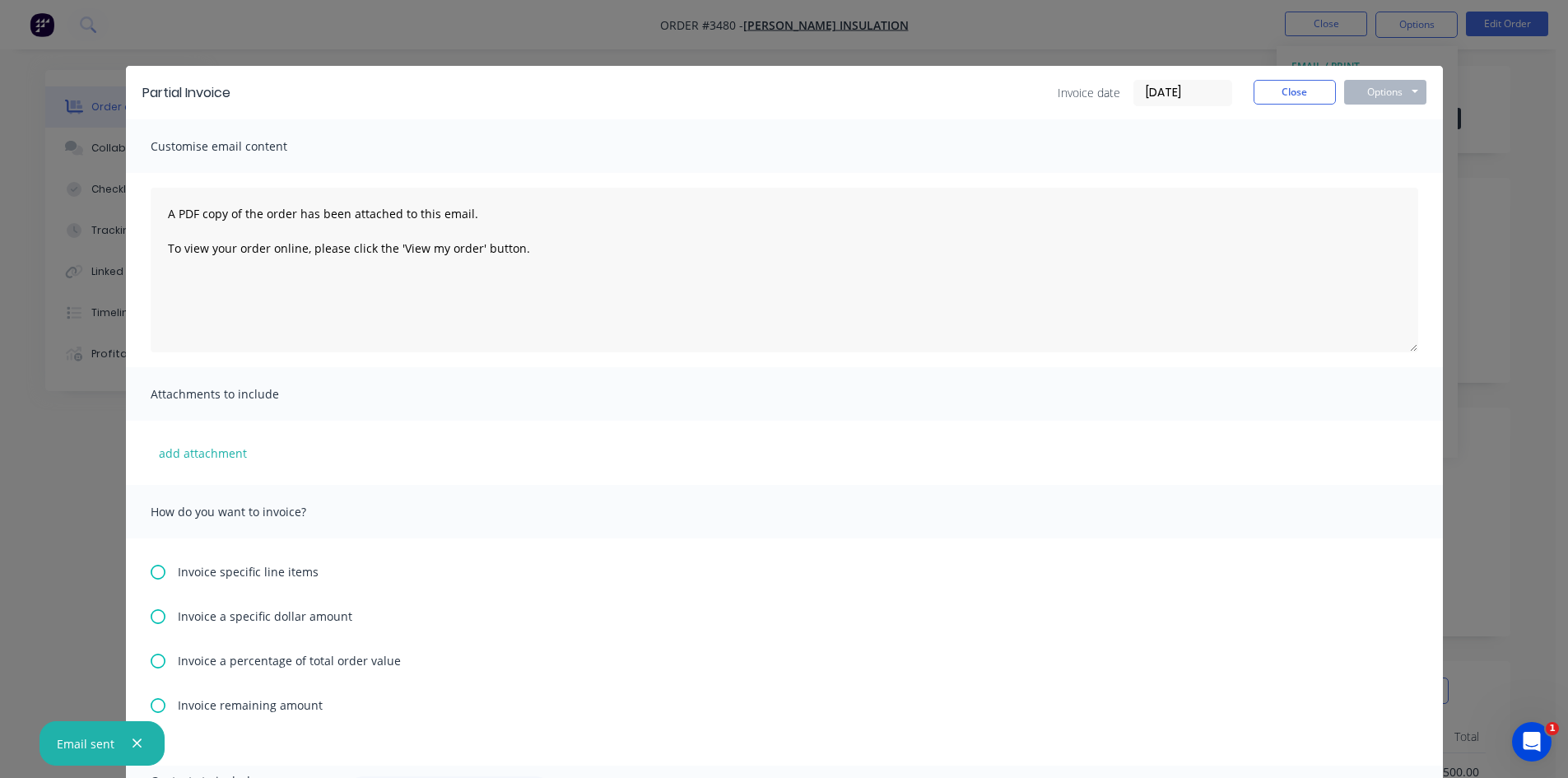
scroll to position [0, 0]
click at [1283, 84] on button "Close" at bounding box center [1295, 91] width 83 height 25
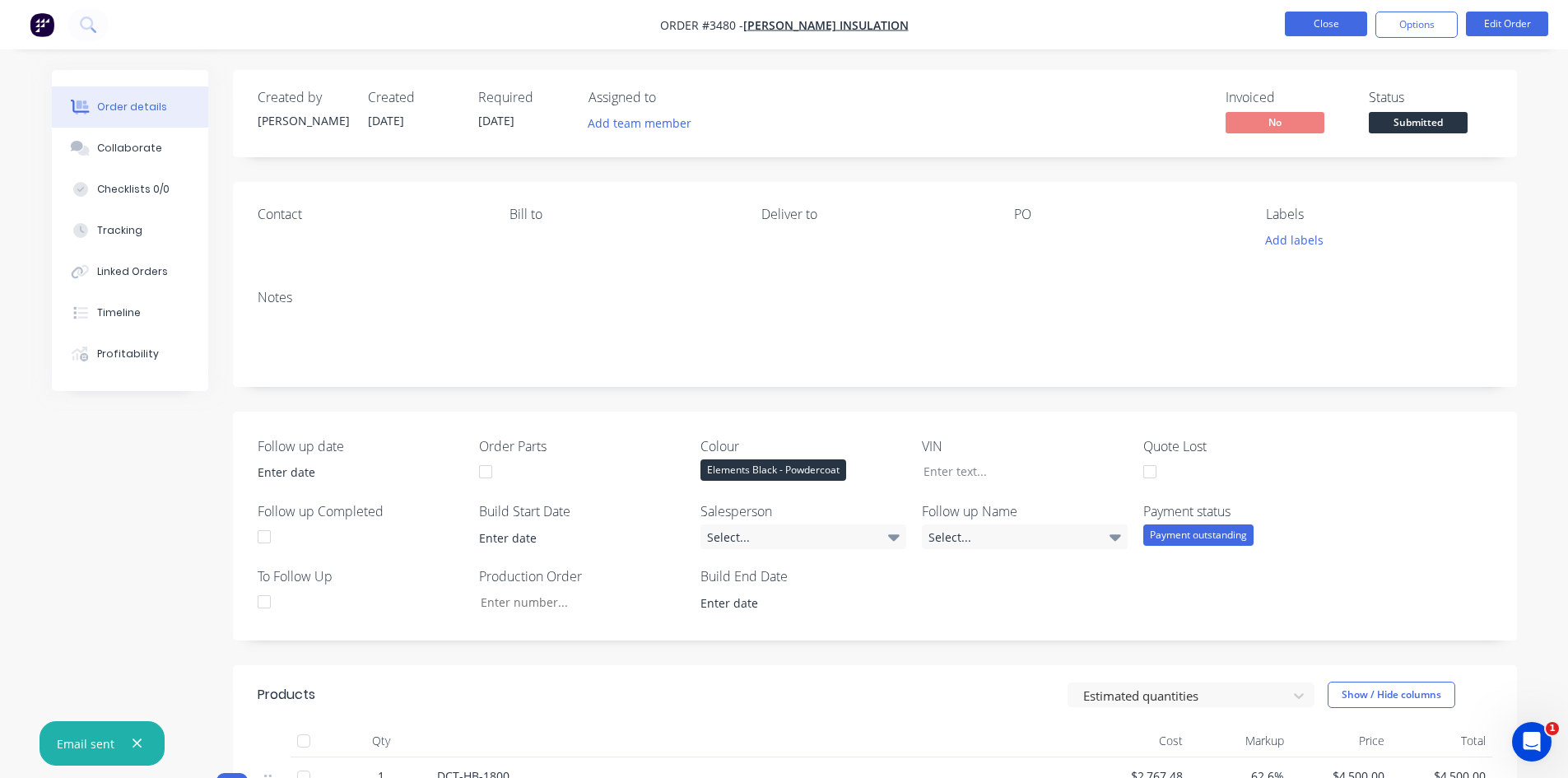
click at [1301, 27] on button "Close" at bounding box center [1326, 24] width 83 height 25
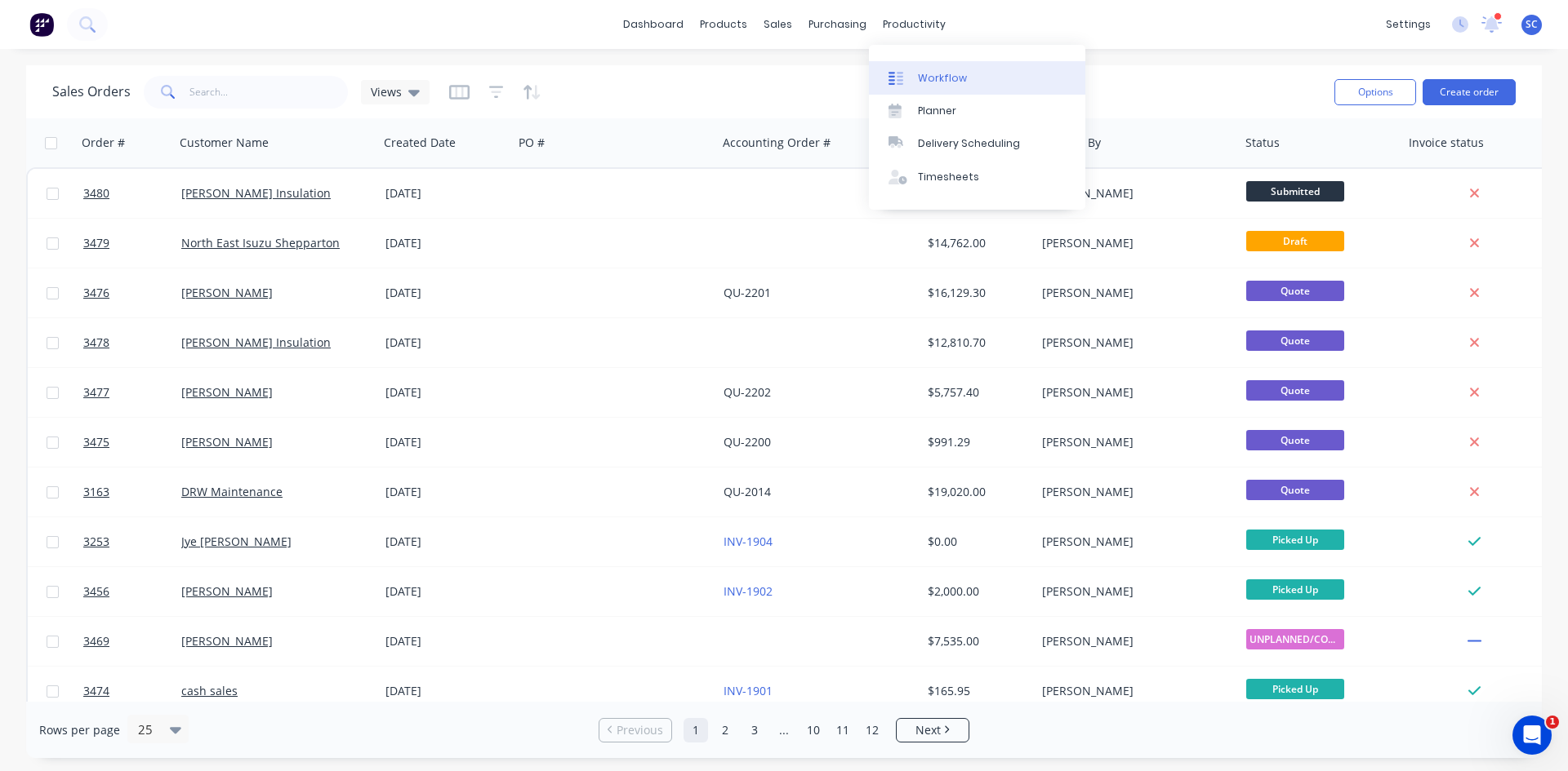
click at [919, 80] on div "Workflow" at bounding box center [942, 78] width 49 height 15
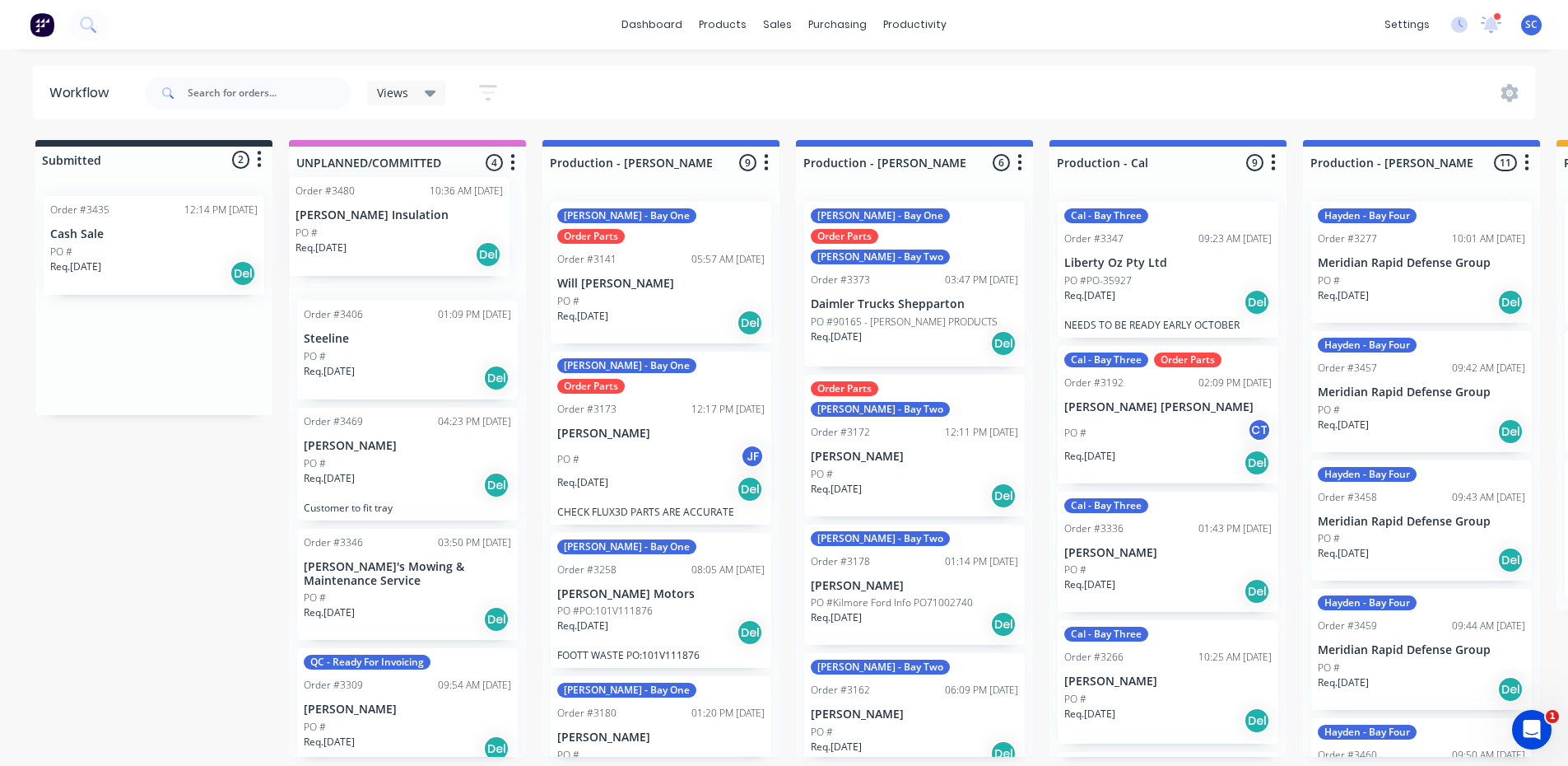
drag, startPoint x: 121, startPoint y: 363, endPoint x: 371, endPoint y: 237, distance: 280.0
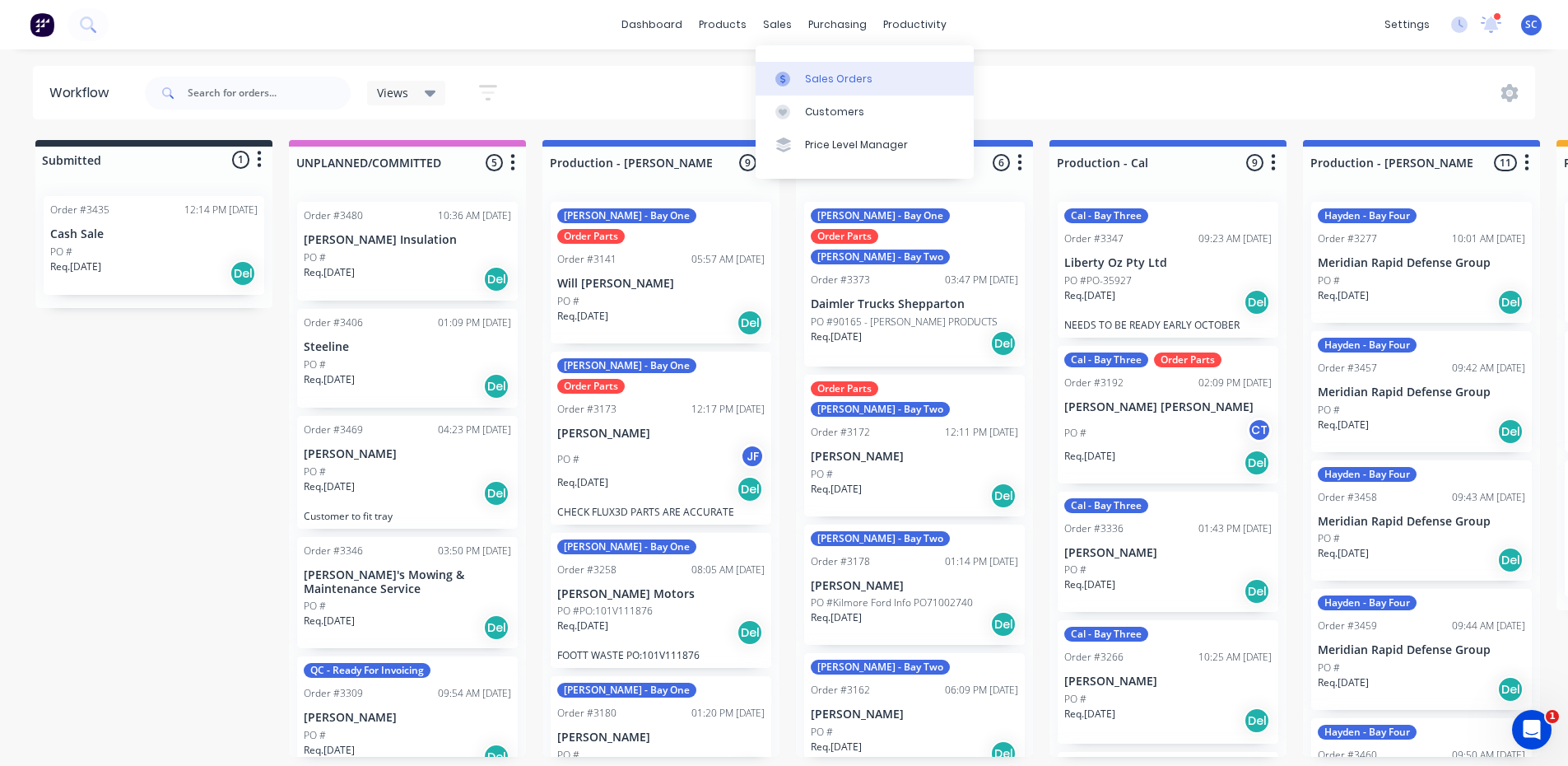
click at [801, 73] on link "Sales Orders" at bounding box center [865, 78] width 218 height 32
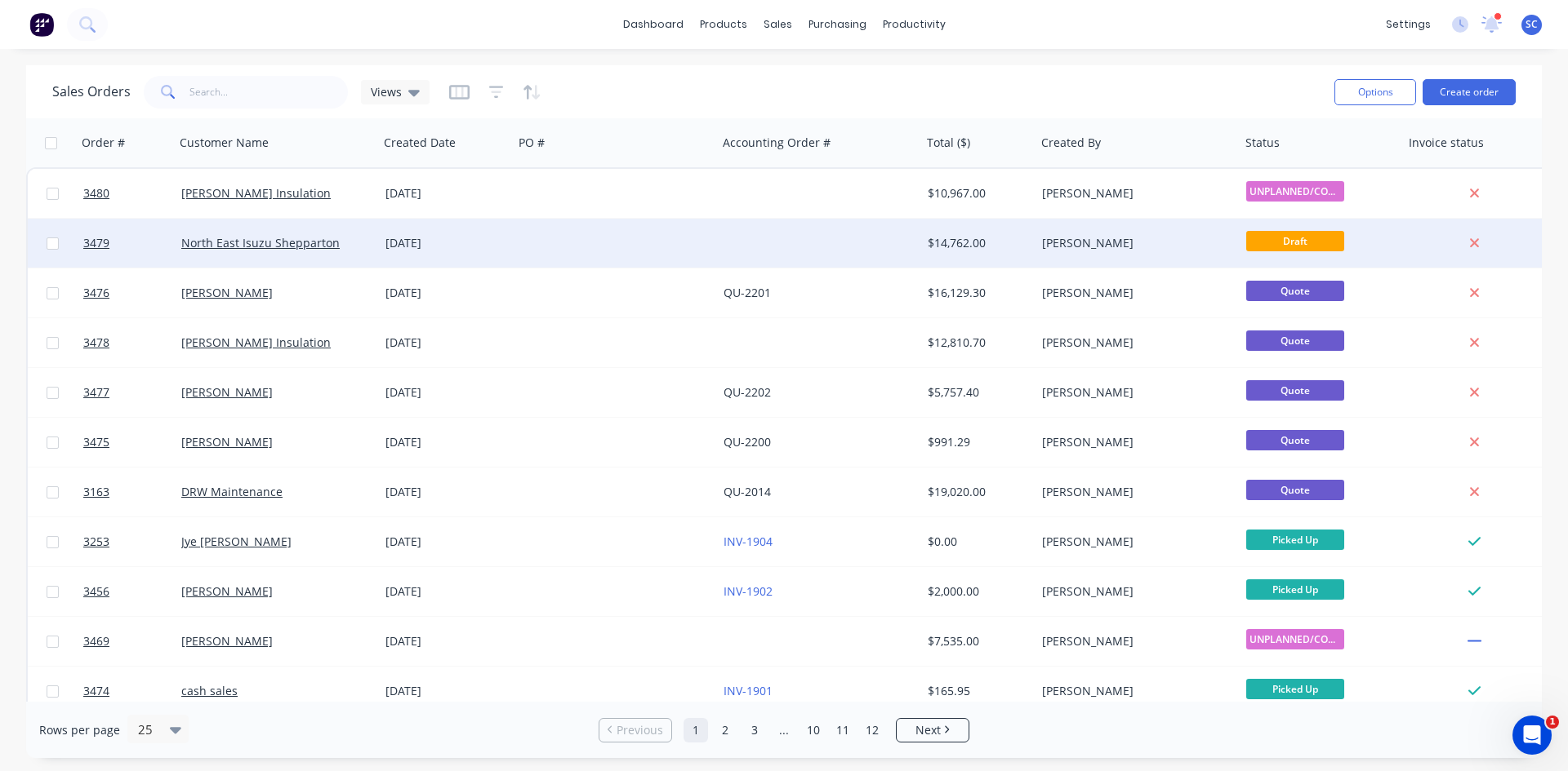
click at [510, 244] on div "[DATE]" at bounding box center [447, 243] width 135 height 49
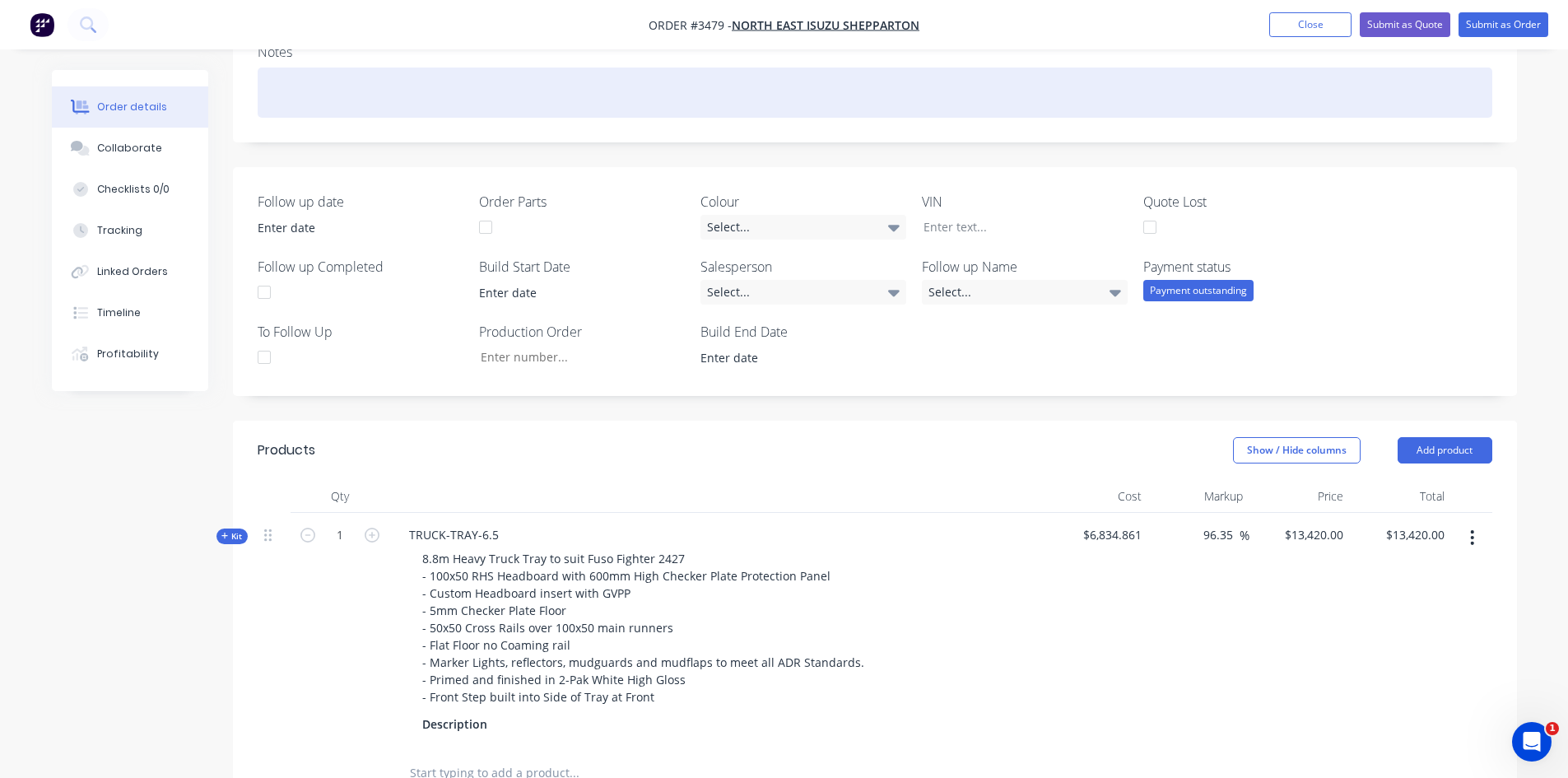
scroll to position [494, 0]
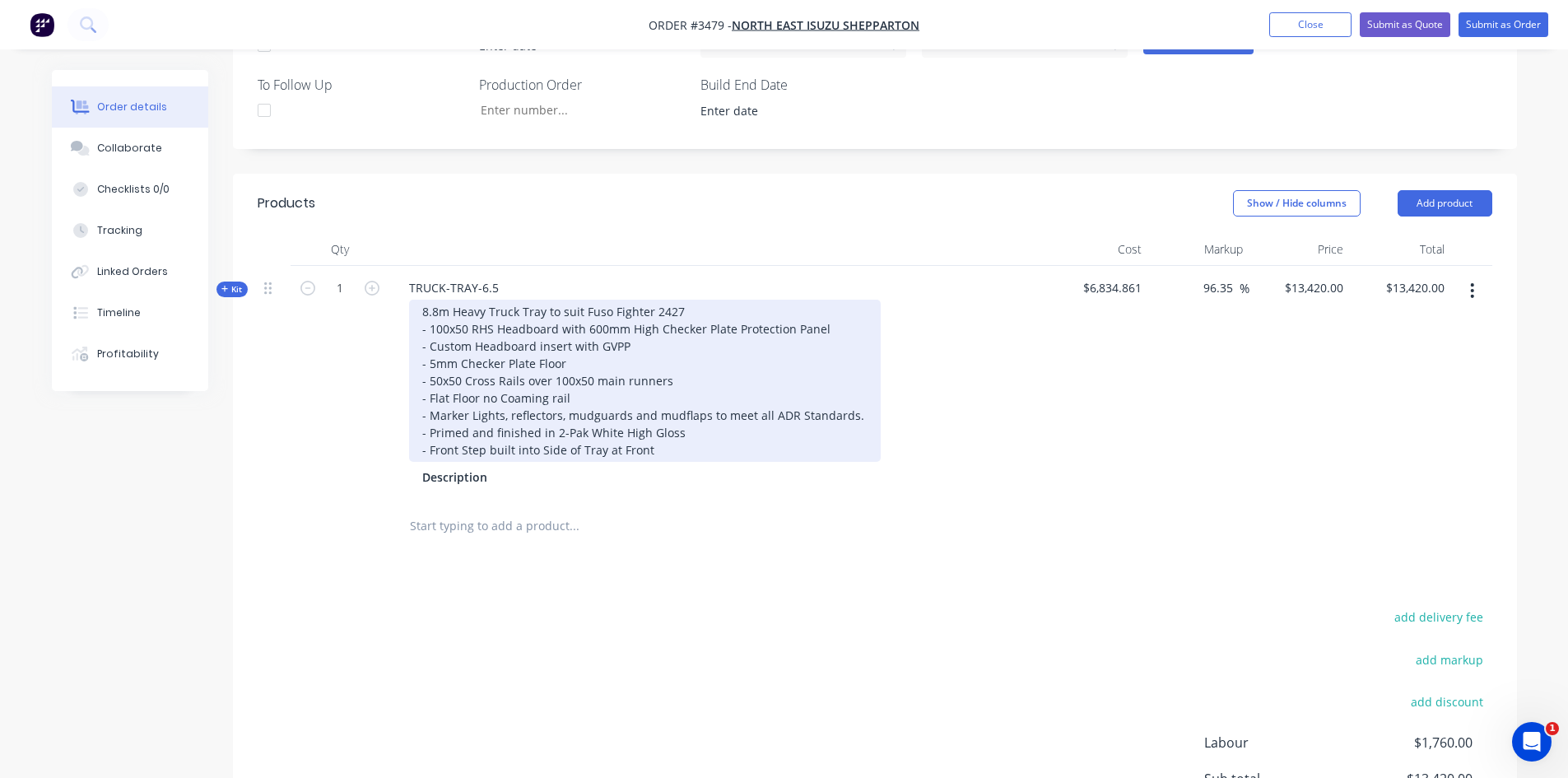
click at [686, 309] on div "8.8m Heavy Truck Tray to suit Fuso Fighter 2427 - 100x50 RHS Headboard with 600…" at bounding box center [645, 381] width 472 height 162
click at [691, 309] on div "8.8m Heavy Truck Tray to suit Fuso Fighter 2427 - 100x50 RHS Headboard with 600…" at bounding box center [645, 381] width 472 height 162
click at [440, 312] on div "8.8m Heavy Truck Tray to suit Fuso Fighter 2427 - 100x50 RHS Headboard with 600…" at bounding box center [645, 381] width 472 height 162
click at [482, 307] on div "6.5m Heavy Truck Tray to suit Fuso Fighter 2427 - 100x50 RHS Headboard with 600…" at bounding box center [645, 381] width 472 height 162
drag, startPoint x: 737, startPoint y: 308, endPoint x: 575, endPoint y: 312, distance: 162.0
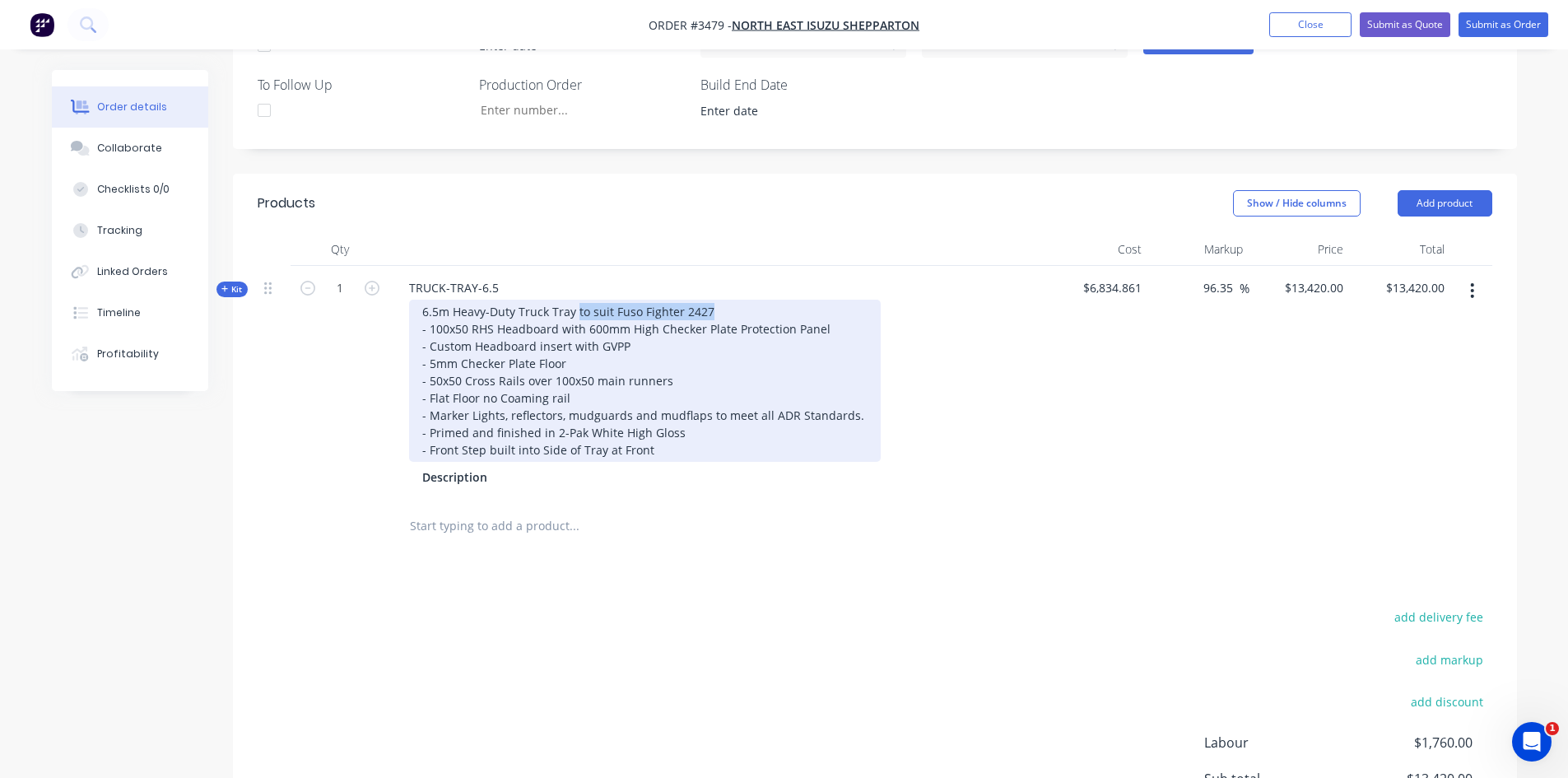
click at [575, 312] on div "6.5m Heavy-Duty Truck Tray to suit Fuso Fighter 2427 - 100x50 RHS Headboard wit…" at bounding box center [645, 381] width 472 height 162
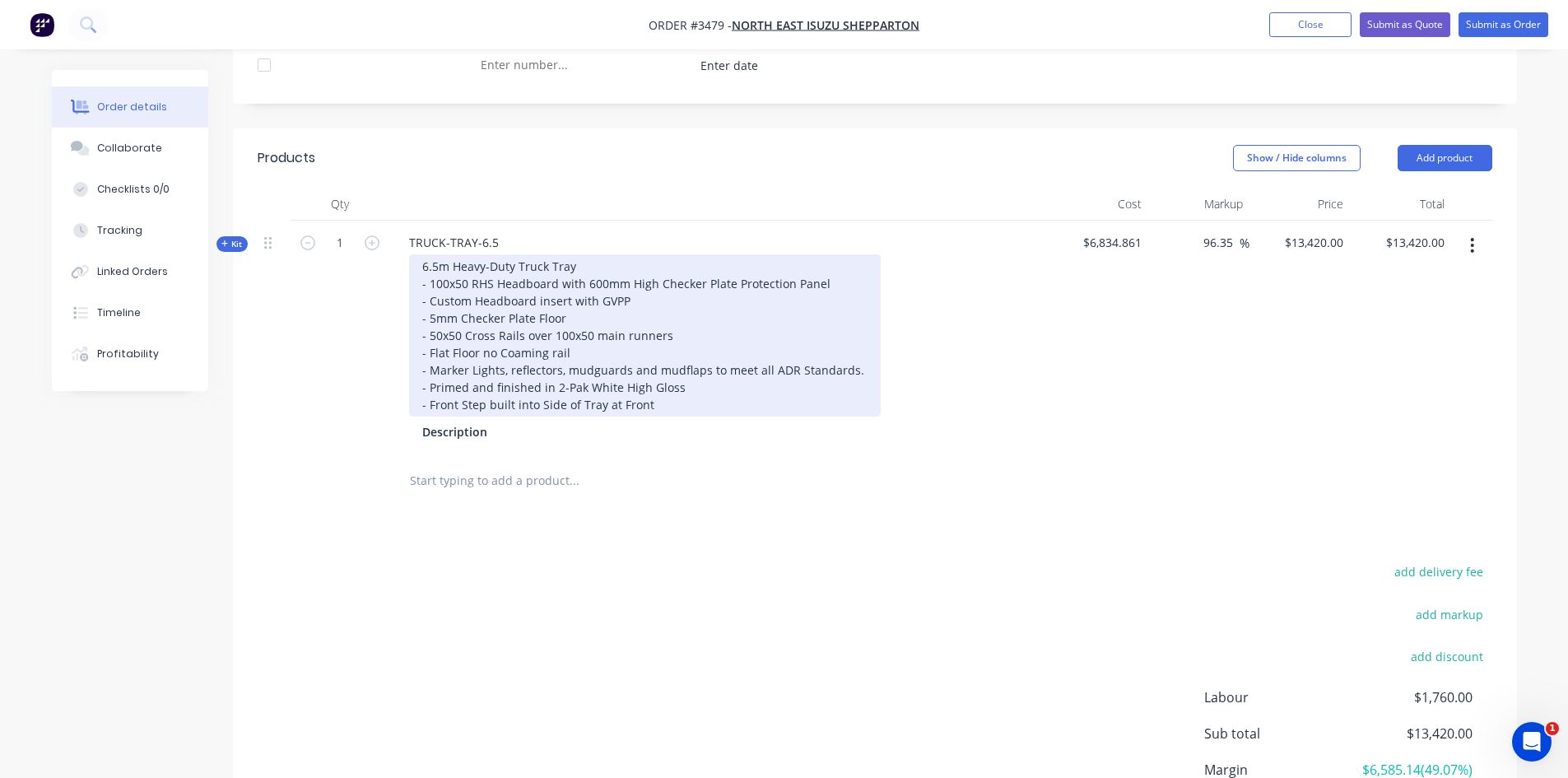
scroll to position [576, 0]
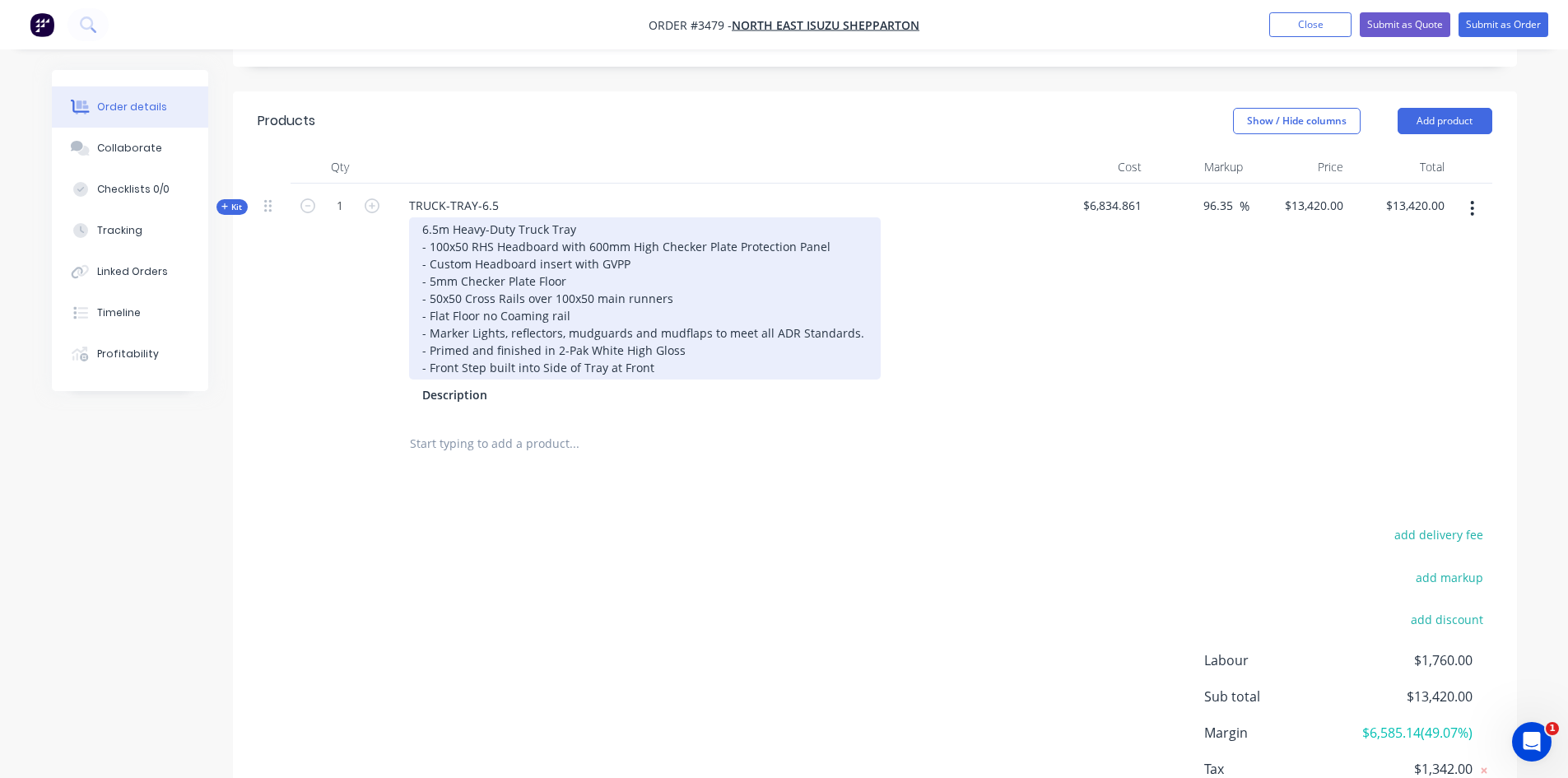
click at [640, 262] on div "6.5m Heavy-Duty Truck Tray - 100x50 RHS Headboard with 600mm High Checker Plate…" at bounding box center [645, 298] width 472 height 162
drag, startPoint x: 471, startPoint y: 265, endPoint x: 428, endPoint y: 271, distance: 43.4
click at [428, 271] on div "6.5m Heavy-Duty Truck Tray - 100x50 RHS Headboard with 600mm High Checker Plate…" at bounding box center [645, 298] width 472 height 162
click at [437, 285] on div "6.5m Heavy-Duty Truck Tray - 100x50 RHS Headboard with 600mm High Checker Plate…" at bounding box center [645, 298] width 472 height 162
click at [595, 319] on div "6.5m Heavy-Duty Truck Tray - 100x50 RHS Headboard with 600mm High Checker Plate…" at bounding box center [645, 298] width 472 height 162
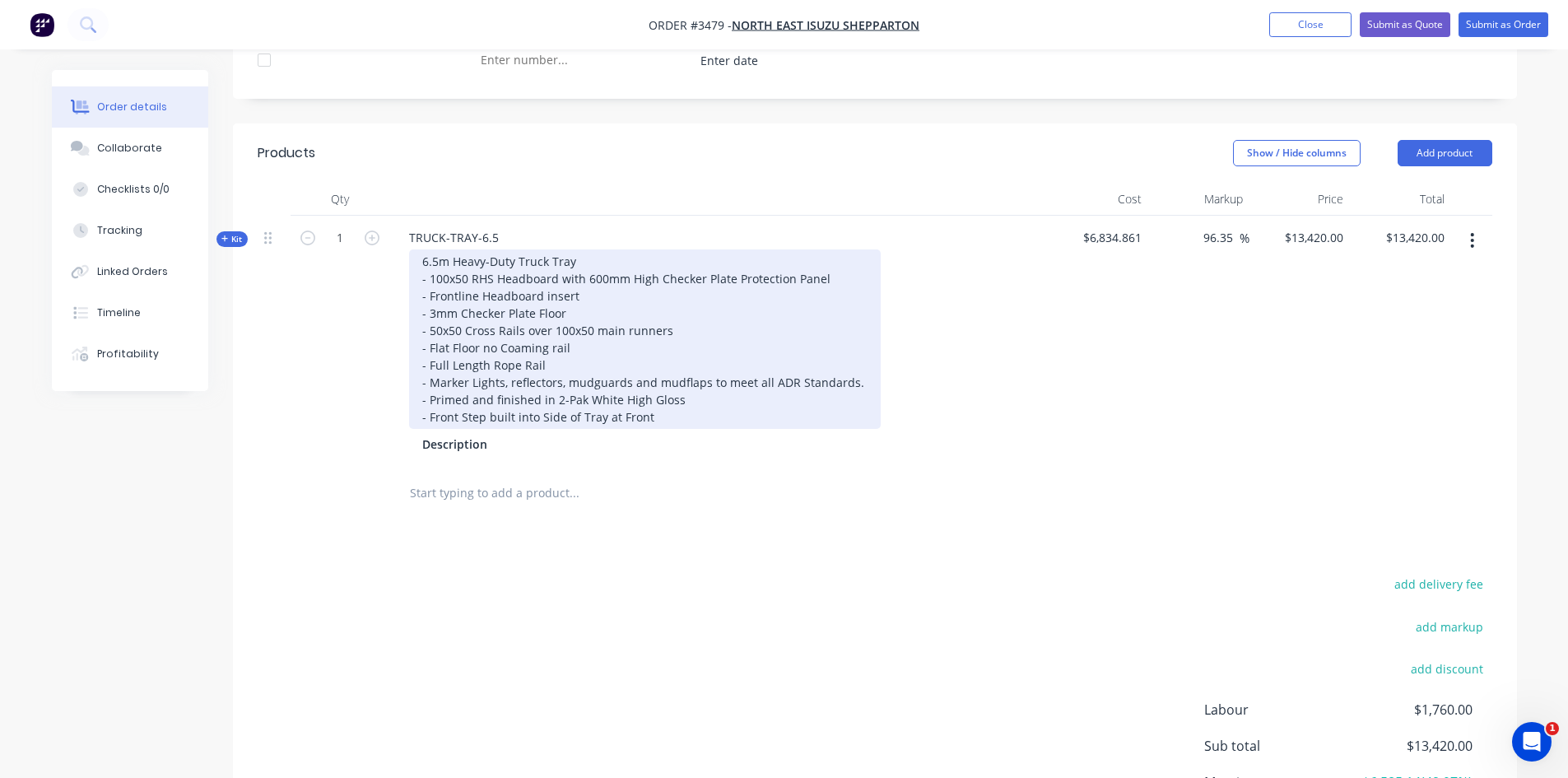
scroll to position [625, 0]
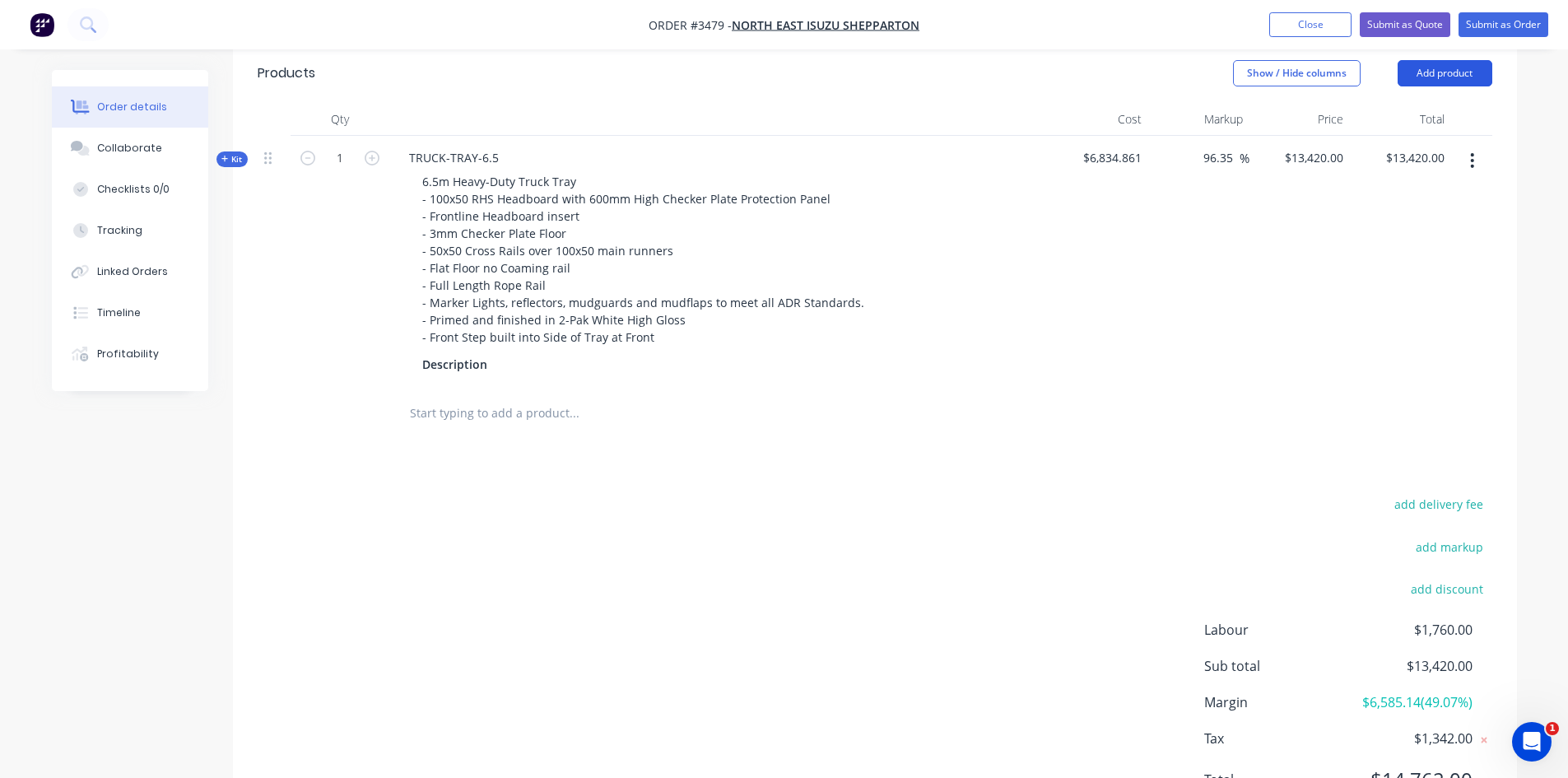
click at [1434, 73] on button "Add product" at bounding box center [1445, 73] width 94 height 27
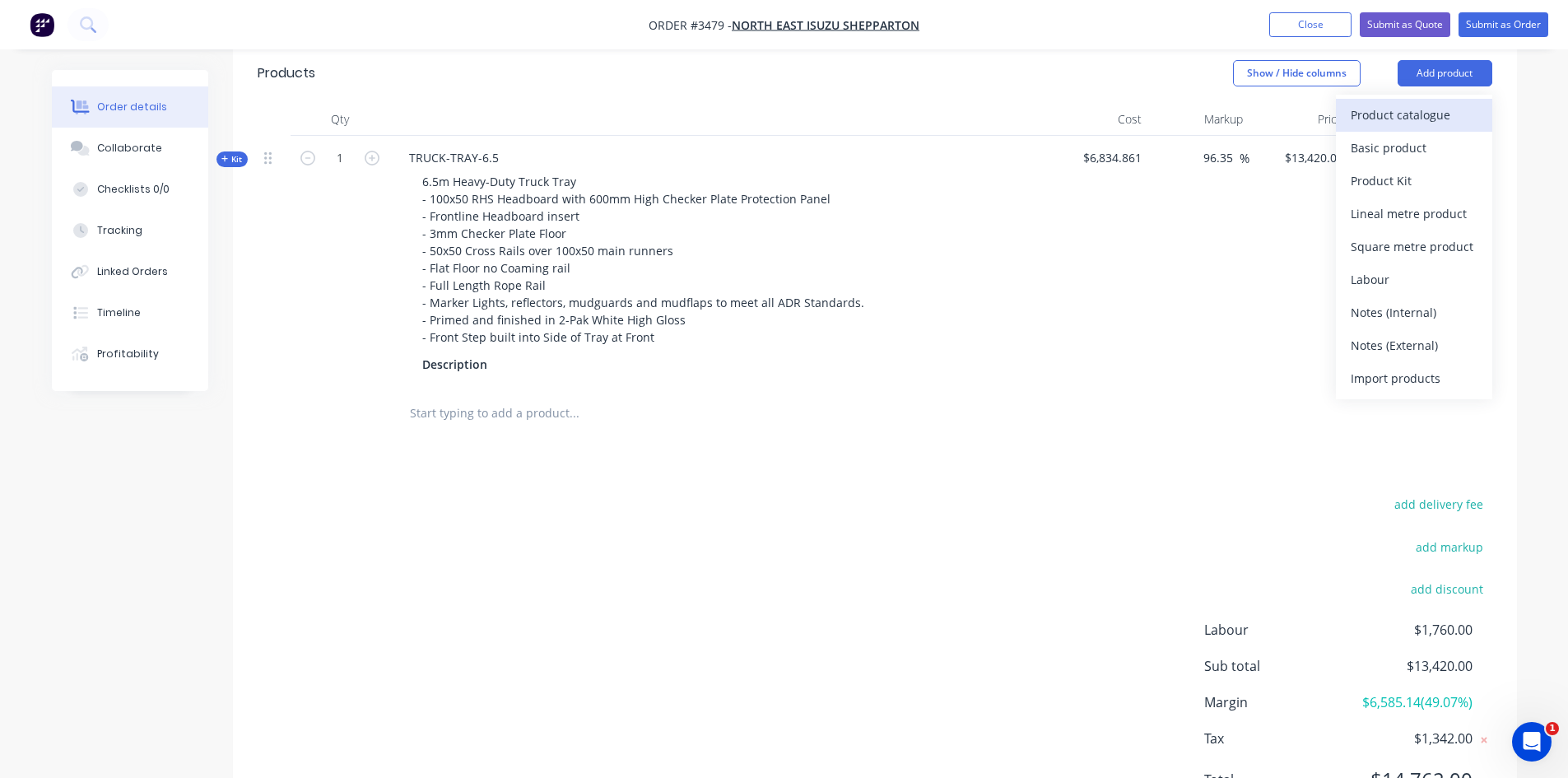
click at [1437, 118] on div "Product catalogue" at bounding box center [1414, 115] width 127 height 24
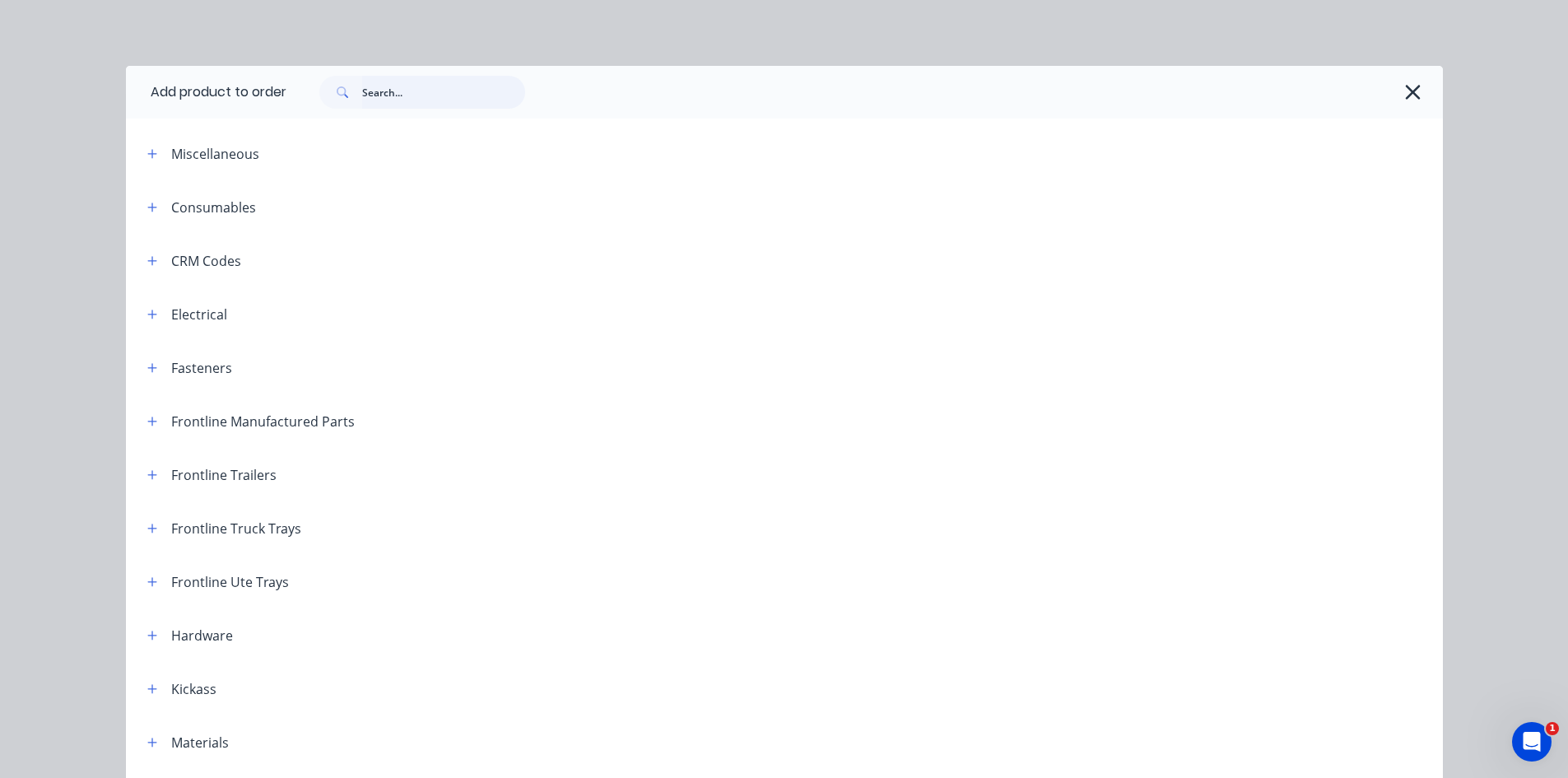
click at [417, 89] on input "text" at bounding box center [443, 91] width 163 height 32
click at [1410, 92] on icon "button" at bounding box center [1414, 91] width 18 height 23
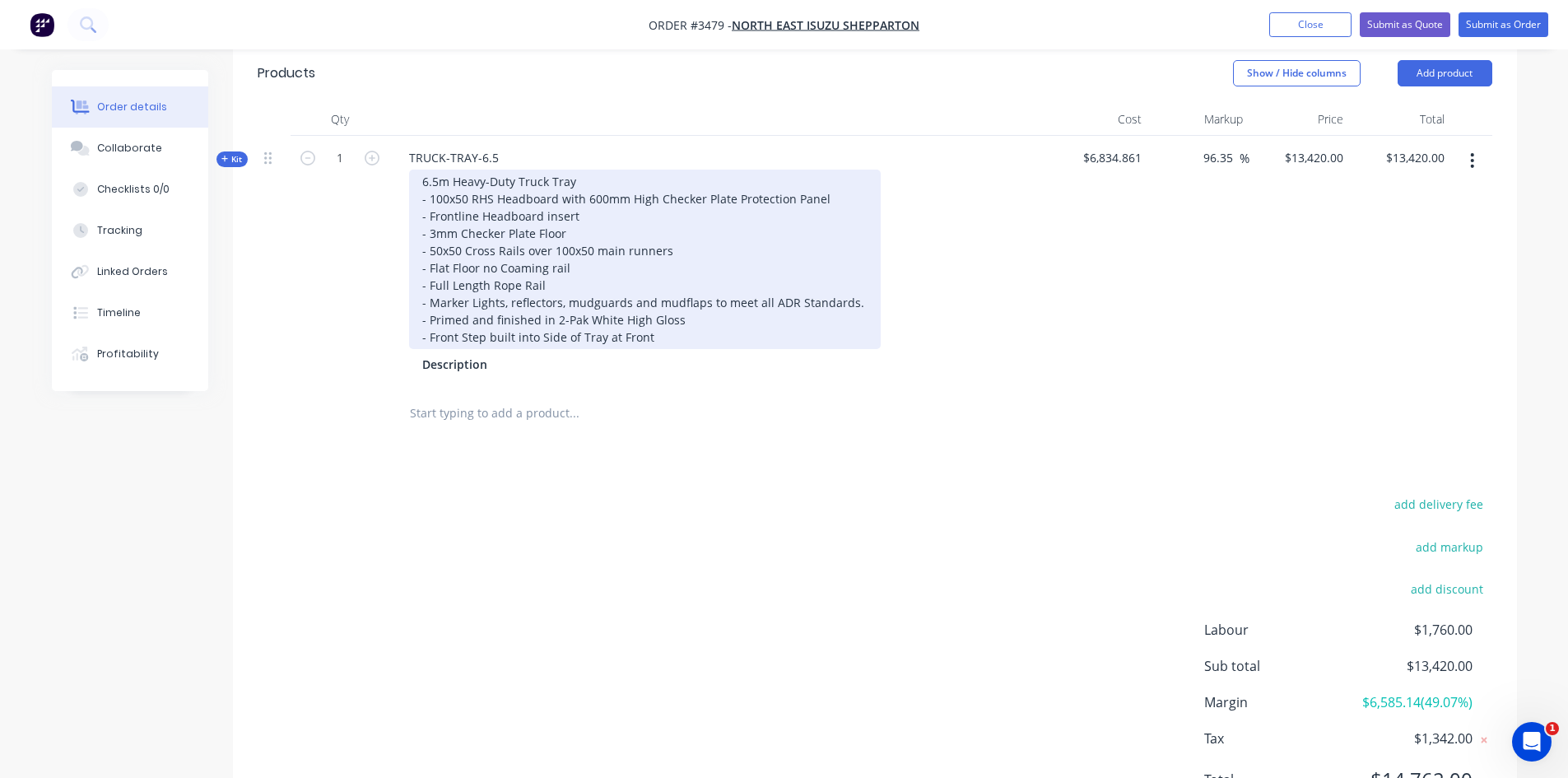
click at [672, 337] on div "6.5m Heavy-Duty Truck Tray - 100x50 RHS Headboard with 600mm High Checker Plate…" at bounding box center [645, 260] width 472 height 180
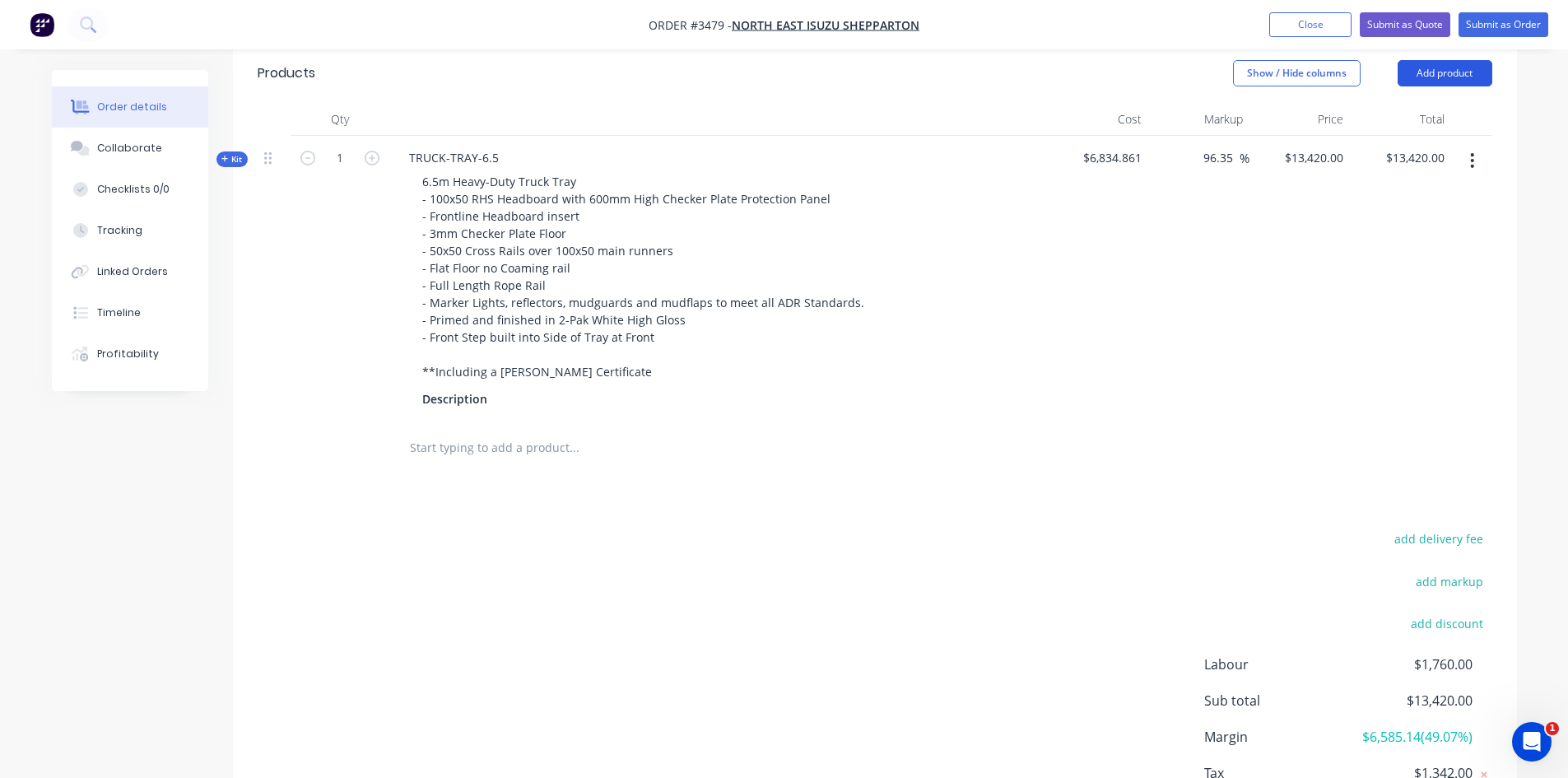
click at [1464, 76] on button "Add product" at bounding box center [1445, 73] width 94 height 27
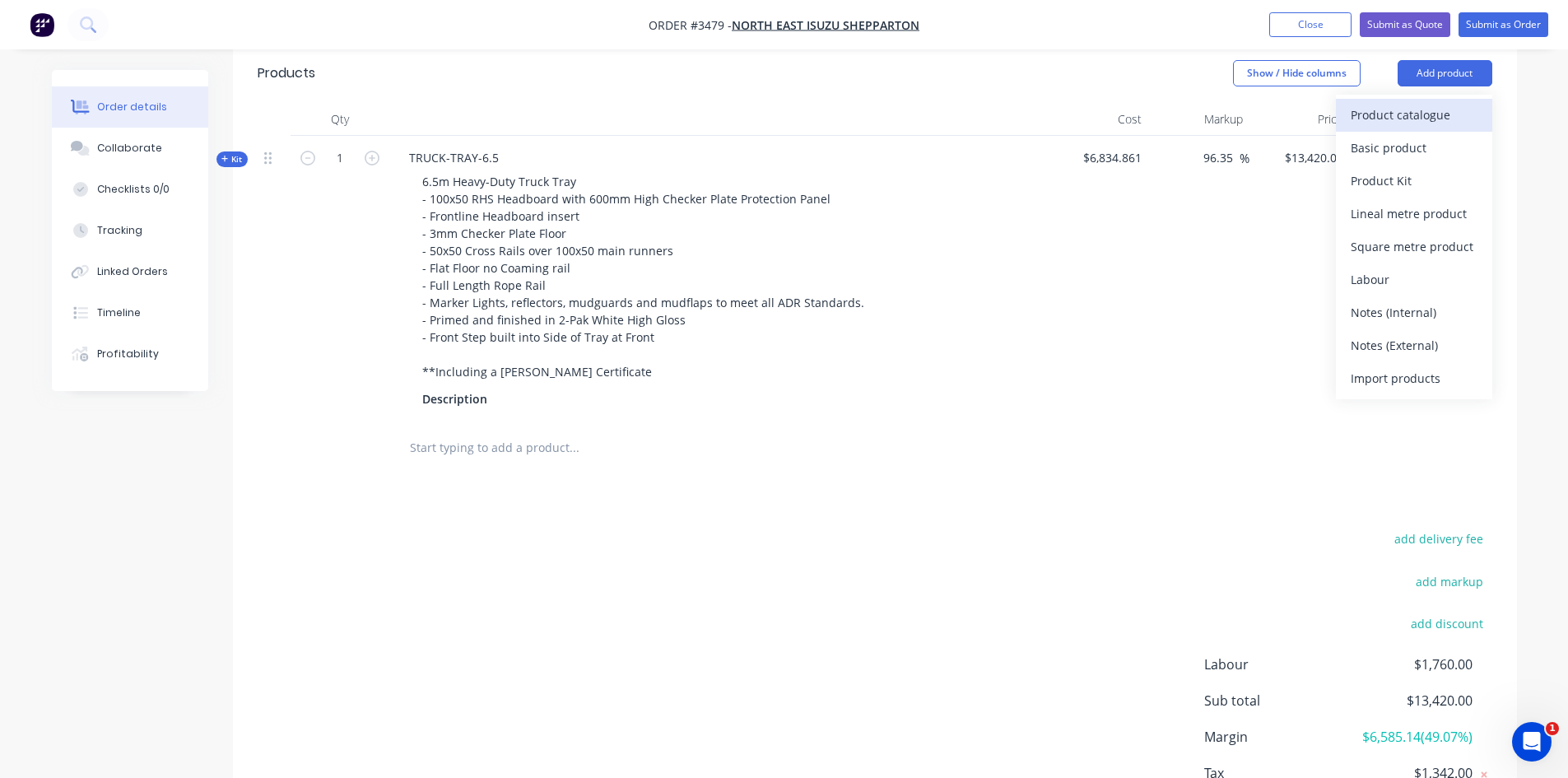
click at [1382, 114] on div "Product catalogue" at bounding box center [1414, 115] width 127 height 24
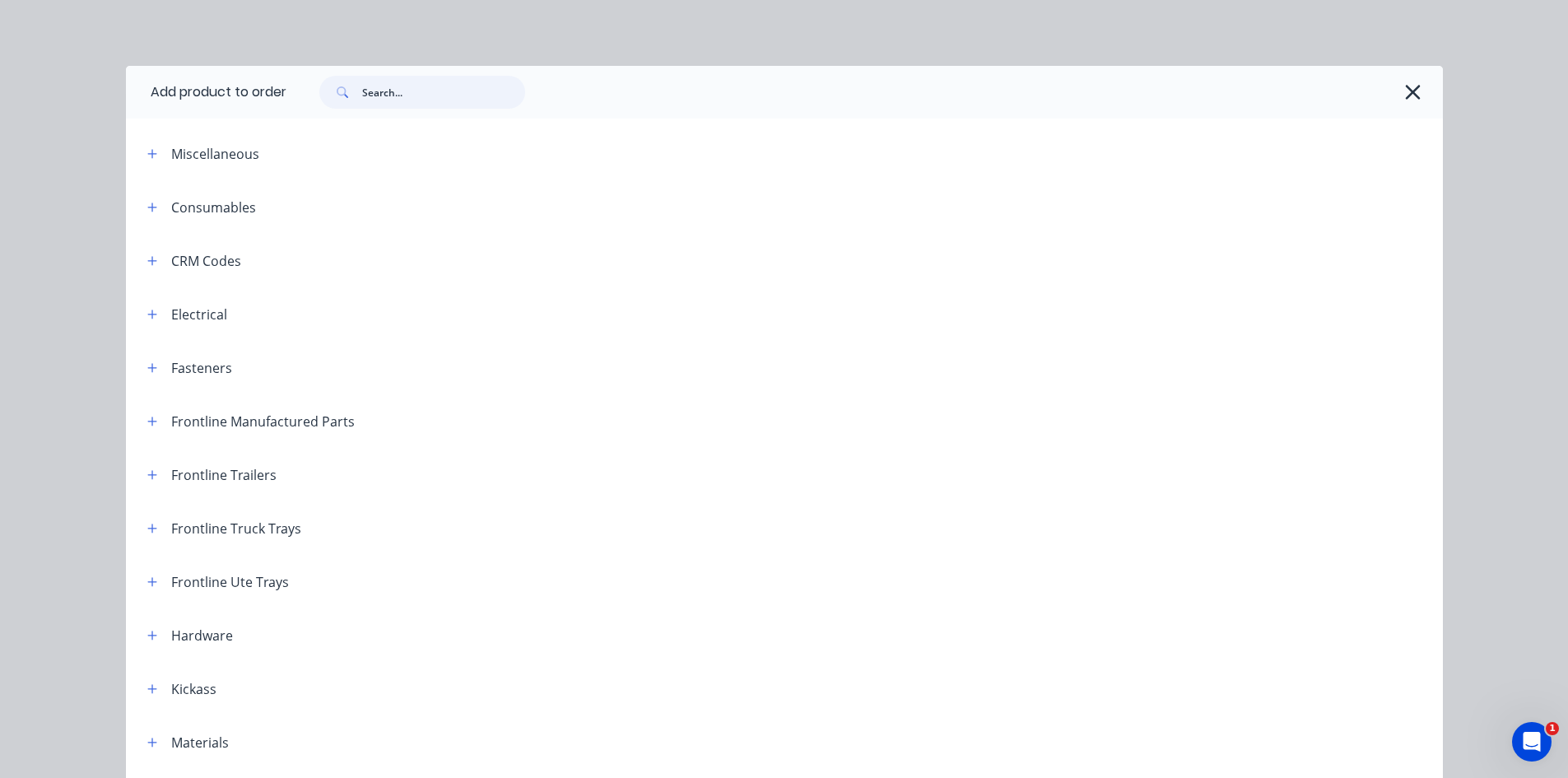
click at [416, 99] on input "text" at bounding box center [443, 91] width 163 height 32
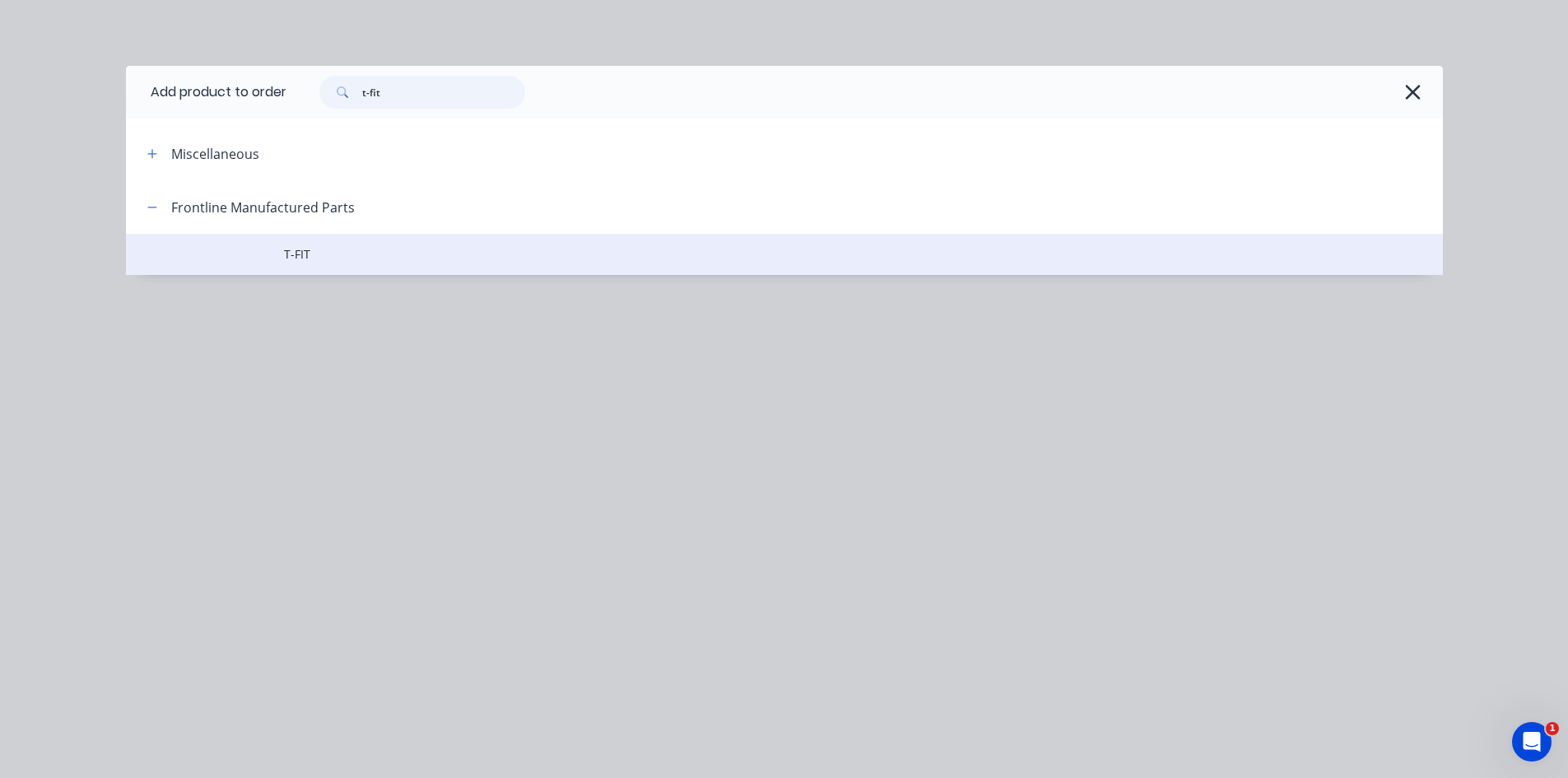
type input "t-fit"
click at [315, 260] on span "T-FIT" at bounding box center [747, 255] width 927 height 18
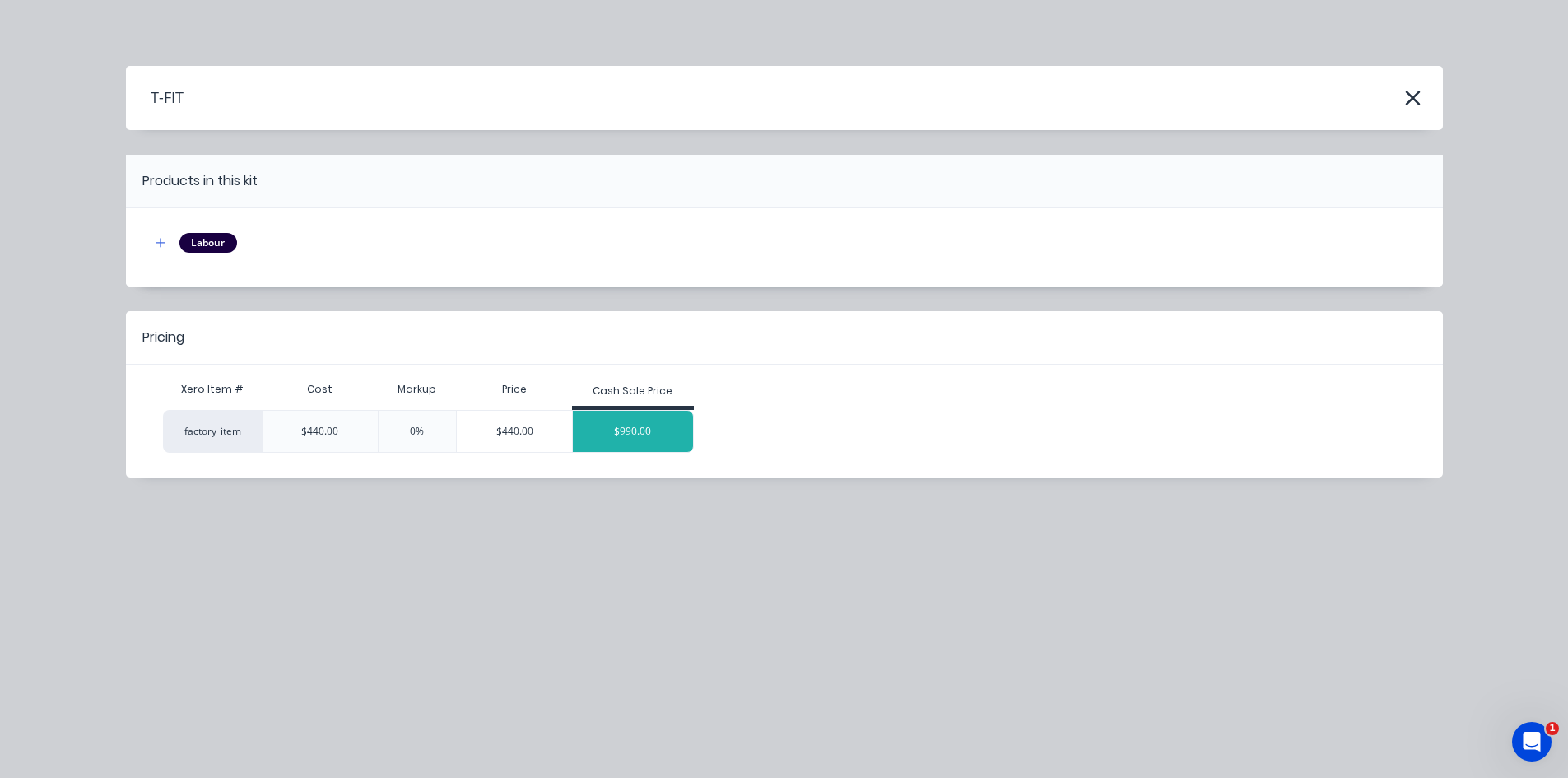
click at [635, 436] on div "$990.00" at bounding box center [633, 432] width 120 height 41
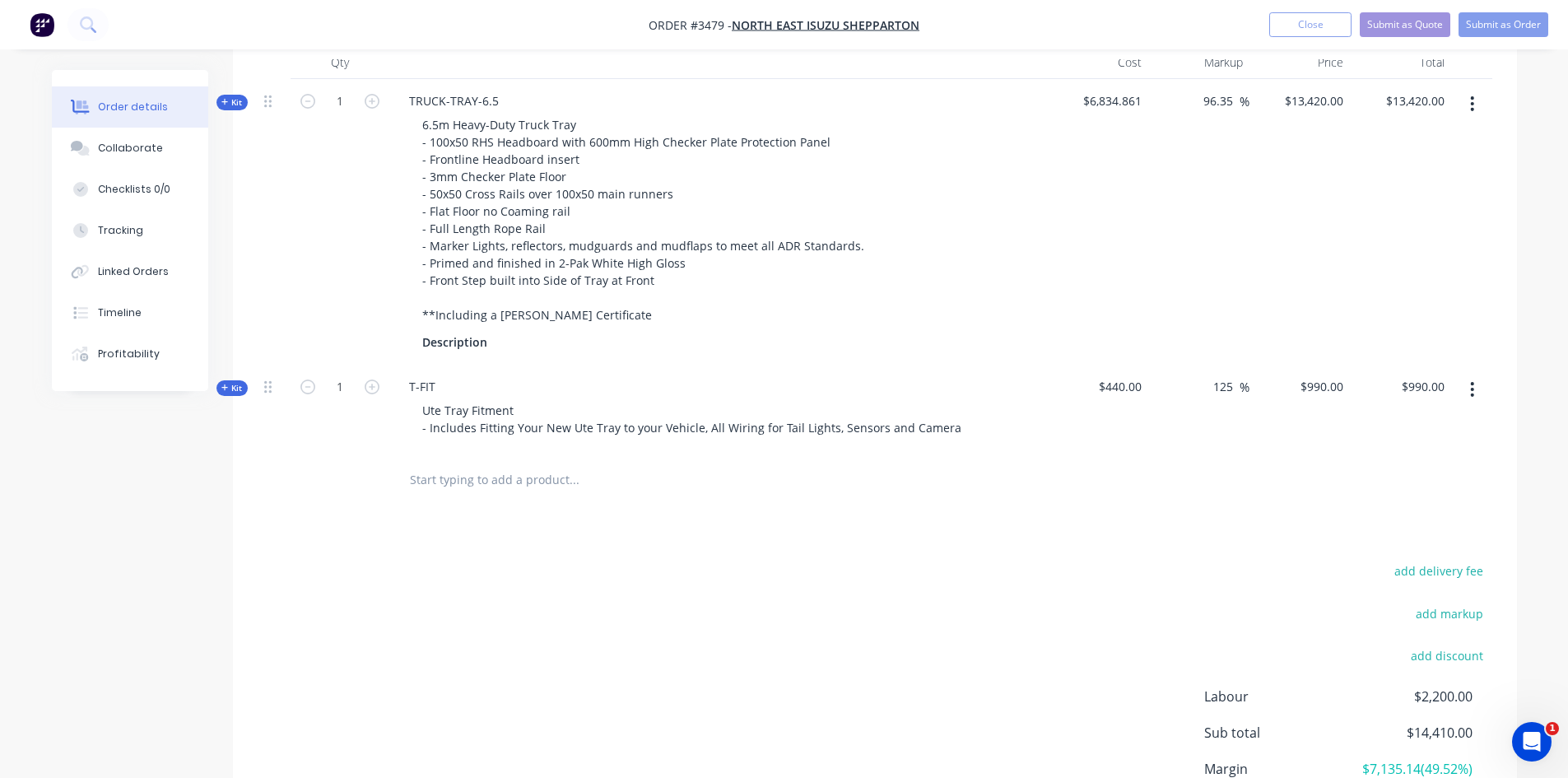
scroll to position [789, 0]
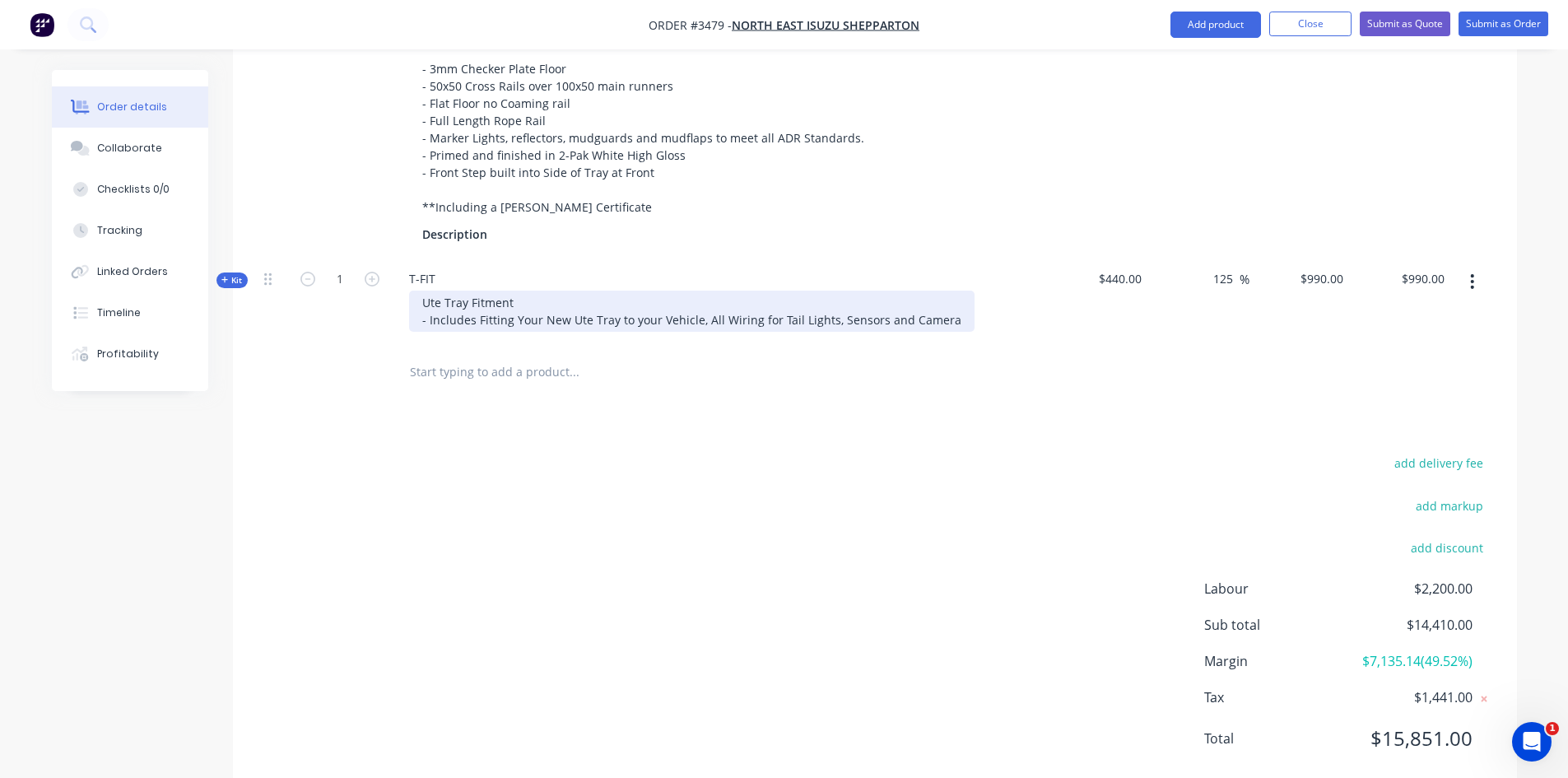
click at [438, 307] on div "Ute Tray Fitment - Includes Fitting Your New Ute Tray to your Vehicle, All Wiri…" at bounding box center [691, 312] width 565 height 41
click at [585, 318] on div "Truck Tray Fitment - Includes Fitting Your New Ute Tray to your Vehicle, All Wi…" at bounding box center [691, 312] width 565 height 41
click at [704, 324] on div "Truck Tray Fitment - Includes Fitting Your New Truck Tray to your Vehicle, All …" at bounding box center [697, 312] width 577 height 41
drag, startPoint x: 945, startPoint y: 317, endPoint x: 693, endPoint y: 325, distance: 252.1
click at [693, 325] on div "Truck Tray Fitment - Includes Fitting Your New Truck Tray to your Truck, All Wi…" at bounding box center [693, 312] width 568 height 41
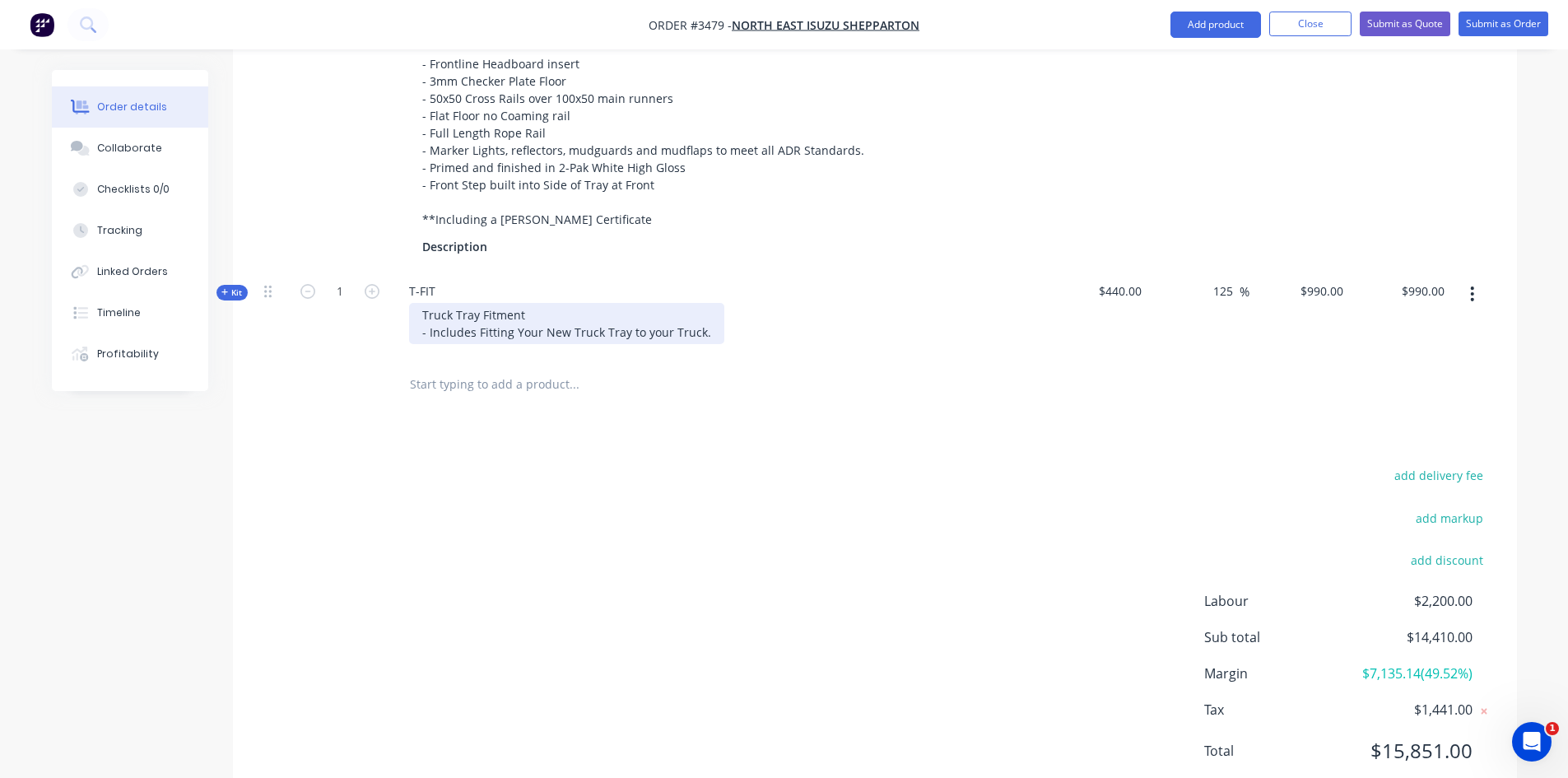
scroll to position [501, 0]
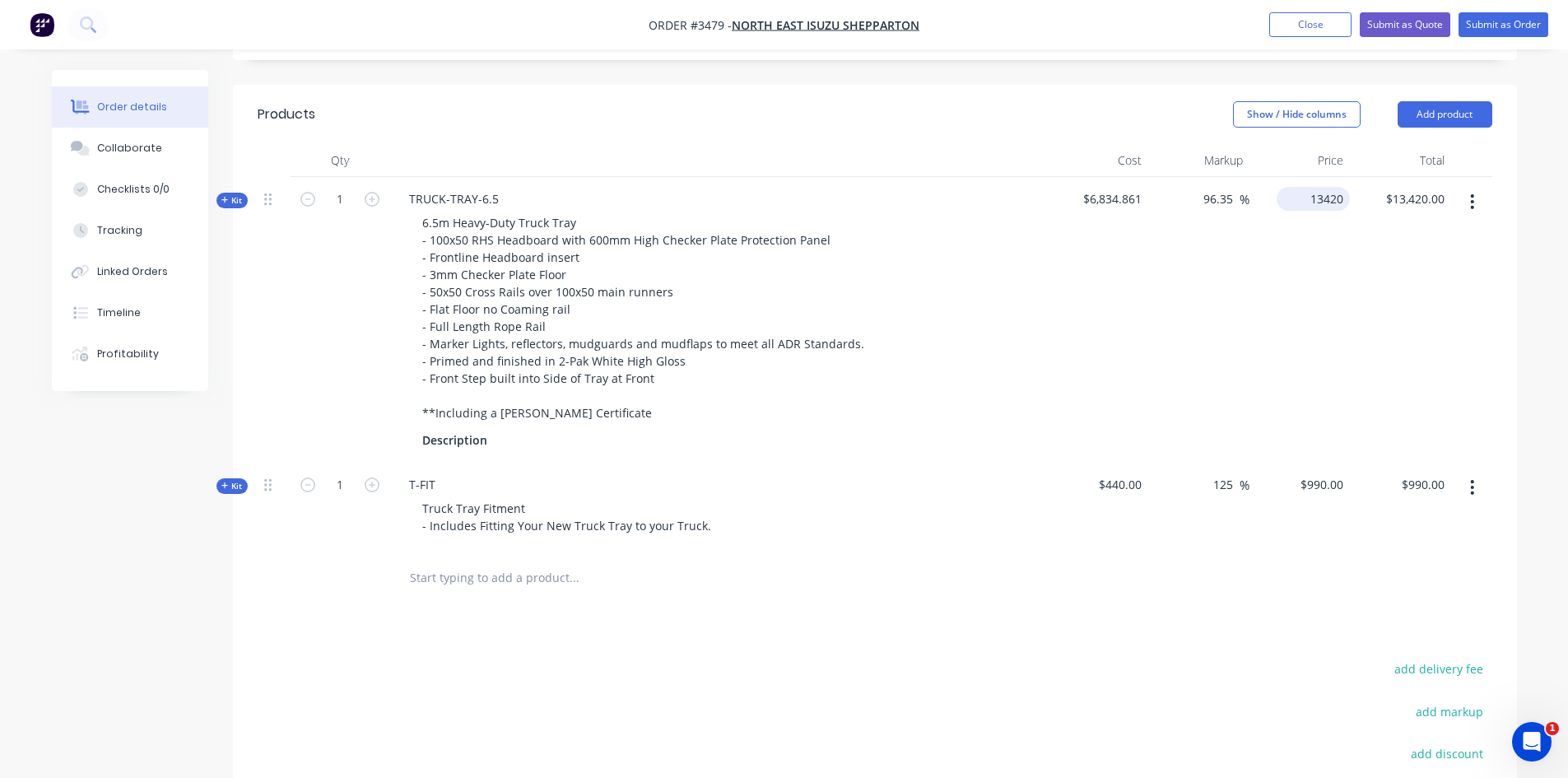
click at [1305, 200] on div "13420 $13,420.00" at bounding box center [1313, 199] width 74 height 24
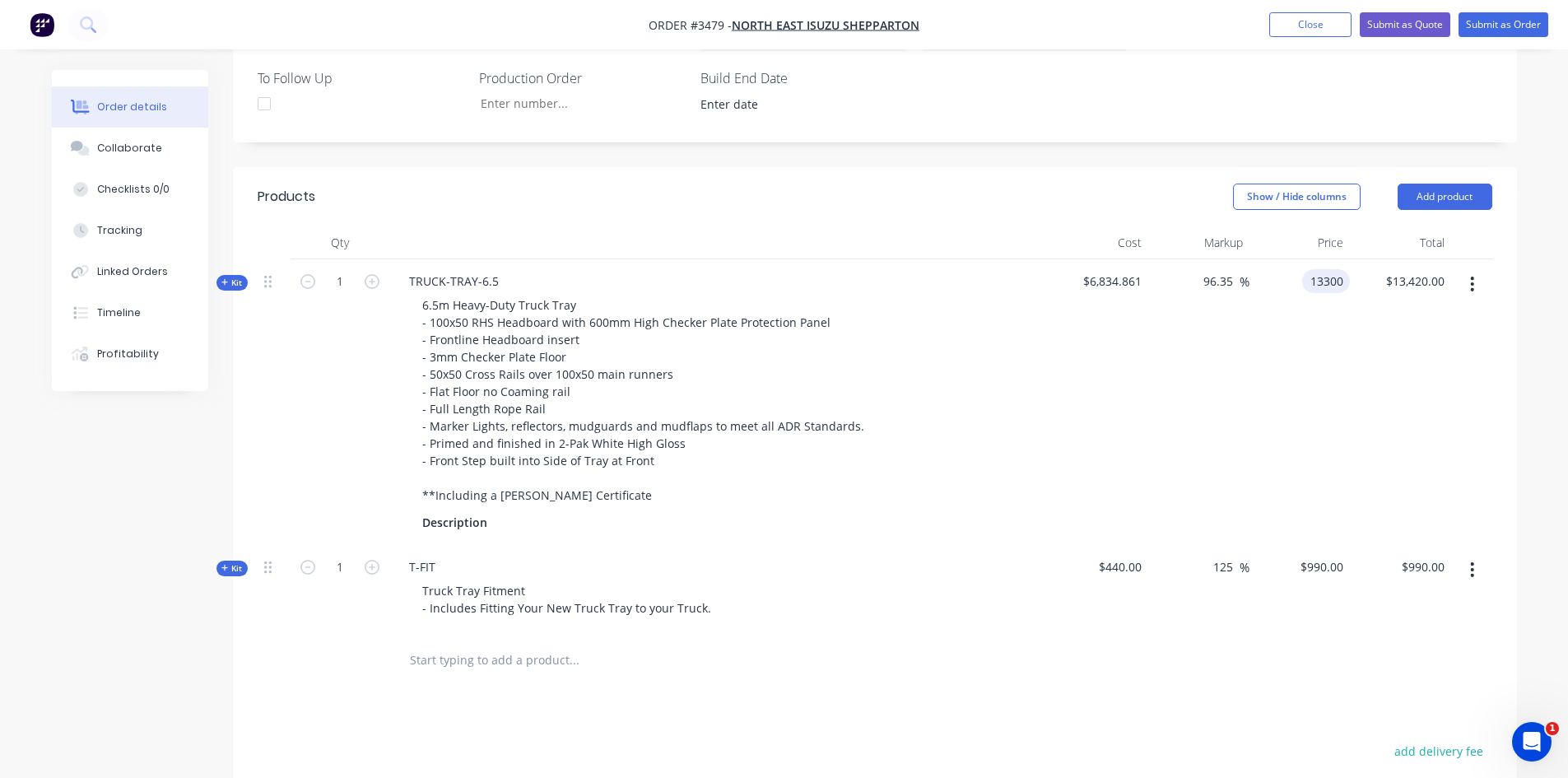
type input "13300"
click at [1086, 192] on div "Show / Hide columns Add product" at bounding box center [1005, 197] width 972 height 27
type input "94.59"
type input "$13,300.00"
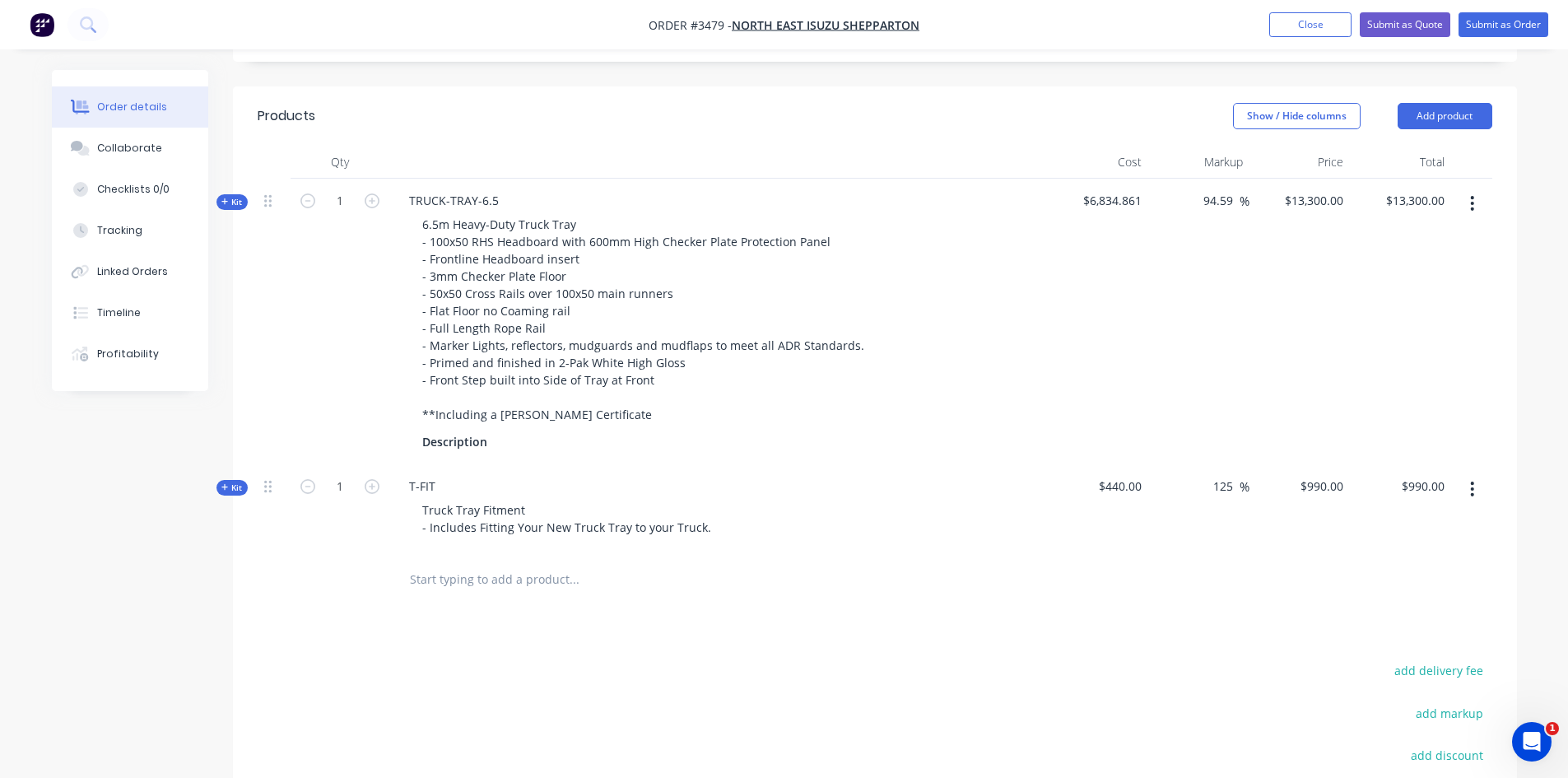
scroll to position [418, 0]
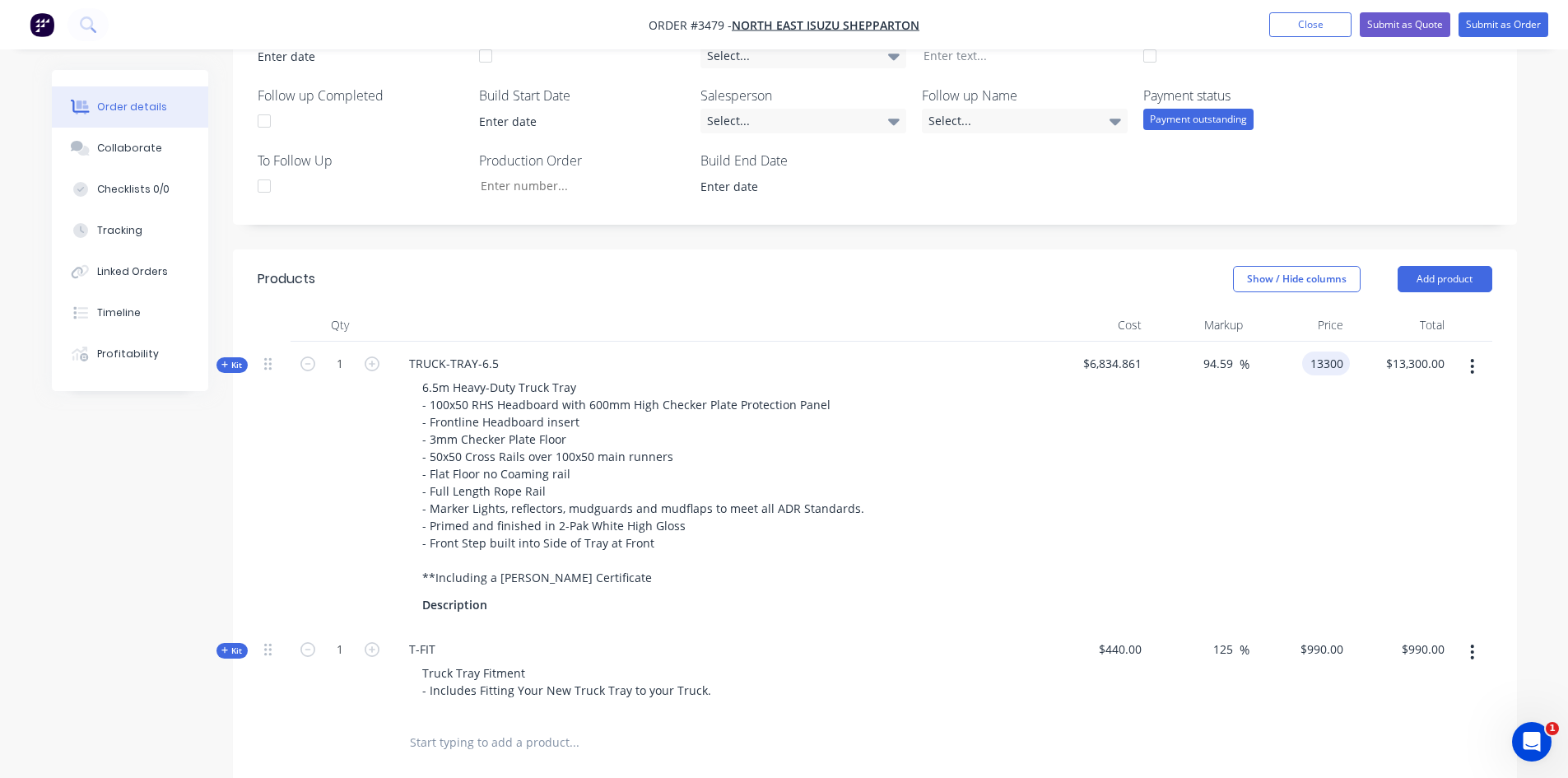
click at [1319, 366] on input "13300" at bounding box center [1329, 364] width 41 height 24
type input "13100"
type input "91.66"
type input "$13,100.00"
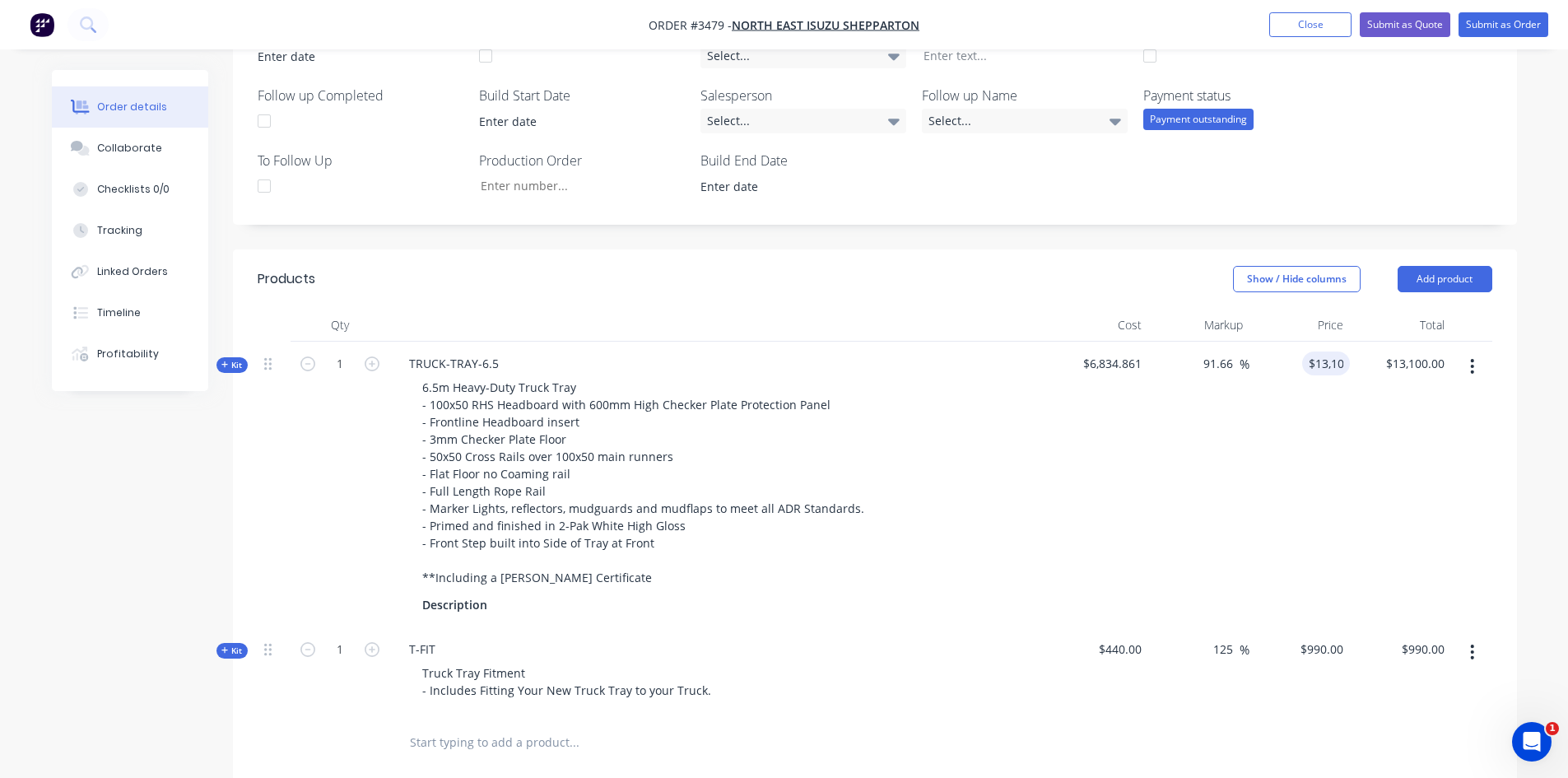
click at [1040, 269] on div "Show / Hide columns Add product" at bounding box center [1005, 278] width 972 height 27
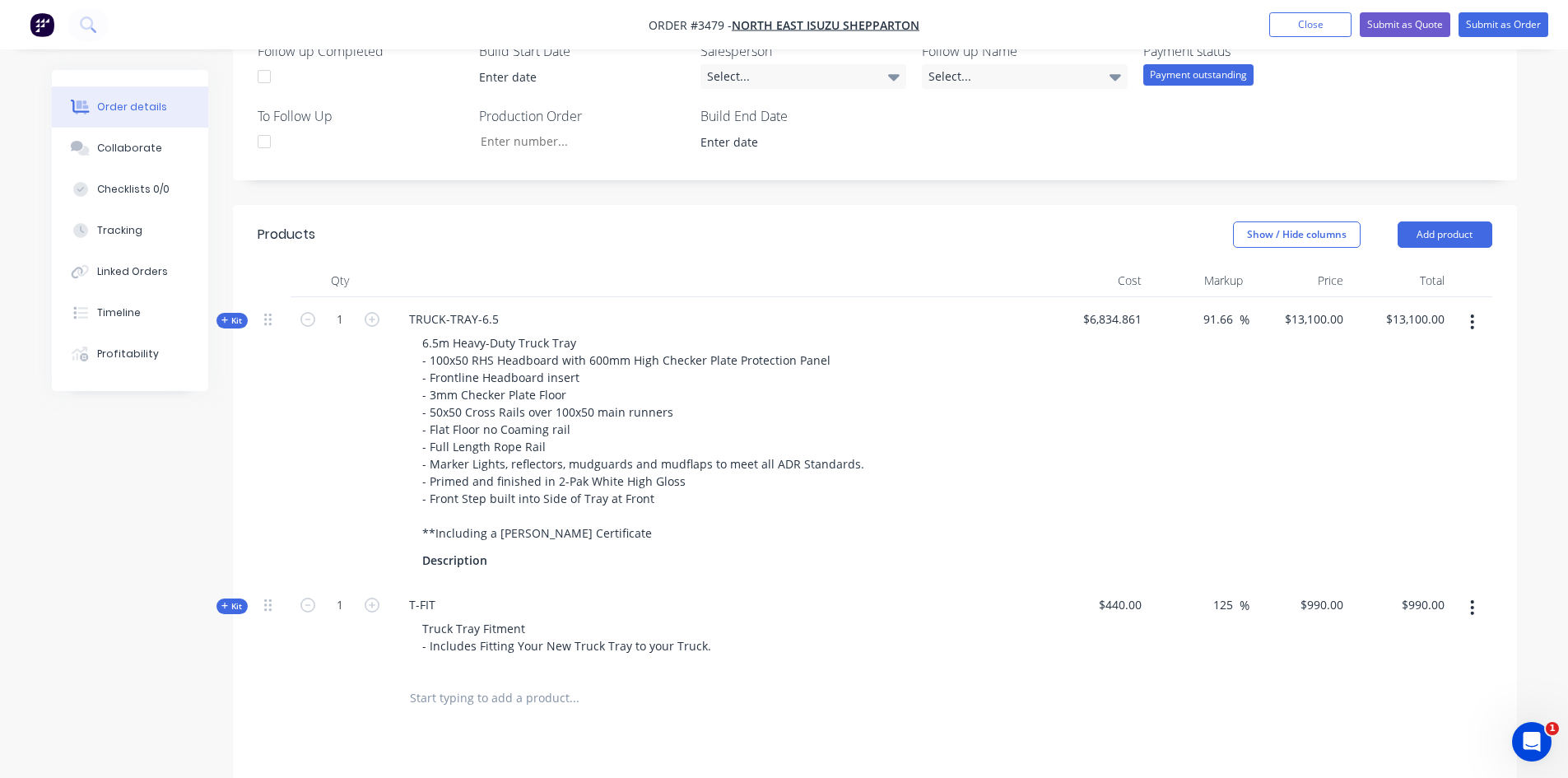
scroll to position [501, 0]
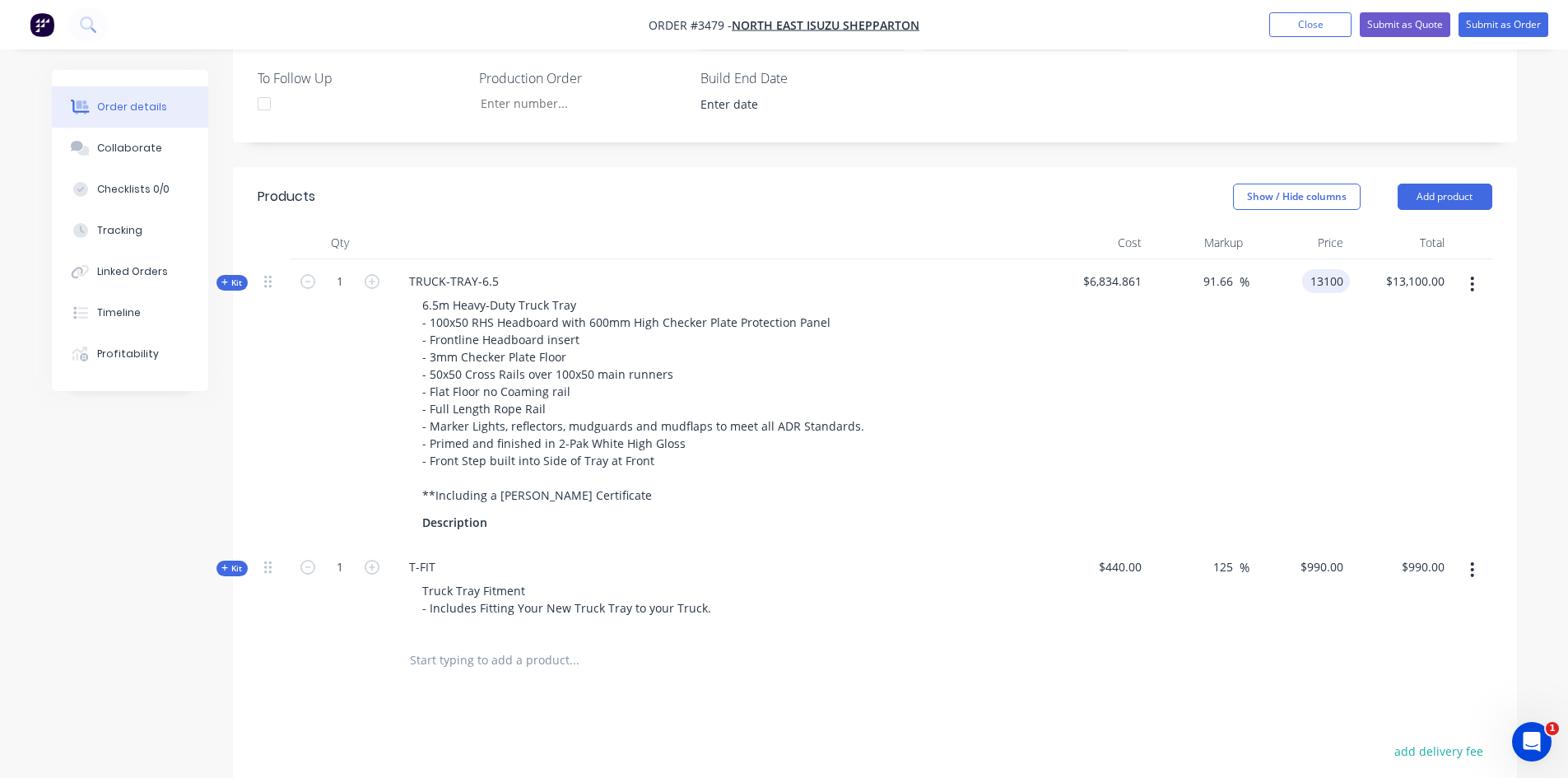
click at [1324, 284] on input "13100" at bounding box center [1329, 281] width 41 height 24
click at [1341, 278] on input "13100" at bounding box center [1329, 281] width 41 height 24
type input "13101"
click at [1114, 195] on div "Show / Hide columns Add product" at bounding box center [1005, 197] width 972 height 27
type input "91.68"
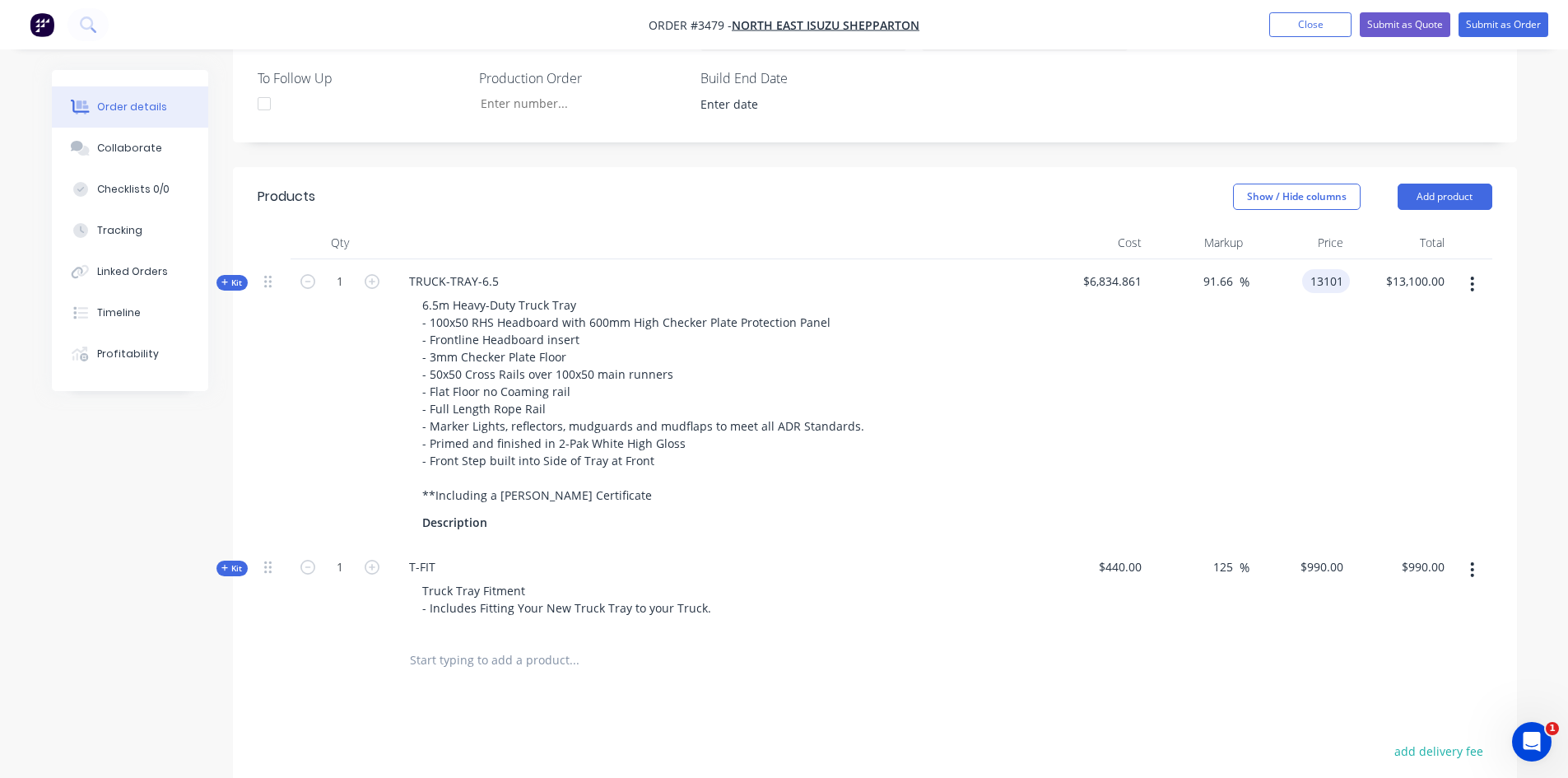
type input "$13,101.00"
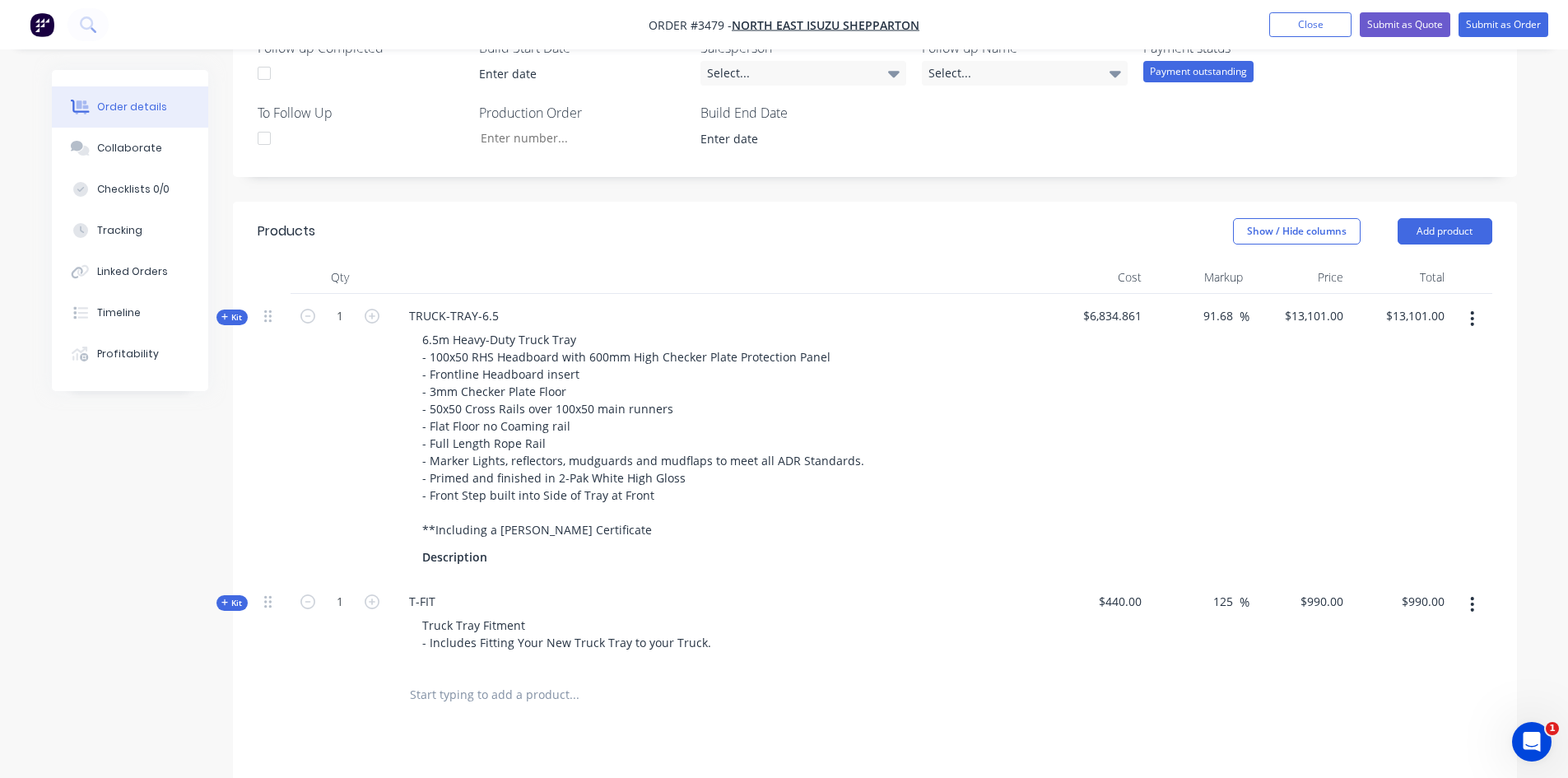
scroll to position [254, 0]
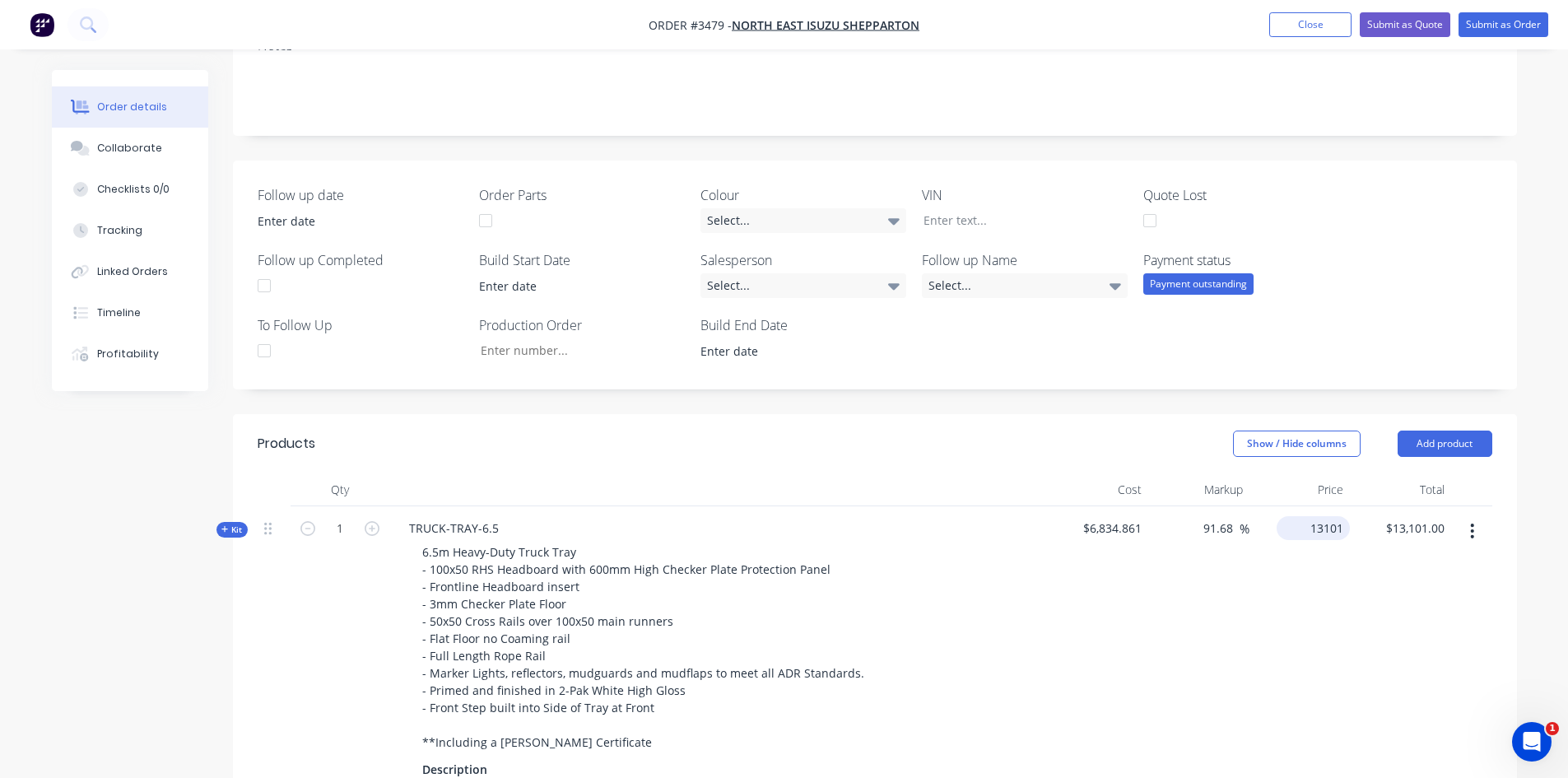
click at [1323, 537] on input "13101" at bounding box center [1316, 528] width 67 height 24
click at [1343, 527] on input "13101" at bounding box center [1329, 528] width 41 height 24
type input "13100.50"
type input "91.67"
type input "$13,100.50"
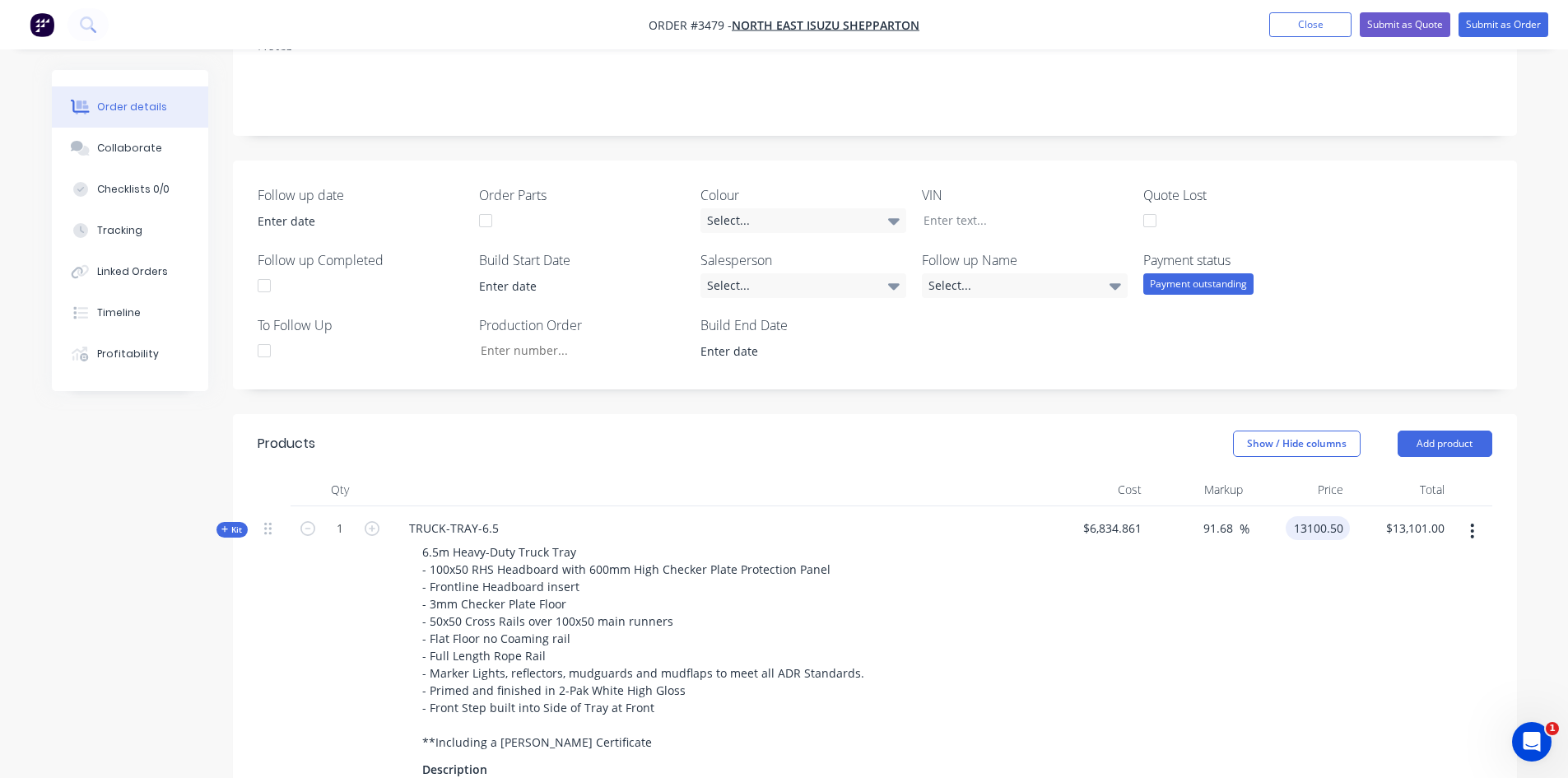
type input "$13,100.50"
click at [1088, 414] on header "Products Show / Hide columns Add product" at bounding box center [875, 444] width 1284 height 59
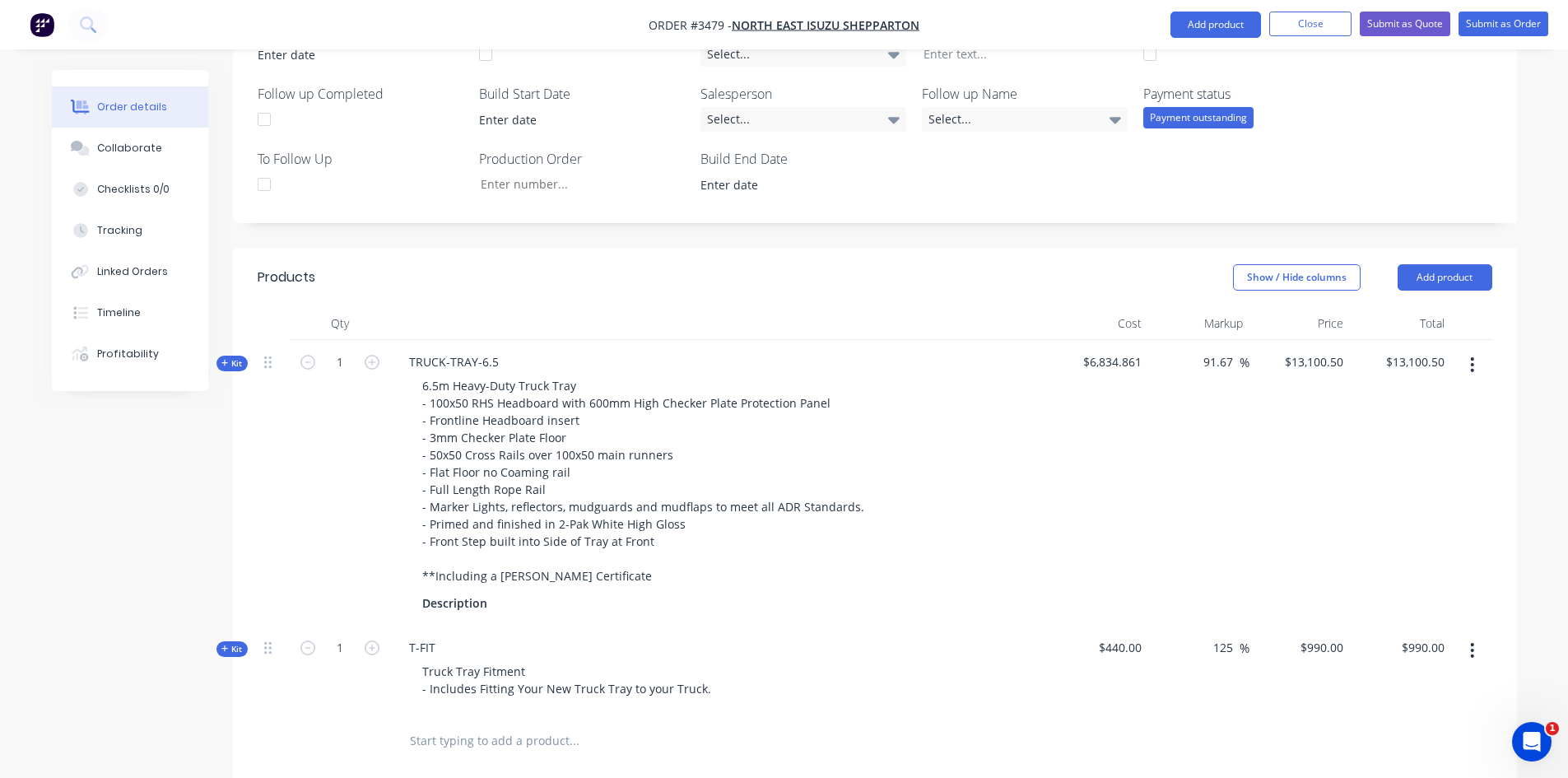
scroll to position [418, 0]
click at [1339, 366] on input "13100.5" at bounding box center [1316, 364] width 67 height 24
click at [1345, 359] on input "13100.5" at bounding box center [1324, 364] width 51 height 24
type input "13100.8"
type input "91.68"
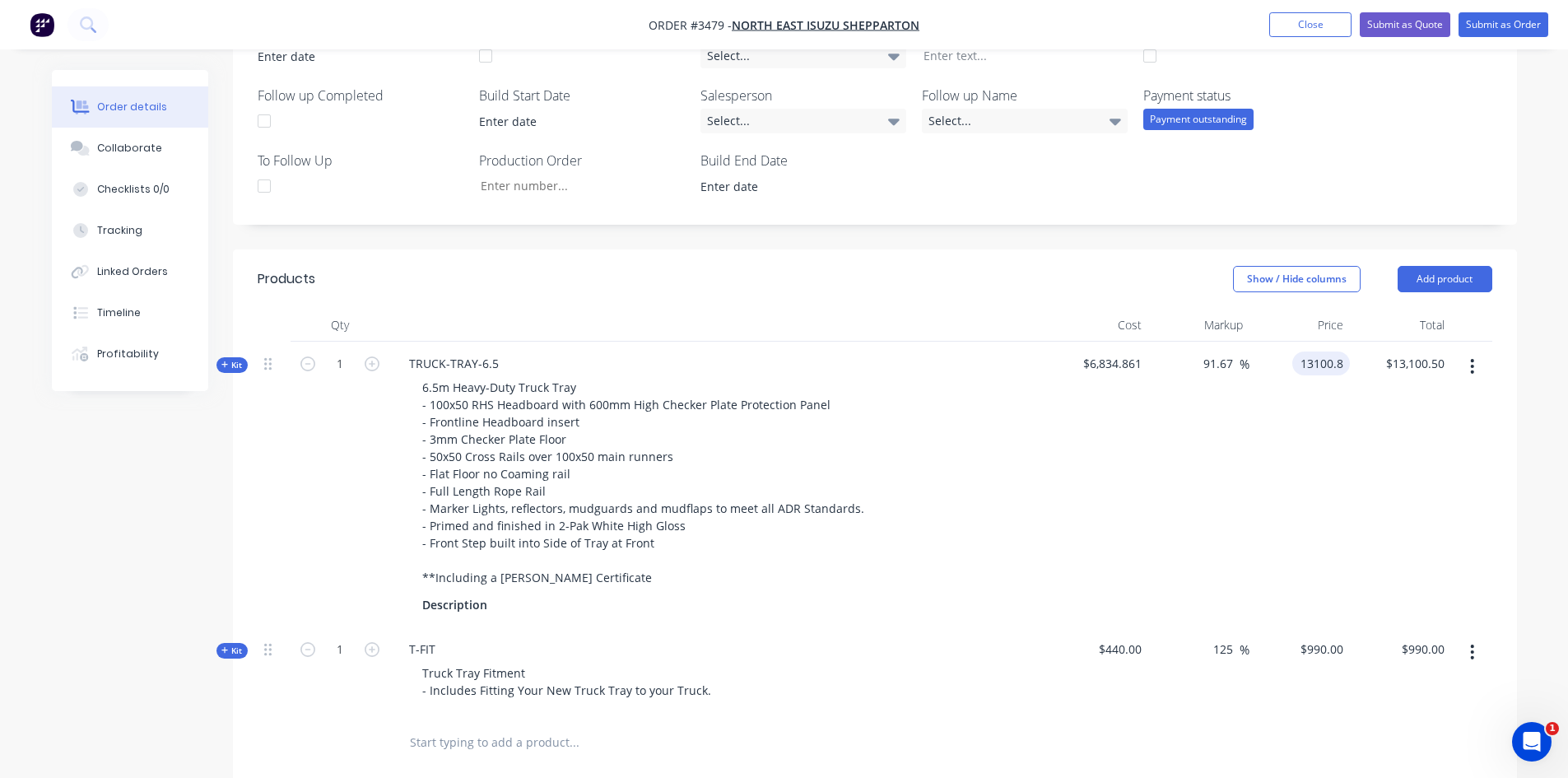
type input "$13,100.80"
click at [1025, 253] on header "Products Show / Hide columns Add product" at bounding box center [875, 279] width 1284 height 59
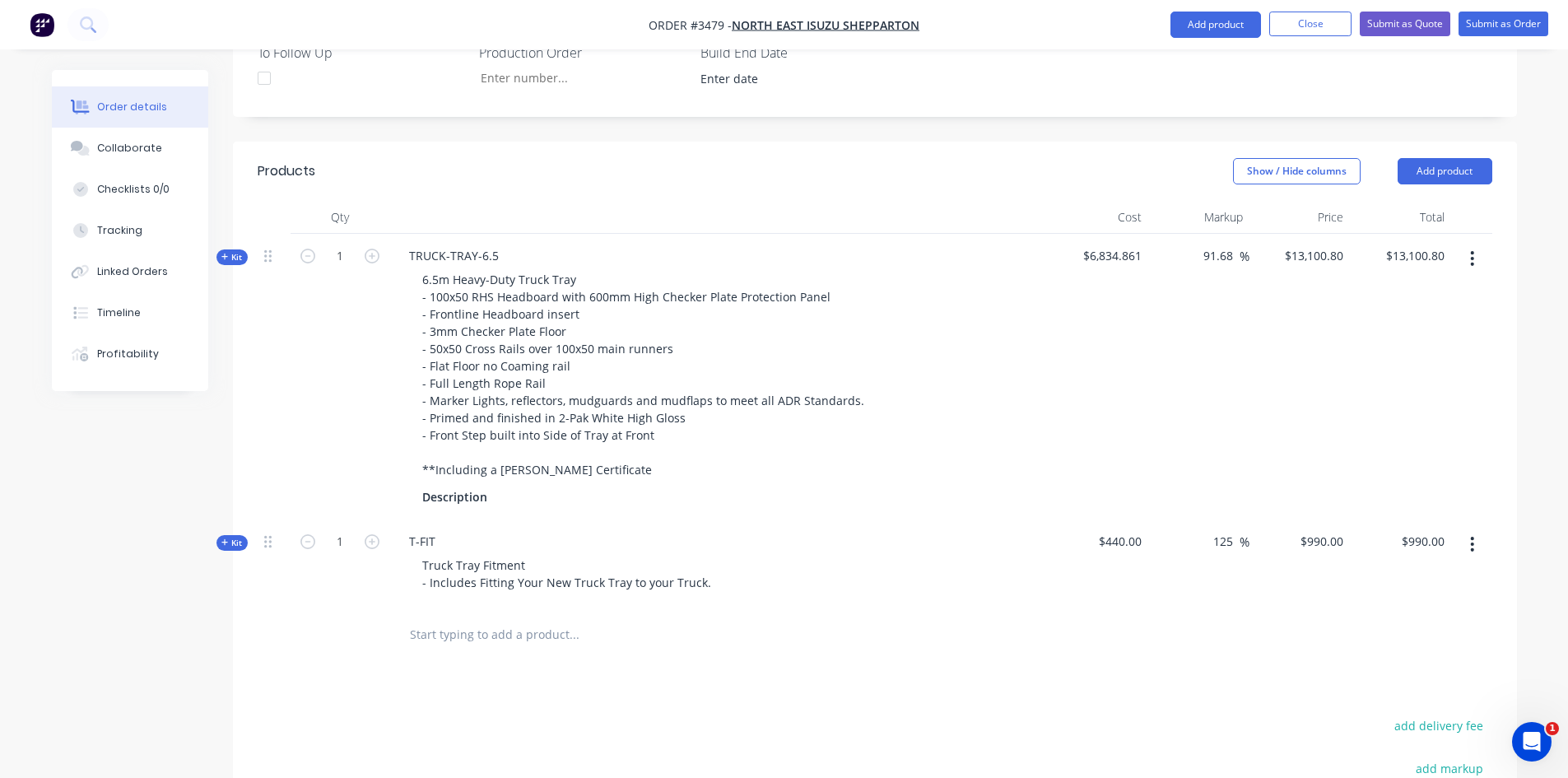
scroll to position [336, 0]
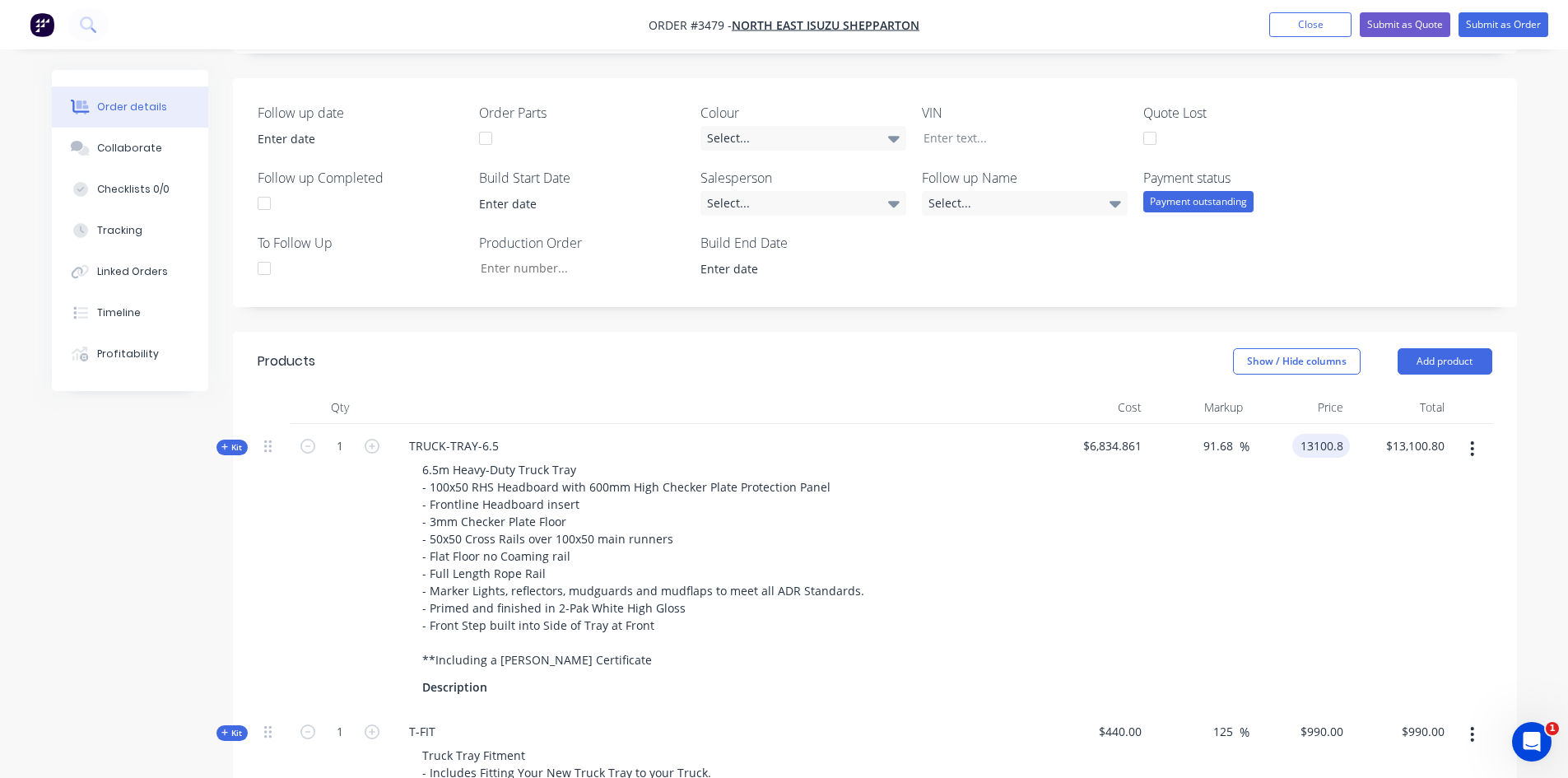
click at [1342, 449] on input "13100.8" at bounding box center [1324, 446] width 51 height 24
click at [1344, 445] on input "13100.8" at bounding box center [1324, 446] width 51 height 24
click at [1094, 329] on div "Created by Sean Created 08/10/25 Required 08/10/25 Assigned to Add team member …" at bounding box center [875, 491] width 1284 height 1514
type input "$13,100.90"
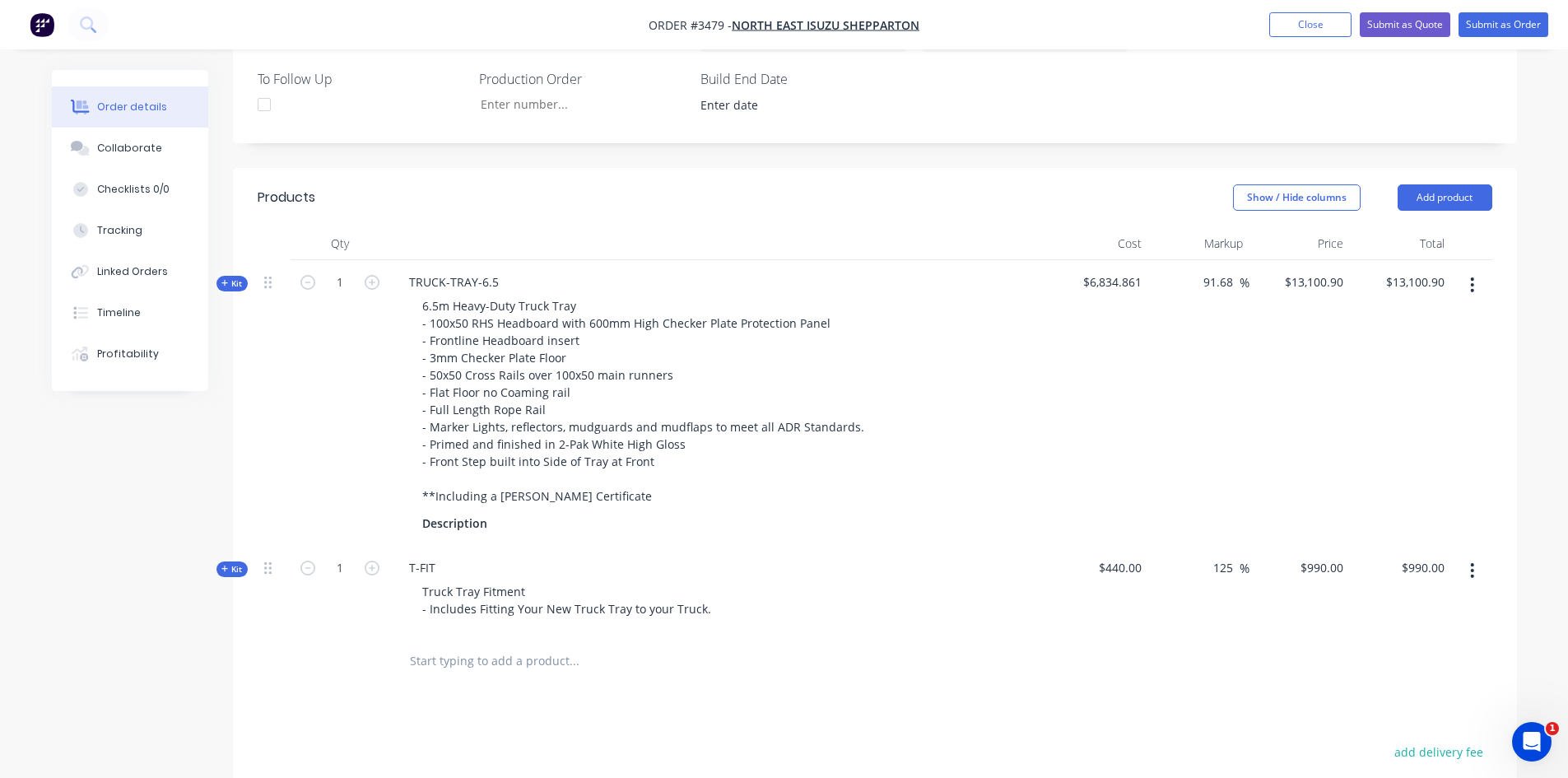
scroll to position [501, 0]
click at [231, 283] on span "Kit" at bounding box center [232, 282] width 22 height 13
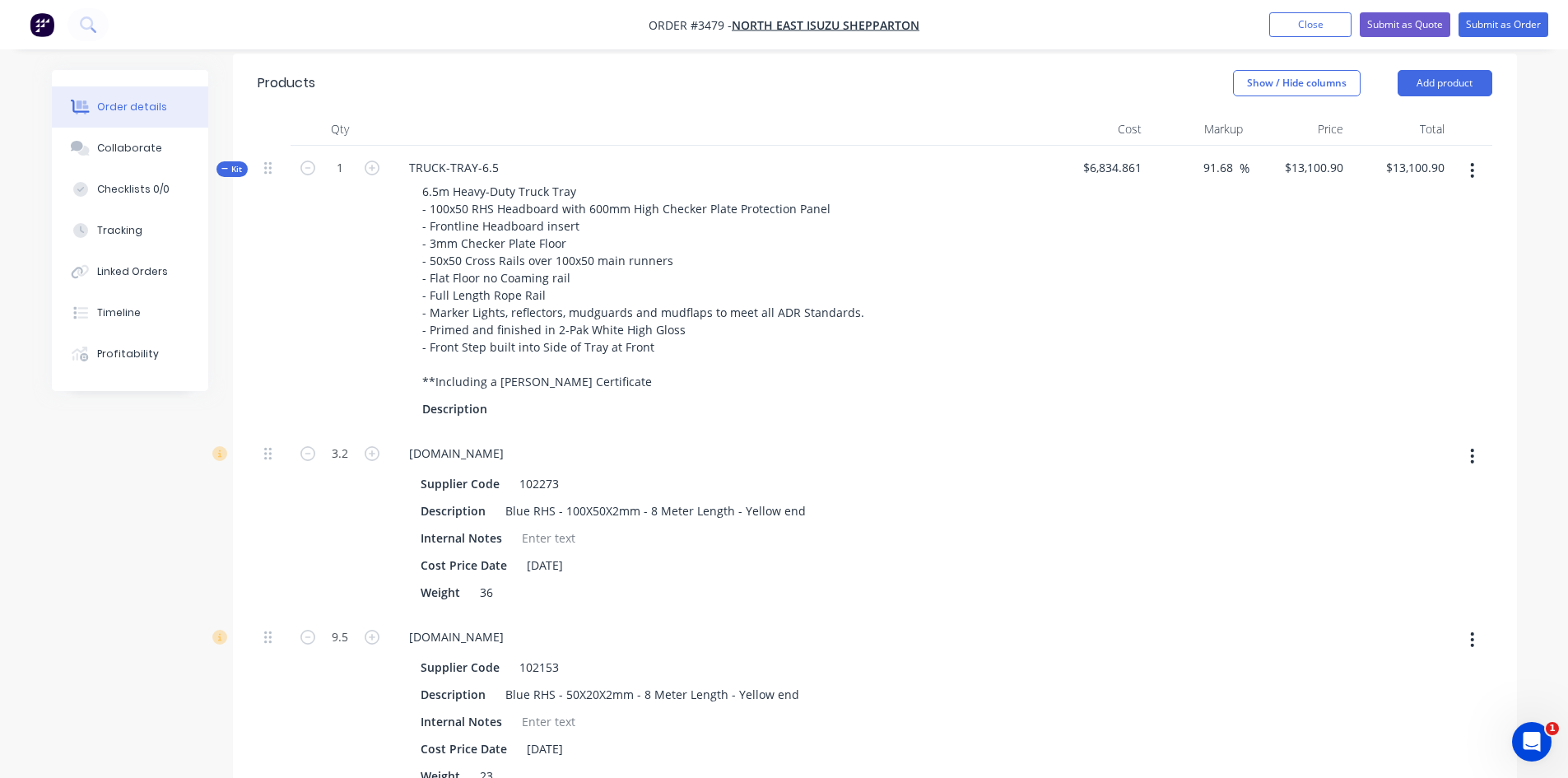
scroll to position [336, 0]
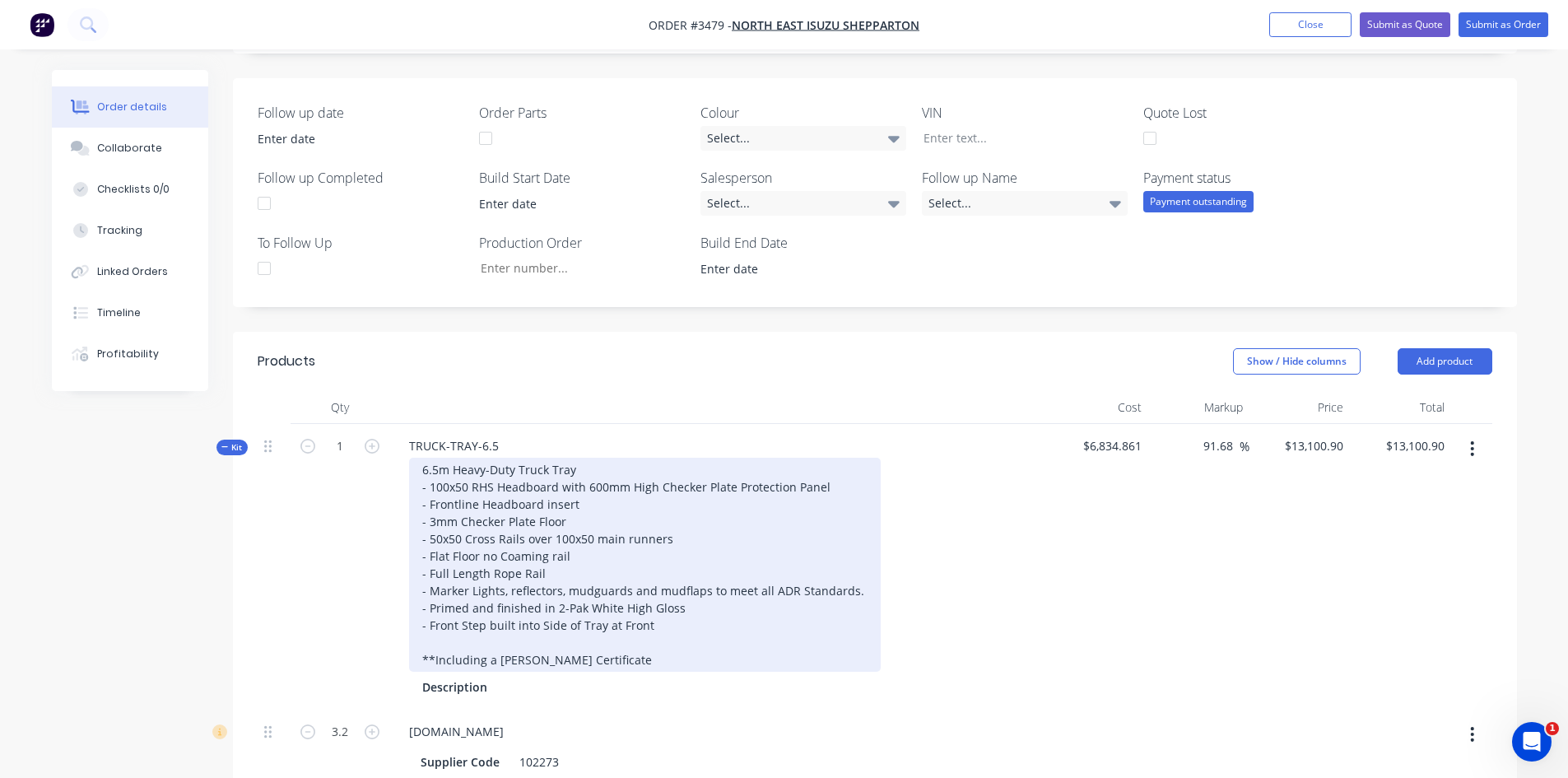
click at [450, 476] on div "6.5m Heavy-Duty Truck Tray - 100x50 RHS Headboard with 600mm High Checker Plate…" at bounding box center [645, 566] width 472 height 214
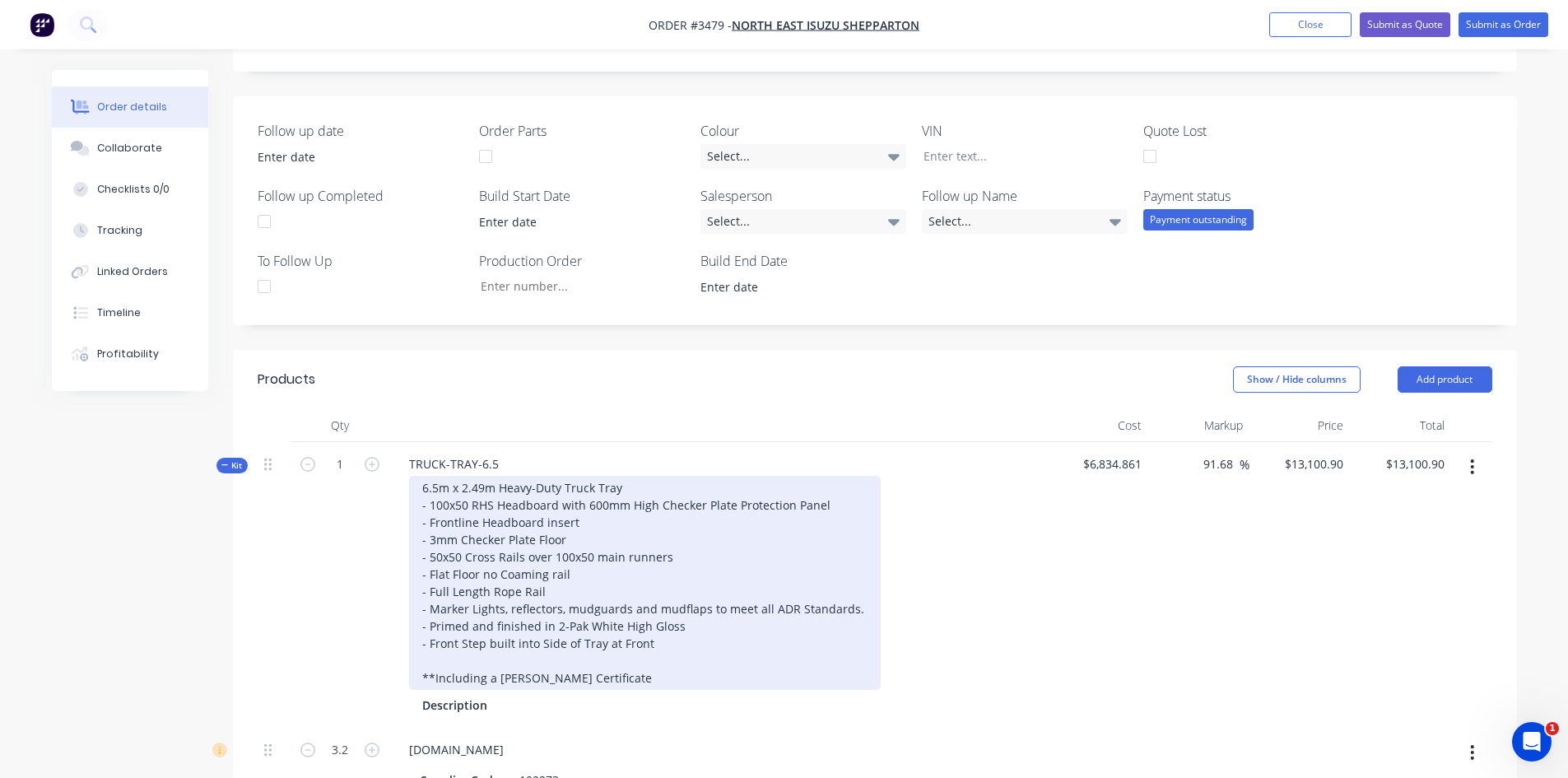
scroll to position [418, 0]
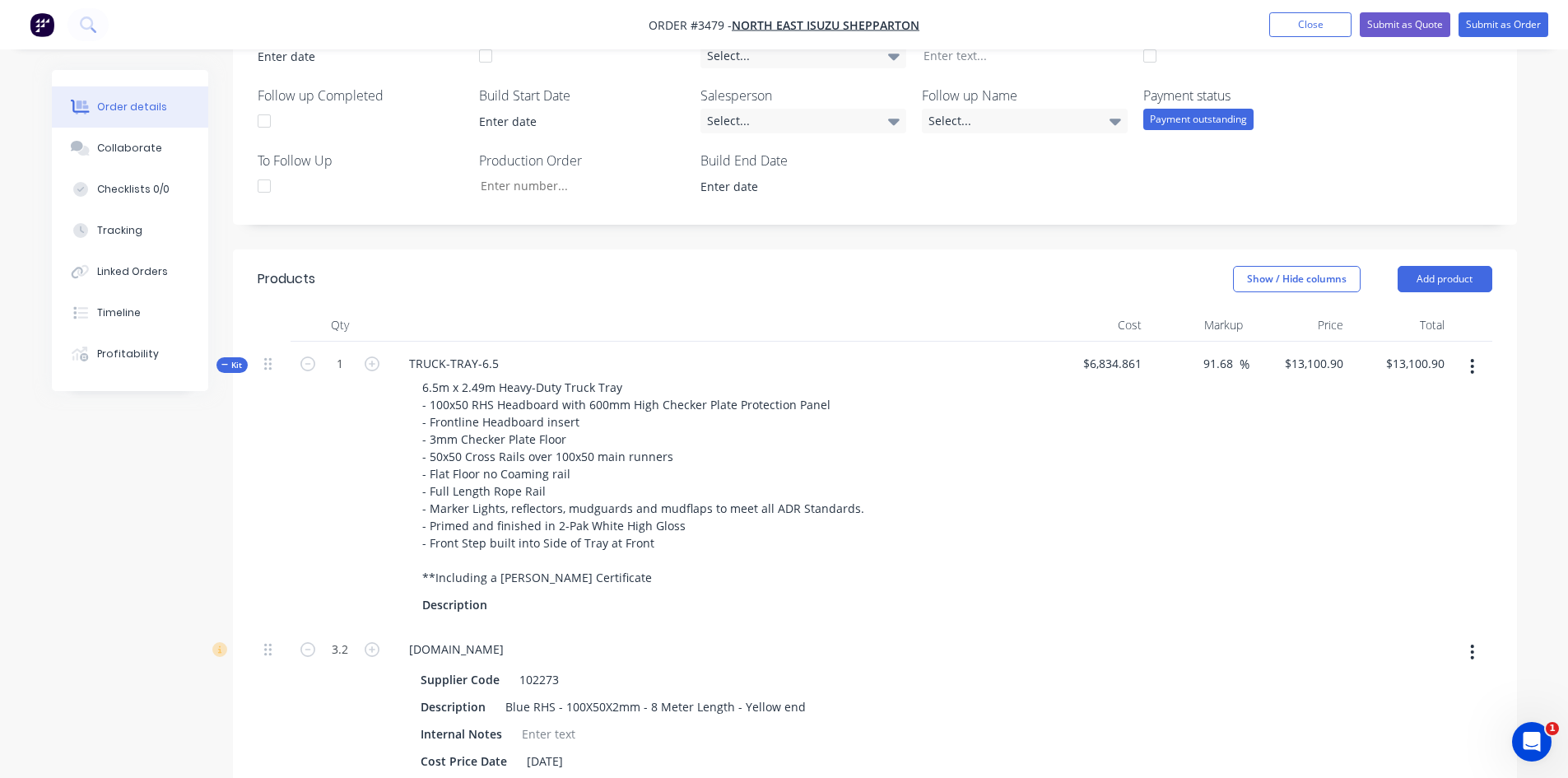
click at [226, 369] on icon "button" at bounding box center [225, 365] width 8 height 8
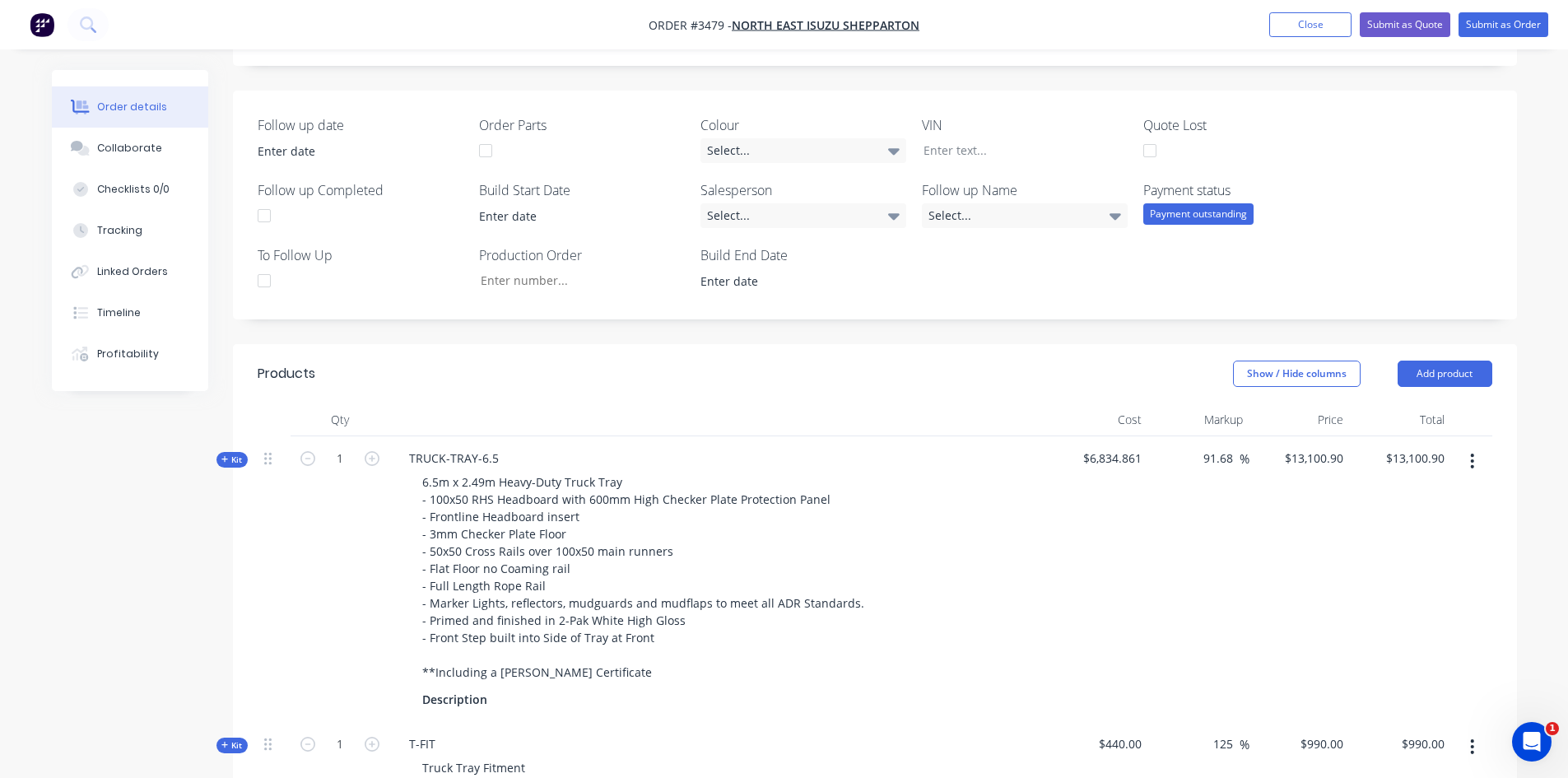
scroll to position [171, 0]
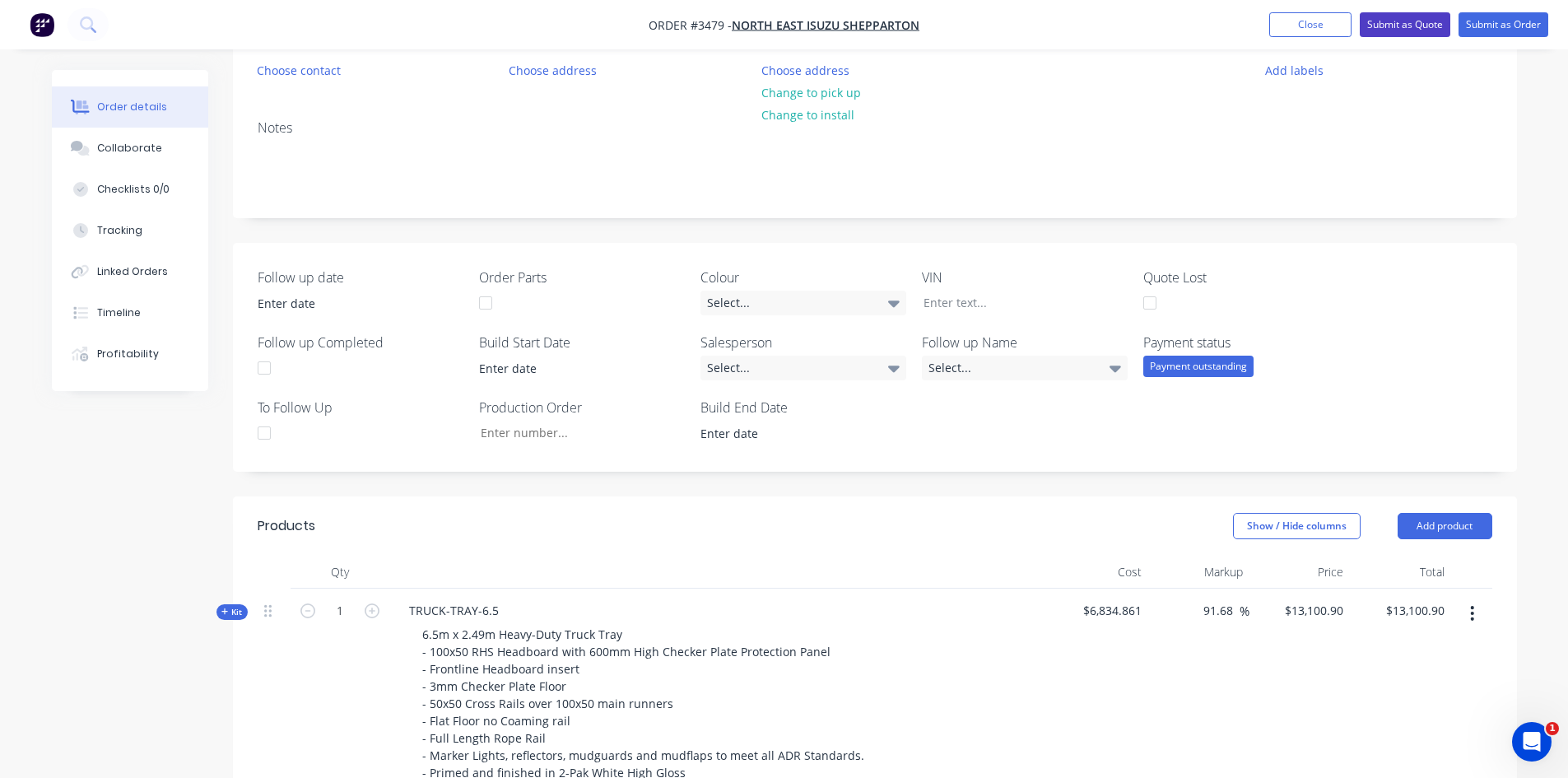
click at [1427, 28] on button "Submit as Quote" at bounding box center [1405, 25] width 90 height 25
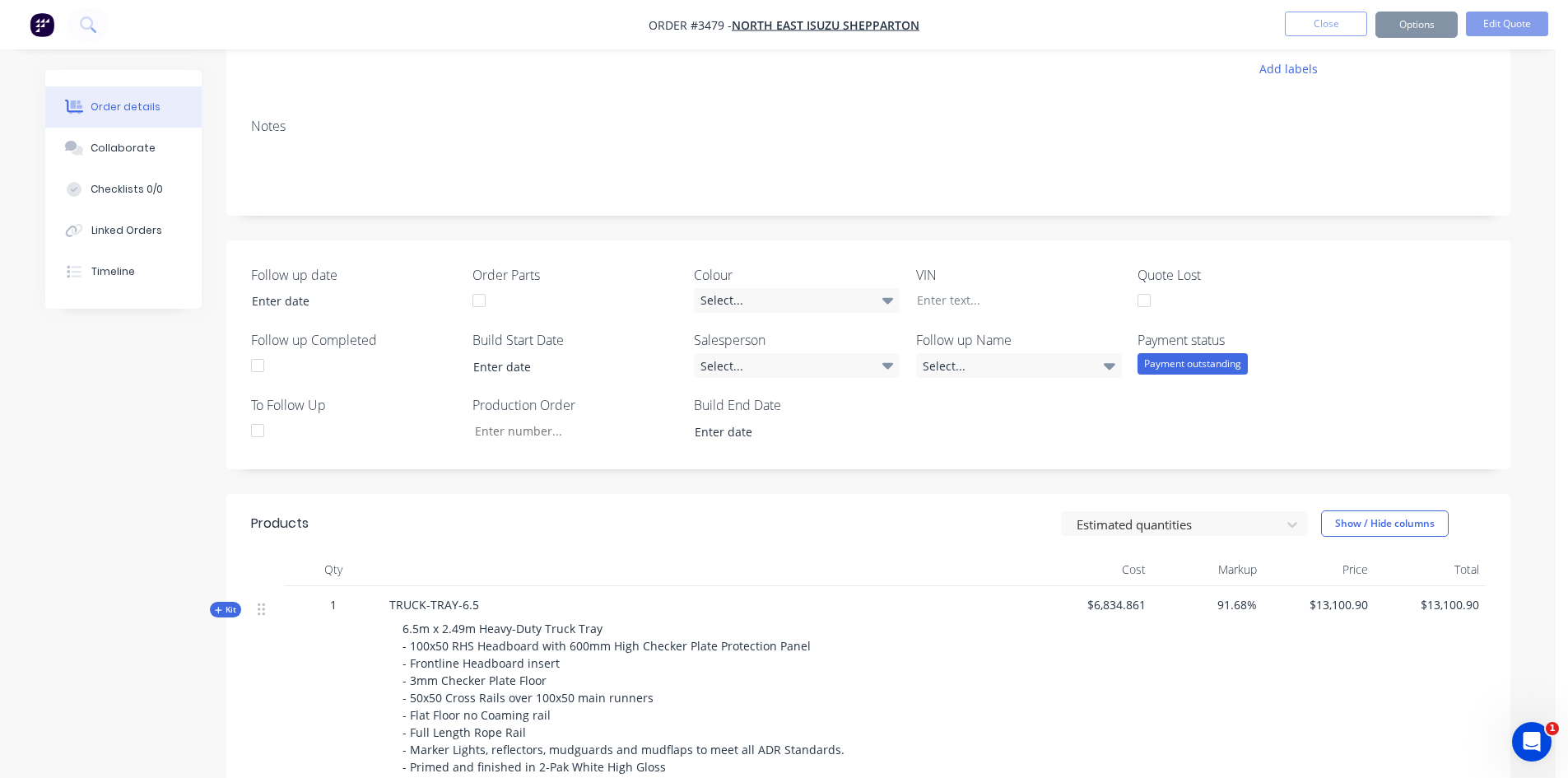
scroll to position [0, 0]
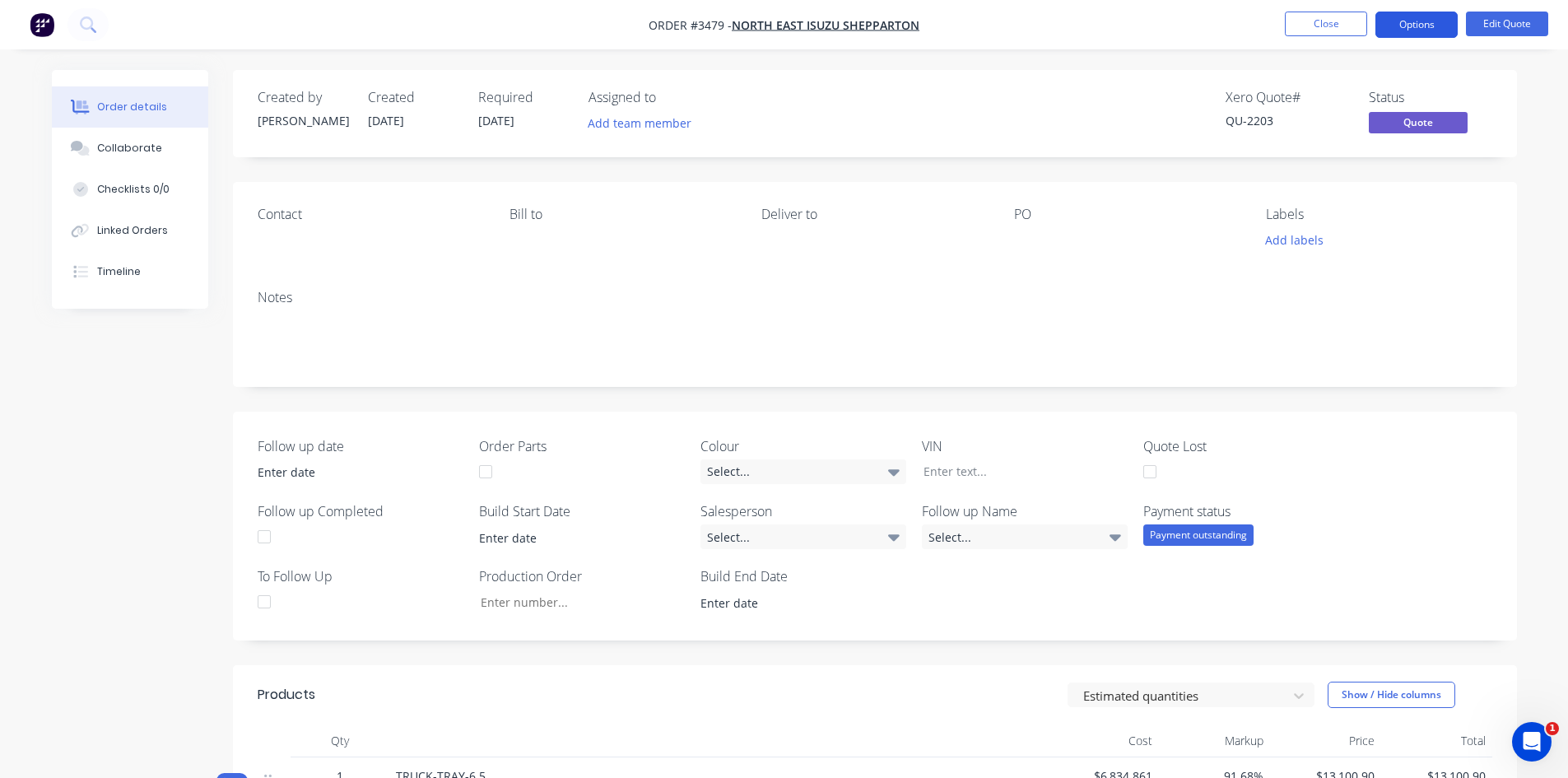
click at [1417, 30] on button "Options" at bounding box center [1417, 25] width 83 height 27
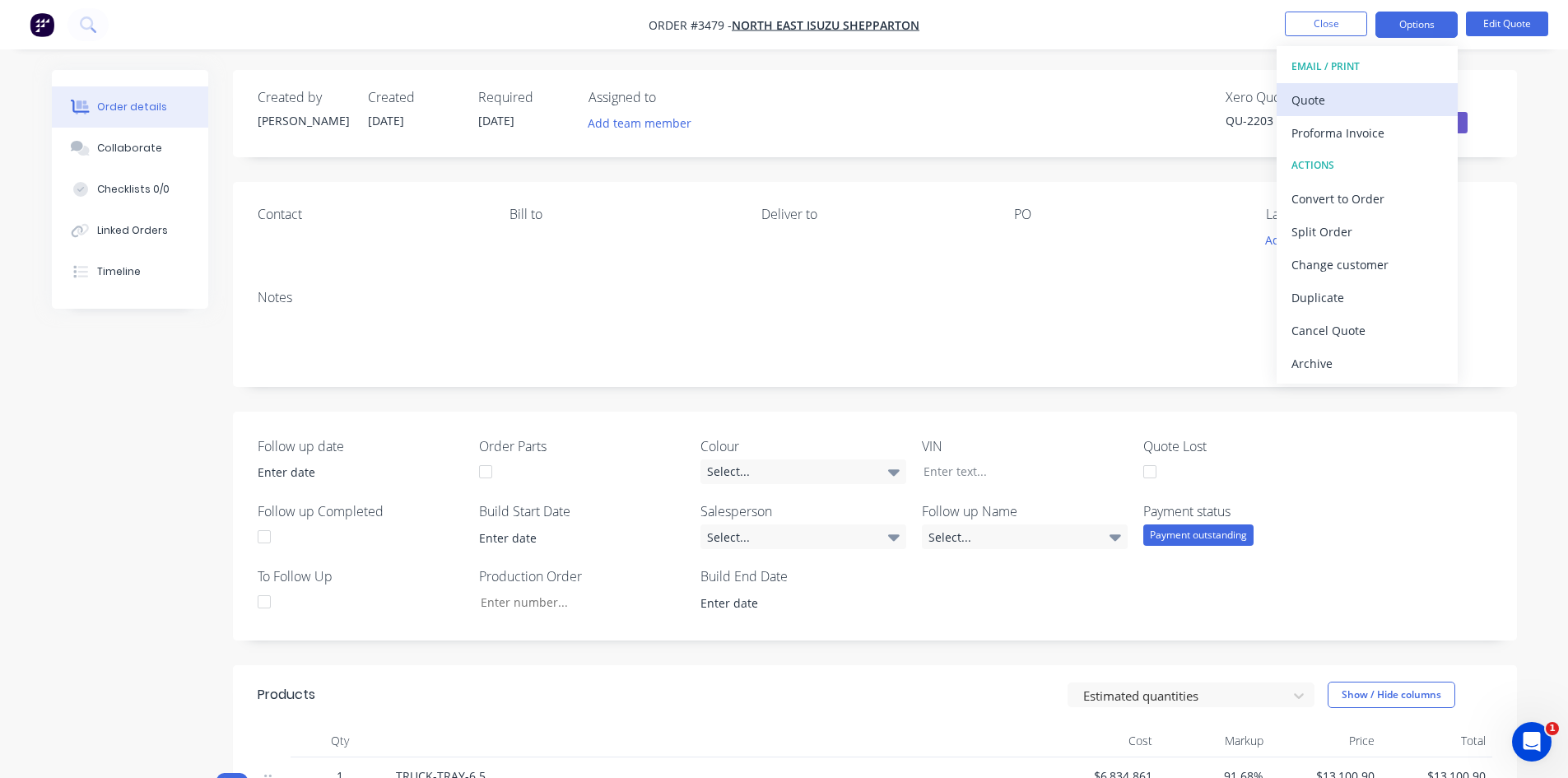
click at [1373, 97] on div "Quote" at bounding box center [1367, 100] width 151 height 24
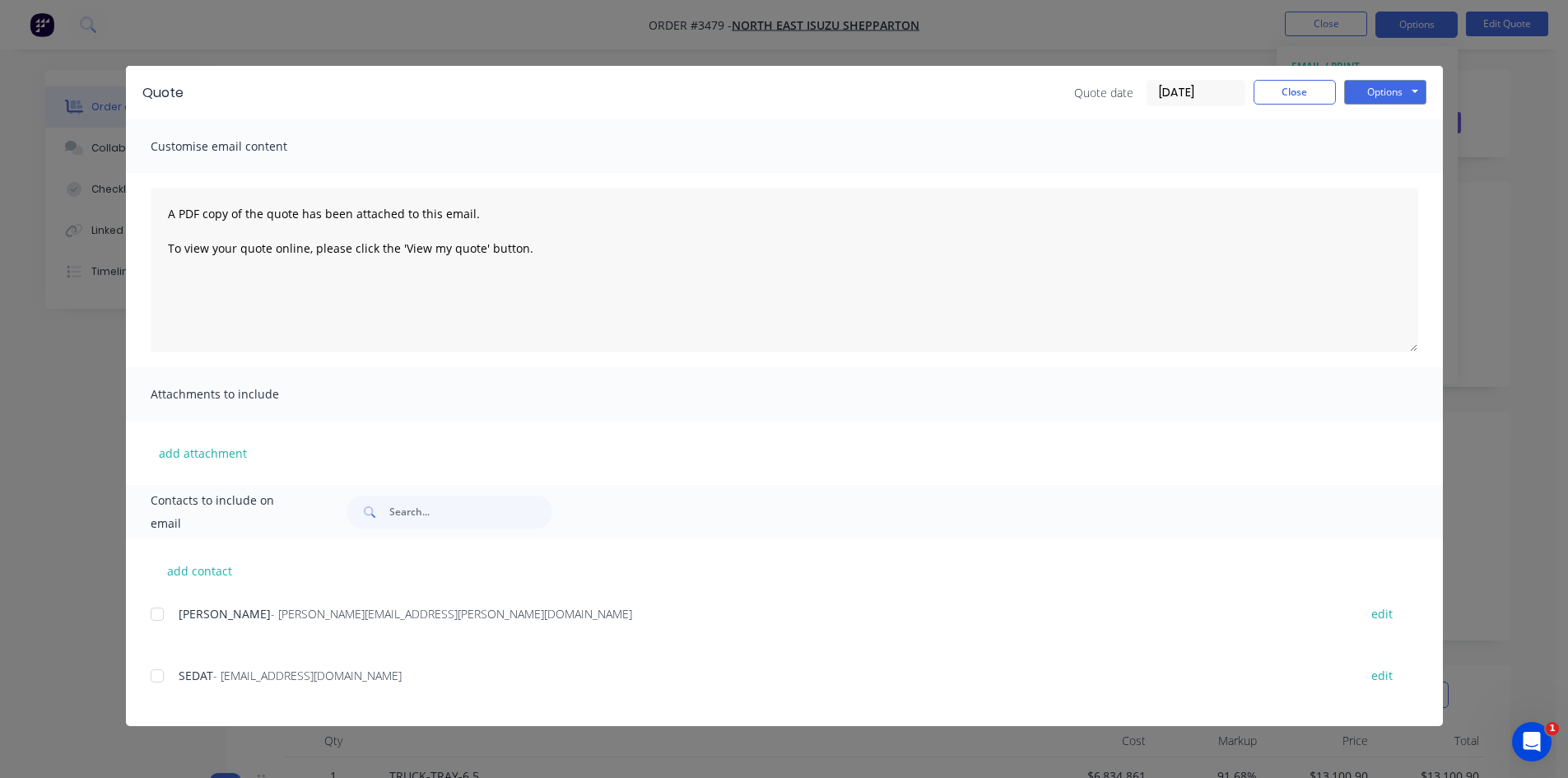
click at [156, 677] on div at bounding box center [156, 676] width 32 height 32
click at [1388, 102] on button "Options" at bounding box center [1385, 91] width 83 height 25
click at [1389, 175] on button "Email" at bounding box center [1396, 176] width 105 height 28
click at [1308, 98] on button "Close" at bounding box center [1295, 91] width 83 height 25
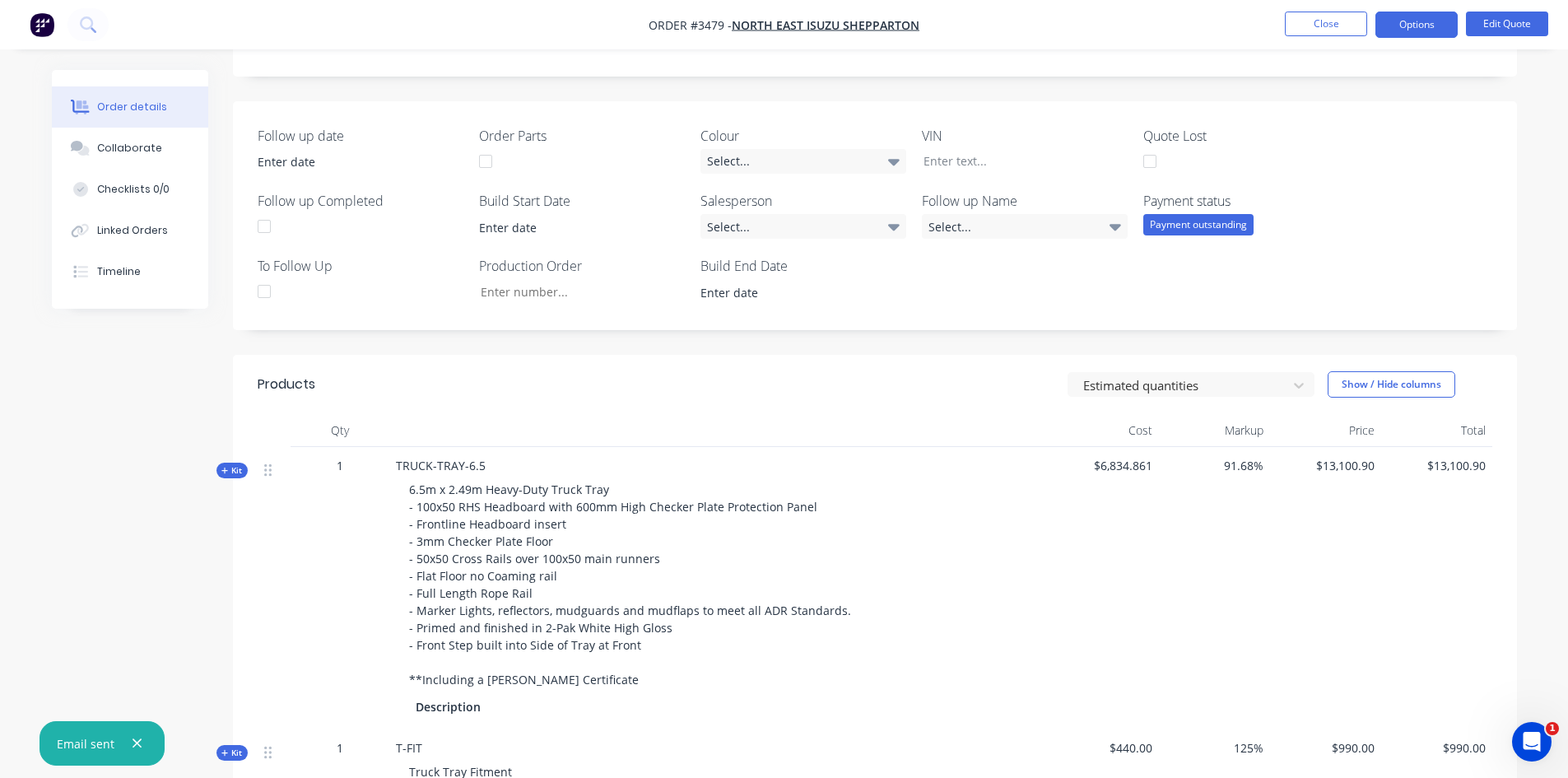
scroll to position [329, 0]
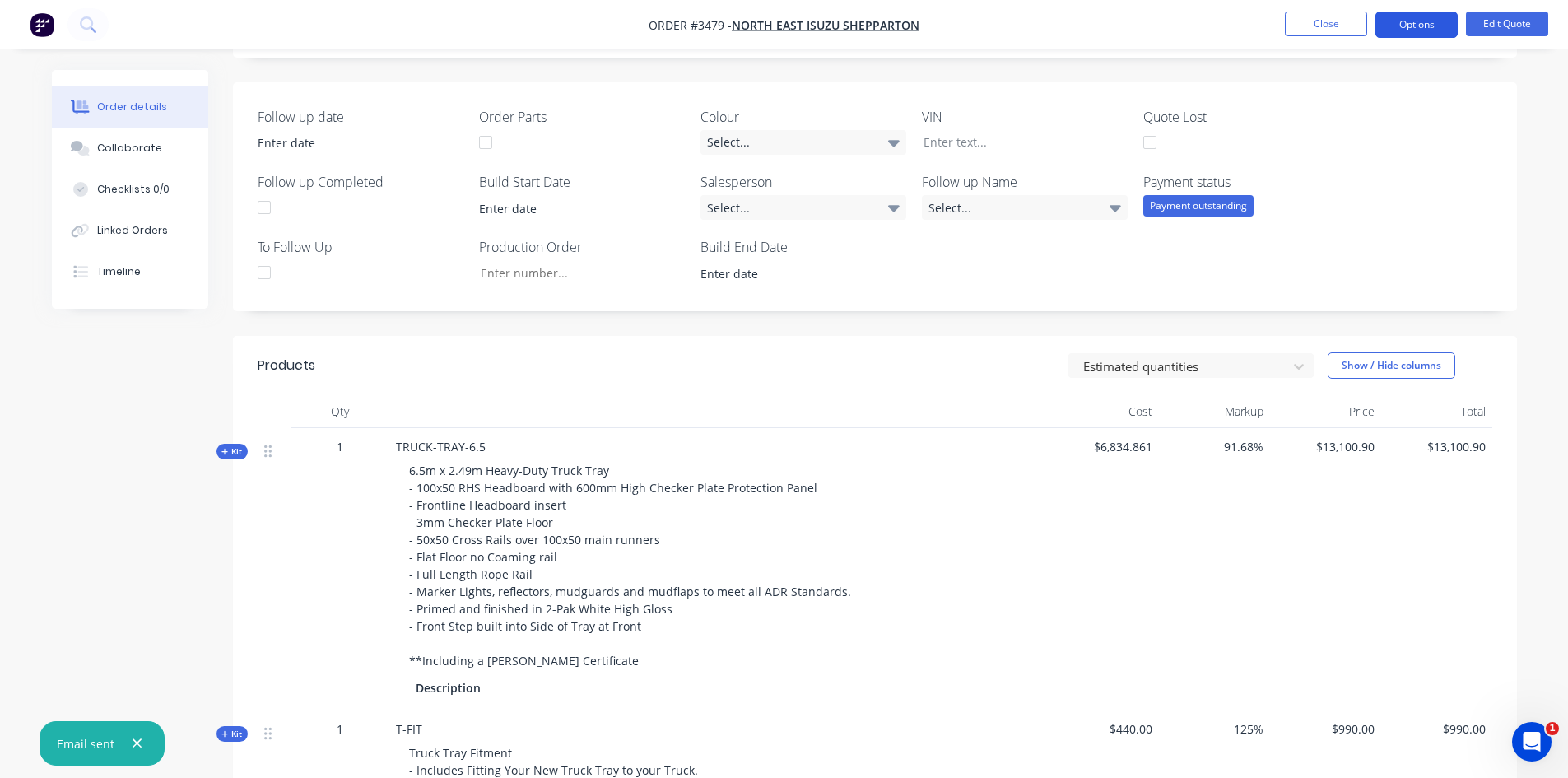
click at [1420, 23] on button "Options" at bounding box center [1417, 25] width 83 height 27
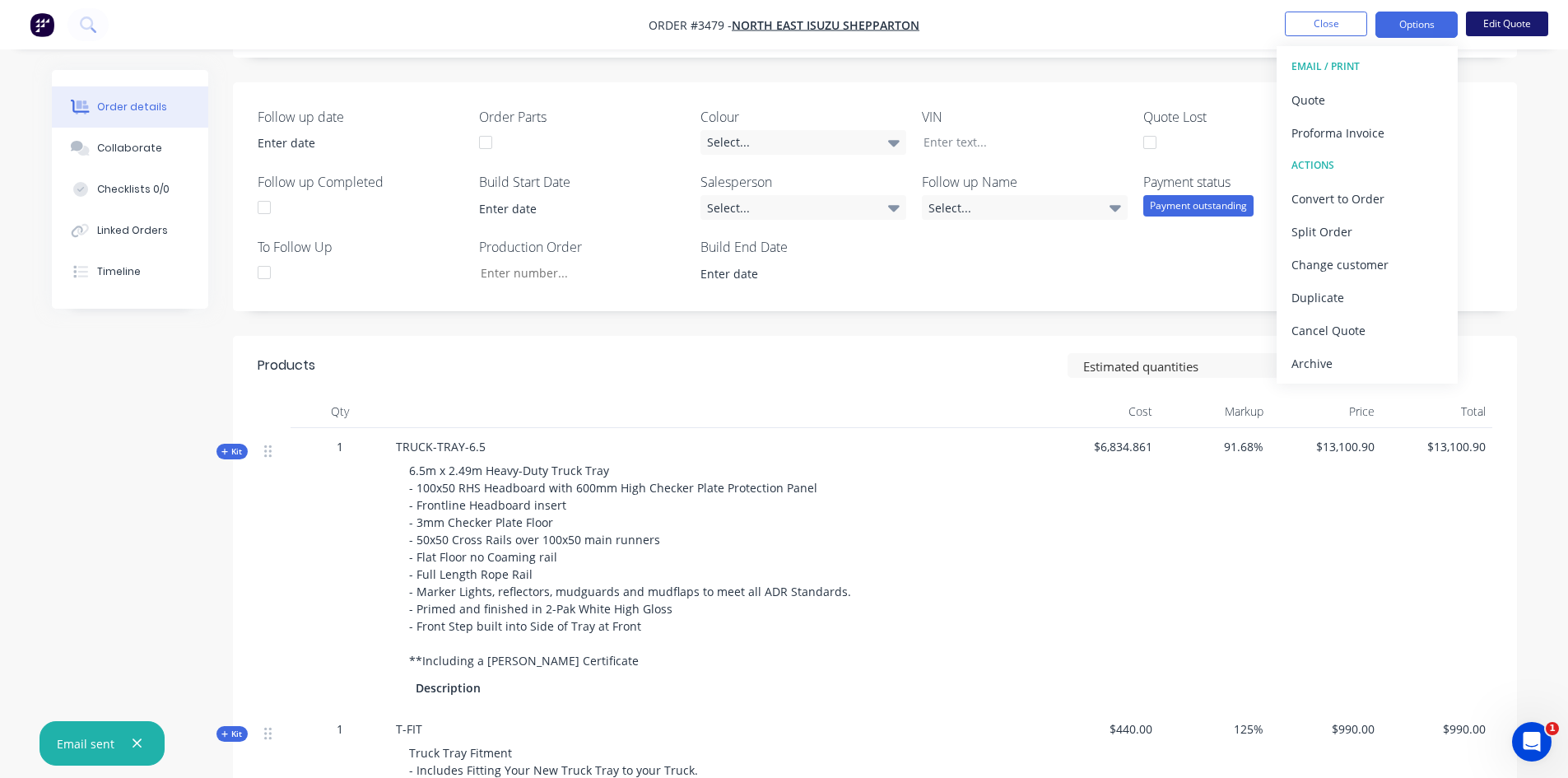
click at [1527, 33] on button "Edit Quote" at bounding box center [1507, 24] width 83 height 25
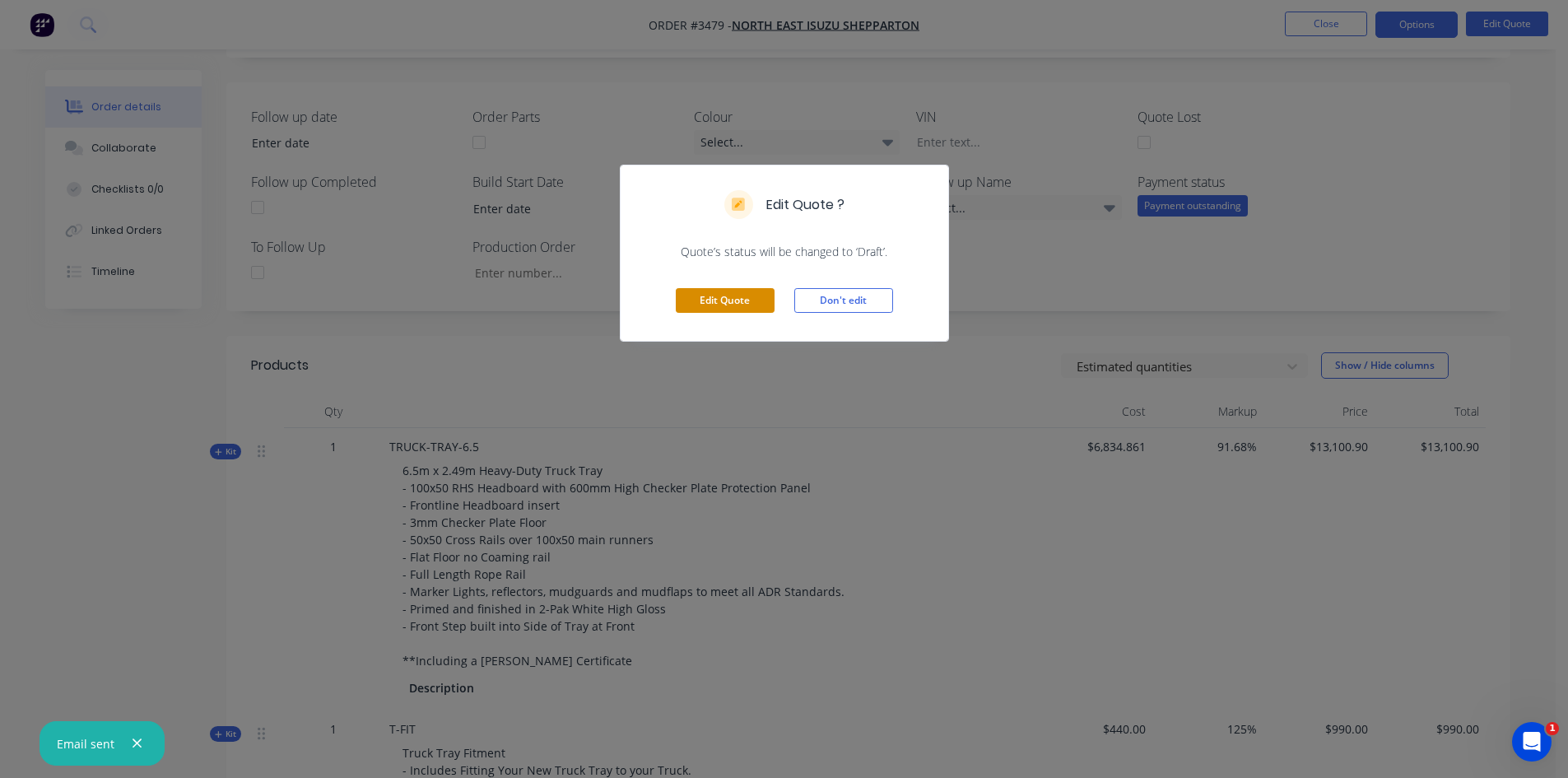
click at [689, 305] on button "Edit Quote" at bounding box center [725, 300] width 98 height 25
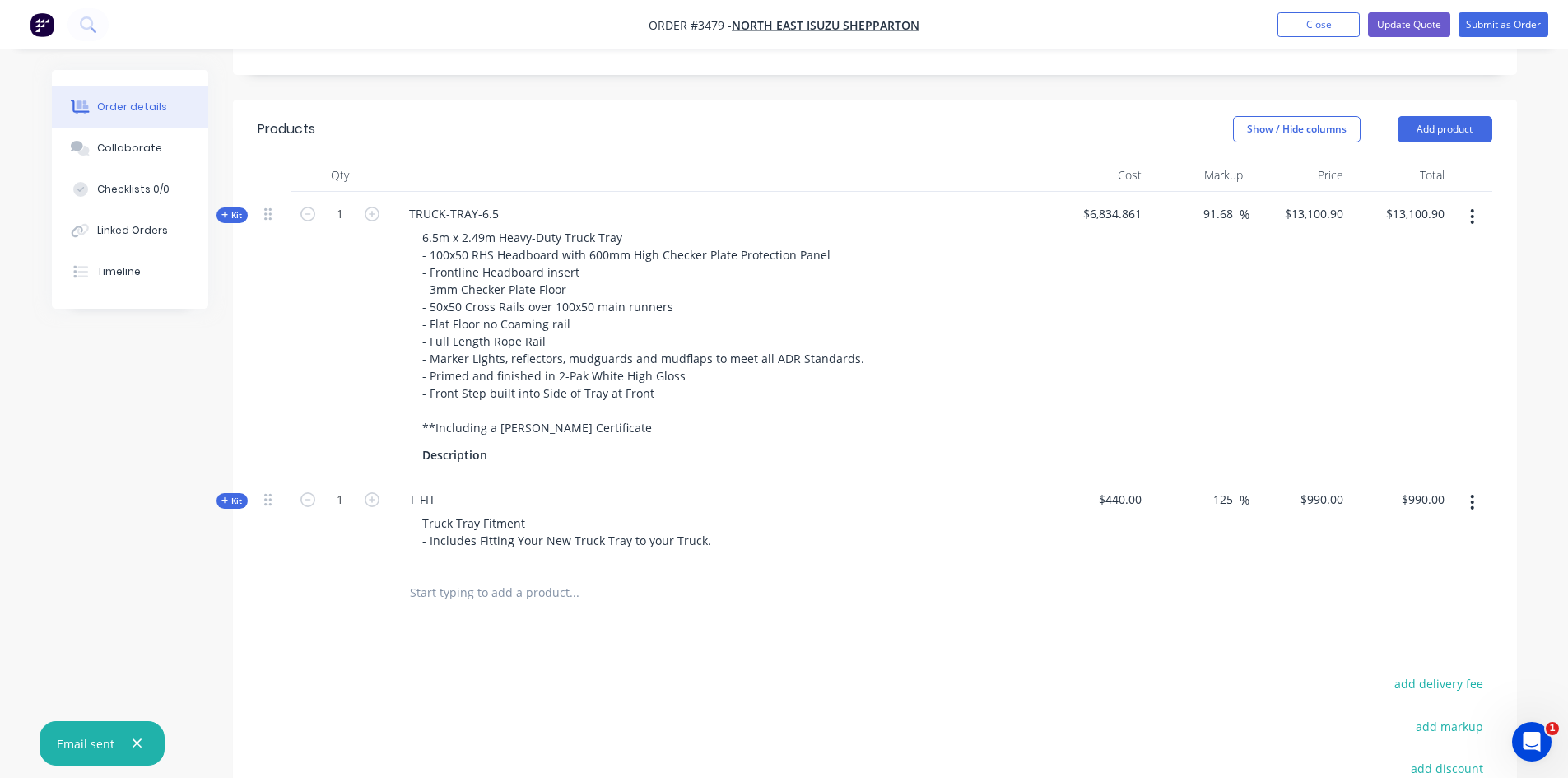
scroll to position [583, 0]
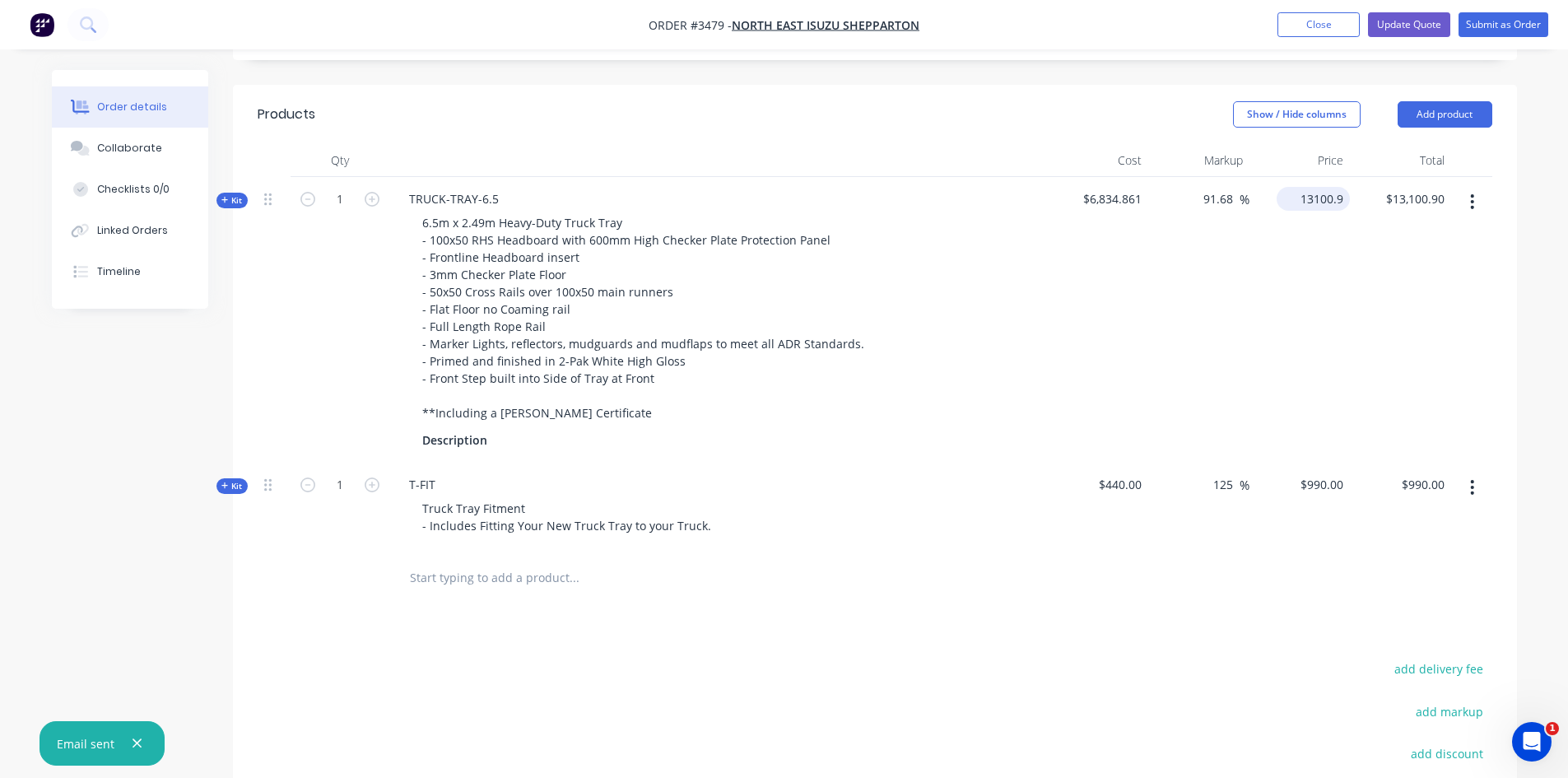
click at [1308, 205] on input "13100.9" at bounding box center [1316, 199] width 67 height 24
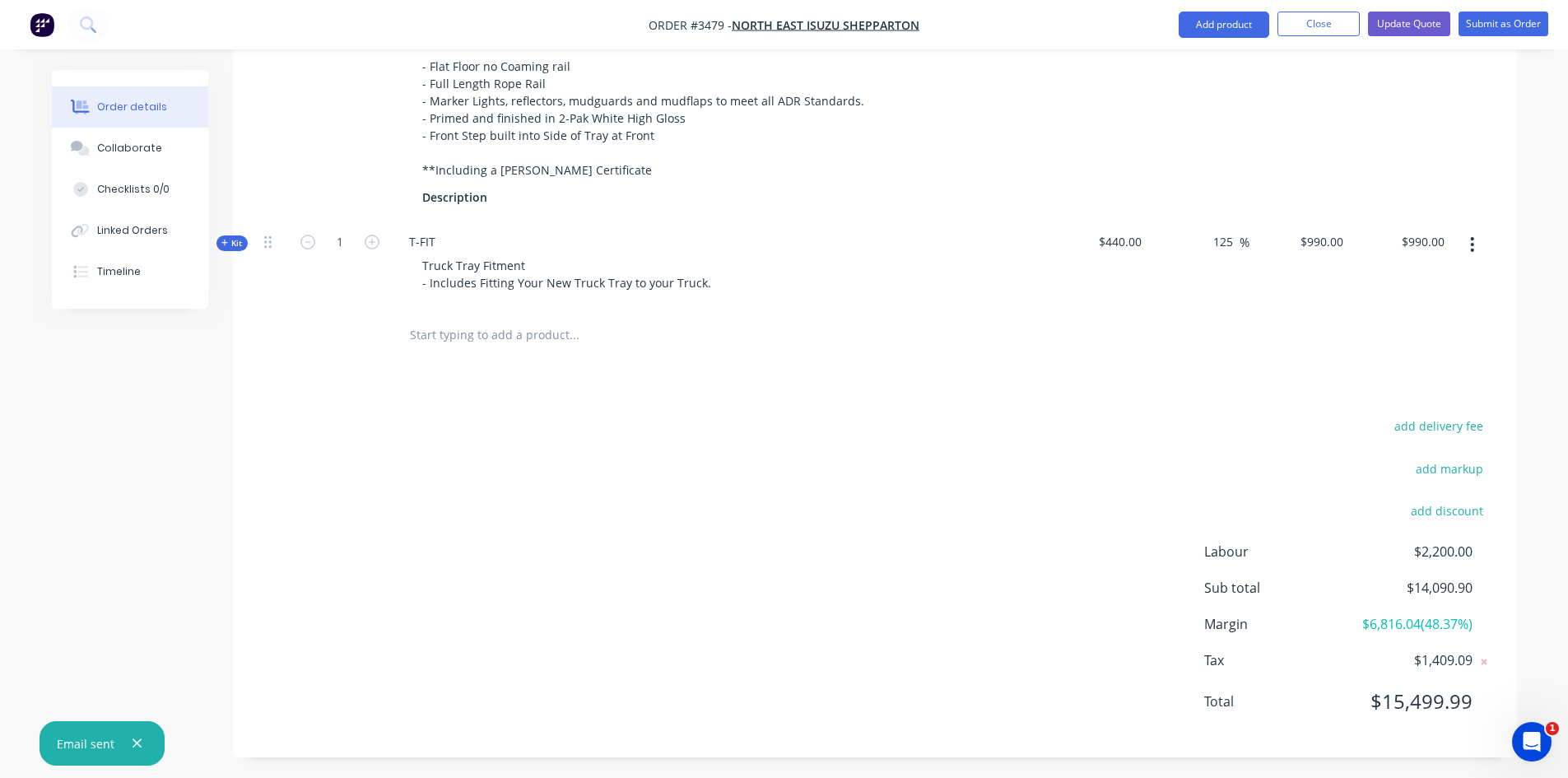
scroll to position [830, 0]
type input "13500"
click at [1165, 524] on div "add delivery fee add markup add discount Labour $2,200.00 Sub total $14,090.90 …" at bounding box center [875, 569] width 1235 height 318
type input "97.52"
type input "$13,500.00"
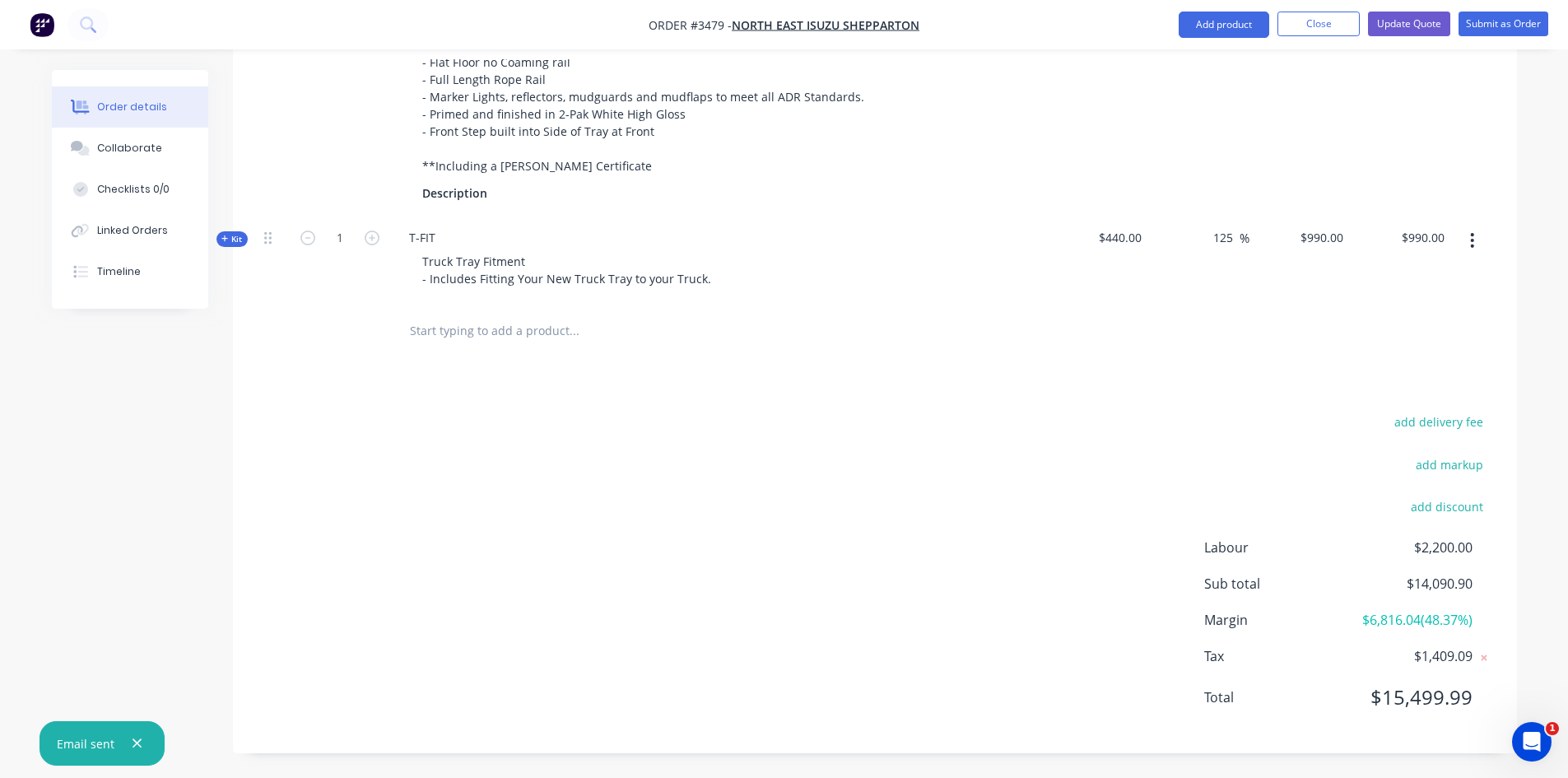
type input "$13,500.00"
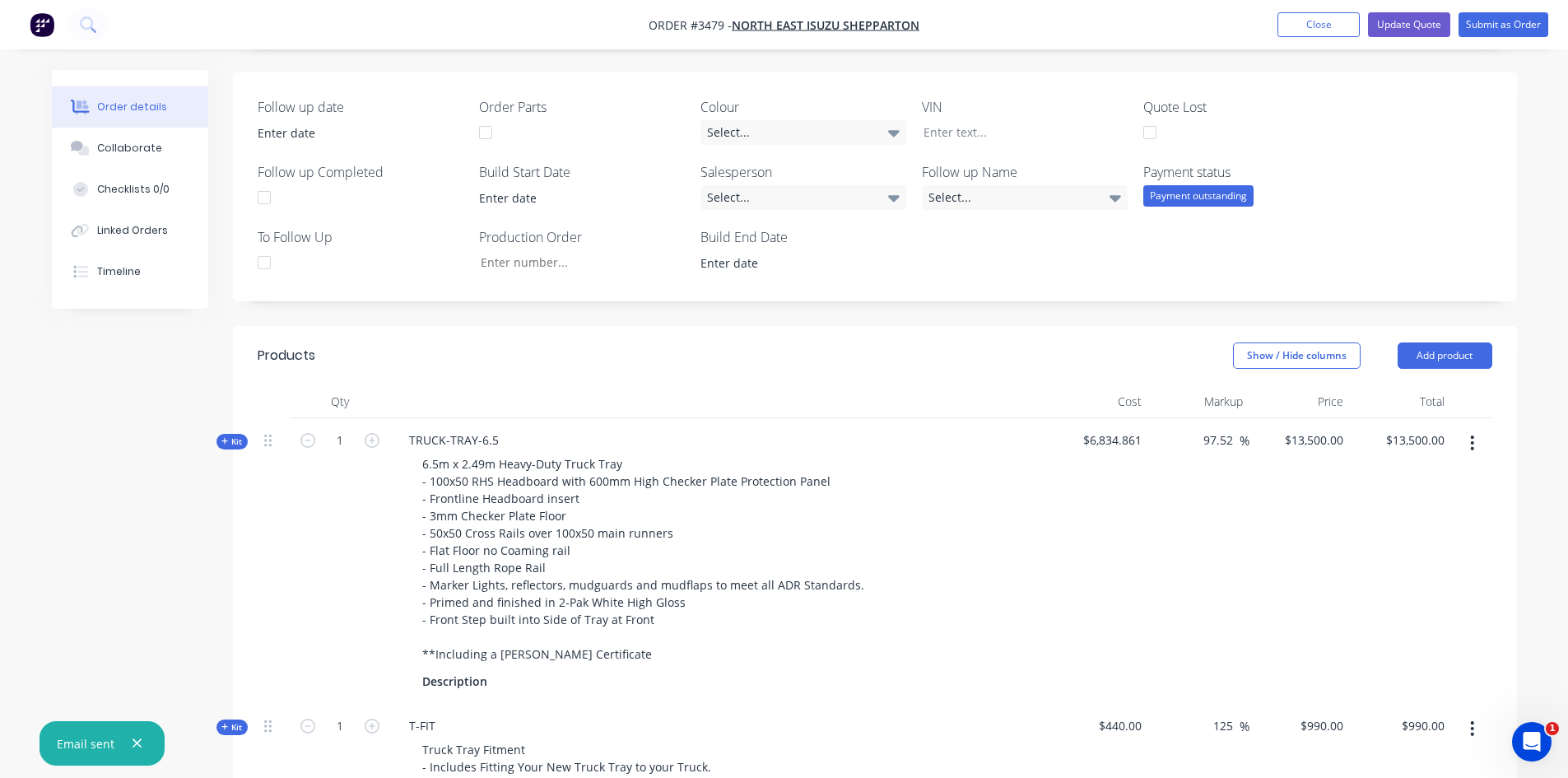
scroll to position [418, 0]
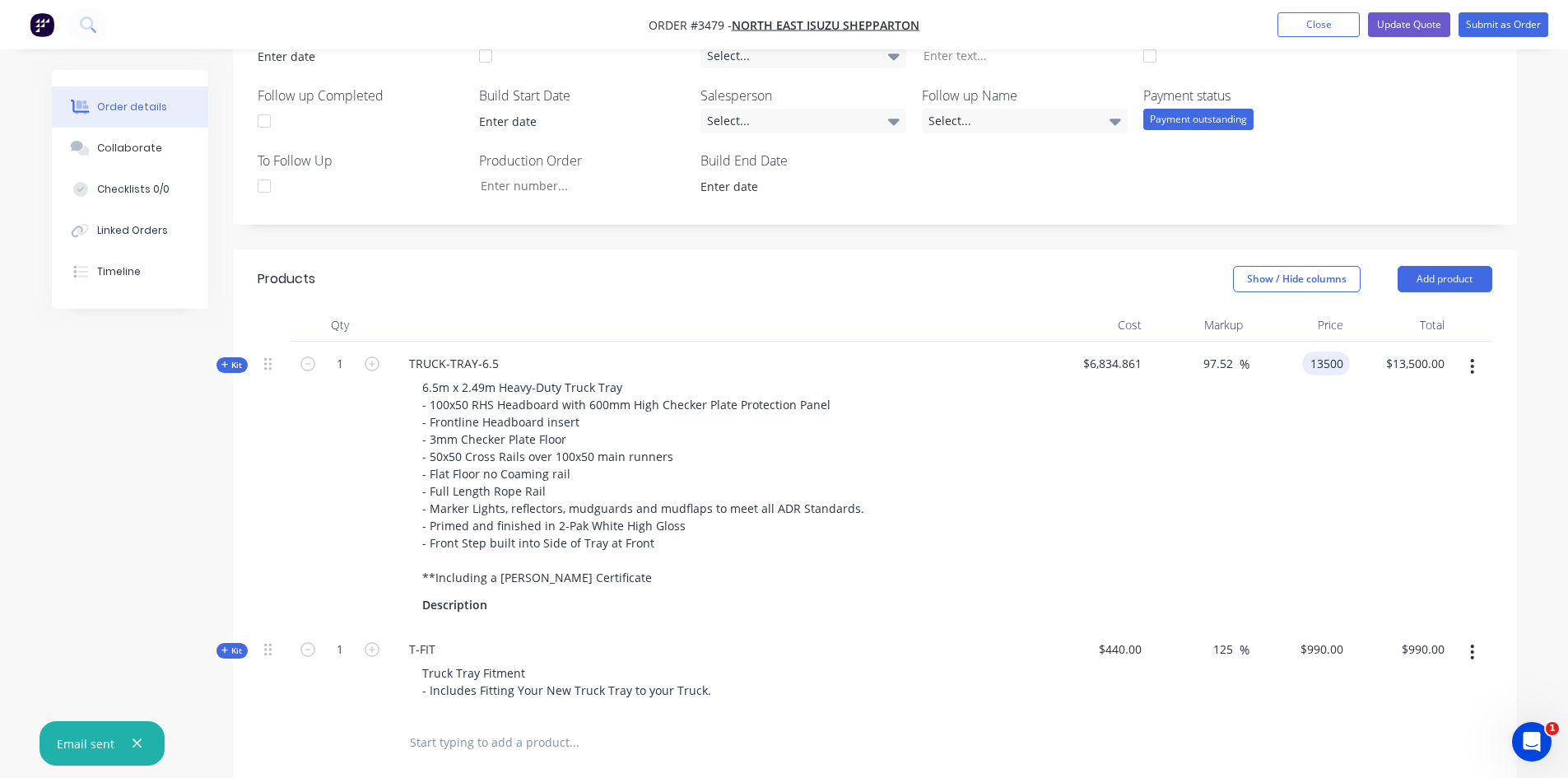
click at [1310, 364] on input "13500" at bounding box center [1329, 364] width 41 height 24
type input "14900"
type input "118"
type input "$14,900.00"
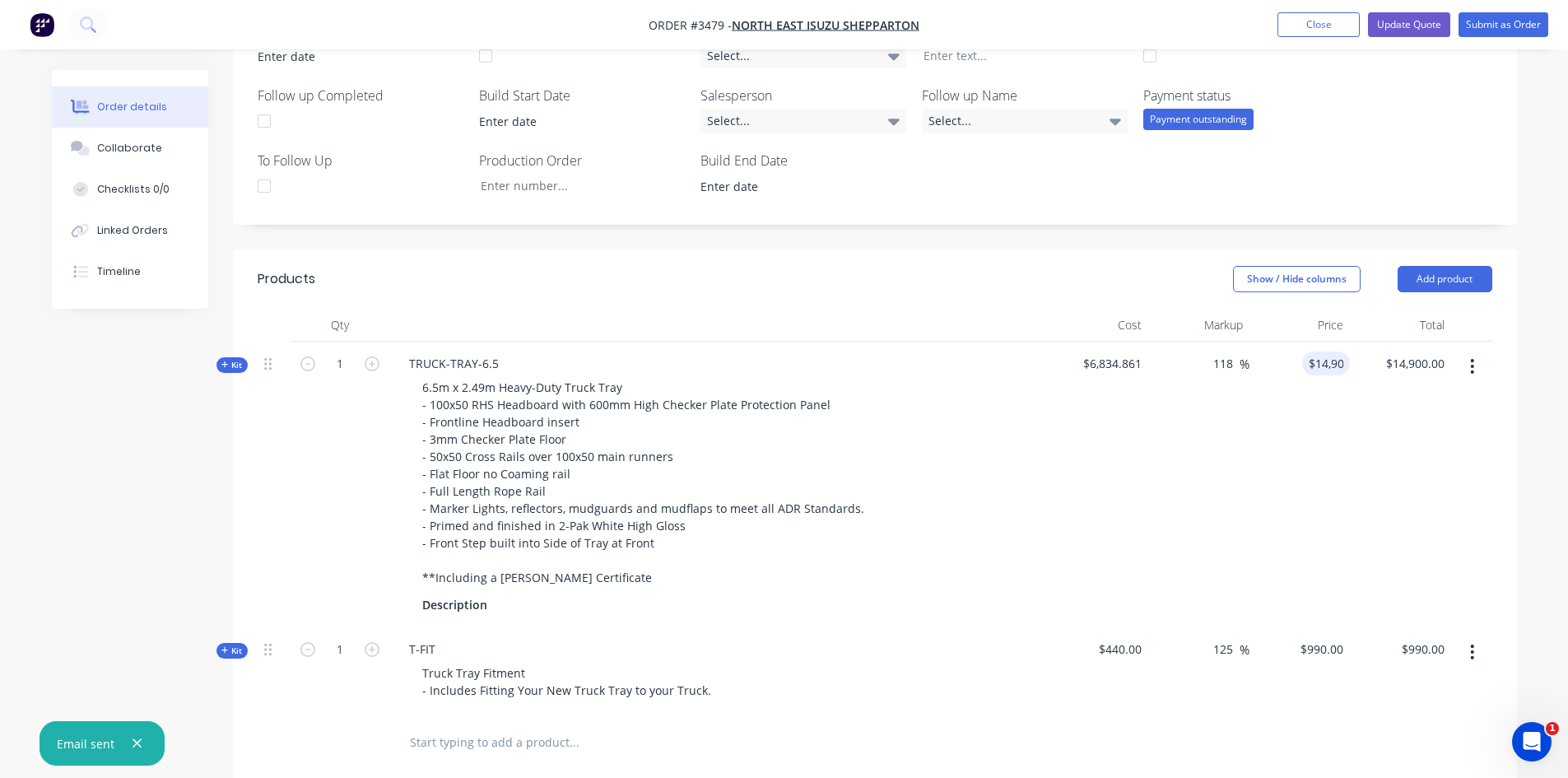
click at [1523, 405] on div "Order details Collaborate Checklists 0/0 Linked Orders Timeline Order details C…" at bounding box center [784, 421] width 1498 height 1538
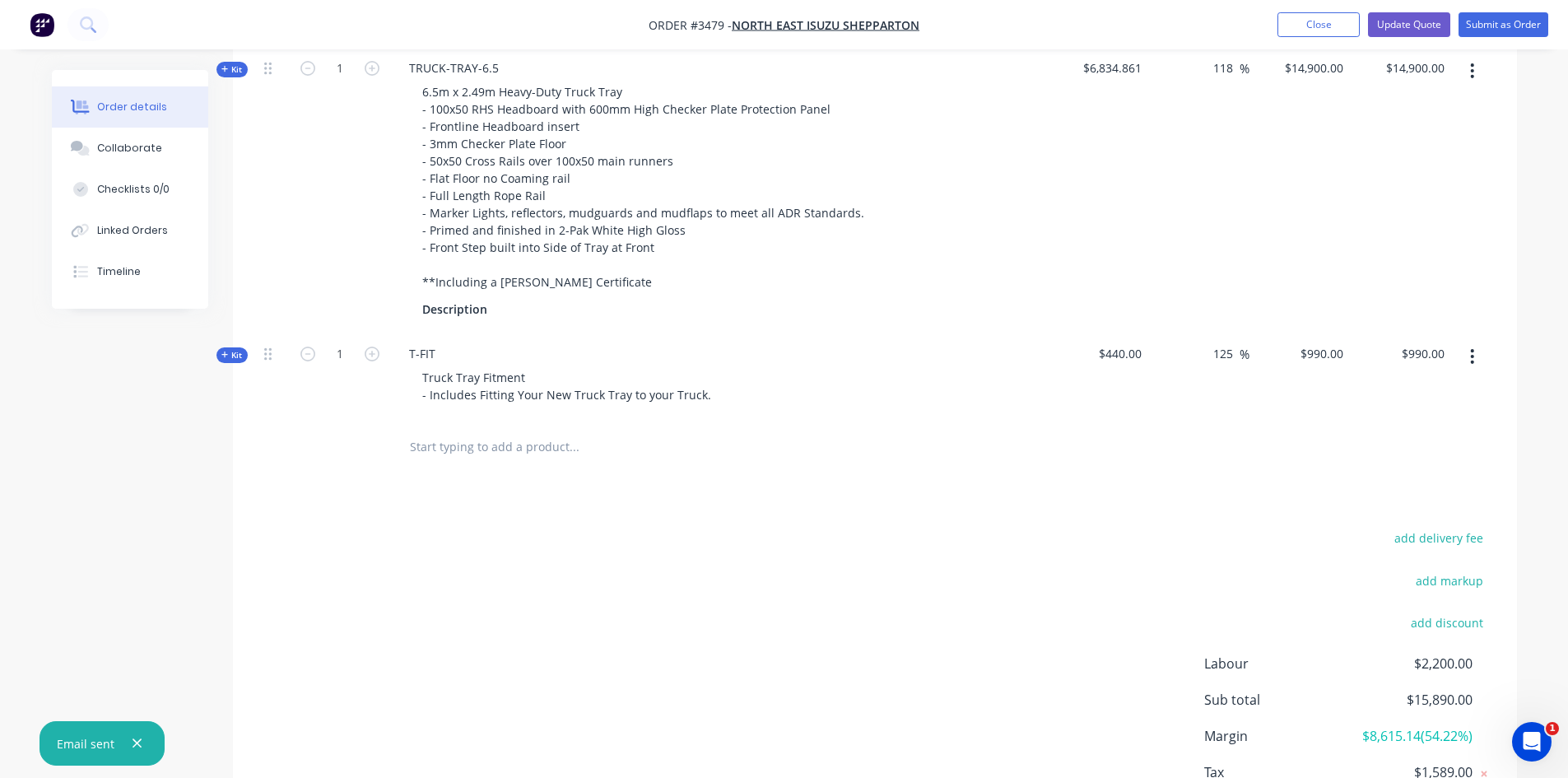
scroll to position [583, 0]
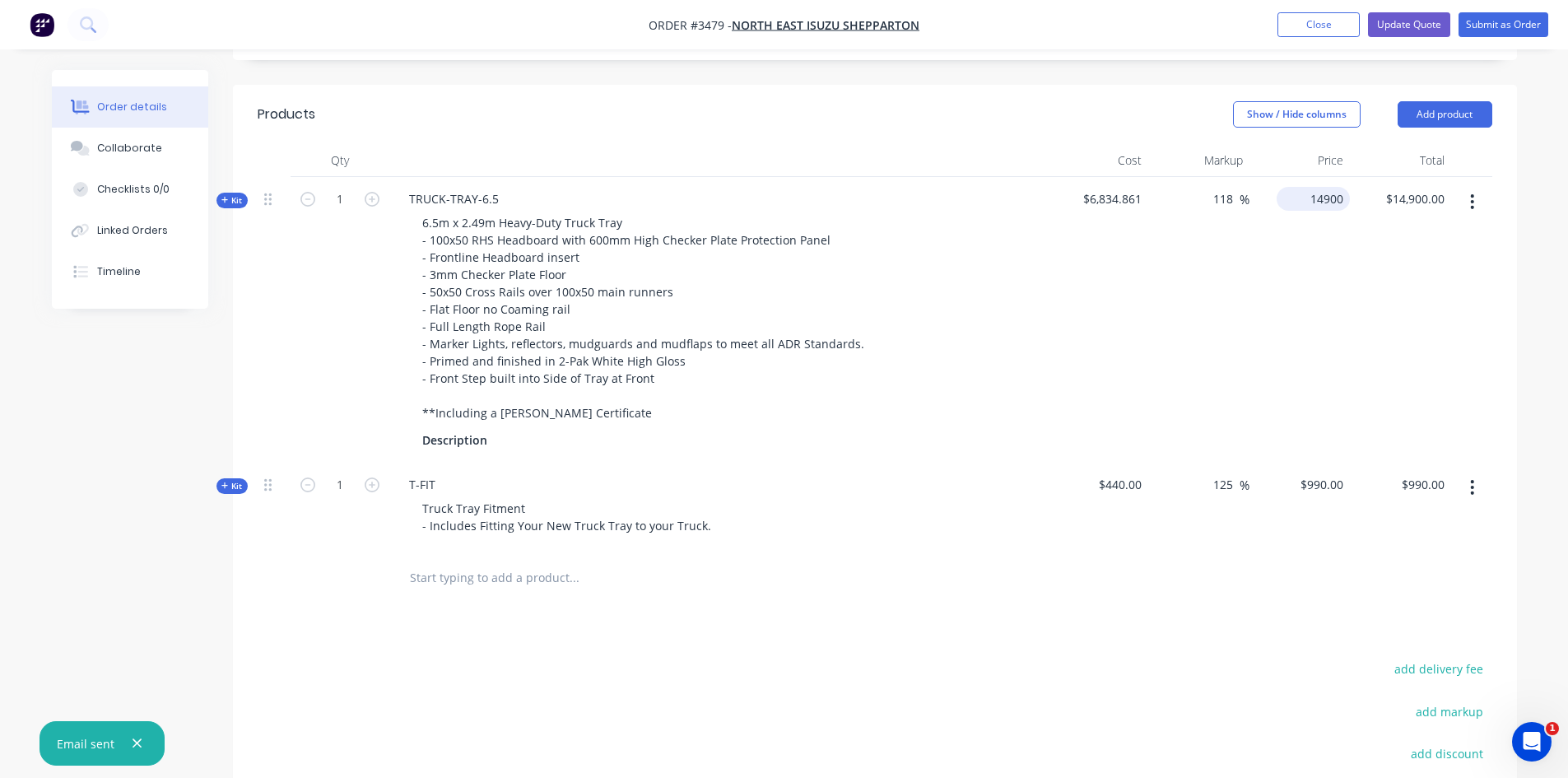
click at [1312, 209] on div "14900 $14,900.00" at bounding box center [1316, 199] width 67 height 24
type input "14600"
click at [1526, 306] on div "Order details Collaborate Checklists 0/0 Linked Orders Timeline Order details C…" at bounding box center [784, 256] width 1498 height 1538
type input "113.61"
type input "$14,600.00"
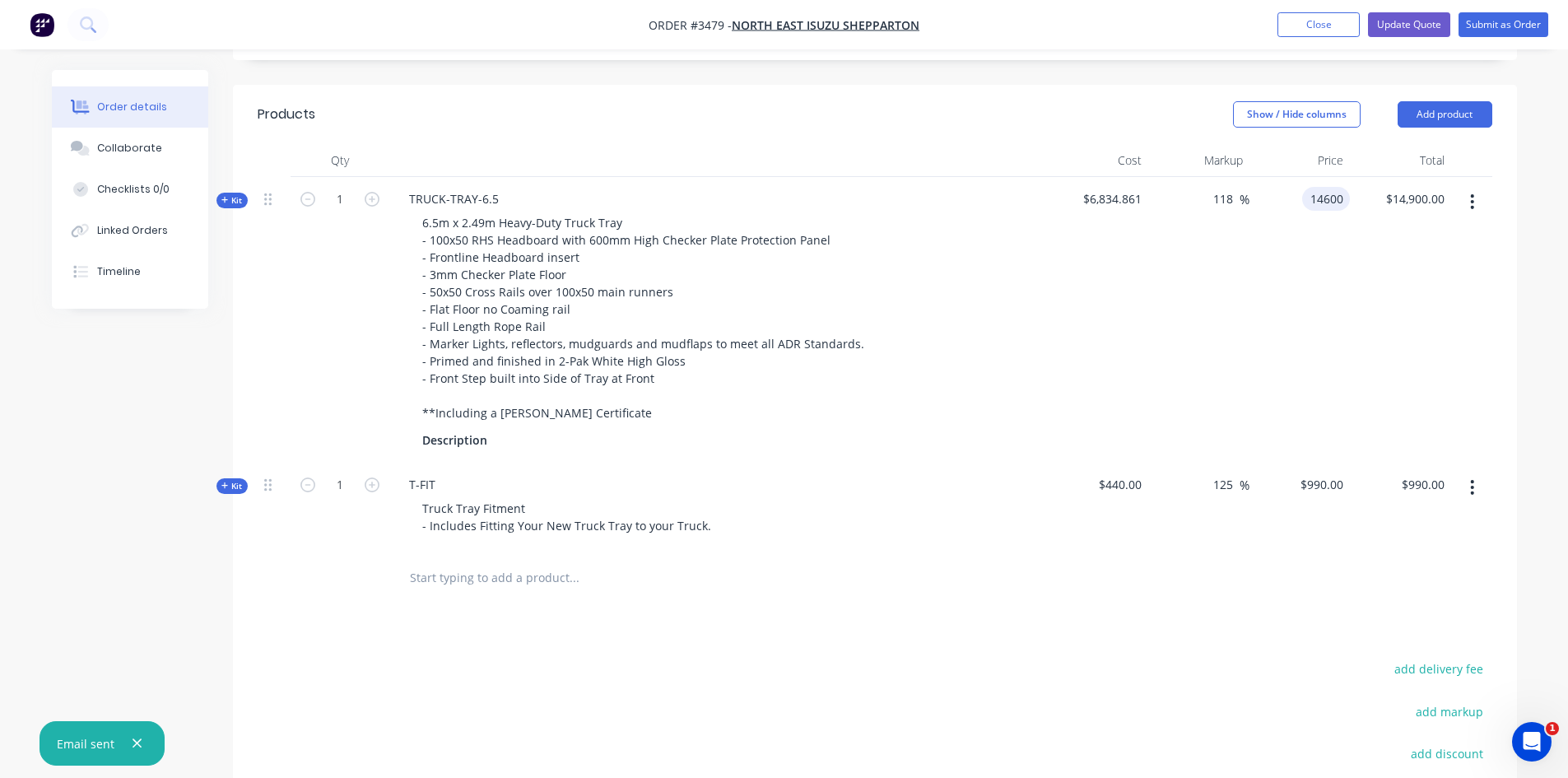
type input "$14,600.00"
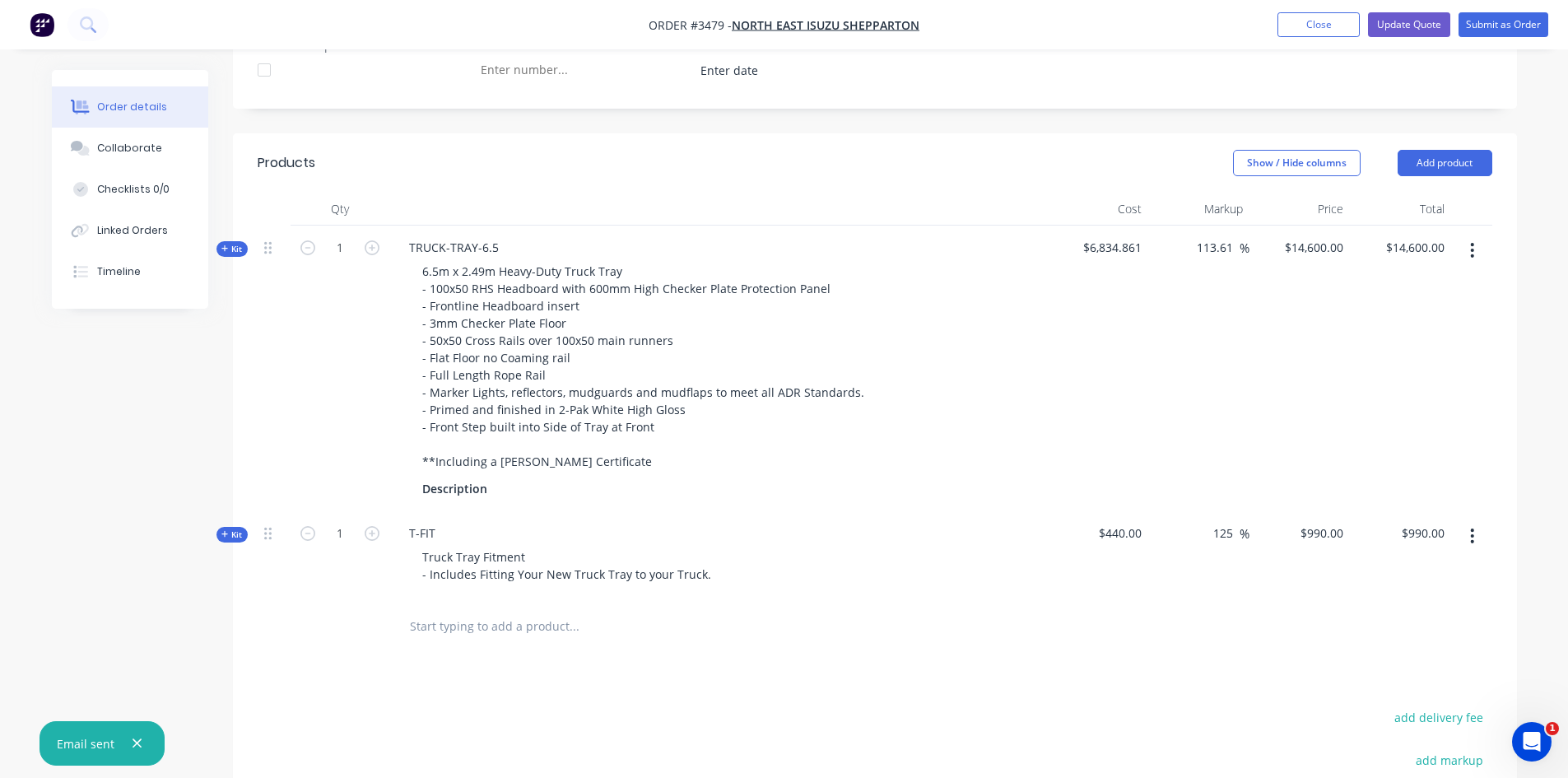
scroll to position [501, 0]
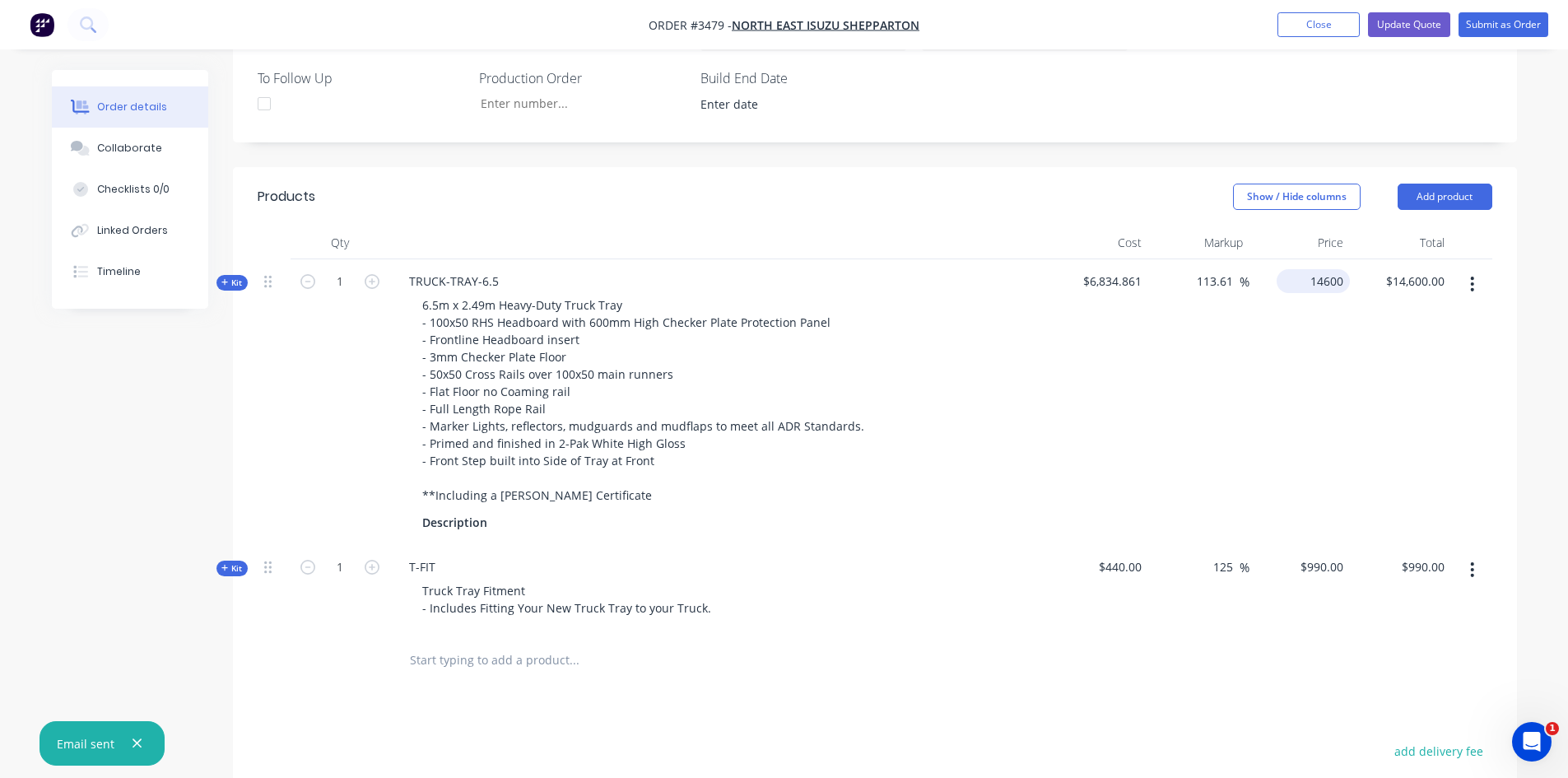
click at [1315, 283] on input "14600" at bounding box center [1316, 281] width 67 height 24
type input "14500"
type input "112.15"
type input "$14,500.00"
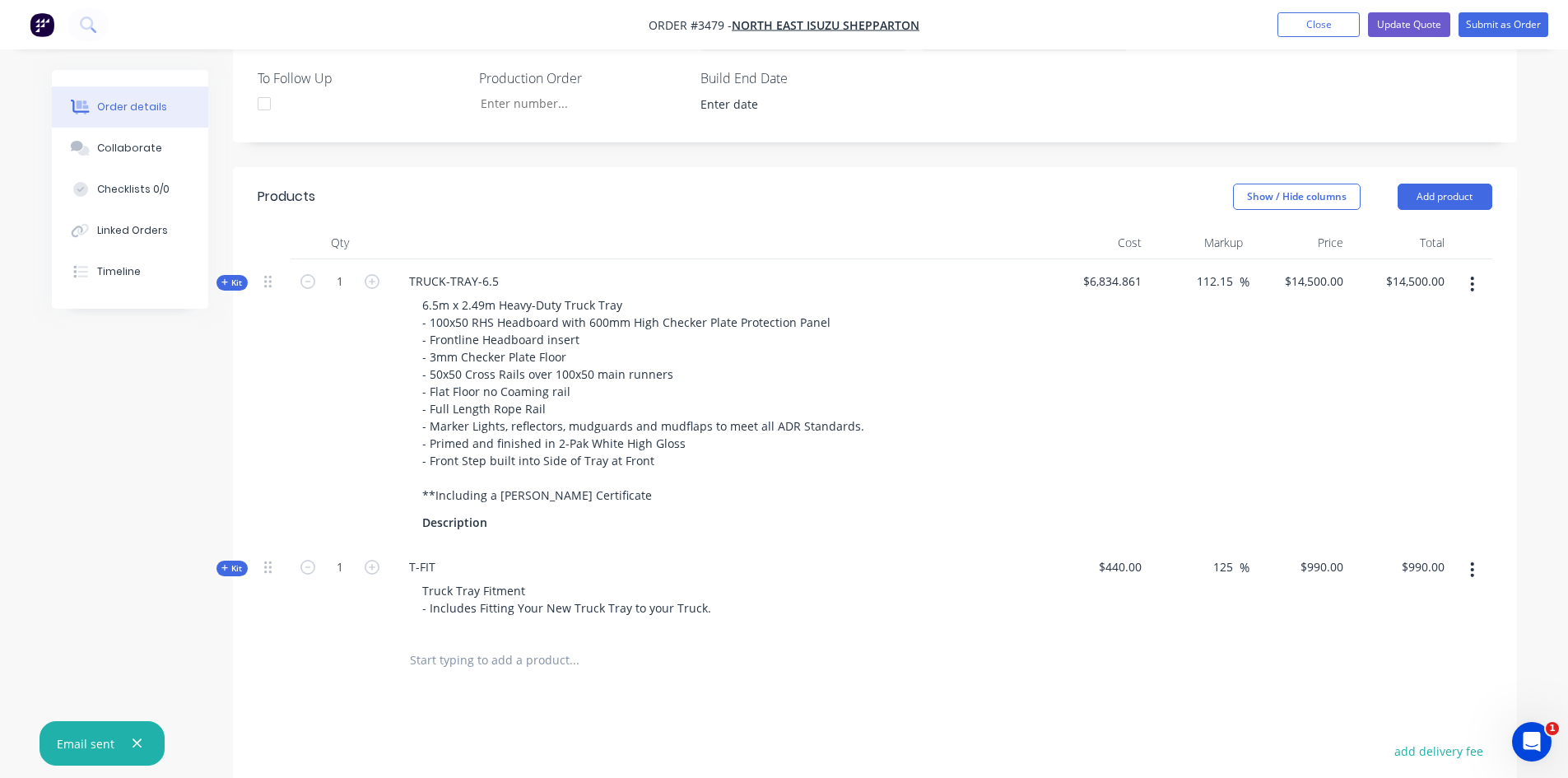
click at [1283, 378] on div "$14,500.00 $14,500.00" at bounding box center [1300, 402] width 101 height 286
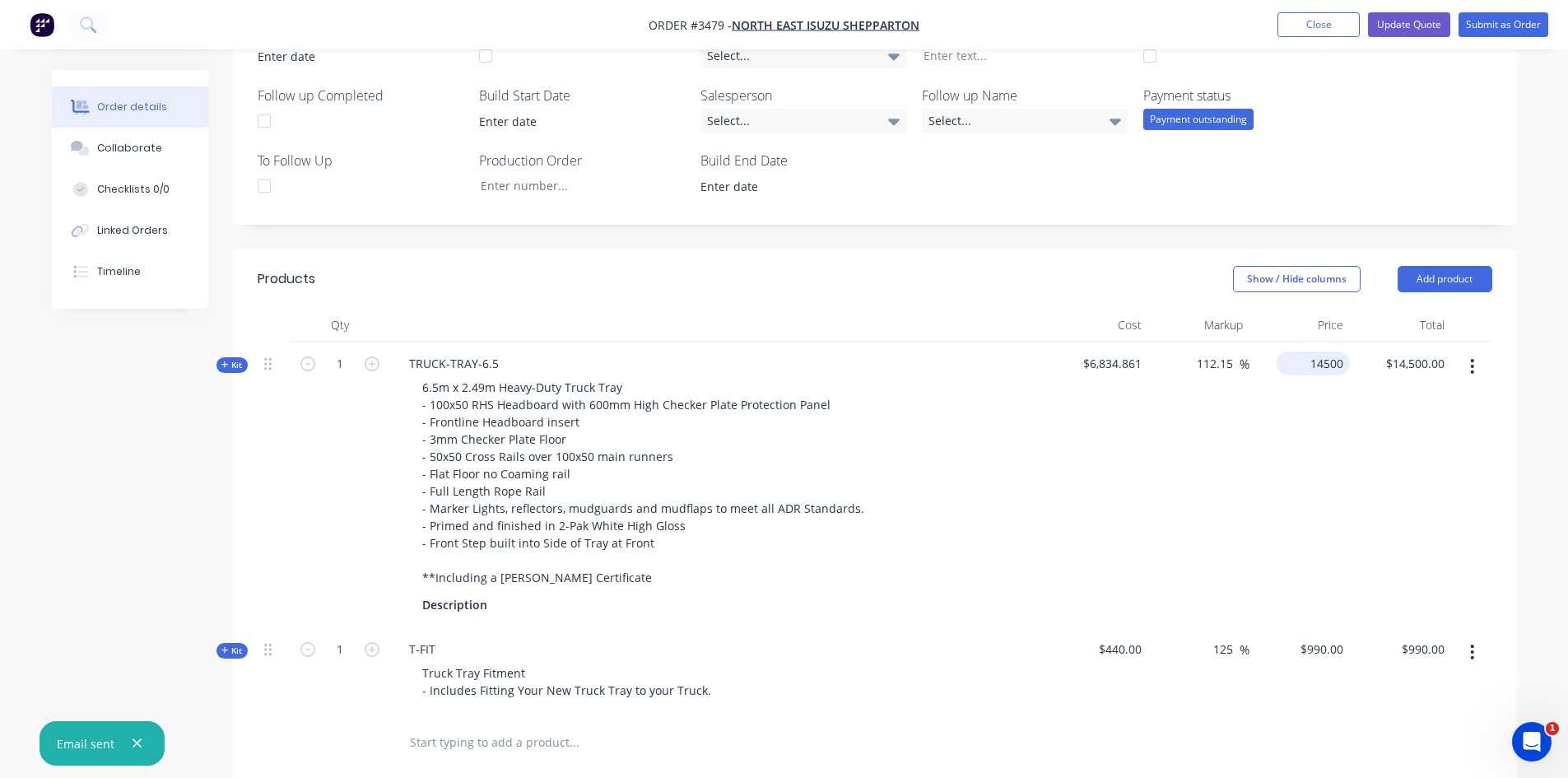
click at [1324, 356] on input "14500" at bounding box center [1316, 364] width 67 height 24
click at [1334, 370] on input "14500" at bounding box center [1329, 364] width 41 height 24
click at [1336, 367] on input "14500" at bounding box center [1329, 364] width 41 height 24
click at [1332, 360] on input "14500" at bounding box center [1329, 364] width 41 height 24
type input "14510"
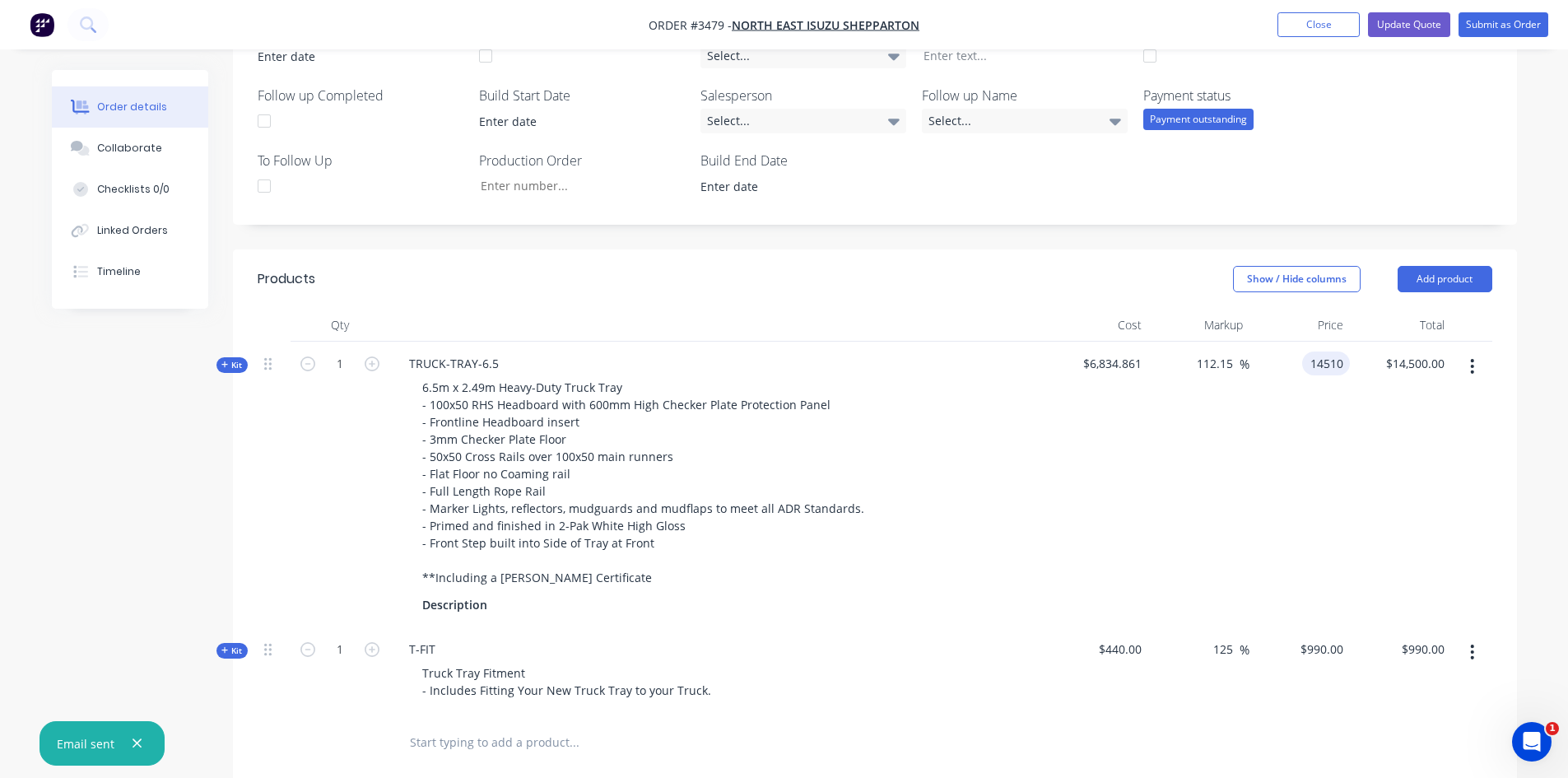
type input "112.29"
type input "$14,510.00"
click at [1080, 235] on div "Created by Sean Created 08/10/25 Required 08/10/25 Assigned to Add team member …" at bounding box center [875, 408] width 1284 height 1514
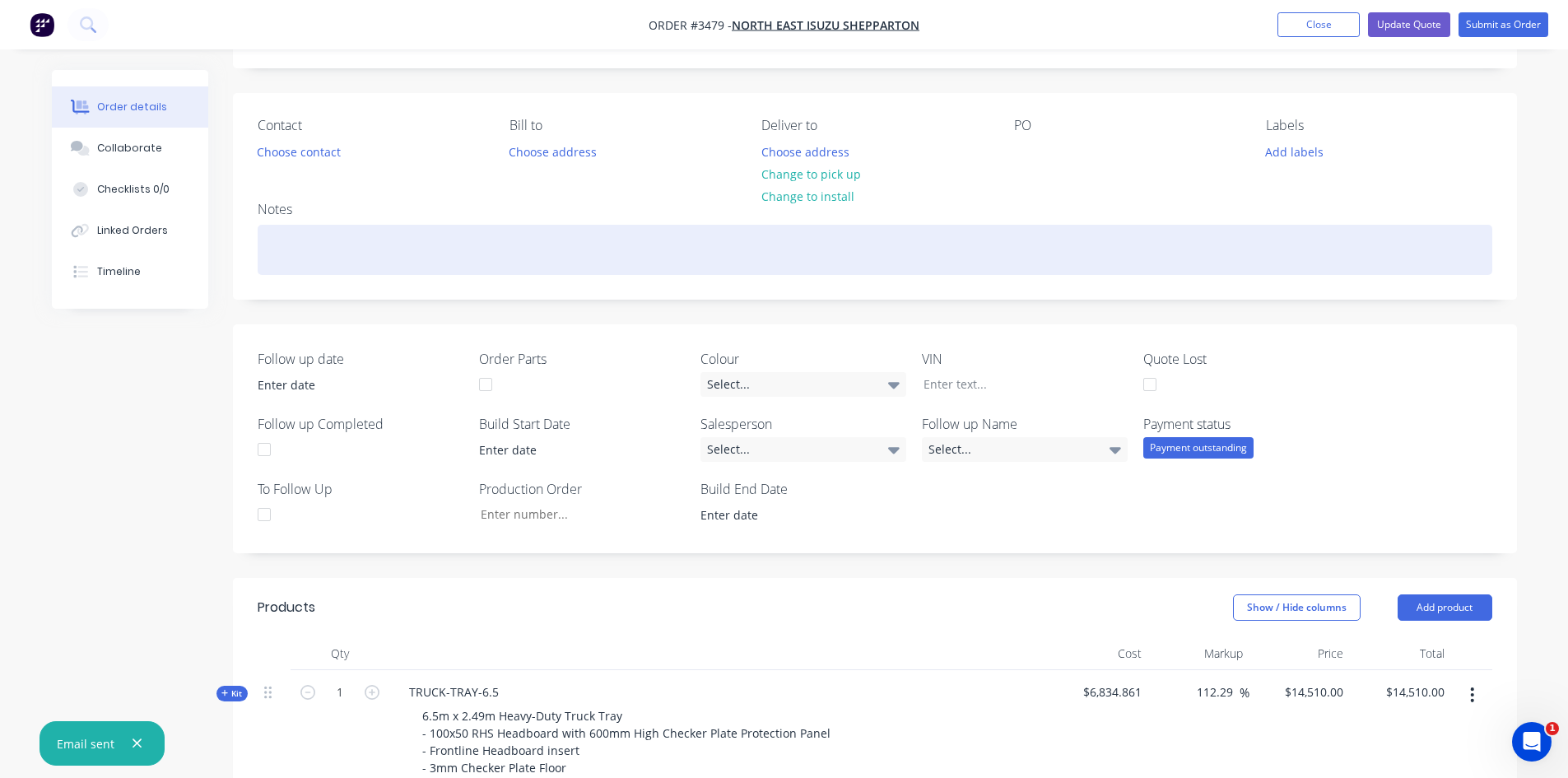
scroll to position [89, 0]
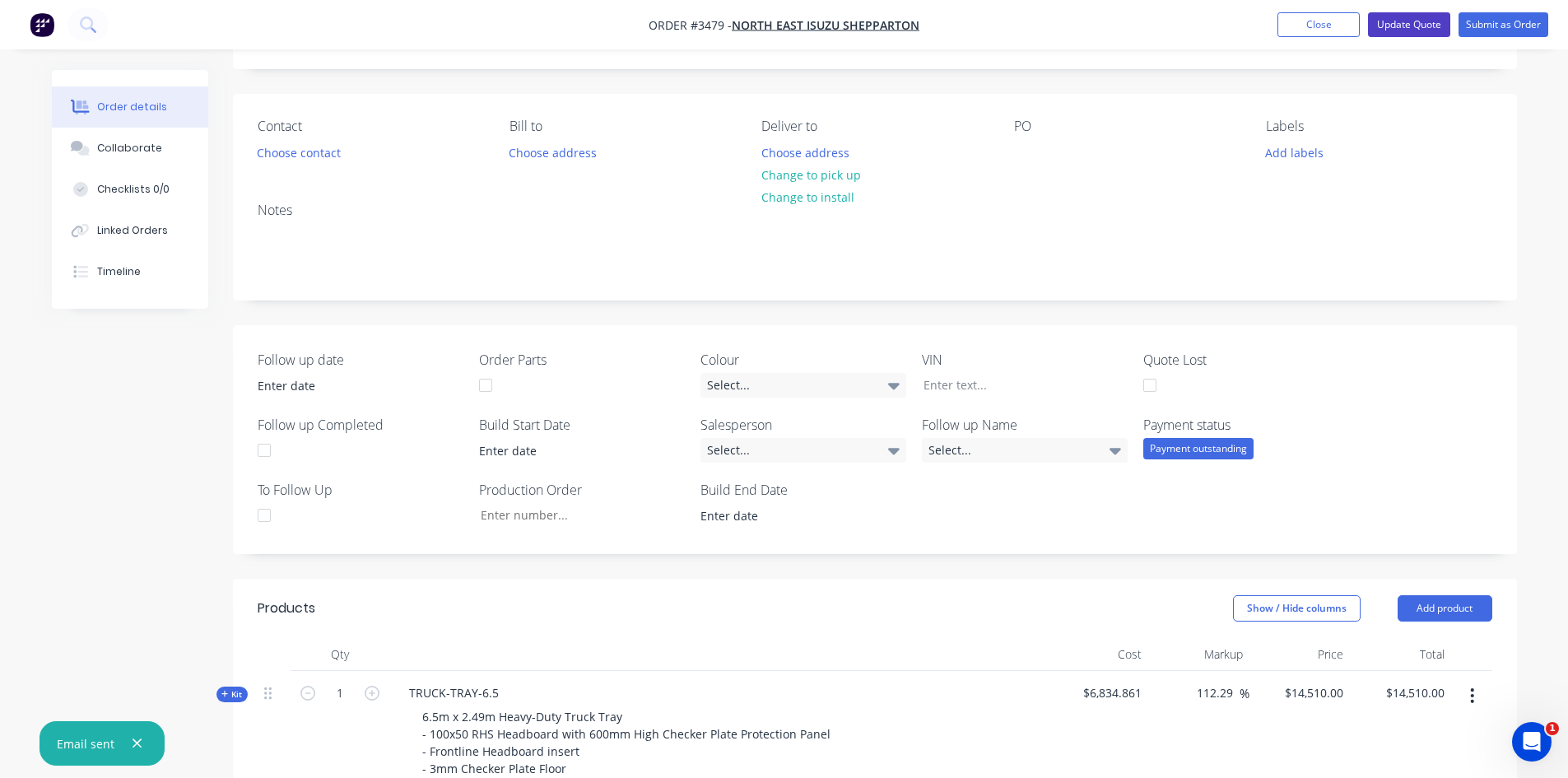
click at [1410, 13] on button "Update Quote" at bounding box center [1410, 25] width 83 height 25
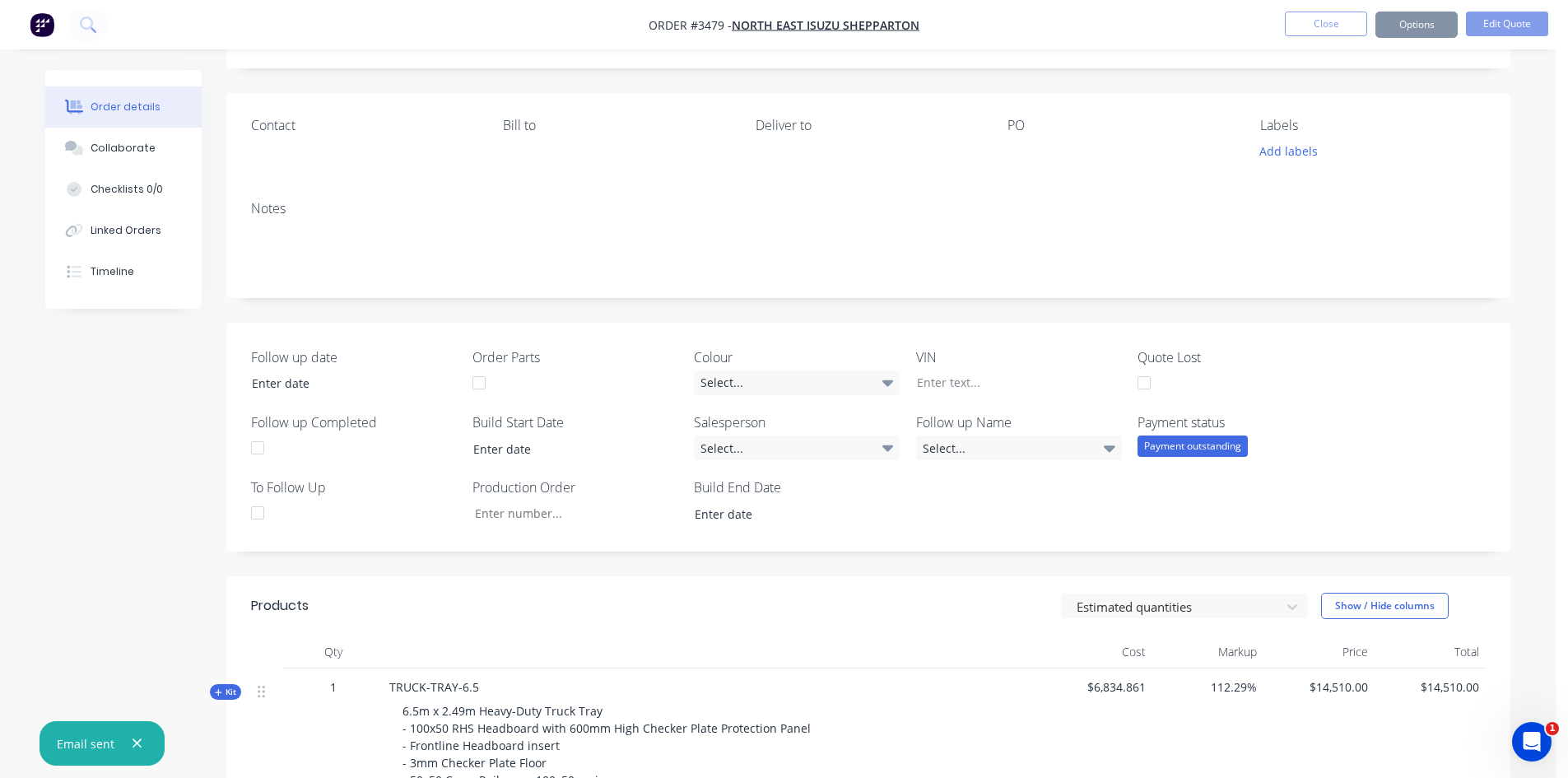
scroll to position [0, 0]
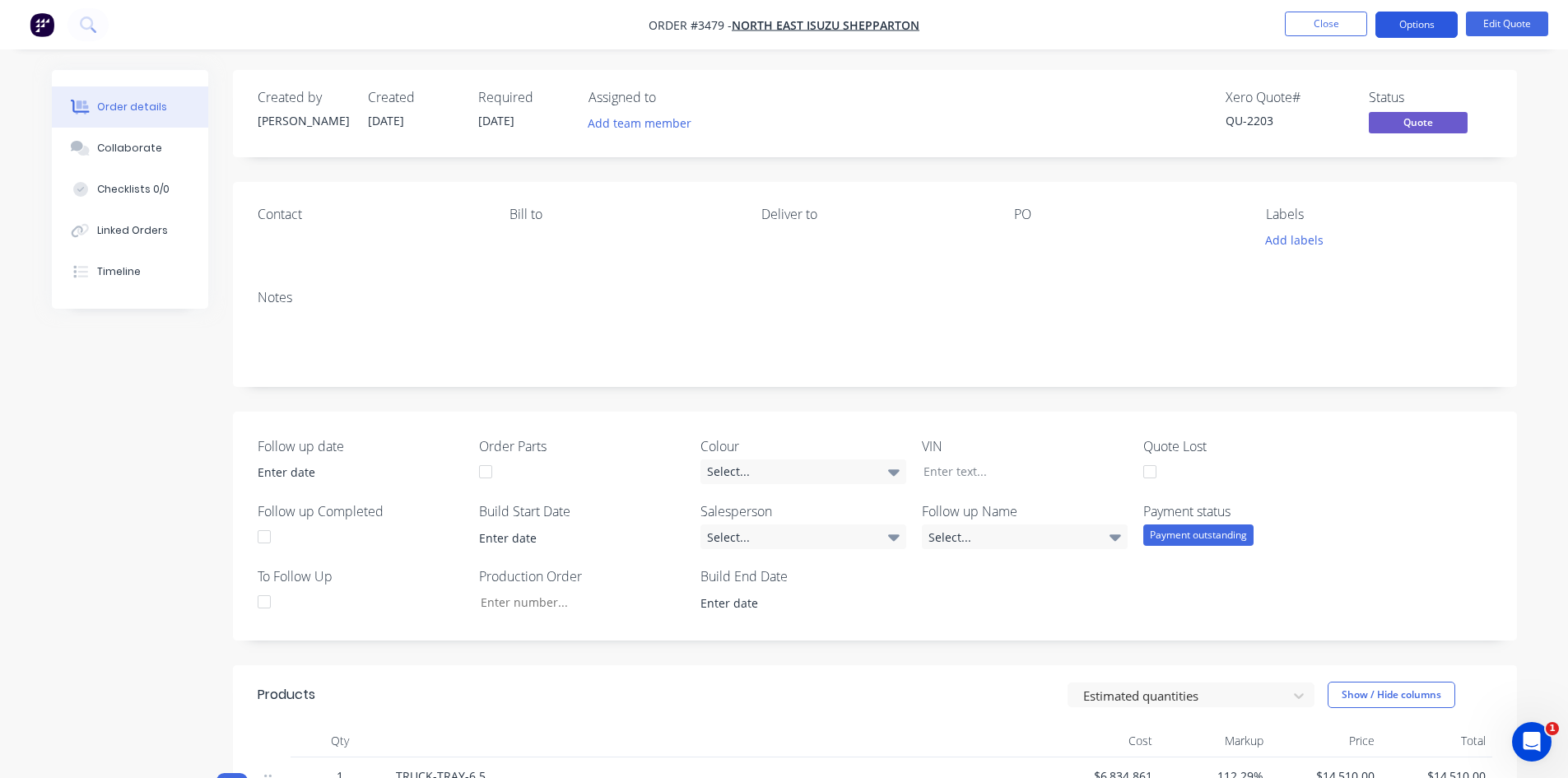
click at [1415, 29] on button "Options" at bounding box center [1417, 25] width 83 height 27
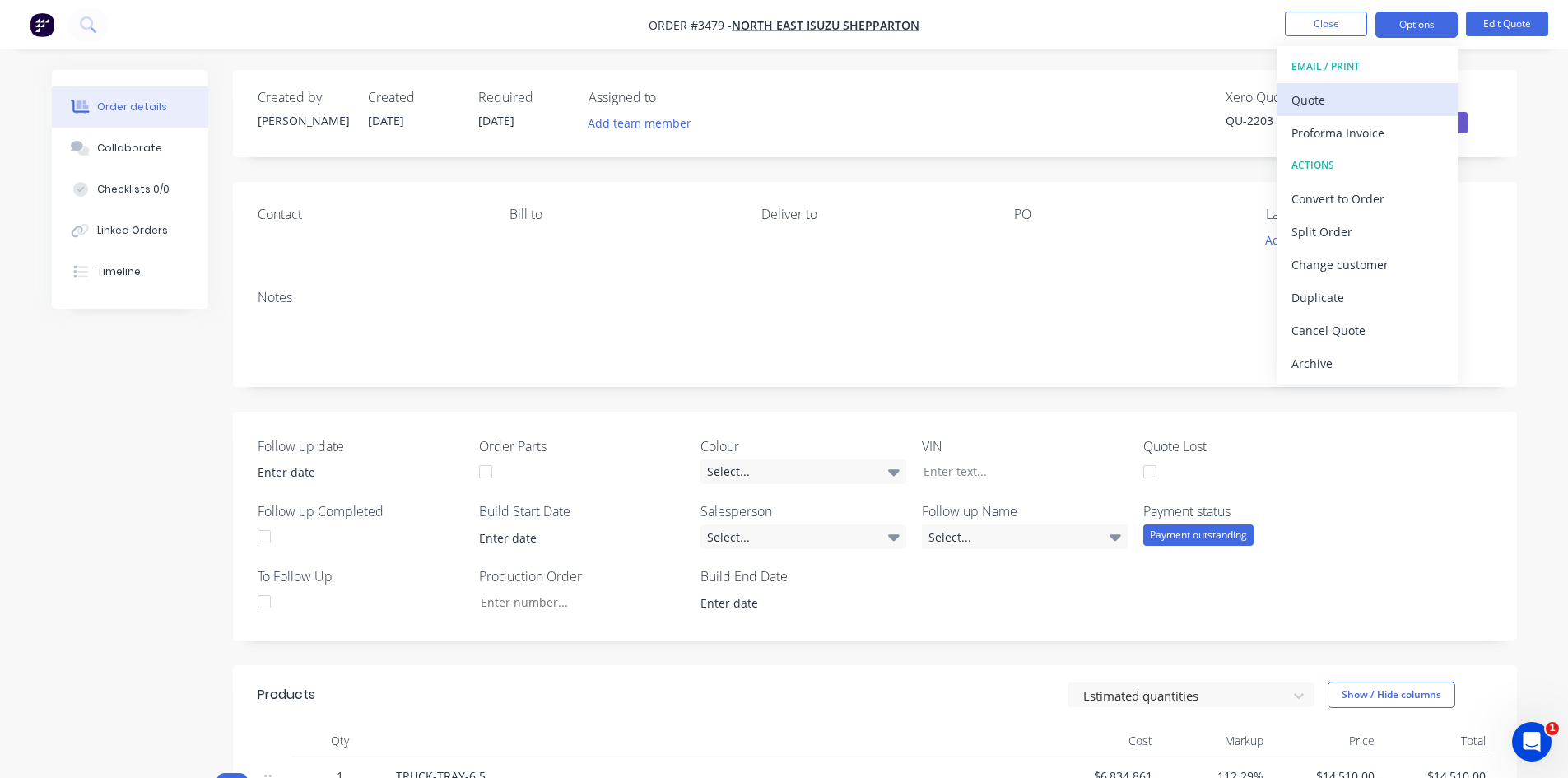
click at [1318, 104] on div "Quote" at bounding box center [1367, 100] width 151 height 24
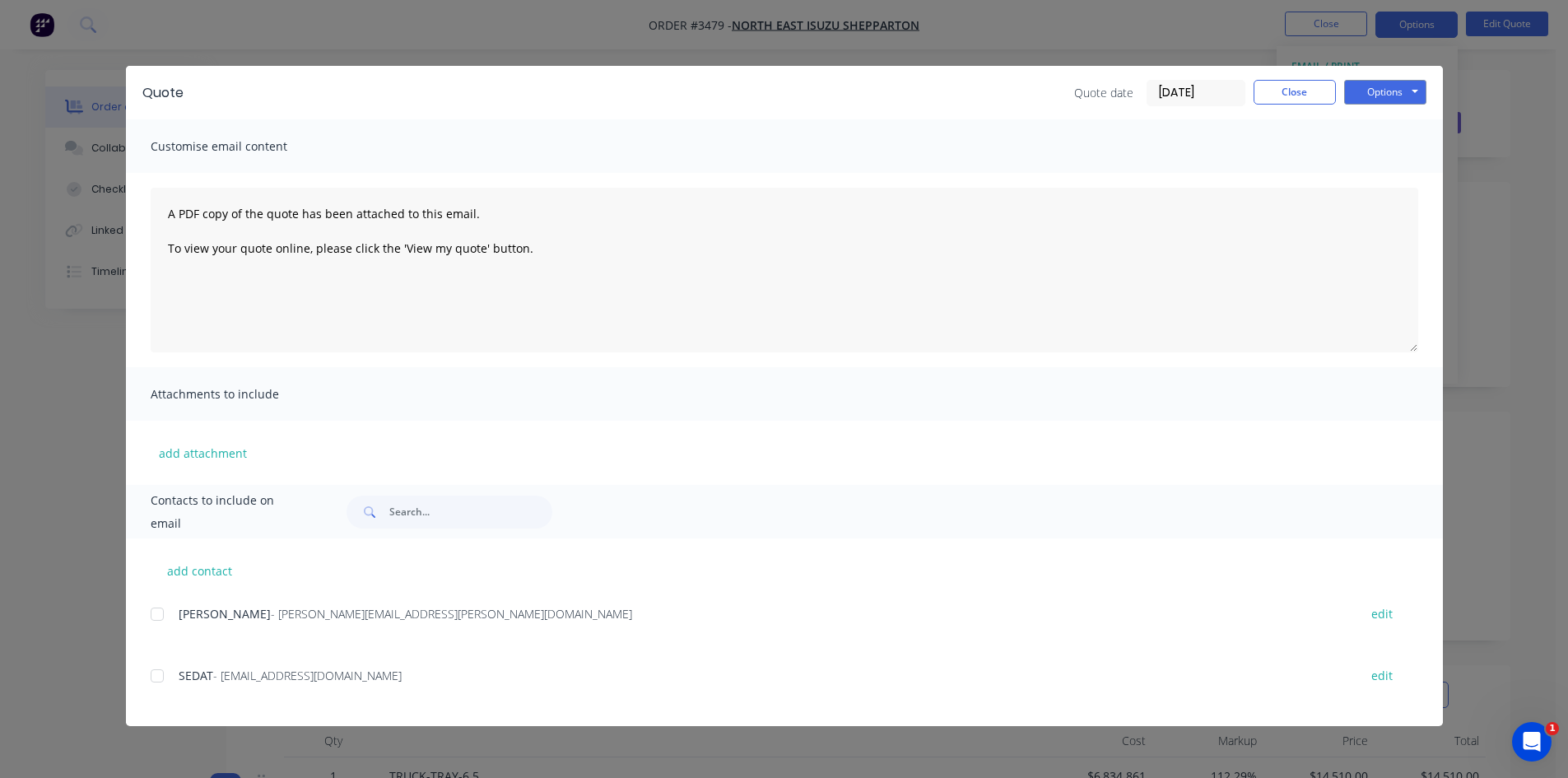
click at [155, 673] on div at bounding box center [156, 676] width 32 height 32
click at [1406, 95] on button "Options" at bounding box center [1385, 91] width 83 height 25
click at [1381, 180] on button "Email" at bounding box center [1396, 176] width 105 height 28
click at [1295, 97] on button "Close" at bounding box center [1295, 91] width 83 height 25
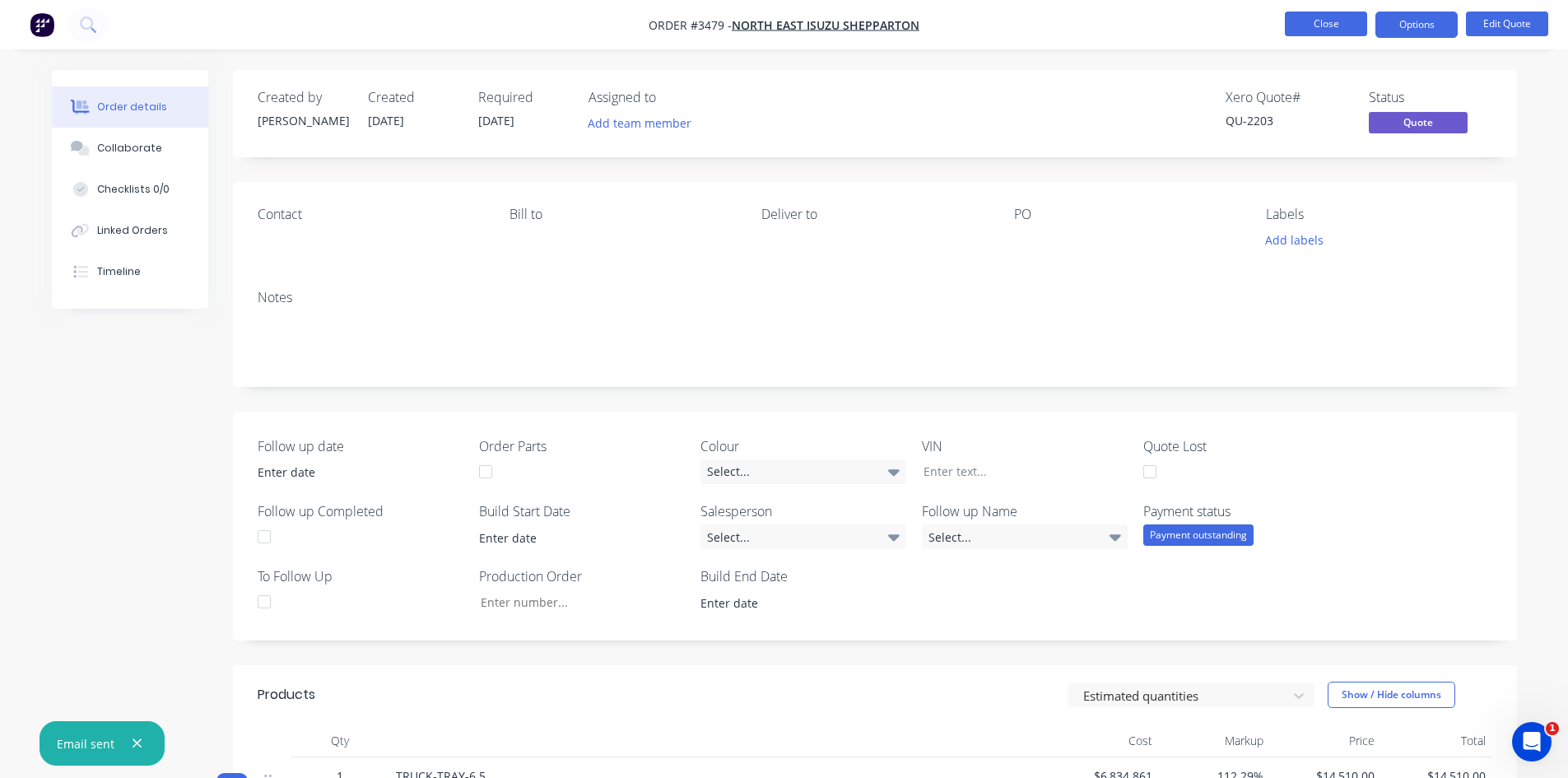
click at [1313, 29] on button "Close" at bounding box center [1326, 24] width 83 height 25
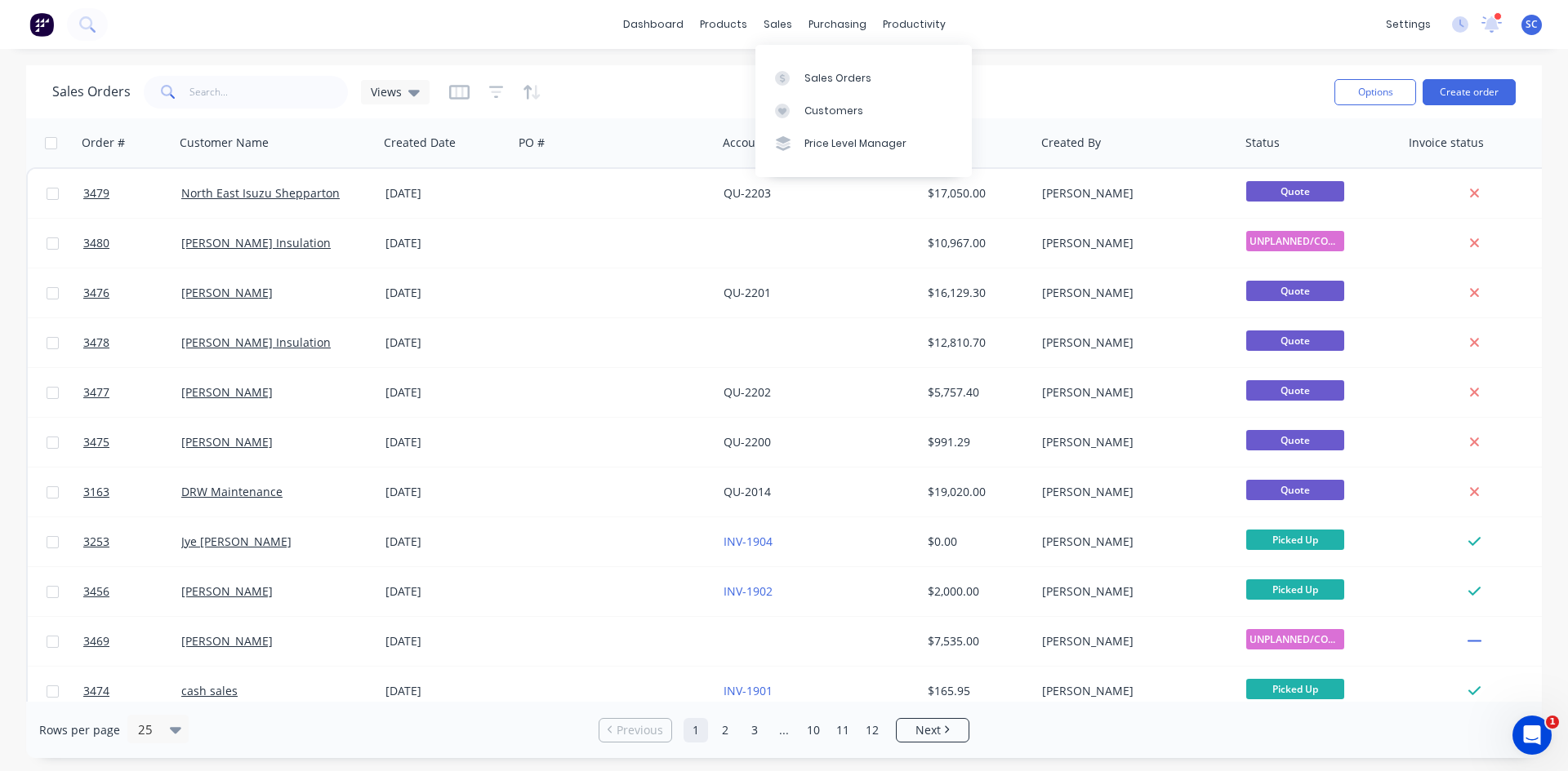
drag, startPoint x: 787, startPoint y: 78, endPoint x: 723, endPoint y: 85, distance: 64.4
click at [787, 78] on icon at bounding box center [782, 78] width 15 height 15
click at [896, 31] on div "productivity" at bounding box center [914, 24] width 79 height 24
click at [896, 22] on div "productivity" at bounding box center [914, 24] width 79 height 24
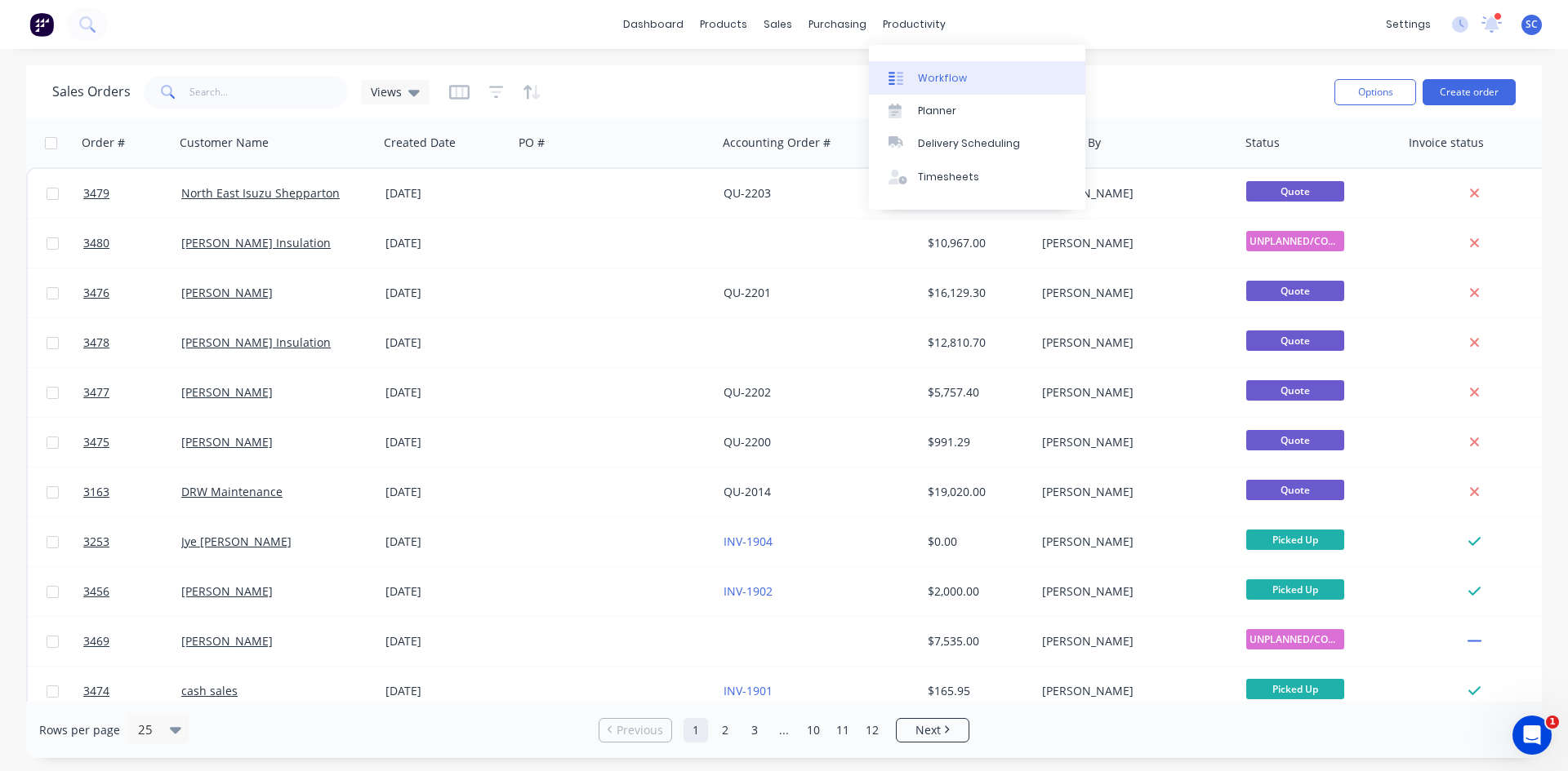
click at [947, 81] on div "Workflow" at bounding box center [942, 78] width 49 height 15
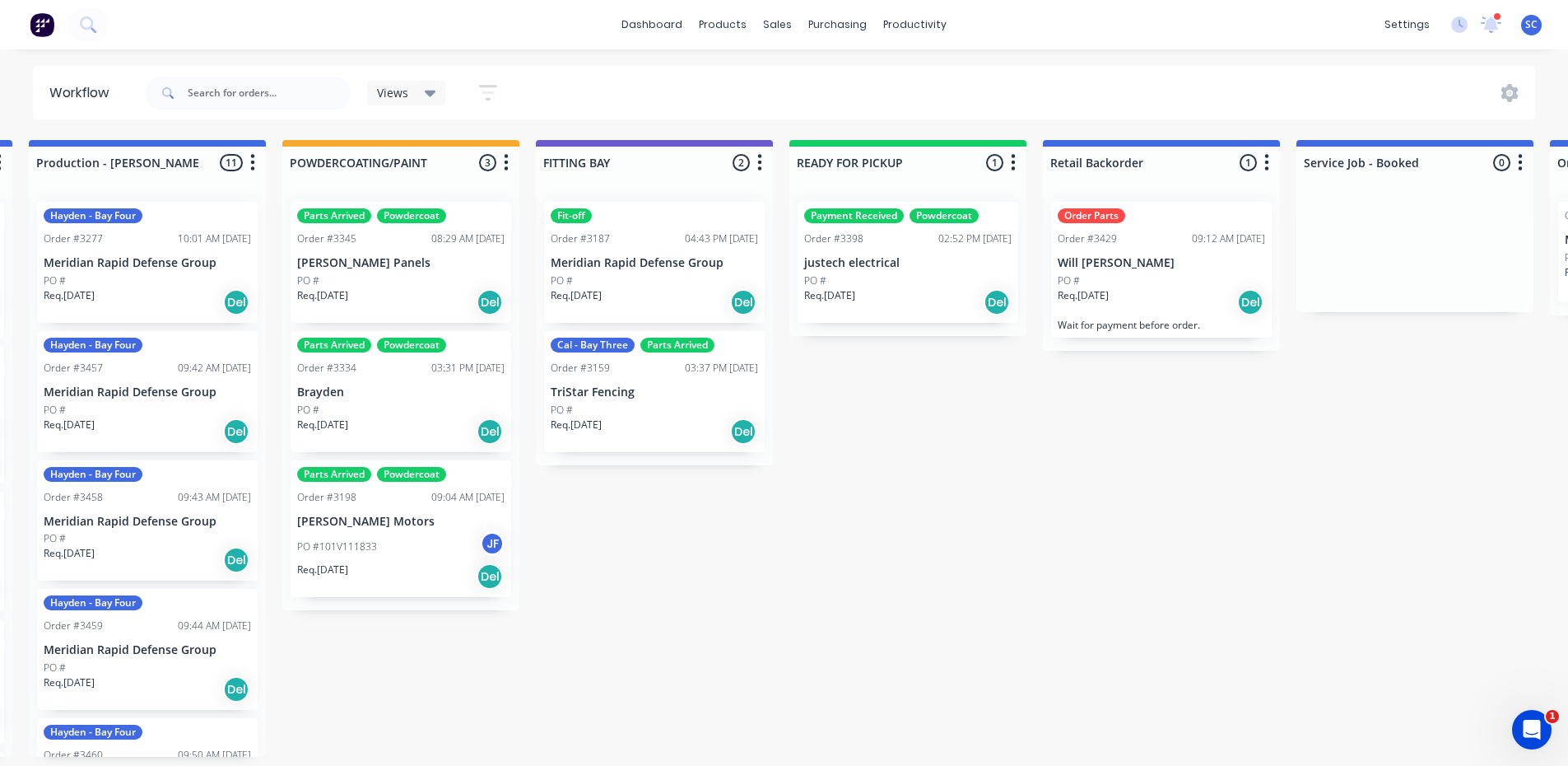
scroll to position [0, 1288]
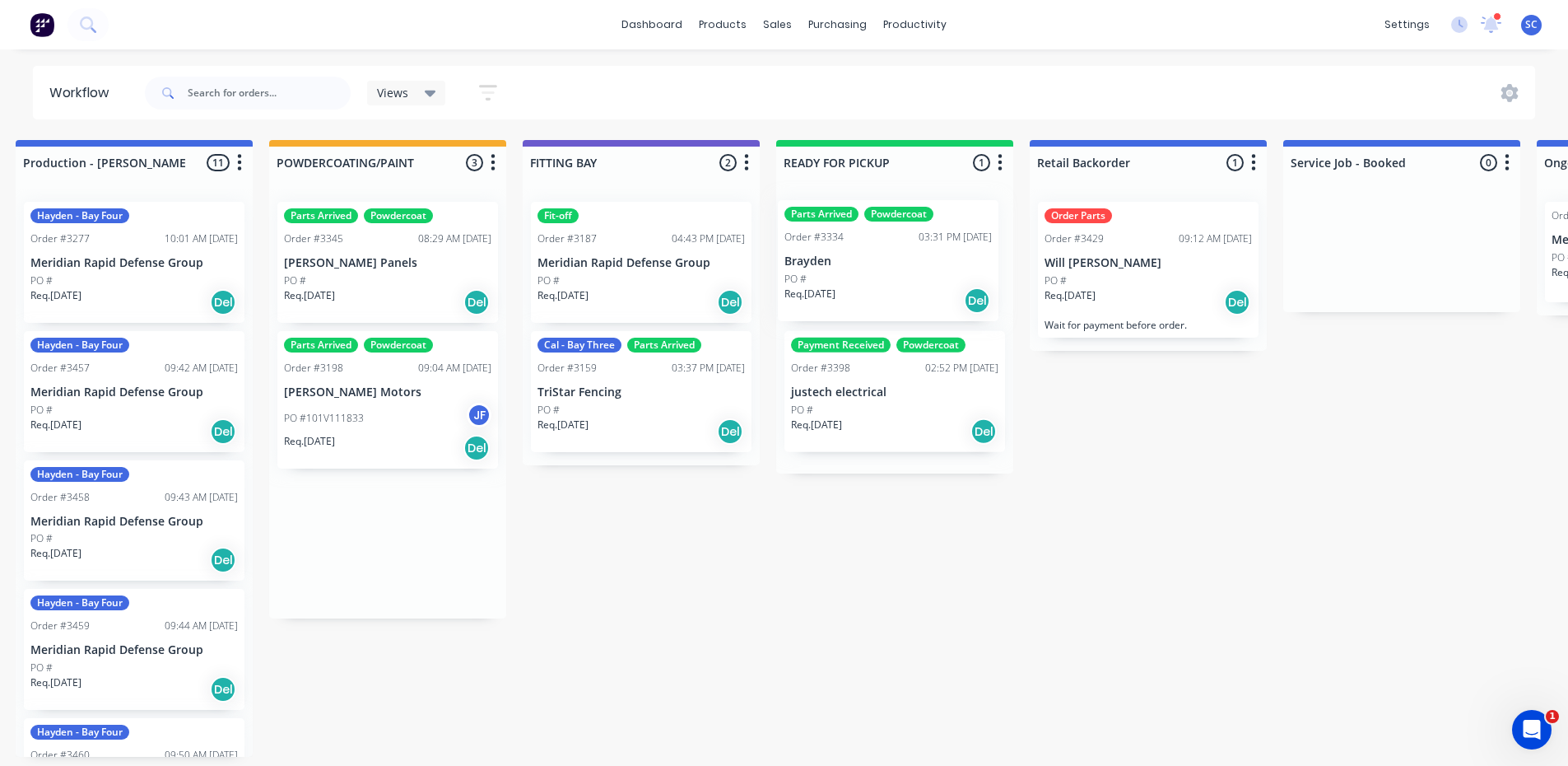
drag, startPoint x: 379, startPoint y: 418, endPoint x: 912, endPoint y: 286, distance: 549.1
click at [912, 286] on div "Submitted 1 Status colour #273444 hex #273444 Save Cancel Summaries Total order…" at bounding box center [431, 447] width 3461 height 617
click at [363, 415] on div "PO #101V111833 JF" at bounding box center [387, 418] width 207 height 31
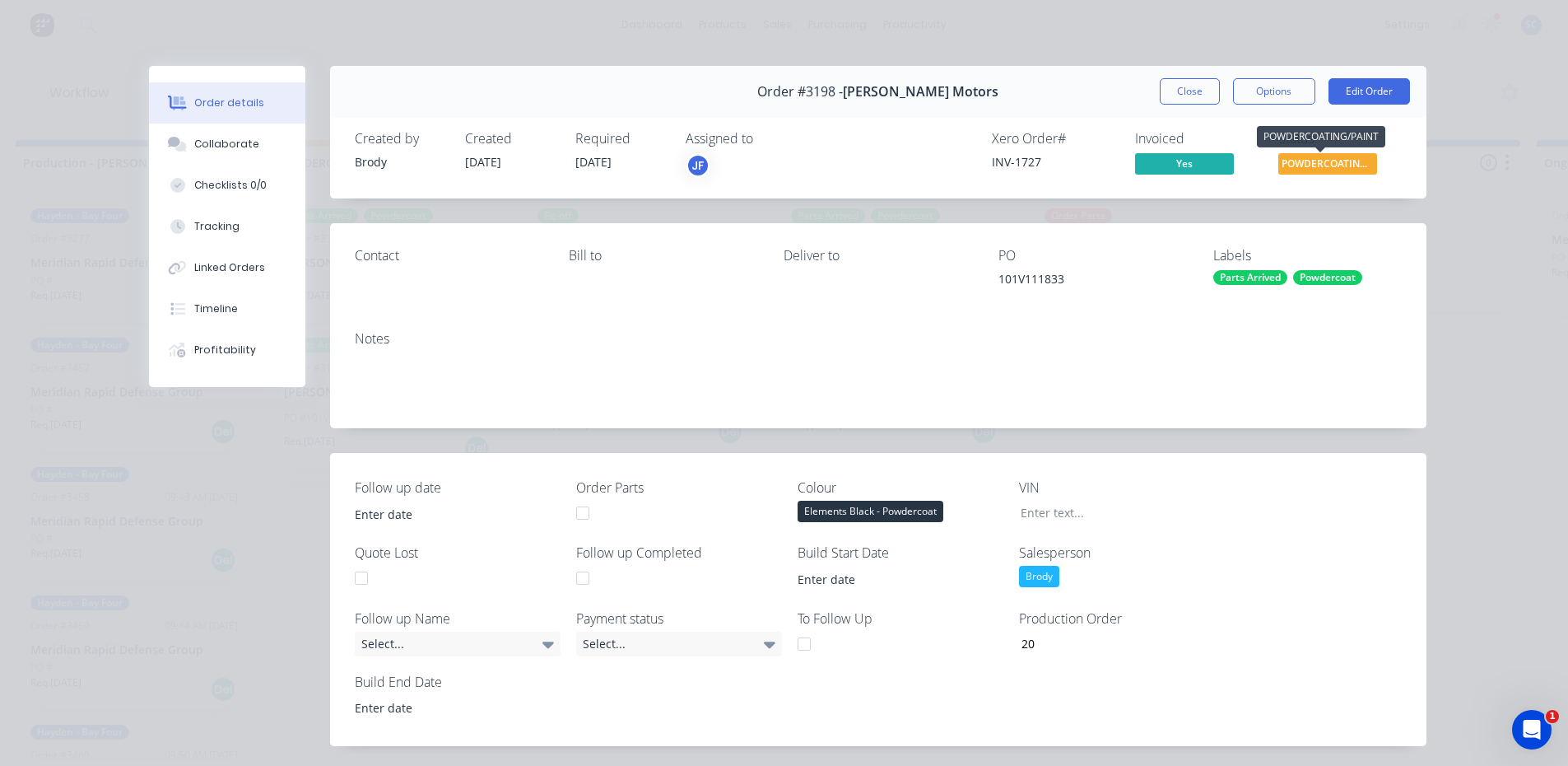
click at [1305, 164] on span "POWDERCOATING/P..." at bounding box center [1327, 163] width 98 height 21
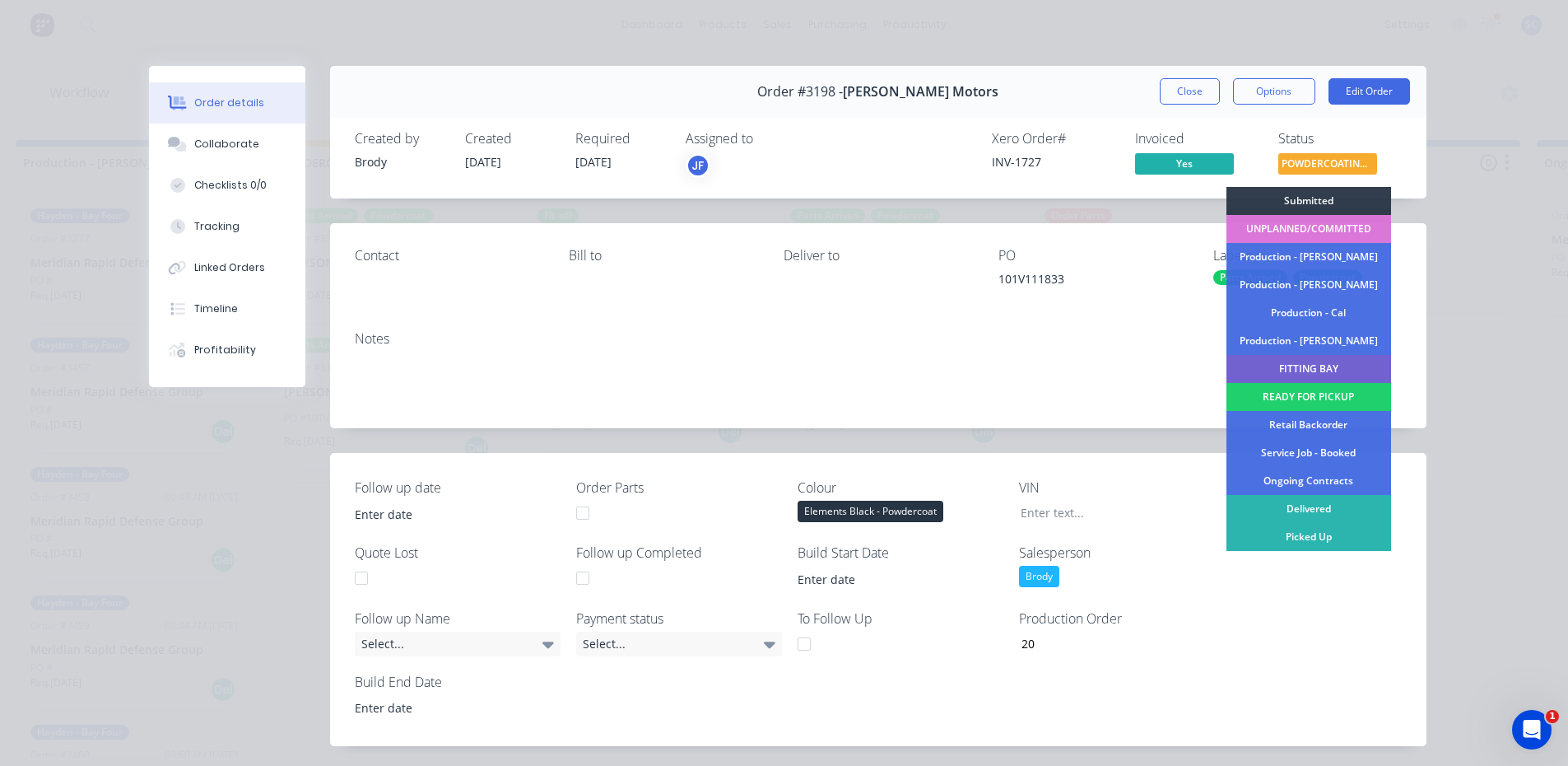
click at [1308, 538] on div "Picked Up" at bounding box center [1308, 537] width 164 height 28
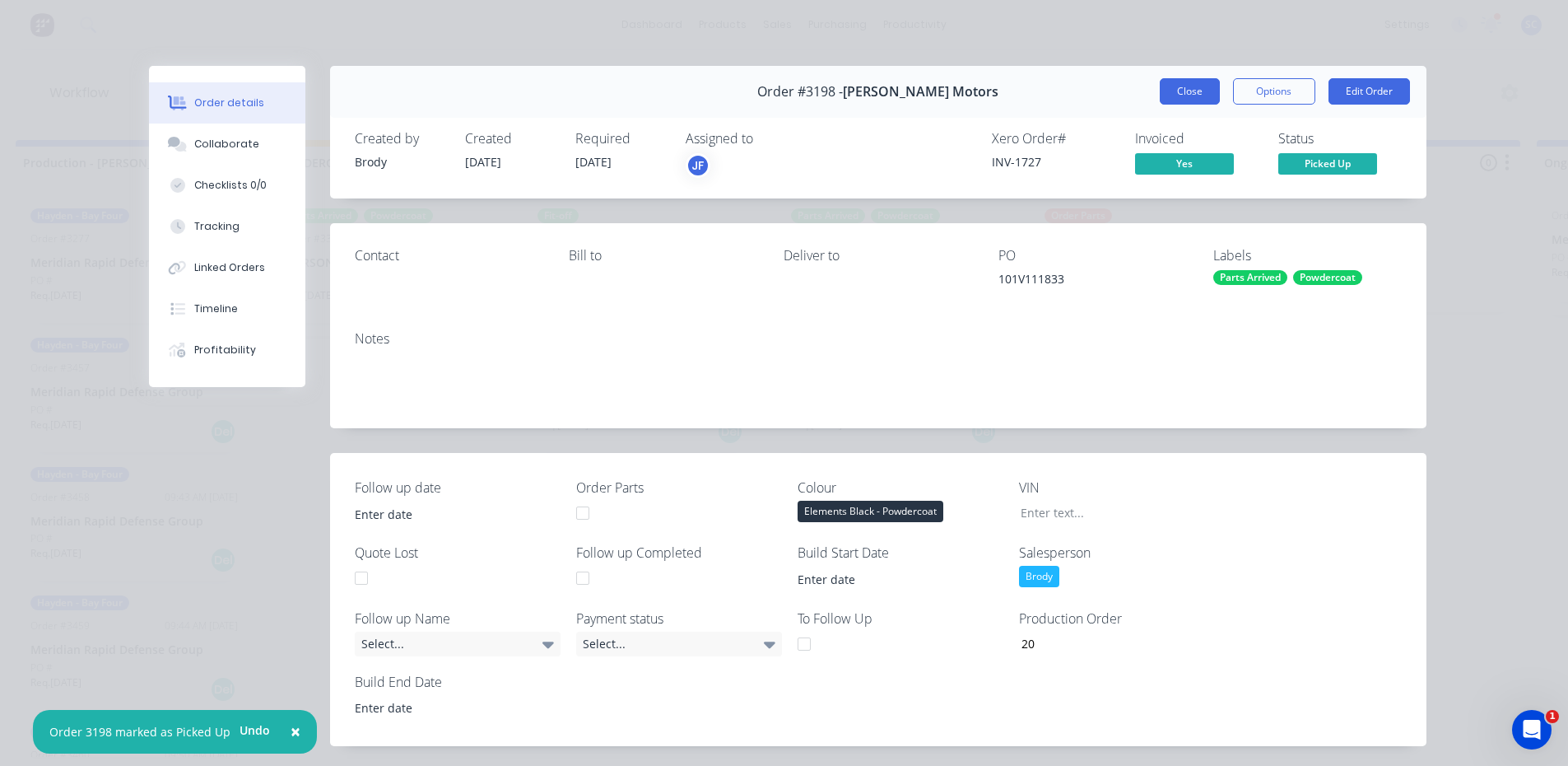
click at [1182, 84] on button "Close" at bounding box center [1190, 91] width 60 height 27
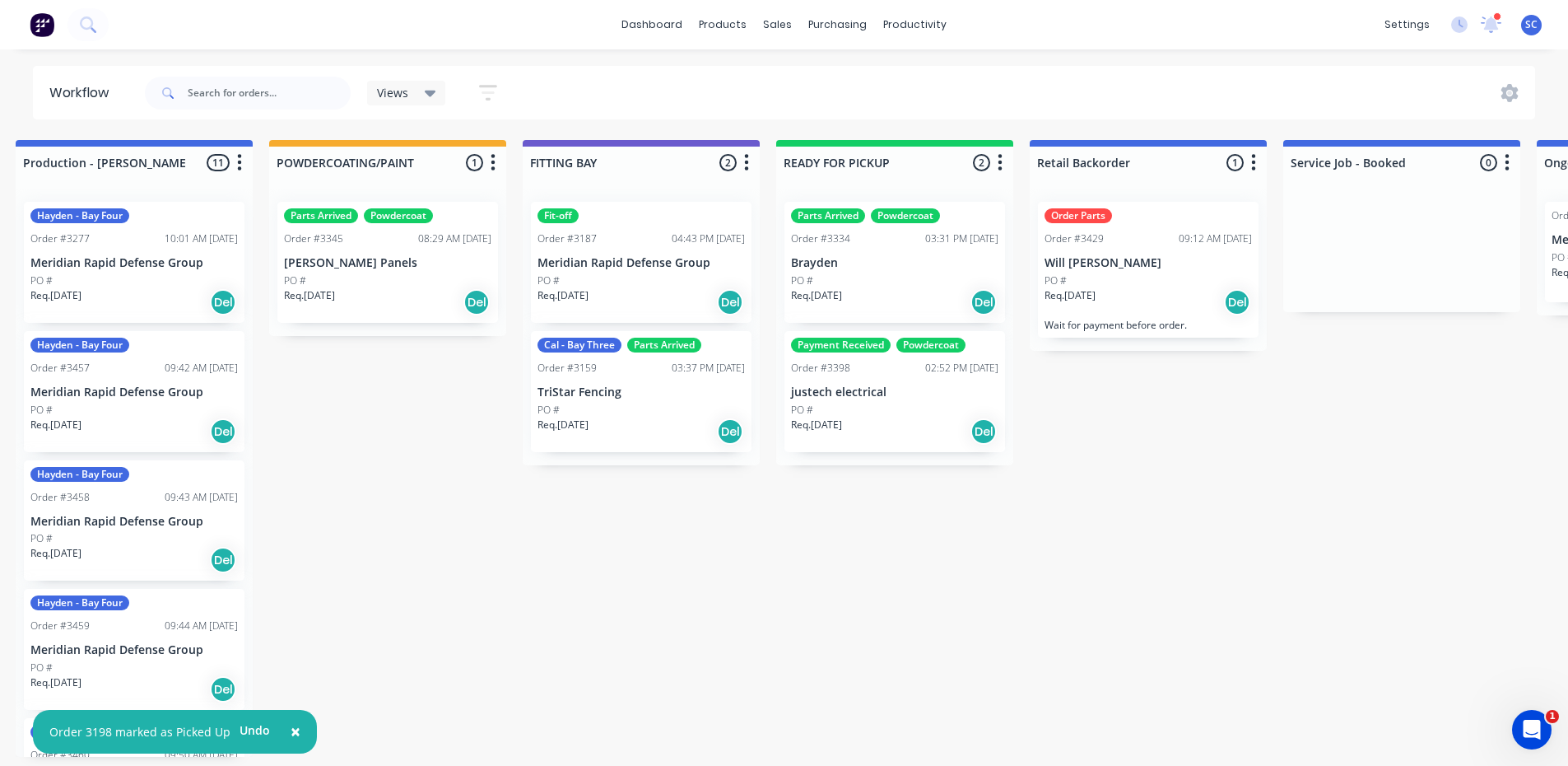
scroll to position [0, 1287]
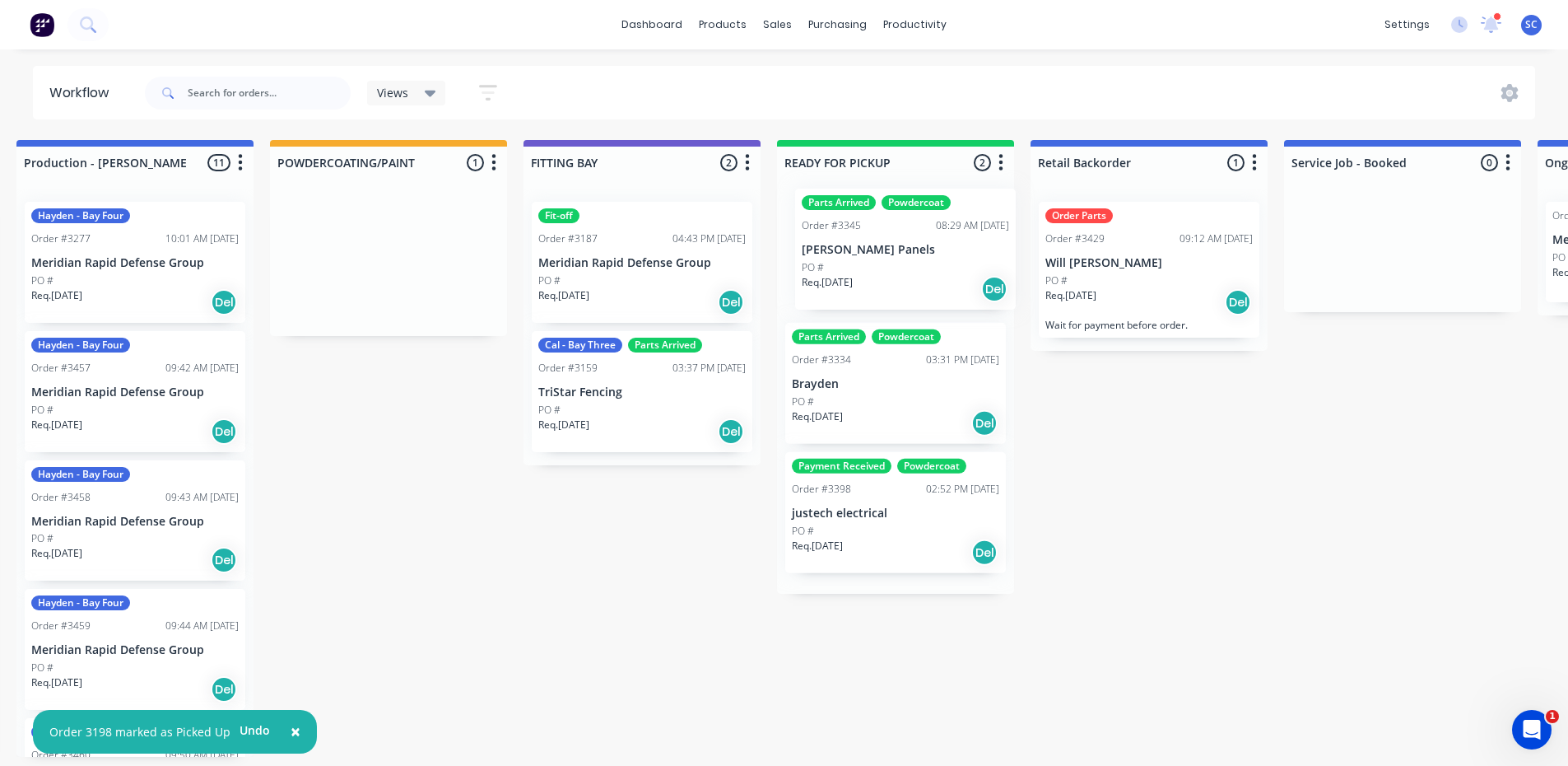
drag, startPoint x: 365, startPoint y: 272, endPoint x: 900, endPoint y: 265, distance: 535.0
click at [900, 265] on div "Submitted 1 Status colour #273444 hex #273444 Save Cancel Summaries Total order…" at bounding box center [432, 447] width 3461 height 617
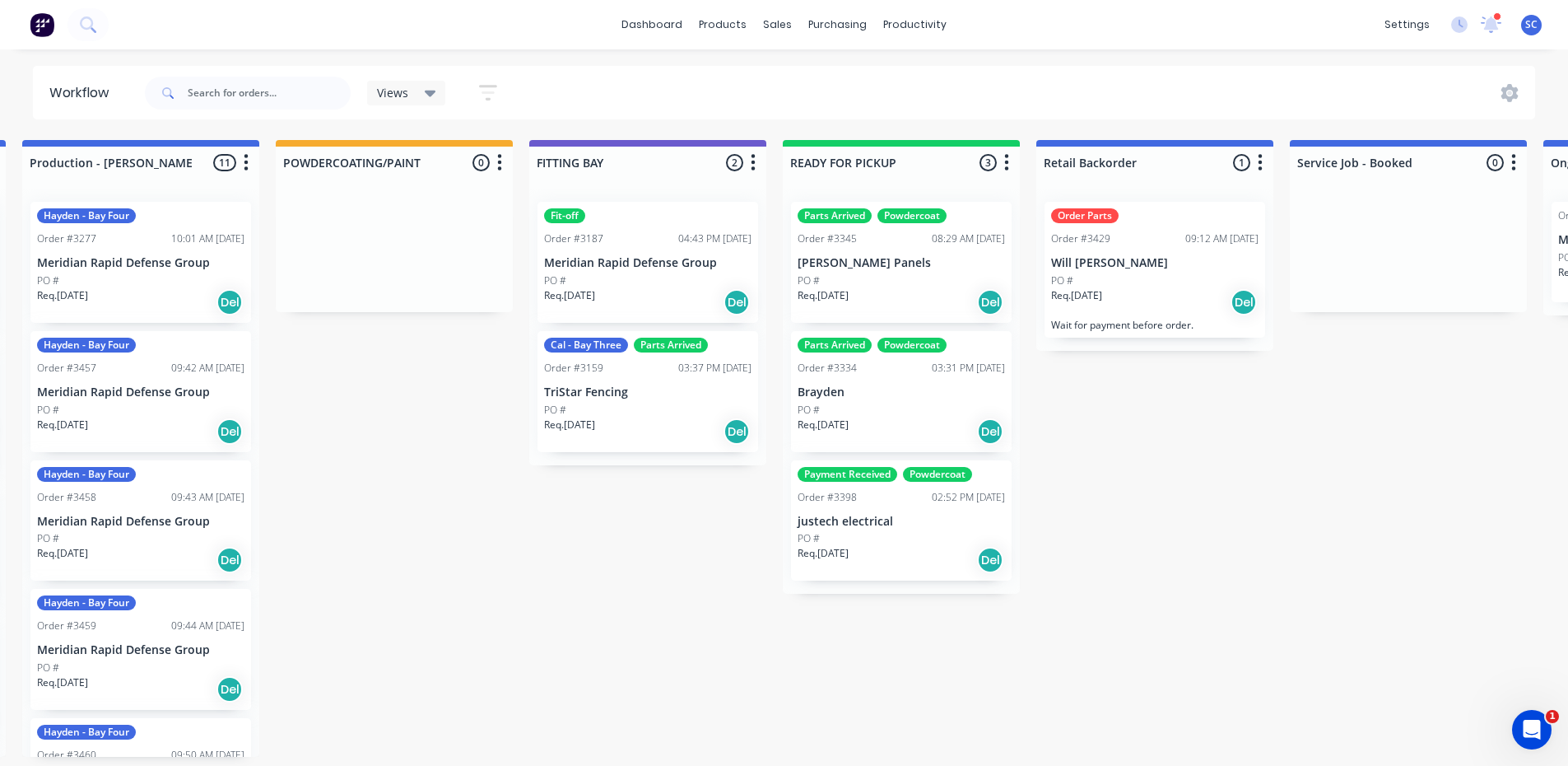
scroll to position [3, 1329]
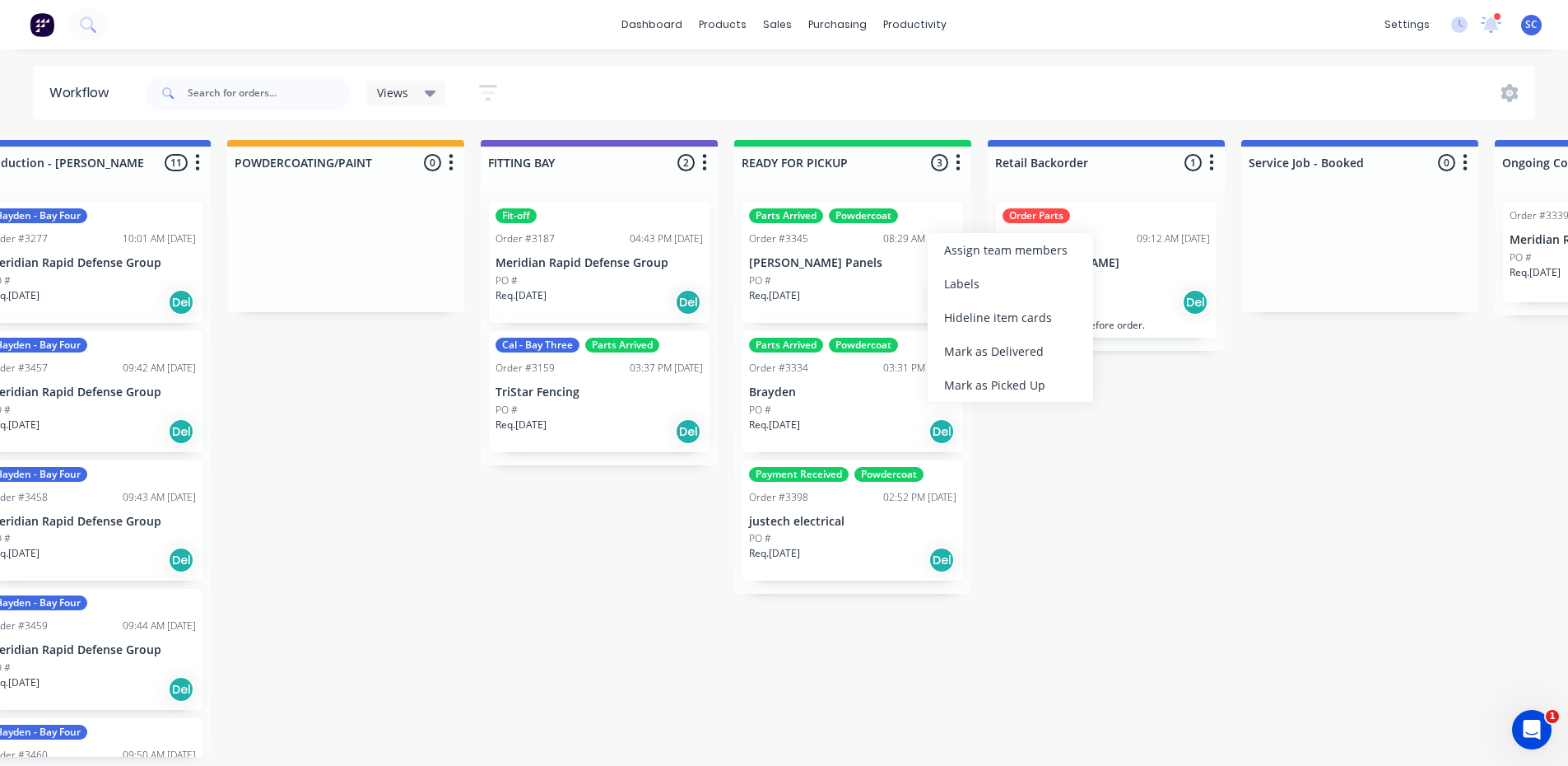
click at [950, 275] on div "Labels" at bounding box center [1011, 283] width 165 height 33
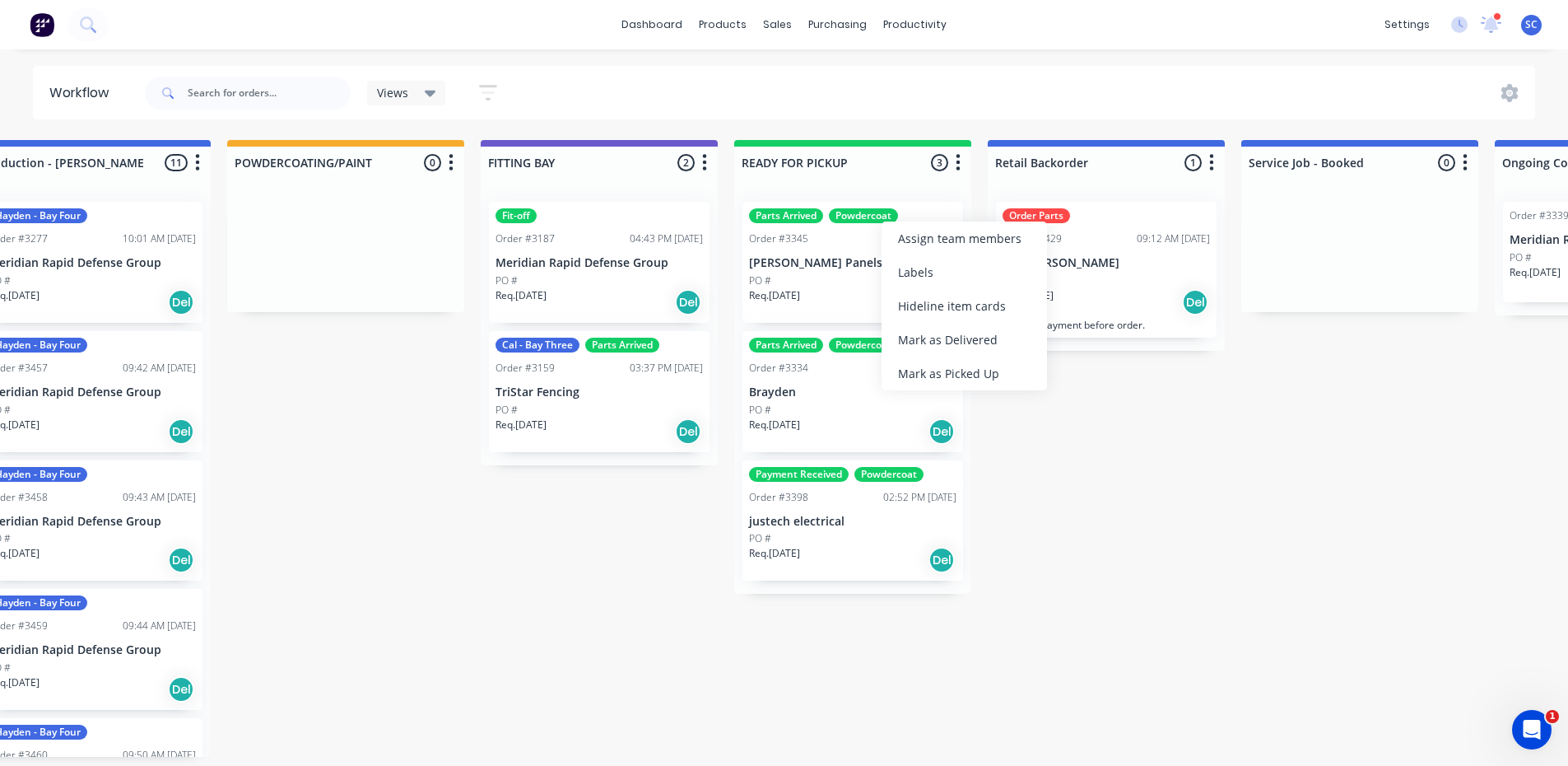
click at [903, 262] on div "Labels" at bounding box center [964, 272] width 165 height 33
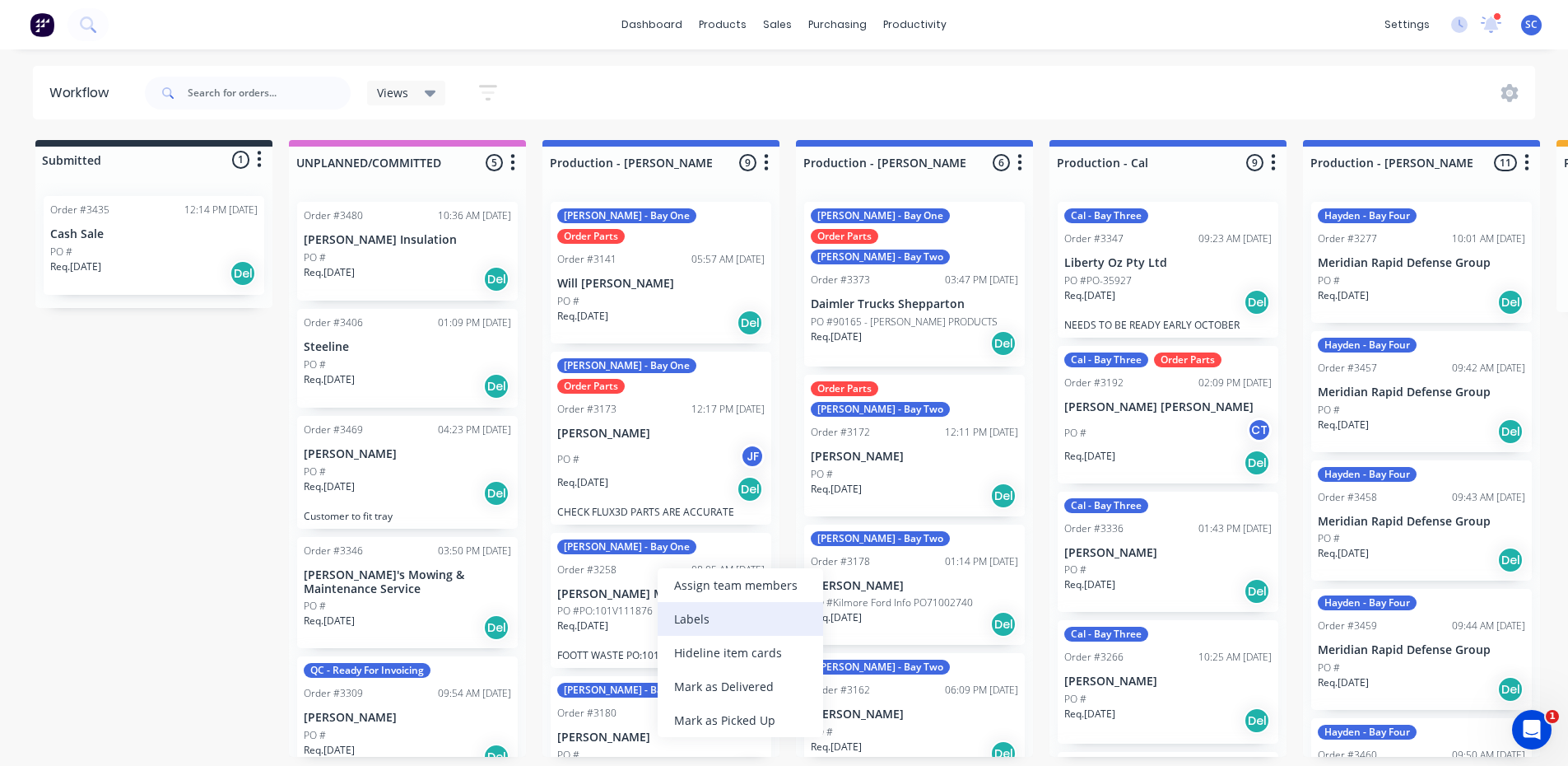
click at [706, 625] on div "Labels" at bounding box center [740, 619] width 165 height 33
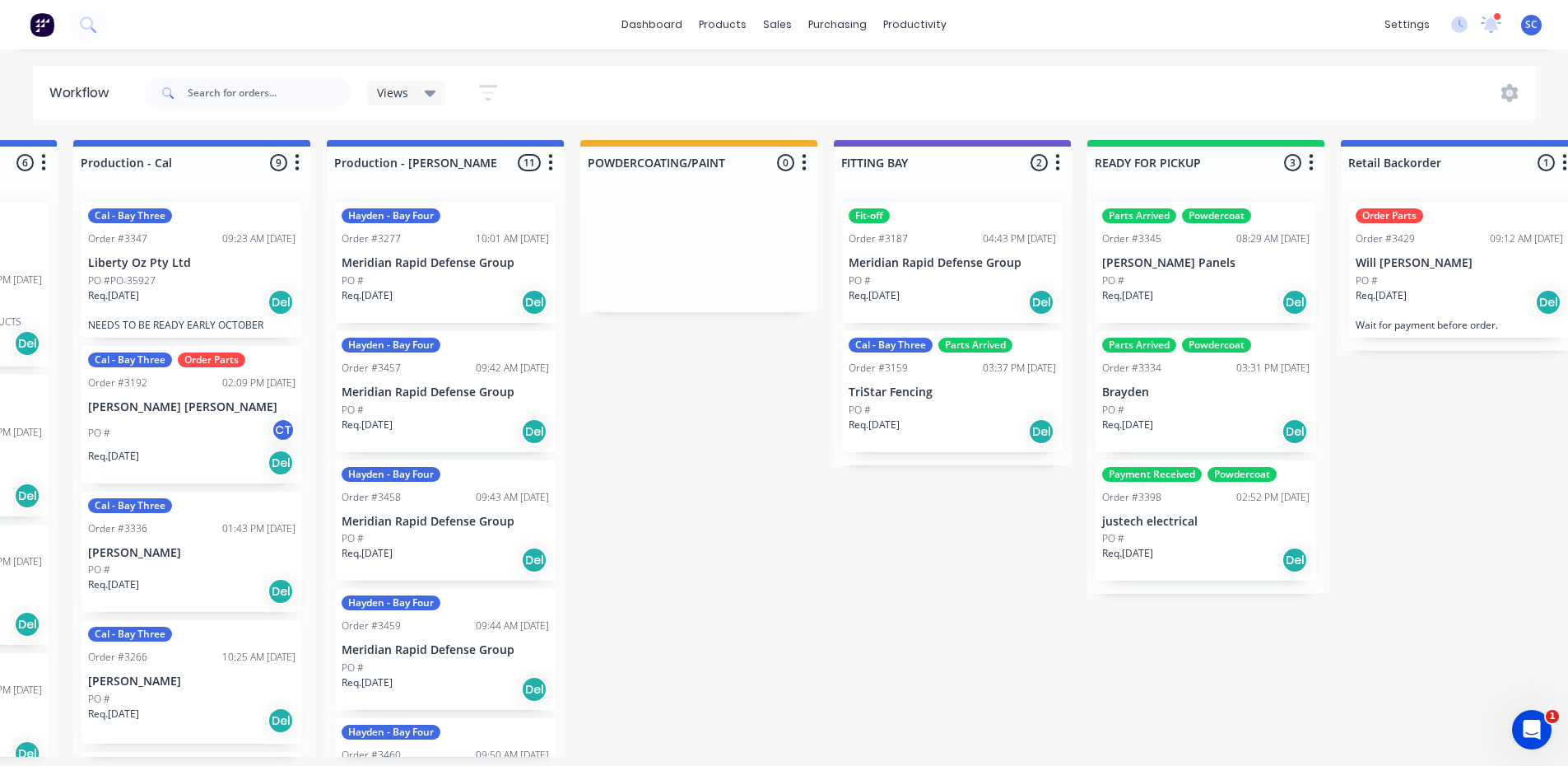
scroll to position [0, 1110]
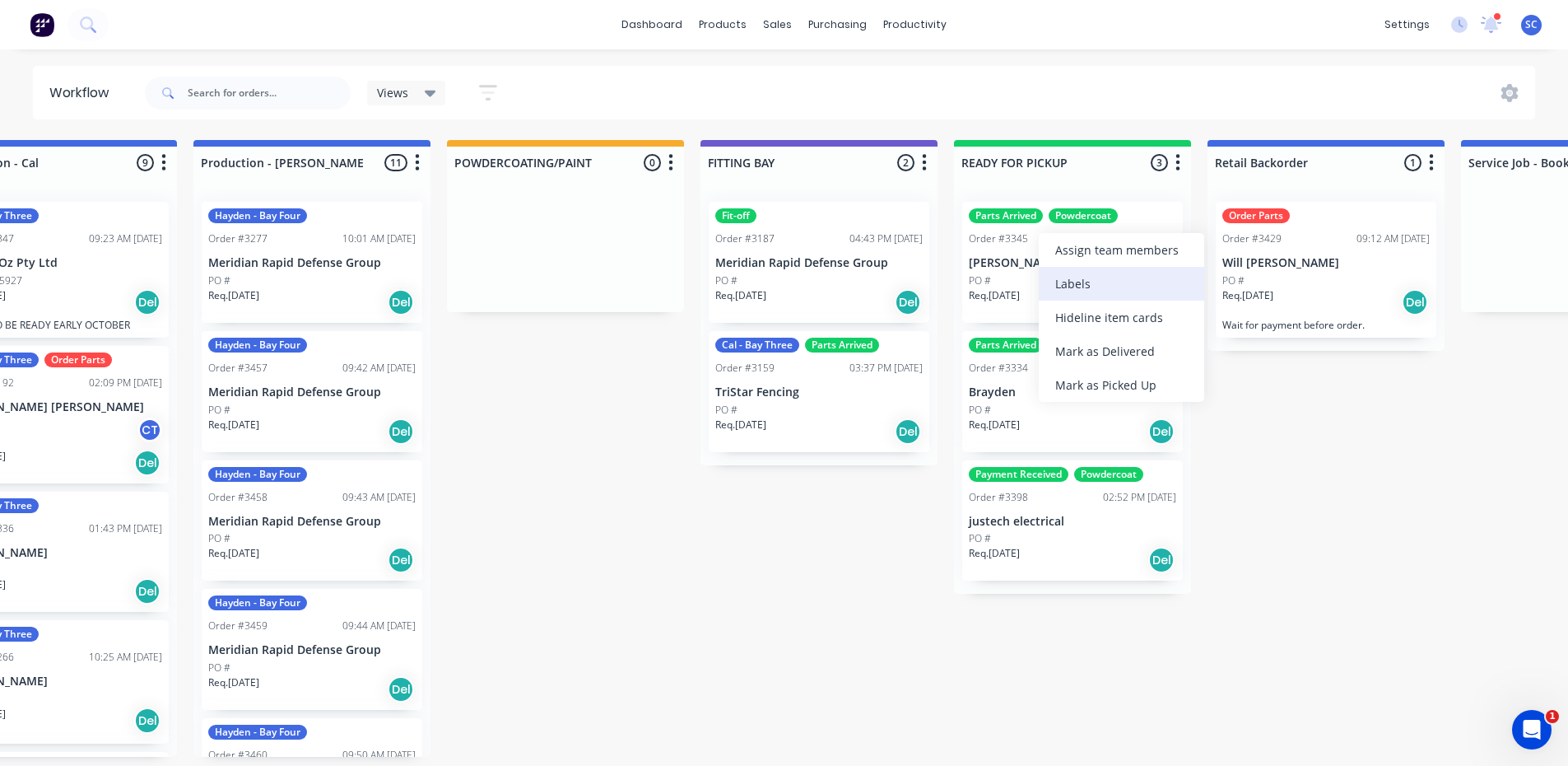
click at [1075, 280] on div "Labels" at bounding box center [1122, 283] width 165 height 33
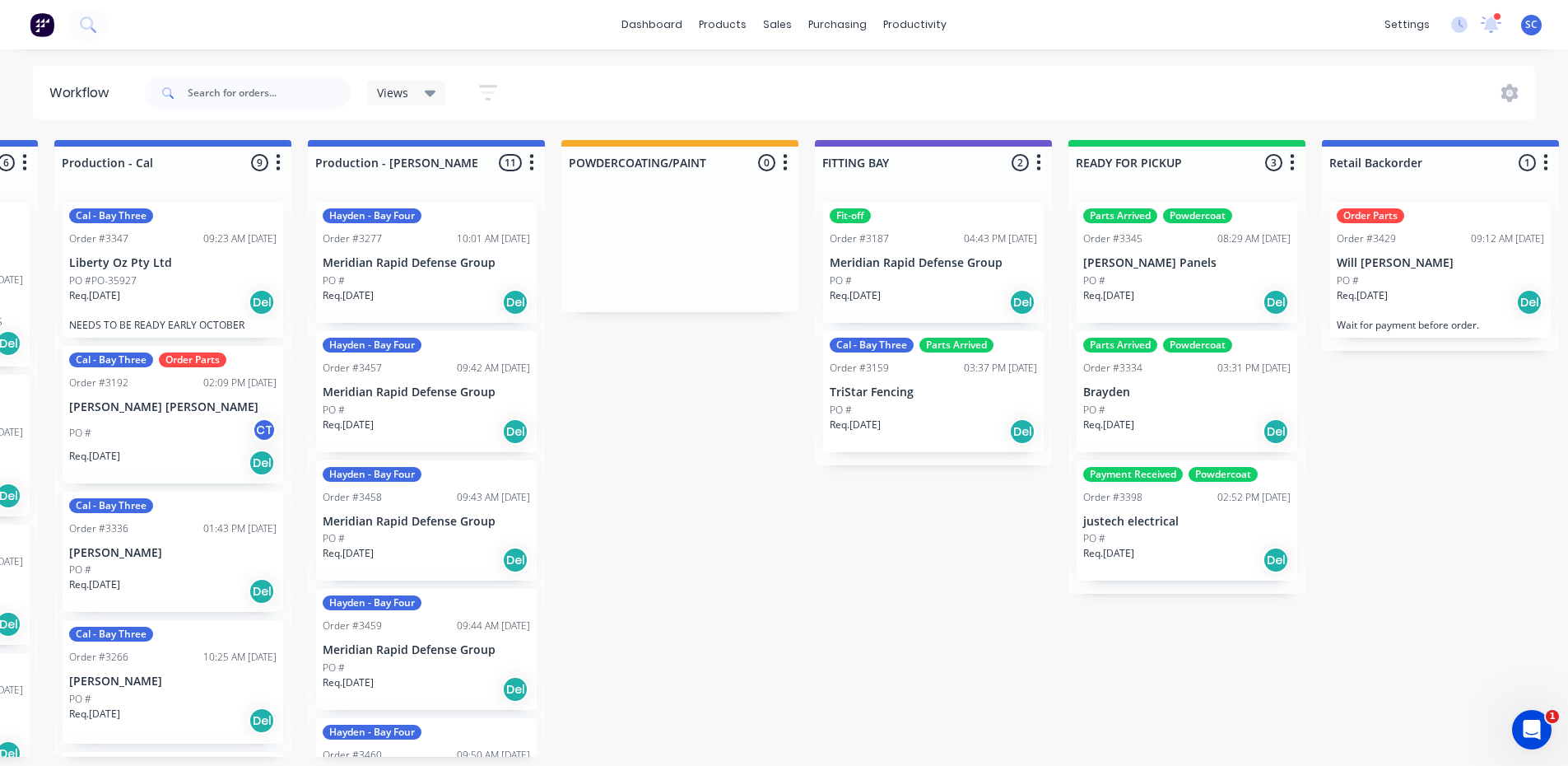
scroll to position [0, 980]
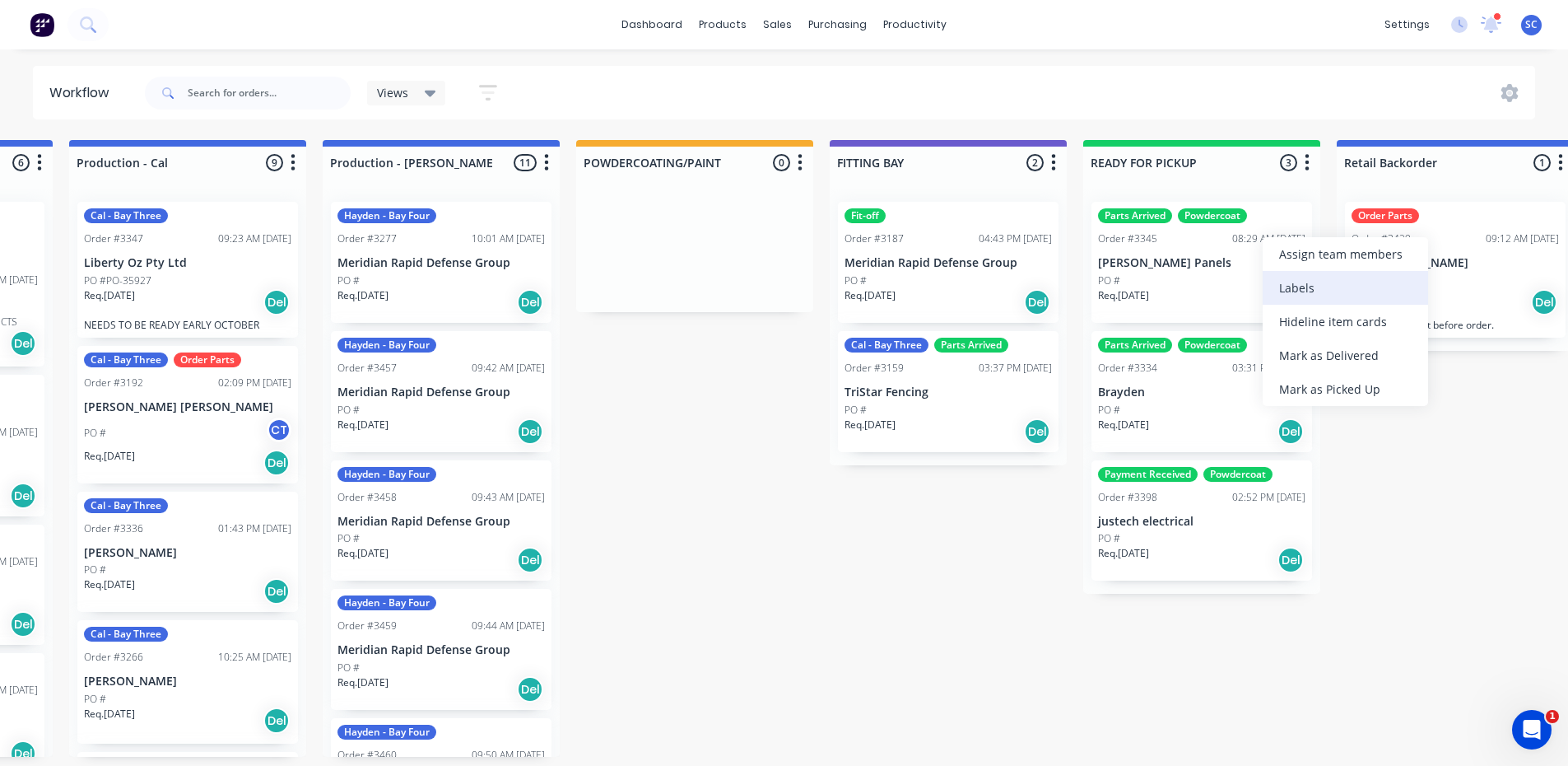
click at [1299, 293] on div "Labels" at bounding box center [1346, 288] width 165 height 33
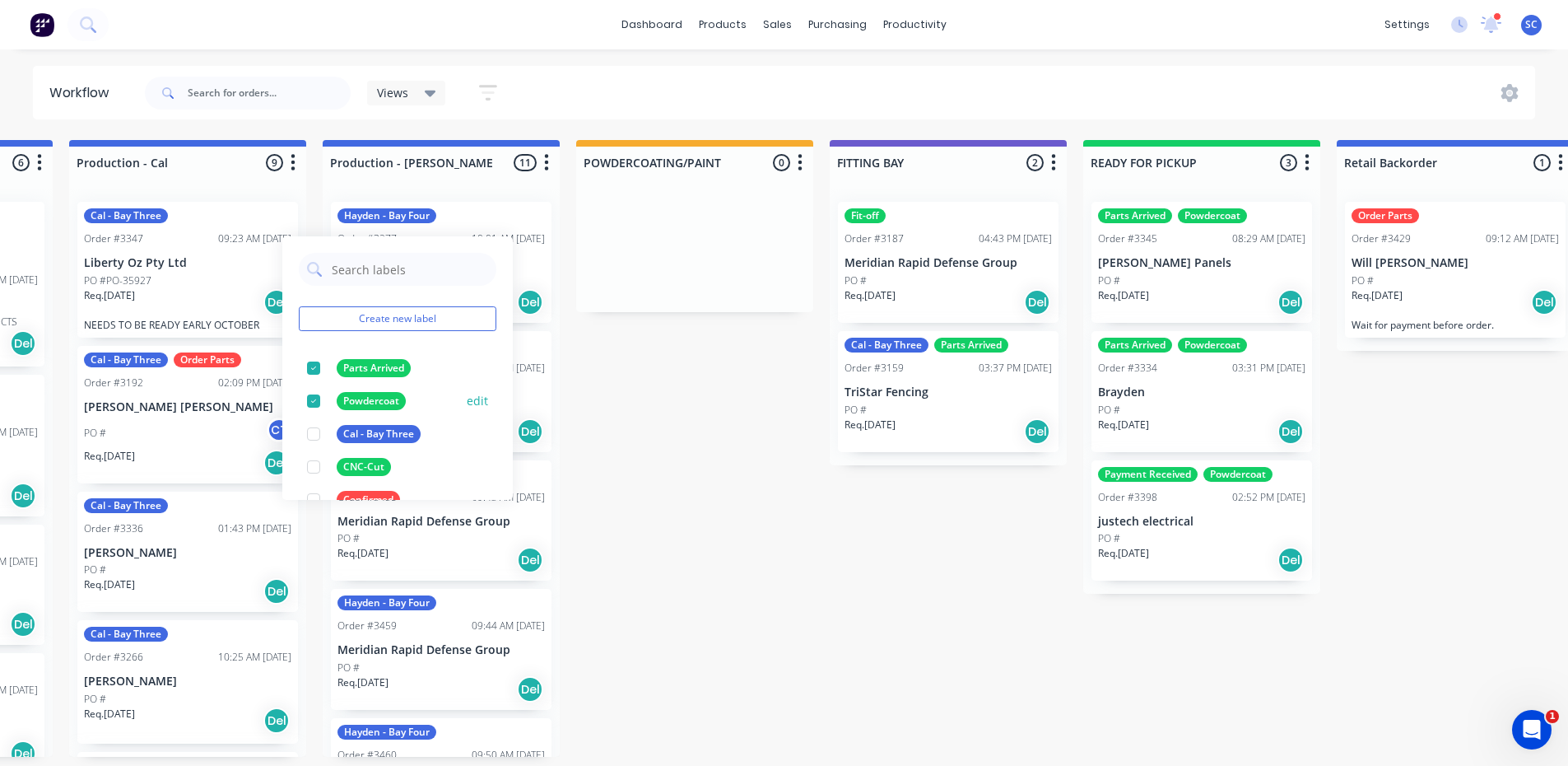
click at [313, 397] on div at bounding box center [313, 400] width 32 height 32
click at [314, 368] on div at bounding box center [313, 368] width 32 height 32
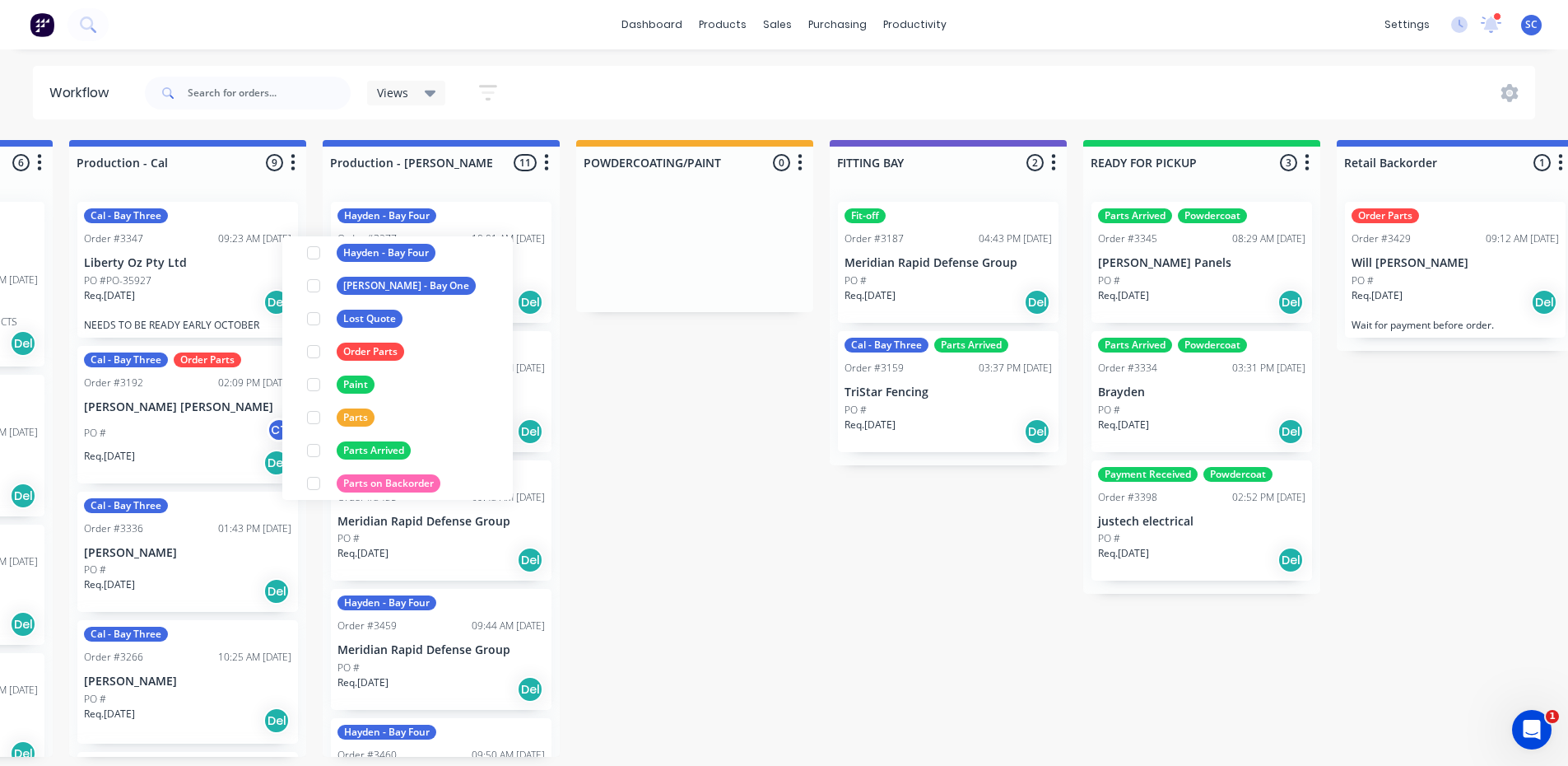
scroll to position [329, 0]
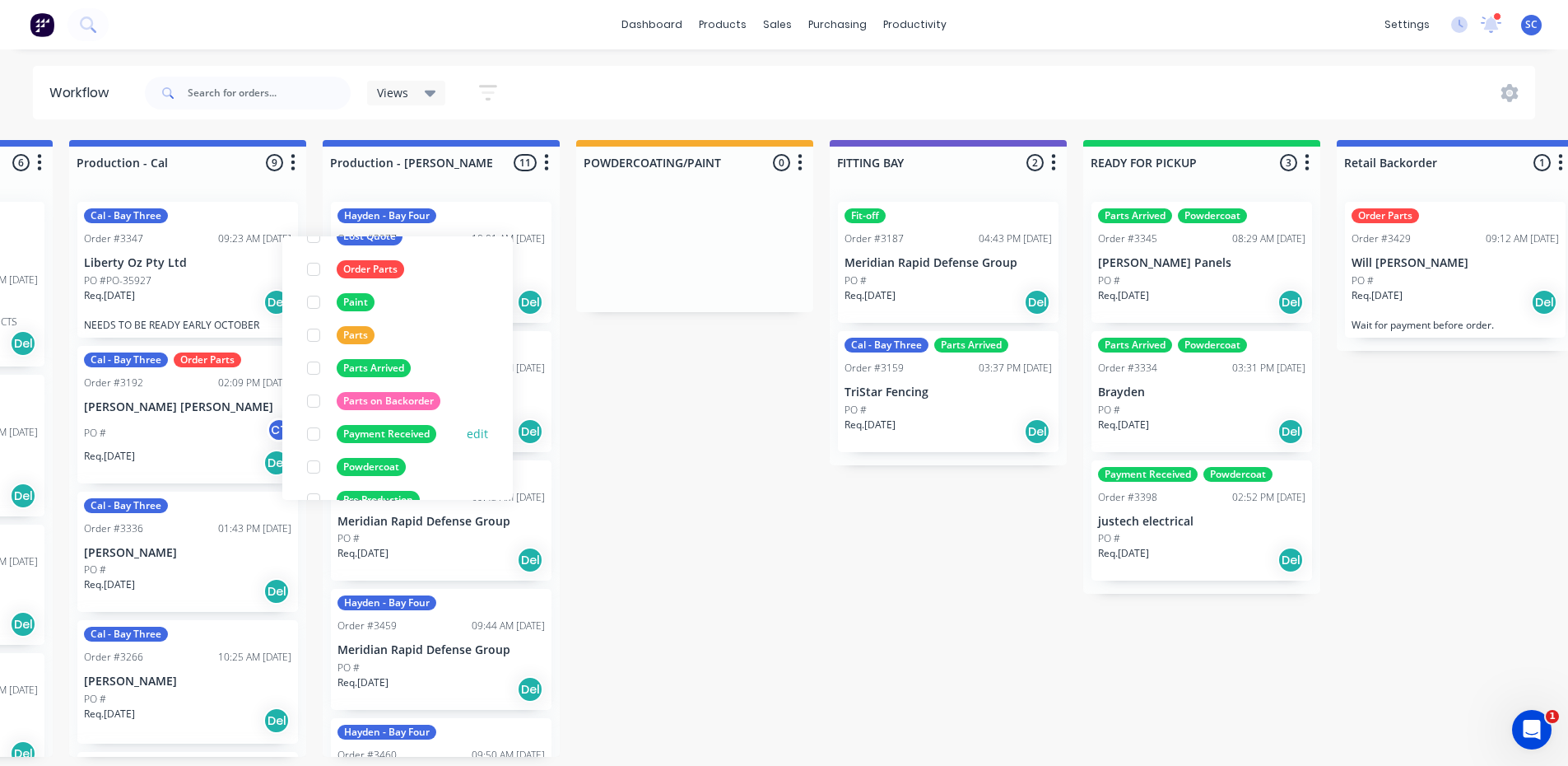
click at [312, 436] on div at bounding box center [313, 434] width 32 height 32
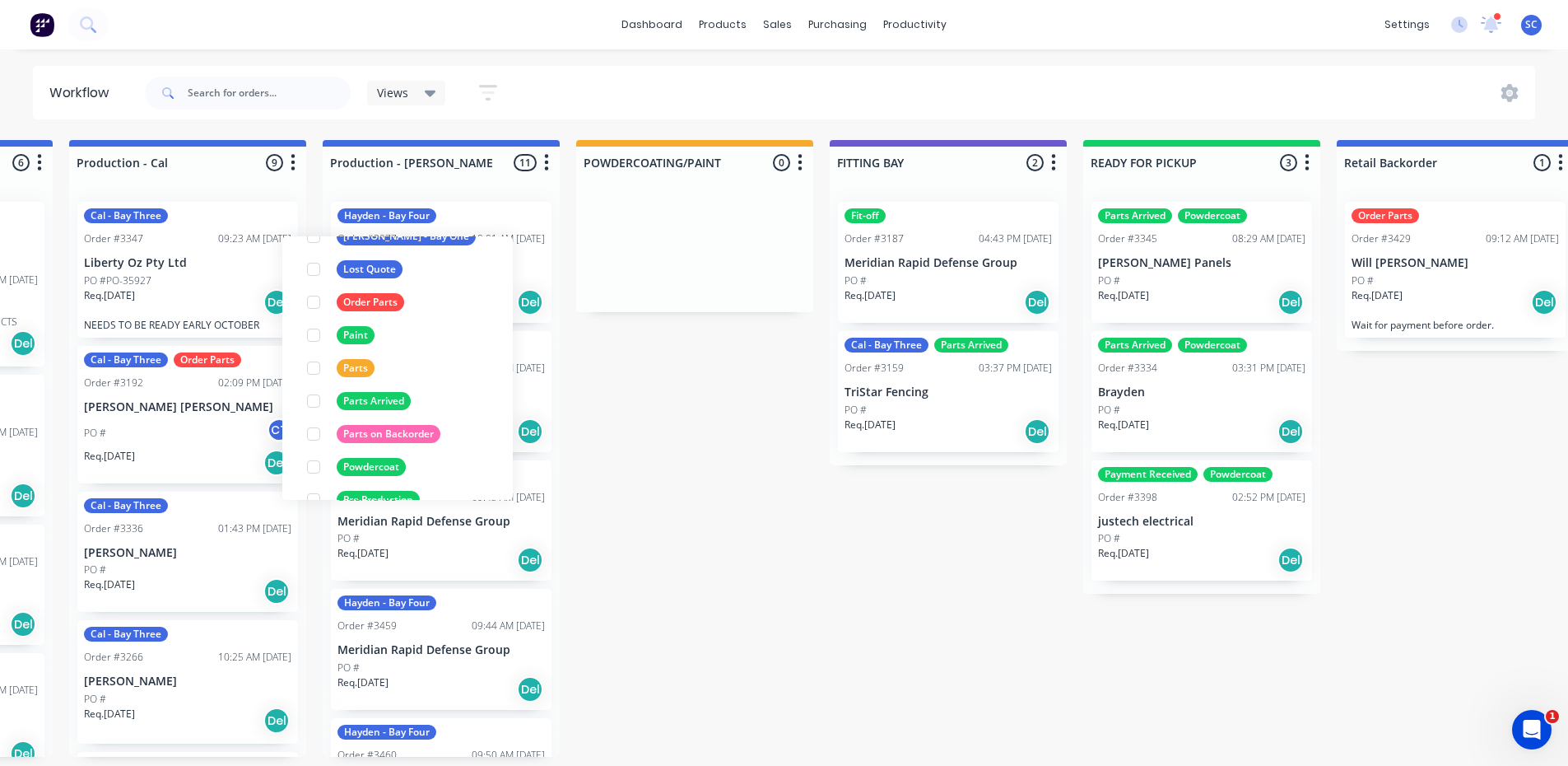
scroll to position [0, 0]
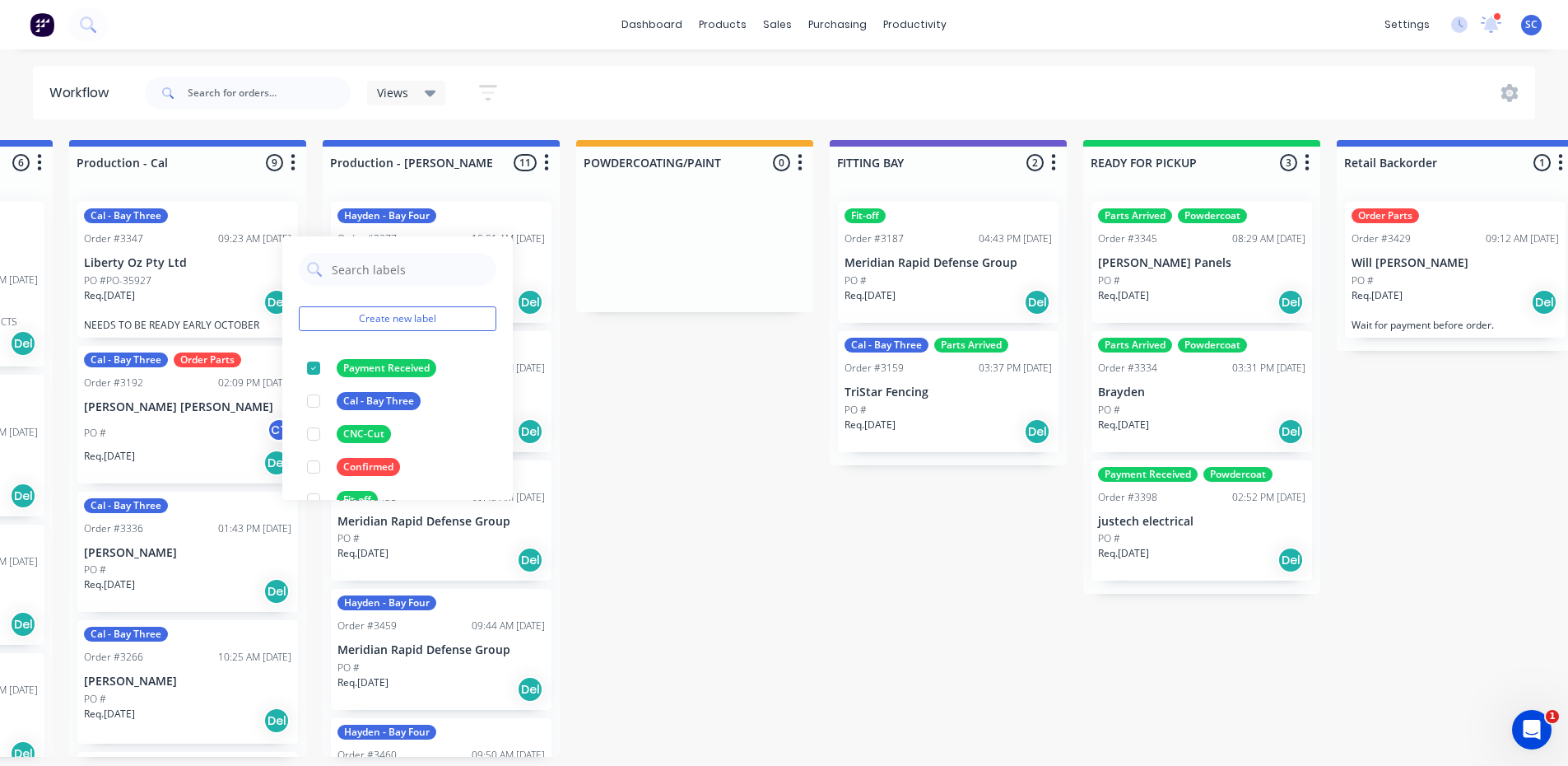
click at [780, 548] on div "Submitted 1 Status colour #273444 hex #273444 Save Cancel Summaries Total order…" at bounding box center [737, 447] width 3461 height 617
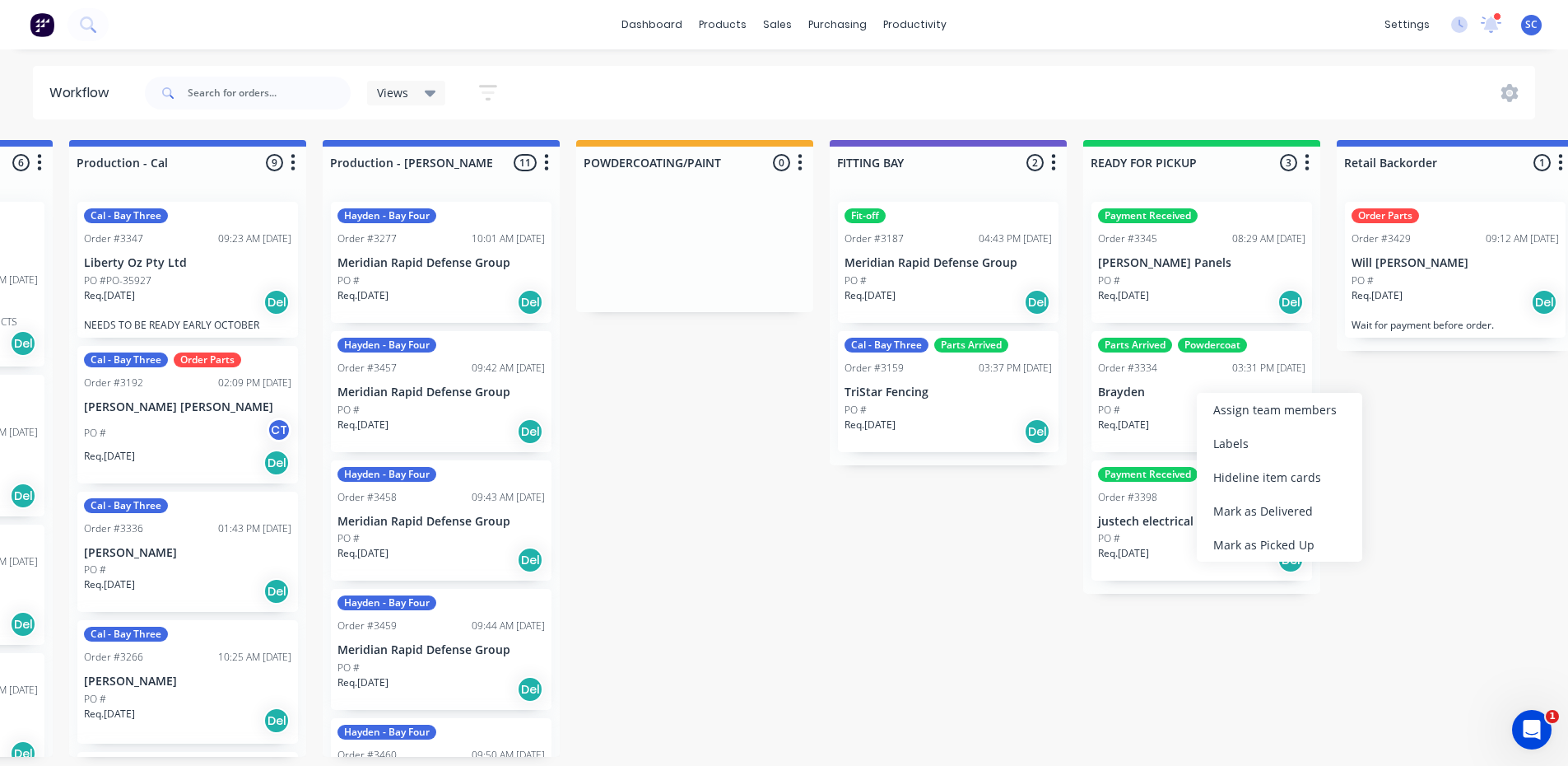
drag, startPoint x: 1241, startPoint y: 449, endPoint x: 1223, endPoint y: 433, distance: 24.1
click at [1241, 448] on div "Labels" at bounding box center [1280, 443] width 165 height 33
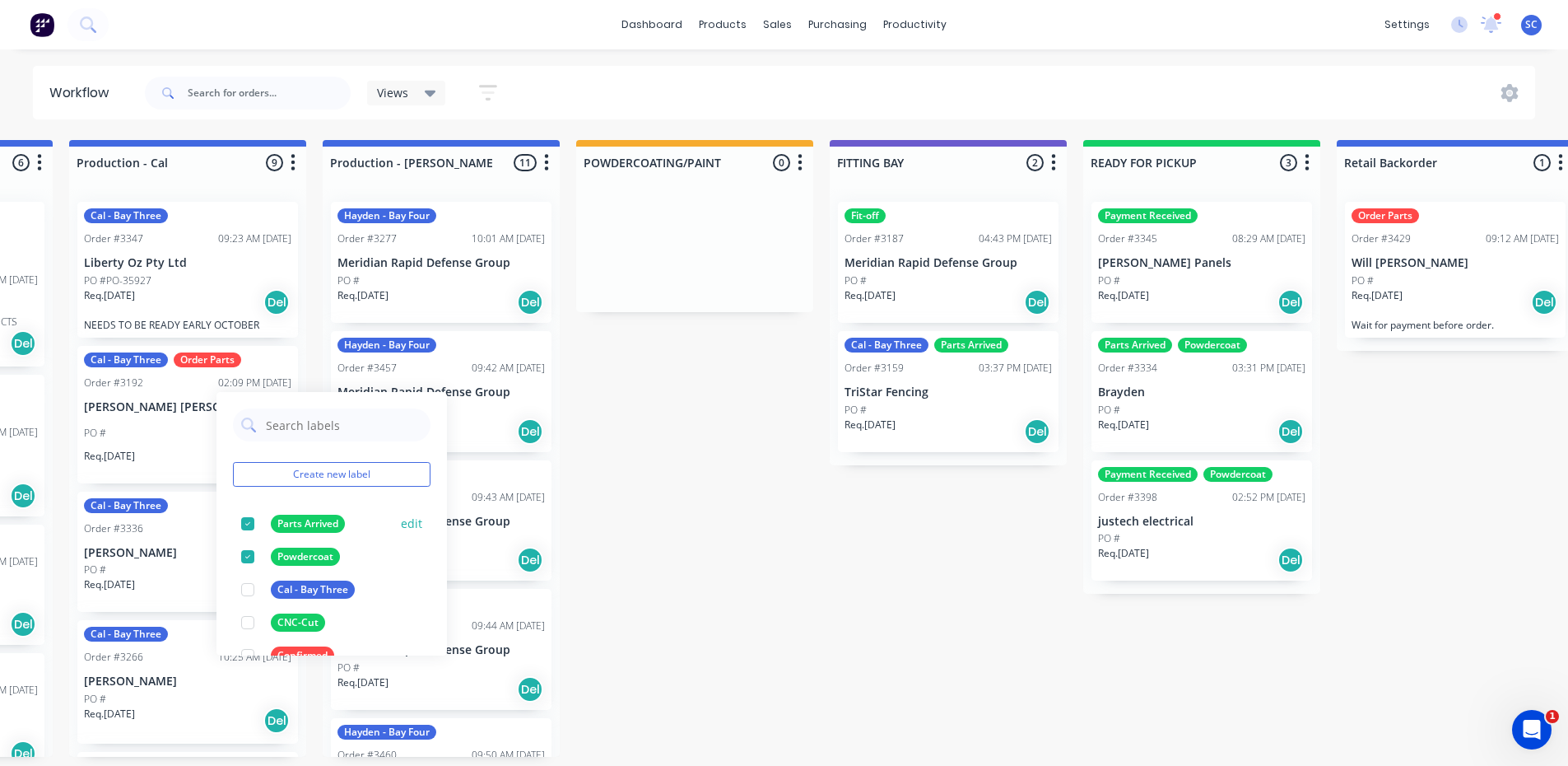
click at [248, 528] on div at bounding box center [247, 523] width 32 height 32
click at [250, 555] on div at bounding box center [247, 556] width 32 height 32
click at [249, 562] on div at bounding box center [247, 556] width 32 height 32
click at [246, 519] on div at bounding box center [247, 523] width 32 height 32
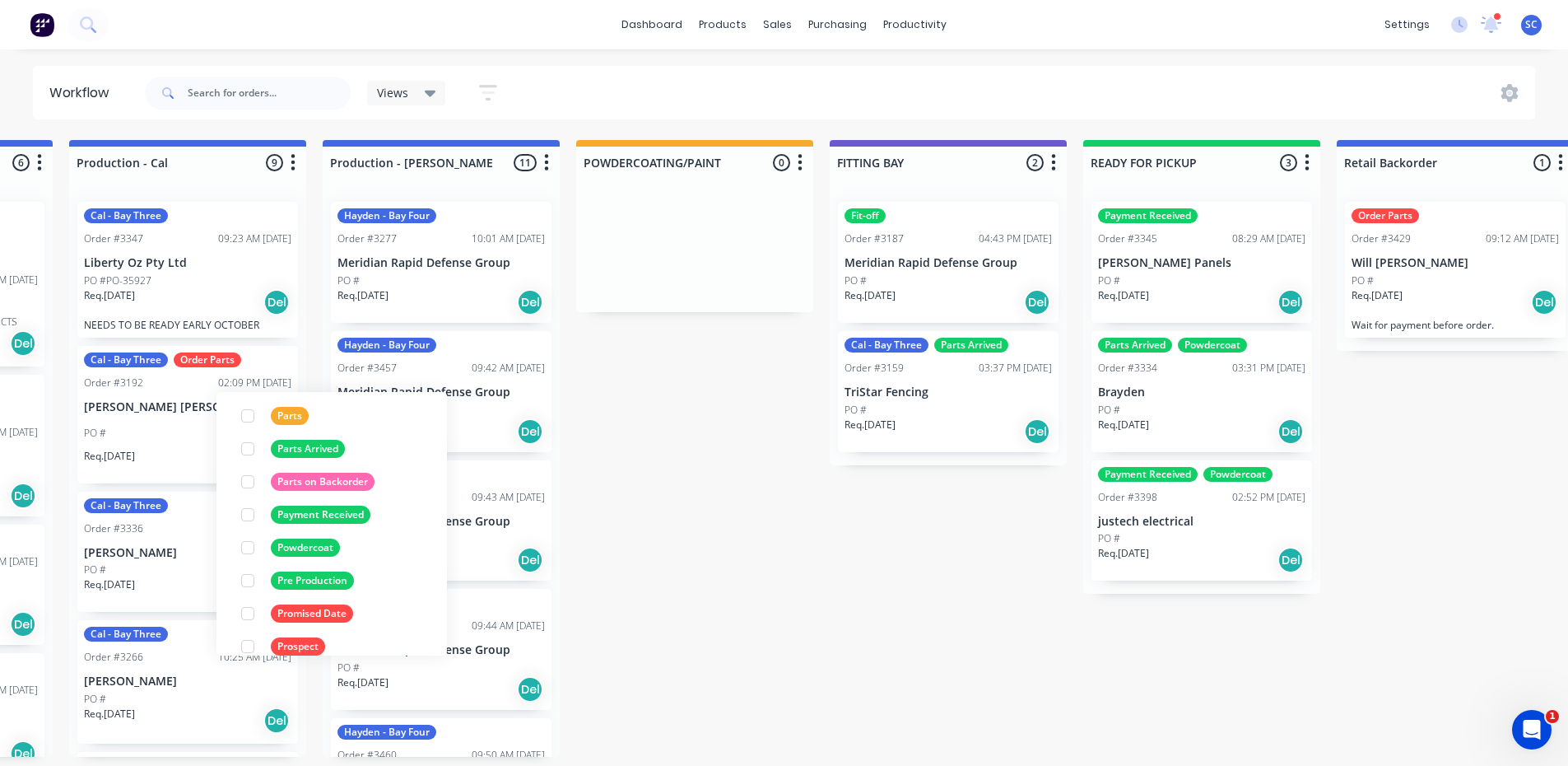
scroll to position [412, 0]
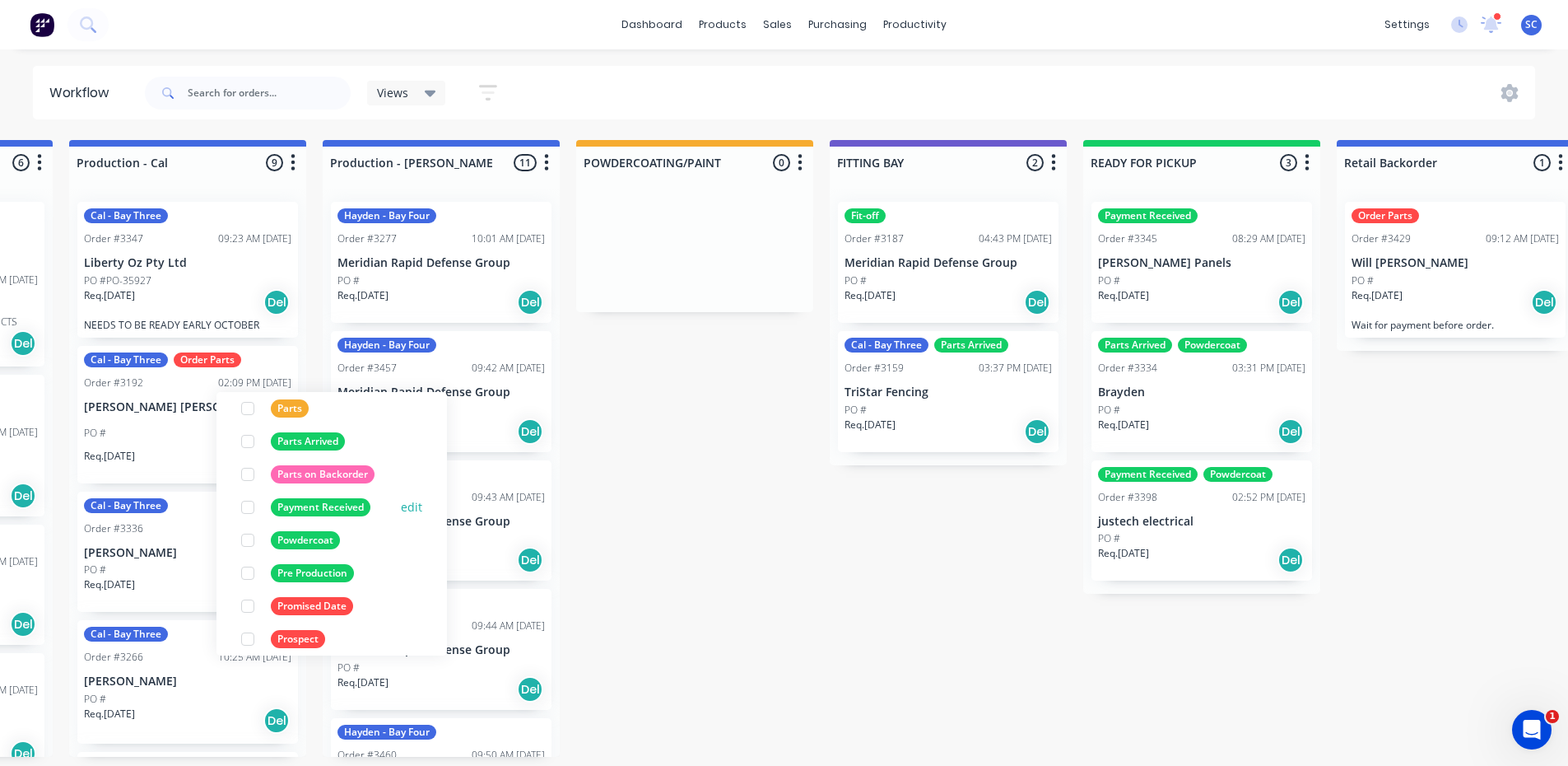
click at [248, 503] on div at bounding box center [247, 506] width 32 height 32
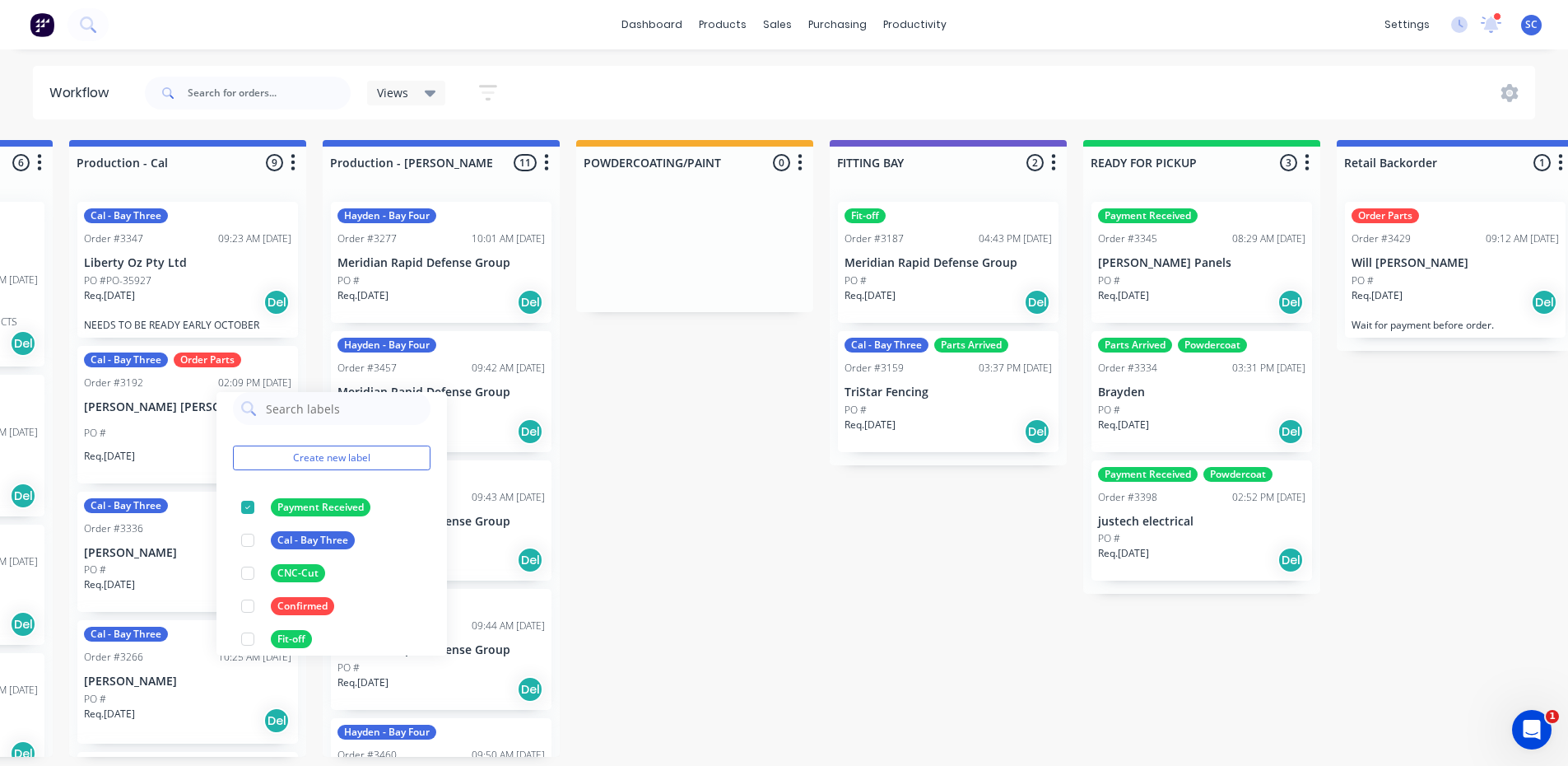
click at [705, 522] on div "Submitted 1 Status colour #273444 hex #273444 Save Cancel Summaries Total order…" at bounding box center [737, 447] width 3461 height 617
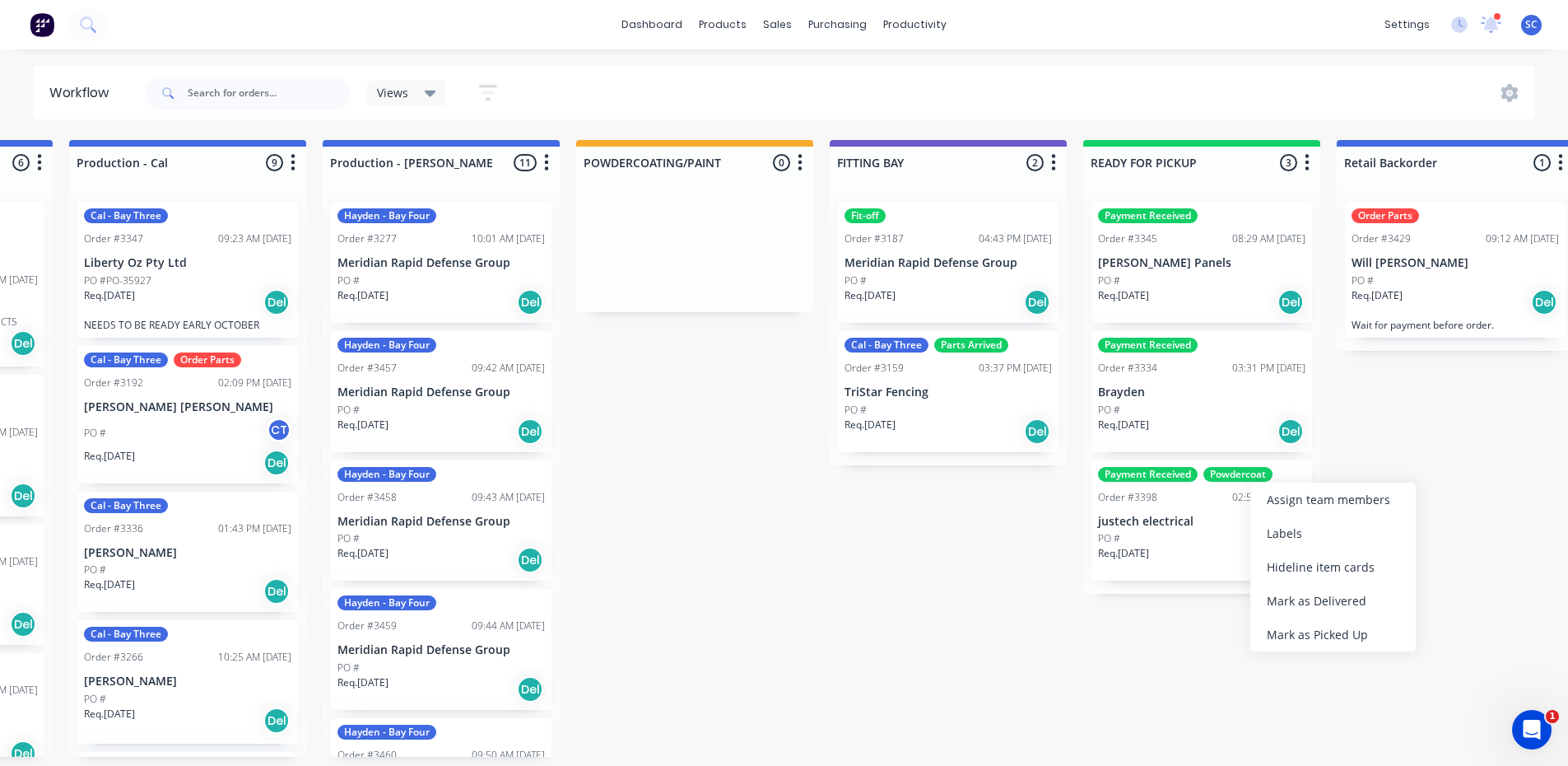
drag, startPoint x: 1279, startPoint y: 534, endPoint x: 1249, endPoint y: 518, distance: 34.0
click at [1279, 535] on div "Labels" at bounding box center [1333, 533] width 165 height 33
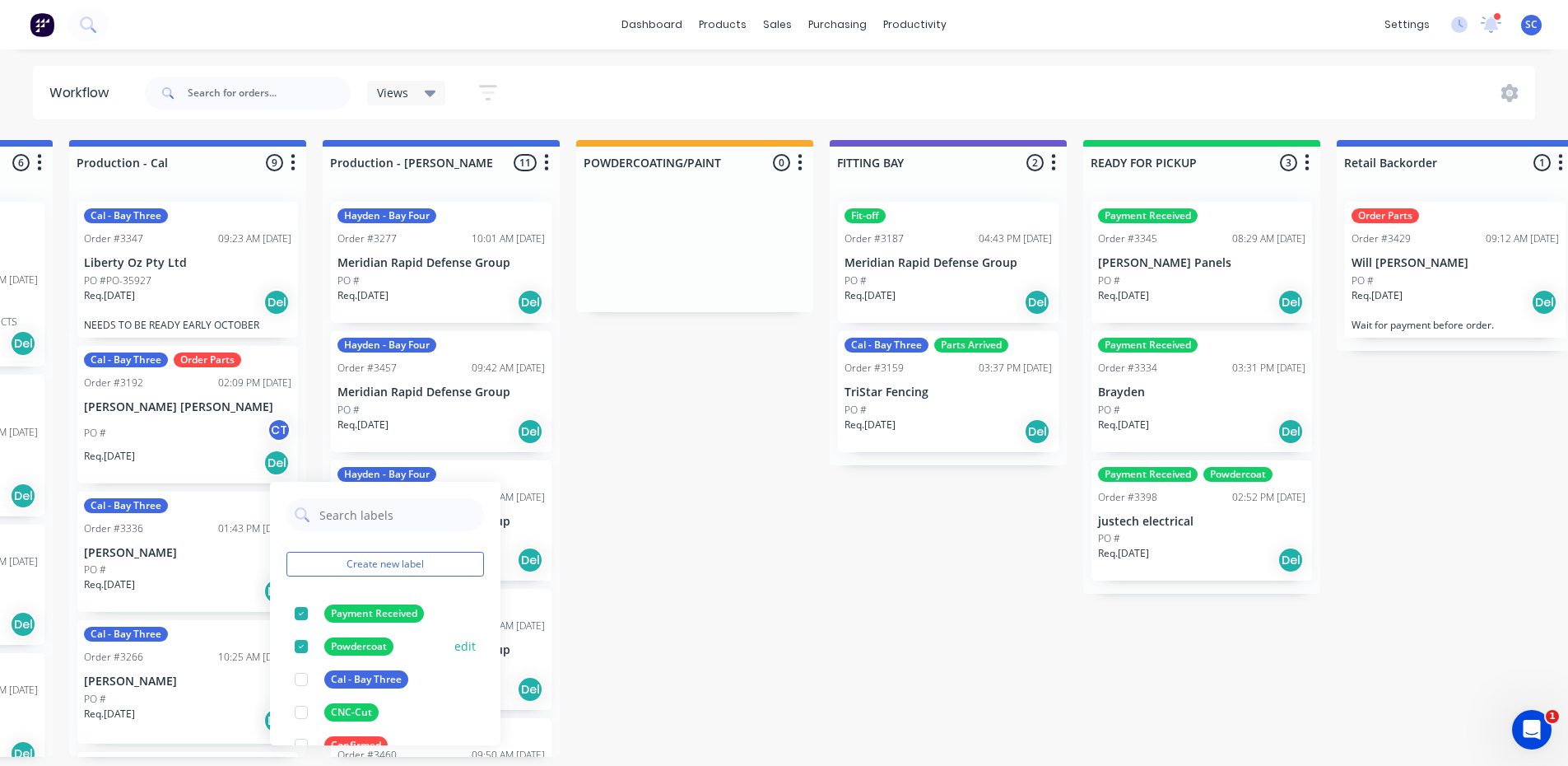
click at [301, 647] on div at bounding box center [301, 646] width 32 height 32
click at [730, 566] on div "Submitted 1 Status colour #273444 hex #273444 Save Cancel Summaries Total order…" at bounding box center [737, 447] width 3461 height 617
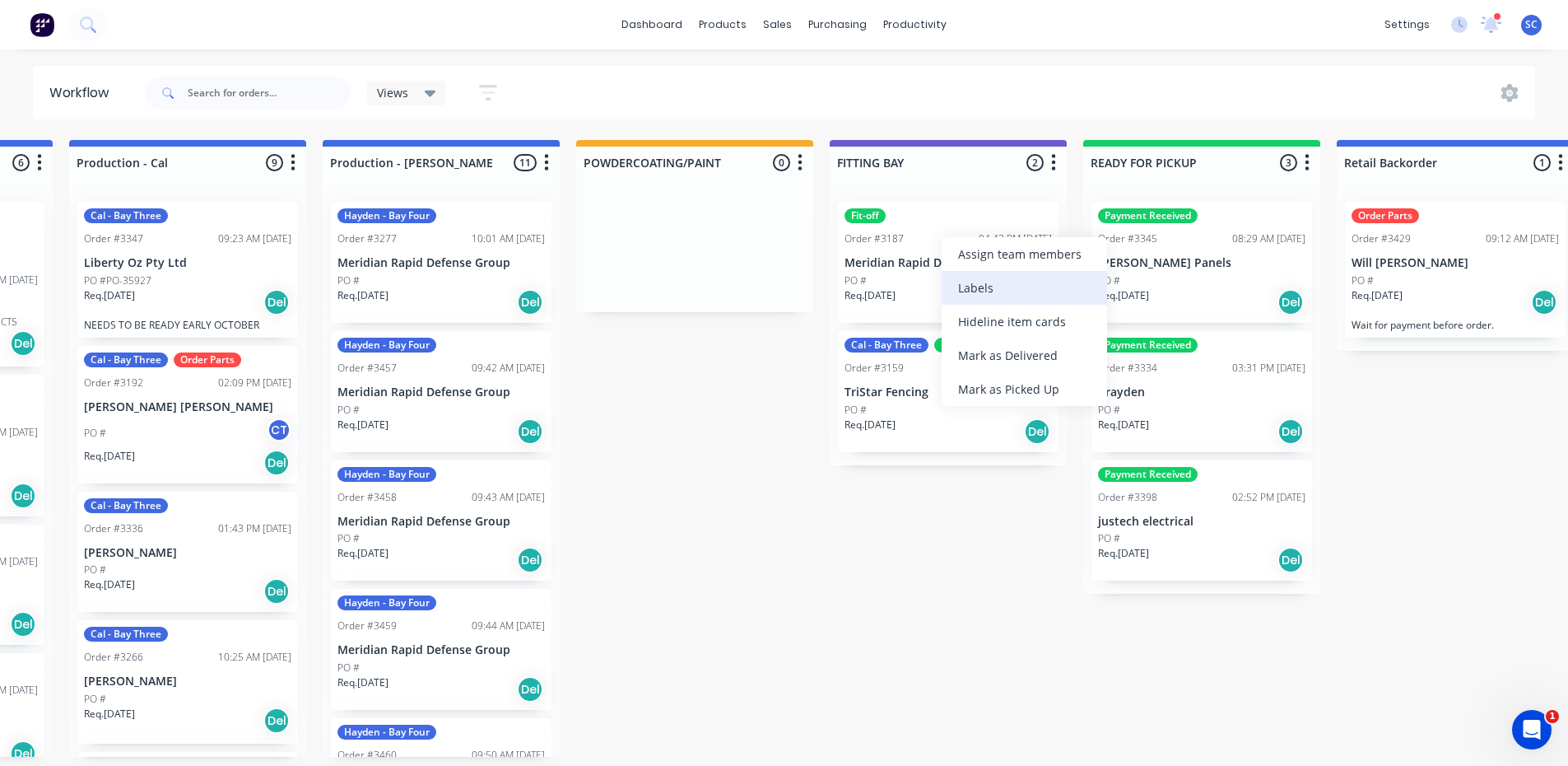
click at [979, 296] on div "Labels" at bounding box center [1024, 288] width 165 height 33
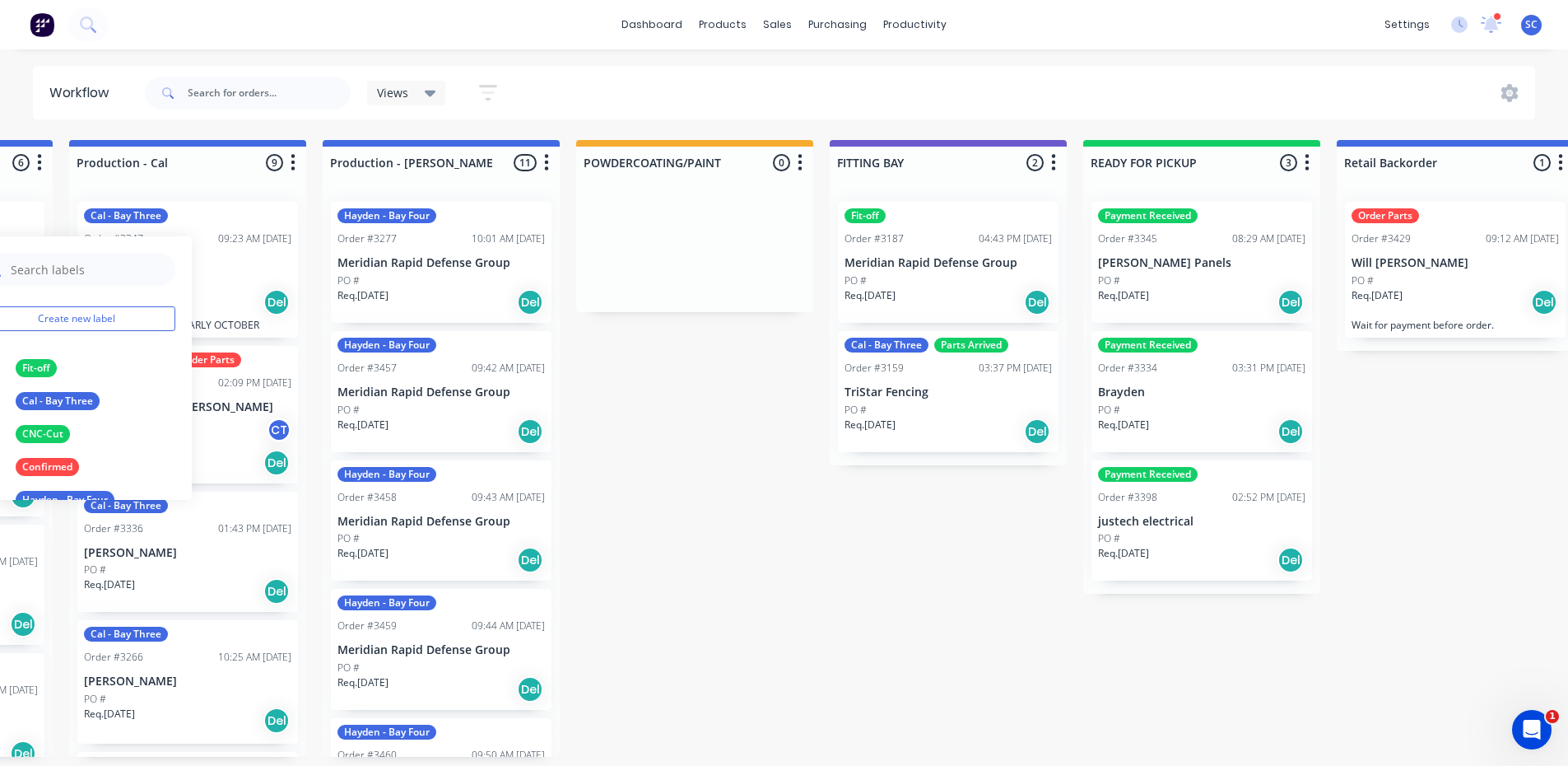
click at [72, 266] on input "text" at bounding box center [87, 268] width 158 height 32
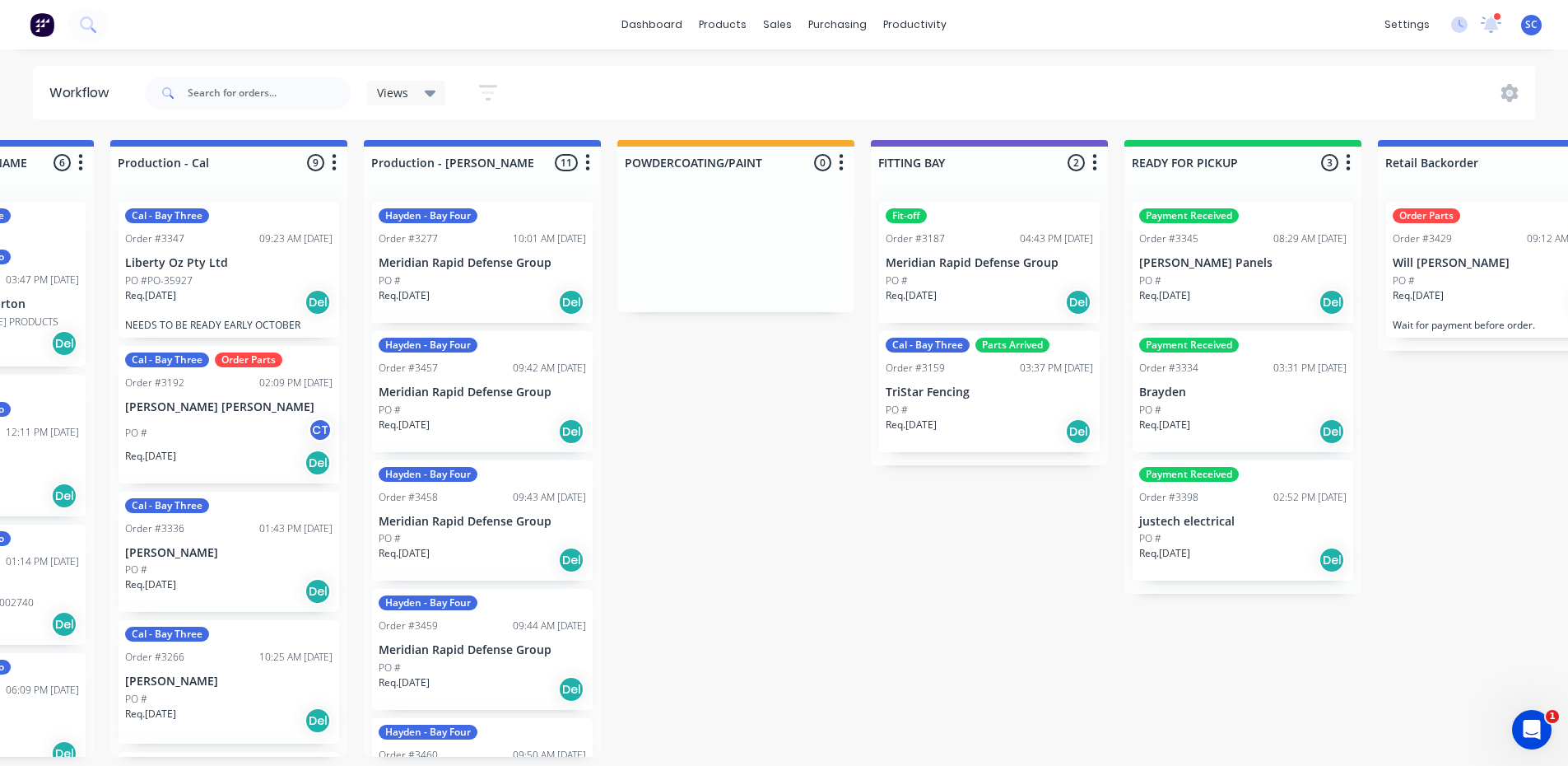
scroll to position [0, 934]
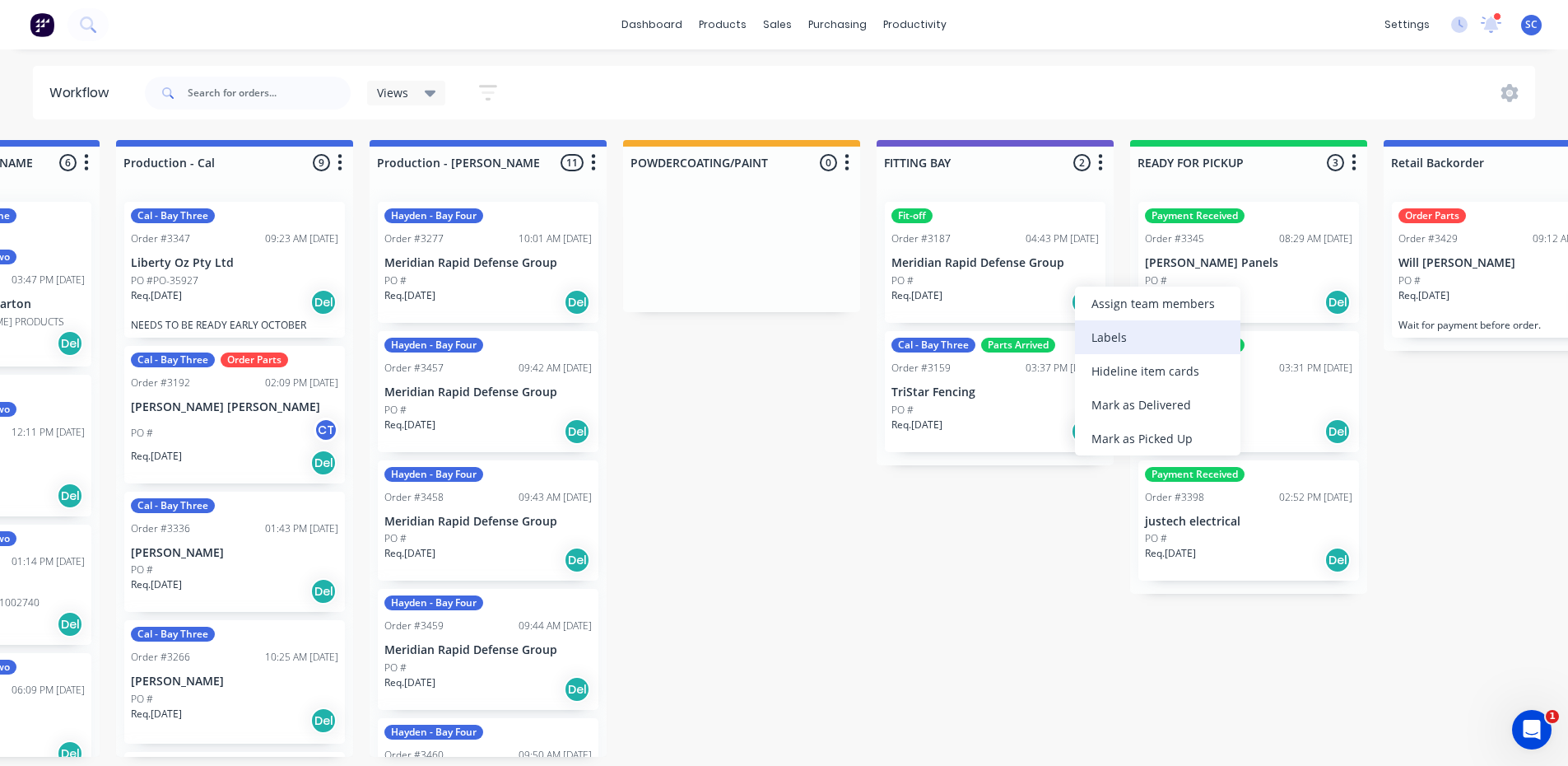
click at [1142, 339] on div "Labels" at bounding box center [1158, 337] width 165 height 33
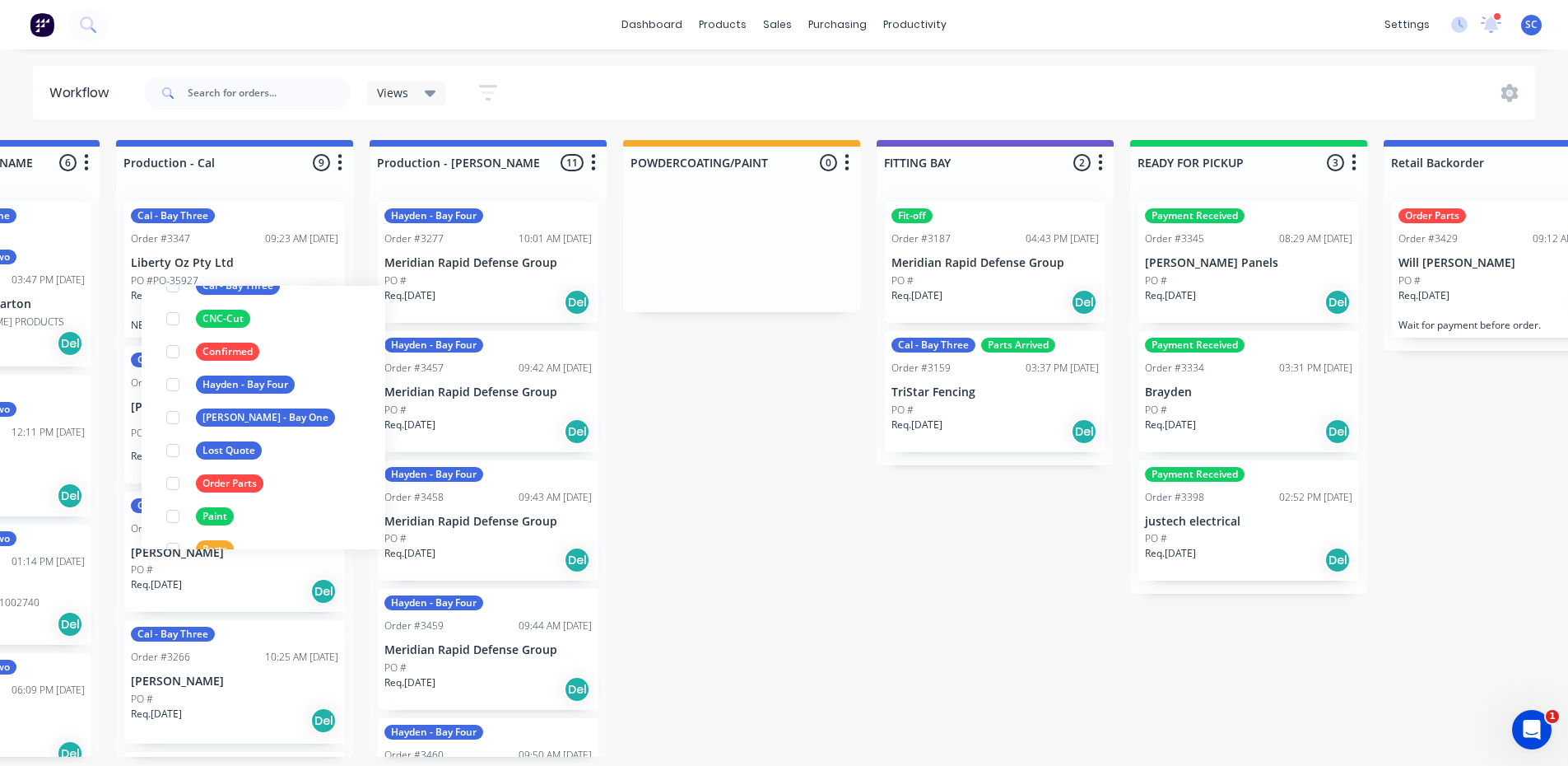
scroll to position [0, 0]
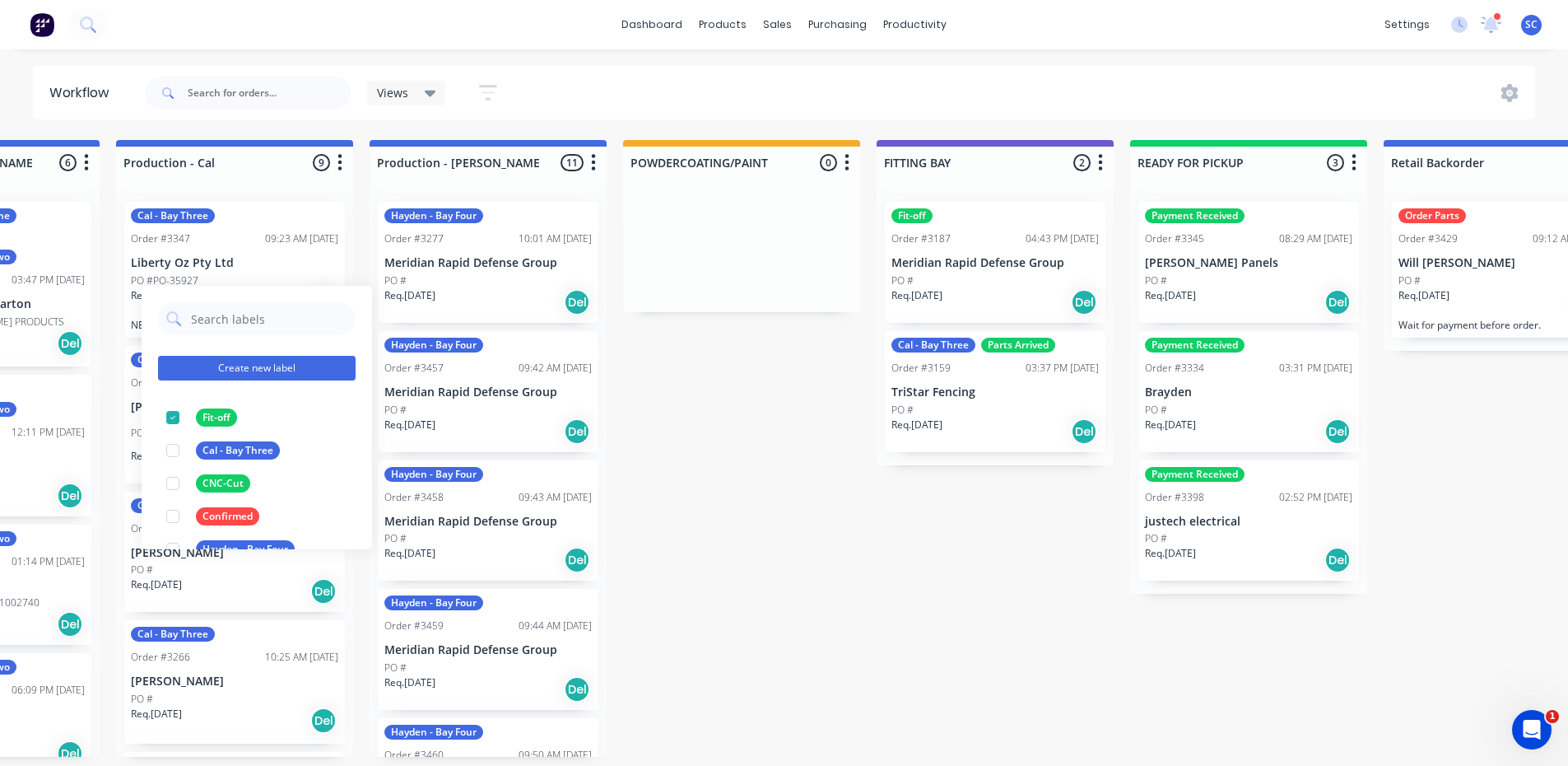
click at [219, 371] on button "Create new label" at bounding box center [257, 368] width 198 height 25
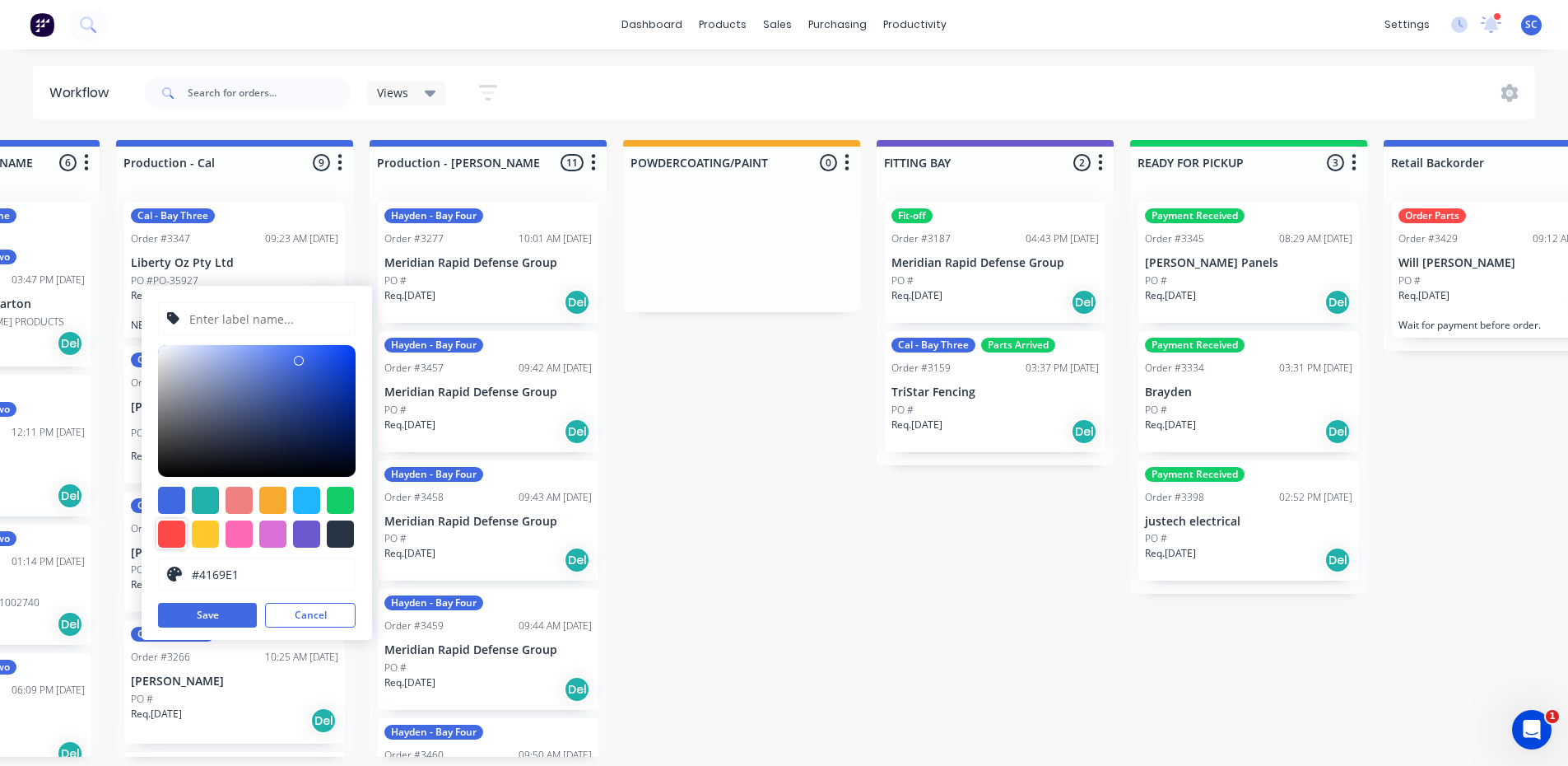
click at [178, 532] on div at bounding box center [172, 534] width 28 height 28
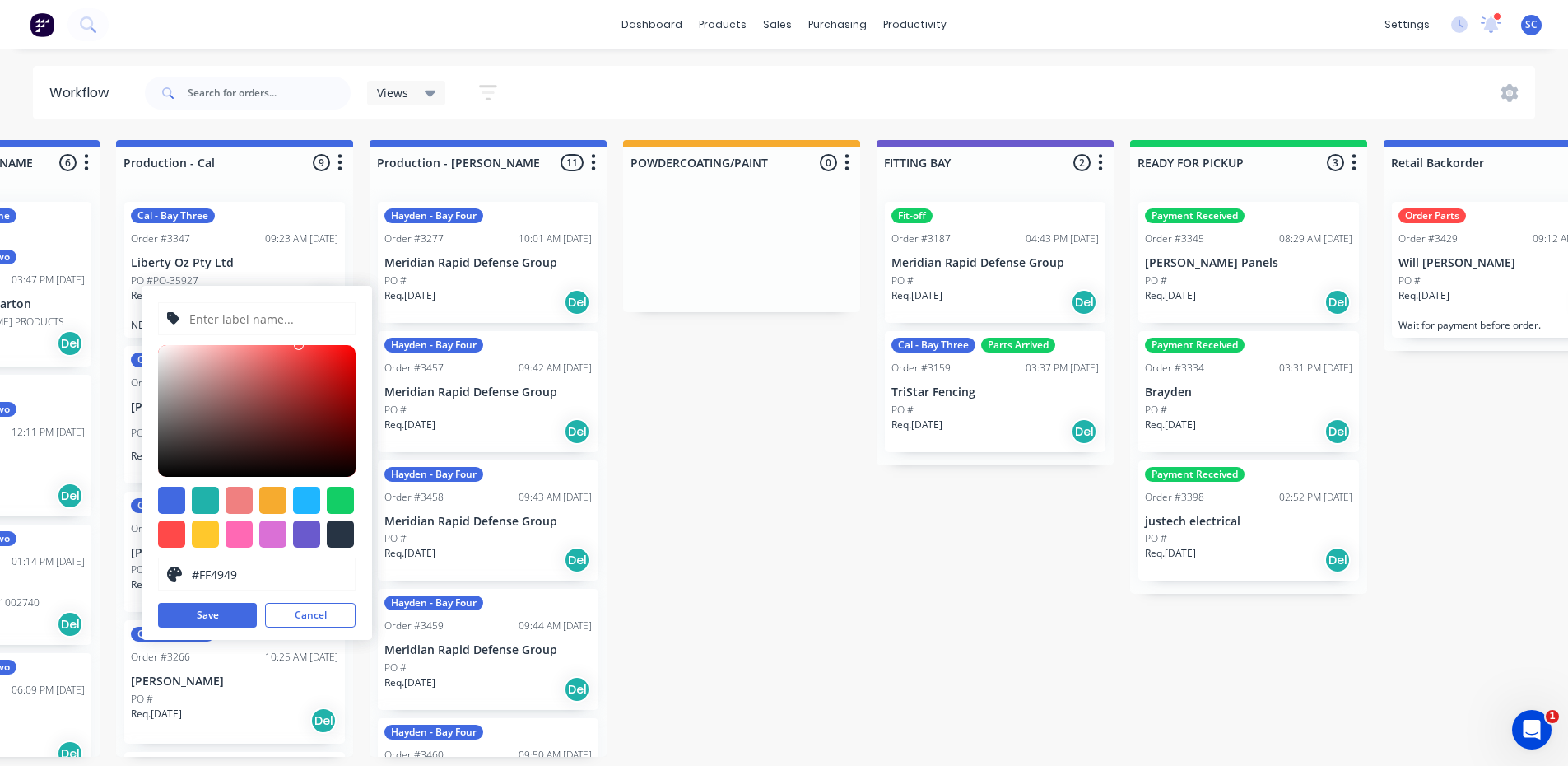
click at [335, 347] on div "#FF4949 hex #FF4949 Save Cancel" at bounding box center [257, 463] width 230 height 354
type input "#FF0000"
drag, startPoint x: 335, startPoint y: 349, endPoint x: 362, endPoint y: 345, distance: 27.3
click at [362, 345] on div "#FF0000 hex #FF0000 Save Cancel" at bounding box center [257, 463] width 230 height 354
click at [233, 324] on input "text" at bounding box center [267, 319] width 159 height 31
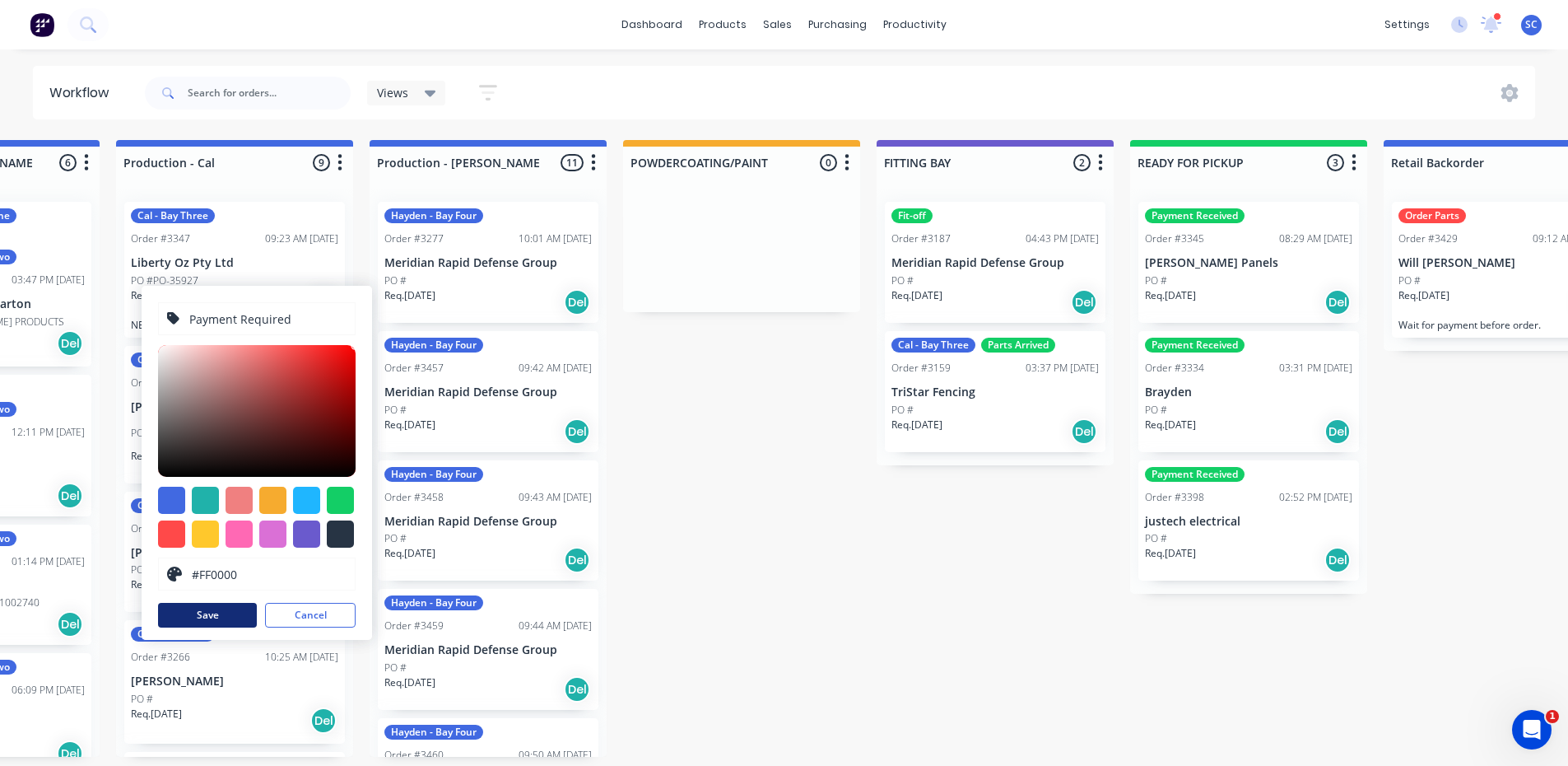
type input "Payment Required"
click at [190, 612] on button "Save" at bounding box center [207, 615] width 98 height 25
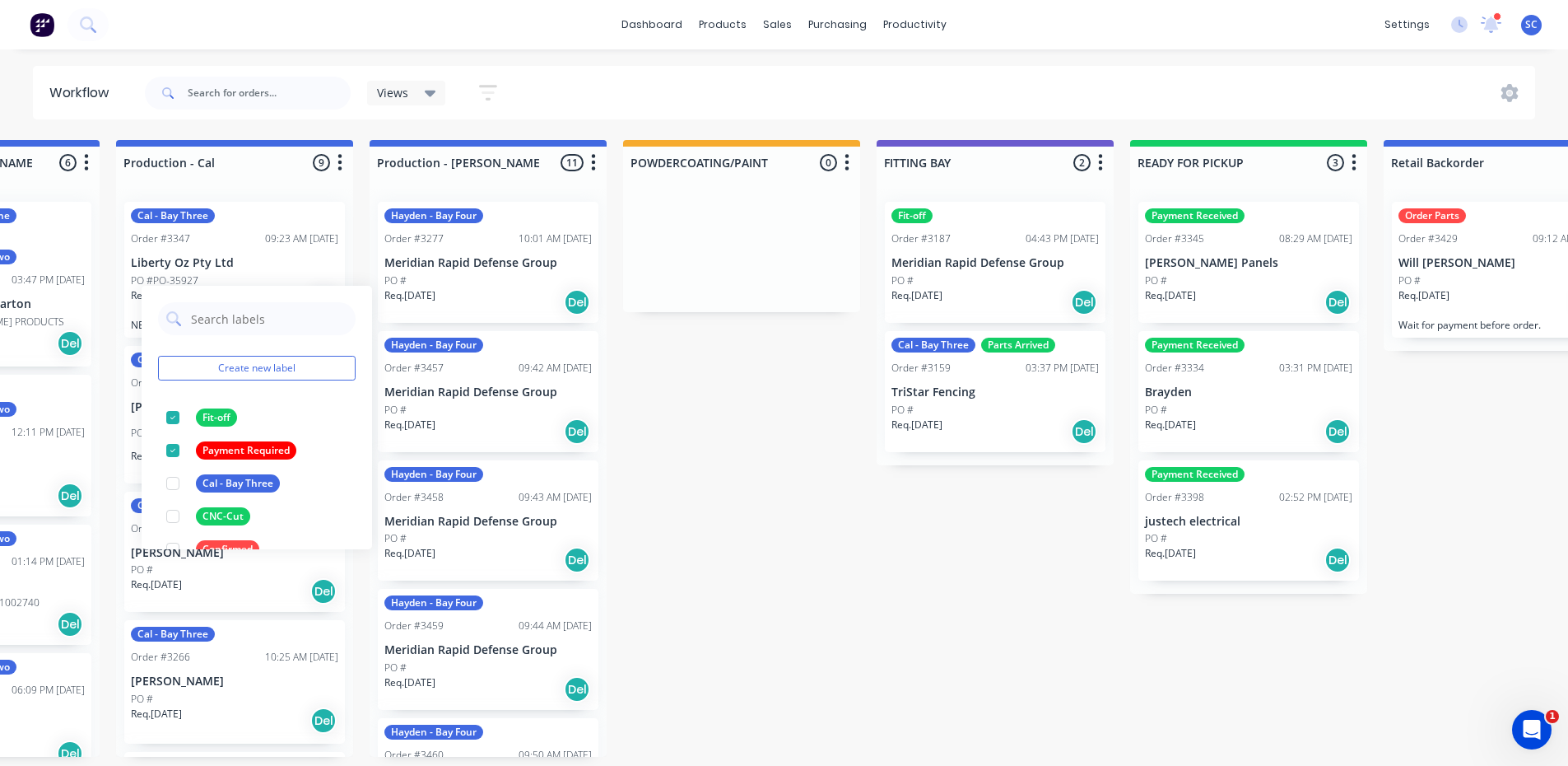
drag, startPoint x: 737, startPoint y: 463, endPoint x: 741, endPoint y: 454, distance: 9.8
click at [741, 454] on div "Submitted 1 Status colour #273444 hex #273444 Save Cancel Summaries Total order…" at bounding box center [784, 447] width 3461 height 617
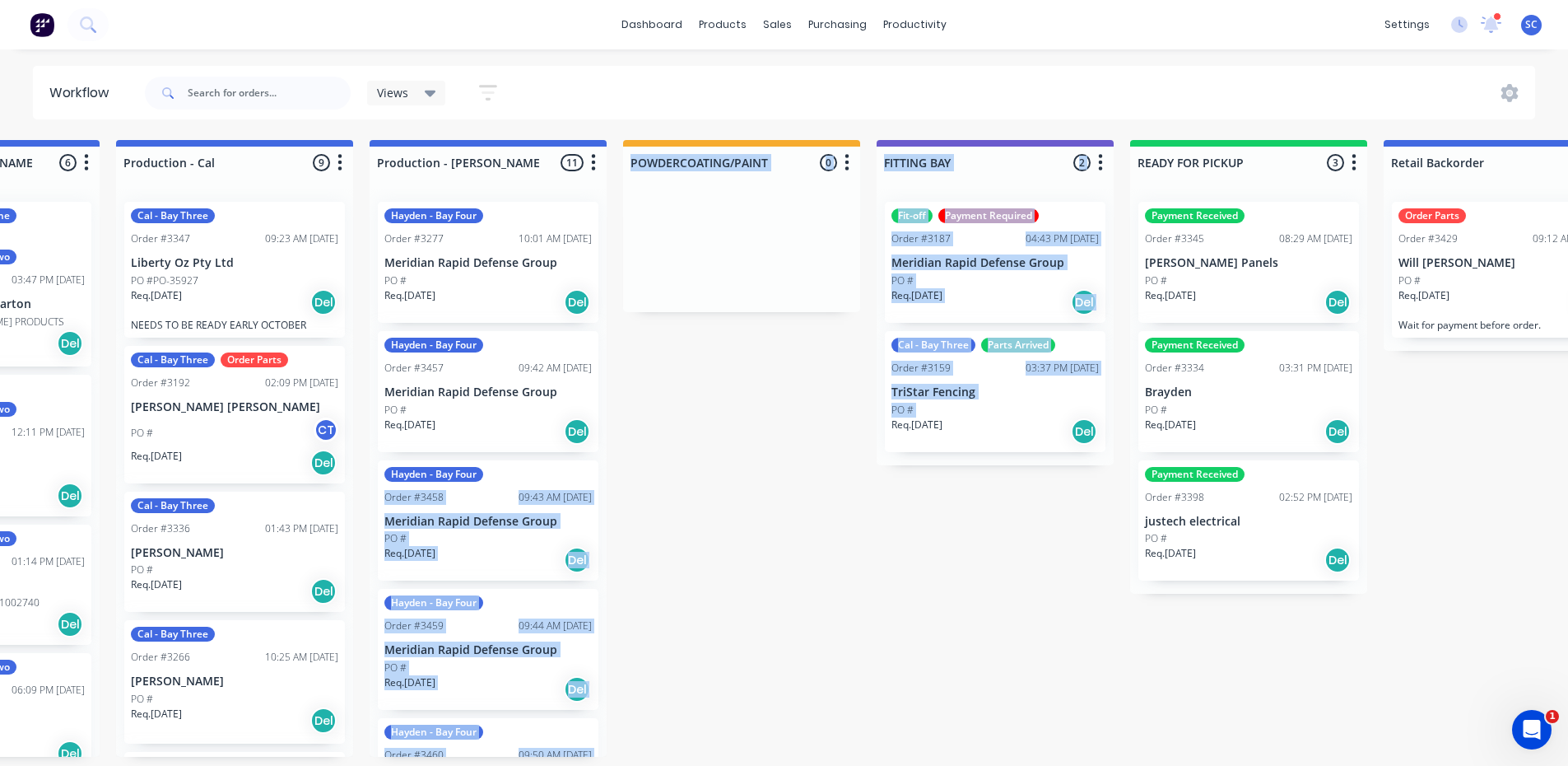
click at [812, 589] on div "Submitted 1 Status colour #273444 hex #273444 Save Cancel Summaries Total order…" at bounding box center [784, 447] width 3461 height 617
click at [873, 566] on div "Submitted 1 Status colour #273444 hex #273444 Save Cancel Summaries Total order…" at bounding box center [784, 447] width 3461 height 617
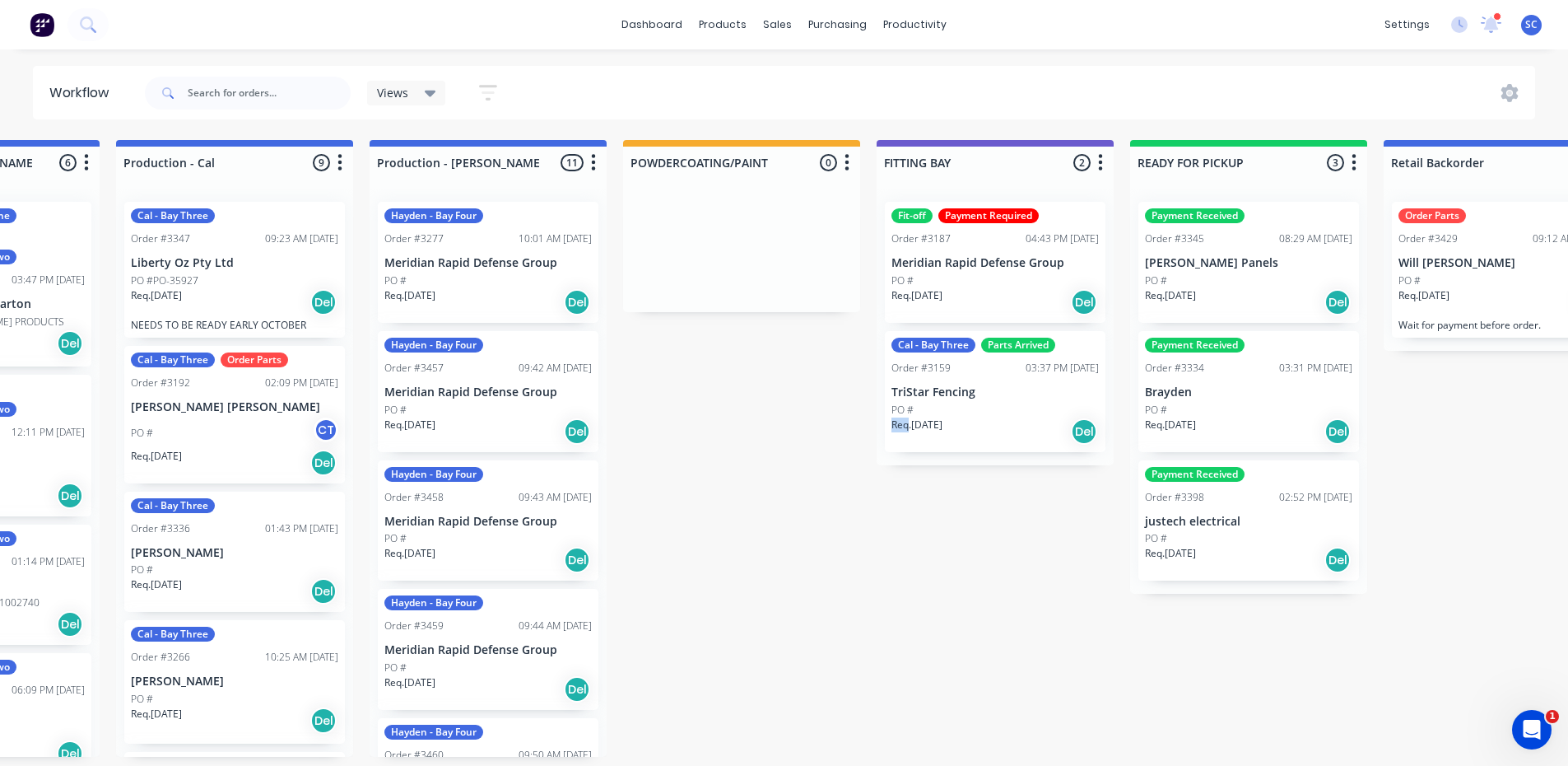
drag, startPoint x: 873, startPoint y: 566, endPoint x: 892, endPoint y: 527, distance: 43.4
click at [874, 564] on div "Submitted 1 Status colour #273444 hex #273444 Save Cancel Summaries Total order…" at bounding box center [784, 447] width 3461 height 617
click at [1044, 423] on div "Labels" at bounding box center [1089, 429] width 165 height 33
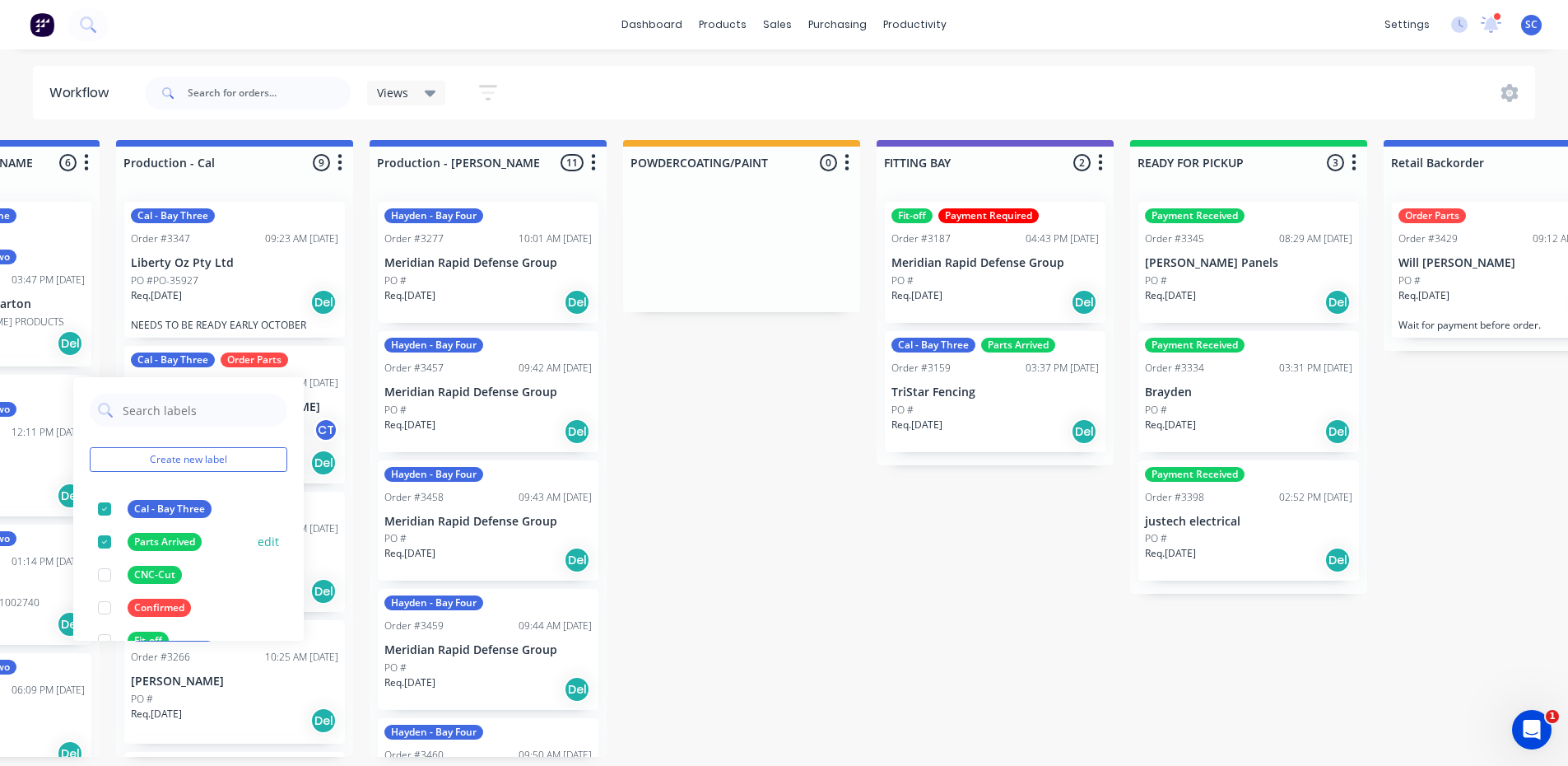
click at [105, 539] on div at bounding box center [104, 541] width 32 height 32
click at [104, 505] on div at bounding box center [104, 508] width 32 height 32
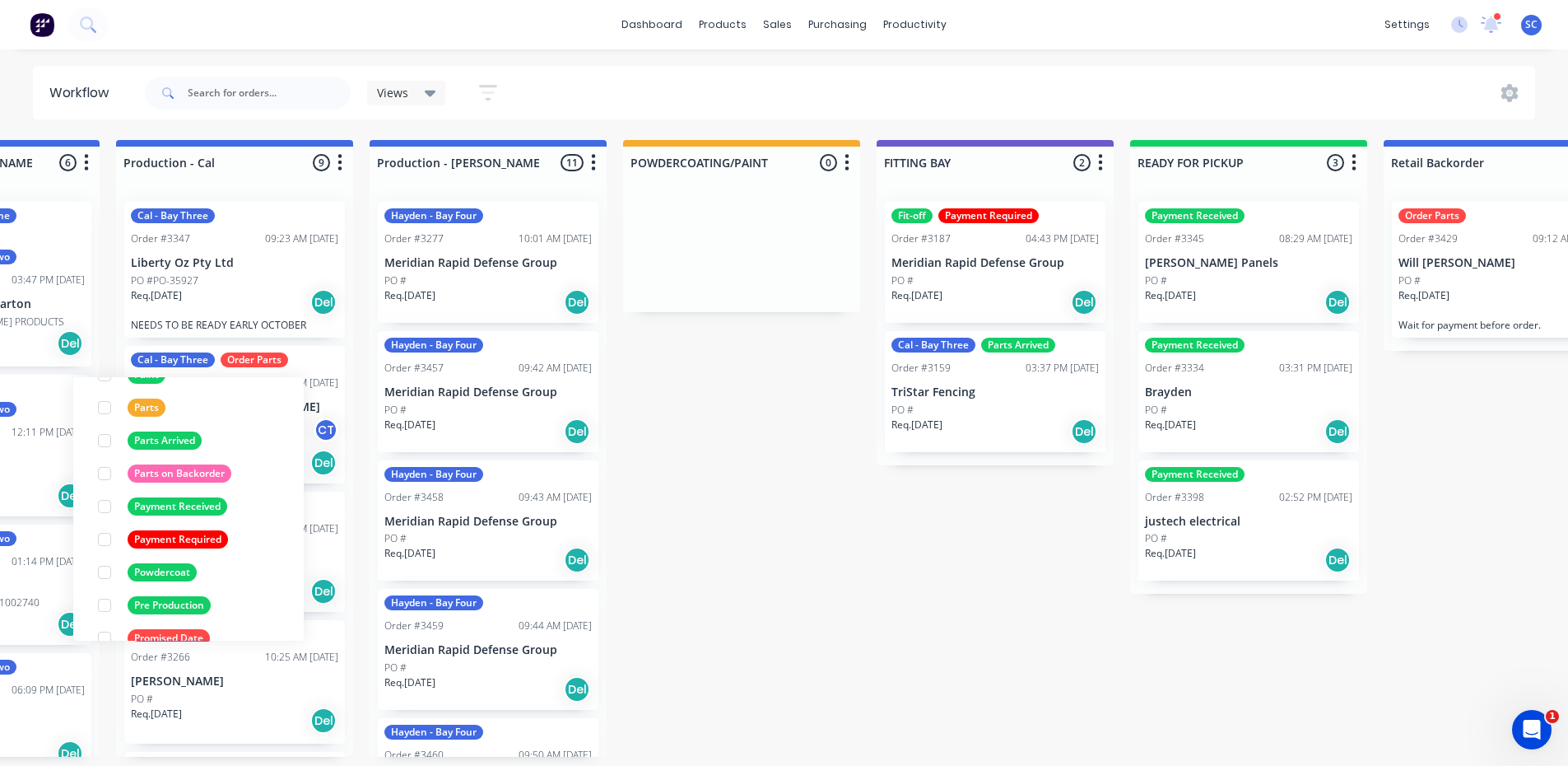
scroll to position [412, 0]
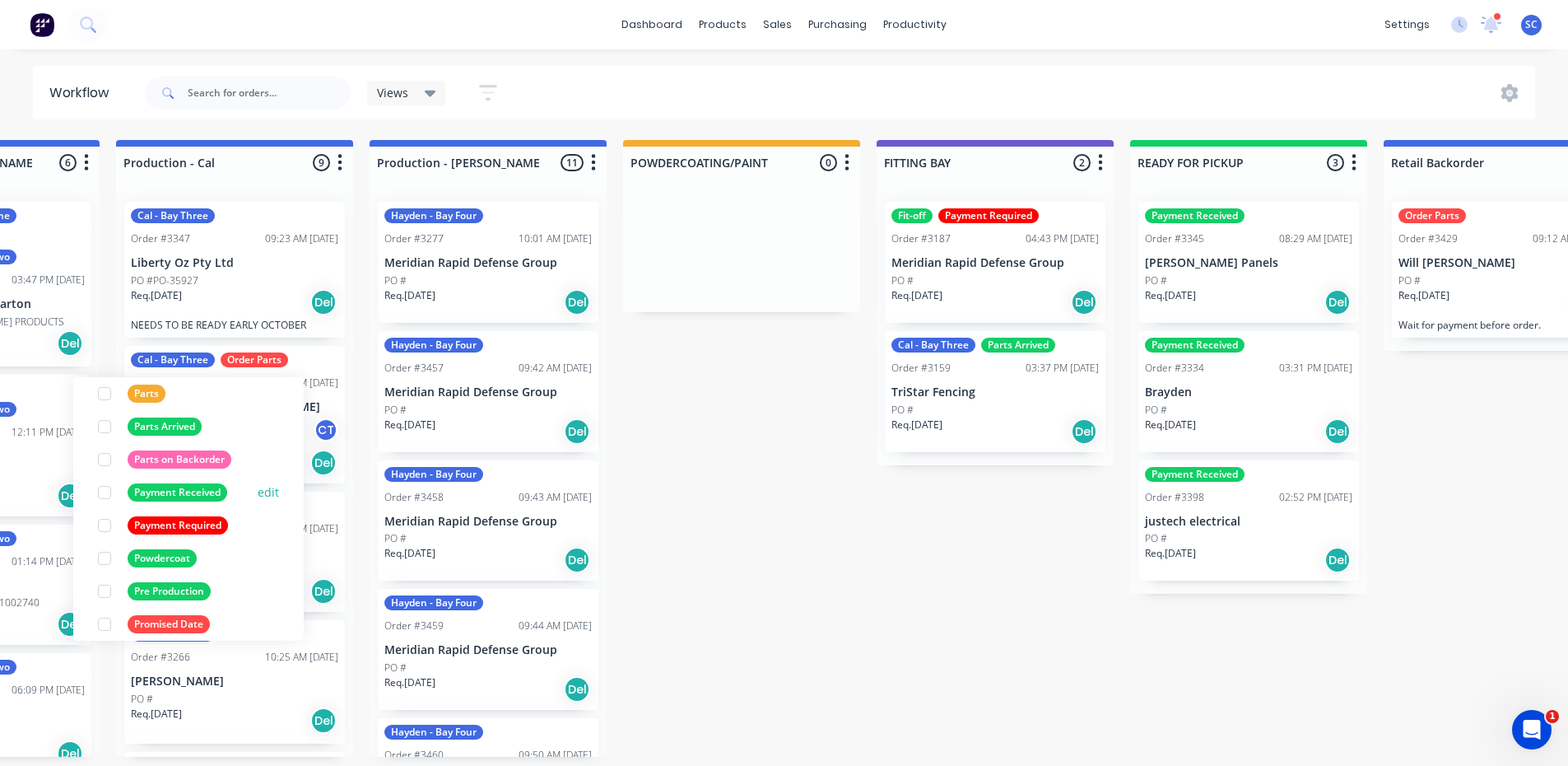
click at [104, 494] on div at bounding box center [104, 492] width 32 height 32
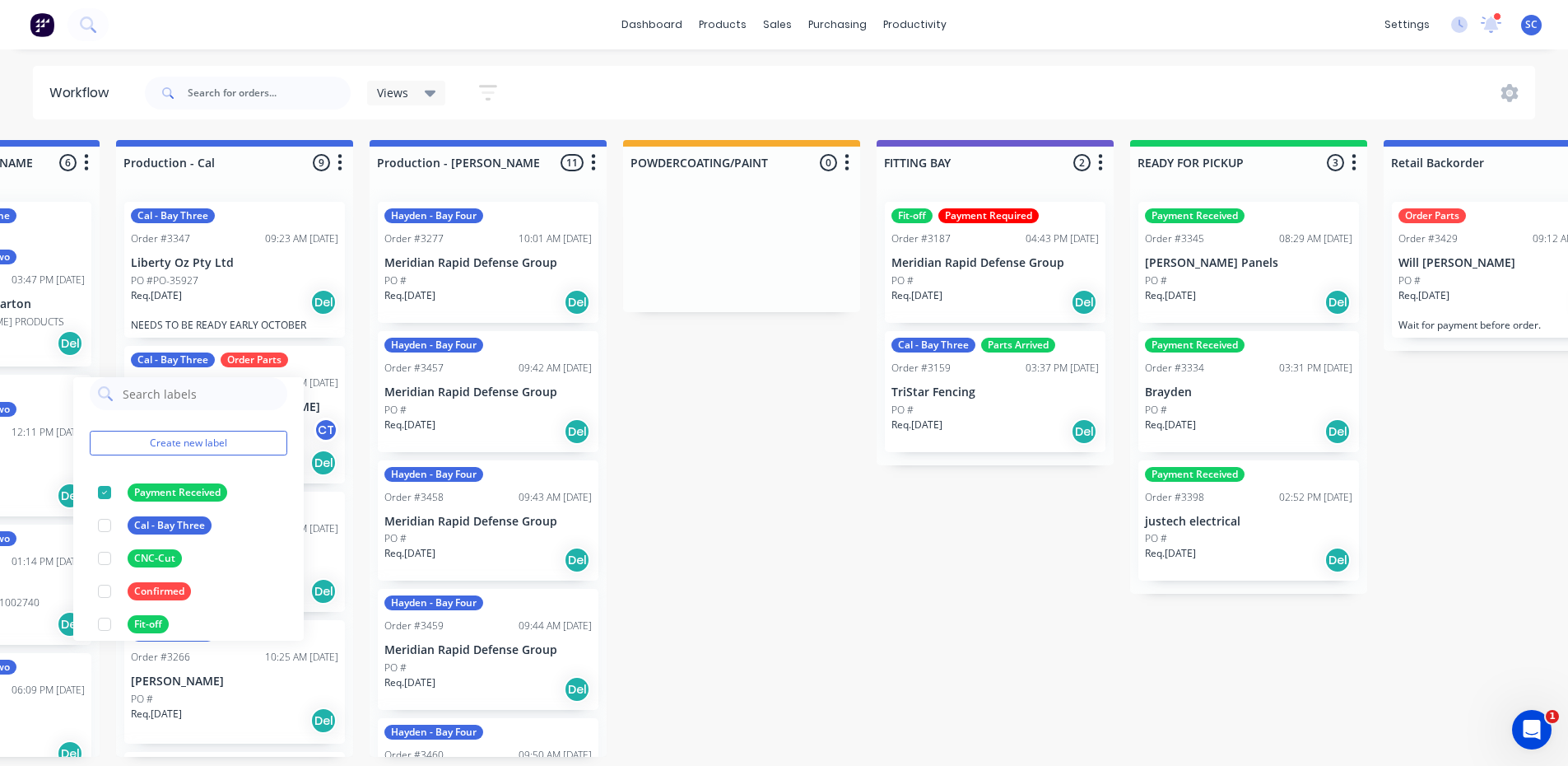
click at [824, 530] on div "Submitted 1 Status colour #273444 hex #273444 Save Cancel Summaries Total order…" at bounding box center [784, 447] width 3461 height 617
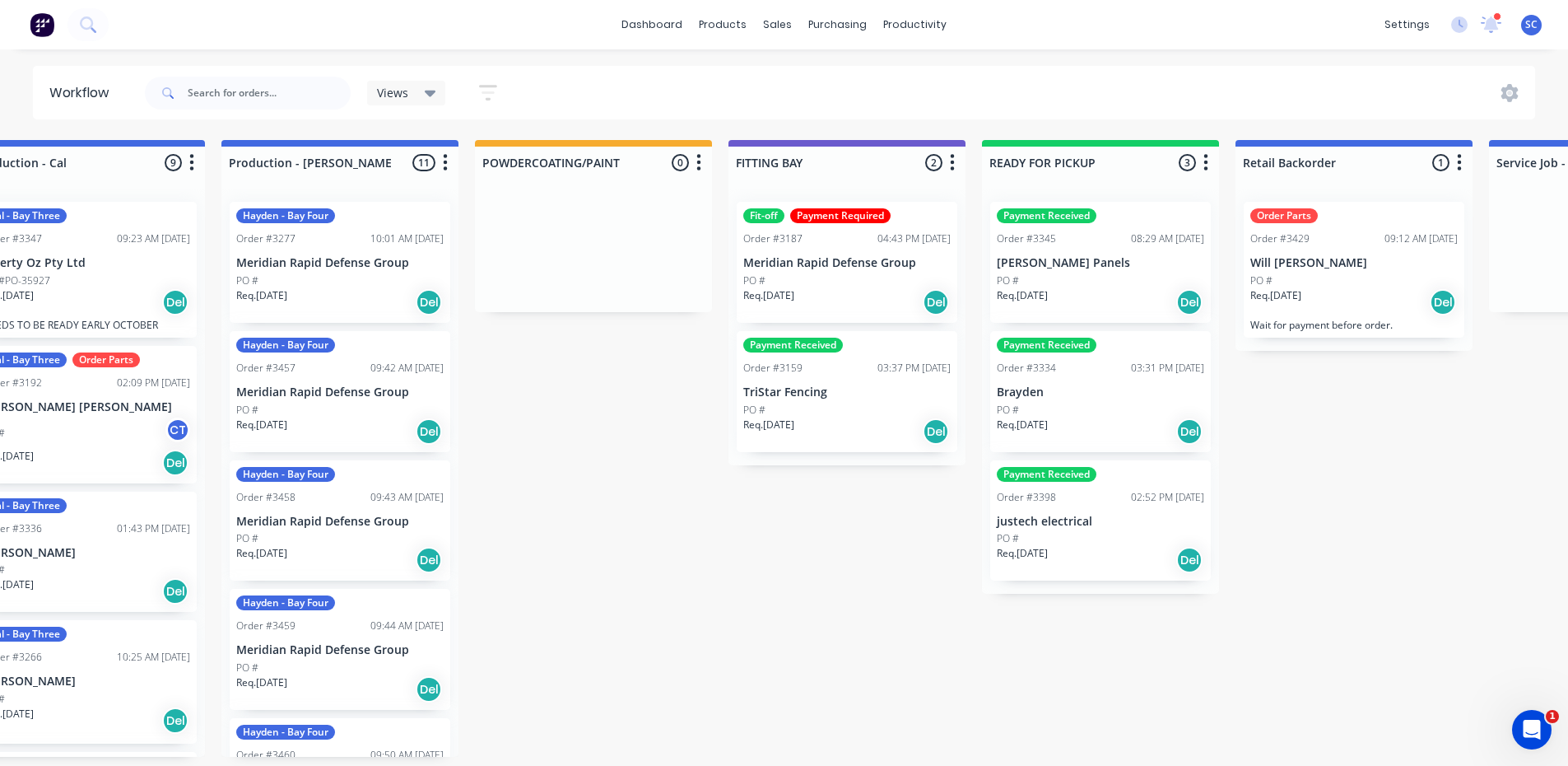
scroll to position [0, 1096]
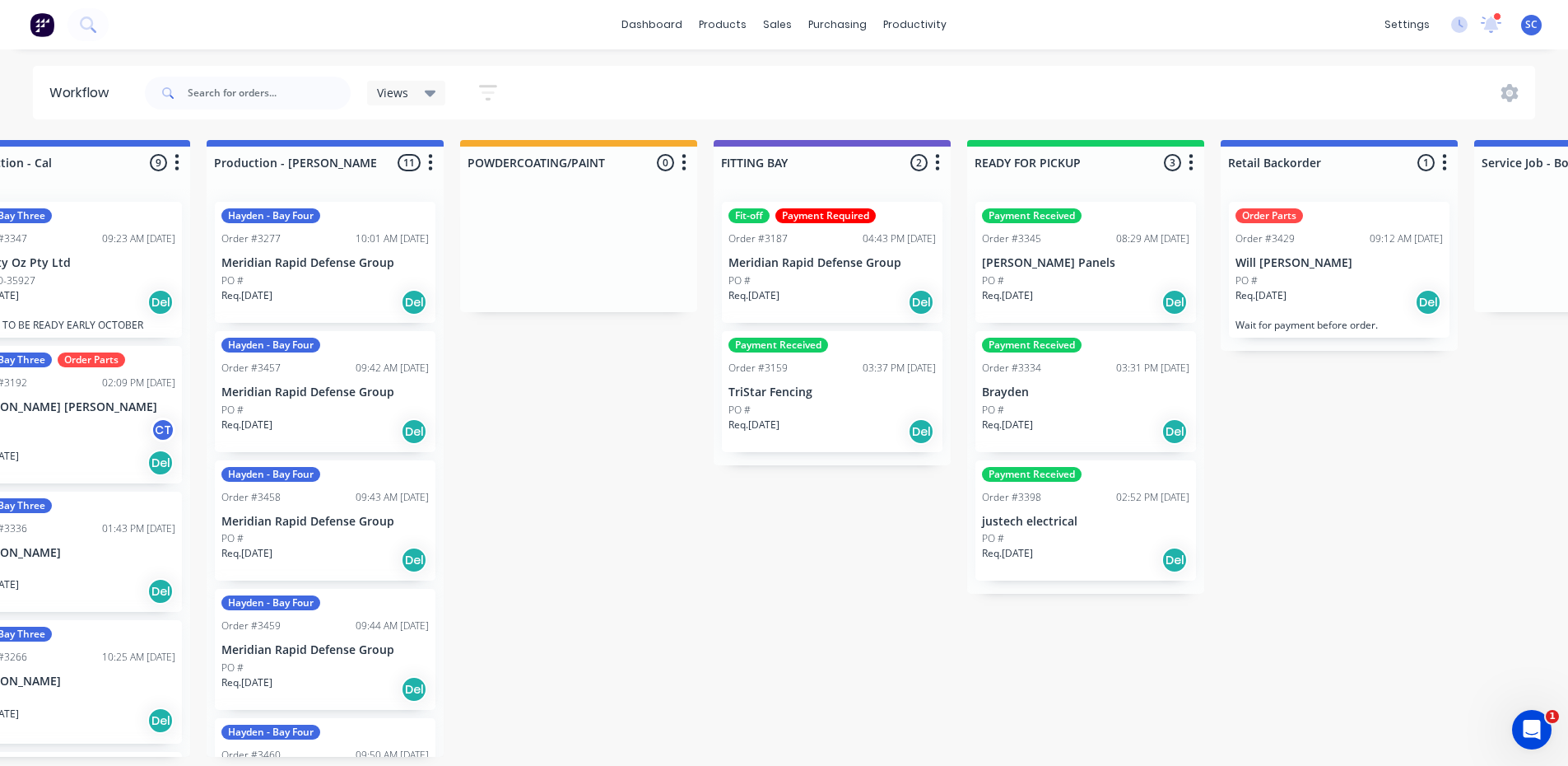
click at [846, 264] on p "Meridian Rapid Defense Group" at bounding box center [832, 263] width 207 height 14
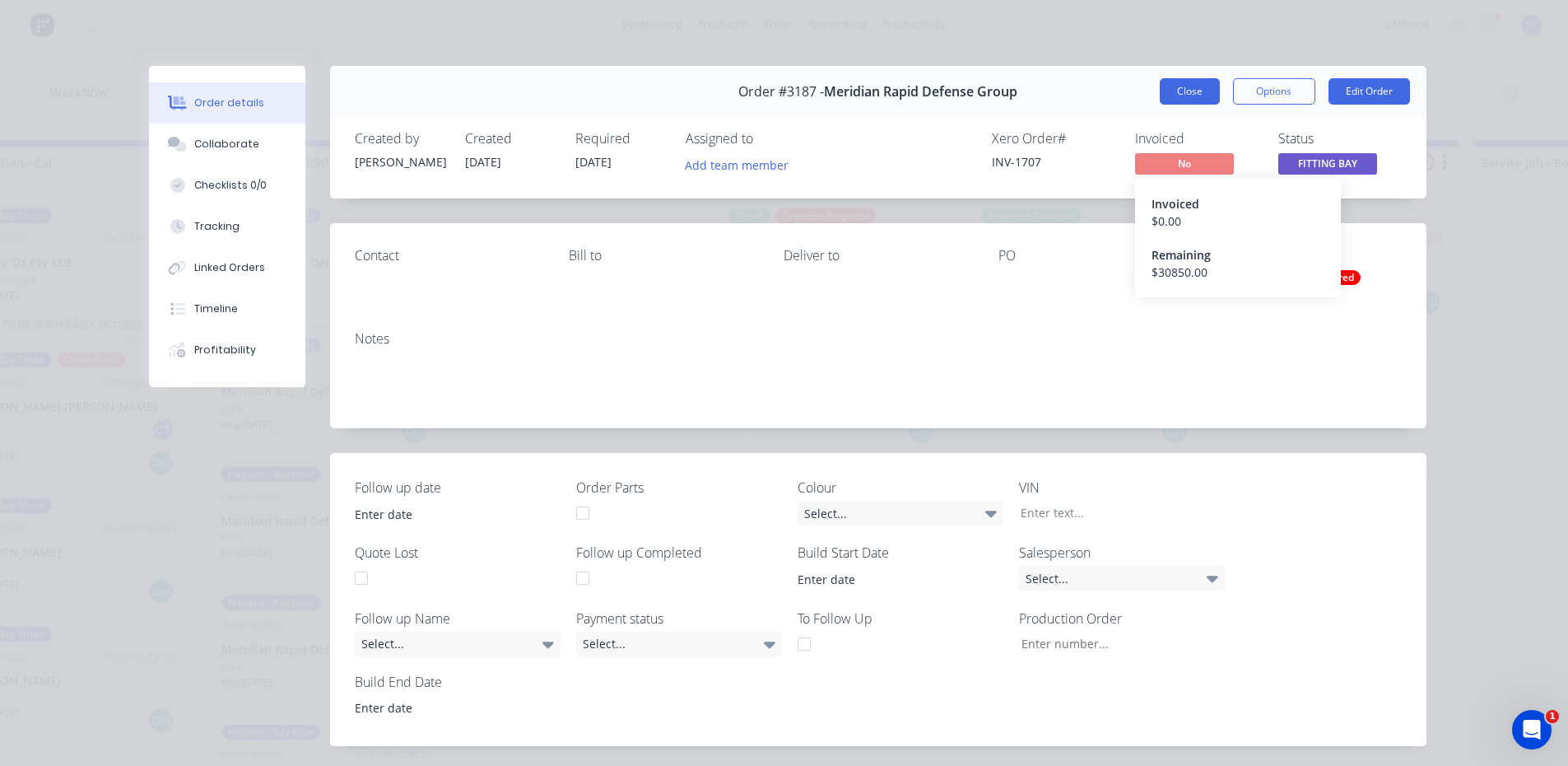
click at [1191, 85] on button "Close" at bounding box center [1190, 91] width 60 height 27
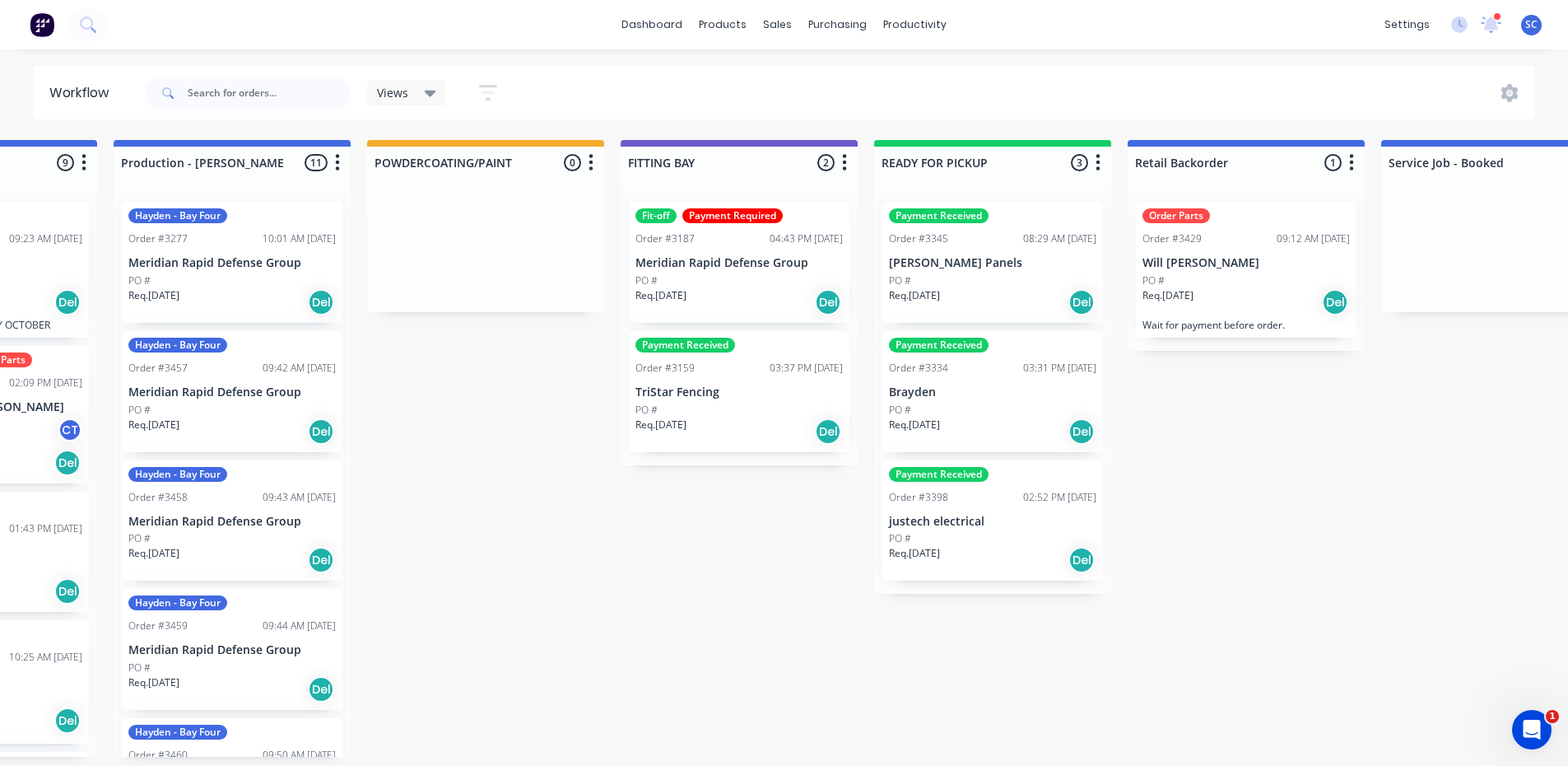
scroll to position [0, 1190]
drag, startPoint x: 726, startPoint y: 281, endPoint x: 759, endPoint y: 307, distance: 42.0
click at [728, 276] on div "Fit-off Payment Required Order #3187 04:43 PM [DATE] Meridian Rapid Defense Gro…" at bounding box center [738, 326] width 237 height 276
click at [700, 262] on p "Meridian Rapid Defense Group" at bounding box center [738, 263] width 207 height 14
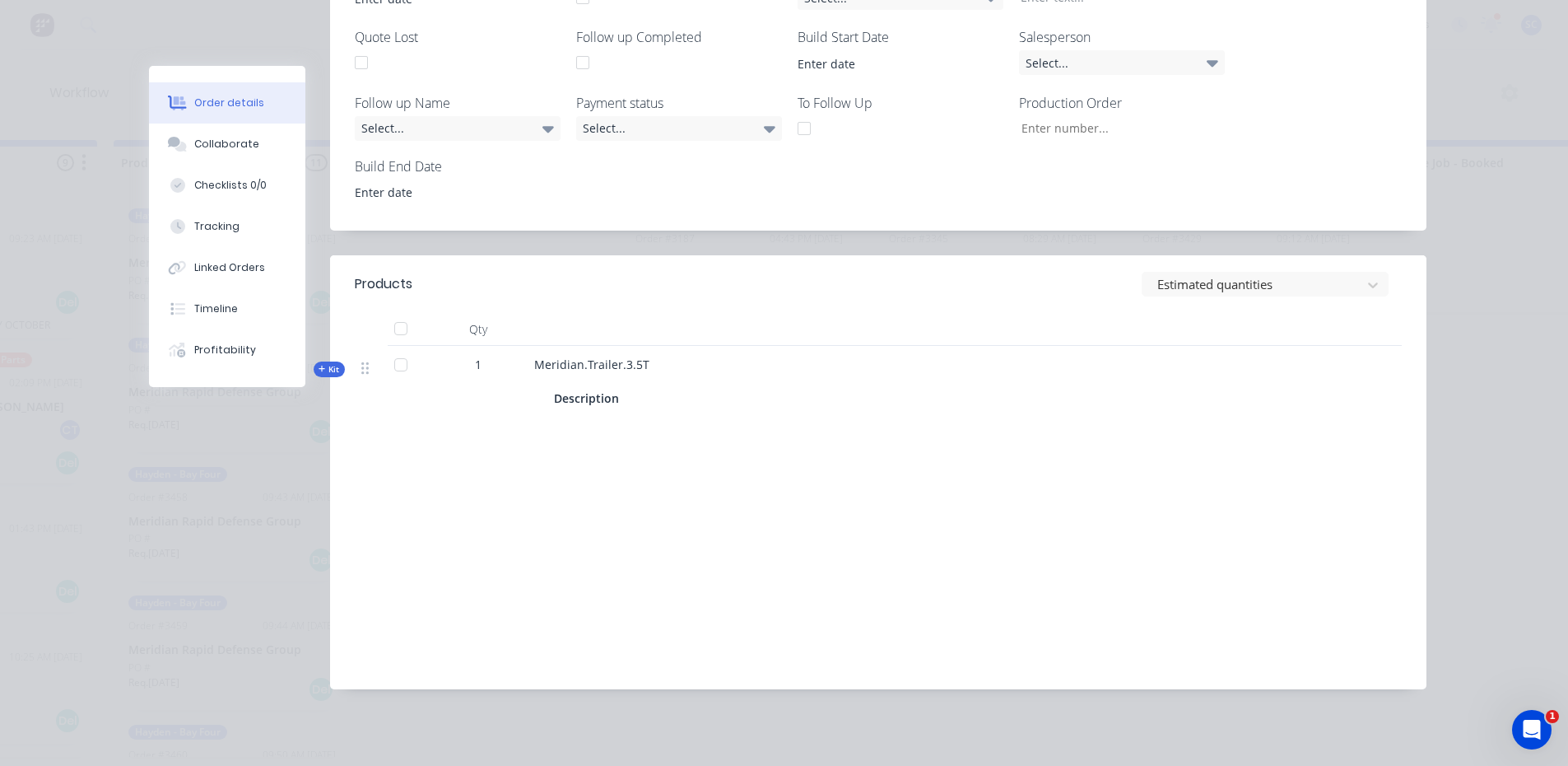
scroll to position [3, 1190]
click at [230, 180] on div "Checklists 0/0" at bounding box center [231, 185] width 73 height 15
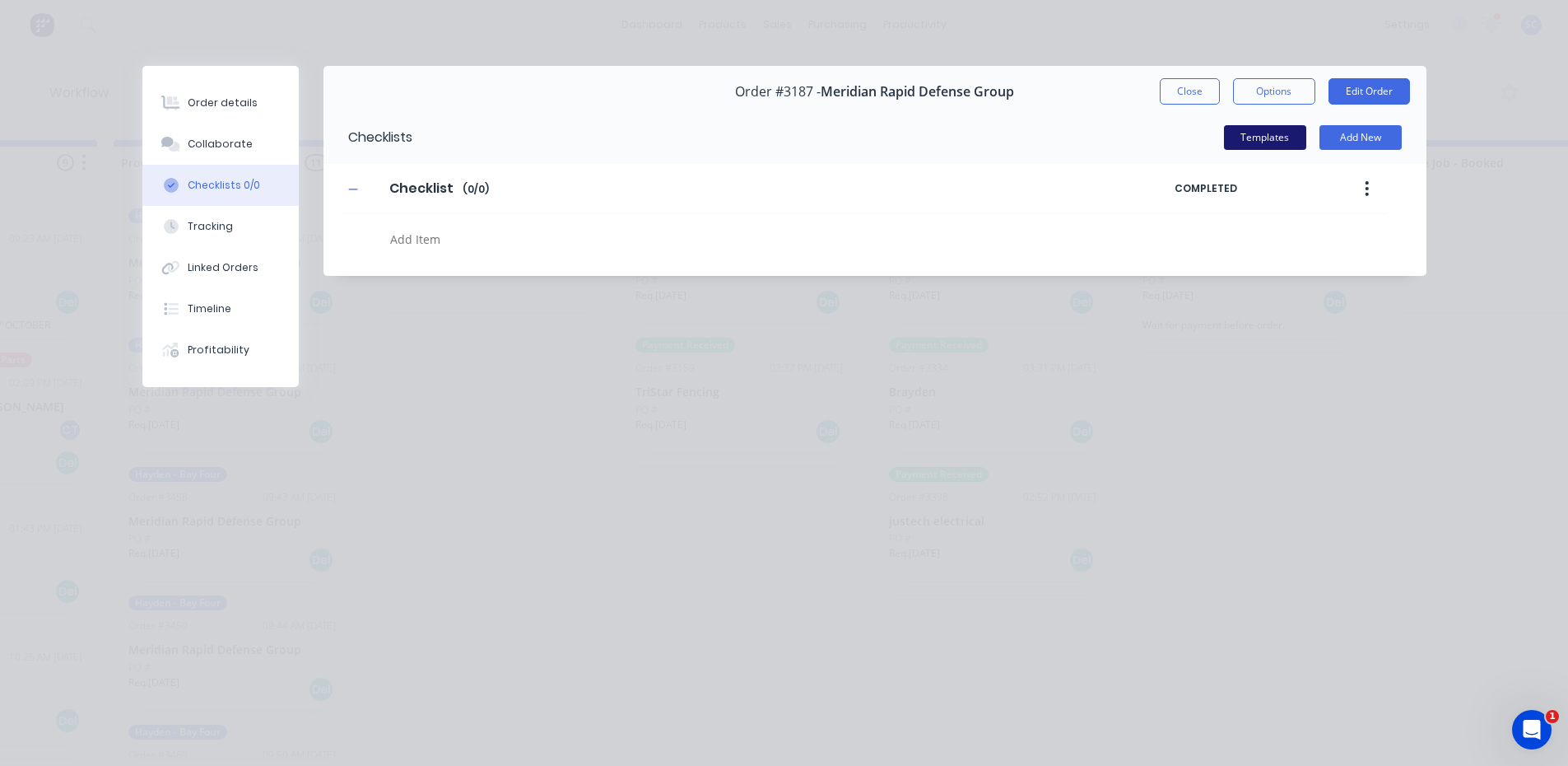
click at [1267, 138] on button "Templates" at bounding box center [1265, 137] width 83 height 25
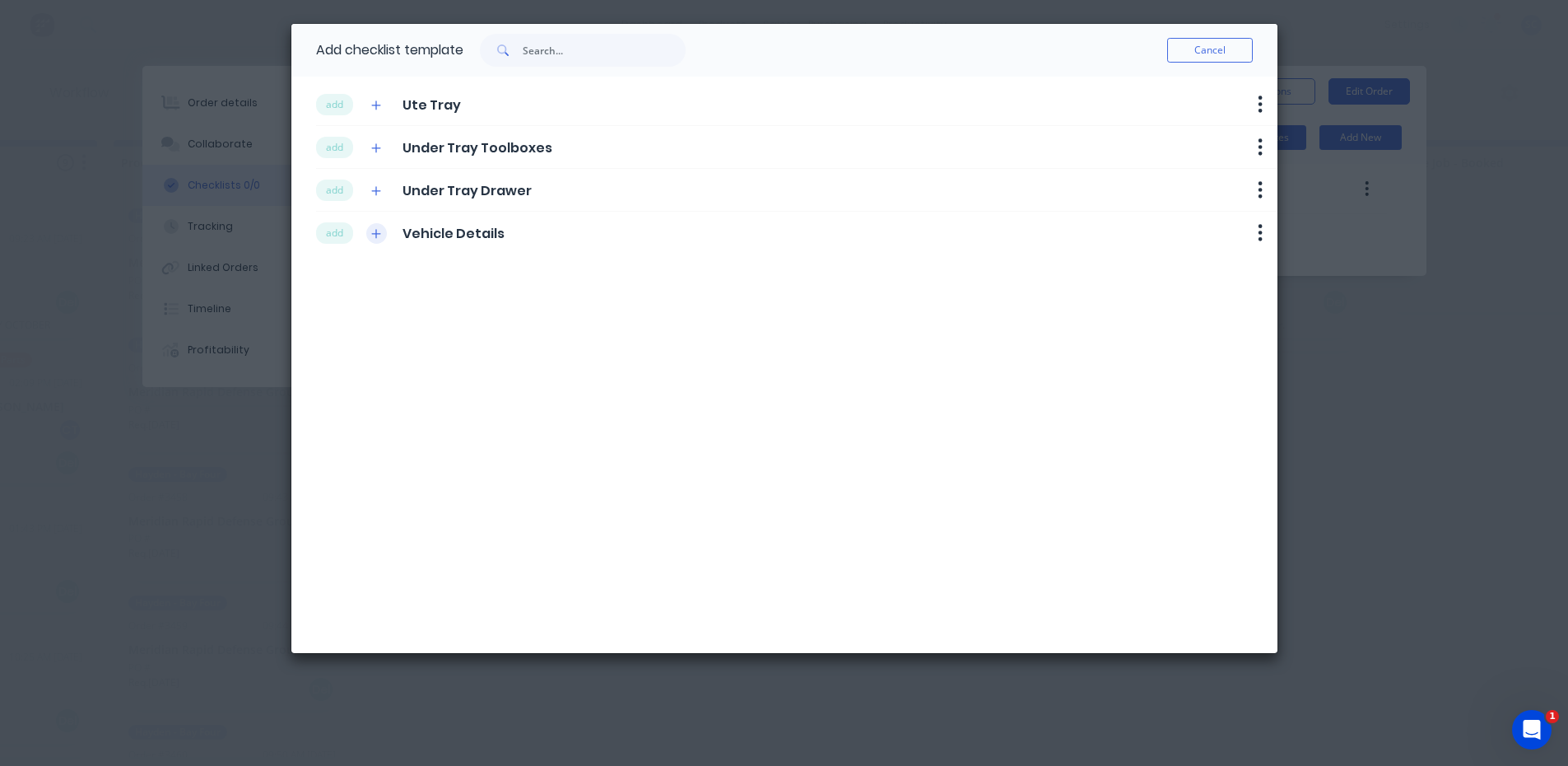
click at [381, 235] on icon "button" at bounding box center [377, 234] width 10 height 12
click at [380, 235] on icon "button" at bounding box center [377, 234] width 10 height 12
click at [1184, 53] on button "Cancel" at bounding box center [1209, 50] width 86 height 25
type textarea "x"
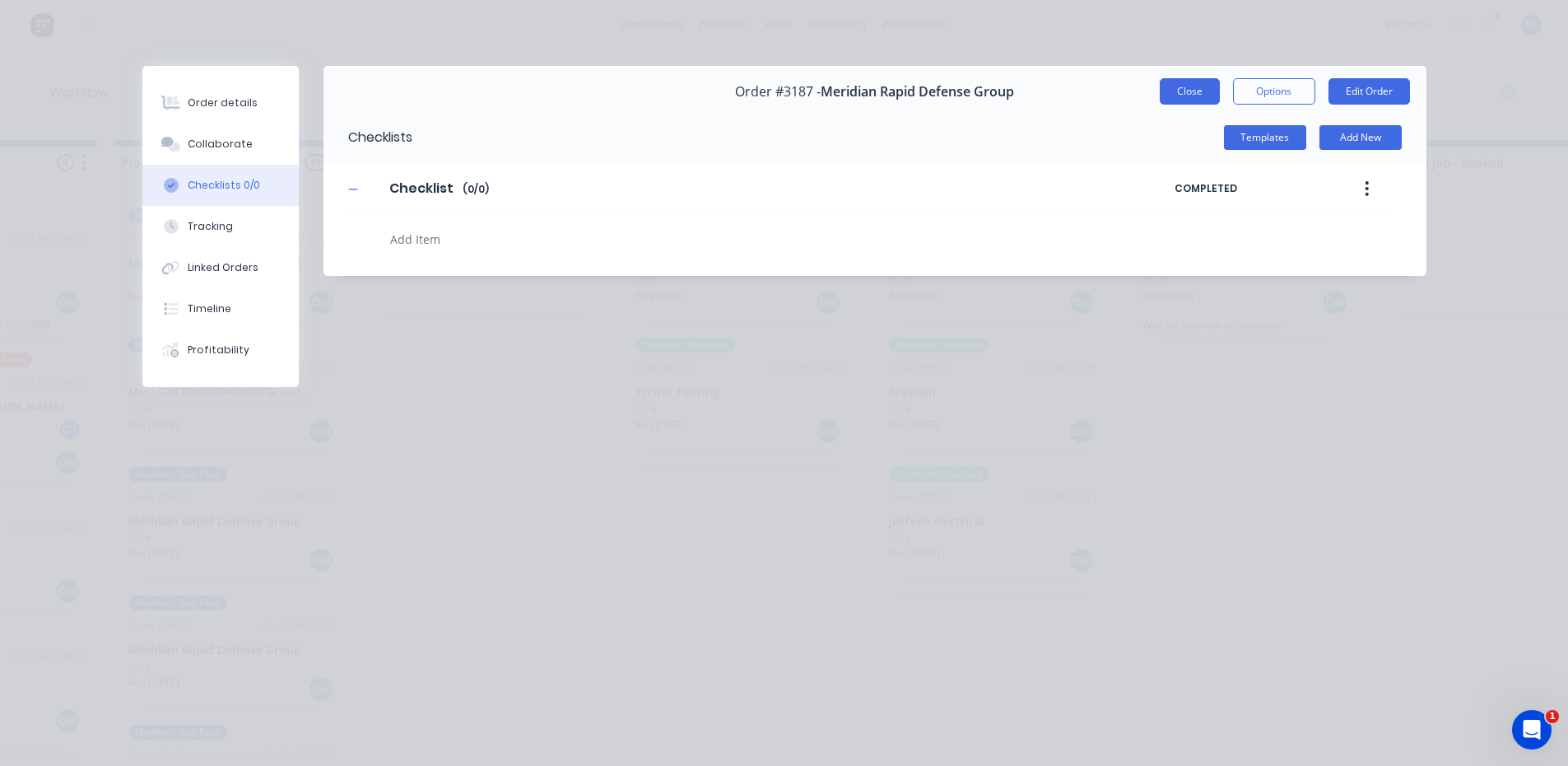
click at [1178, 85] on button "Close" at bounding box center [1190, 91] width 60 height 27
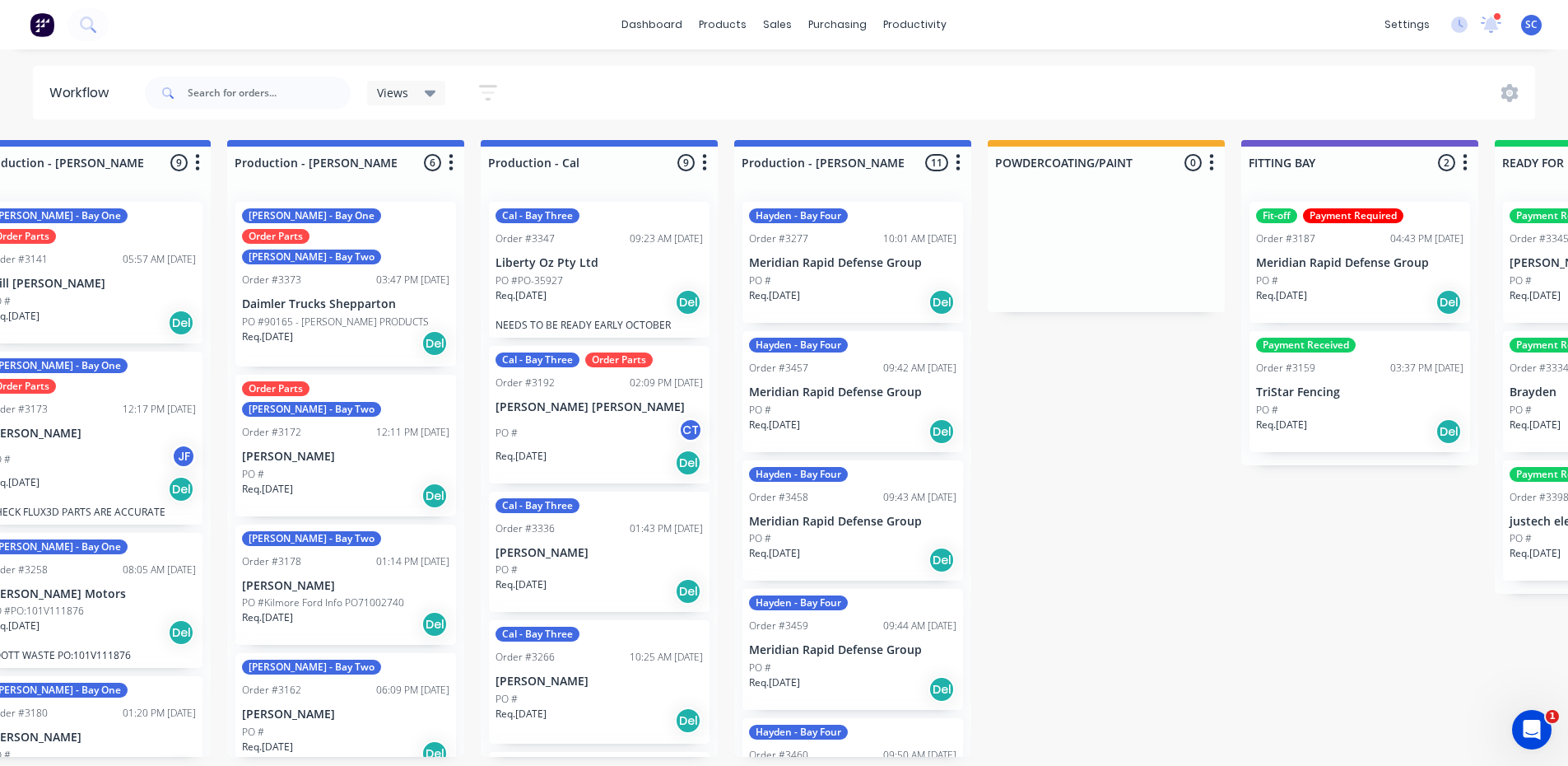
scroll to position [3, 505]
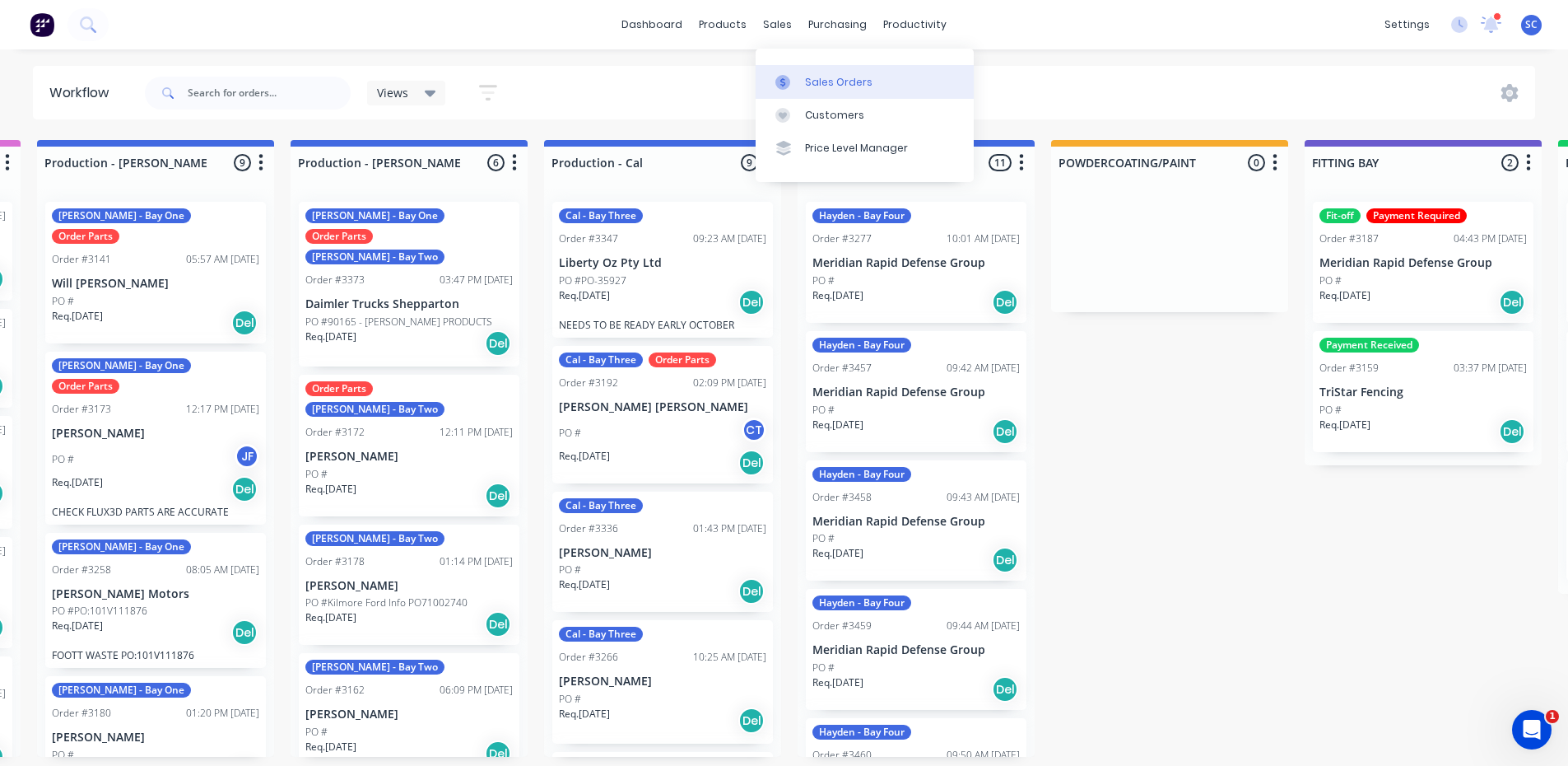
click at [819, 78] on div "Sales Orders" at bounding box center [839, 82] width 68 height 15
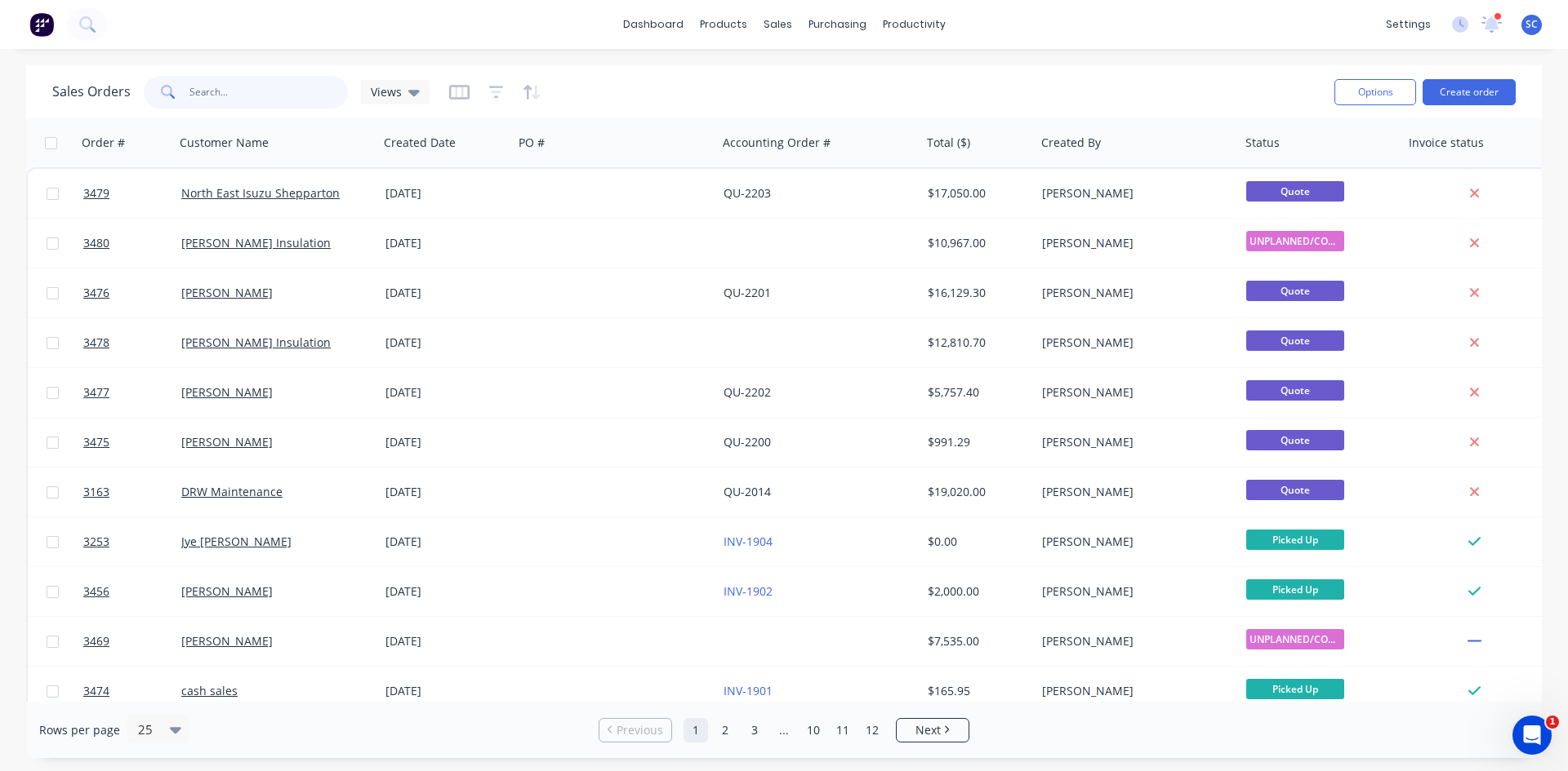
click at [268, 89] on input "text" at bounding box center [268, 92] width 159 height 32
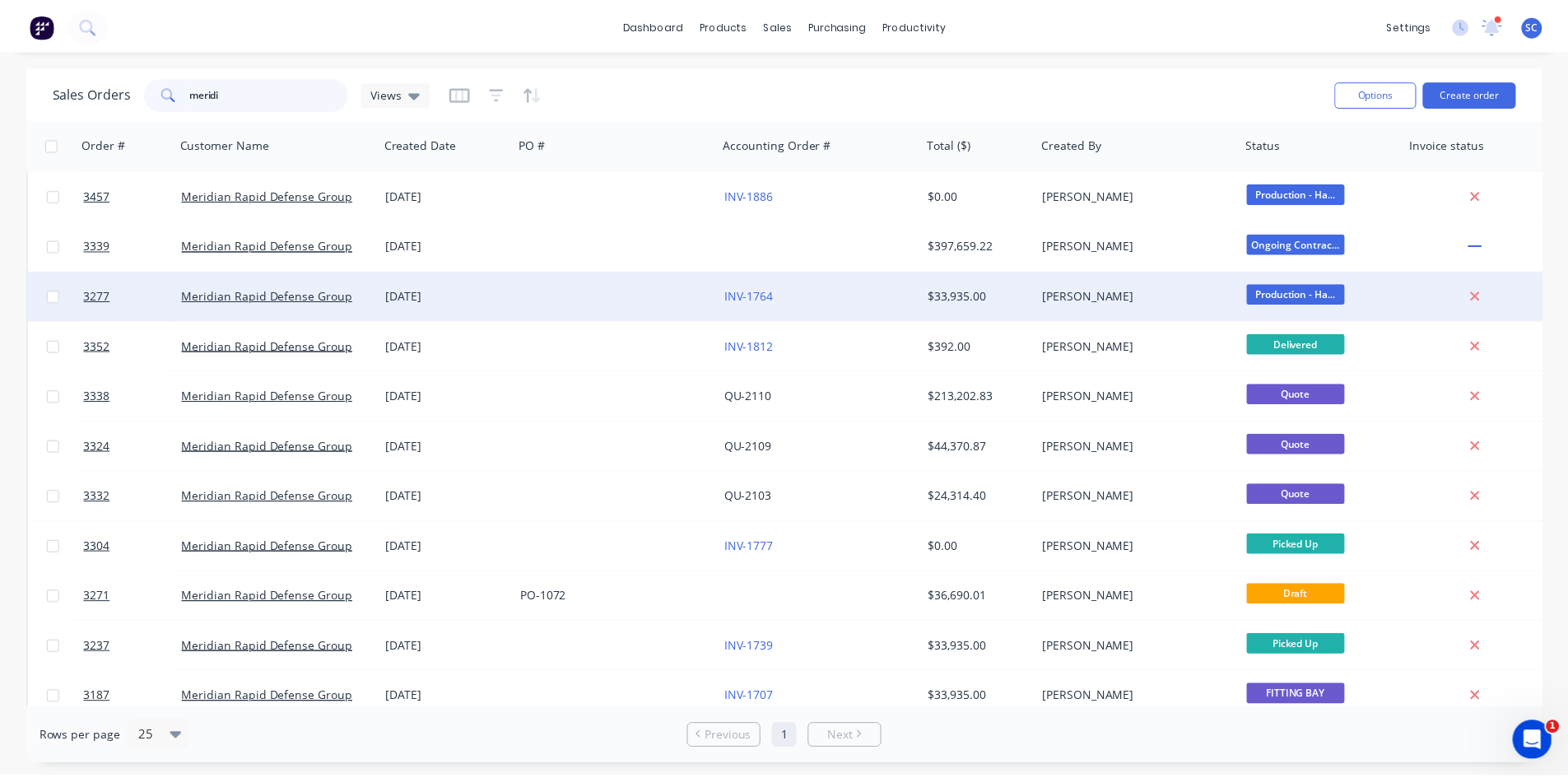
scroll to position [473, 0]
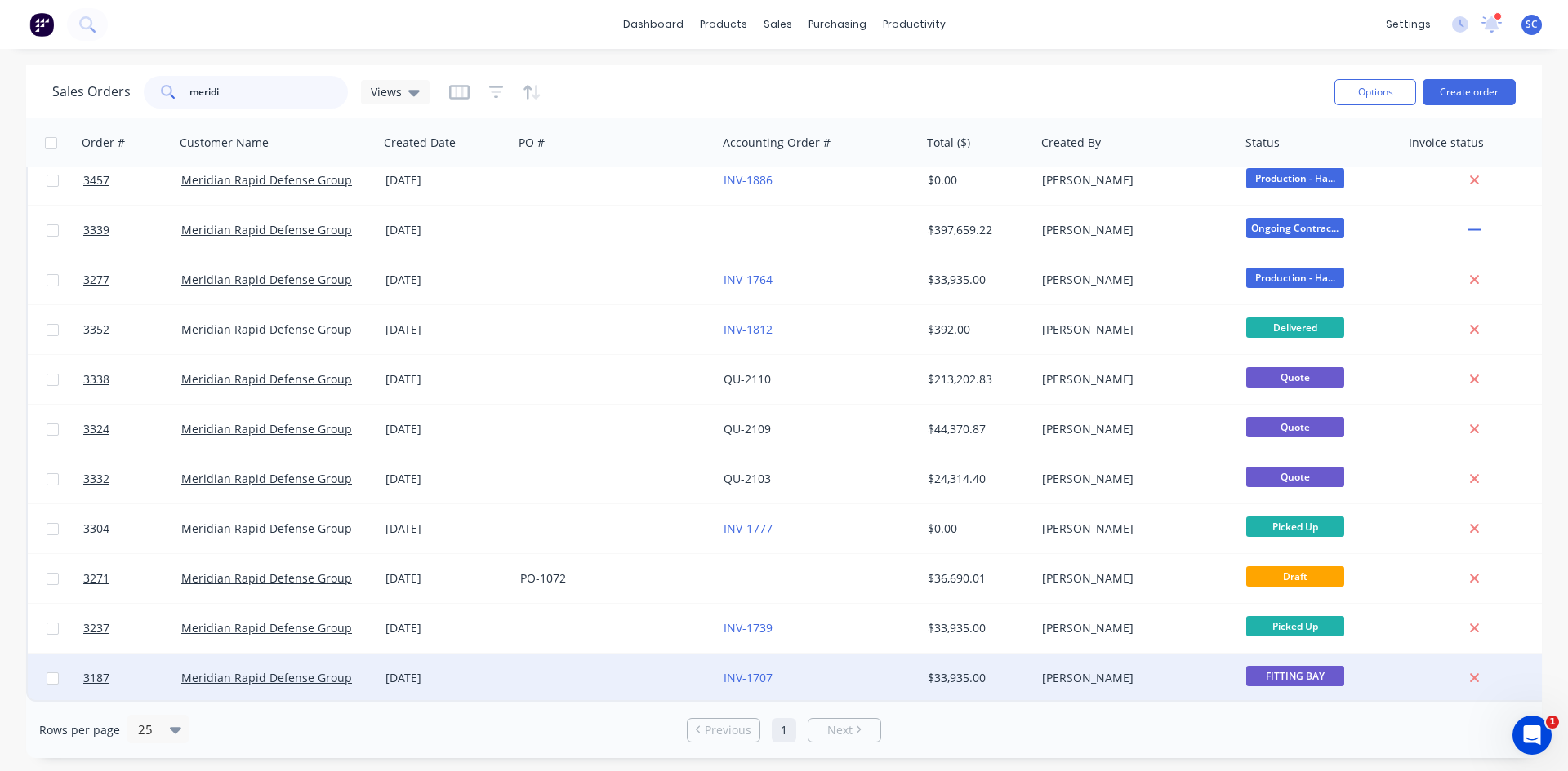
type input "meridi"
click at [847, 670] on div "INV-1707" at bounding box center [814, 677] width 181 height 17
